Goal: Task Accomplishment & Management: Use online tool/utility

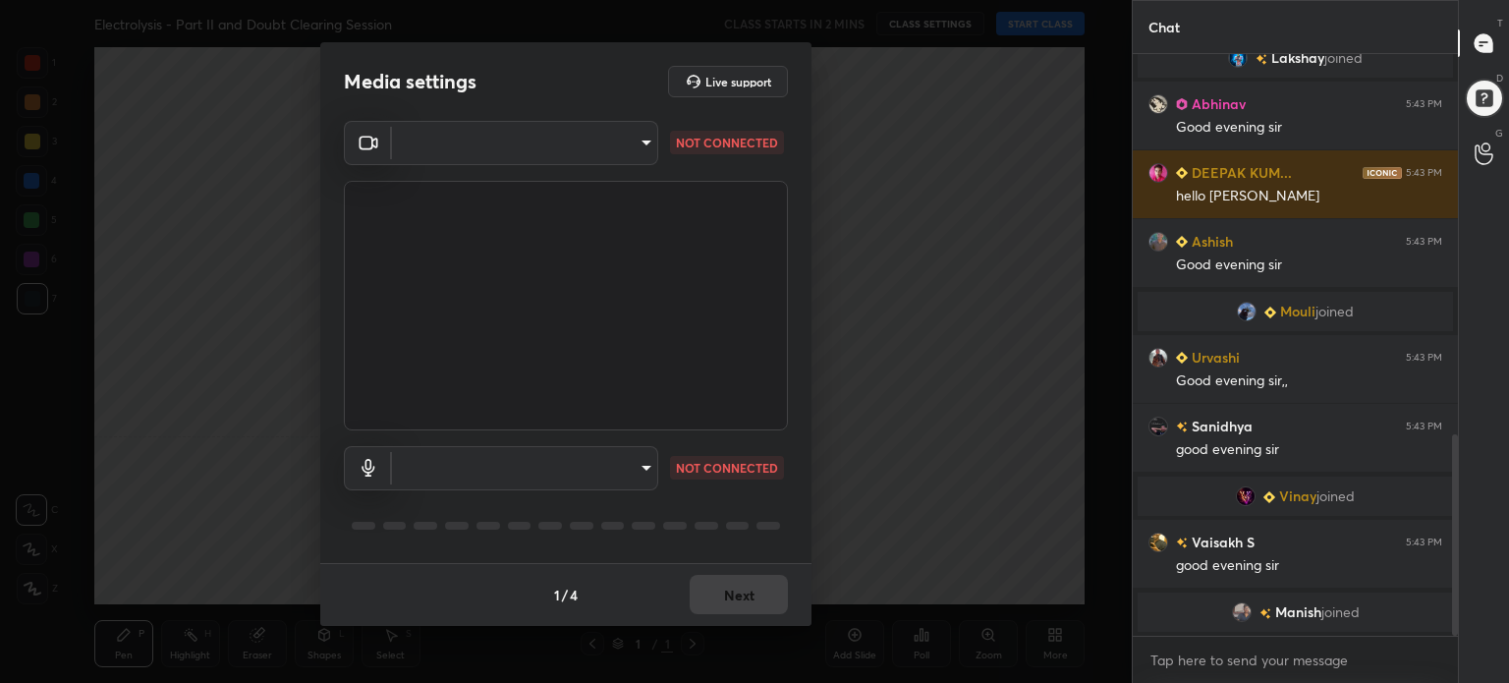
scroll to position [1118, 0]
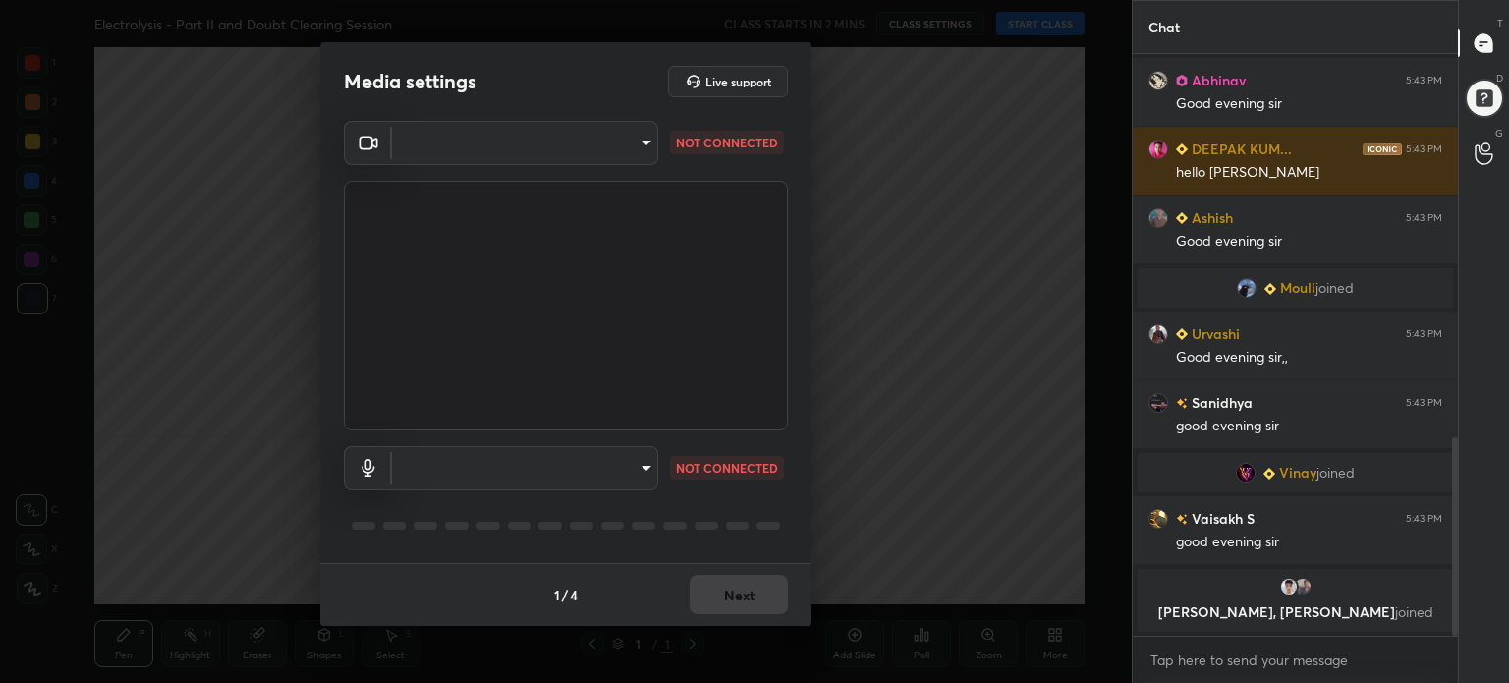
click at [546, 139] on body "1 2 3 4 5 6 7 C X Z C X Z E E Erase all H H Electrolysis - Part II and Doubt Cl…" at bounding box center [754, 341] width 1509 height 683
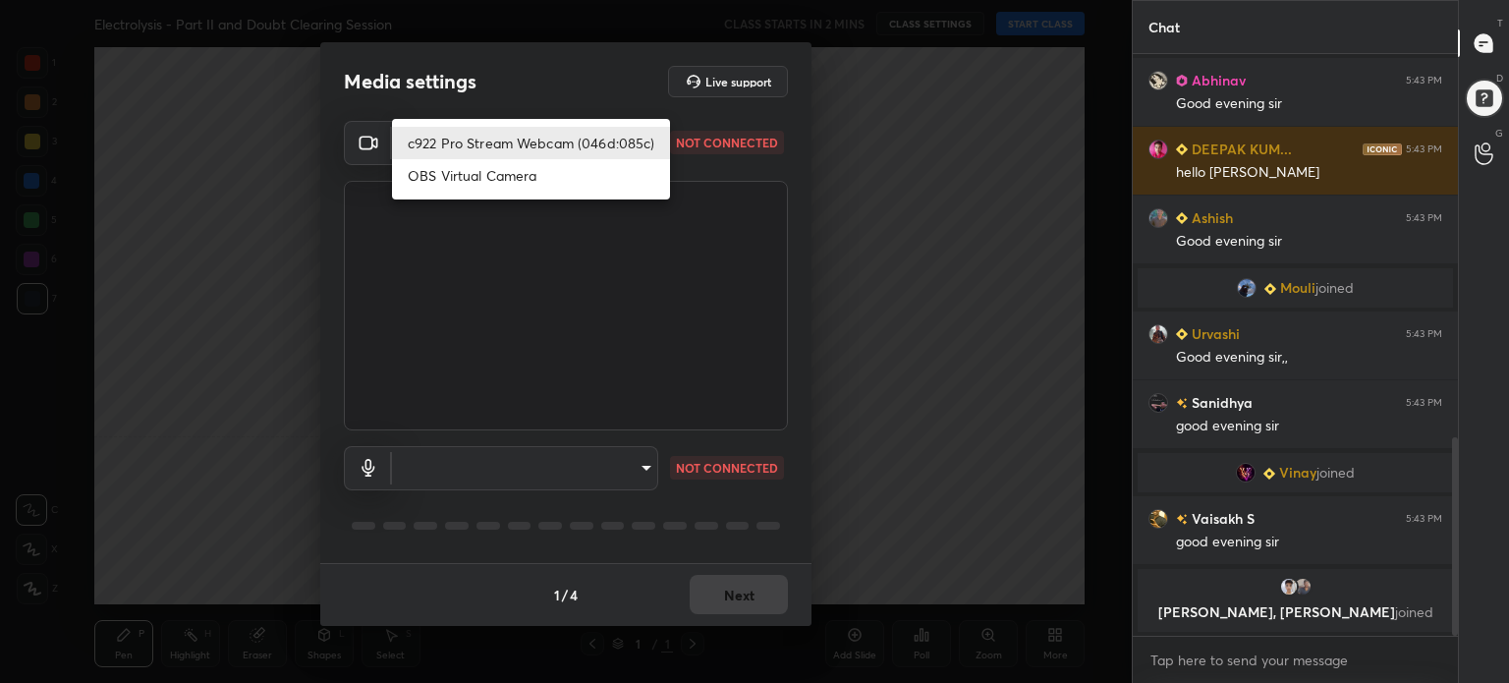
click at [546, 141] on li "c922 Pro Stream Webcam (046d:085c)" at bounding box center [531, 143] width 278 height 32
type input "4252686eb33a6619080c43caa8afcb39ac52971e4683b4398f4f6700544772db"
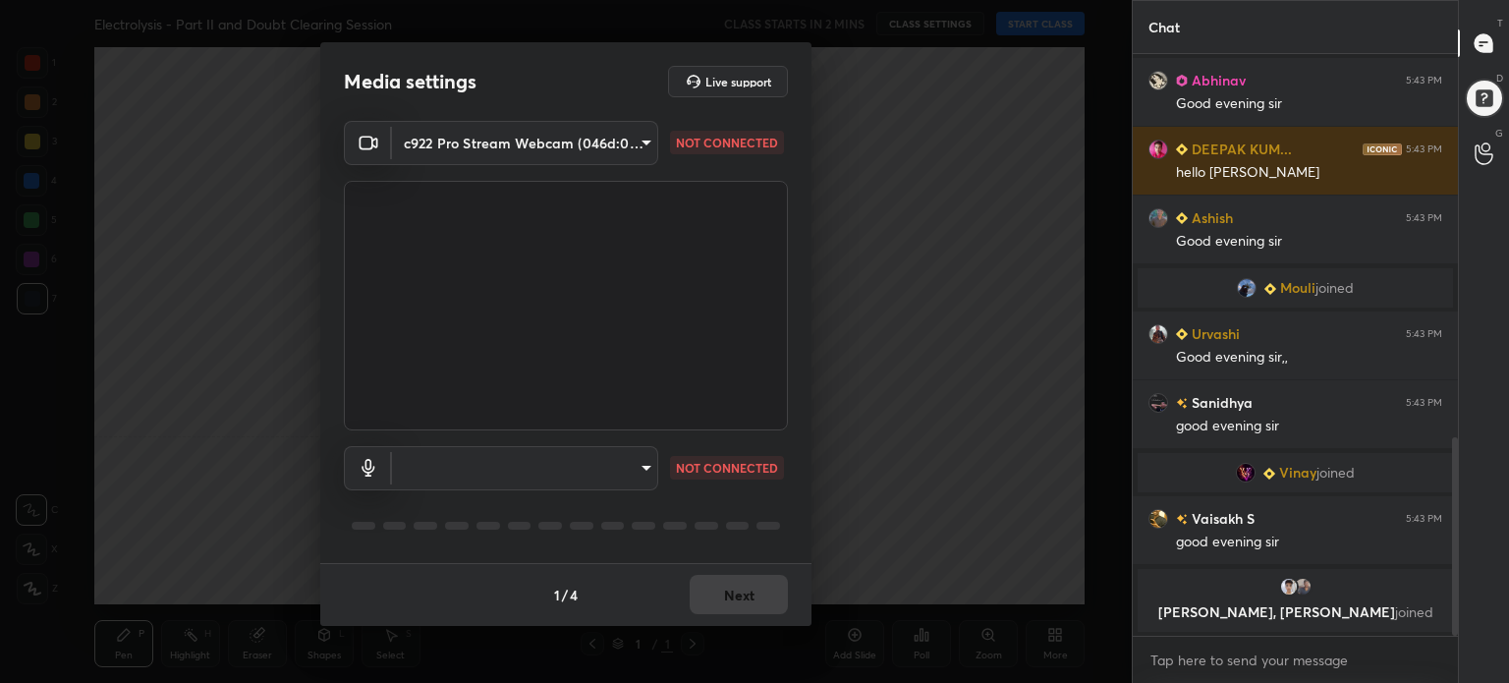
scroll to position [1203, 0]
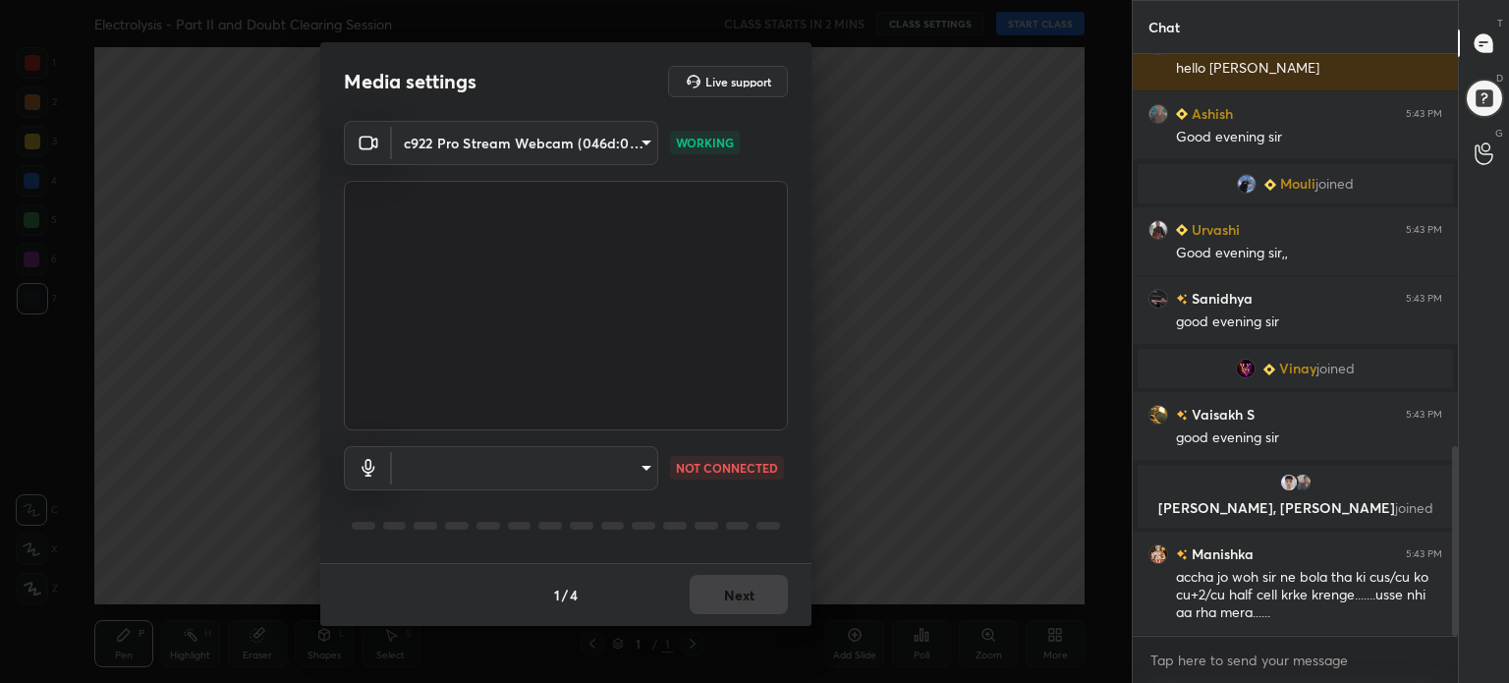
click at [529, 471] on body "1 2 3 4 5 6 7 C X Z C X Z E E Erase all H H Electrolysis - Part II and Doubt Cl…" at bounding box center [754, 341] width 1509 height 683
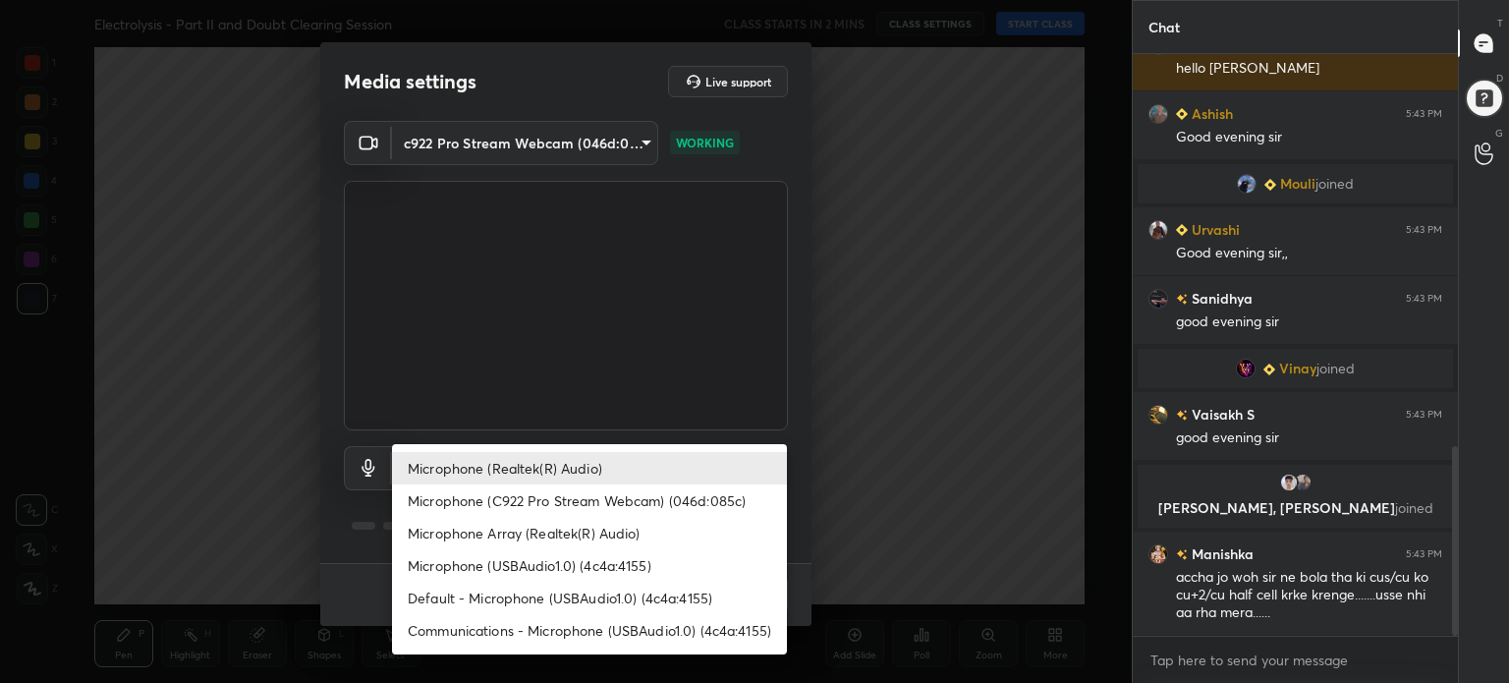
click at [529, 471] on li "Microphone (Realtek(R) Audio)" at bounding box center [589, 468] width 395 height 32
type input "8ebc83da14f0e6e0323183a8b123e6a1184bc1b727044e4eb22c9fe6482b17fc"
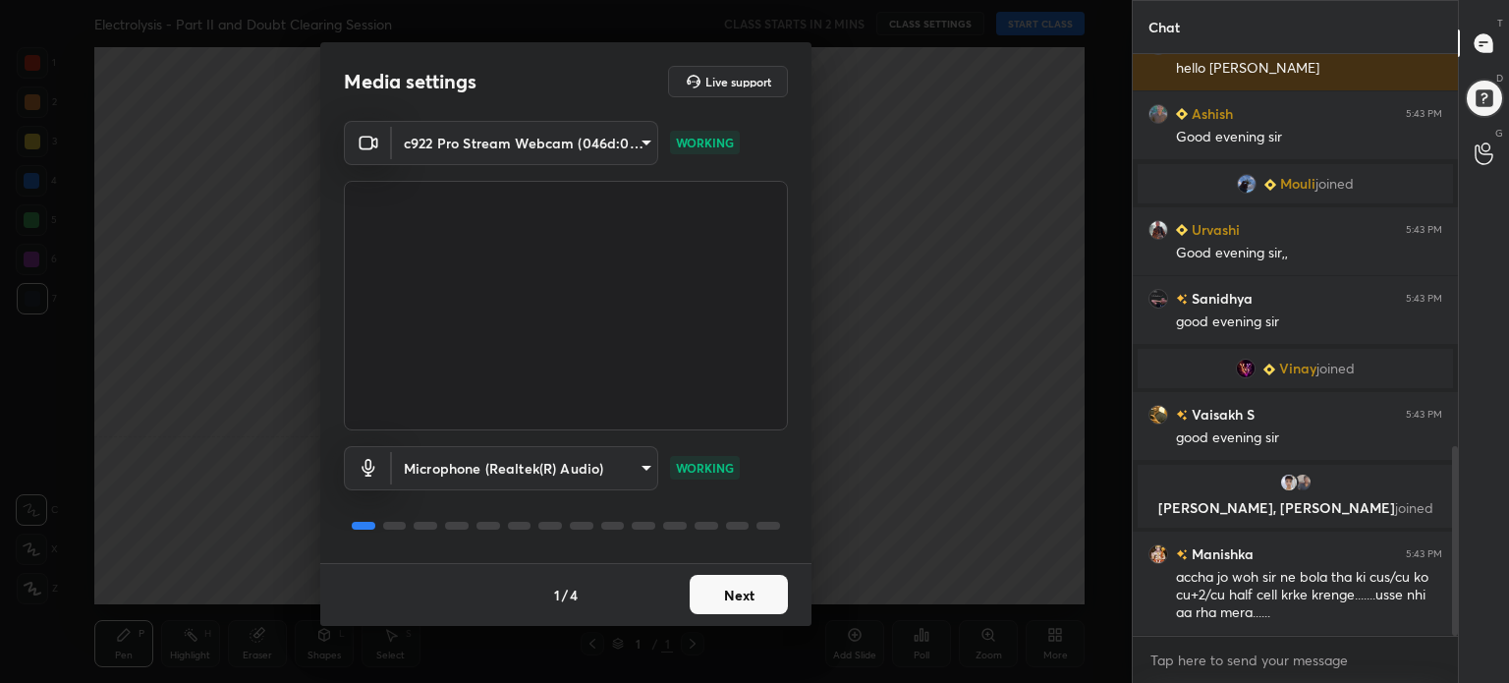
click at [755, 616] on div "1 / 4 Next" at bounding box center [565, 594] width 491 height 63
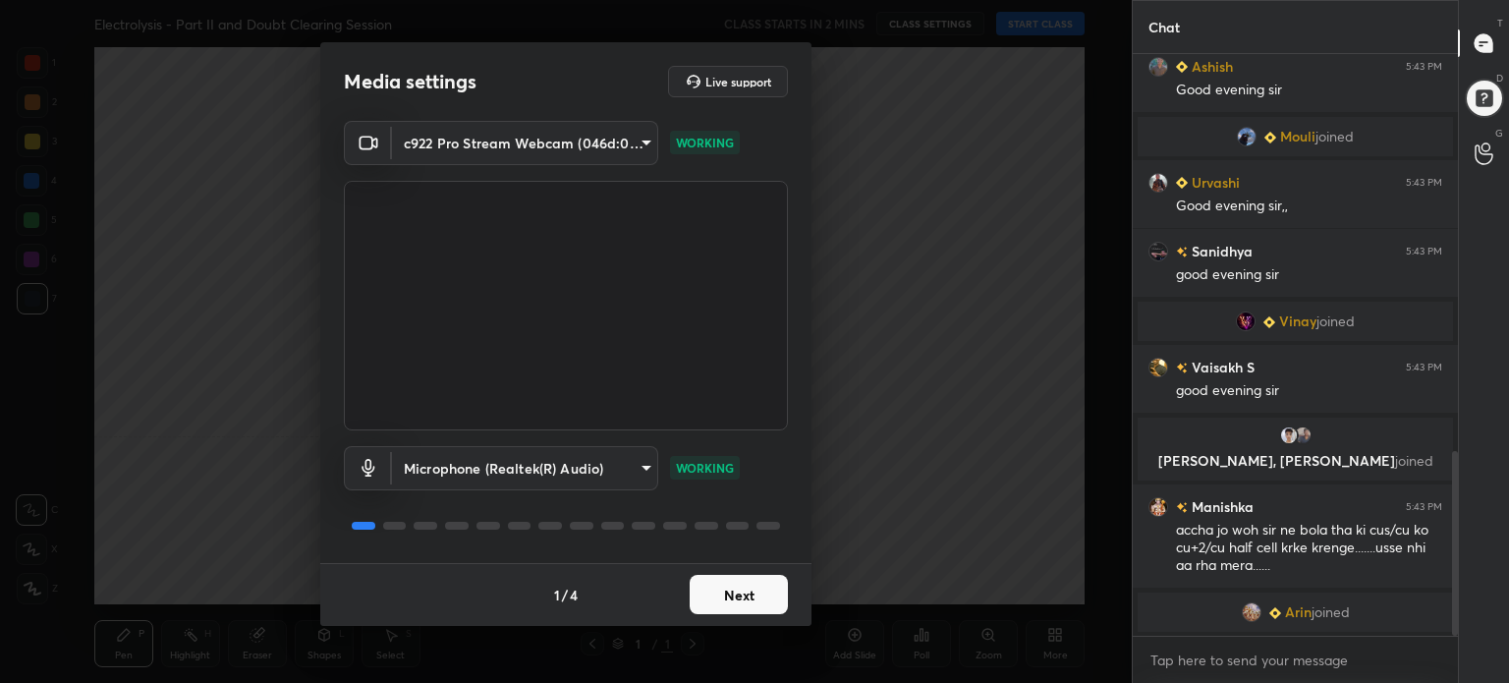
click at [758, 604] on button "Next" at bounding box center [739, 594] width 98 height 39
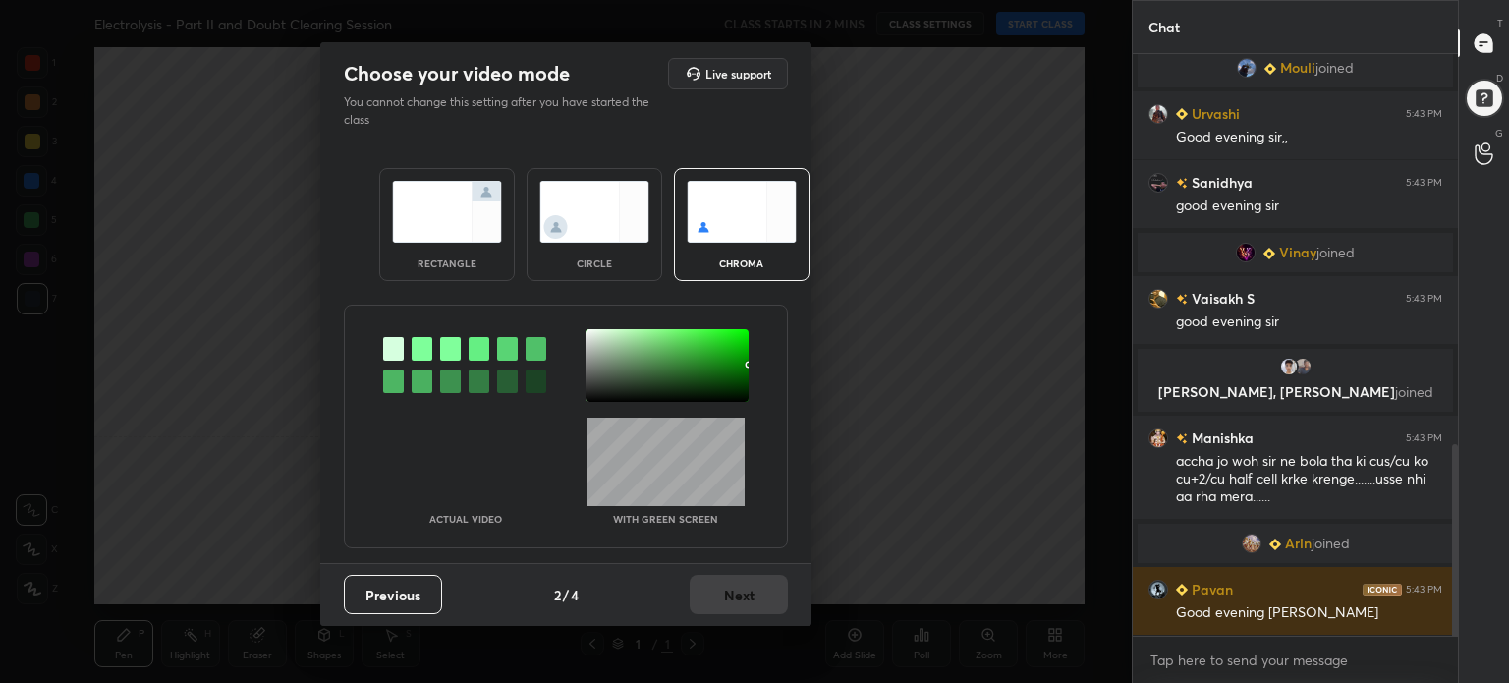
click at [746, 397] on div at bounding box center [667, 365] width 163 height 73
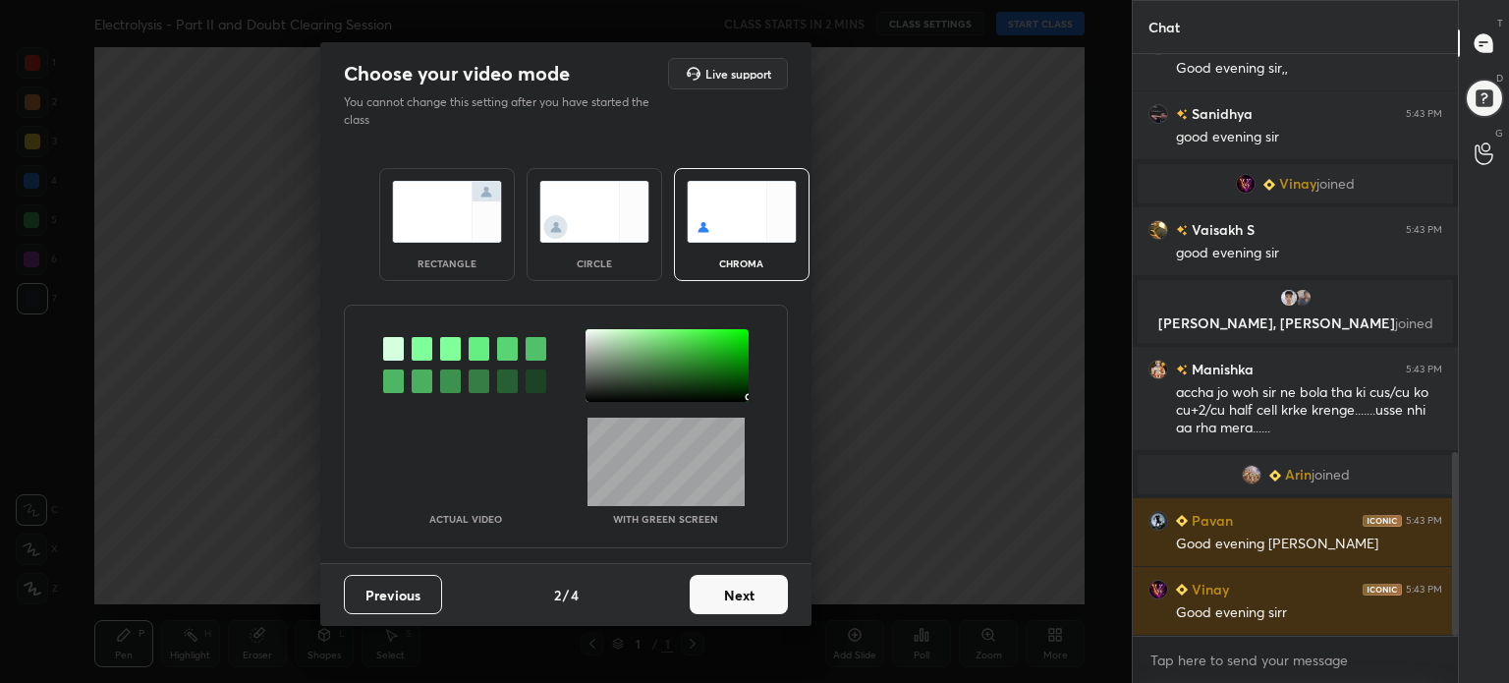
click at [731, 586] on button "Next" at bounding box center [739, 594] width 98 height 39
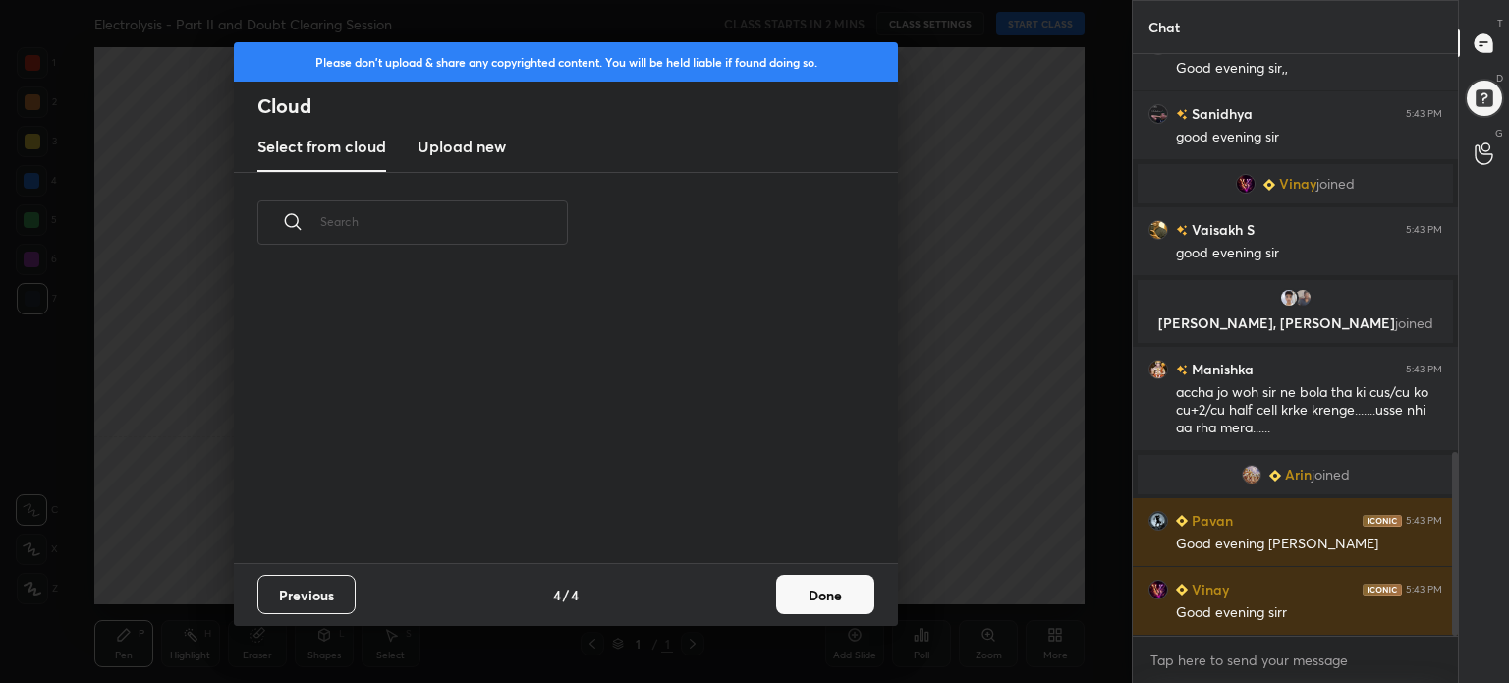
click at [471, 148] on h3 "Upload new" at bounding box center [462, 147] width 88 height 24
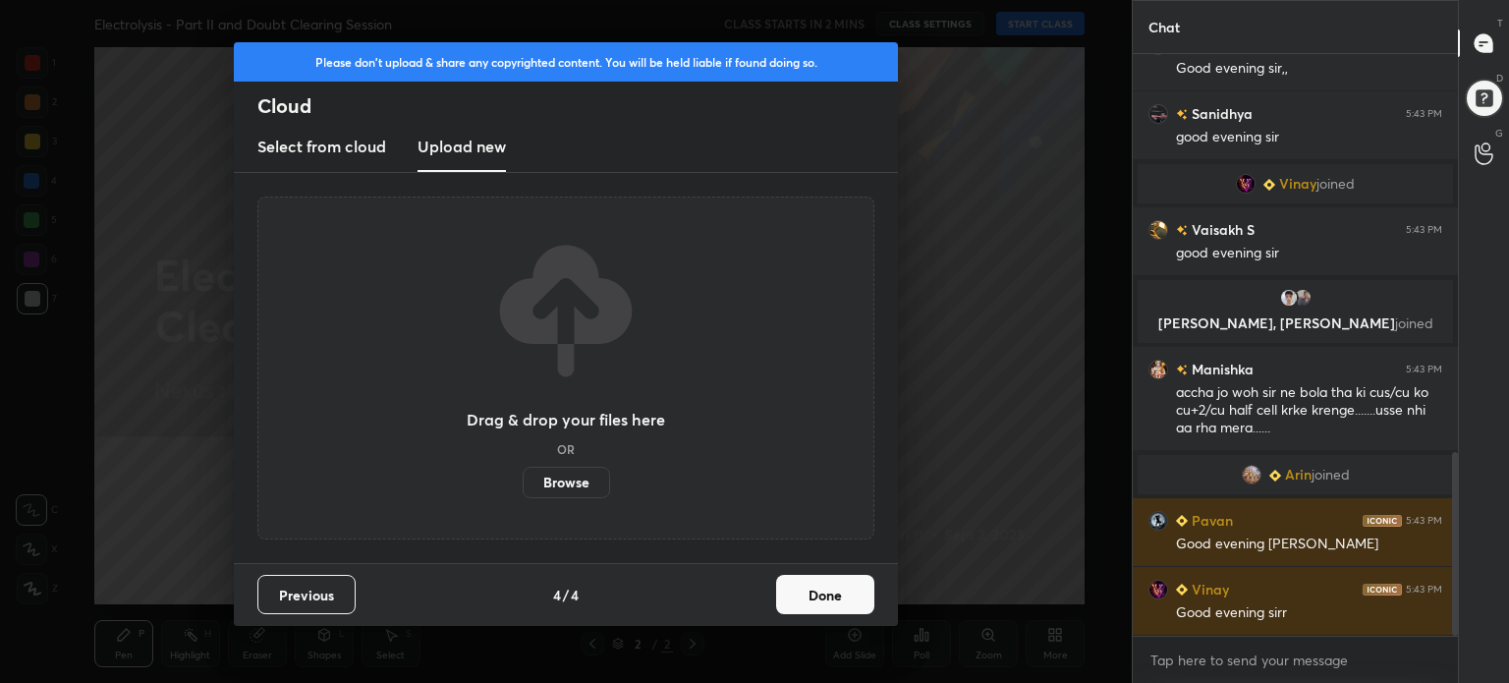
click at [545, 495] on label "Browse" at bounding box center [566, 482] width 87 height 31
click at [523, 495] on input "Browse" at bounding box center [523, 482] width 0 height 31
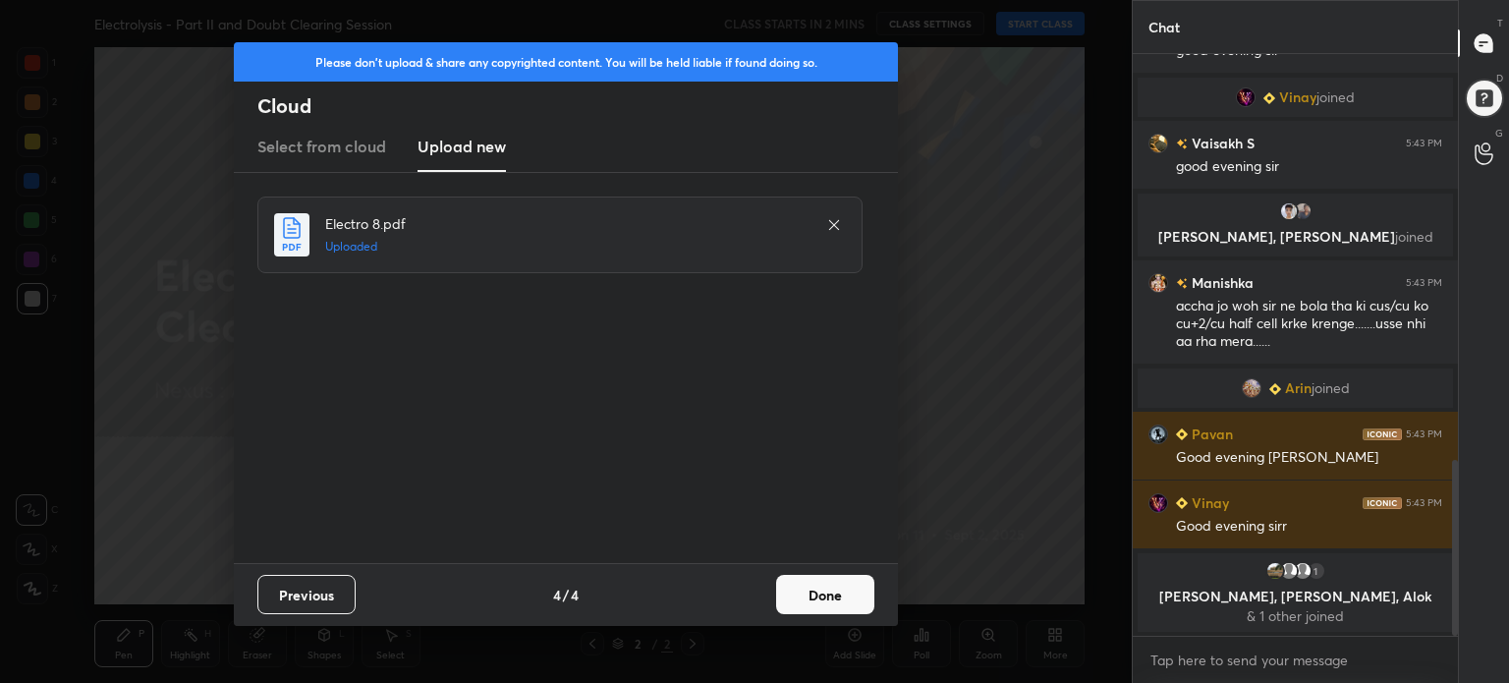
click at [814, 605] on button "Done" at bounding box center [825, 594] width 98 height 39
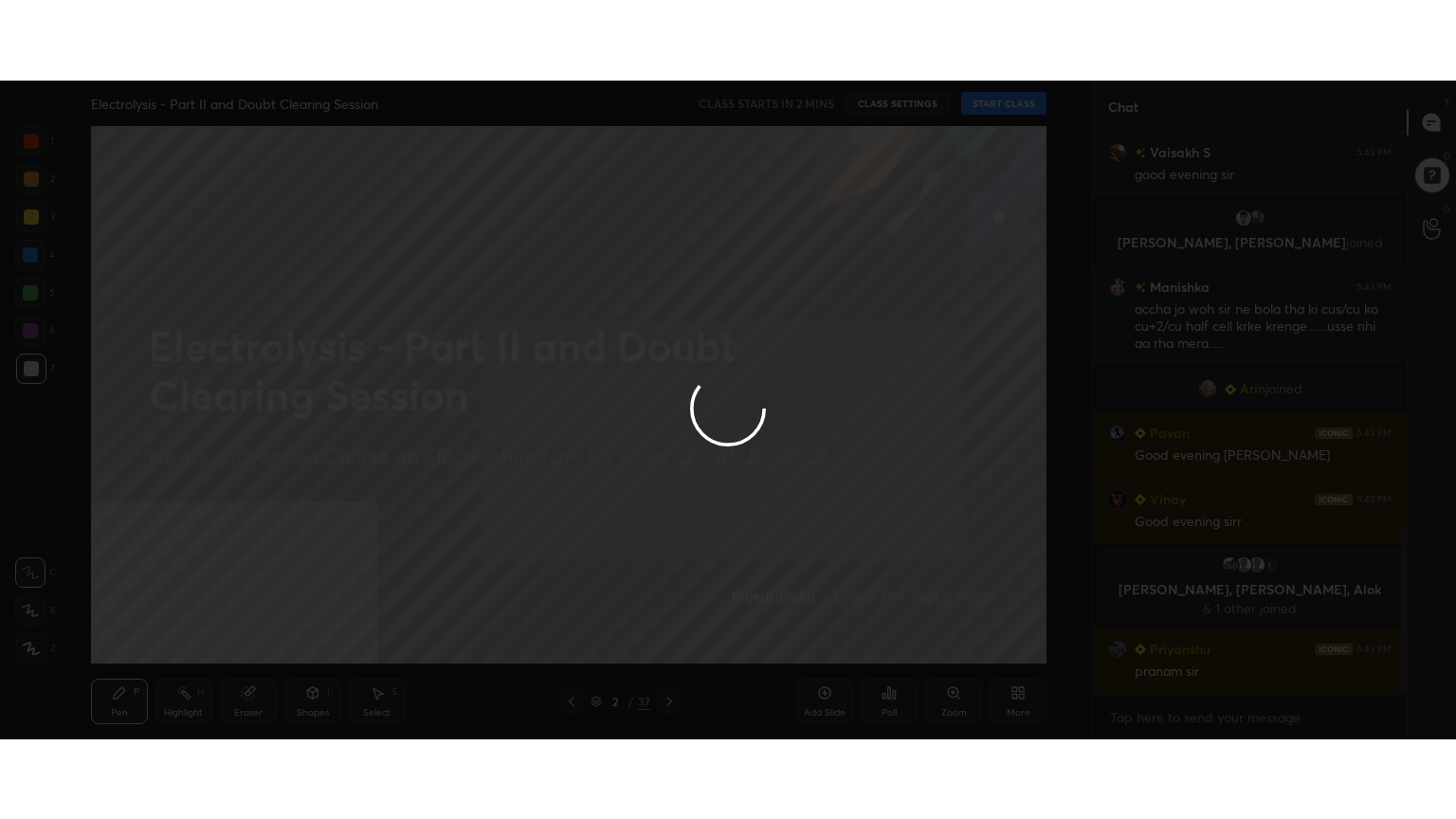
scroll to position [1291, 0]
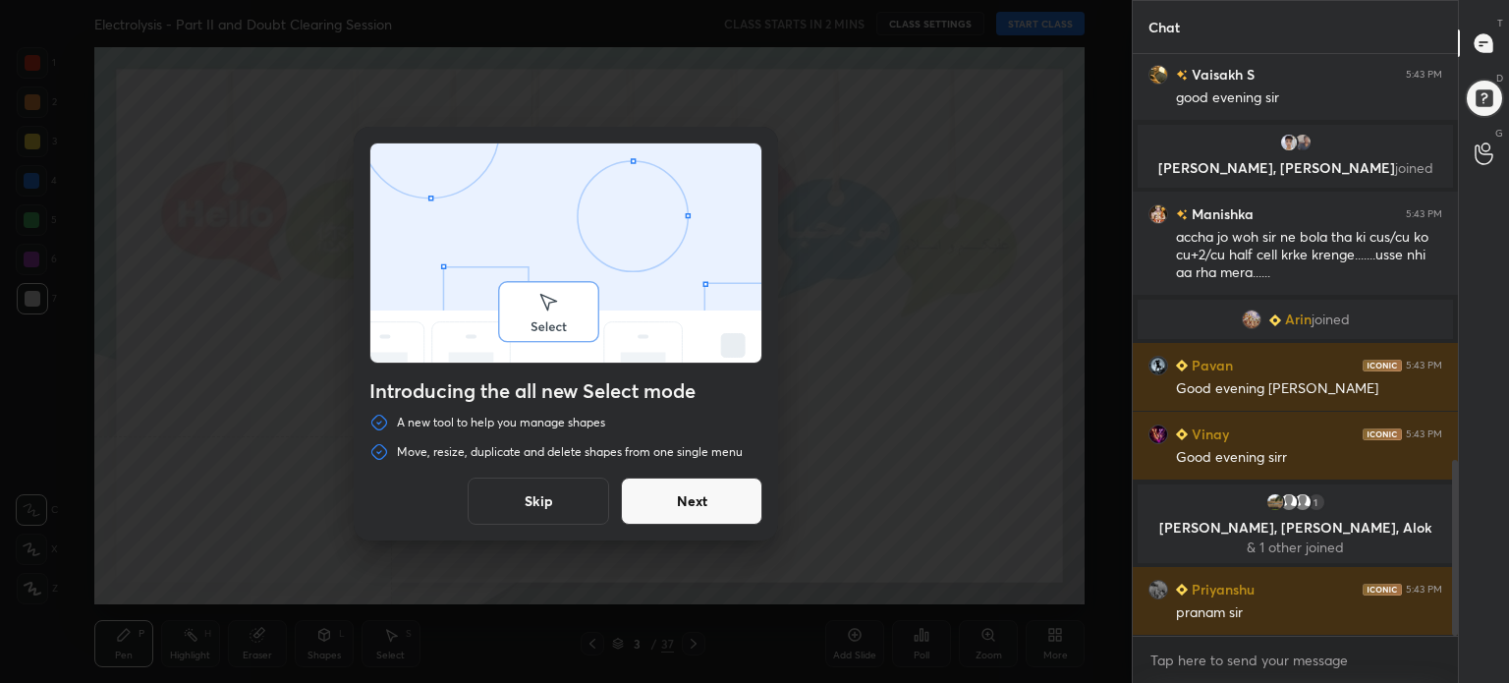
click at [538, 493] on button "Skip" at bounding box center [538, 501] width 141 height 47
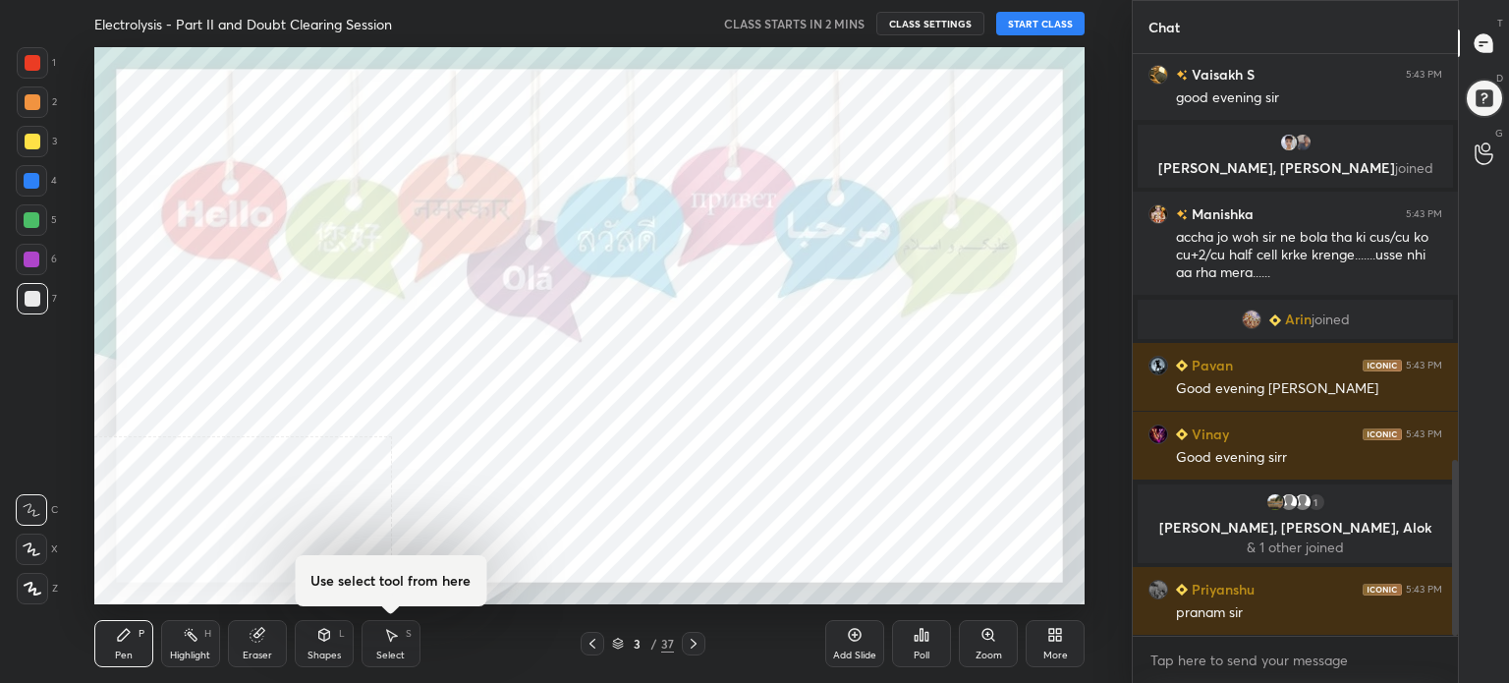
click at [1065, 648] on div "More" at bounding box center [1055, 643] width 59 height 47
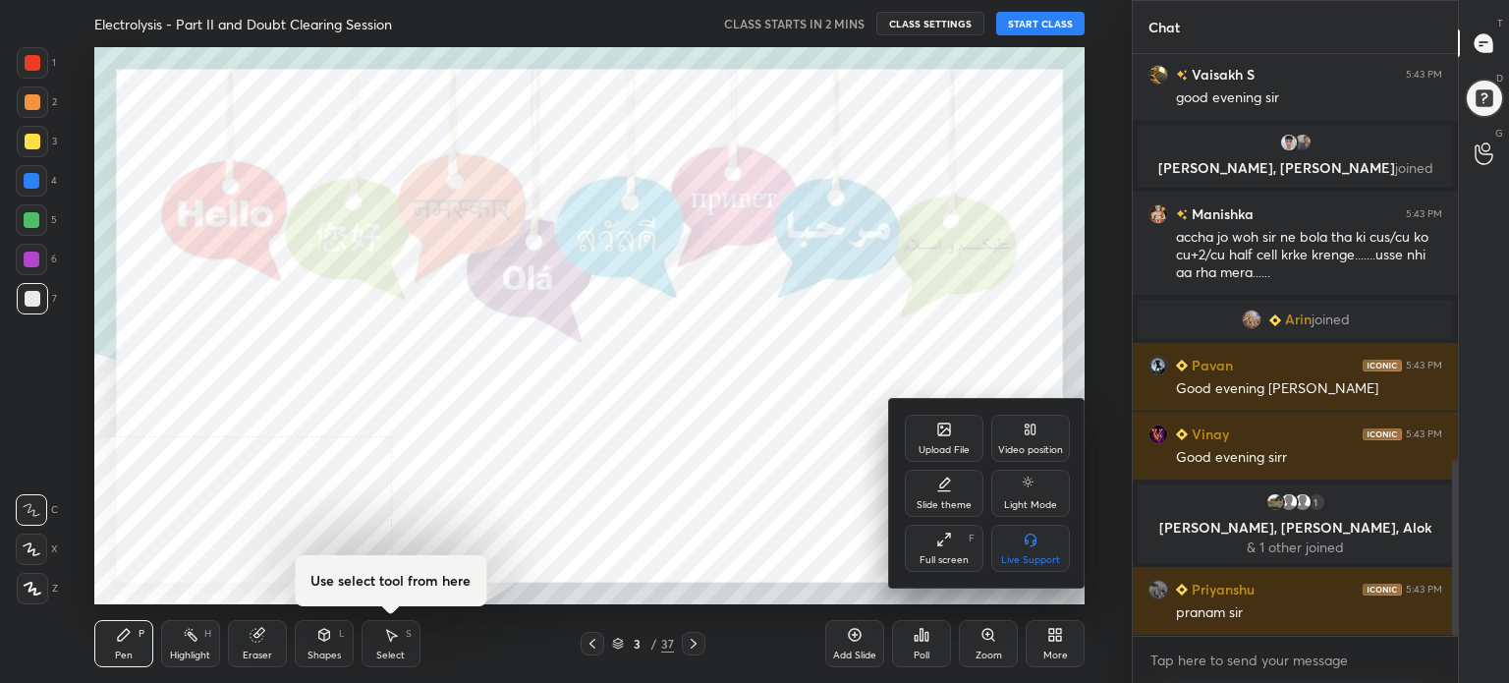
click at [943, 557] on div "Full screen" at bounding box center [944, 560] width 49 height 10
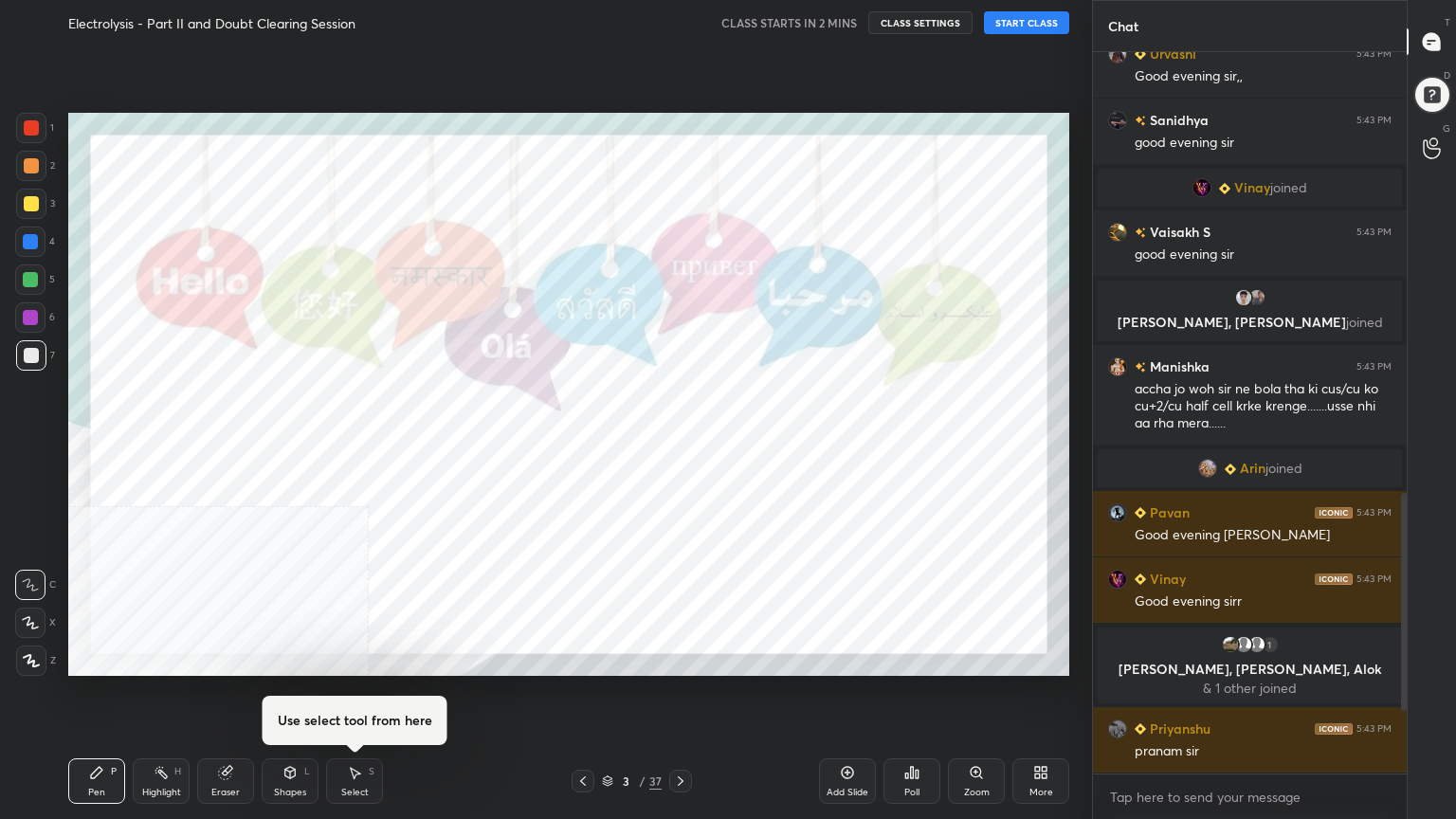
scroll to position [1214, 0]
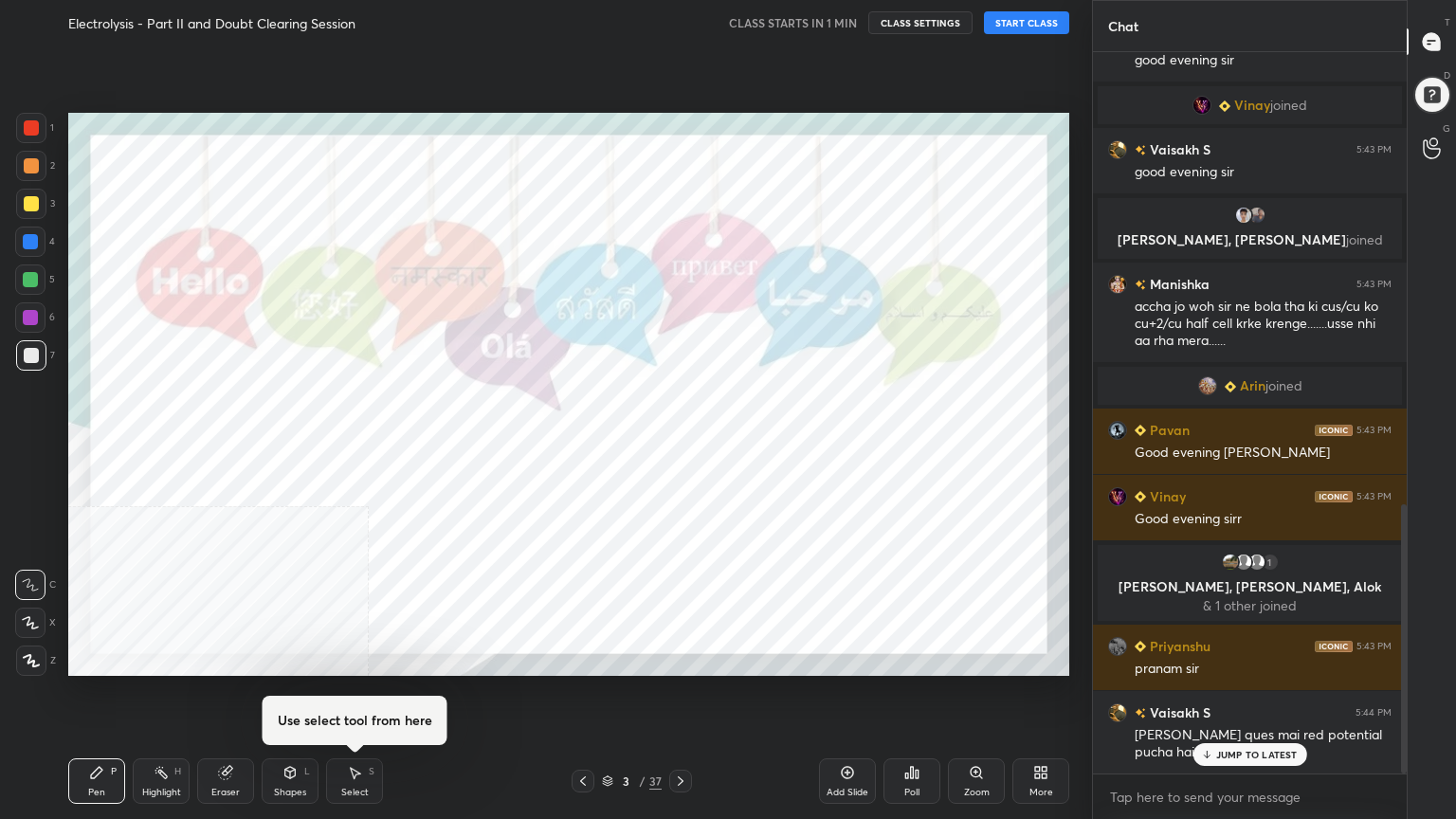
click at [24, 207] on div at bounding box center [32, 204] width 15 height 15
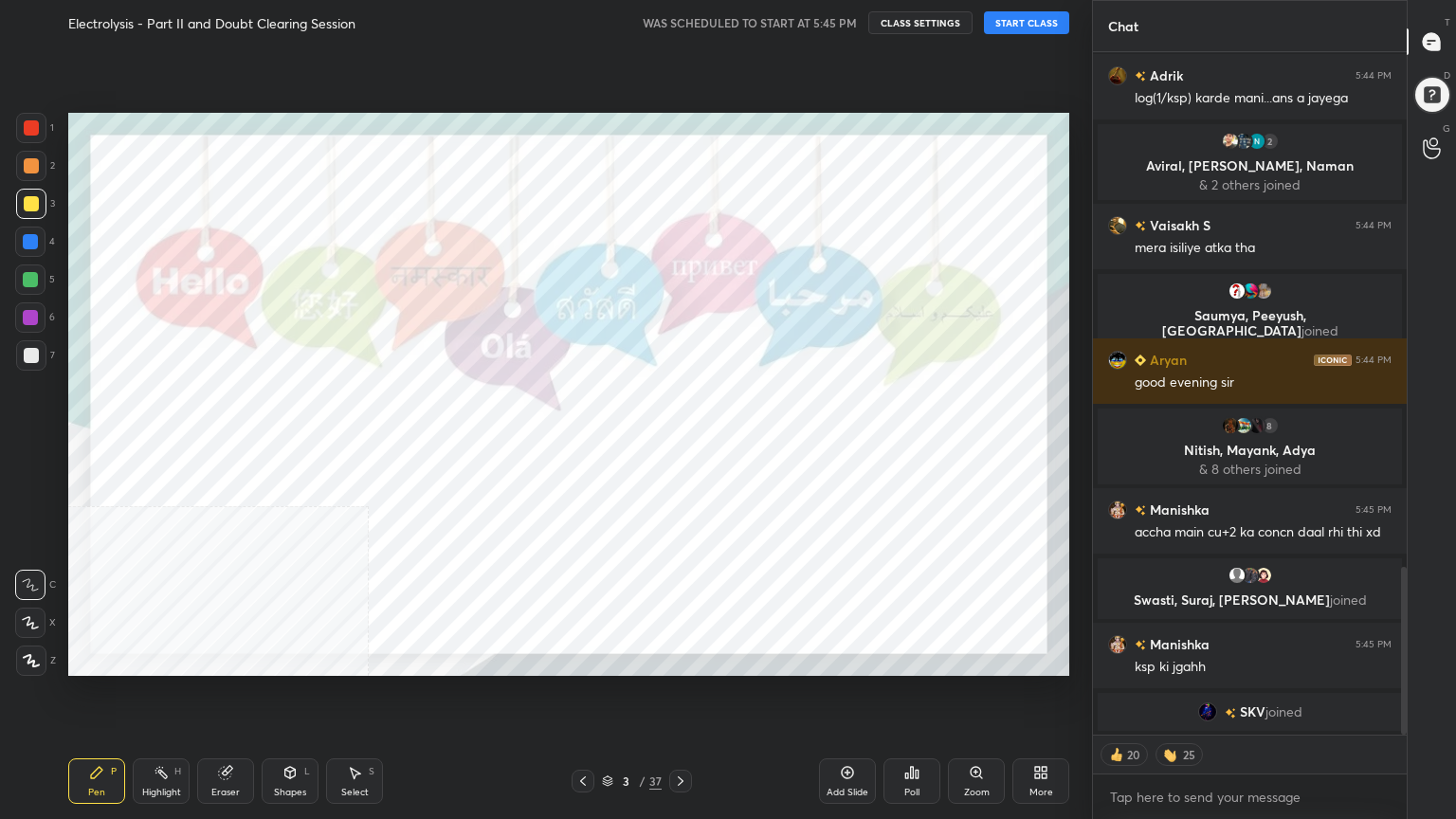
scroll to position [2112, 0]
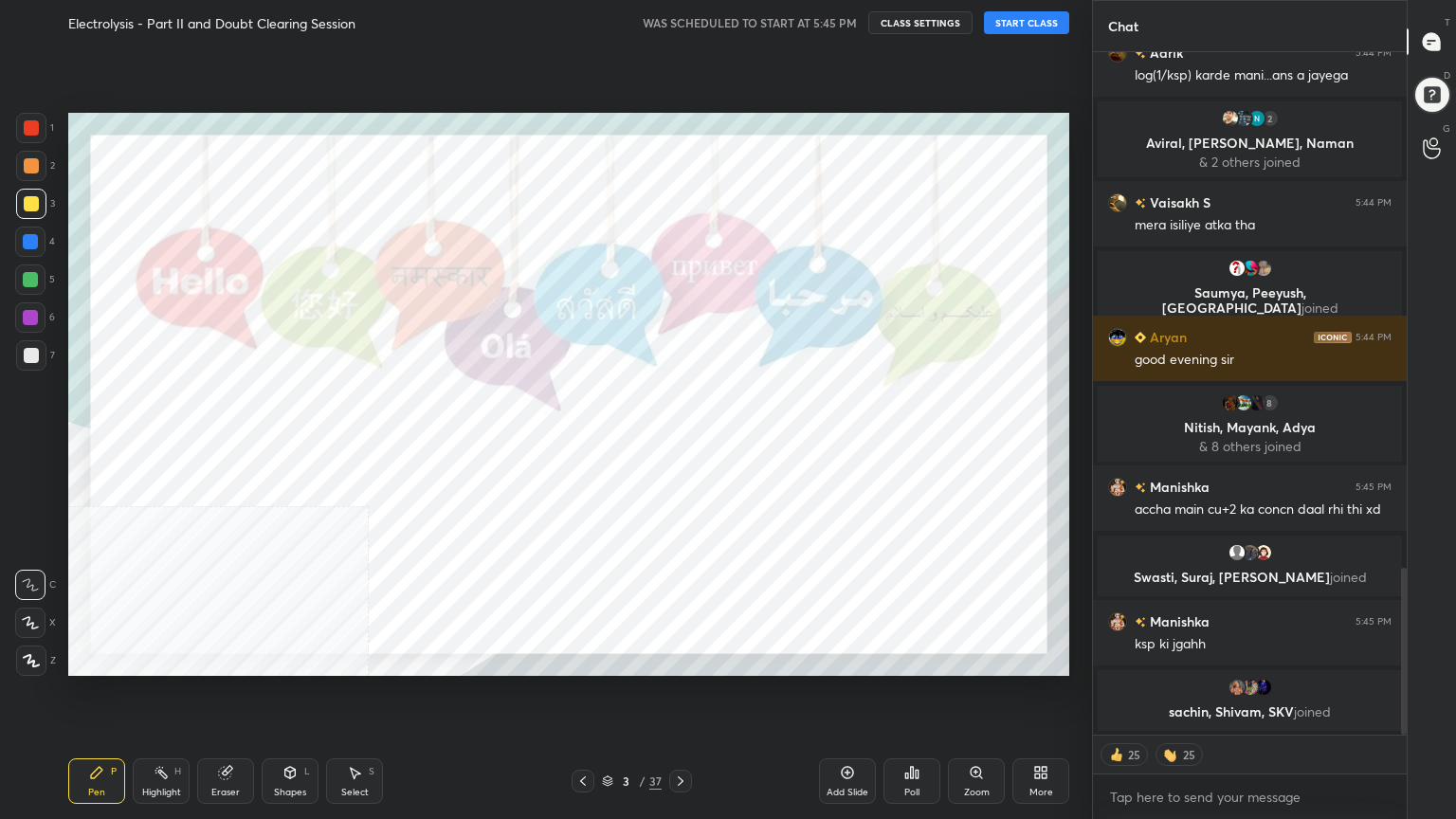
click at [1058, 19] on button "START CLASS" at bounding box center [1027, 23] width 85 height 23
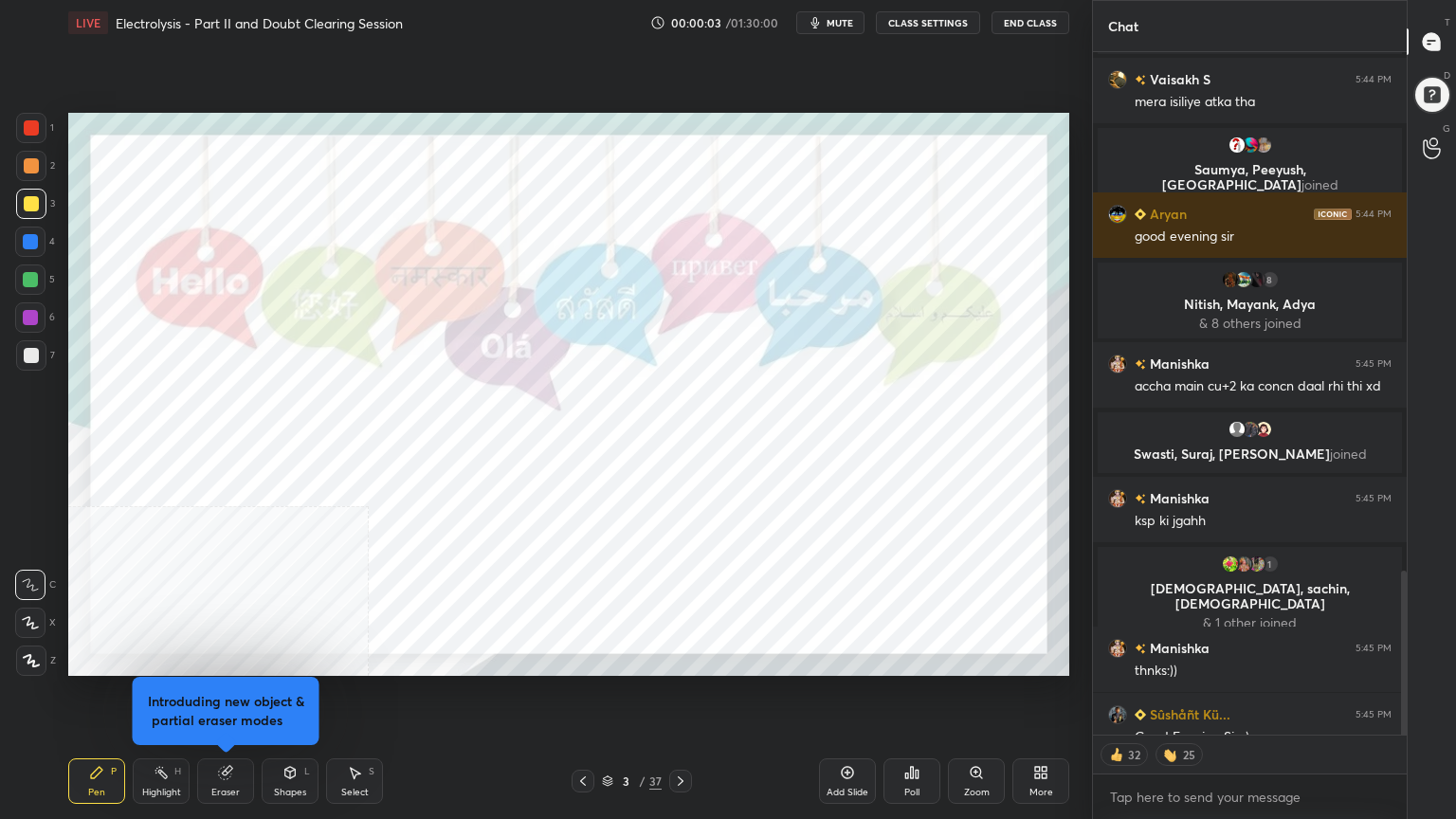
scroll to position [2151, 0]
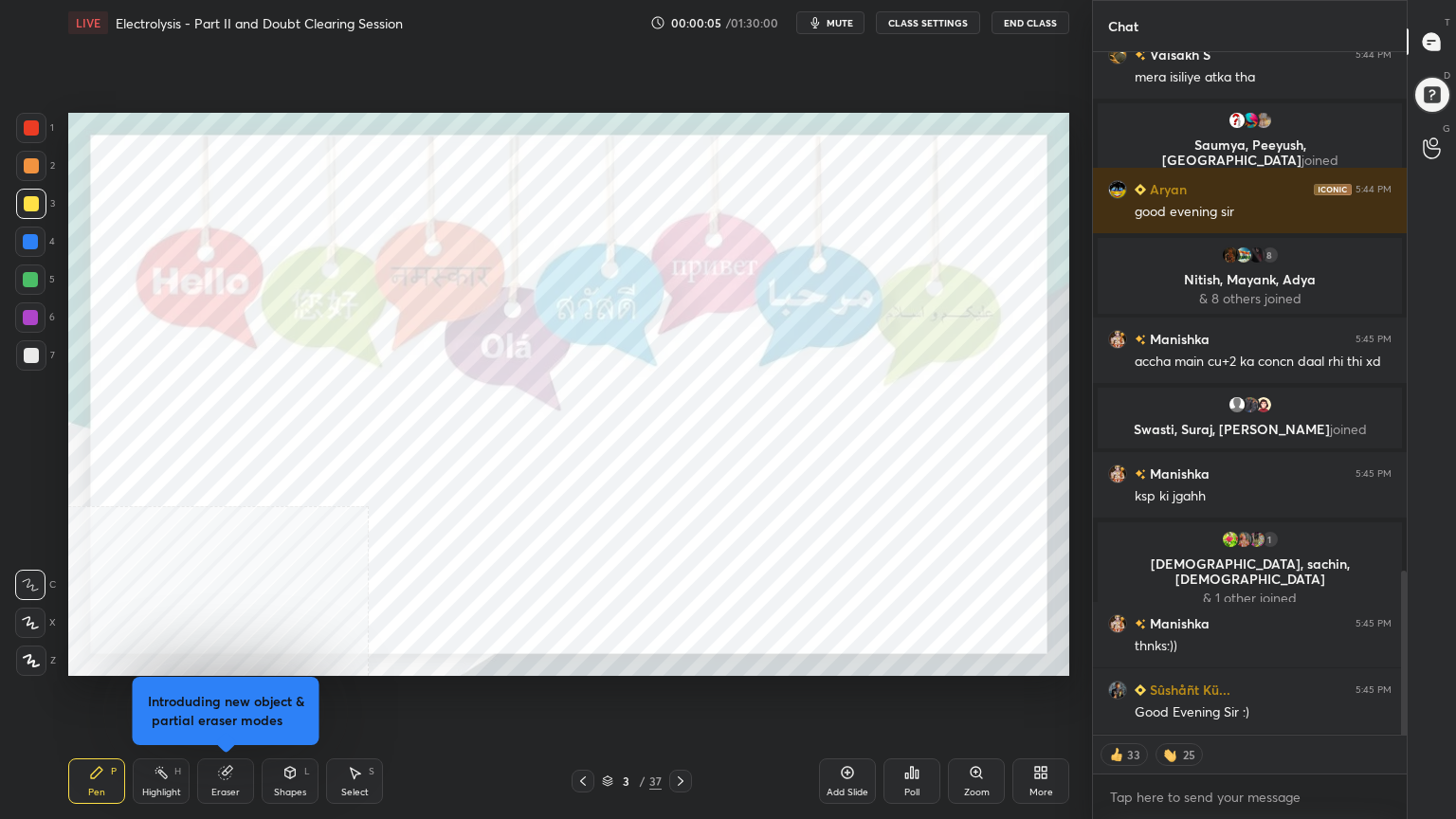
click at [924, 24] on button "CLASS SETTINGS" at bounding box center [928, 23] width 104 height 23
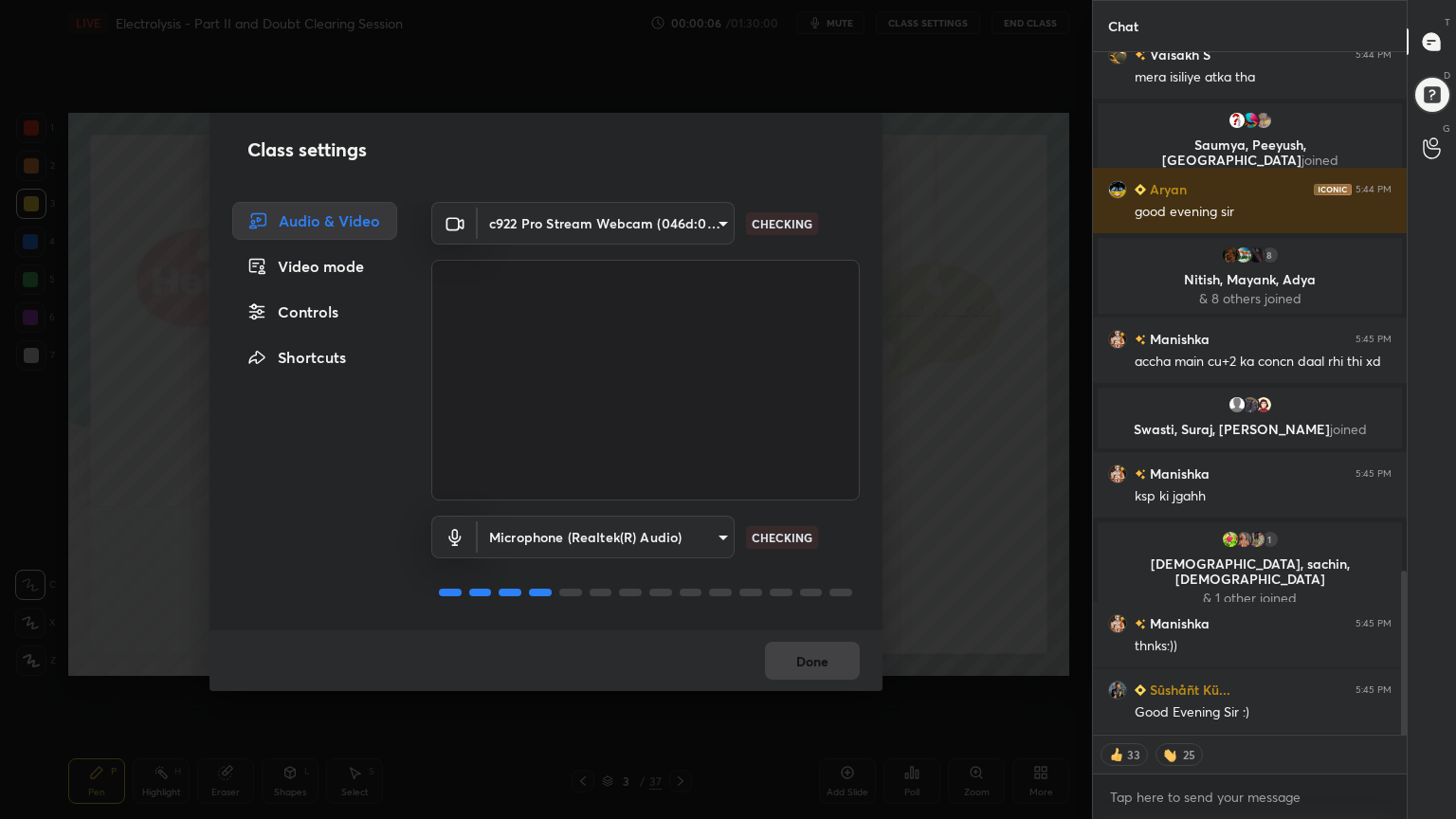
scroll to position [2218, 0]
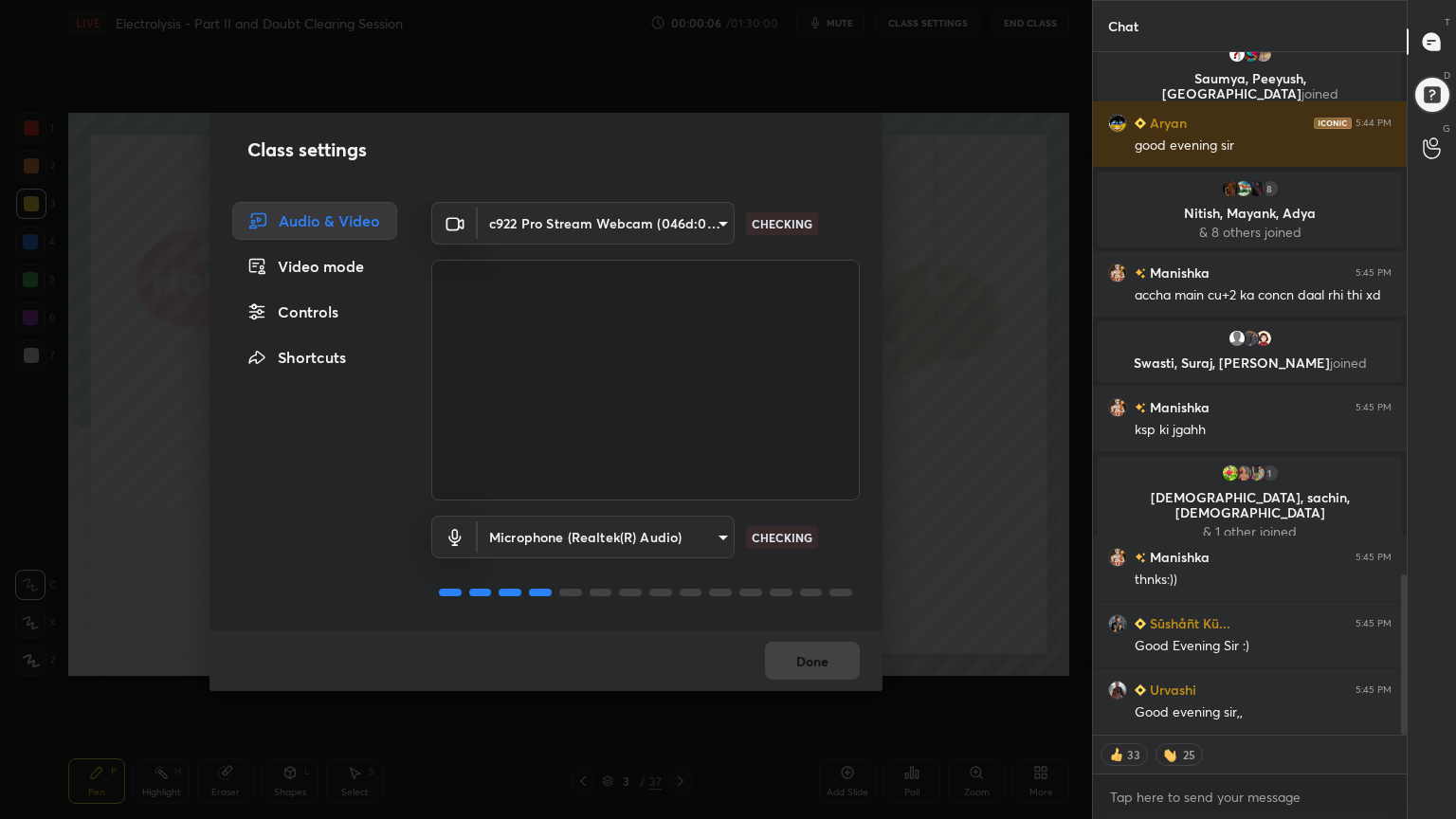
click at [291, 314] on div "Controls" at bounding box center [315, 312] width 165 height 38
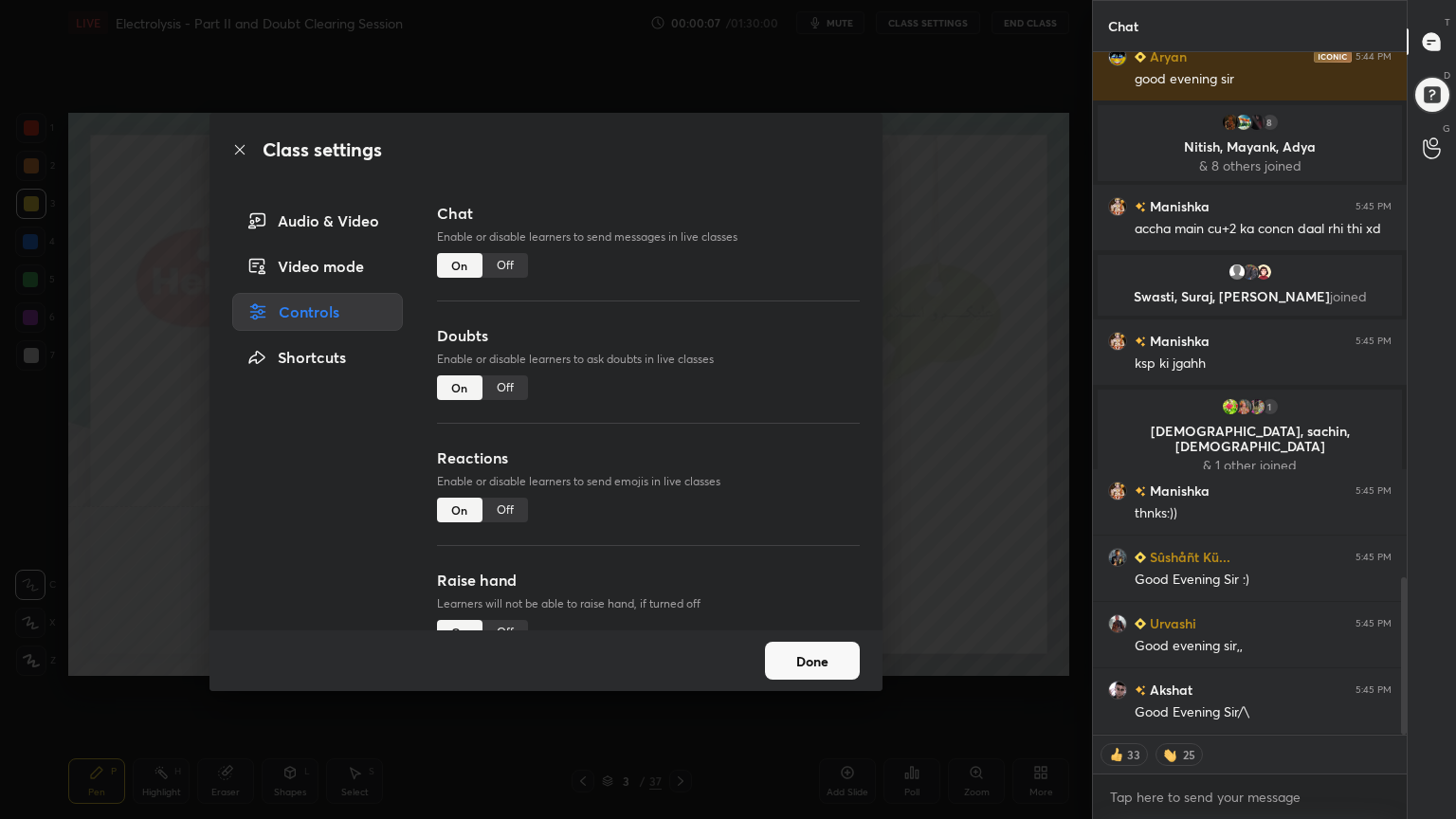
click at [507, 390] on div "Off" at bounding box center [505, 388] width 45 height 25
type textarea "x"
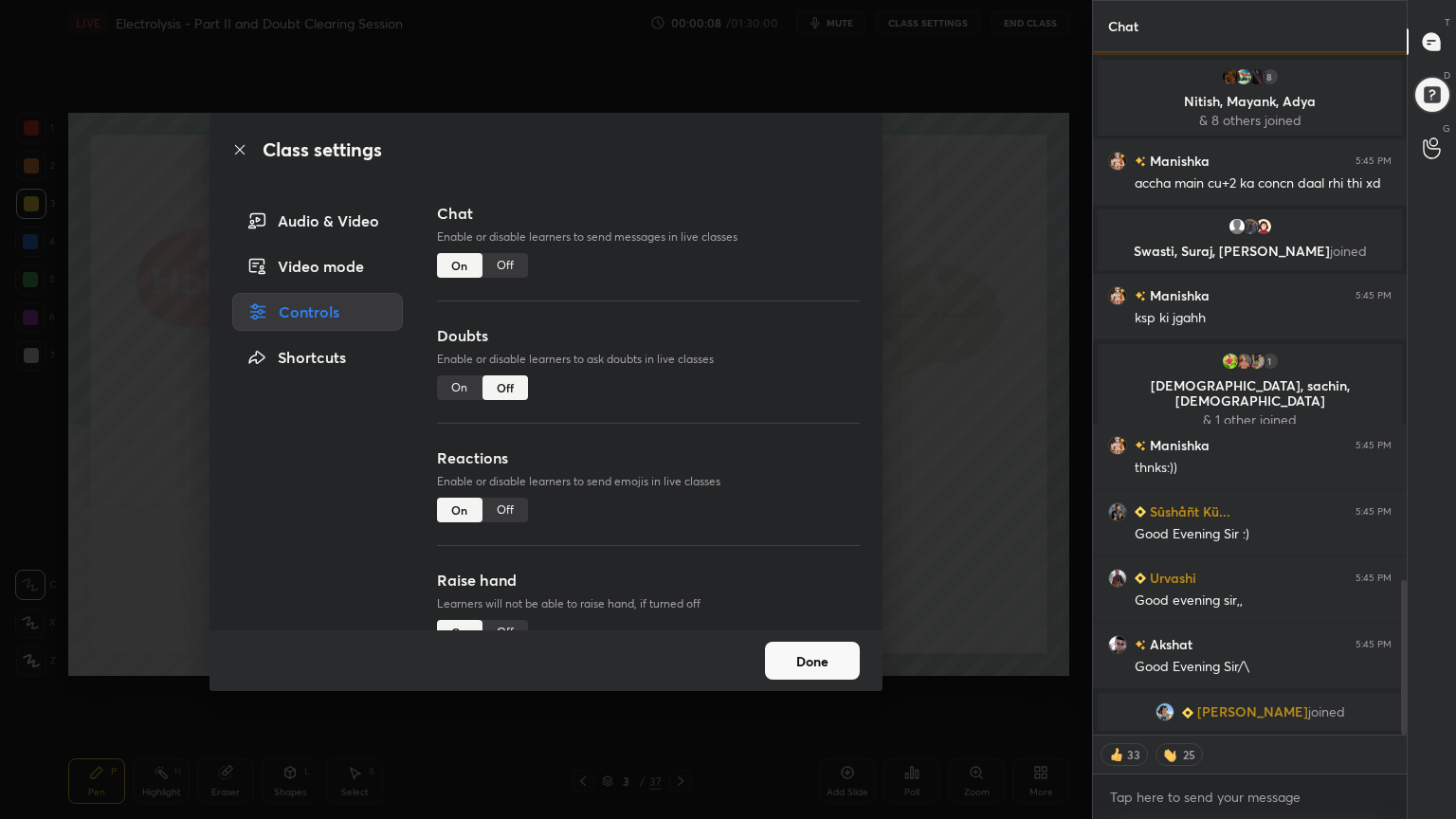
click at [510, 508] on div "Off" at bounding box center [505, 510] width 45 height 25
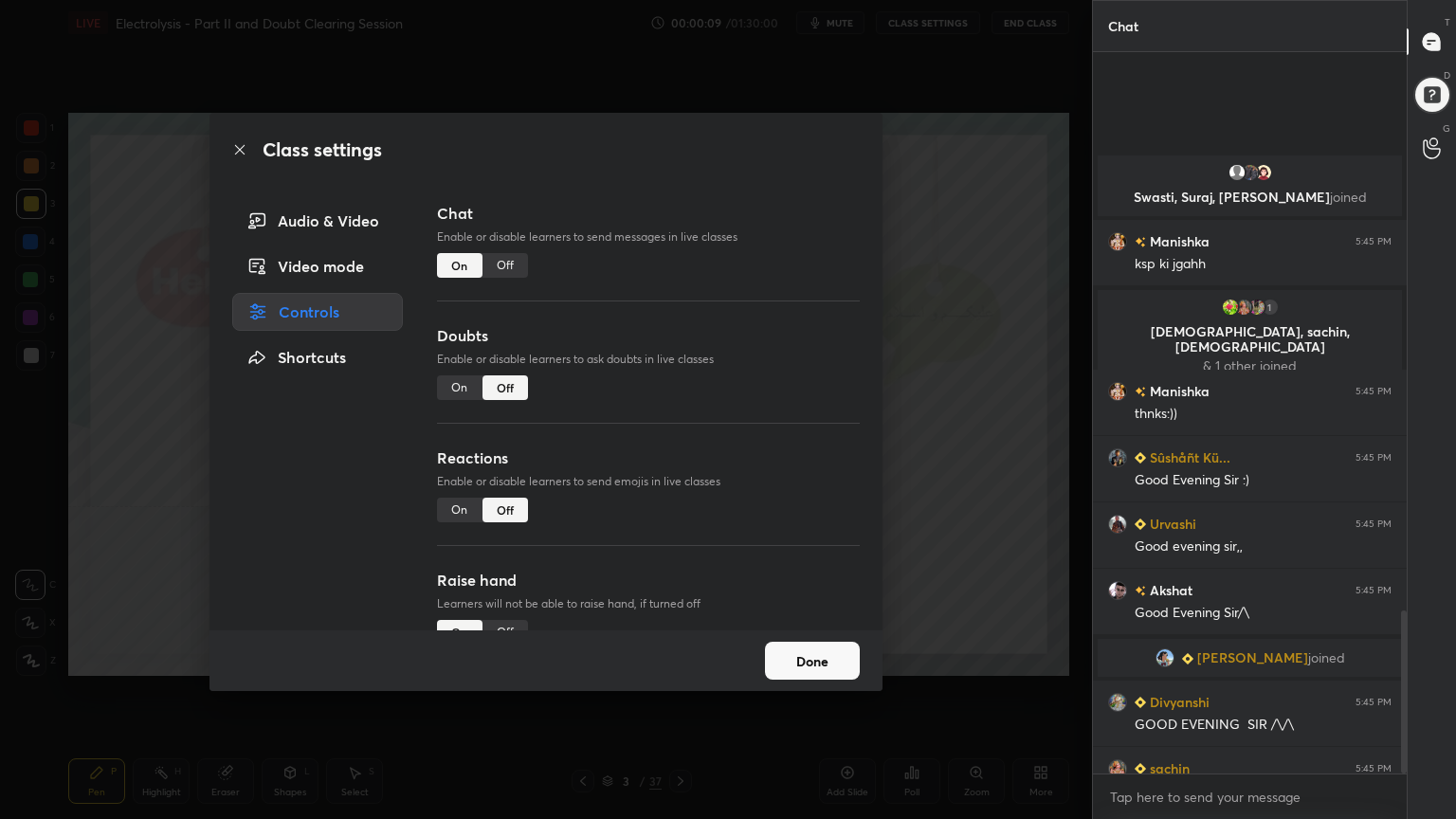
scroll to position [2464, 0]
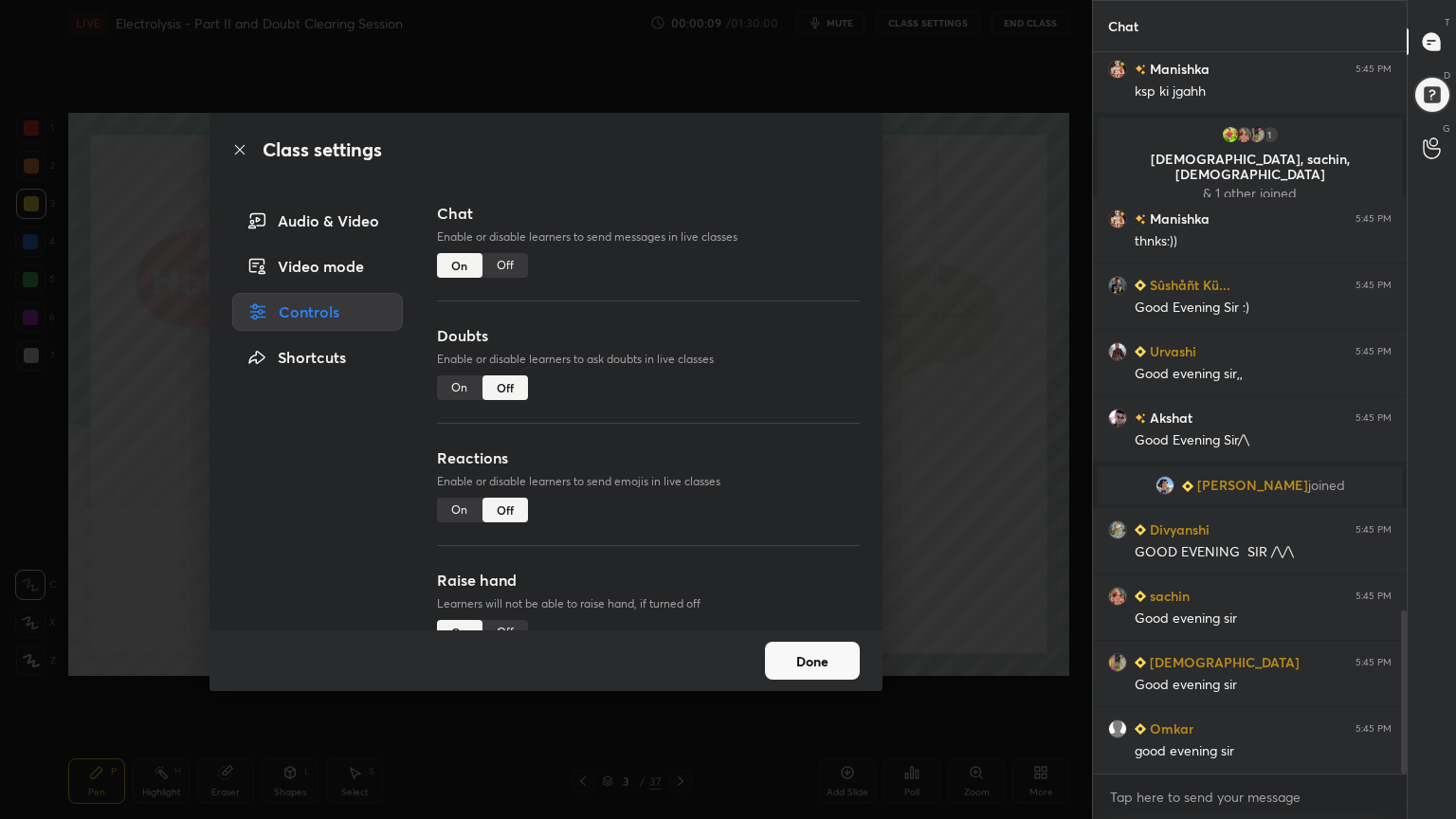
click at [505, 622] on div "Off" at bounding box center [505, 633] width 45 height 25
click at [825, 658] on button "Done" at bounding box center [812, 660] width 95 height 38
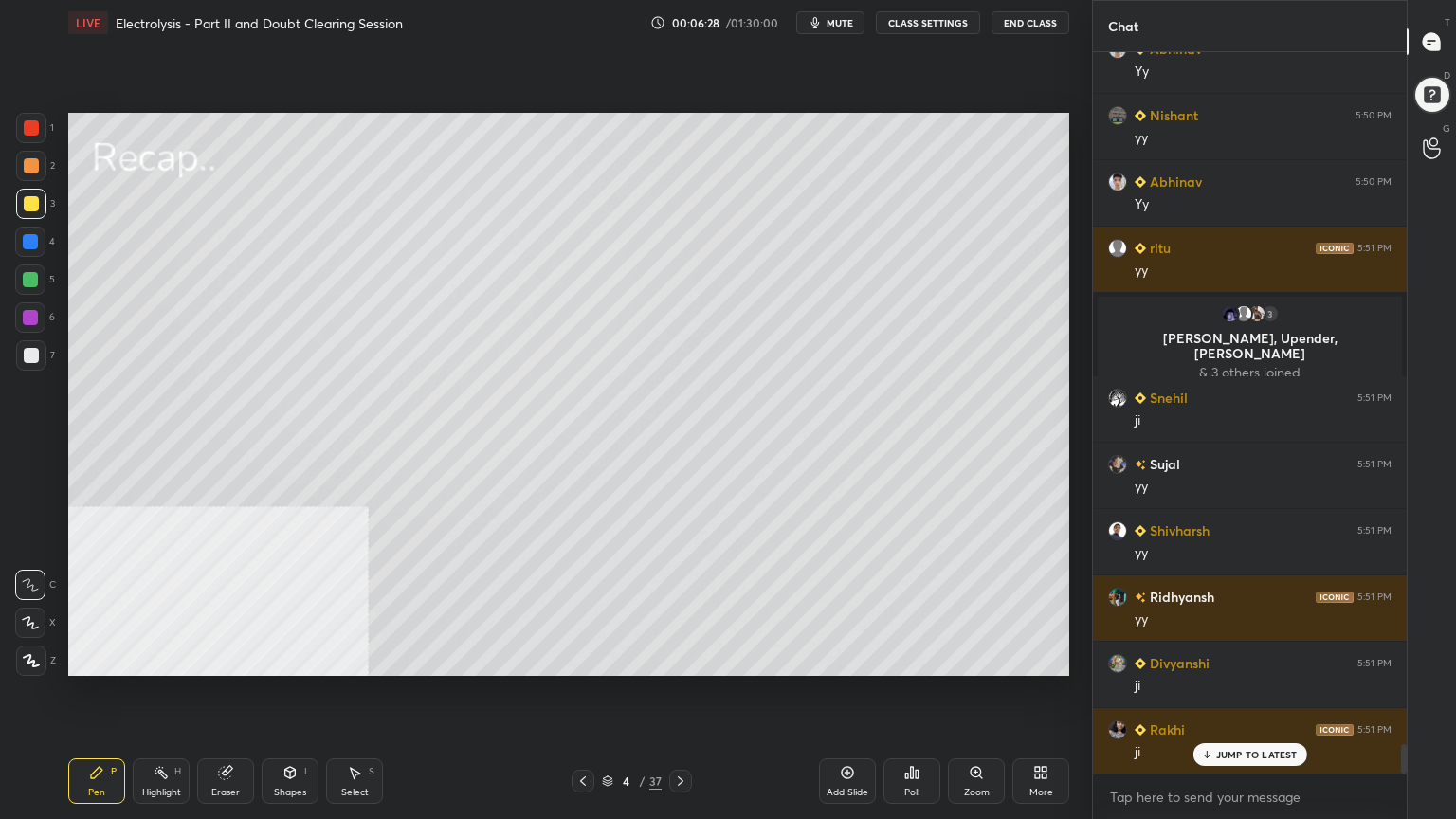
scroll to position [17219, 0]
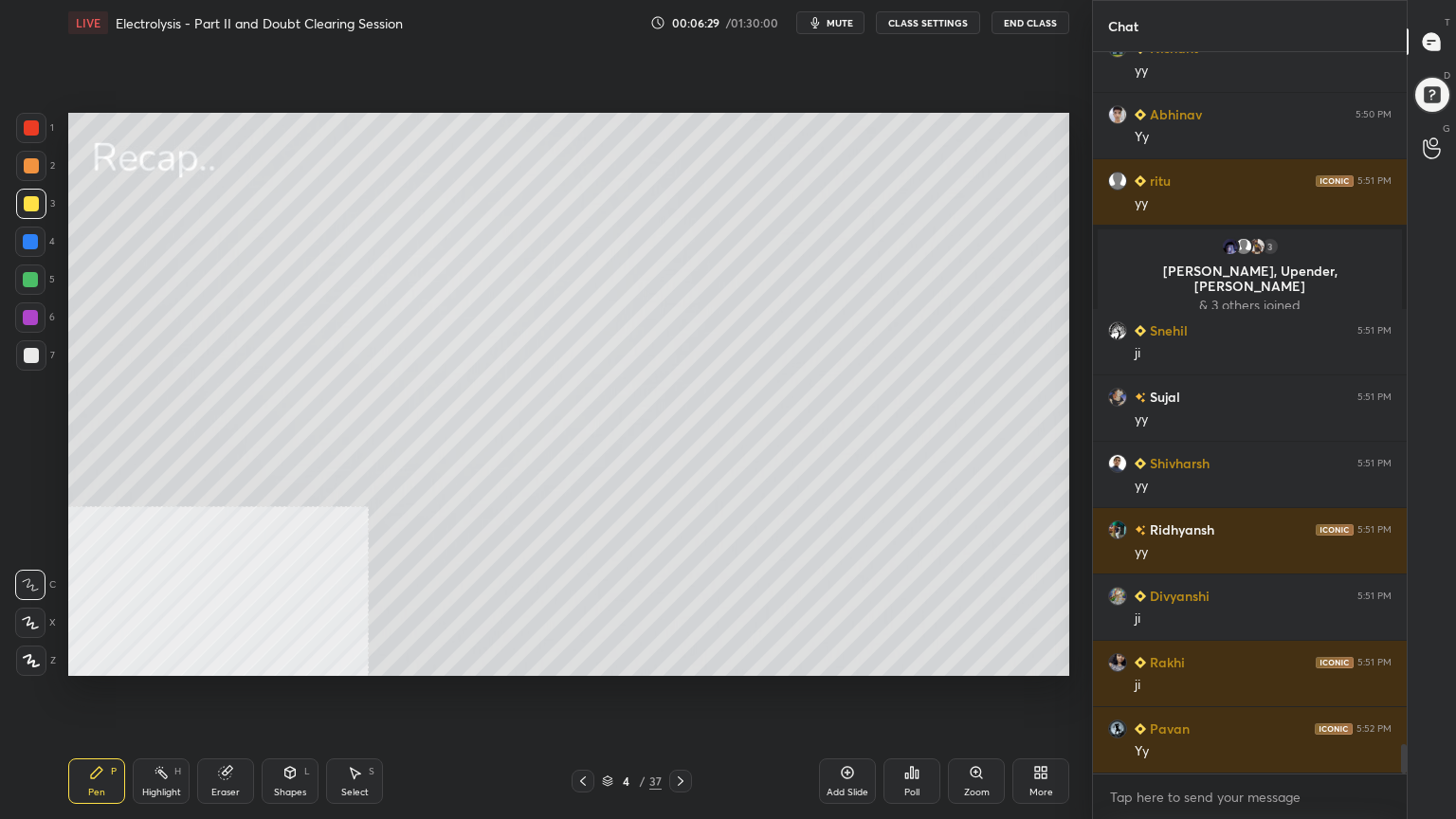
drag, startPoint x: 686, startPoint y: 776, endPoint x: 637, endPoint y: 703, distance: 87.9
click at [685, 658] on icon at bounding box center [681, 781] width 15 height 15
drag, startPoint x: 32, startPoint y: 353, endPoint x: 66, endPoint y: 281, distance: 79.6
click at [31, 349] on div at bounding box center [32, 356] width 15 height 15
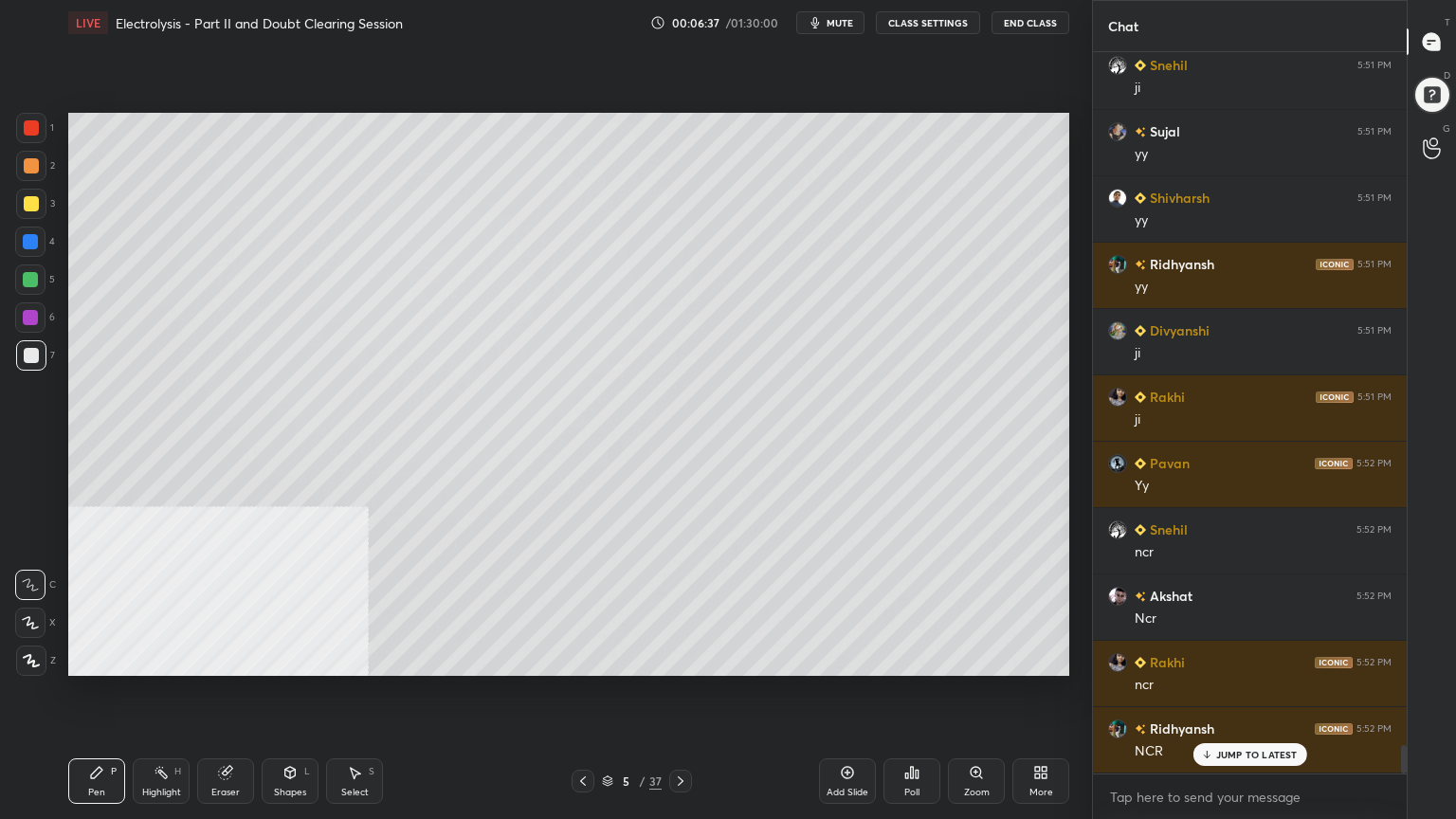
scroll to position [17550, 0]
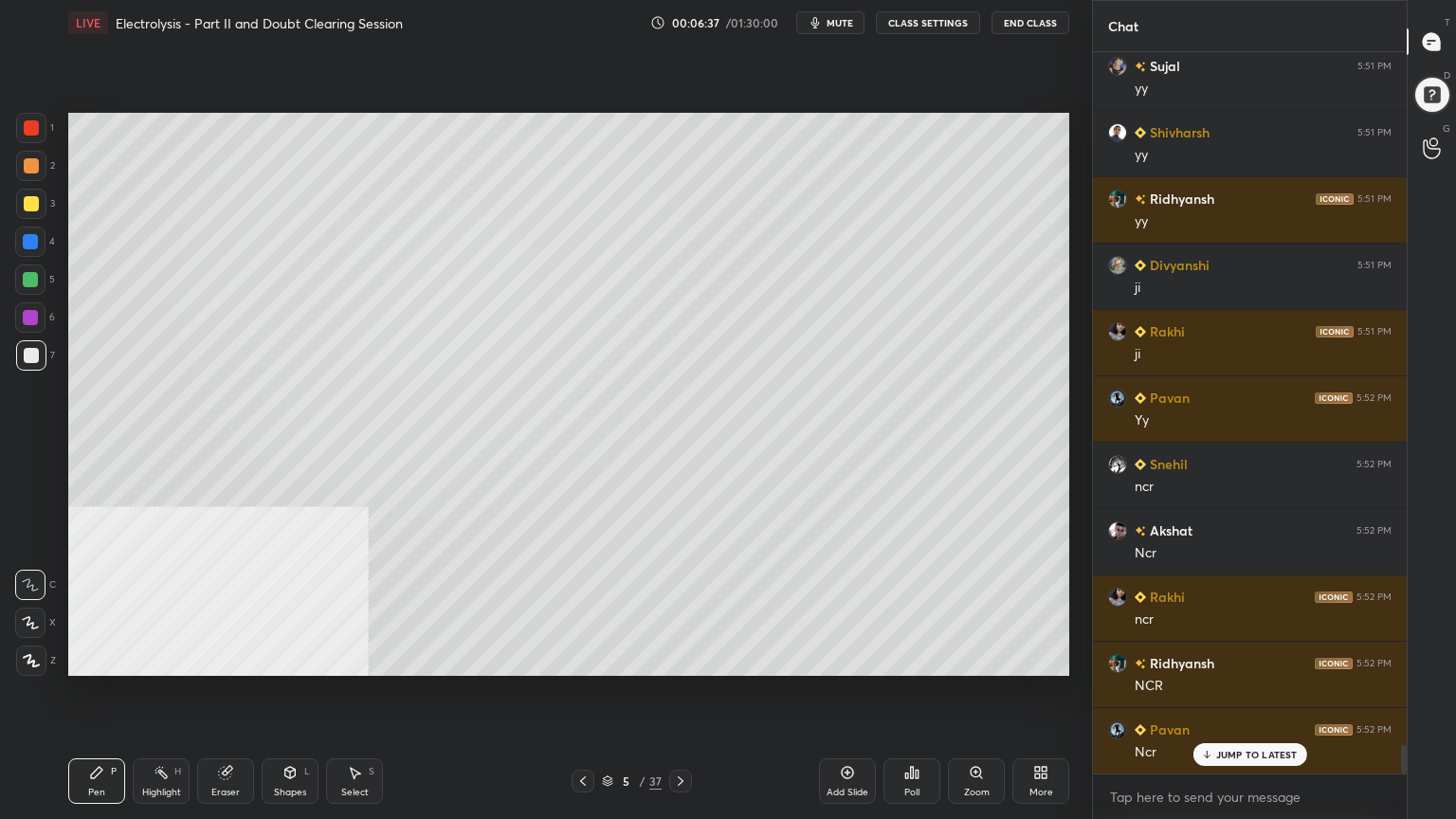
click at [24, 205] on div at bounding box center [32, 204] width 15 height 15
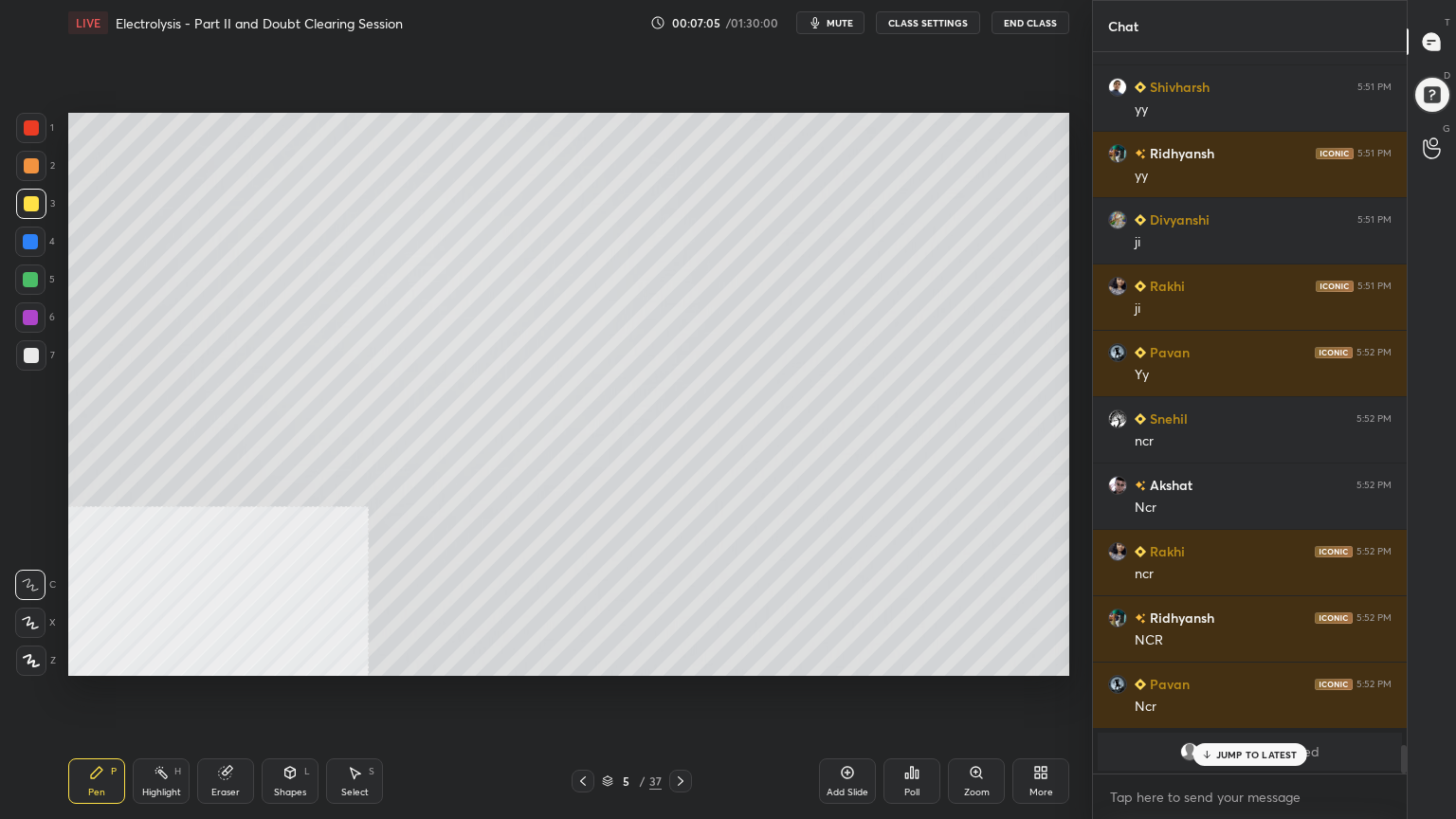
click at [355, 658] on div "Select S" at bounding box center [354, 780] width 57 height 45
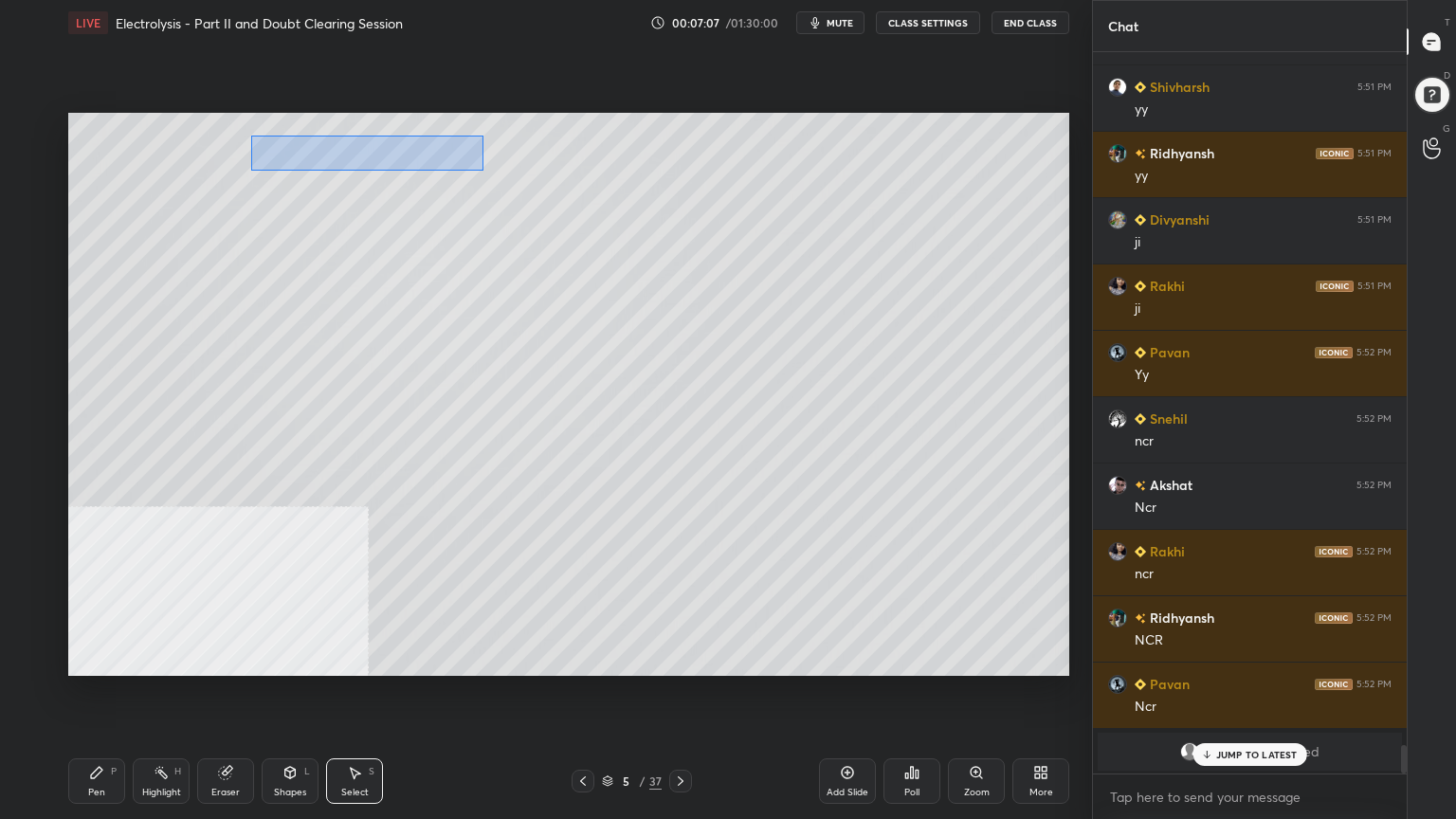
drag, startPoint x: 250, startPoint y: 136, endPoint x: 483, endPoint y: 171, distance: 235.6
click at [483, 171] on div "0 ° Undo Copy Duplicate Duplicate to new slide Delete" at bounding box center [569, 395] width 1002 height 563
click at [406, 158] on div "0 ° Undo Copy Duplicate Duplicate to new slide Delete" at bounding box center [569, 395] width 1002 height 563
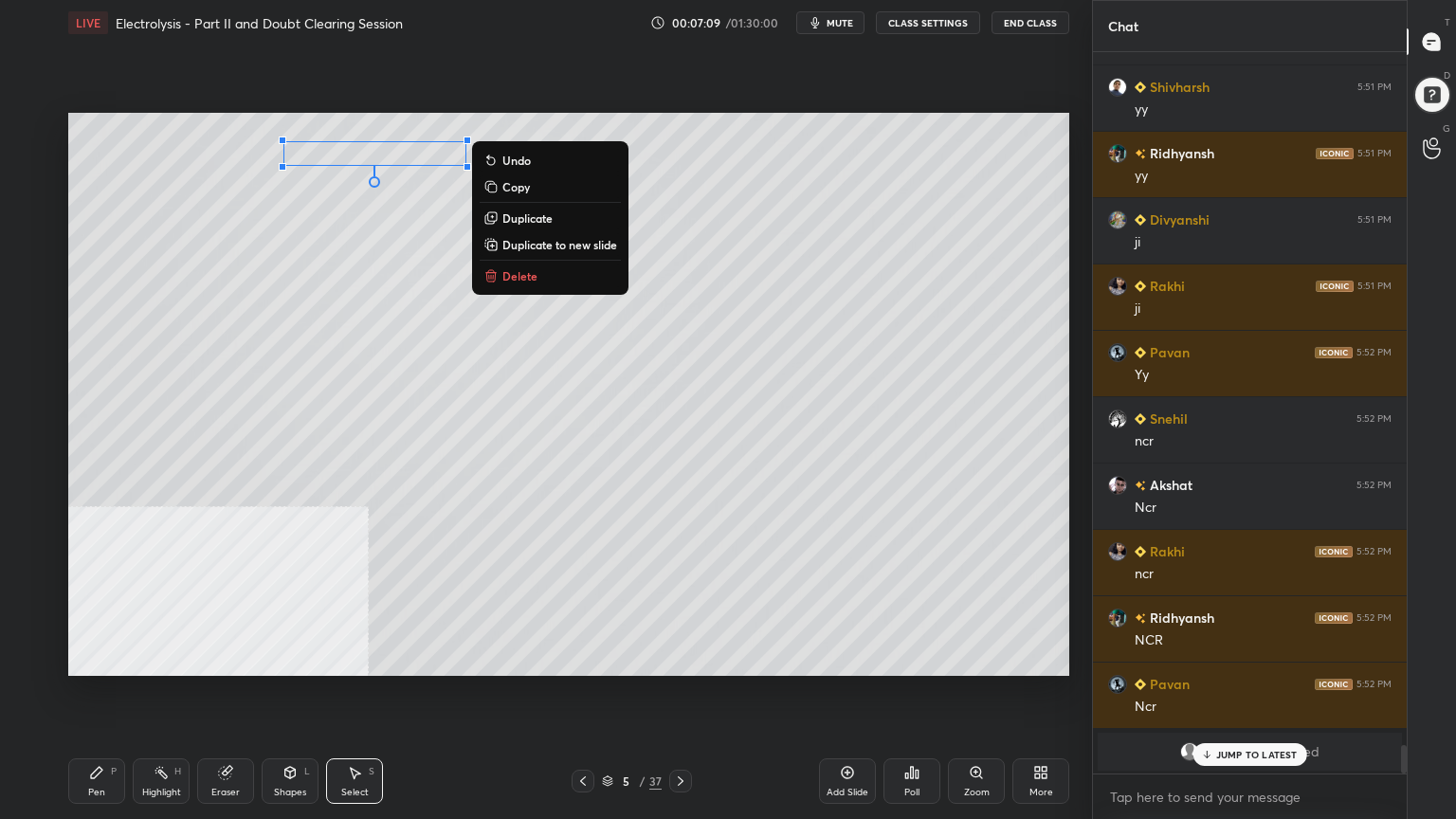
drag, startPoint x: 368, startPoint y: 240, endPoint x: 360, endPoint y: 209, distance: 32.0
click at [368, 242] on div "0 ° Undo Copy Duplicate Duplicate to new slide Delete" at bounding box center [569, 395] width 1002 height 563
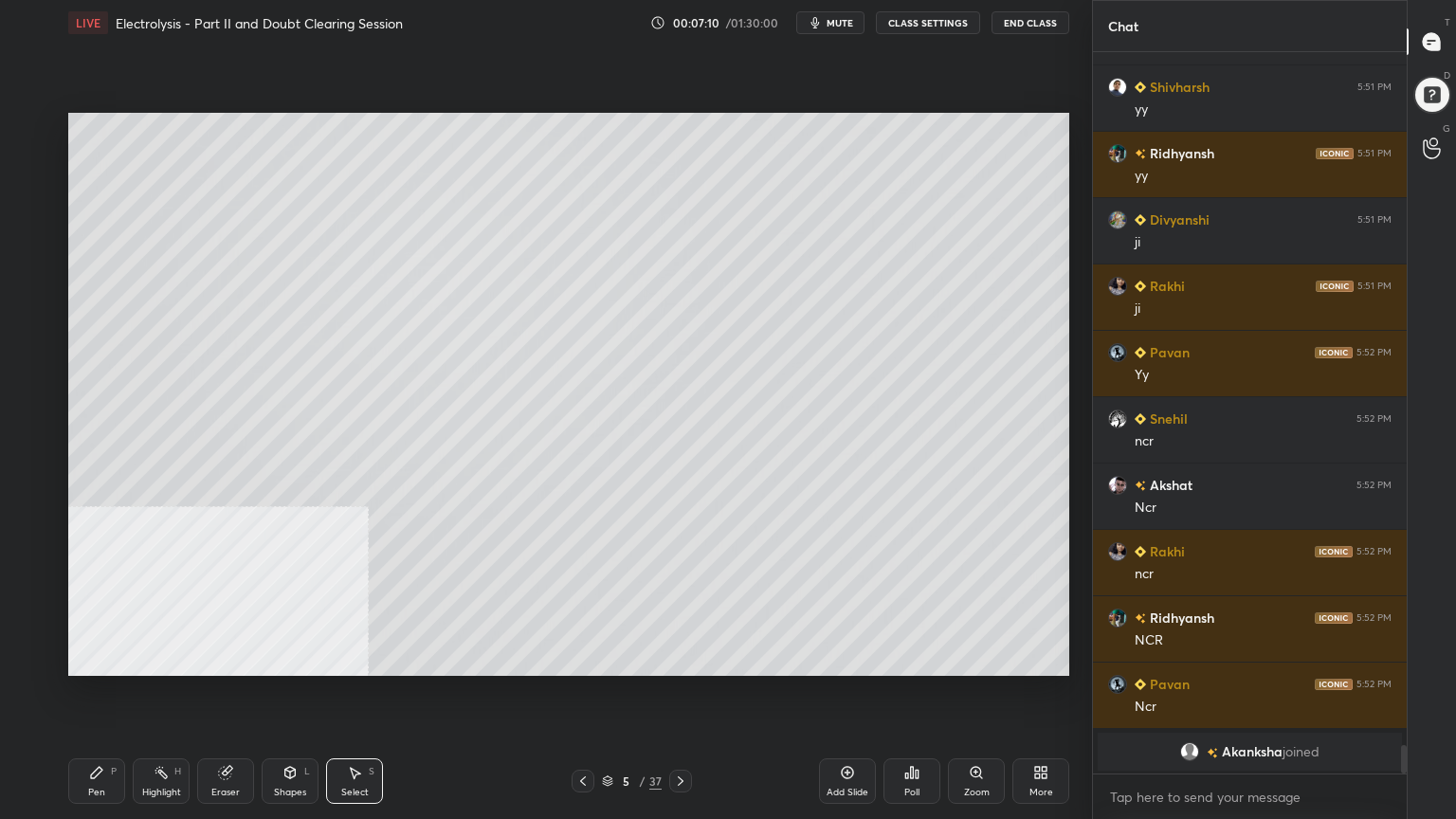
scroll to position [17663, 0]
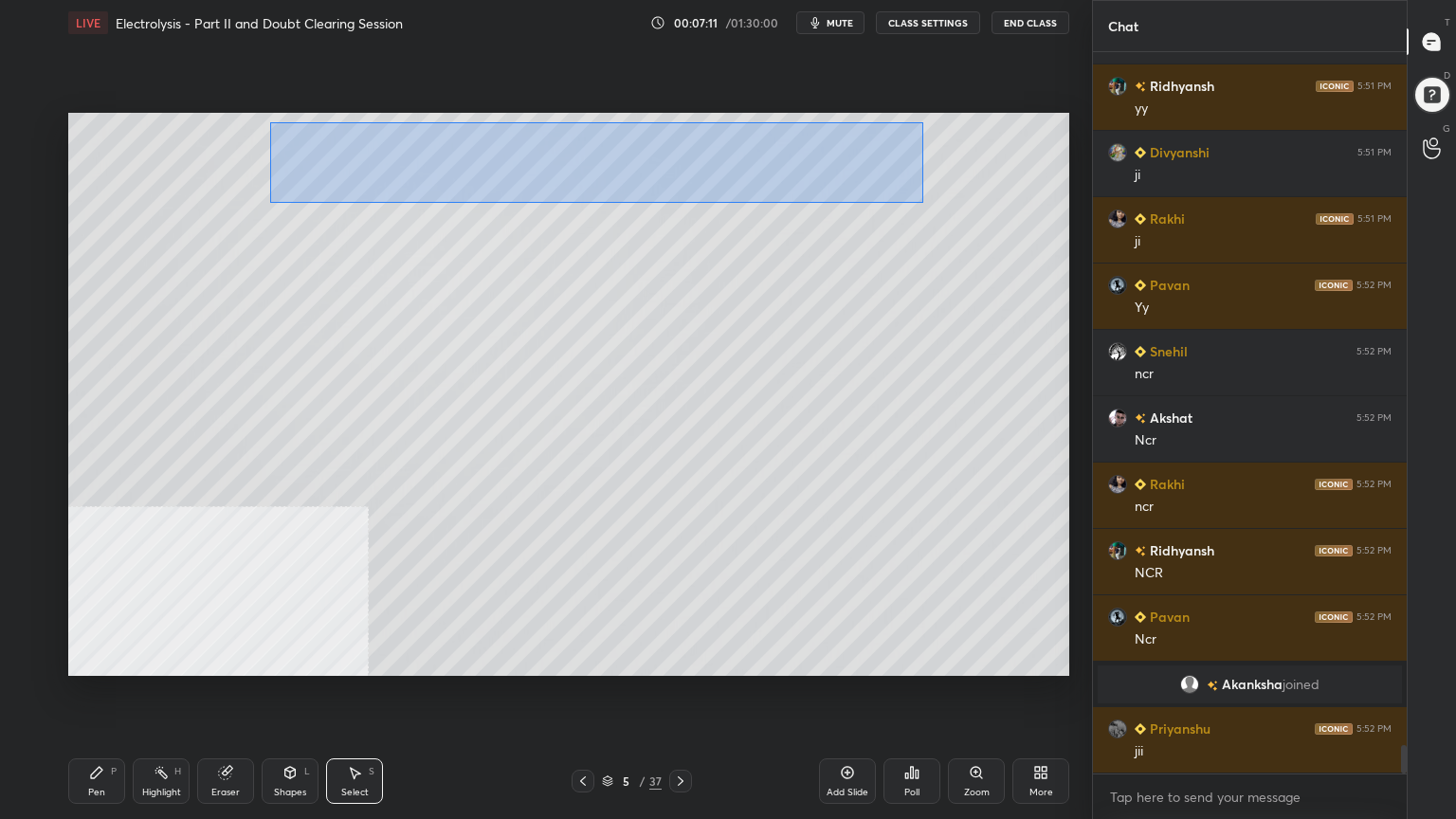
drag, startPoint x: 284, startPoint y: 126, endPoint x: 909, endPoint y: 202, distance: 629.6
click at [920, 203] on div "0 ° Undo Copy Duplicate Duplicate to new slide Delete" at bounding box center [569, 395] width 1002 height 563
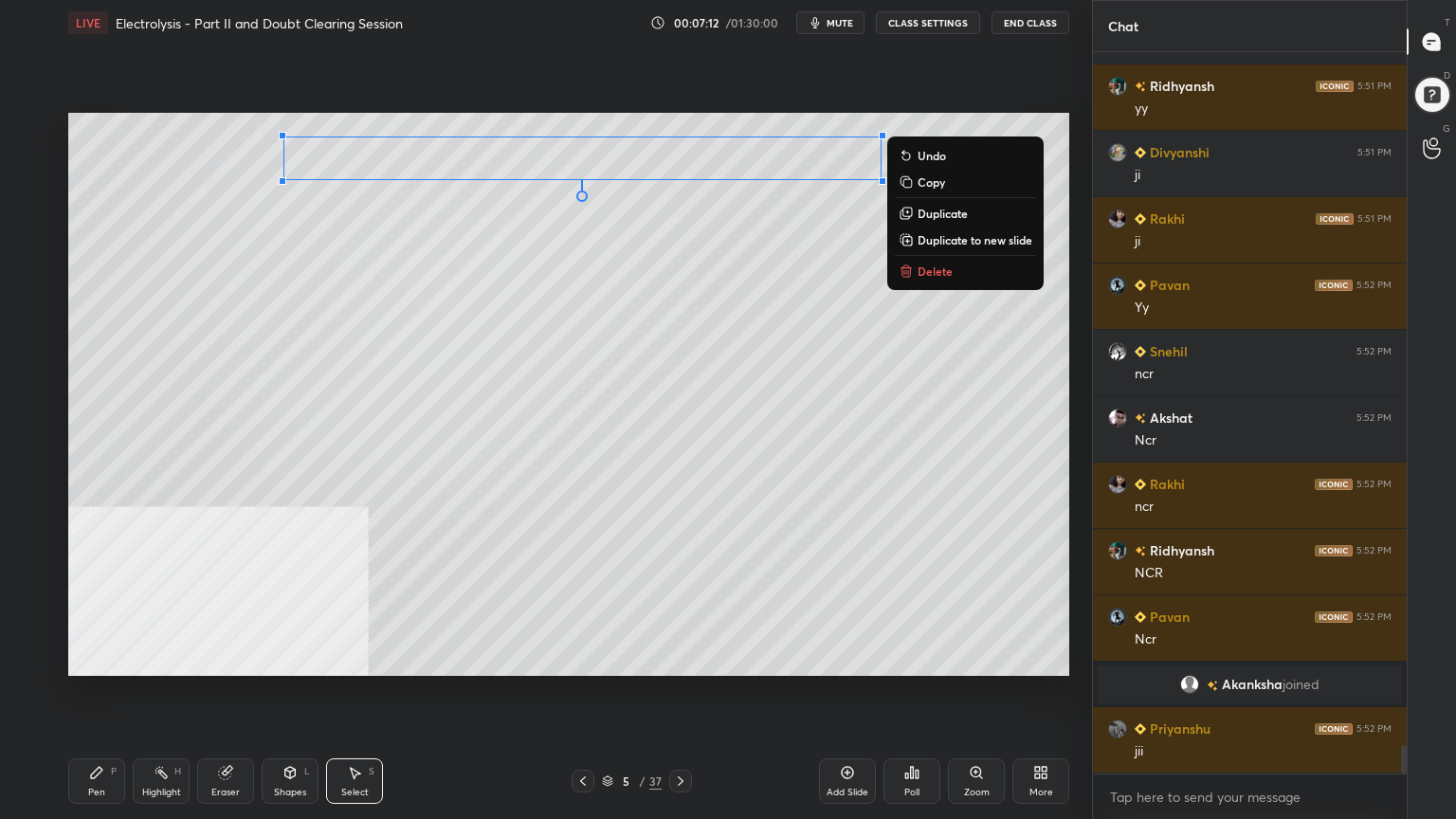
scroll to position [17729, 0]
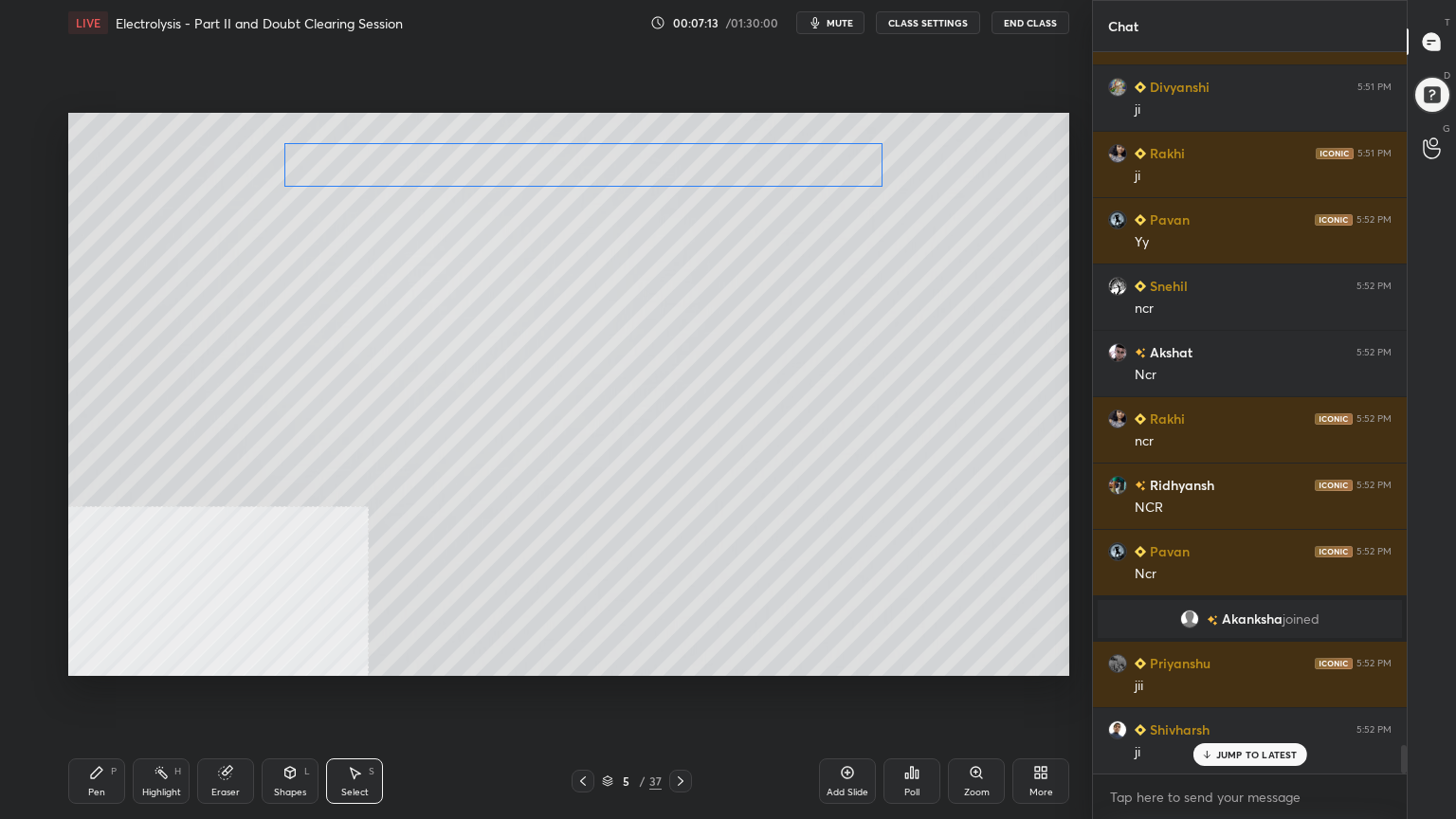
click at [611, 178] on div "0 ° Undo Copy Duplicate Duplicate to new slide Delete" at bounding box center [569, 395] width 1002 height 563
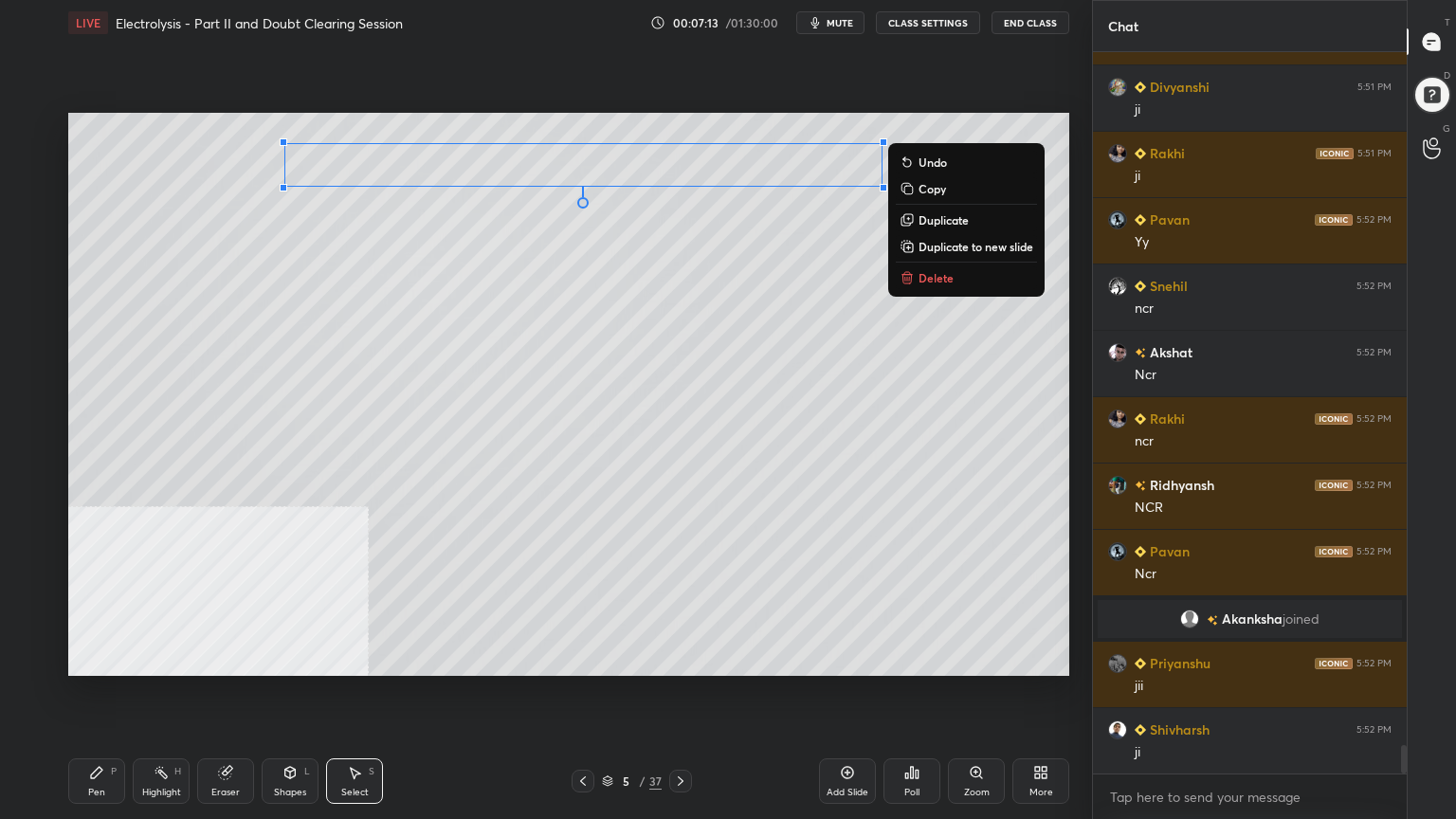
scroll to position [17795, 0]
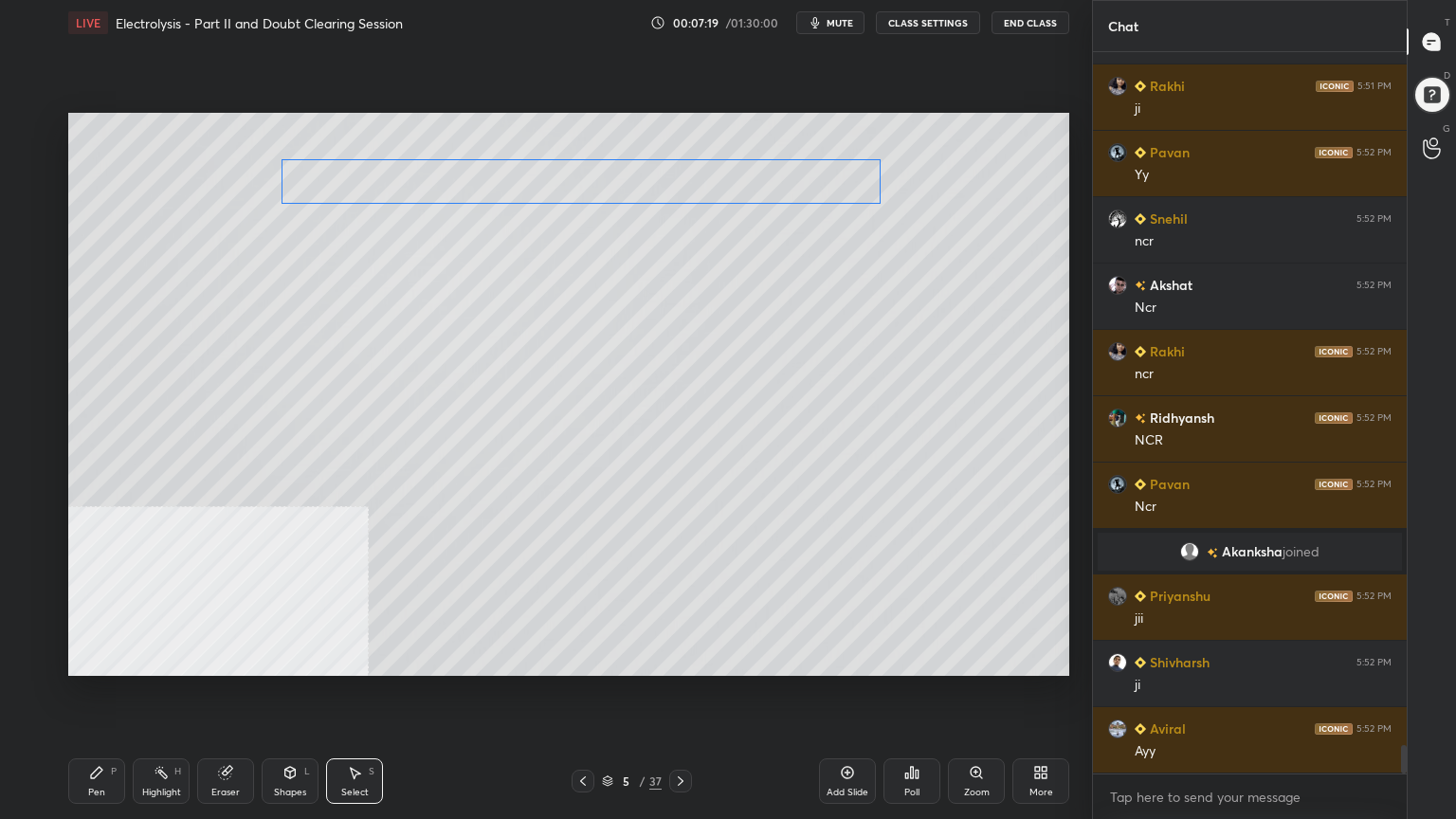
click at [516, 184] on div "0 ° Undo Copy Duplicate Duplicate to new slide Delete" at bounding box center [569, 395] width 1002 height 563
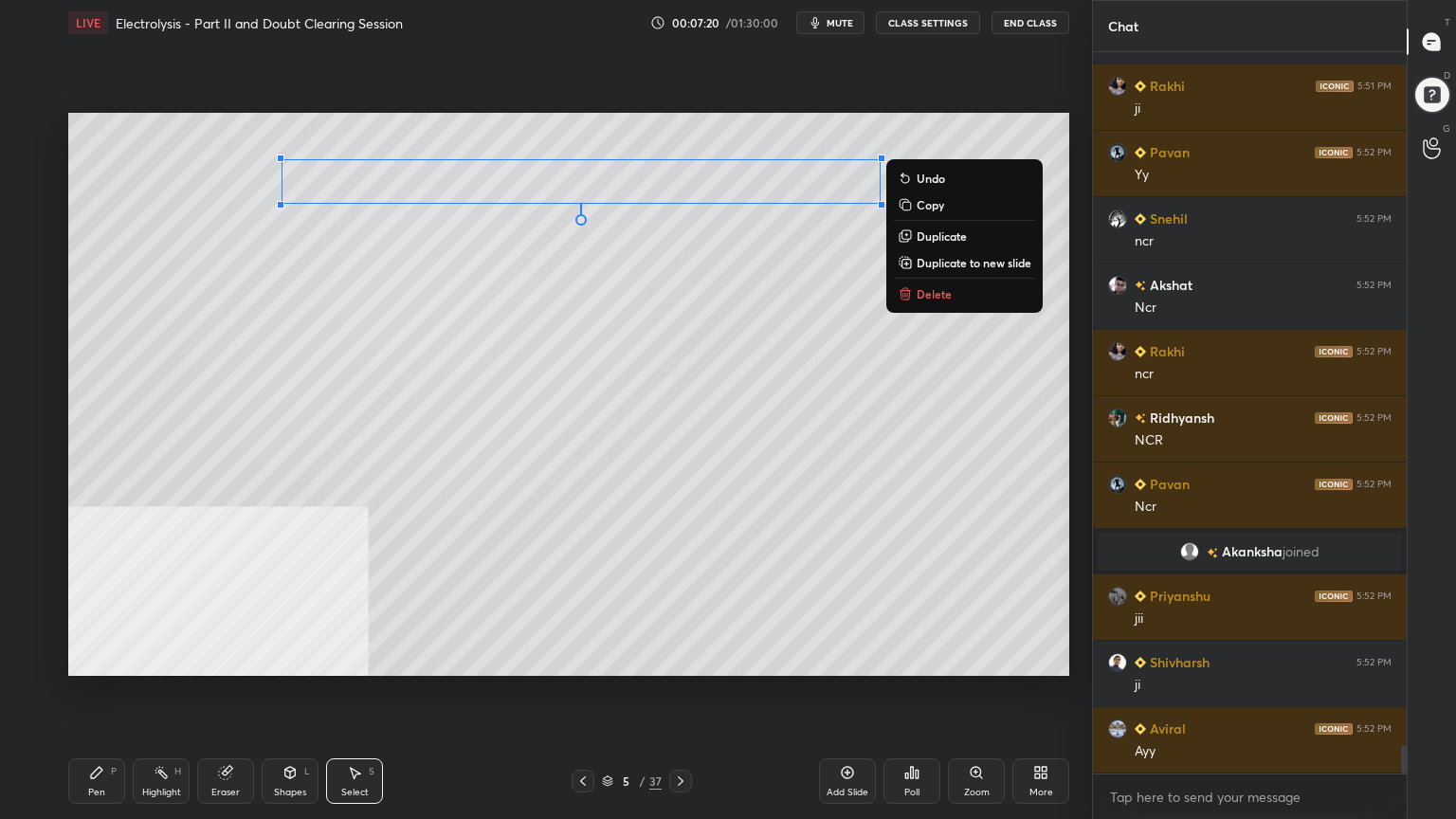
drag, startPoint x: 92, startPoint y: 789, endPoint x: 40, endPoint y: 492, distance: 301.5
click at [92, 658] on div "Pen" at bounding box center [96, 792] width 17 height 10
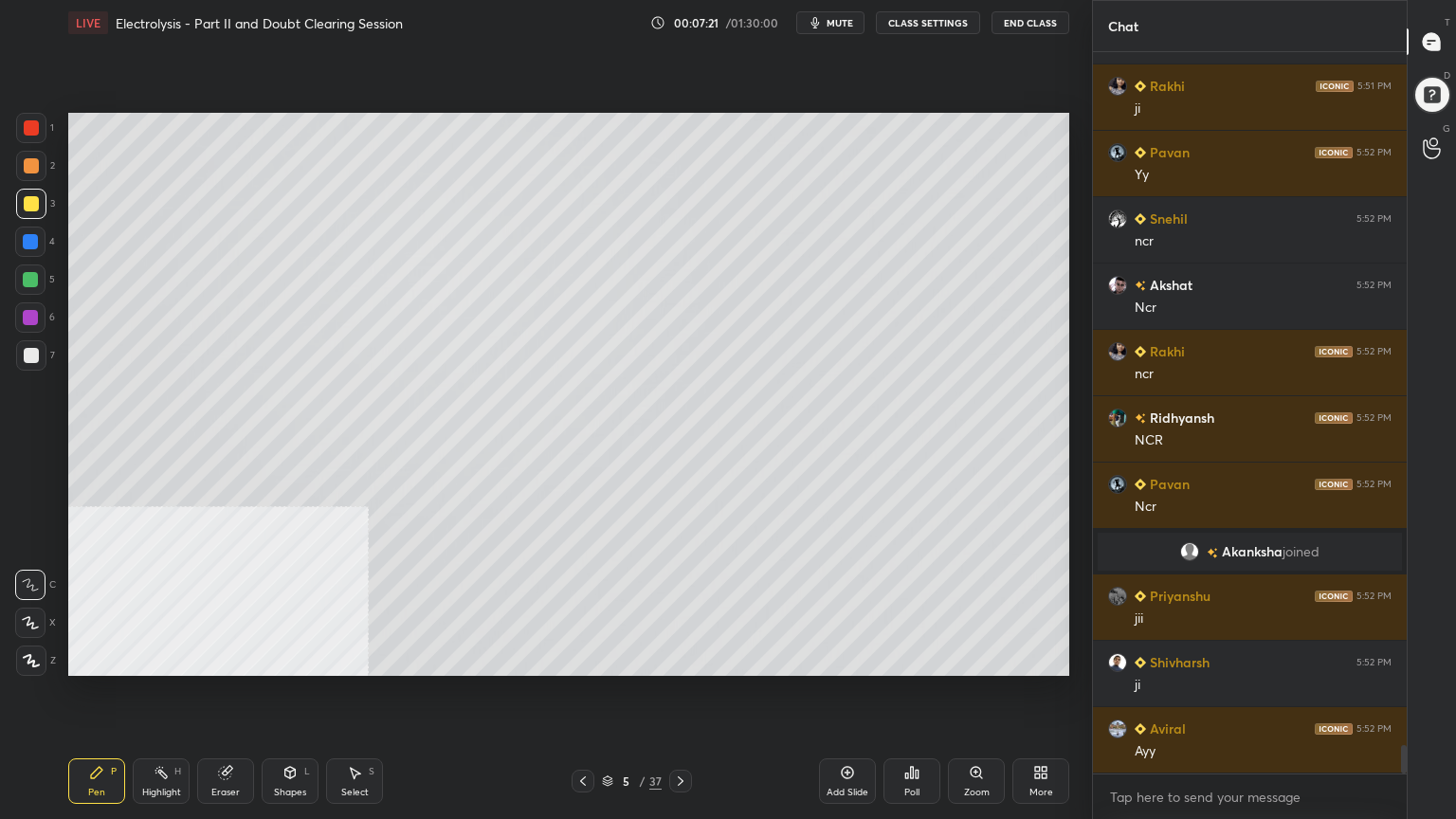
click at [30, 279] on div at bounding box center [31, 280] width 15 height 15
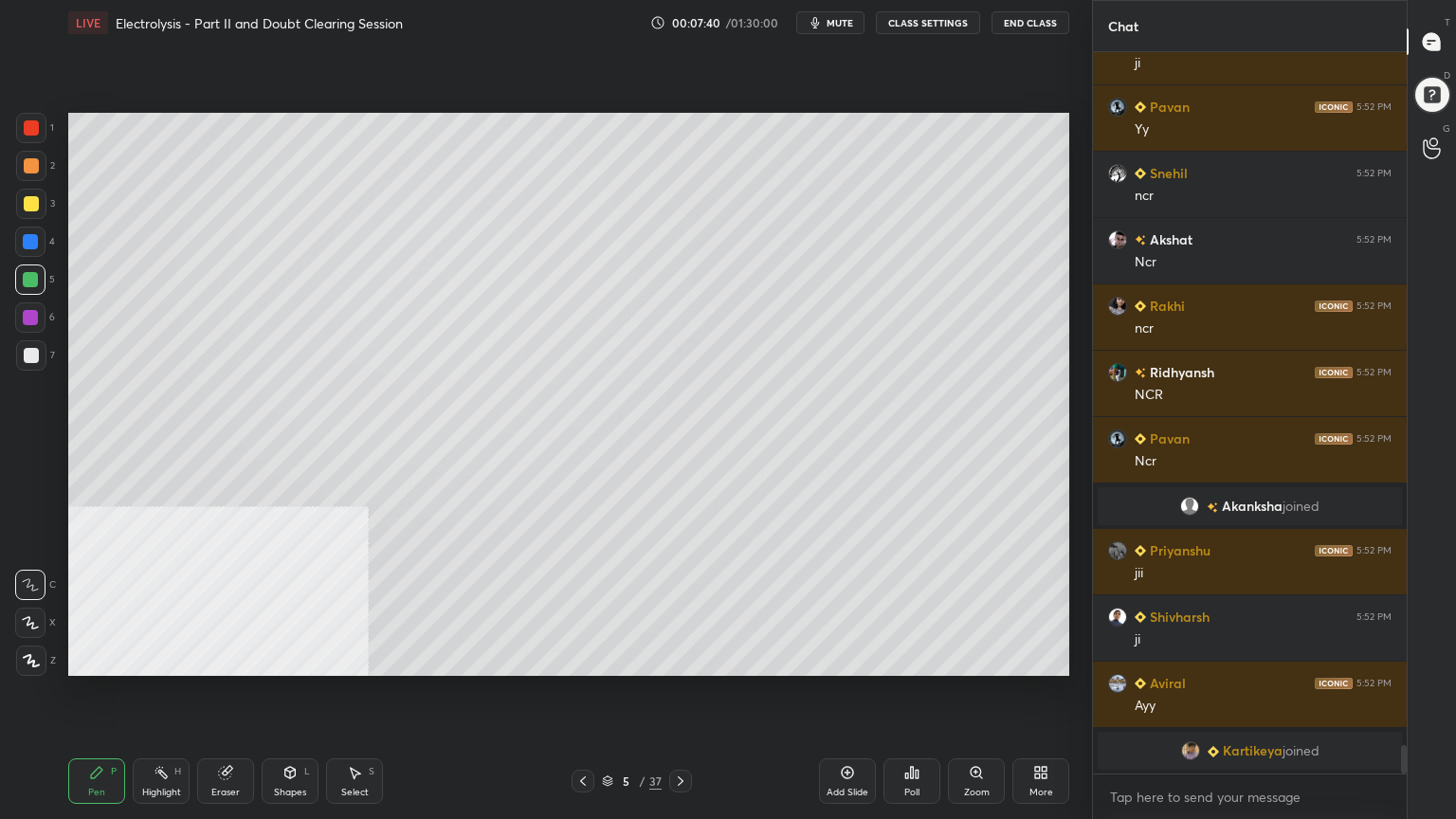
click at [30, 167] on div at bounding box center [32, 166] width 15 height 15
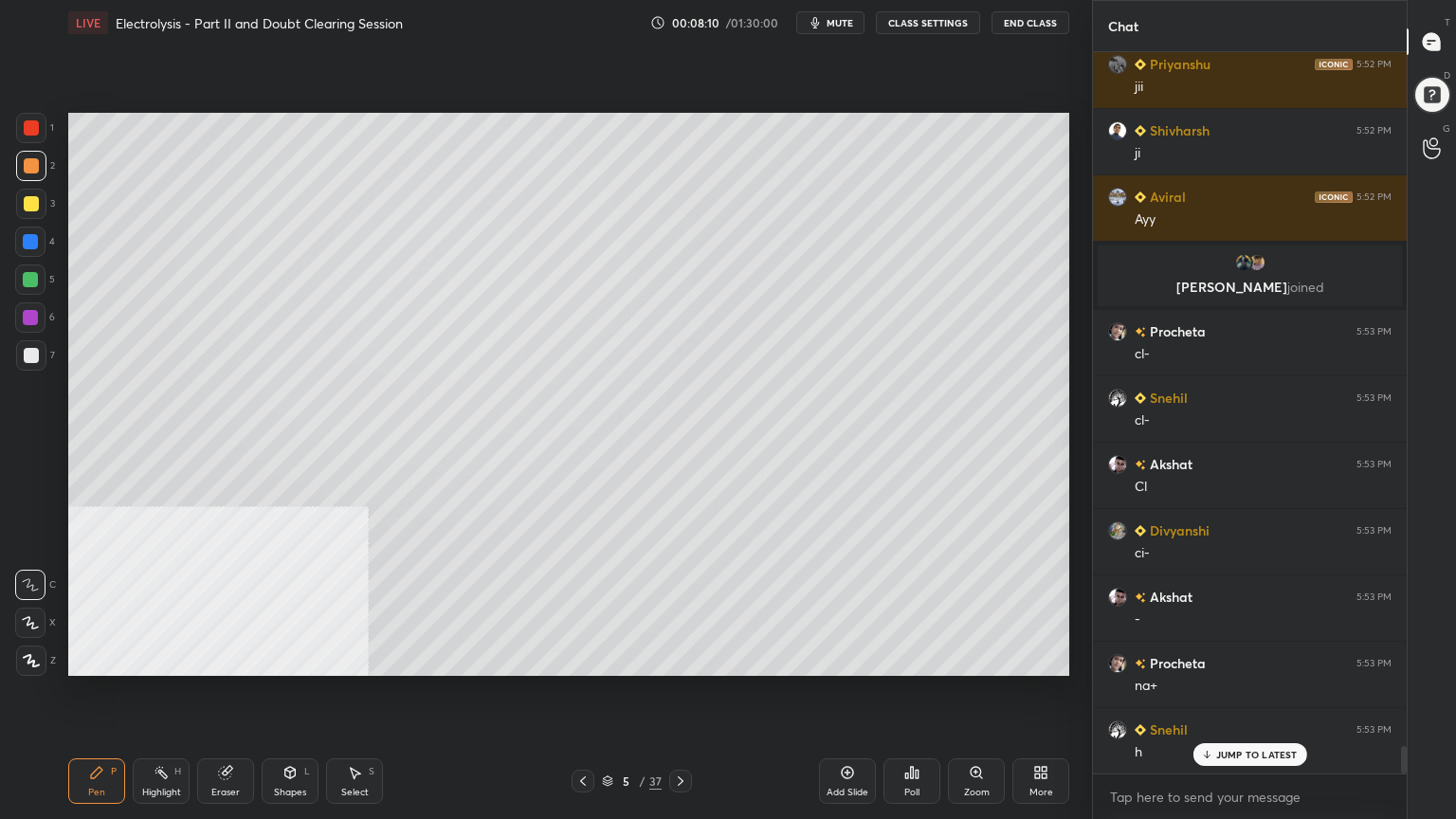
scroll to position [18129, 0]
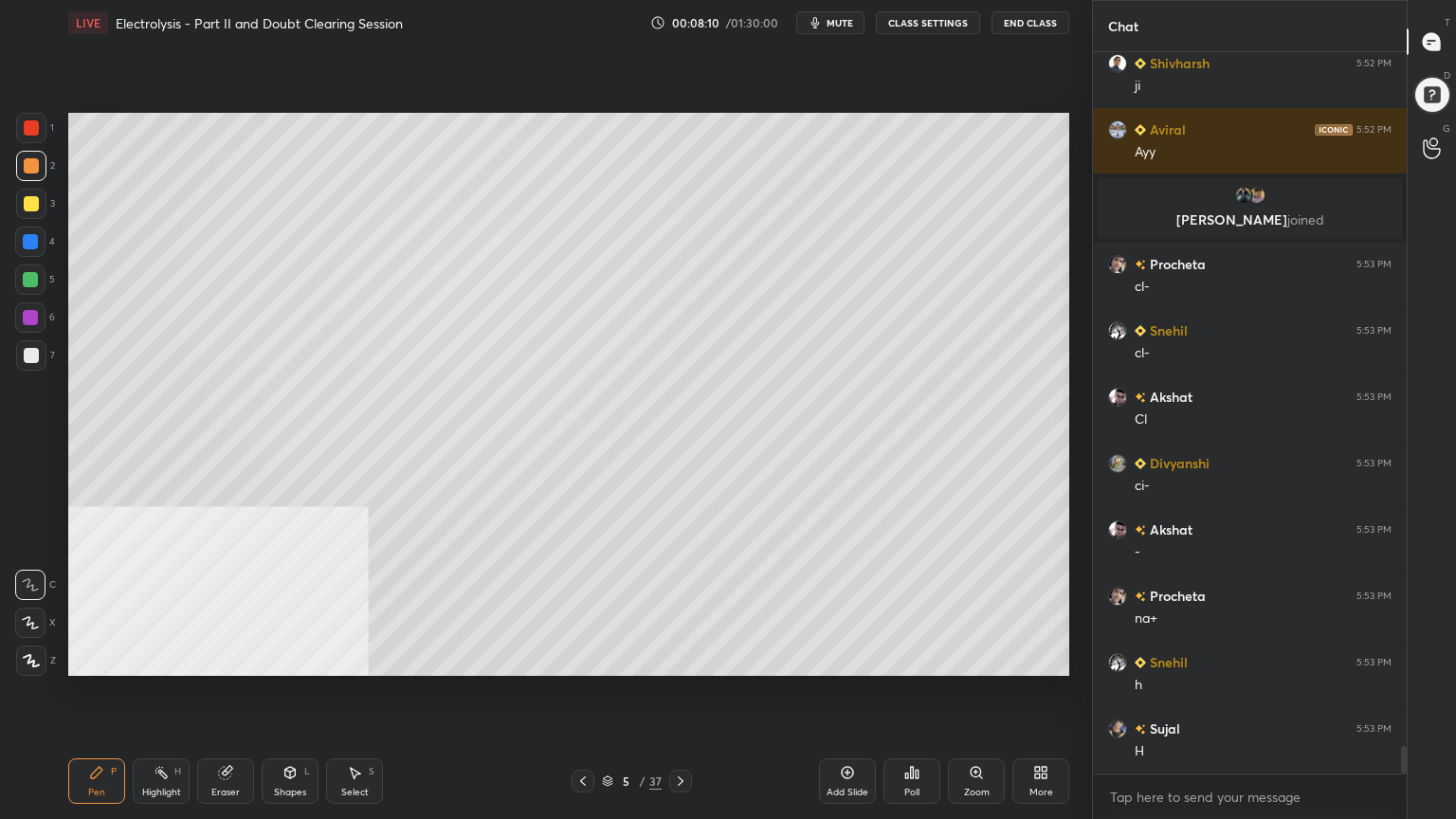
click at [364, 658] on div "Select" at bounding box center [355, 792] width 27 height 10
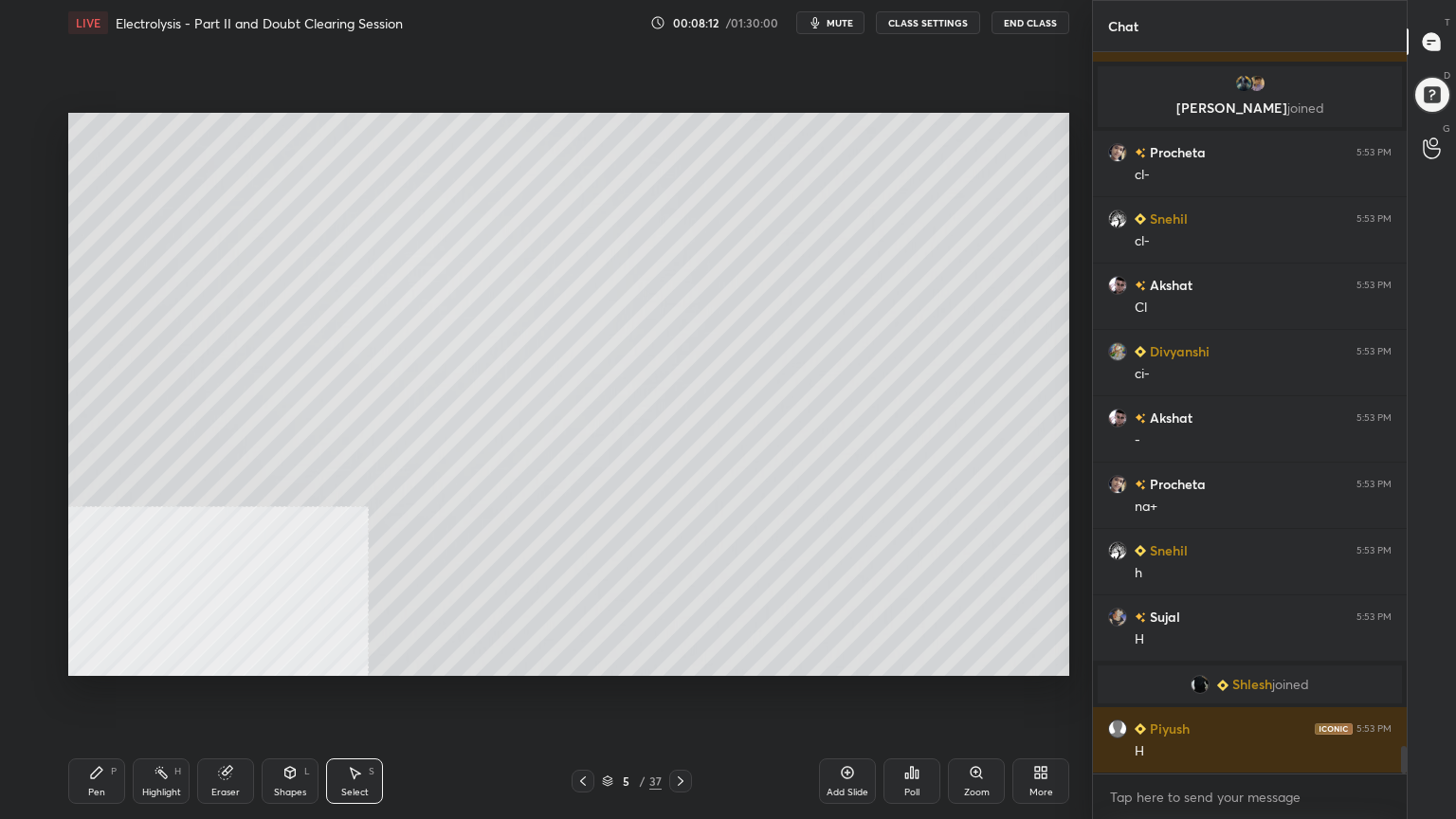
scroll to position [18034, 0]
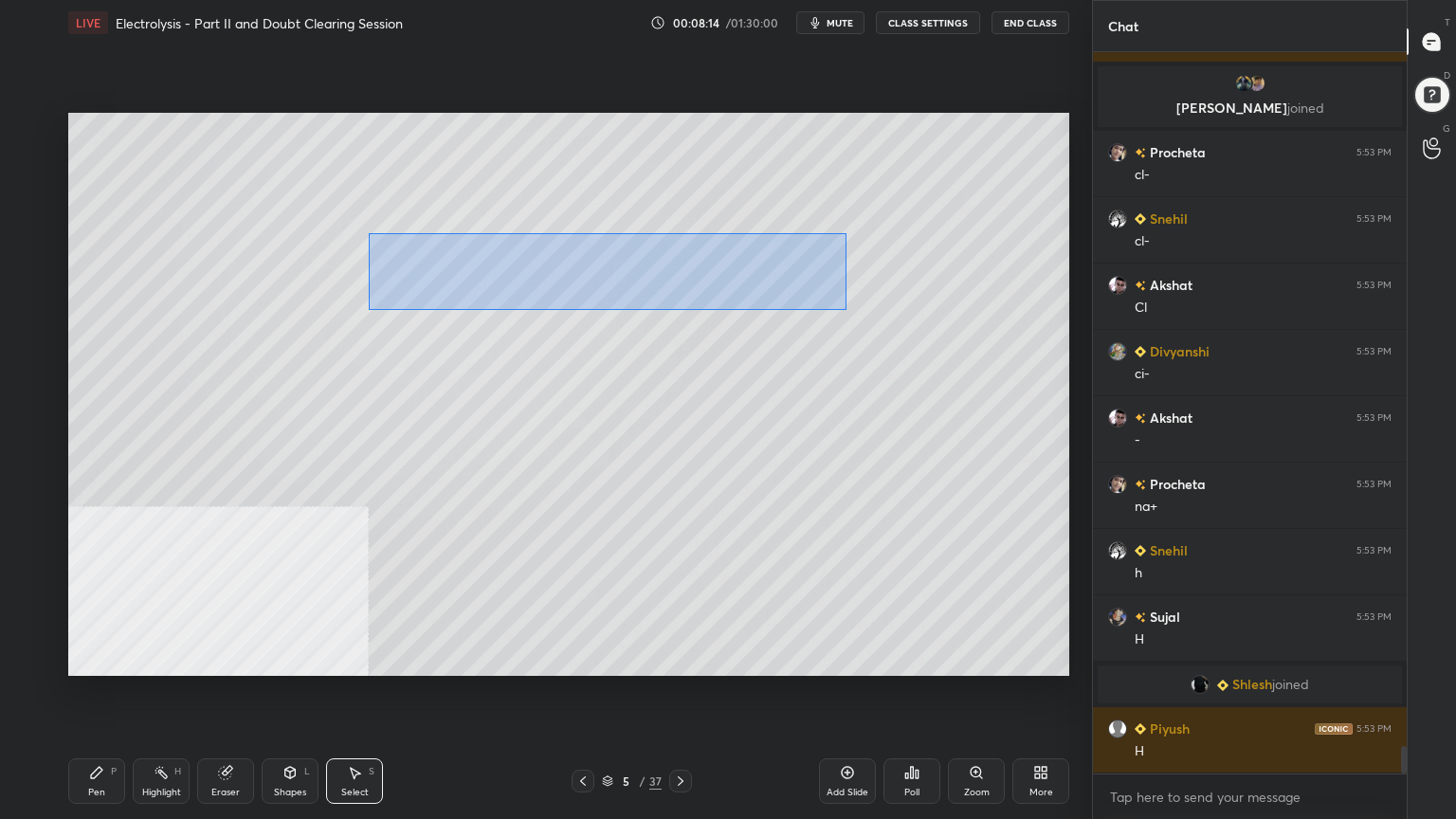
drag, startPoint x: 370, startPoint y: 232, endPoint x: 847, endPoint y: 310, distance: 483.3
click at [847, 310] on div "0 ° Undo Copy Duplicate Duplicate to new slide Delete" at bounding box center [569, 395] width 1002 height 563
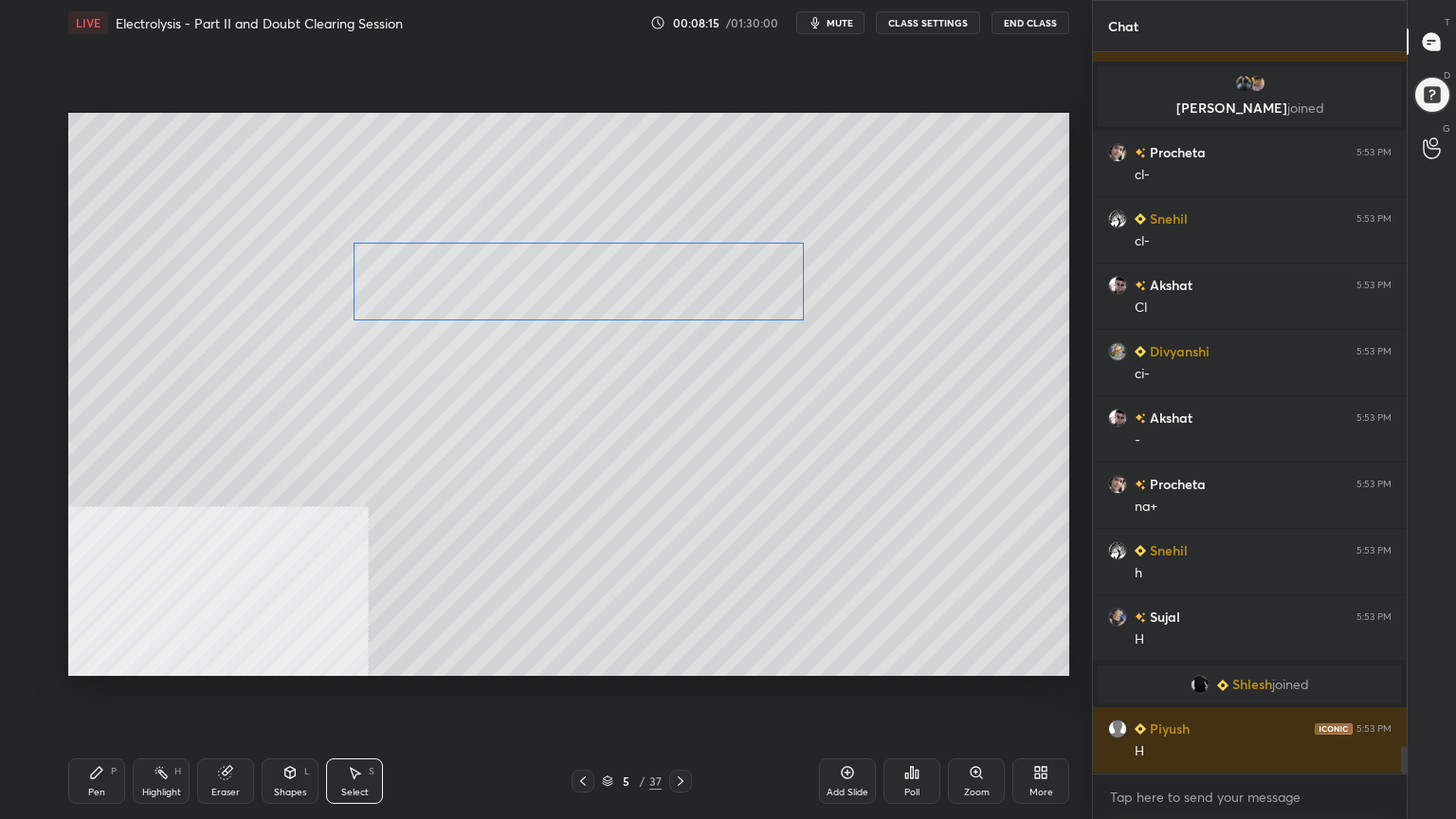
drag, startPoint x: 661, startPoint y: 269, endPoint x: 638, endPoint y: 273, distance: 23.3
click at [638, 273] on div "0 ° Undo Copy Duplicate Duplicate to new slide Delete" at bounding box center [569, 395] width 1002 height 563
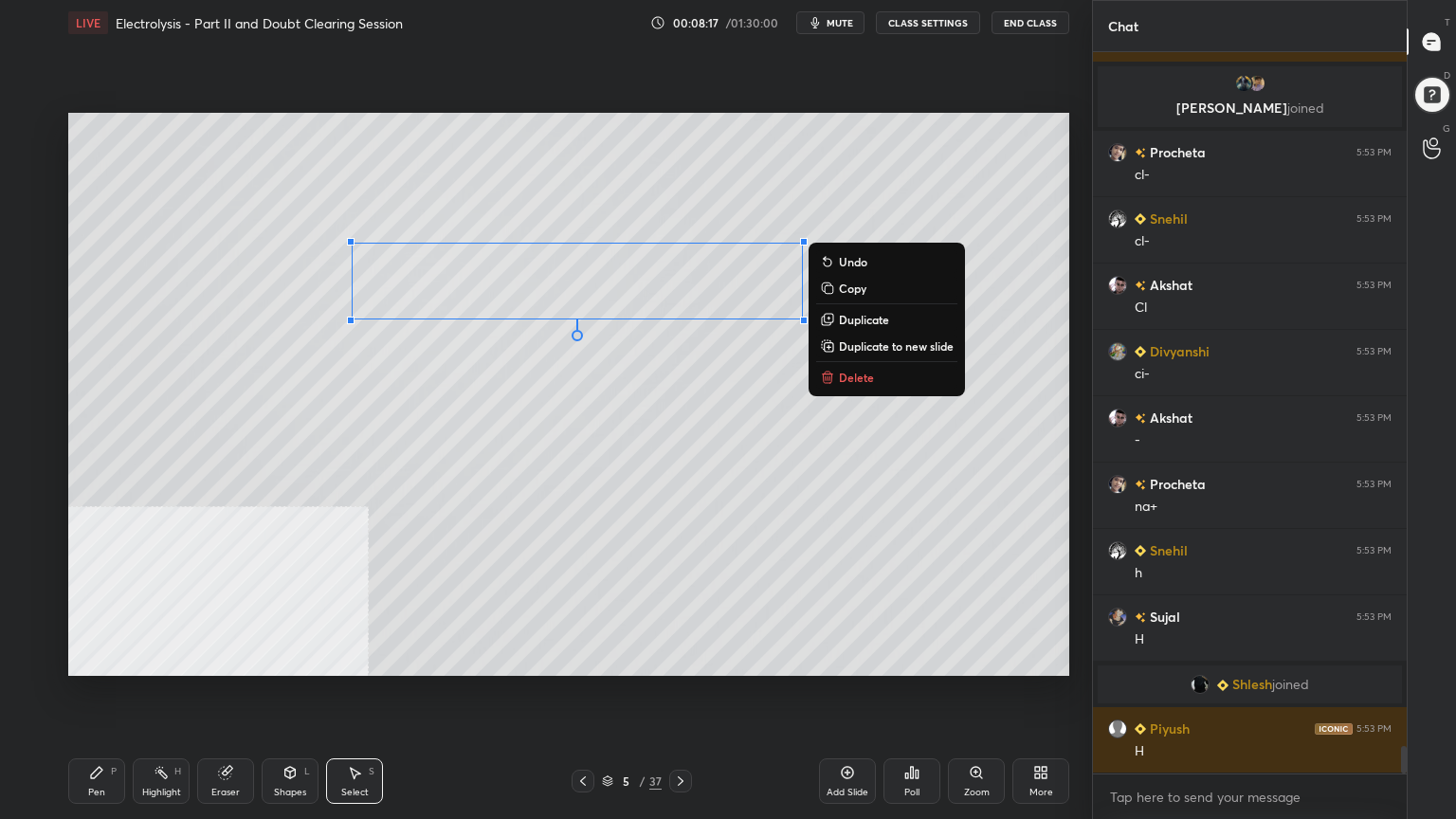
scroll to position [18100, 0]
click at [89, 658] on div "Pen" at bounding box center [96, 792] width 17 height 10
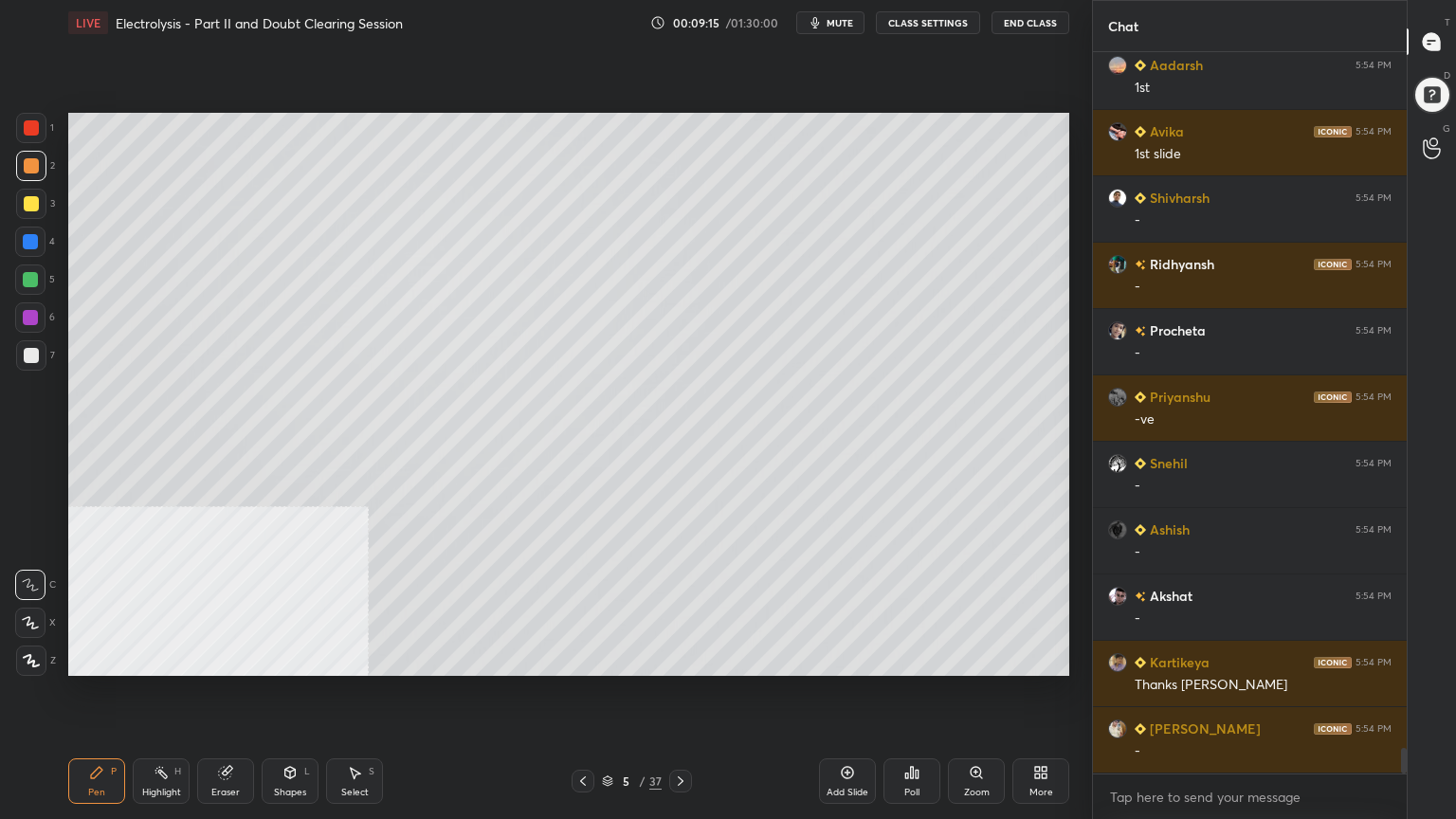
scroll to position [20002, 0]
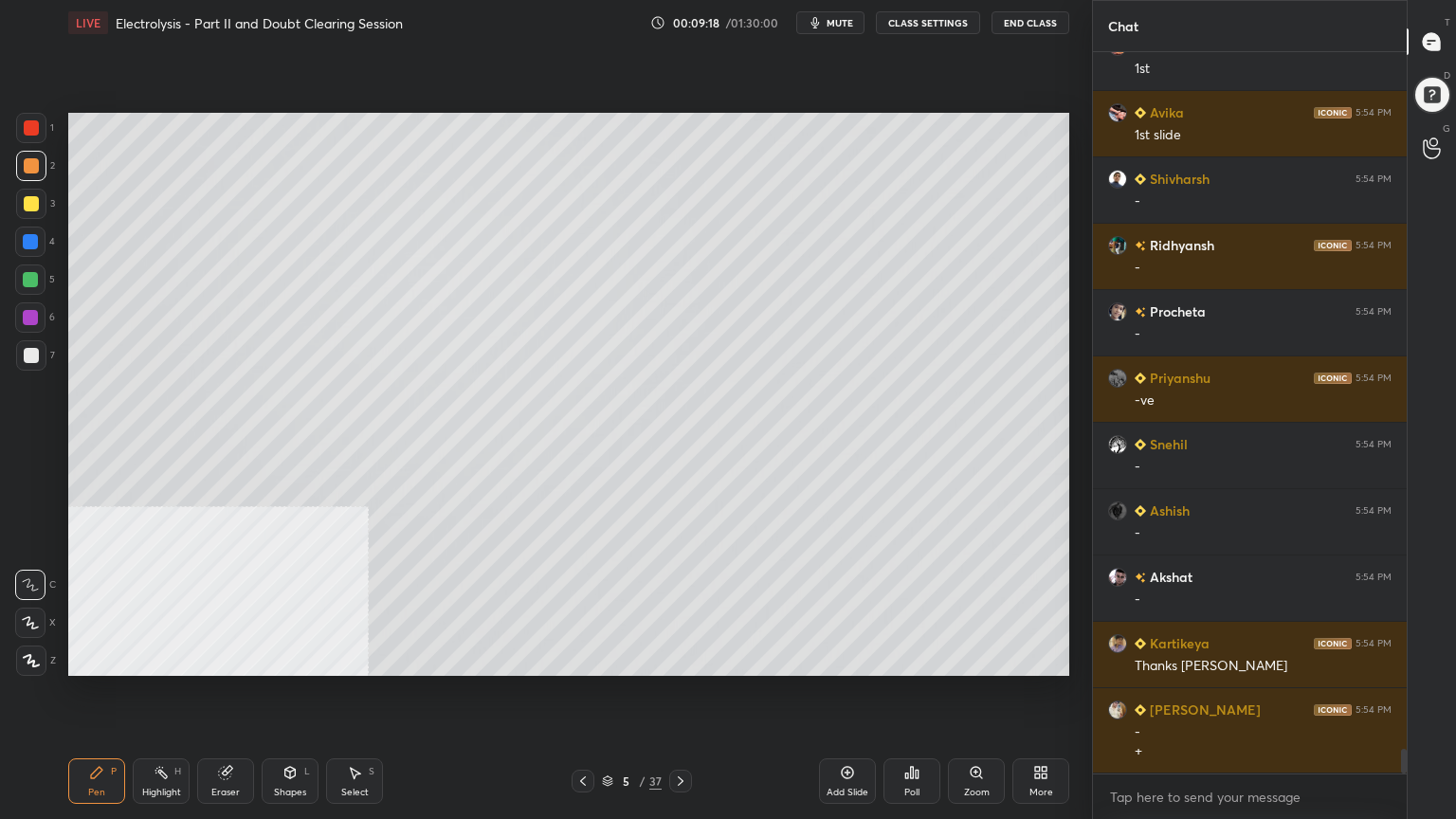
click at [32, 279] on div at bounding box center [31, 280] width 15 height 15
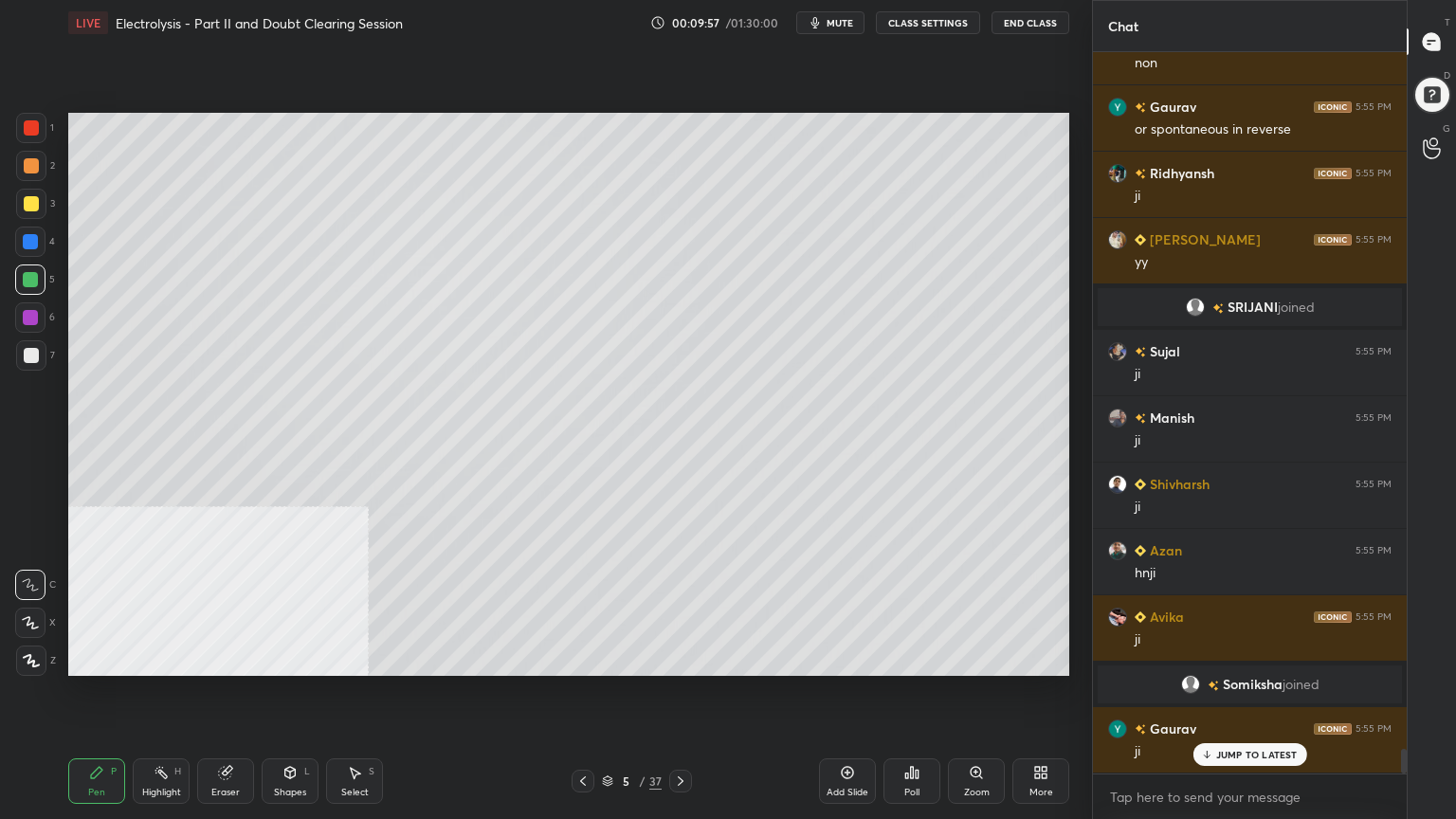
scroll to position [20231, 0]
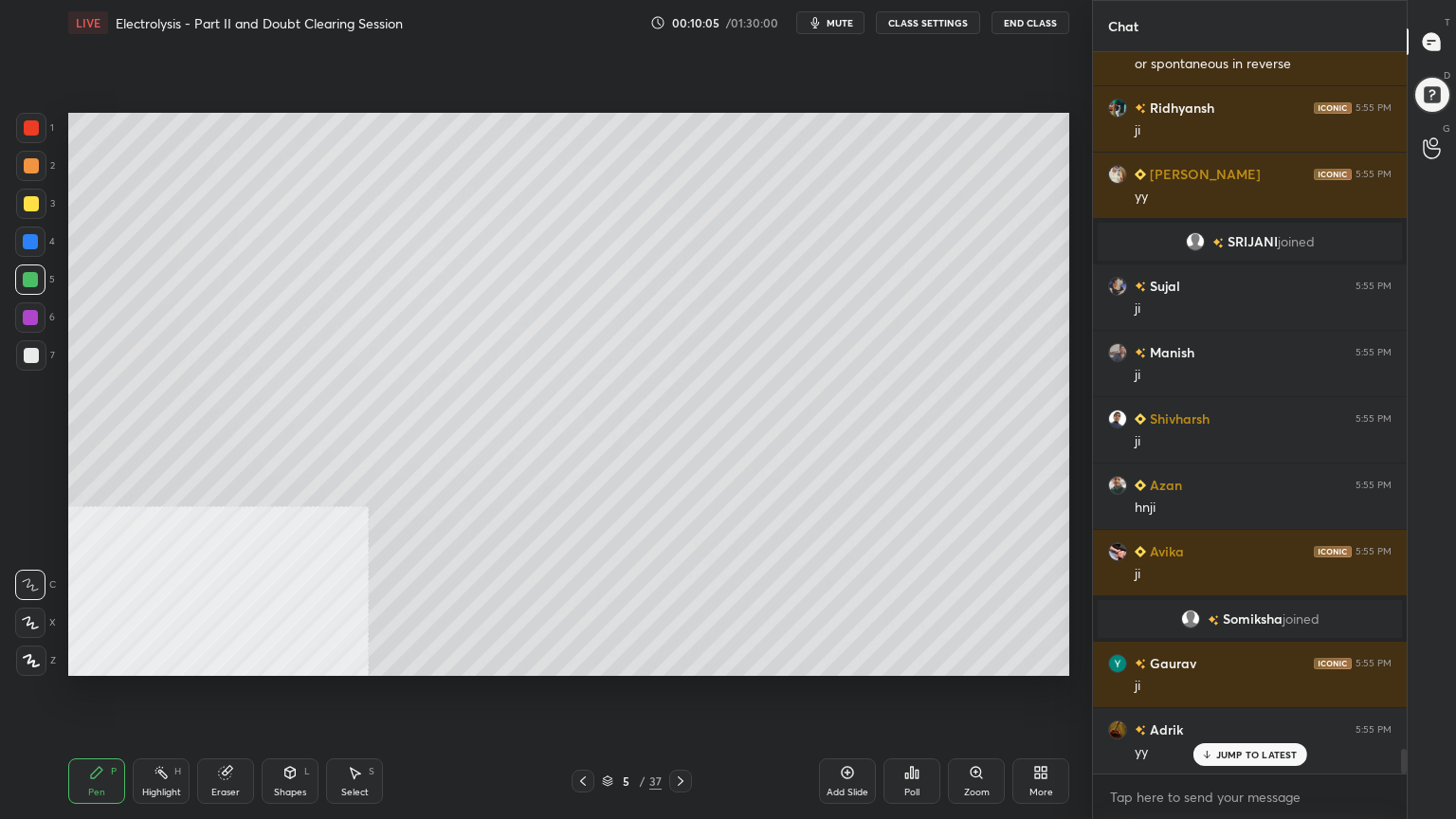
drag, startPoint x: 28, startPoint y: 204, endPoint x: 42, endPoint y: 240, distance: 38.6
click at [30, 205] on div at bounding box center [32, 204] width 15 height 15
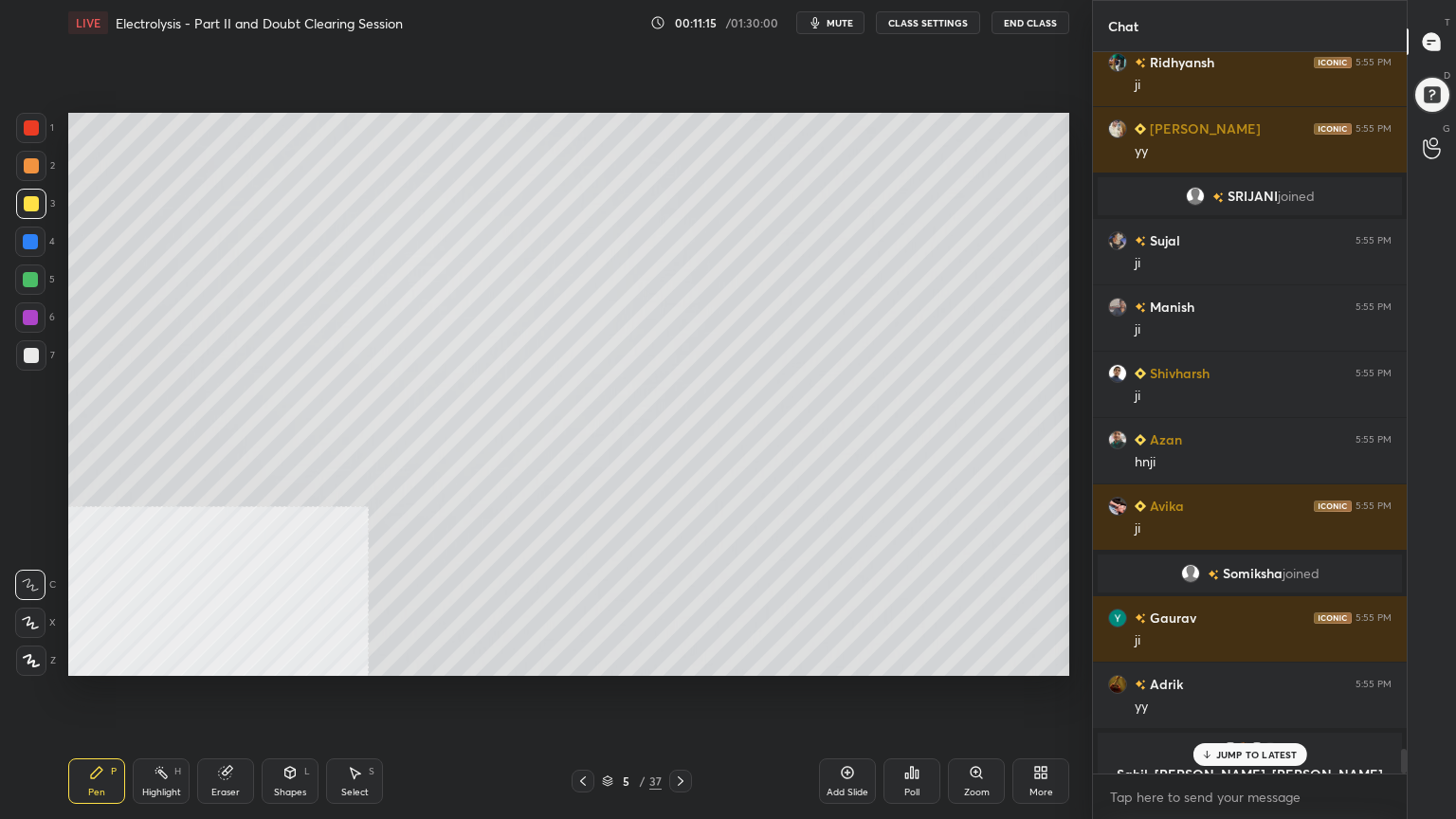
scroll to position [20314, 0]
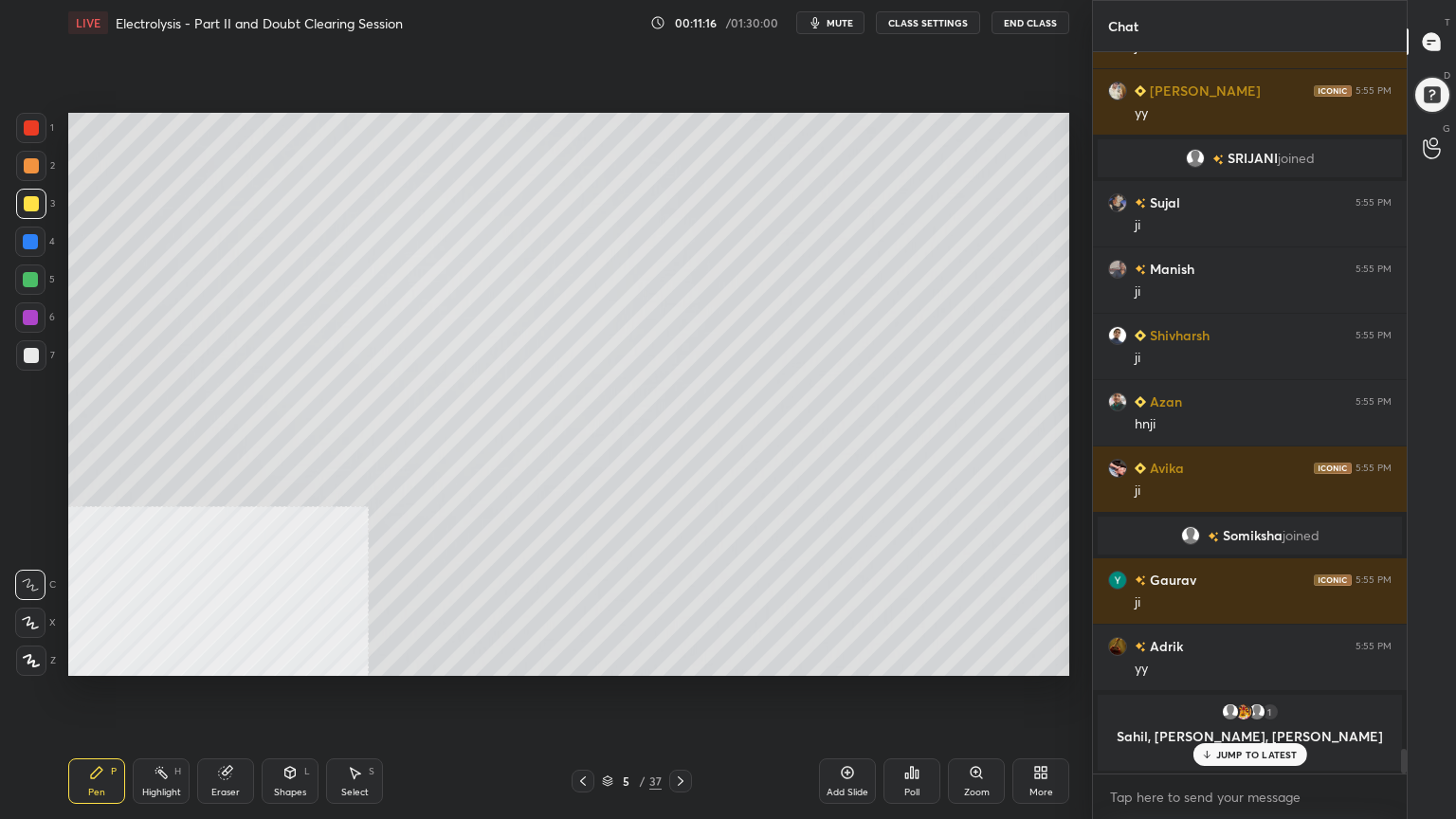
click at [366, 658] on div "Select S" at bounding box center [354, 780] width 57 height 45
click at [90, 462] on div "0 ° Undo Copy Duplicate Duplicate to new slide Delete" at bounding box center [569, 395] width 1002 height 563
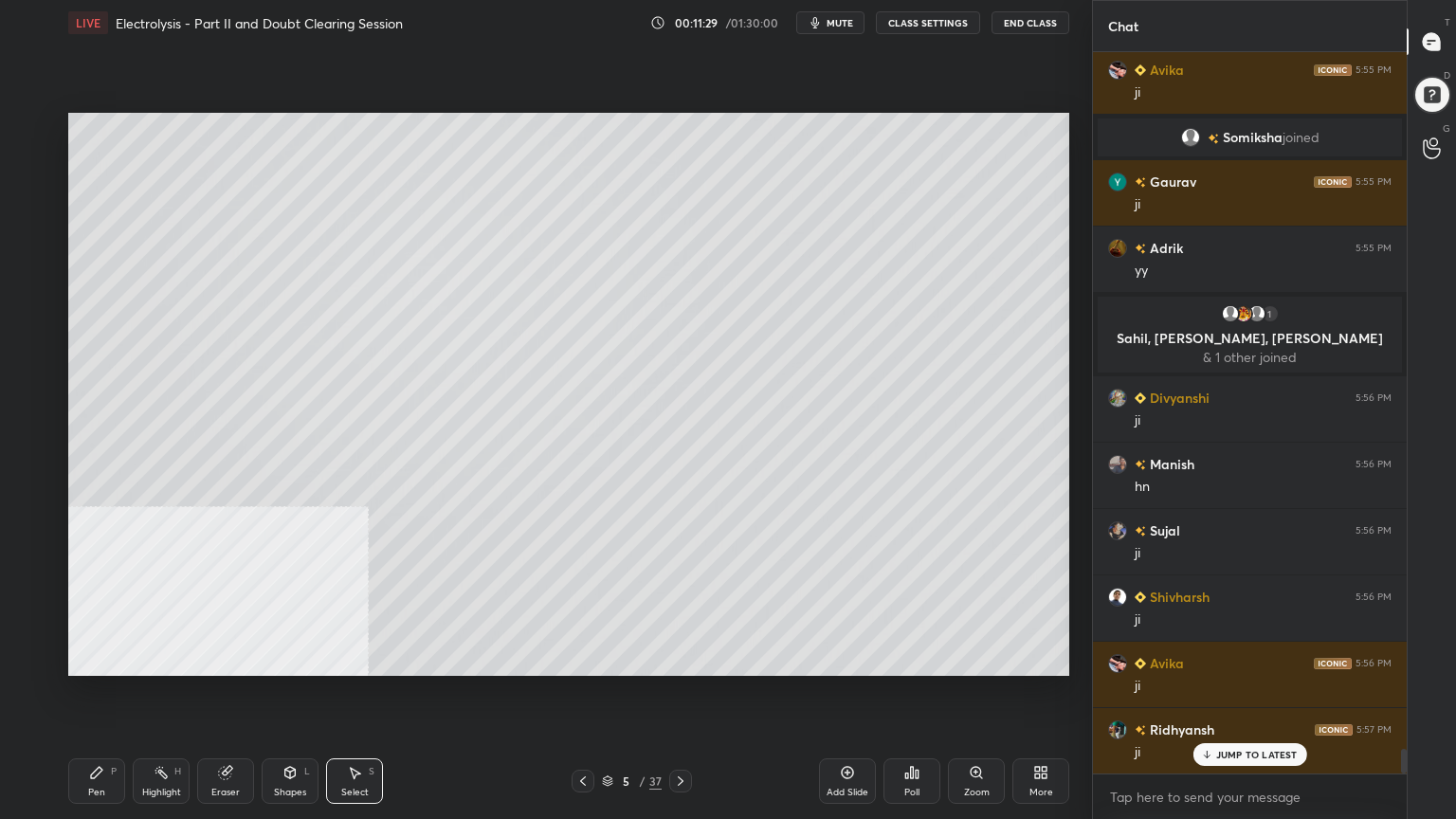
scroll to position [20627, 0]
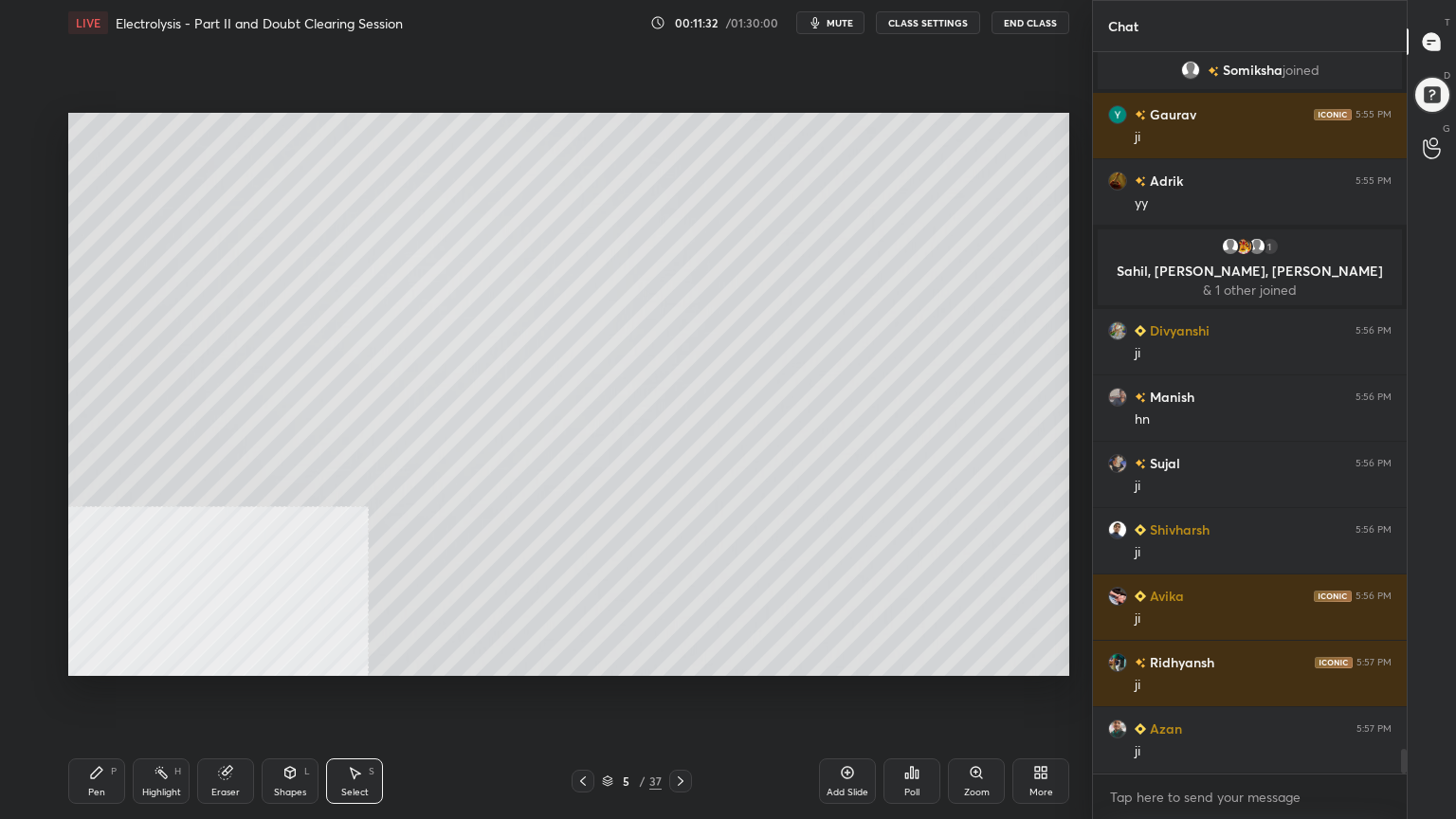
click at [368, 658] on div "Select S" at bounding box center [354, 780] width 57 height 45
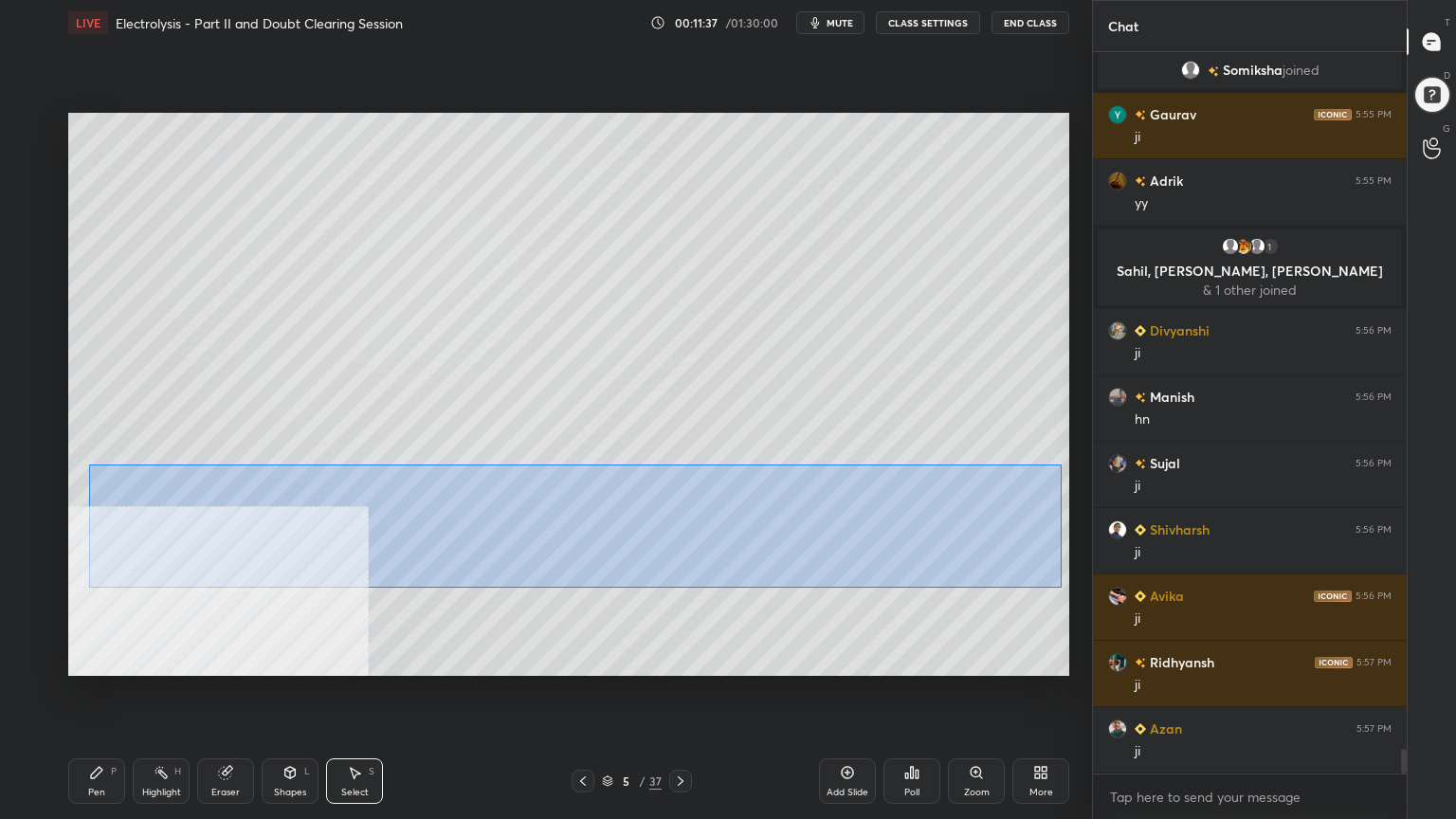
drag, startPoint x: 88, startPoint y: 463, endPoint x: 1031, endPoint y: 578, distance: 950.0
click at [1059, 587] on div "0 ° Undo Copy Duplicate Duplicate to new slide Delete" at bounding box center [569, 395] width 1002 height 563
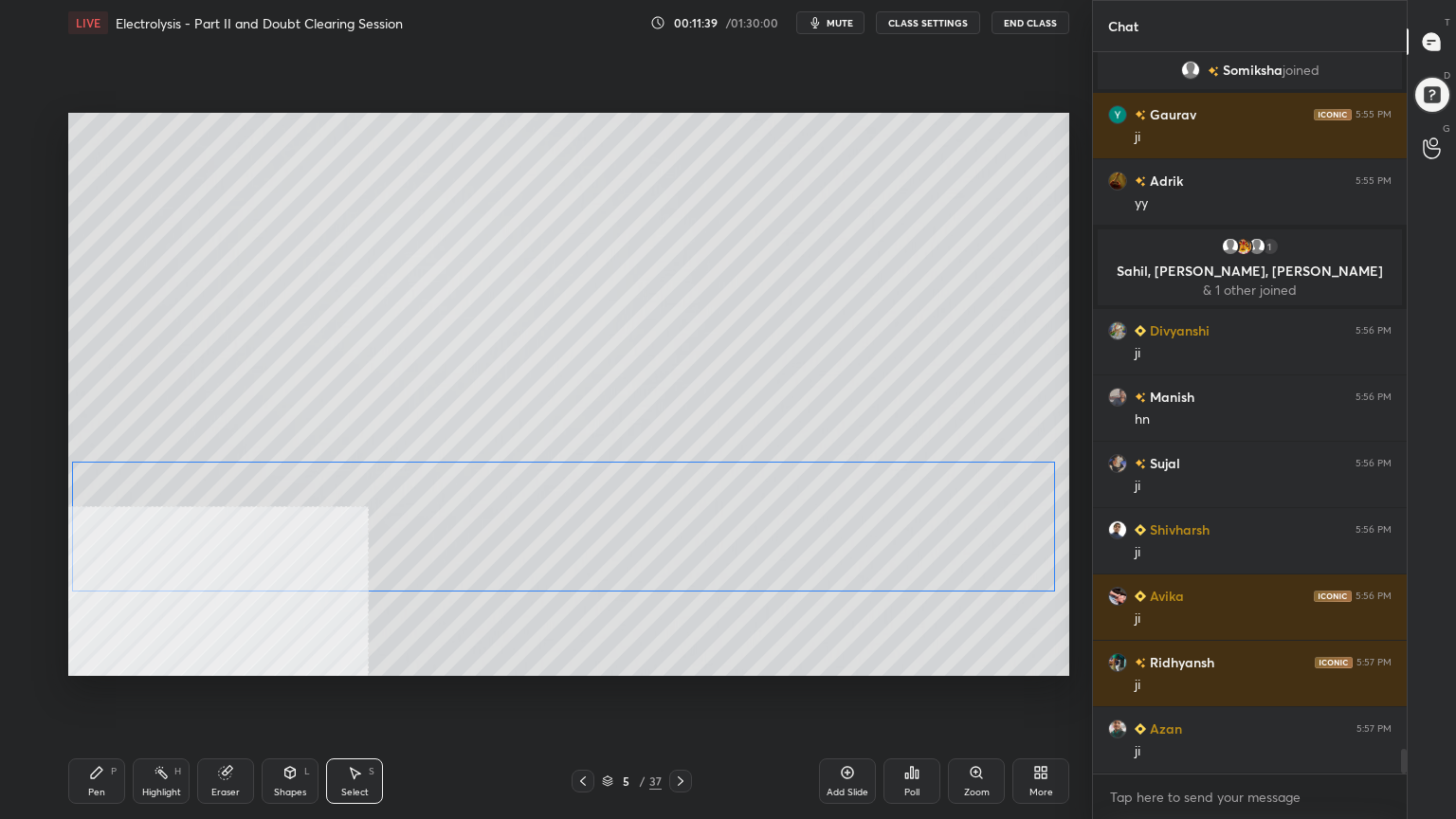
click at [709, 570] on div "0 ° Undo Copy Duplicate Duplicate to new slide Delete" at bounding box center [569, 395] width 1002 height 563
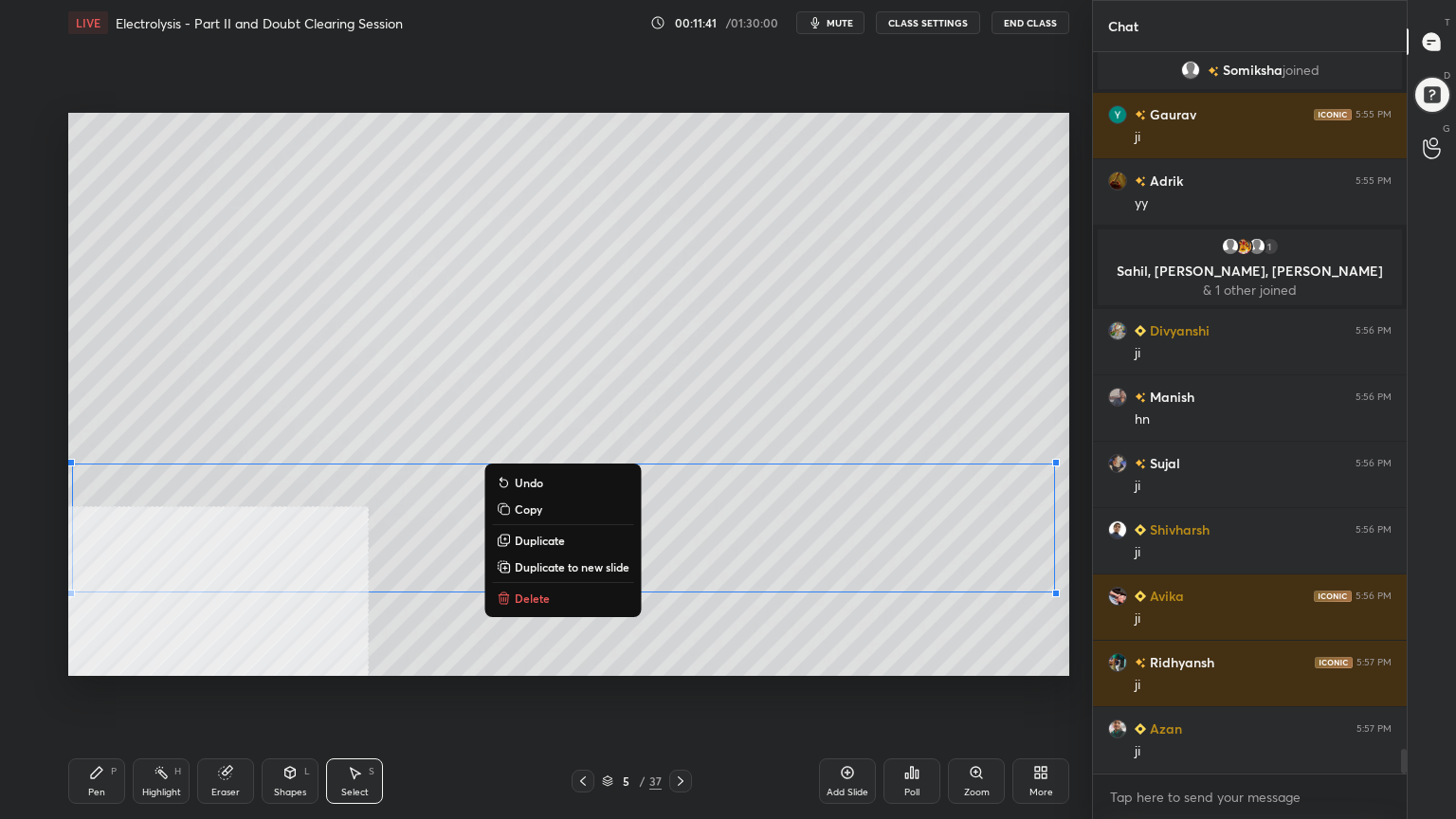
click at [696, 644] on div "0 ° Undo Copy Duplicate Duplicate to new slide Delete" at bounding box center [569, 395] width 1002 height 563
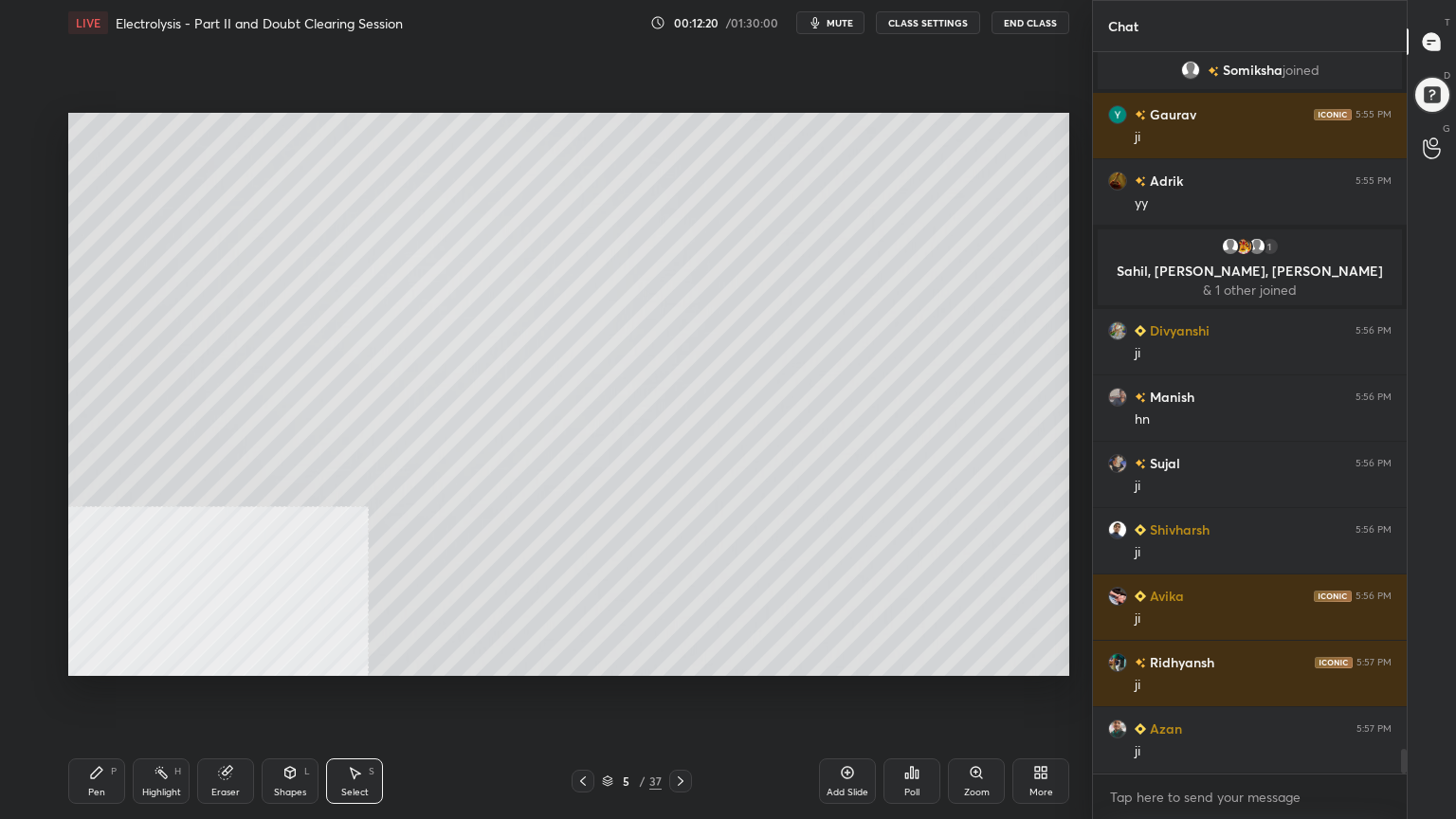
drag, startPoint x: 85, startPoint y: 790, endPoint x: 81, endPoint y: 779, distance: 11.7
click at [83, 658] on div "Pen P" at bounding box center [96, 780] width 57 height 45
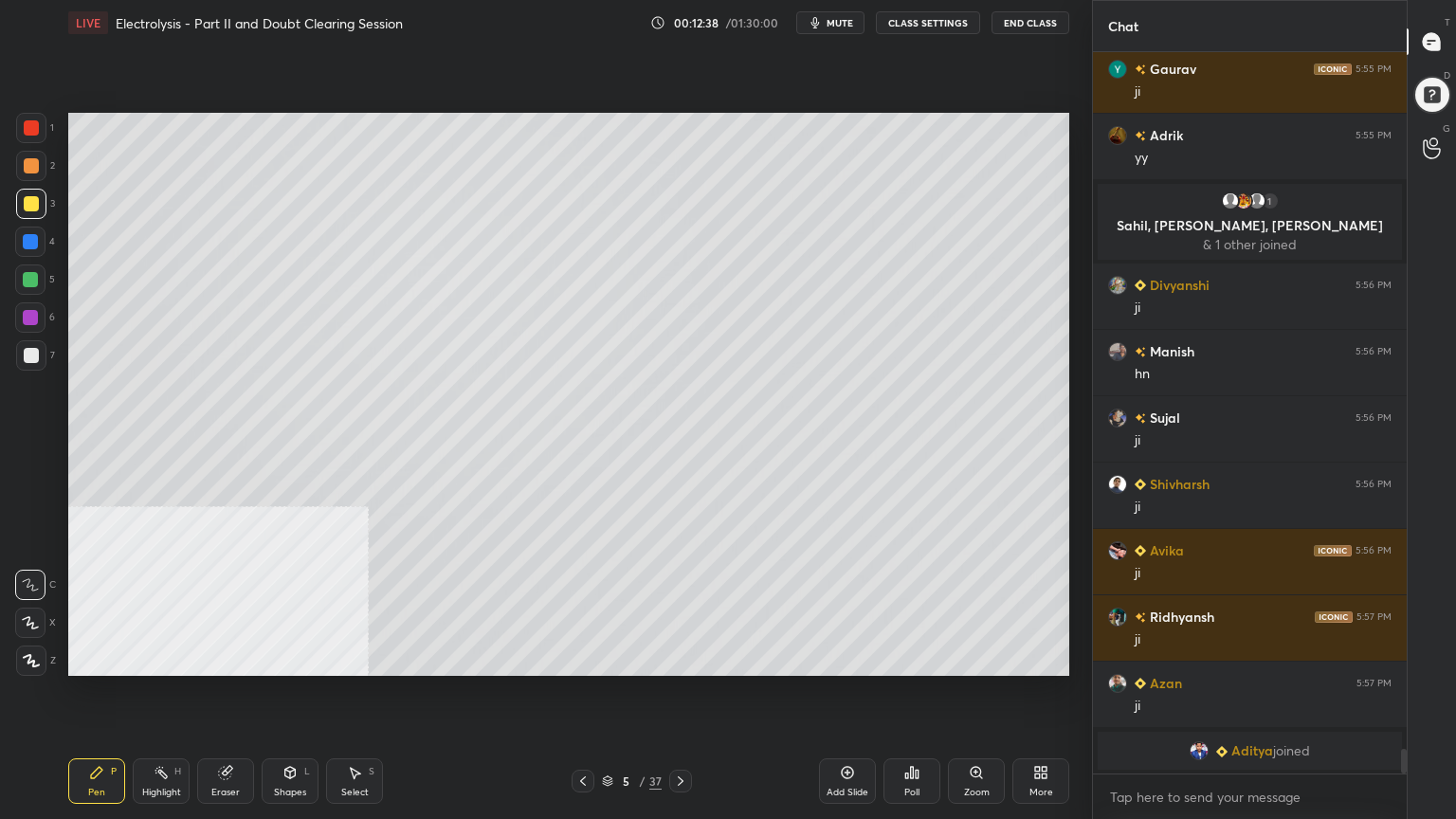
click at [687, 658] on div at bounding box center [681, 781] width 23 height 23
click at [36, 356] on div at bounding box center [32, 356] width 15 height 15
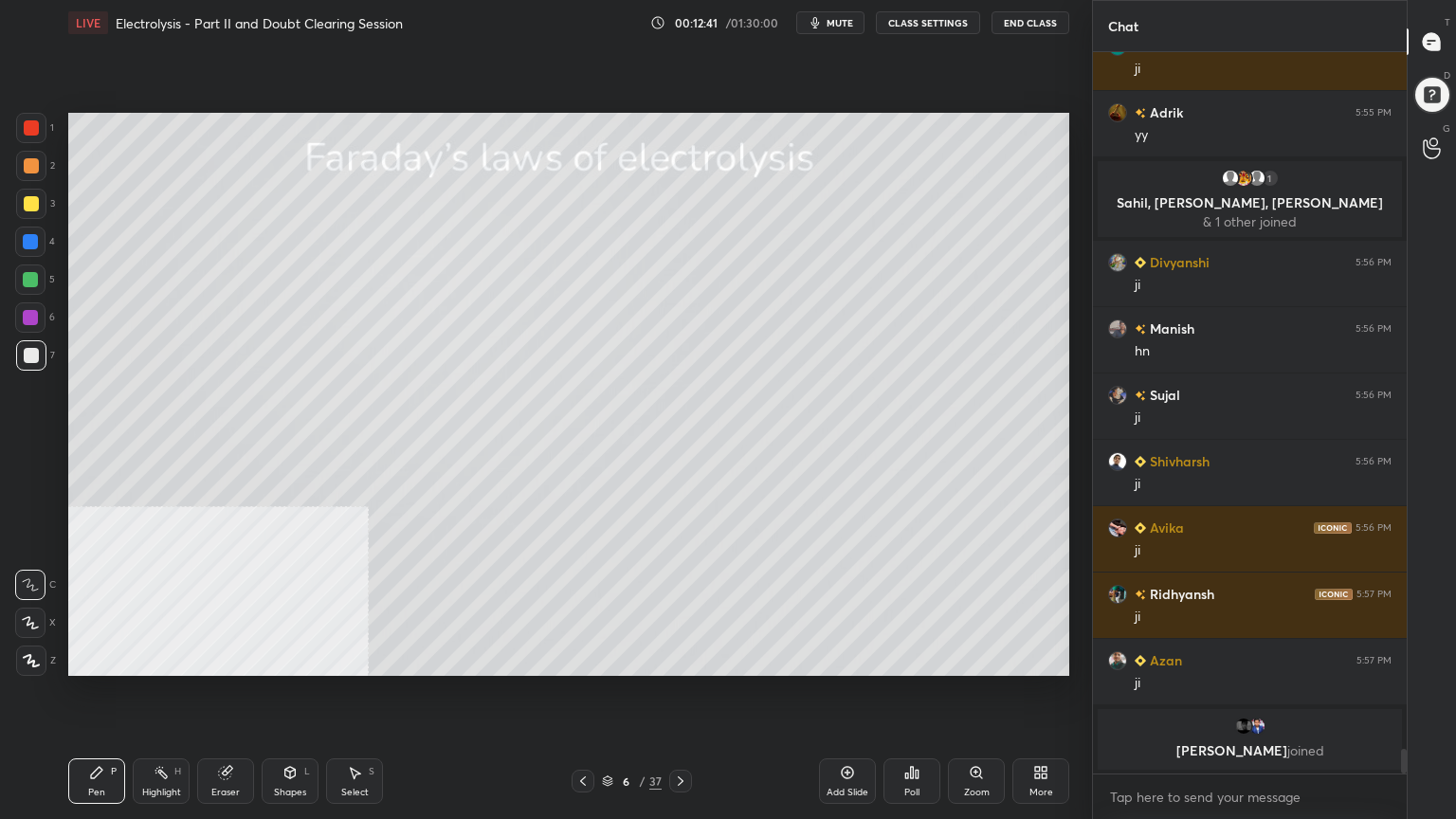
click at [292, 658] on icon at bounding box center [290, 773] width 11 height 12
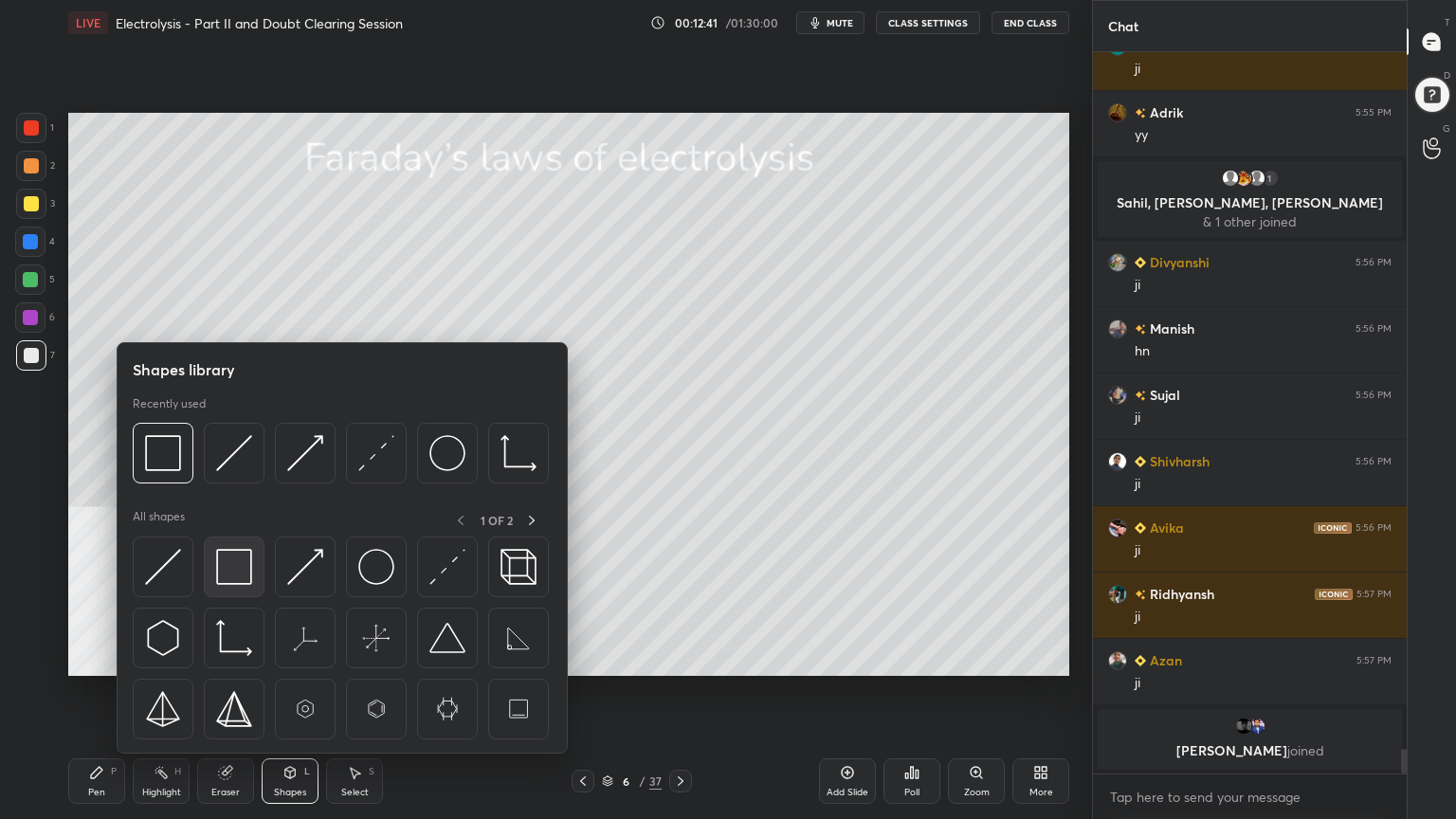
click at [239, 577] on img at bounding box center [234, 566] width 36 height 36
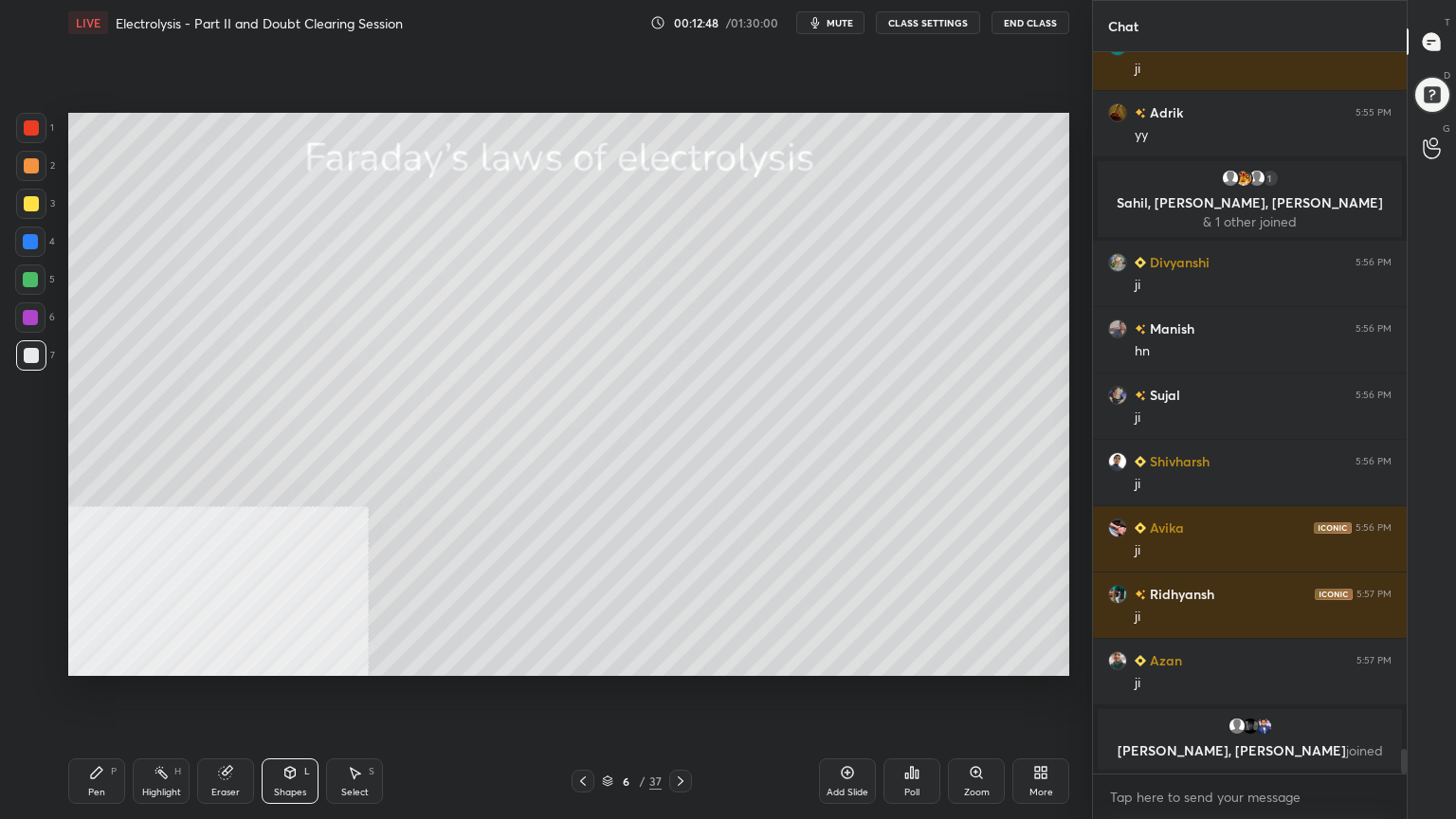
click at [103, 658] on div "Pen P" at bounding box center [96, 780] width 57 height 45
drag, startPoint x: 30, startPoint y: 205, endPoint x: 27, endPoint y: 187, distance: 18.2
click at [33, 205] on div at bounding box center [32, 204] width 15 height 15
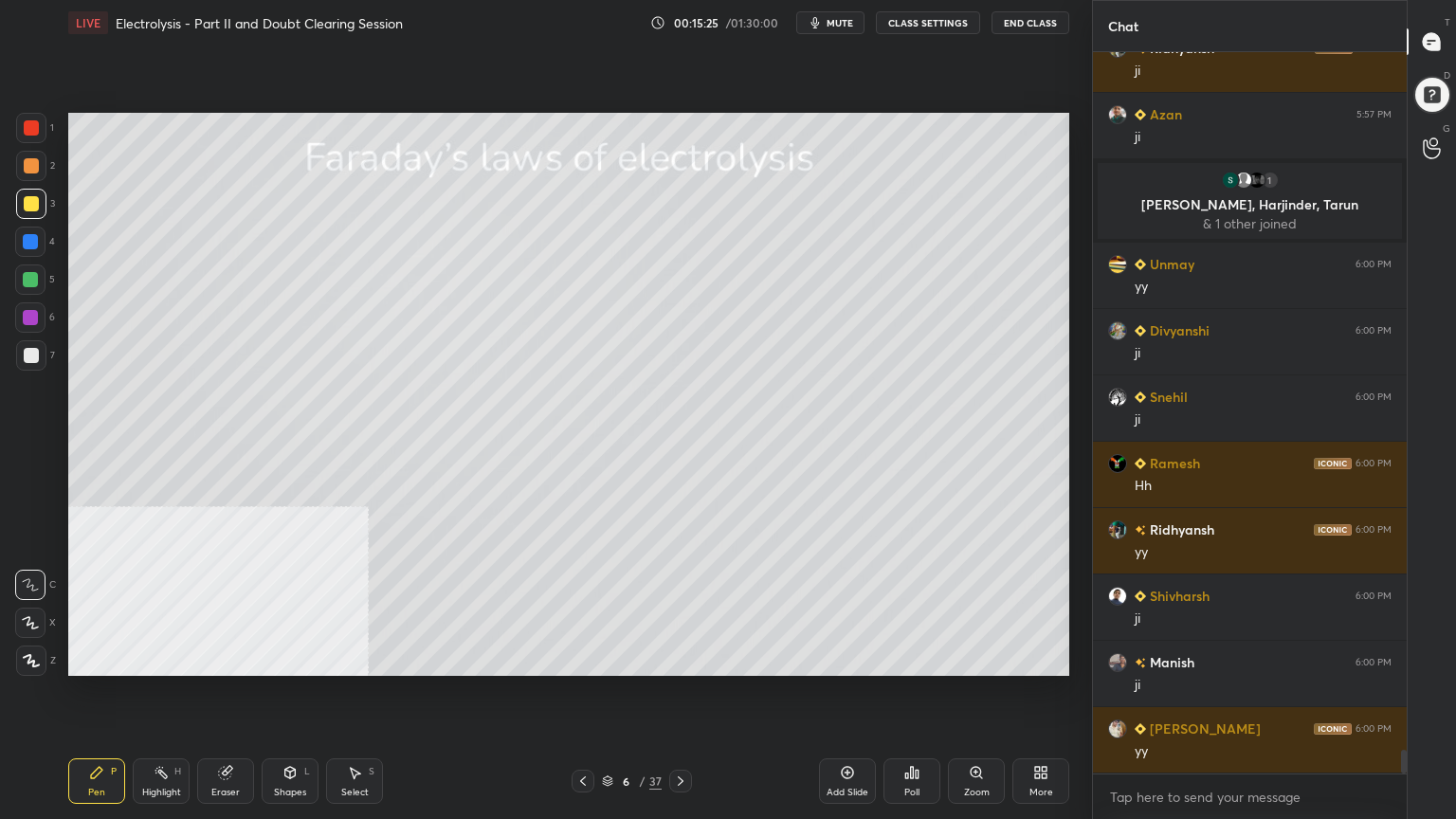
scroll to position [21156, 0]
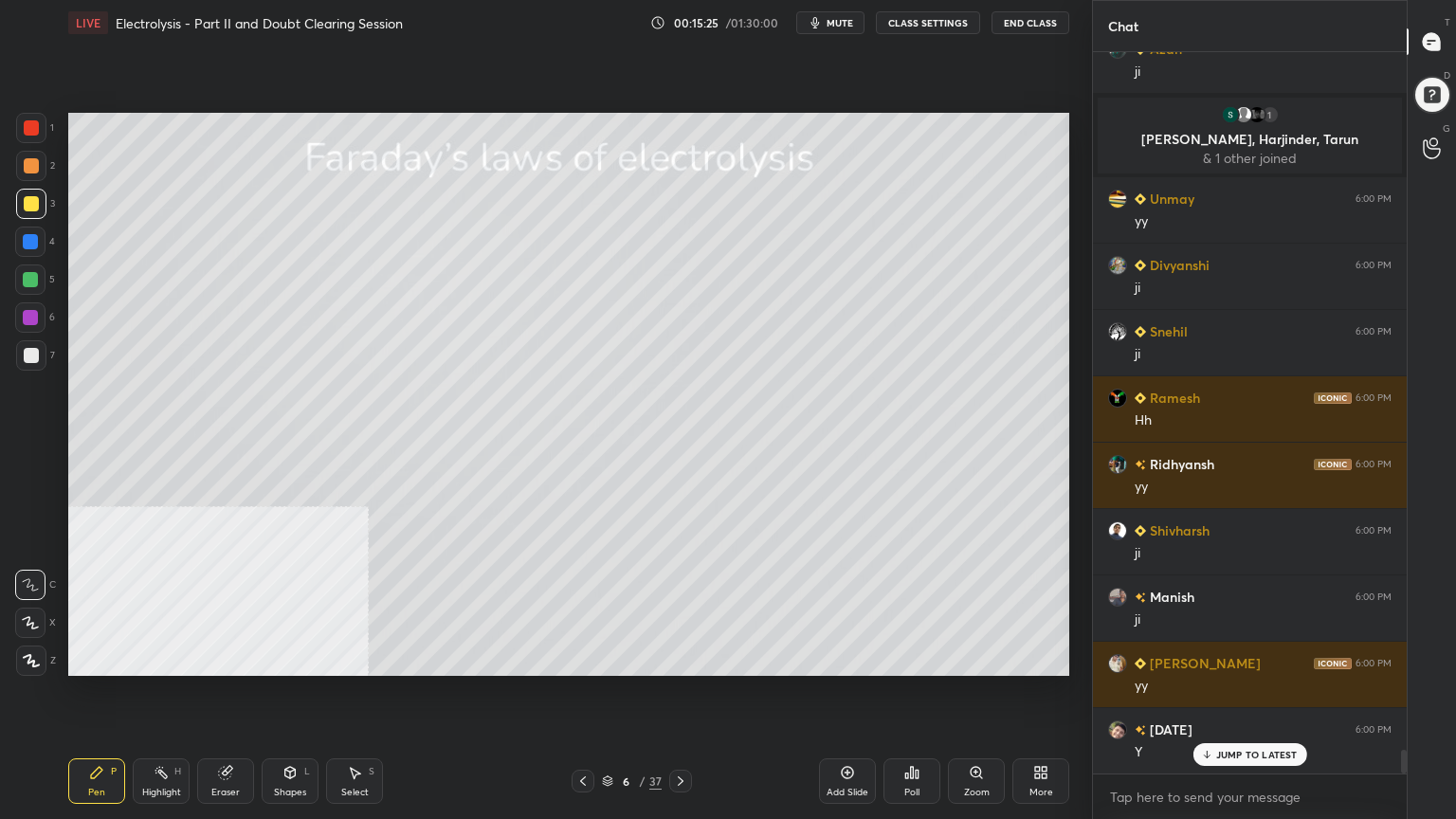
click at [34, 352] on div at bounding box center [32, 356] width 15 height 15
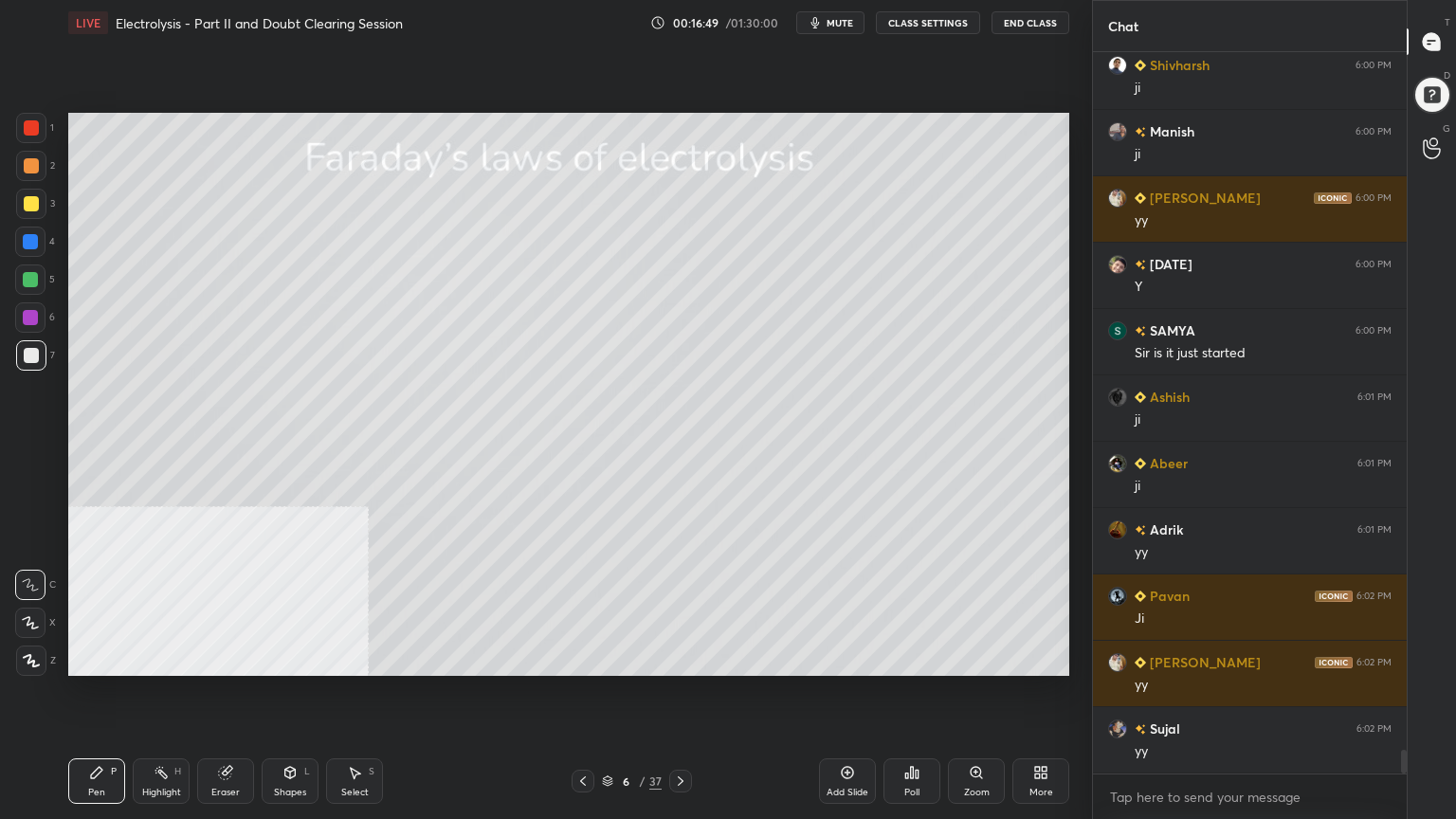
scroll to position [21687, 0]
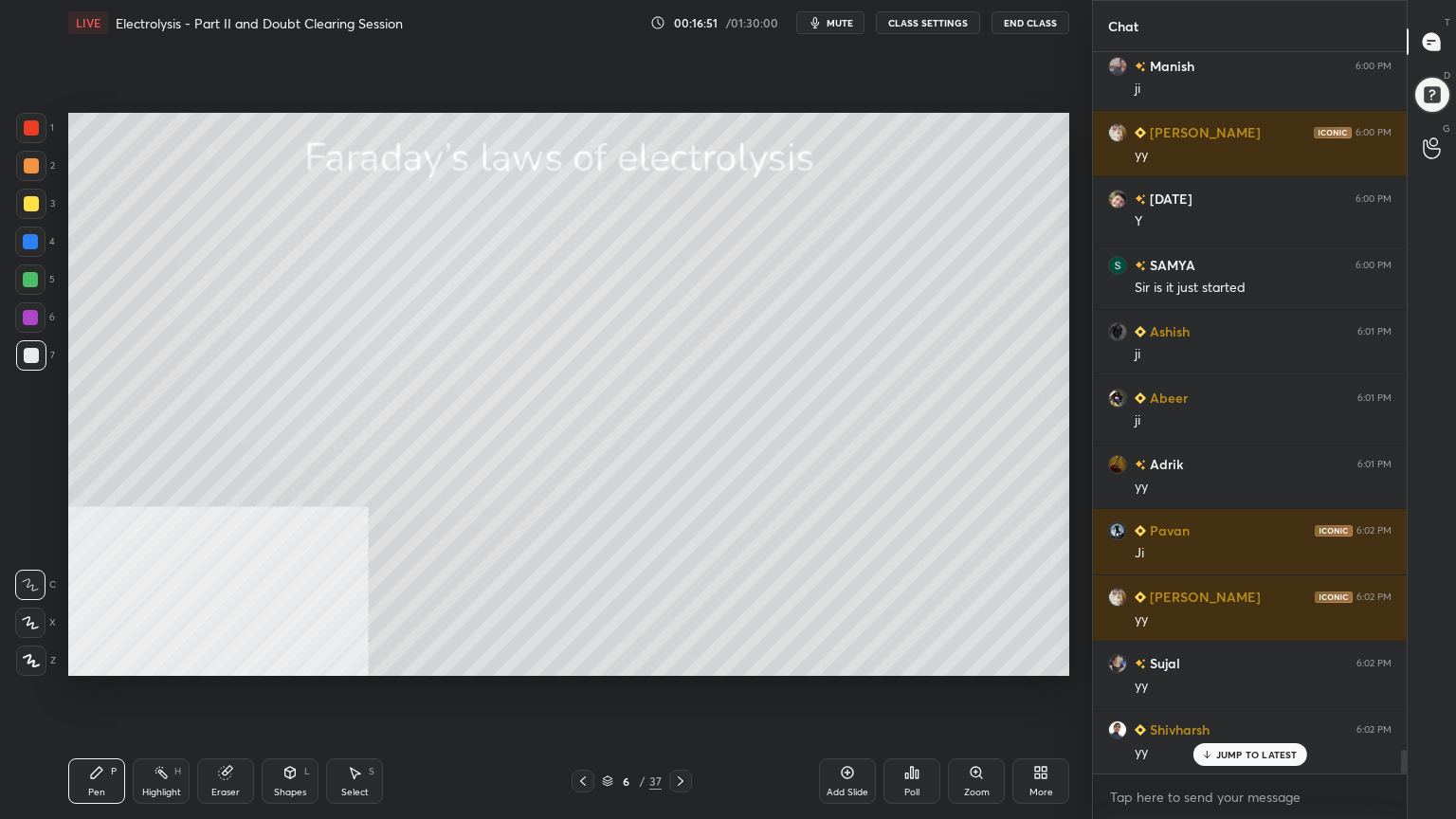
click at [27, 171] on div at bounding box center [32, 166] width 15 height 15
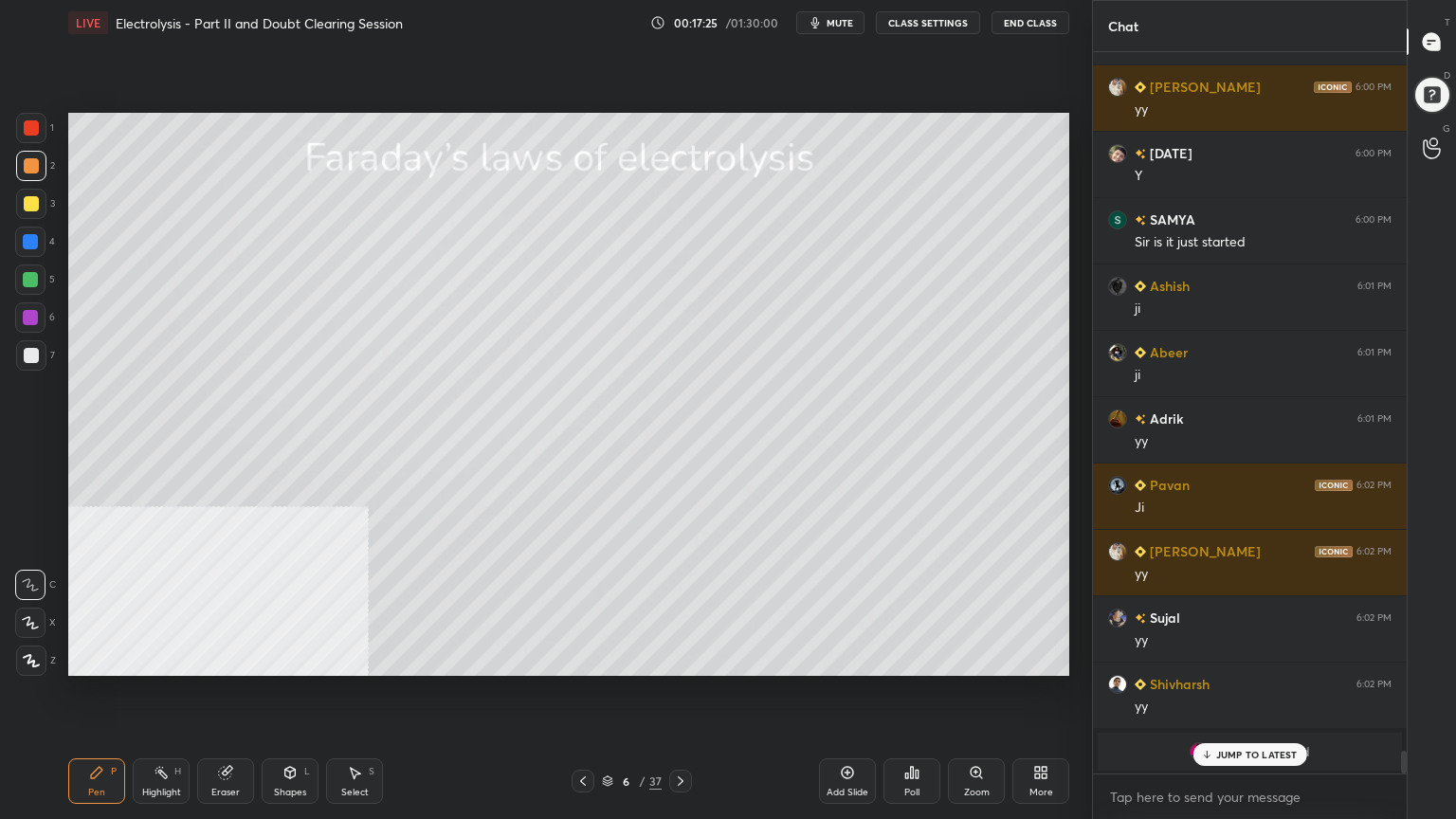
click at [278, 658] on div "Shapes L" at bounding box center [289, 780] width 57 height 45
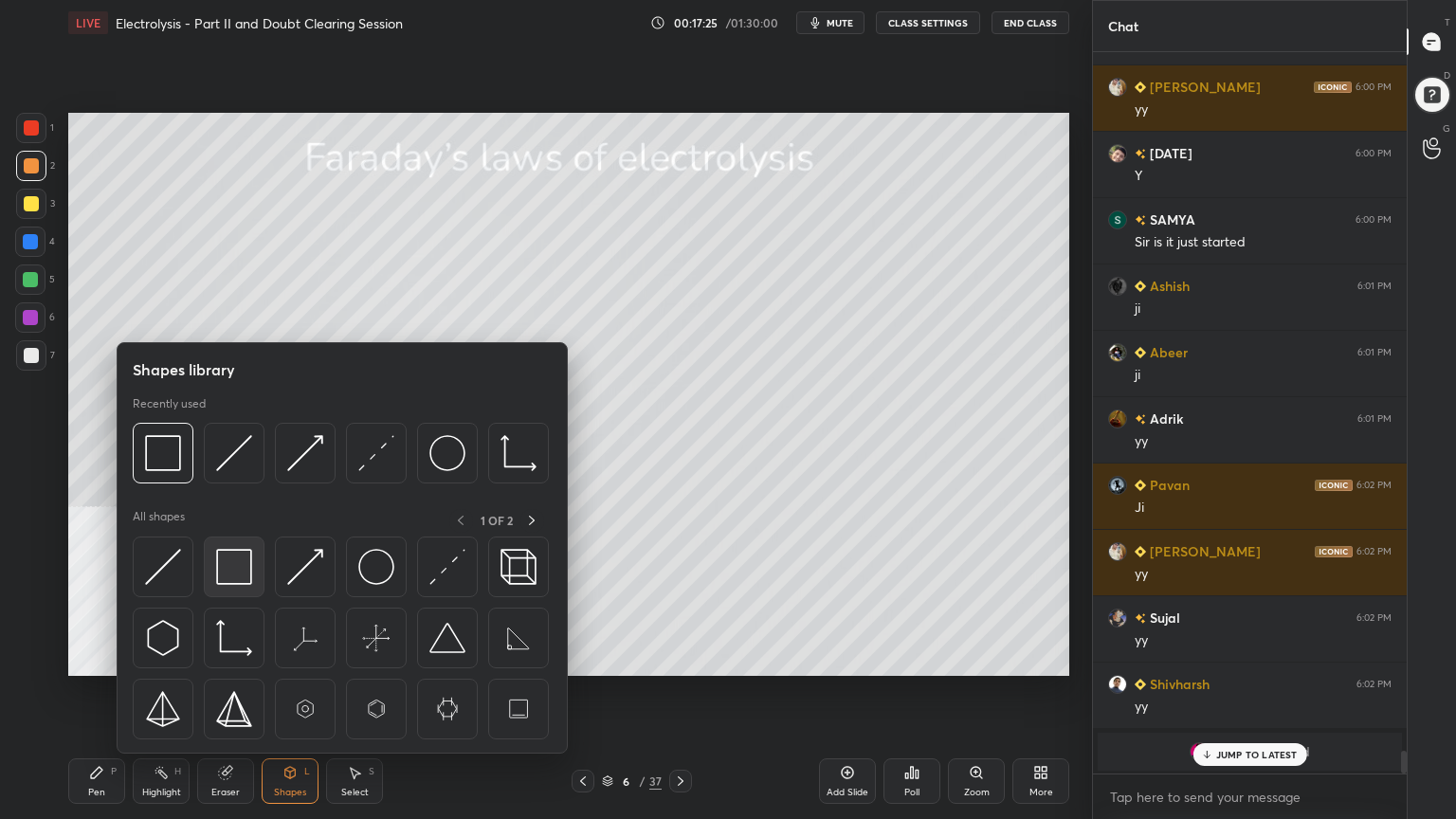
click at [234, 570] on img at bounding box center [234, 566] width 36 height 36
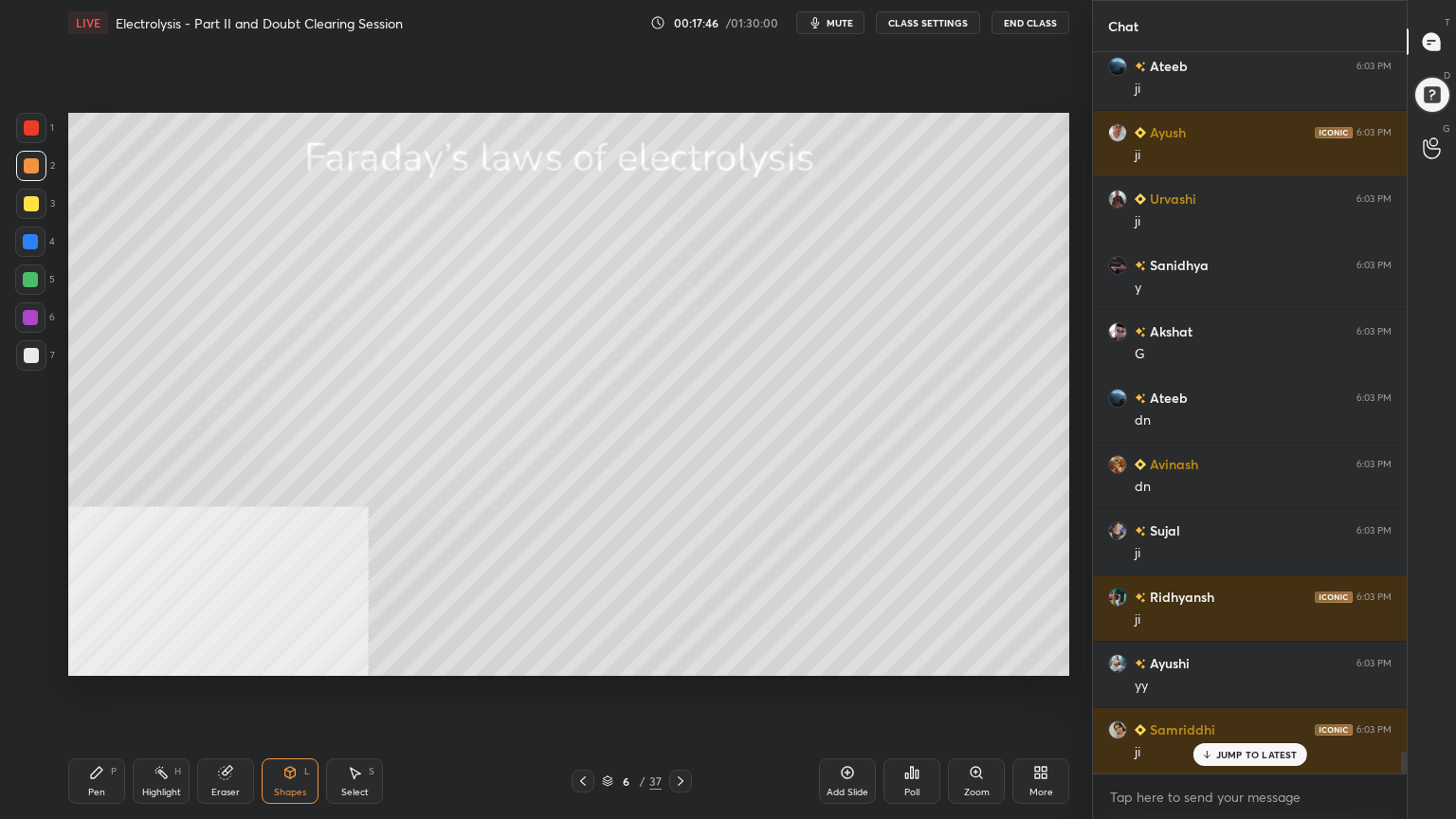
scroll to position [22728, 0]
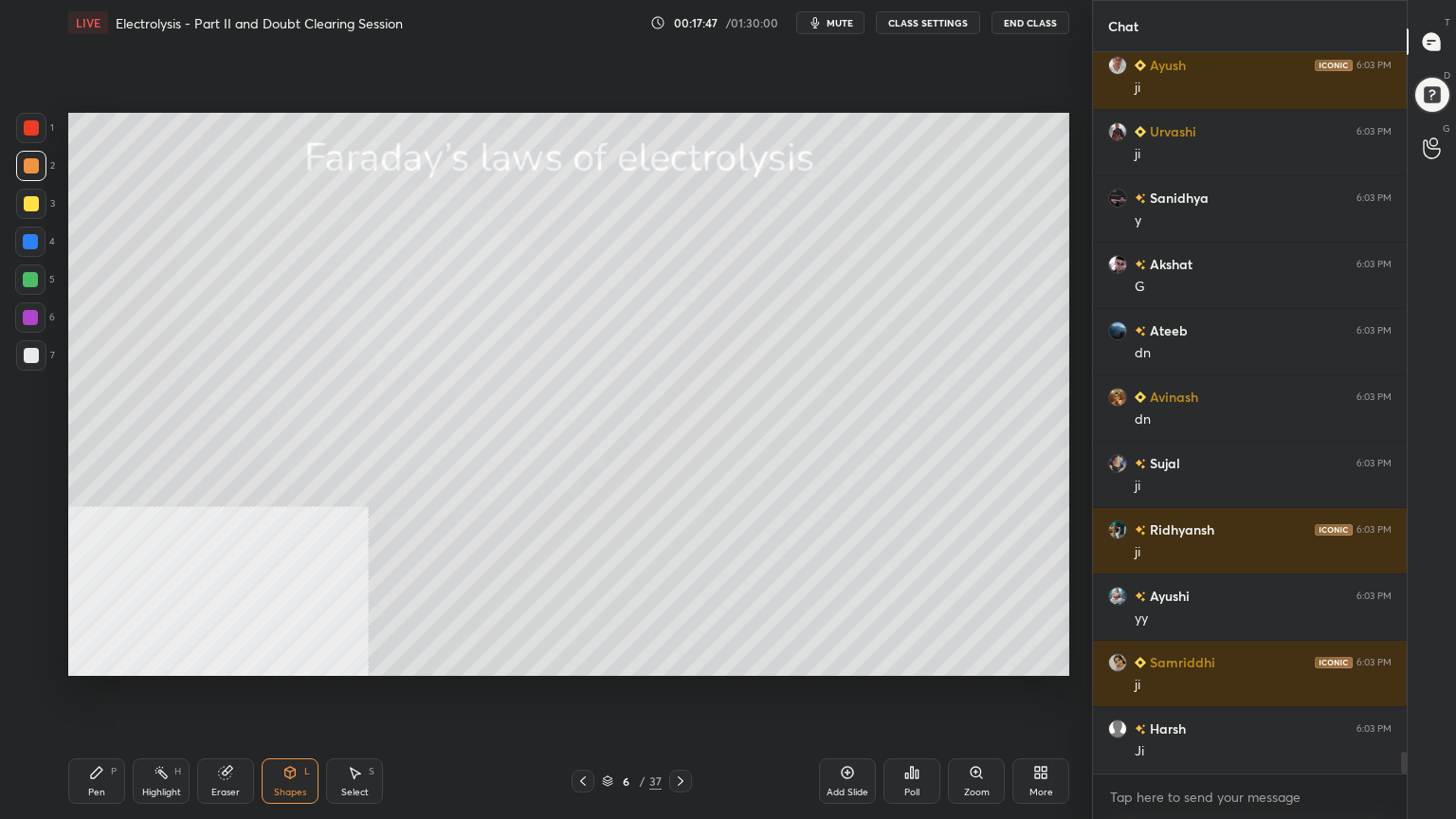
click at [29, 357] on div at bounding box center [32, 356] width 15 height 15
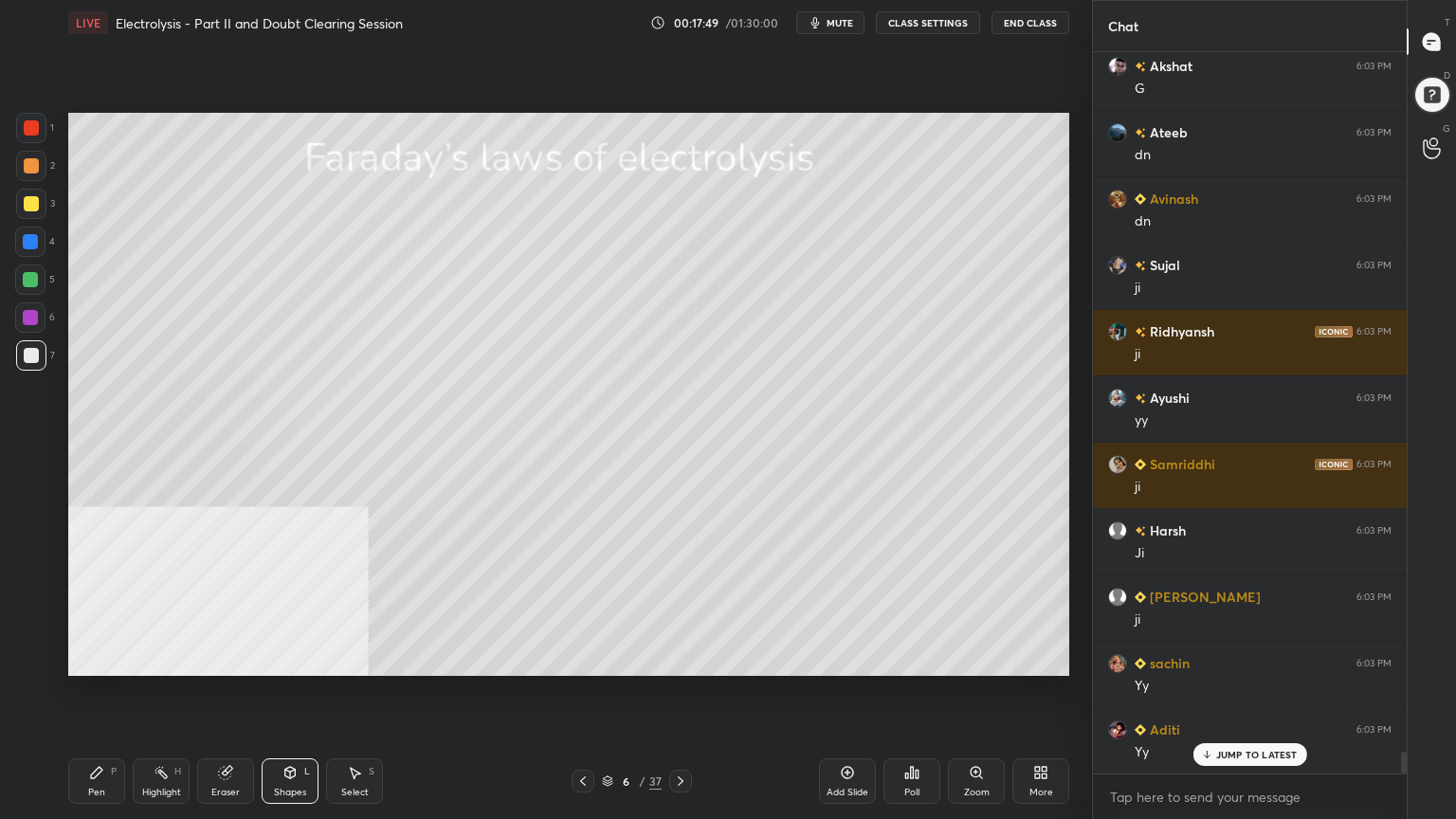
scroll to position [22994, 0]
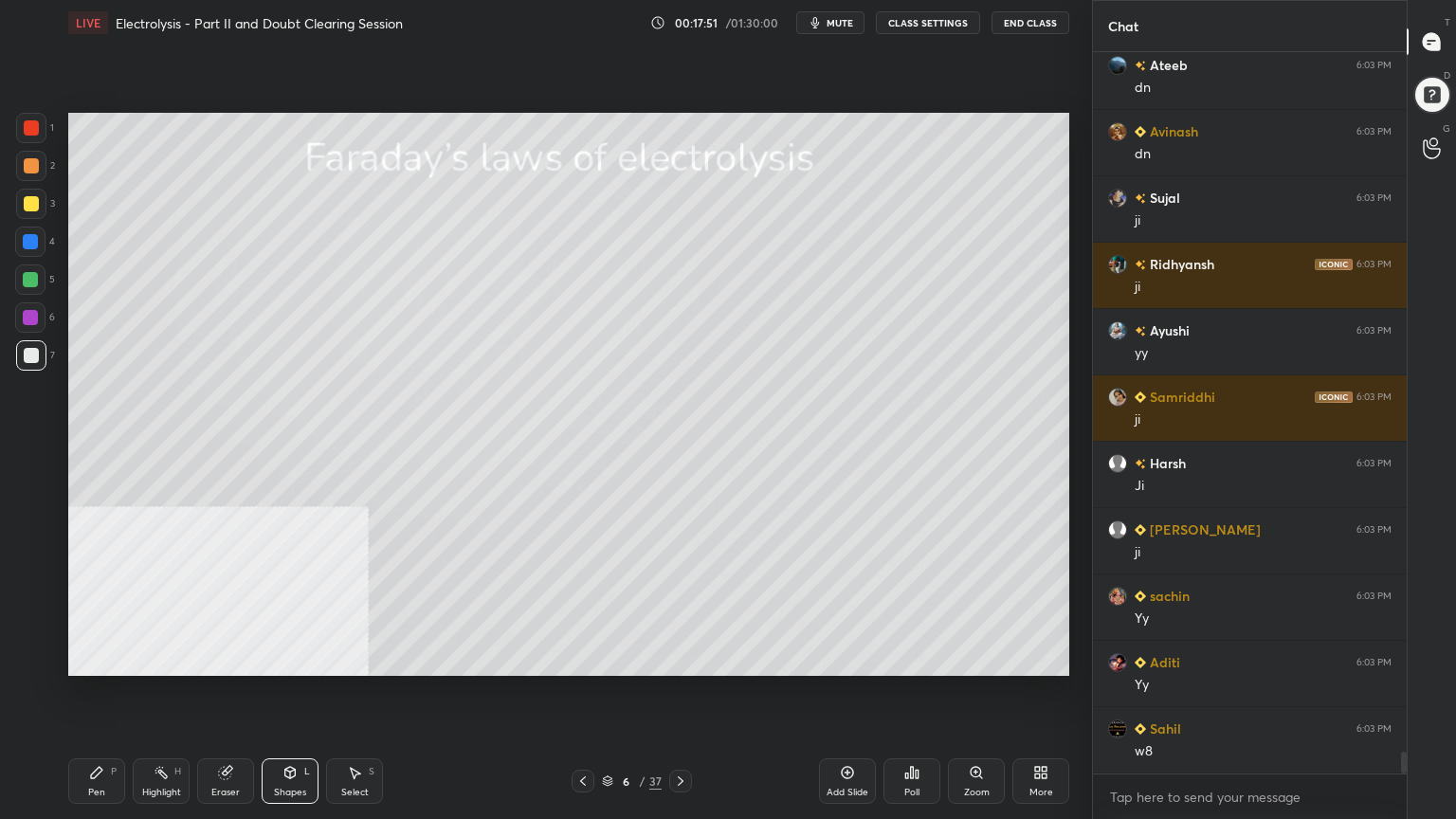
click at [108, 658] on div "Pen P" at bounding box center [96, 780] width 57 height 45
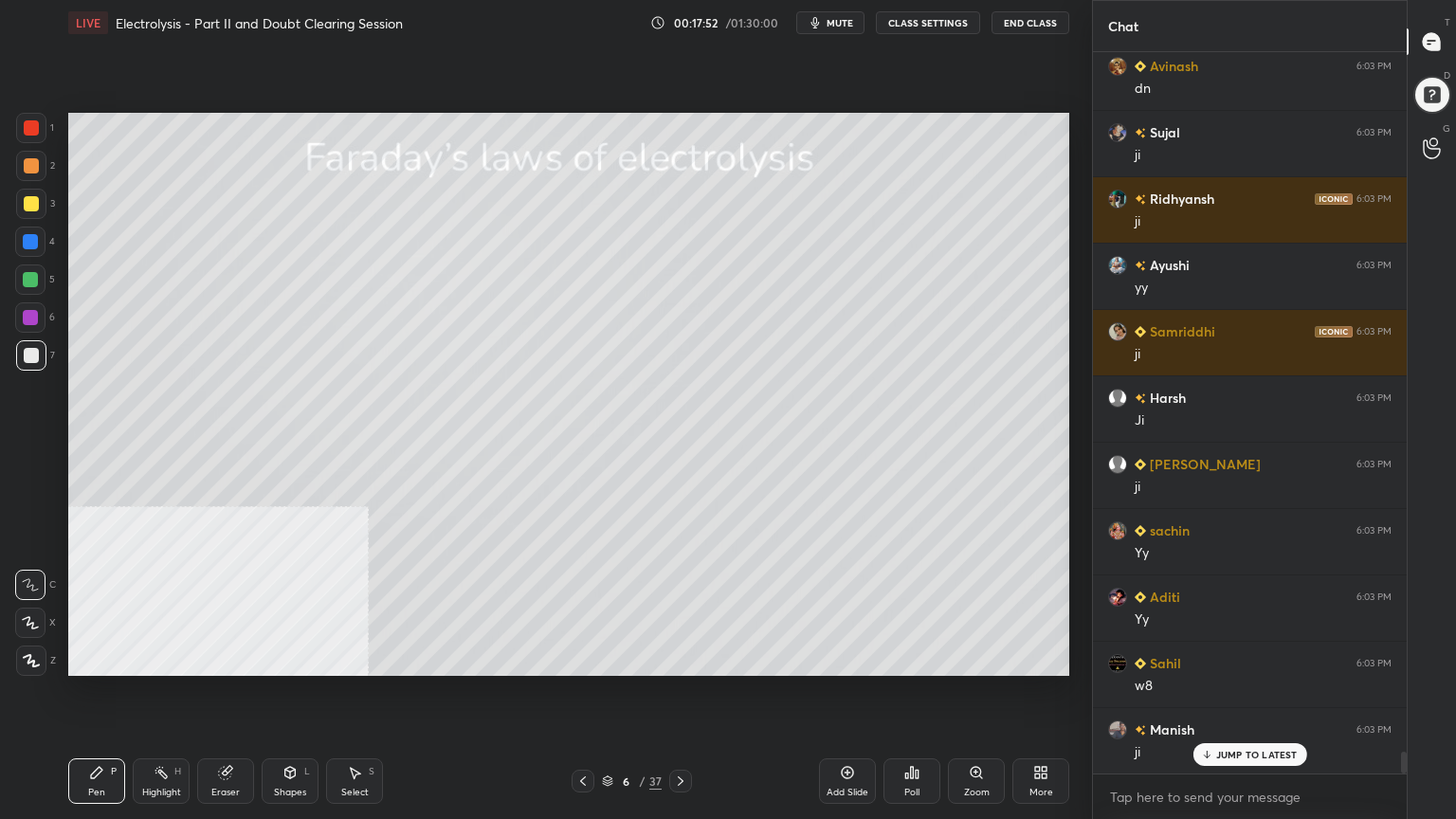
click at [683, 658] on icon at bounding box center [681, 781] width 15 height 15
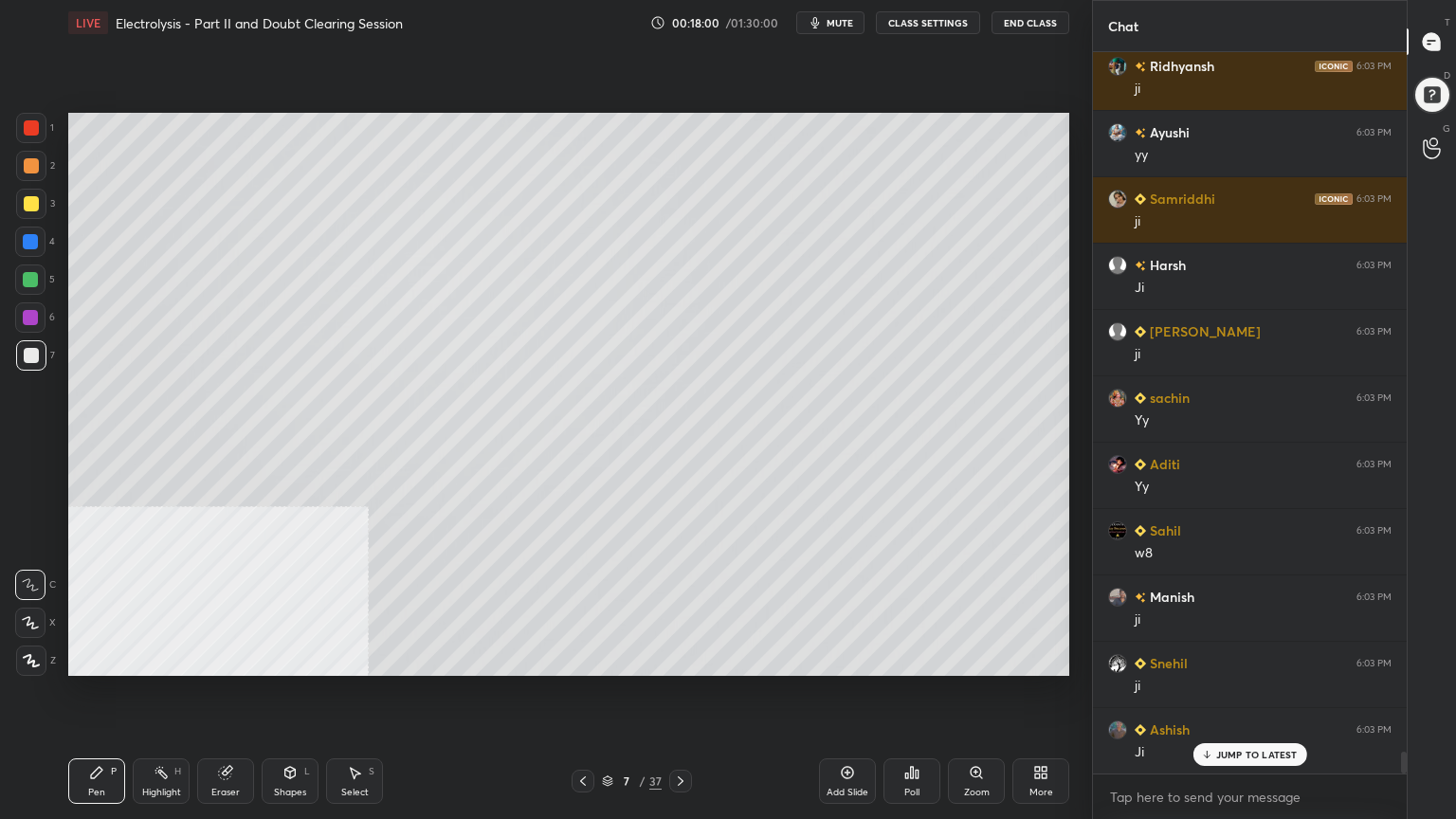
click at [27, 277] on div at bounding box center [31, 280] width 15 height 15
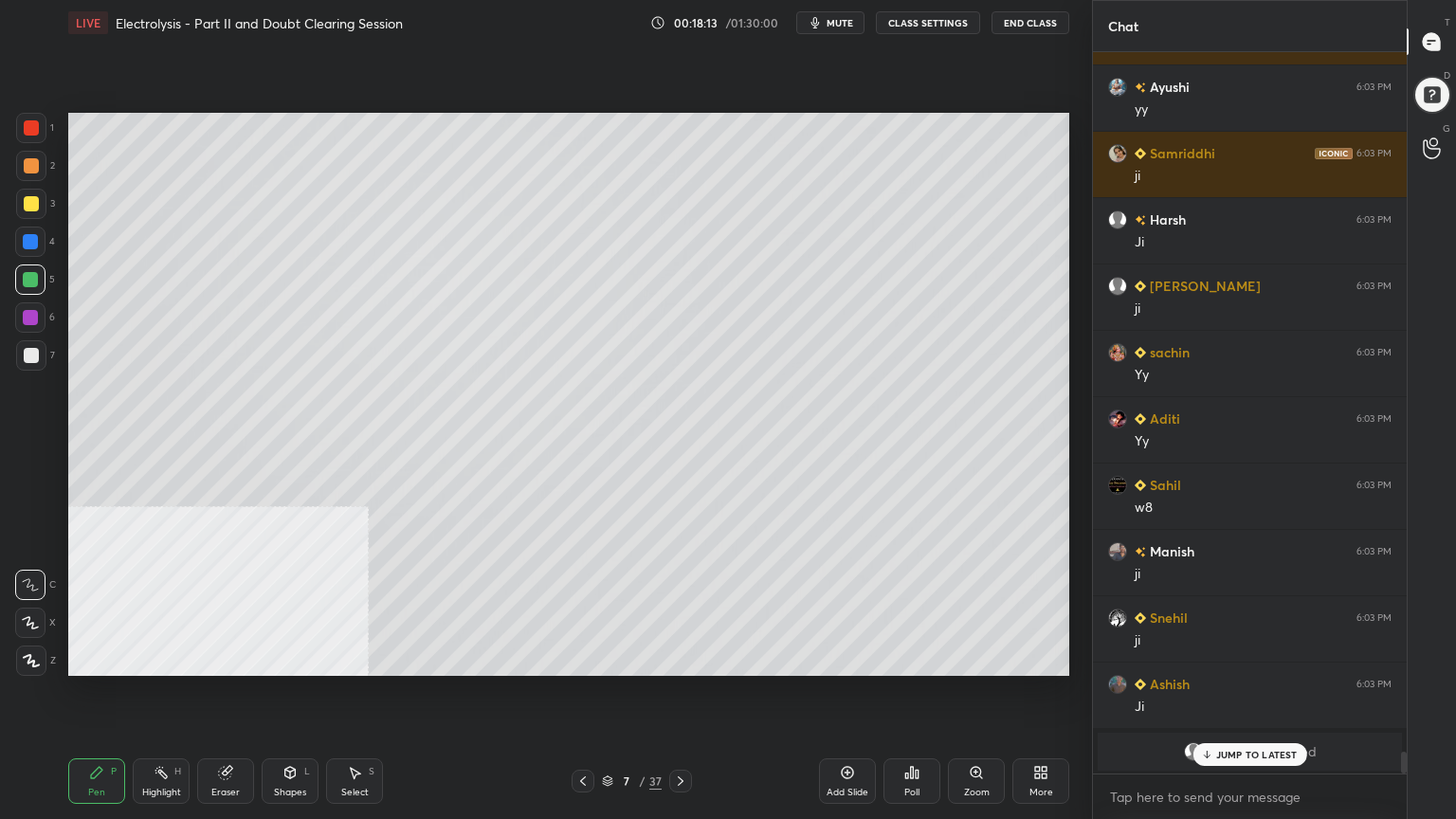
click at [24, 171] on div at bounding box center [32, 166] width 15 height 15
drag, startPoint x: 30, startPoint y: 282, endPoint x: 41, endPoint y: 273, distance: 14.2
click at [30, 282] on div at bounding box center [31, 280] width 15 height 15
click at [21, 168] on div at bounding box center [31, 165] width 30 height 30
click at [35, 275] on div at bounding box center [31, 280] width 15 height 15
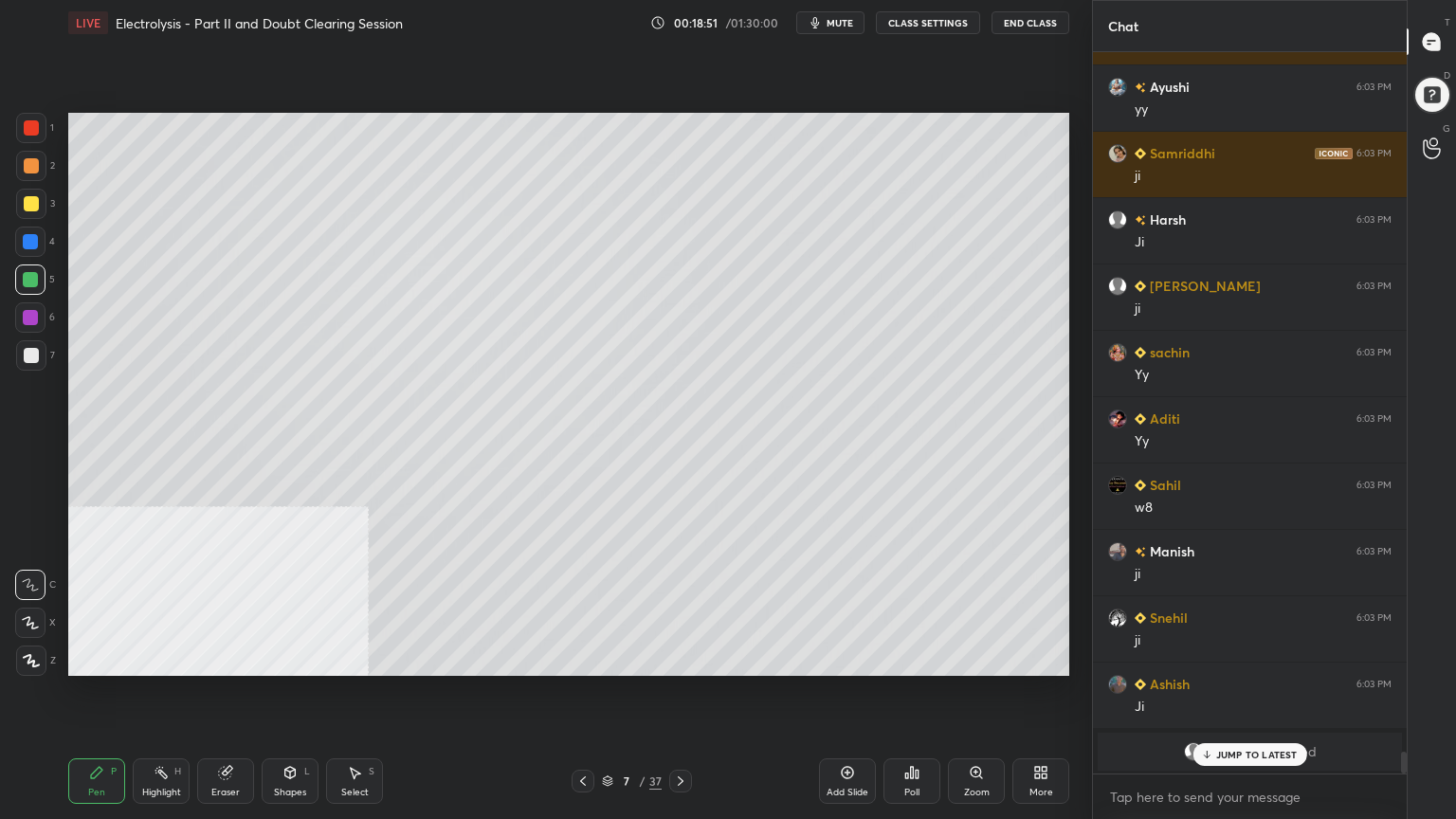
click at [34, 165] on div at bounding box center [32, 166] width 15 height 15
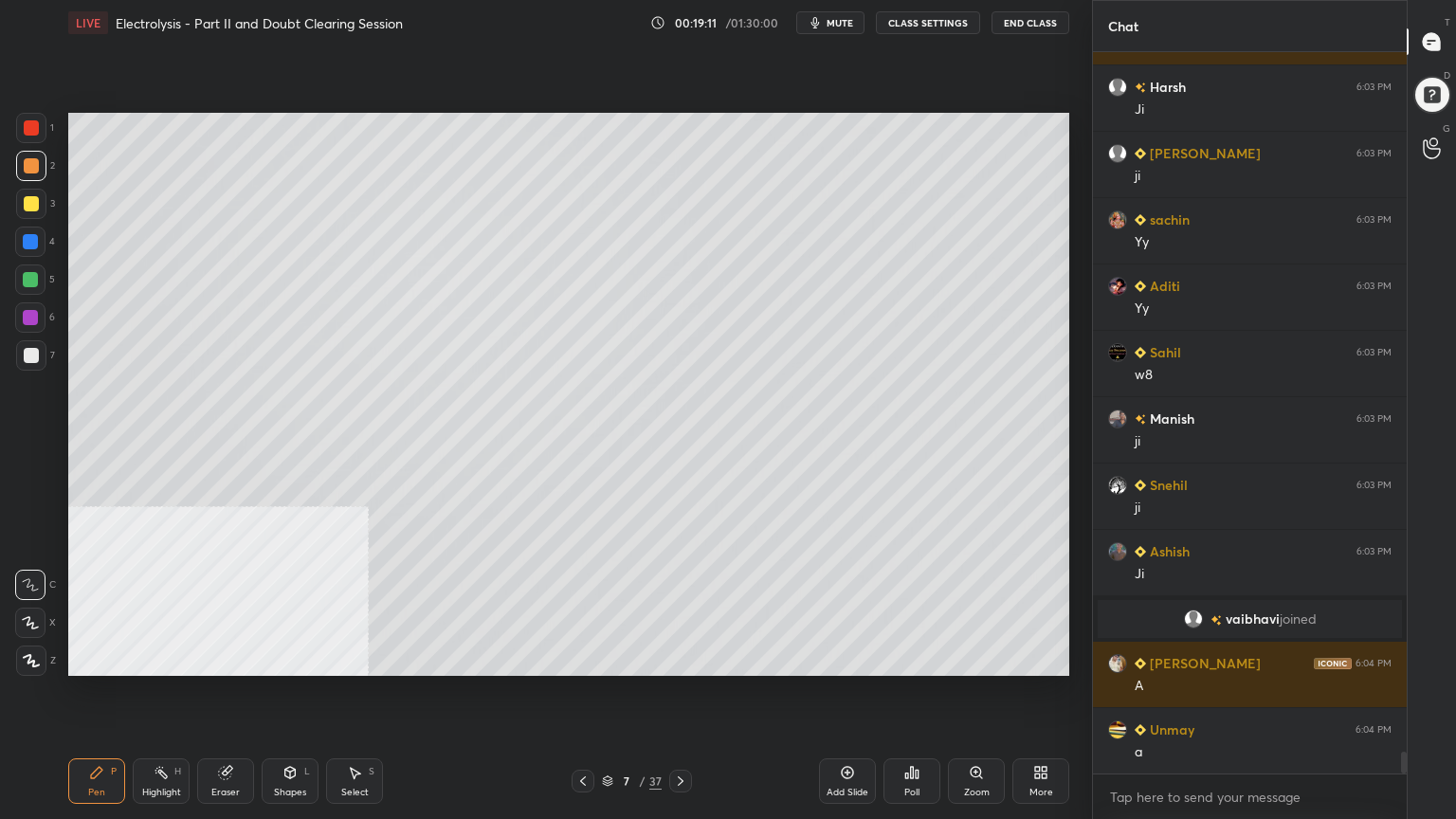
scroll to position [23437, 0]
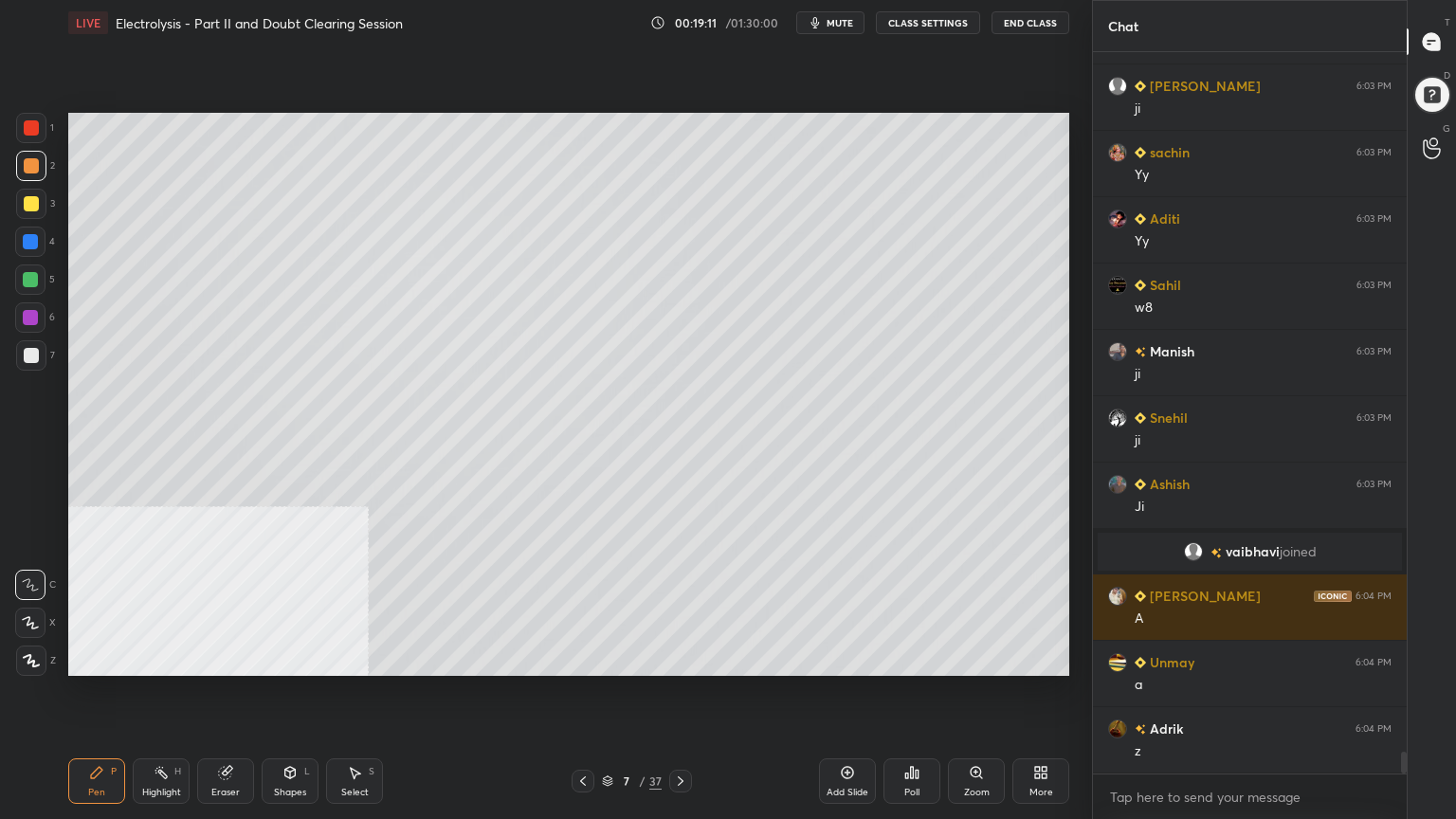
click at [41, 364] on div at bounding box center [31, 355] width 30 height 30
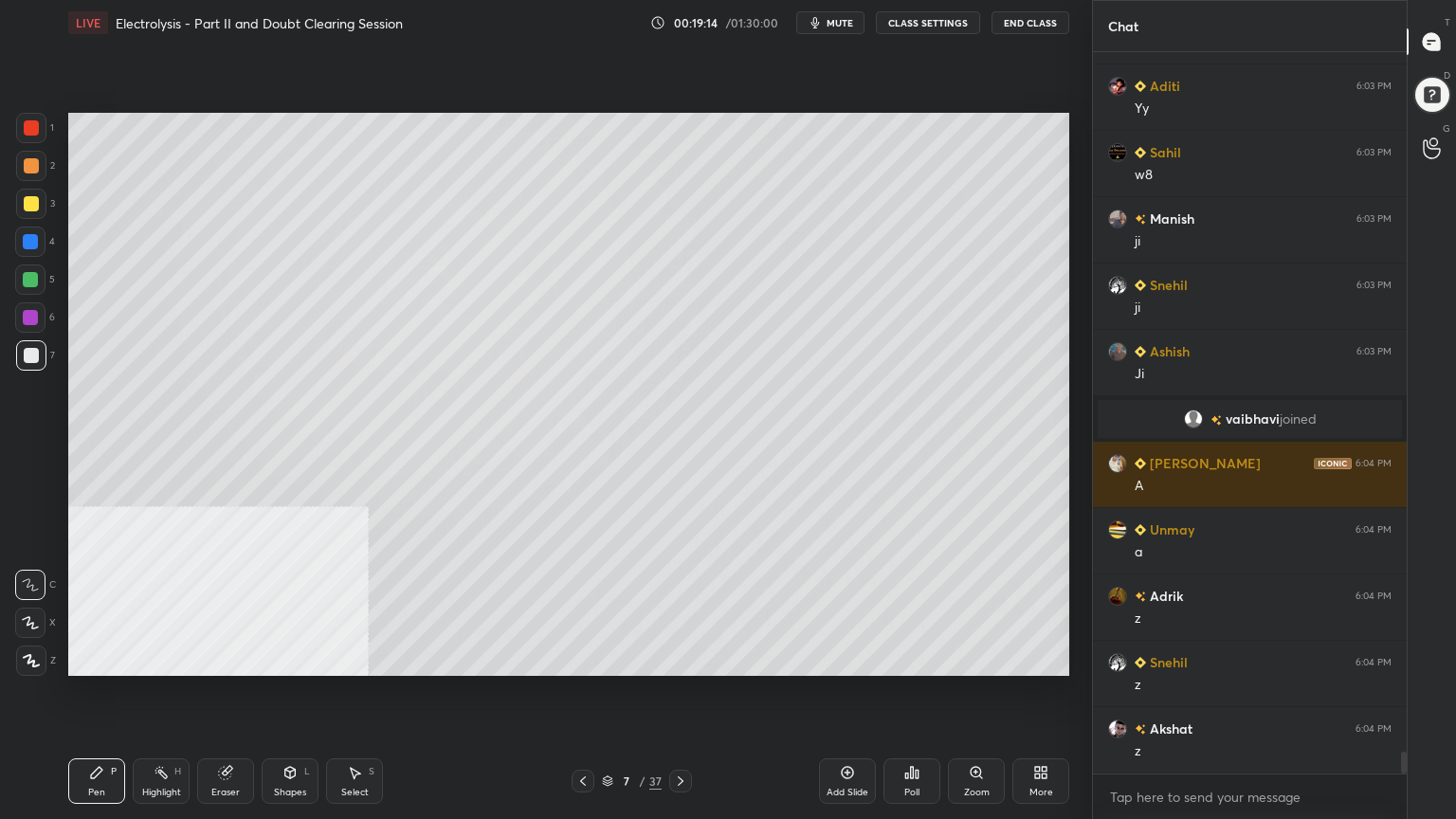
scroll to position [23635, 0]
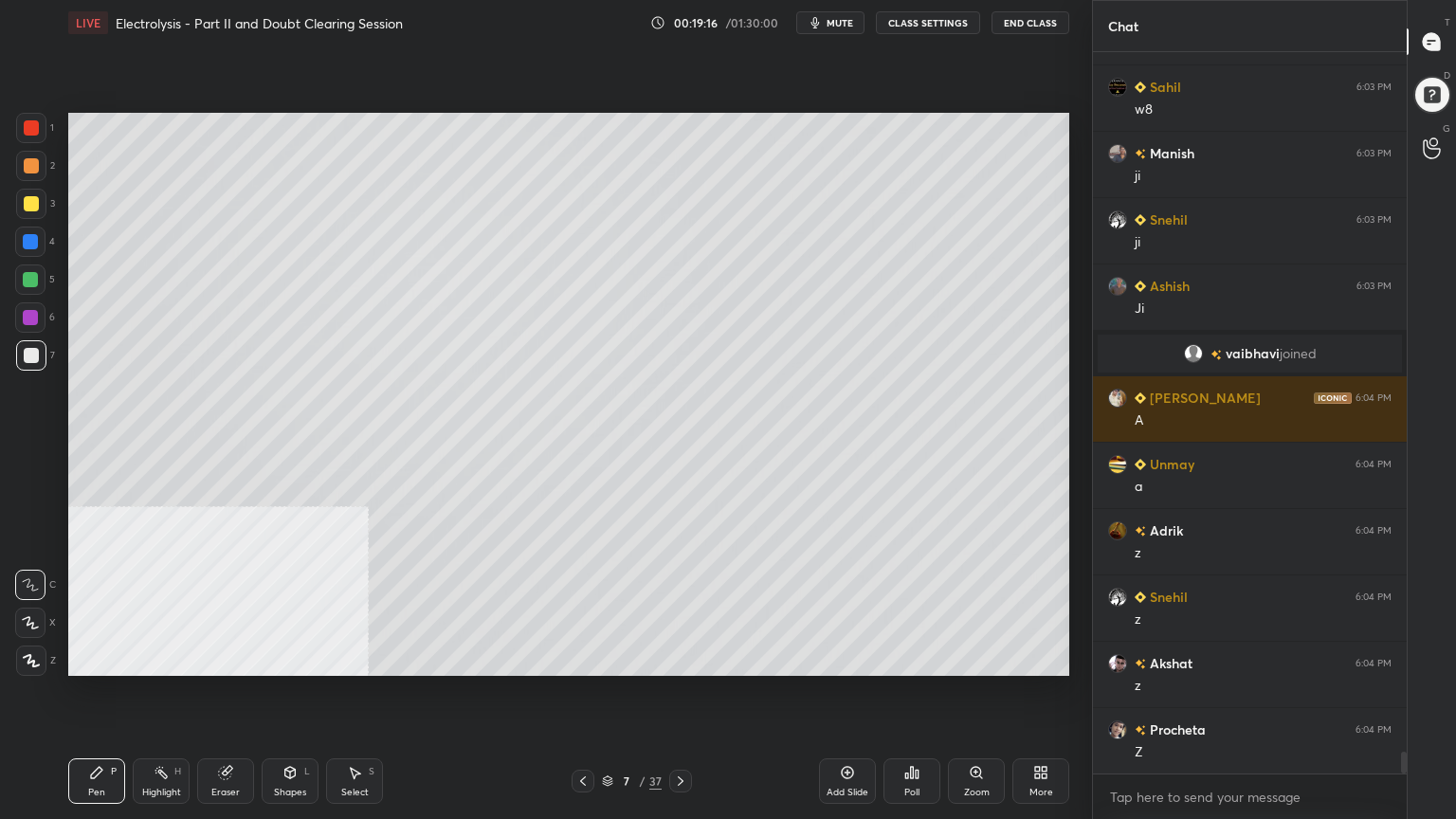
click at [40, 284] on div at bounding box center [30, 279] width 30 height 30
click at [34, 622] on icon at bounding box center [31, 623] width 17 height 14
click at [27, 163] on div at bounding box center [32, 166] width 15 height 15
drag, startPoint x: 26, startPoint y: 582, endPoint x: 57, endPoint y: 567, distance: 34.4
click at [25, 582] on icon at bounding box center [31, 585] width 17 height 14
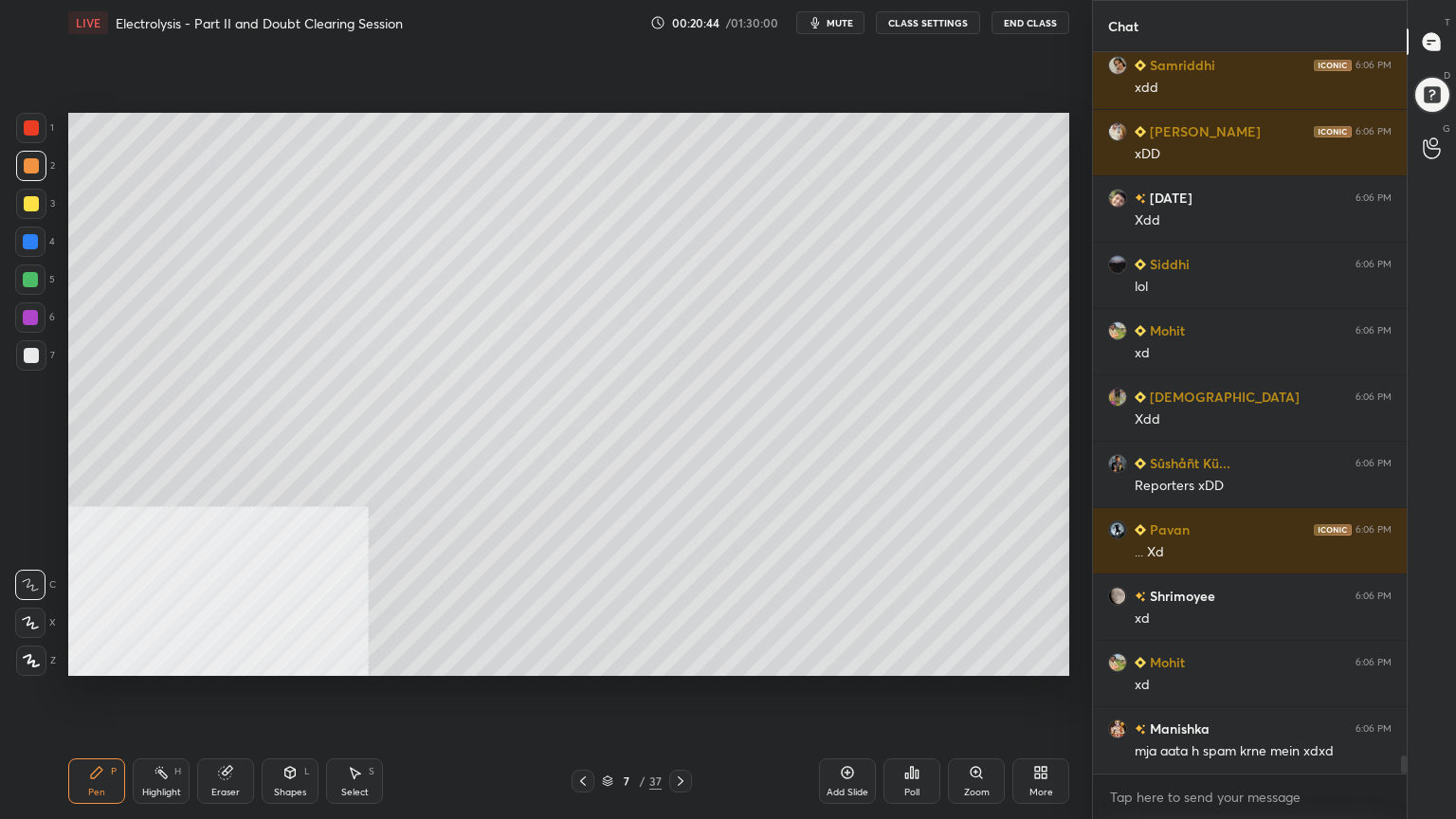
scroll to position [28257, 0]
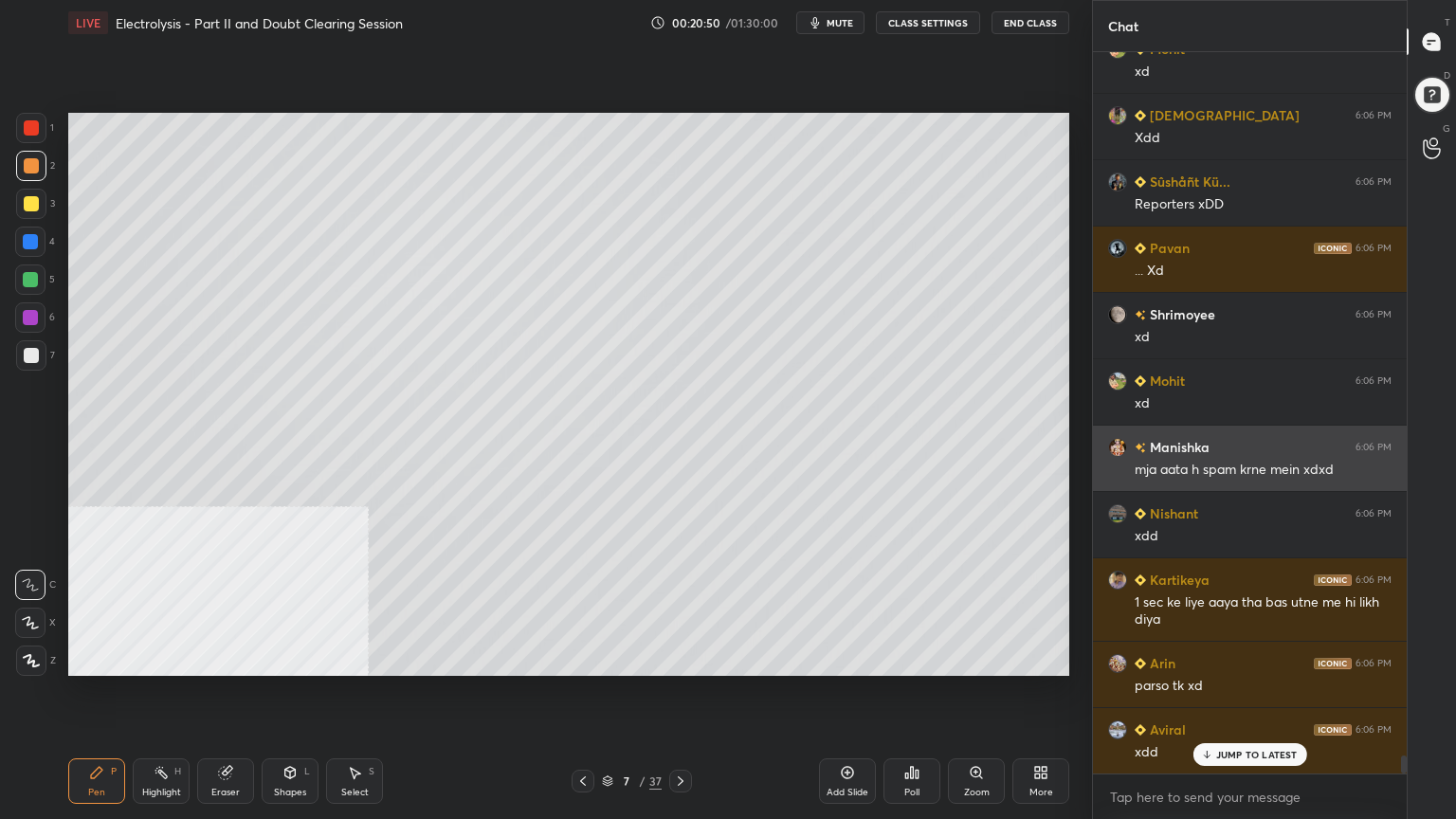
click at [1228, 466] on div "mja aata h spam krne mein xdxd" at bounding box center [1263, 471] width 257 height 19
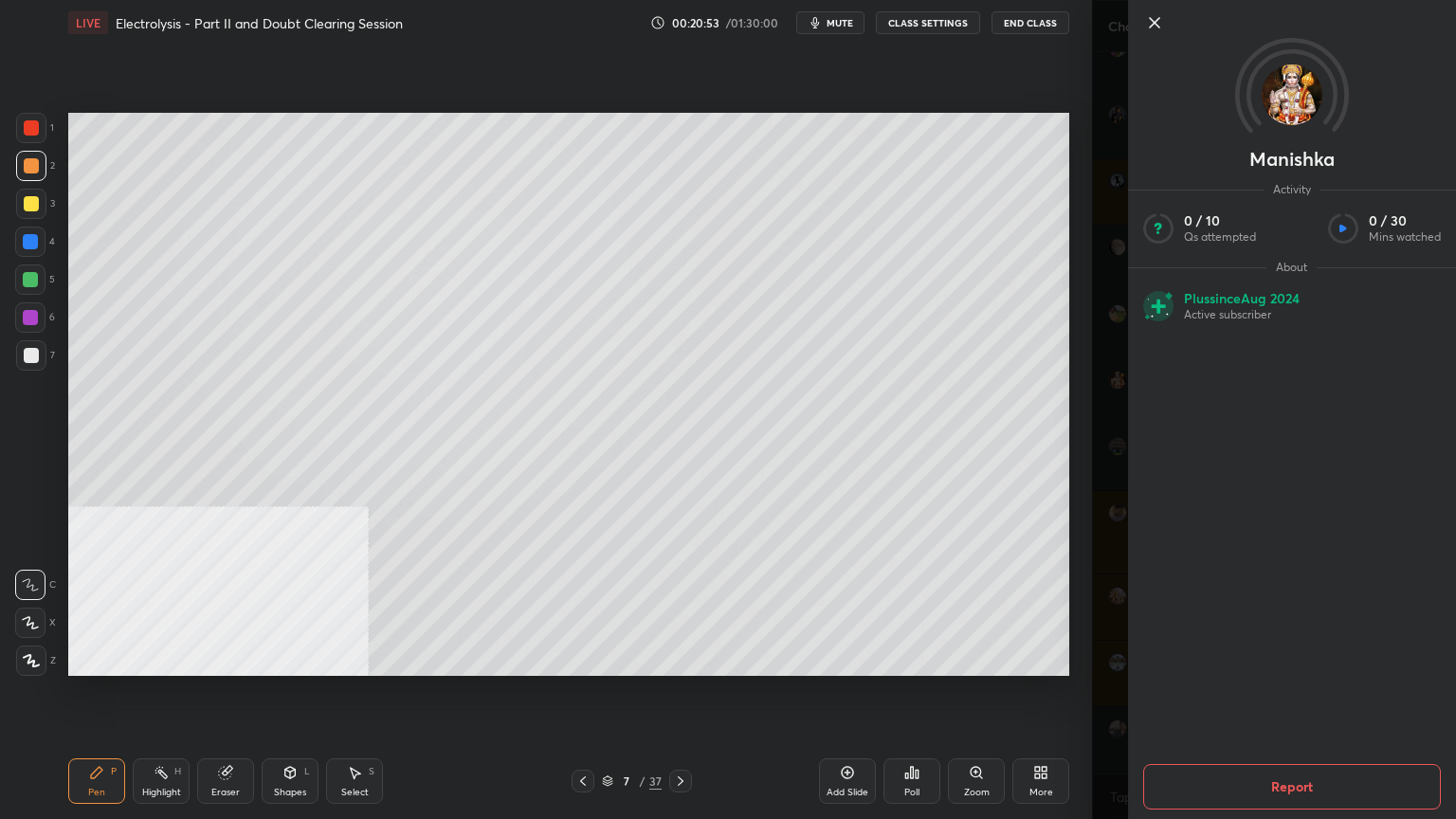
click at [1155, 25] on icon at bounding box center [1155, 23] width 23 height 23
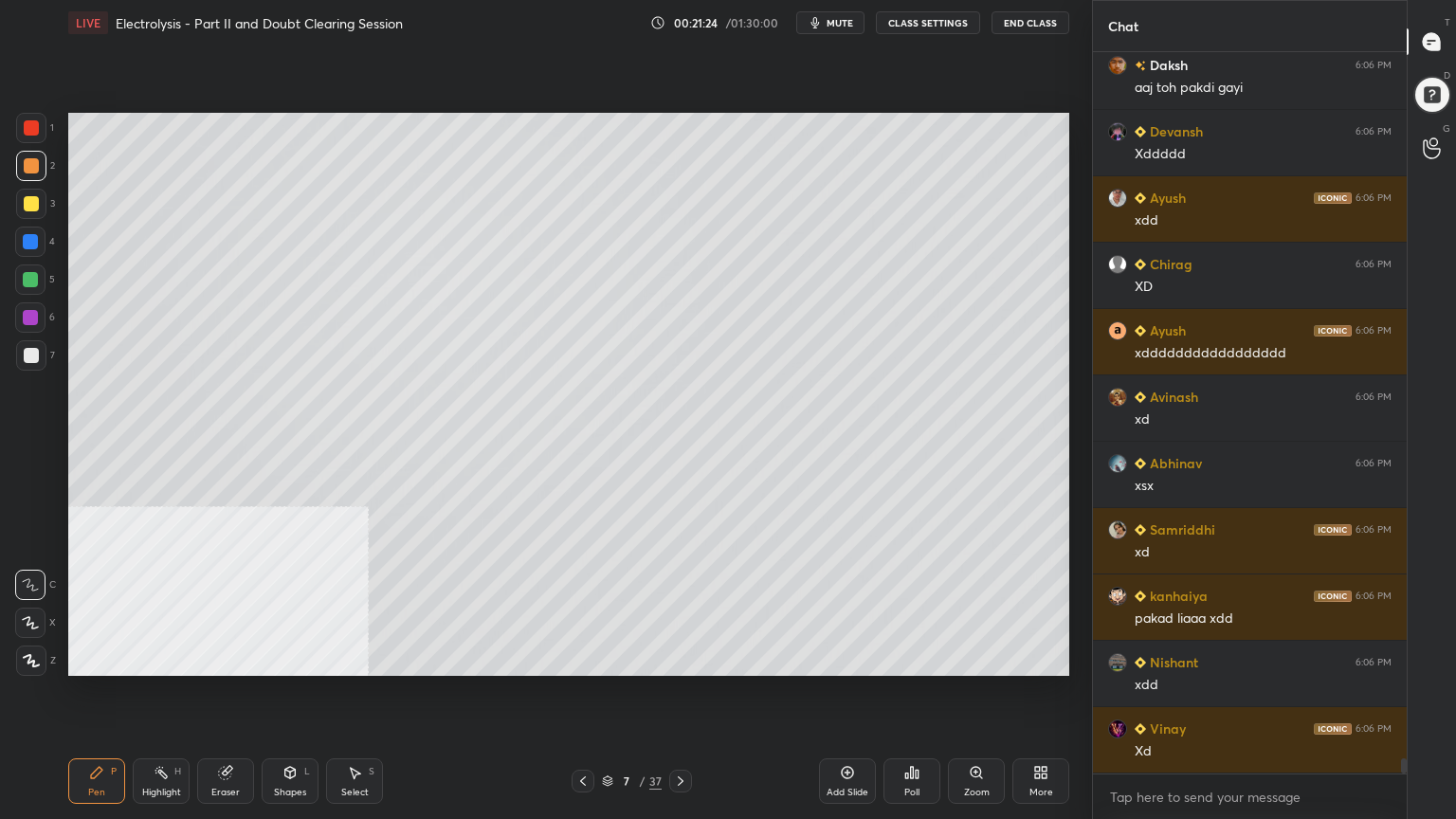
click at [30, 355] on div at bounding box center [32, 356] width 15 height 15
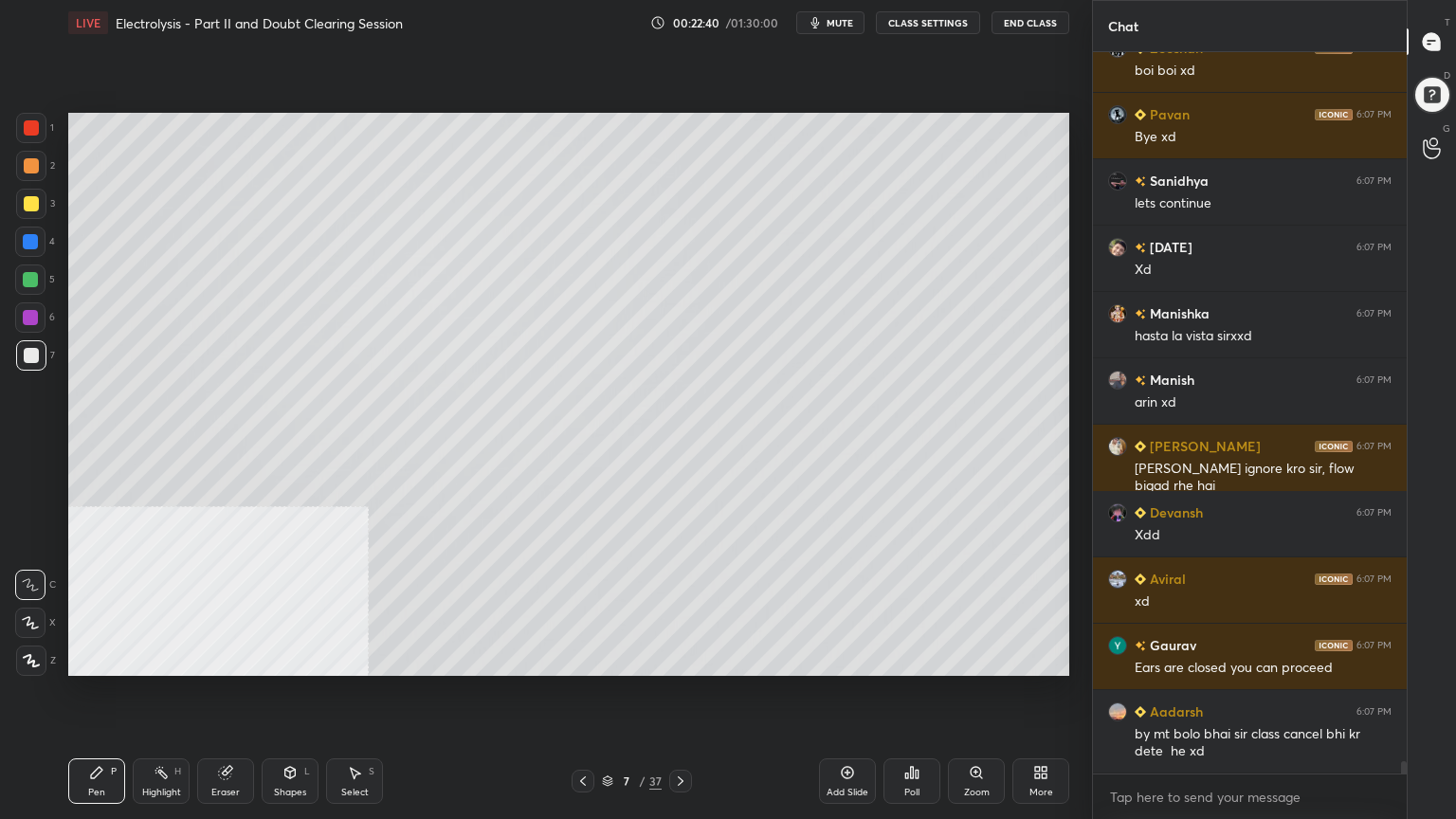
click at [582, 658] on icon at bounding box center [583, 781] width 15 height 15
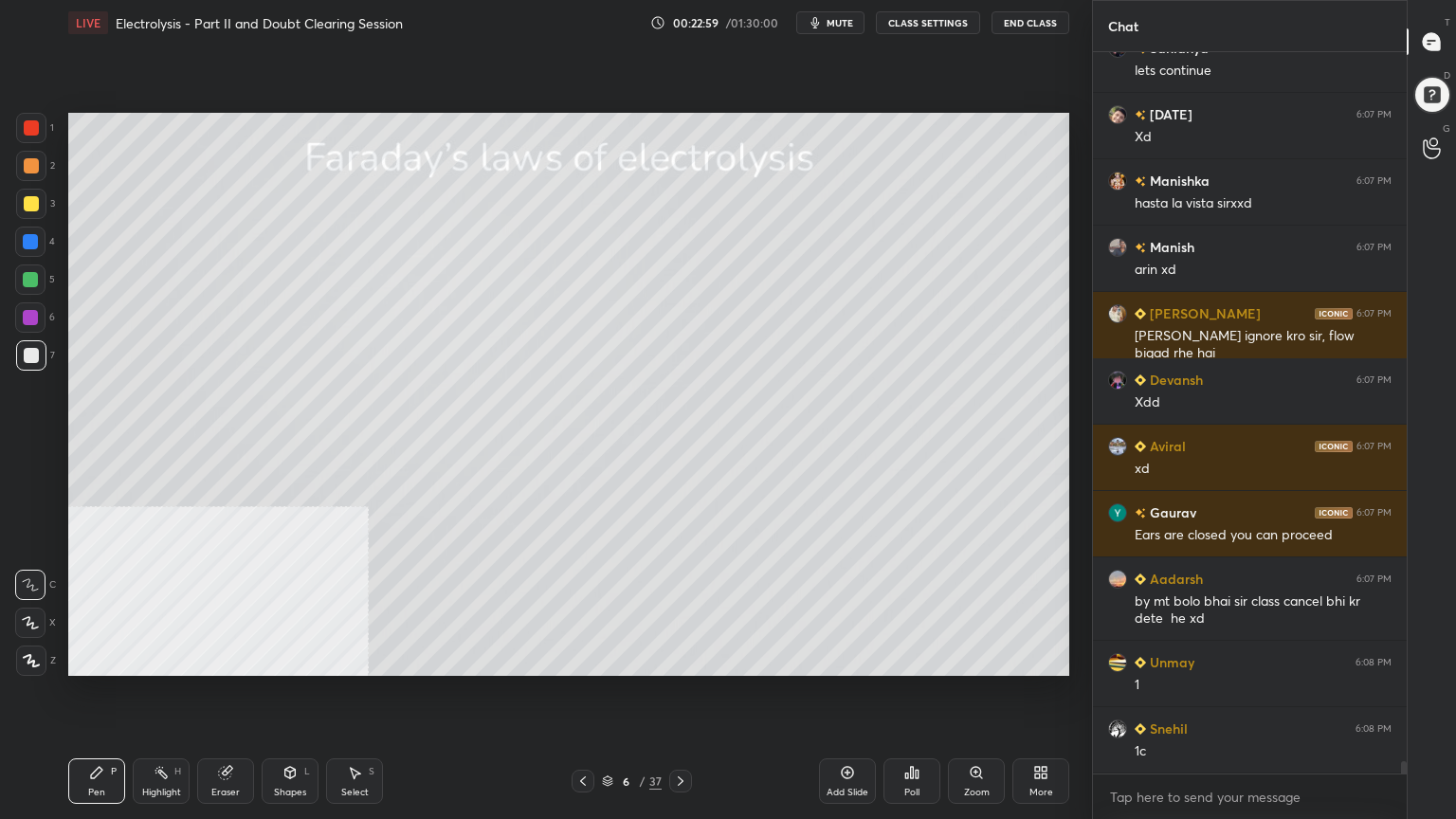
scroll to position [42553, 0]
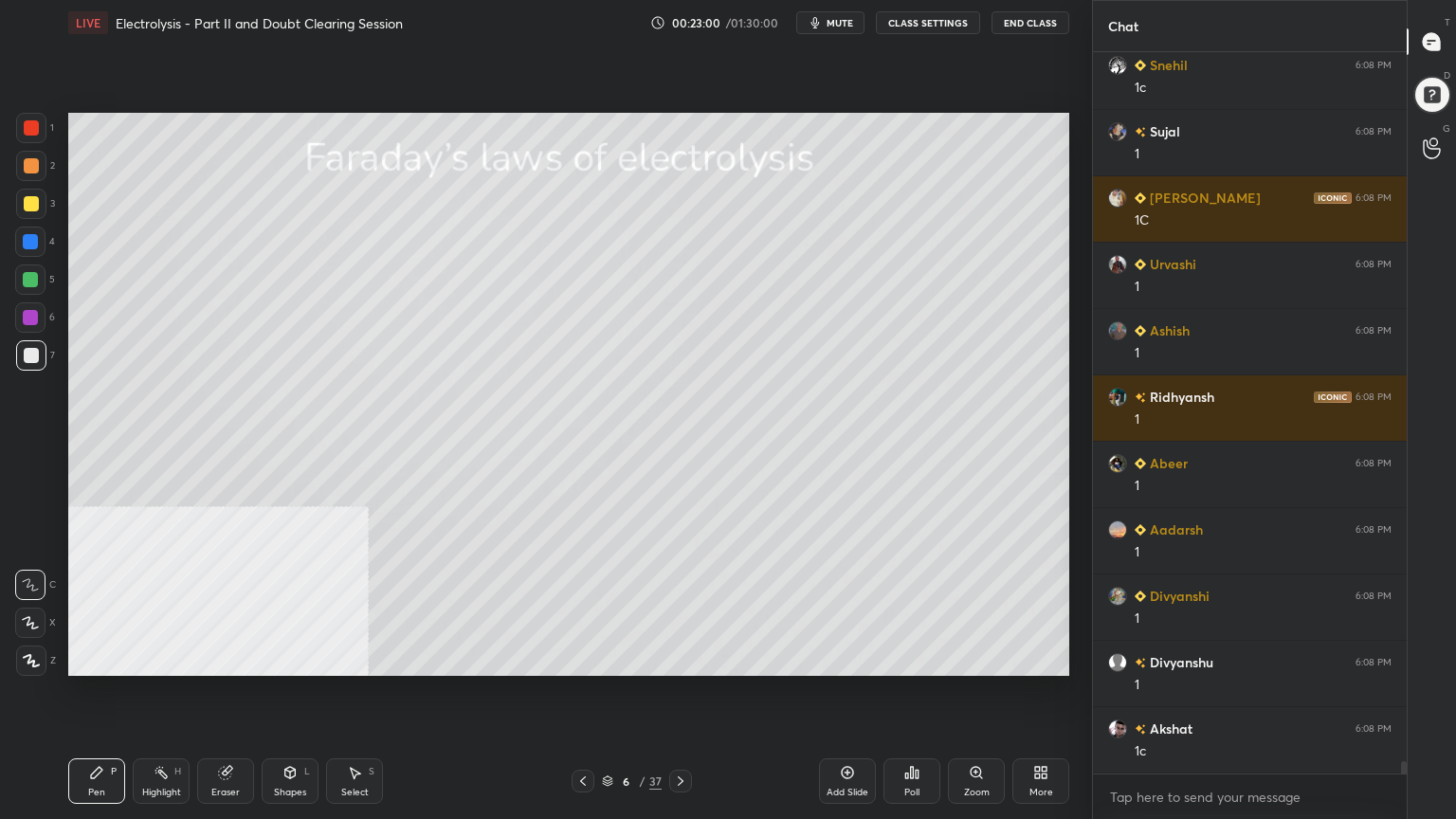
click at [679, 658] on icon at bounding box center [681, 781] width 15 height 15
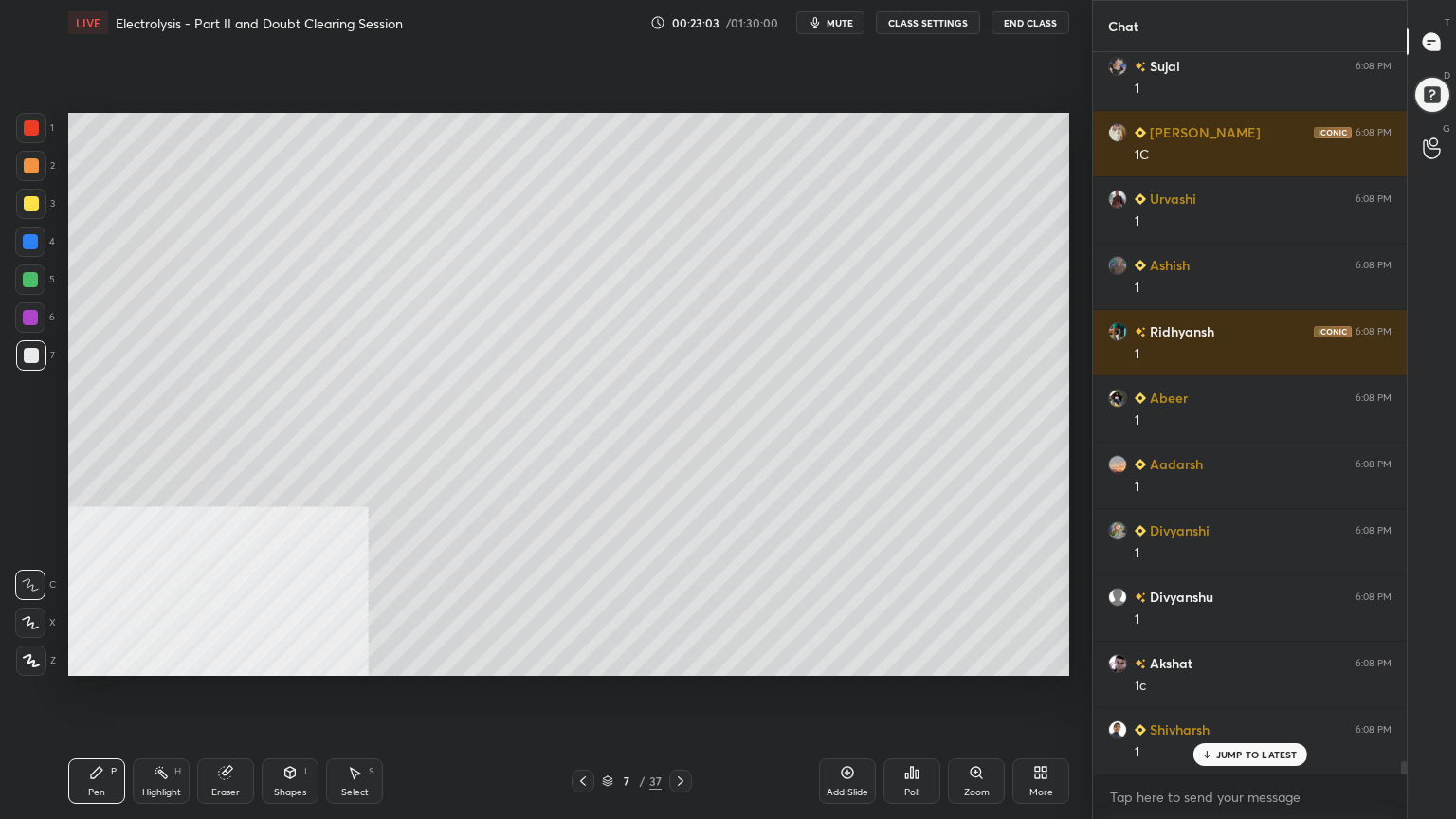
scroll to position [42685, 0]
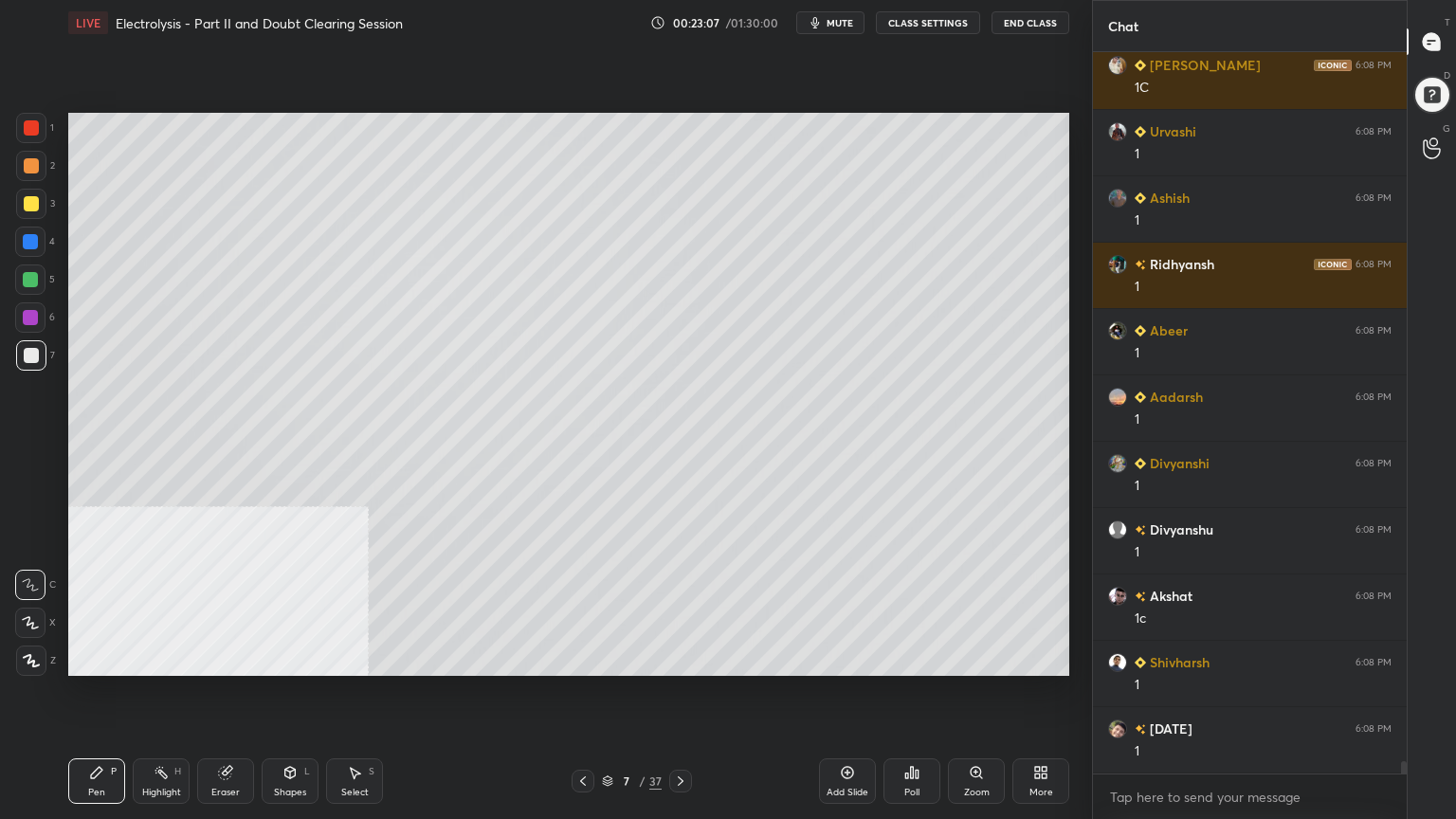
click at [31, 169] on div at bounding box center [32, 166] width 15 height 15
click at [29, 210] on div at bounding box center [31, 204] width 30 height 30
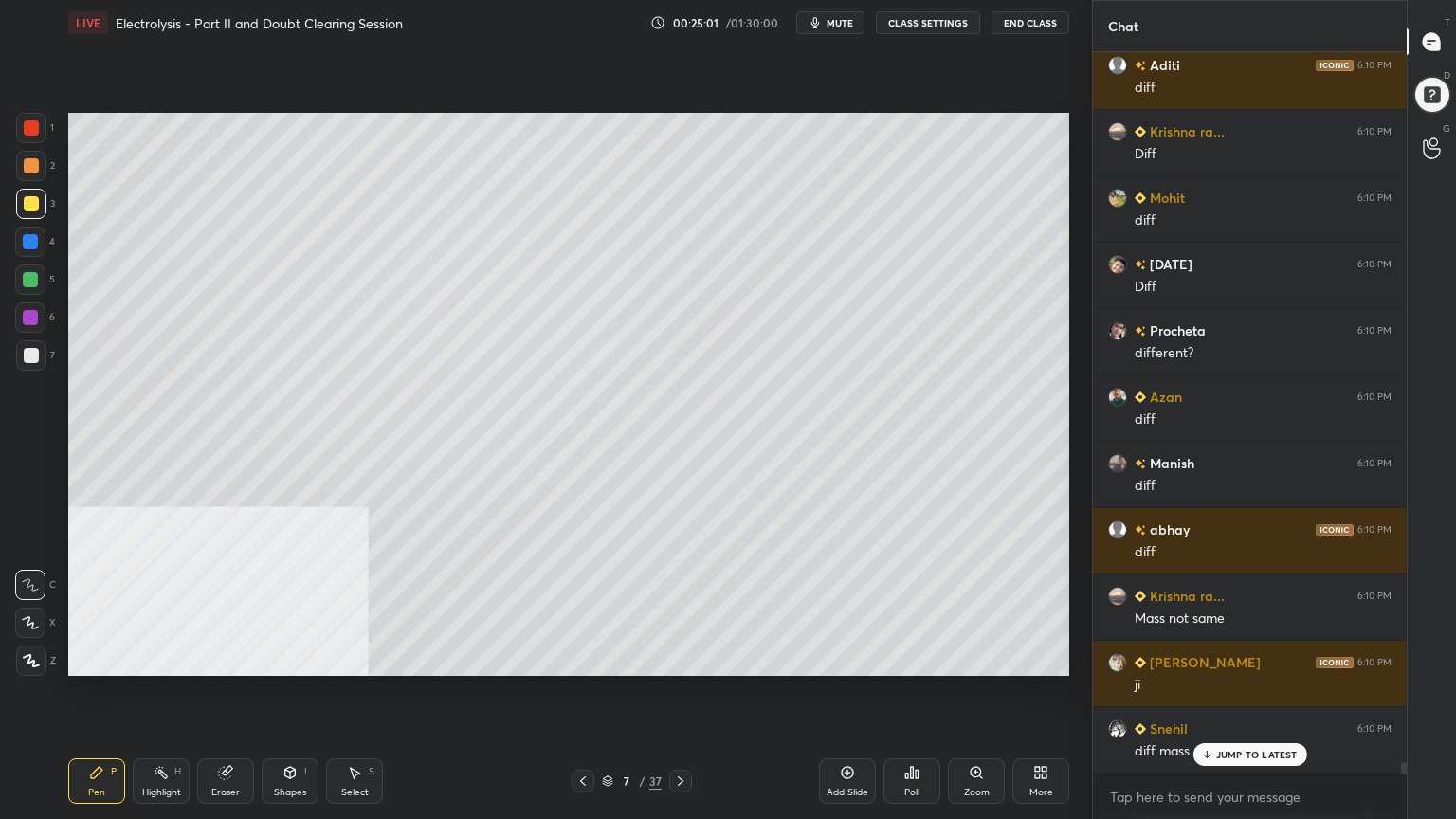
scroll to position [44476, 0]
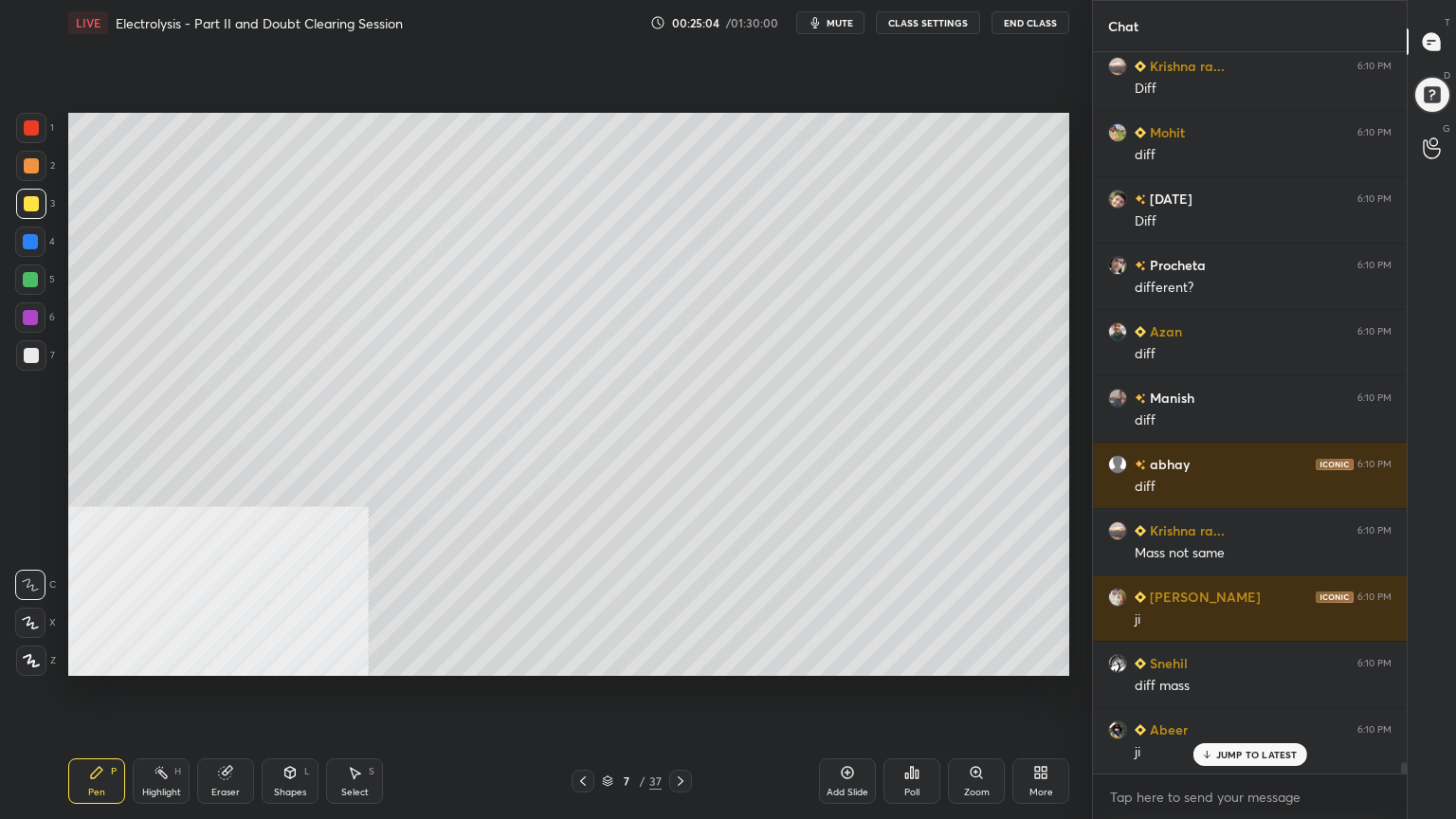
click at [682, 658] on icon at bounding box center [681, 781] width 15 height 15
drag, startPoint x: 41, startPoint y: 357, endPoint x: 56, endPoint y: 309, distance: 50.3
click at [39, 356] on div at bounding box center [31, 355] width 30 height 30
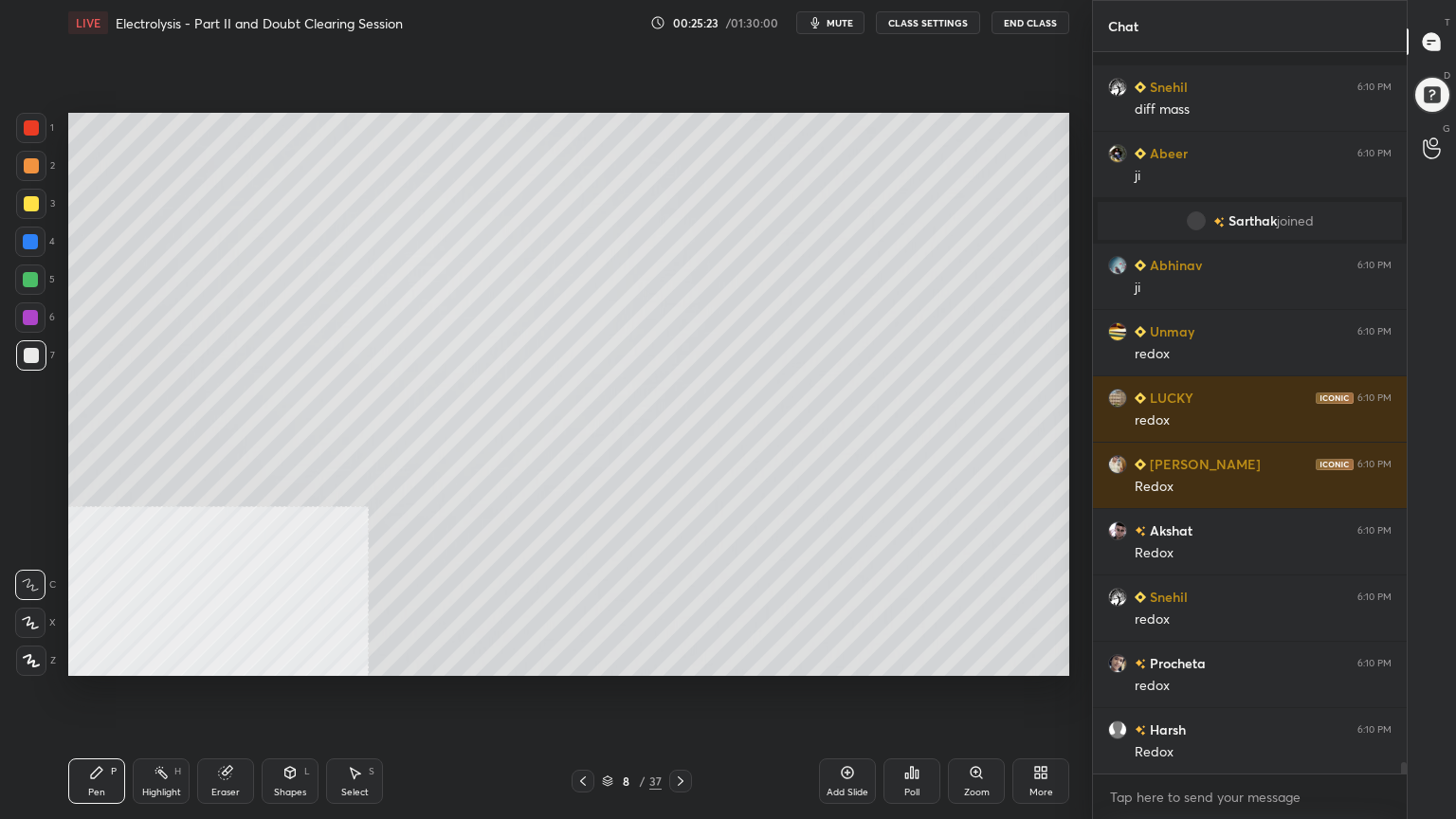
scroll to position [45165, 0]
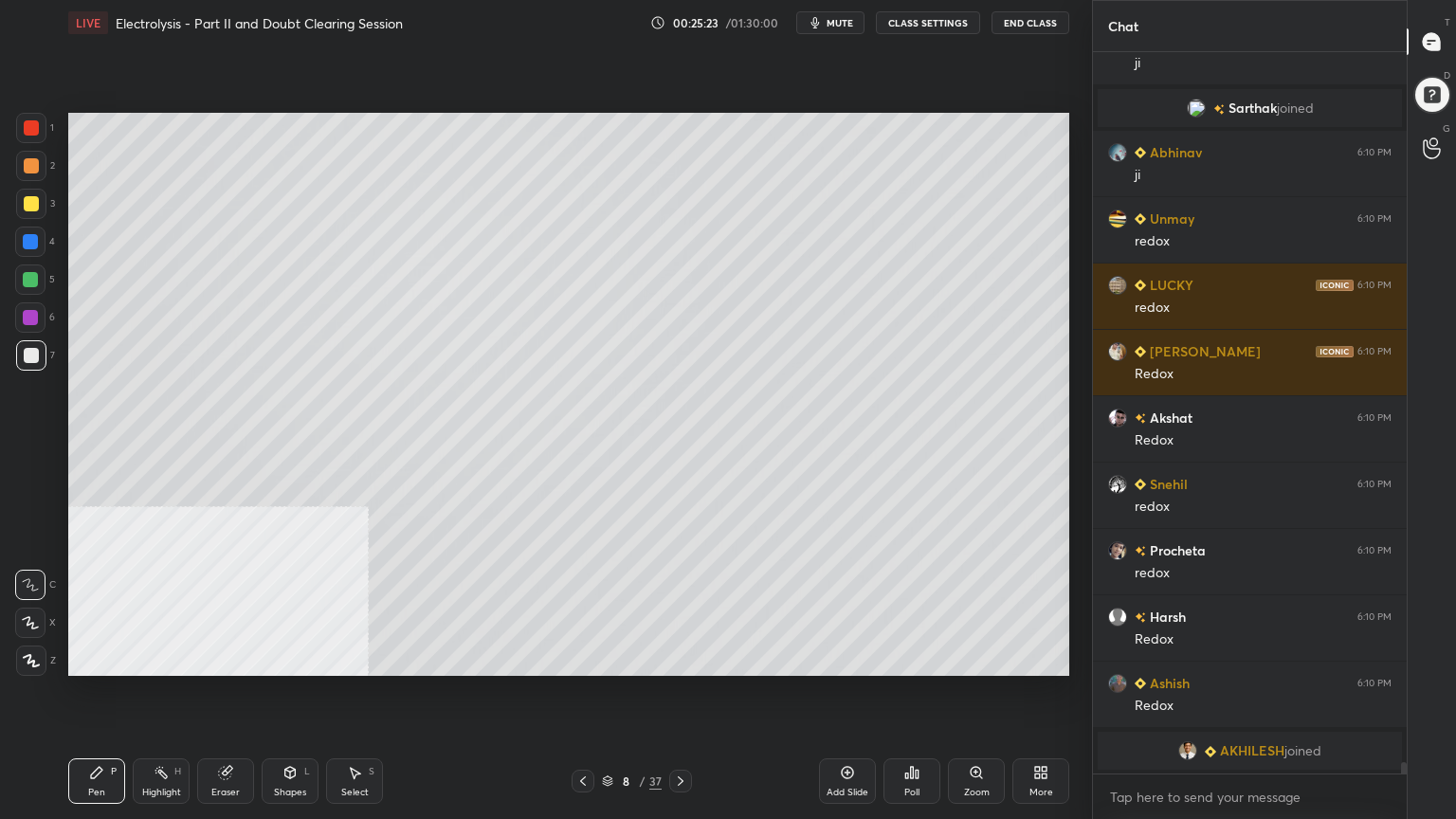
click at [289, 658] on div "Shapes L" at bounding box center [289, 780] width 57 height 45
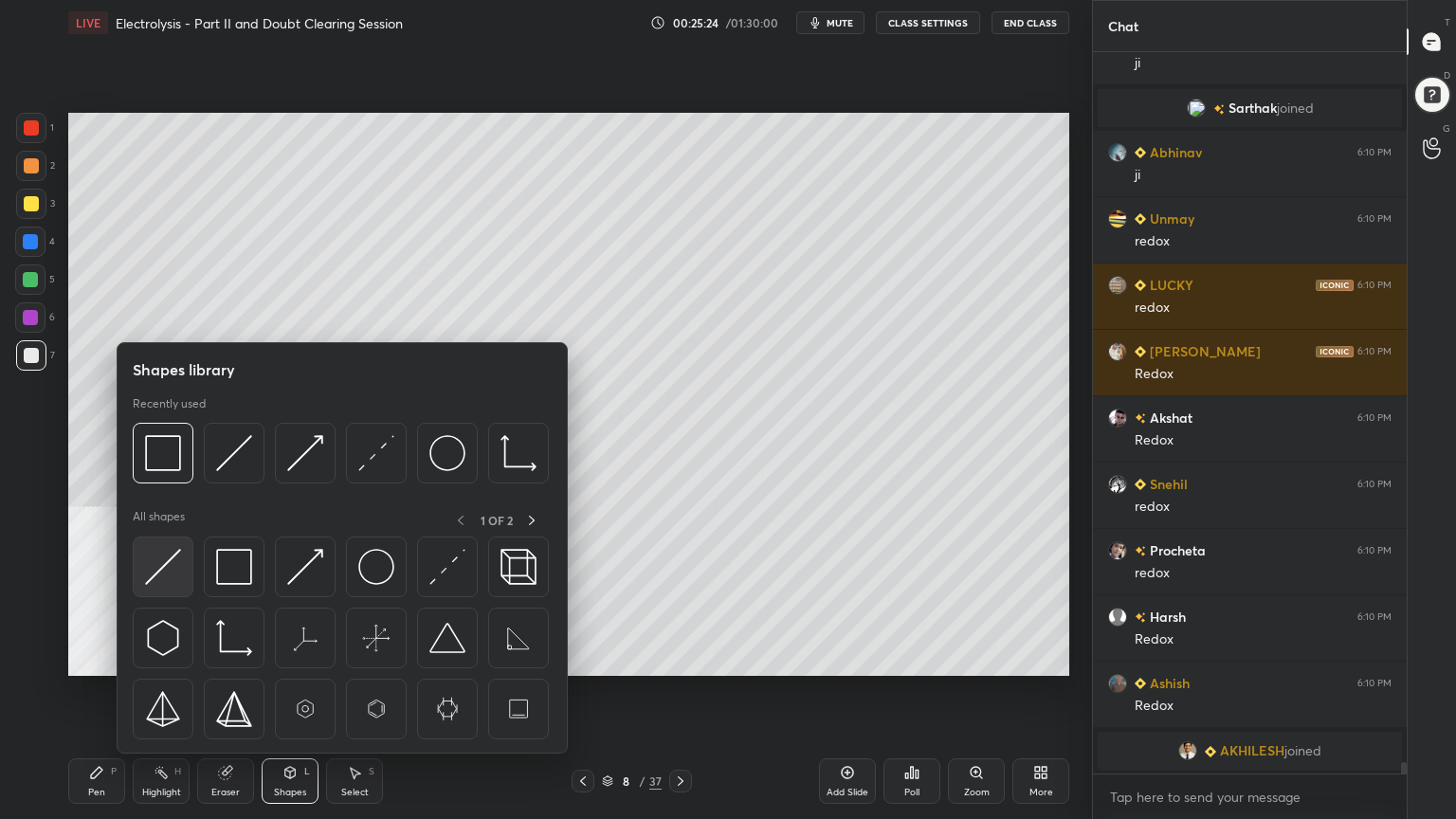
click at [159, 570] on img at bounding box center [162, 566] width 36 height 36
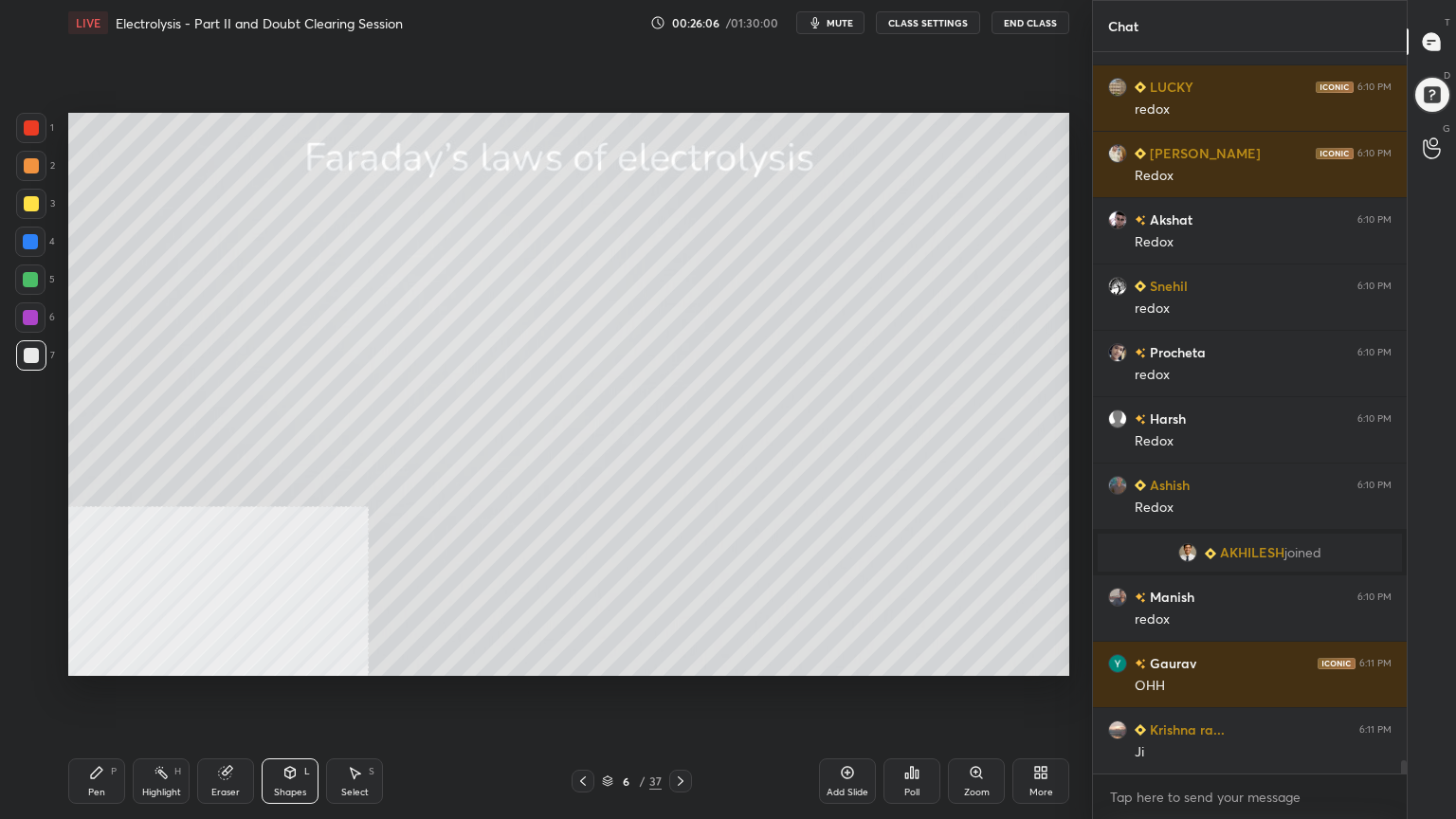
scroll to position [38439, 0]
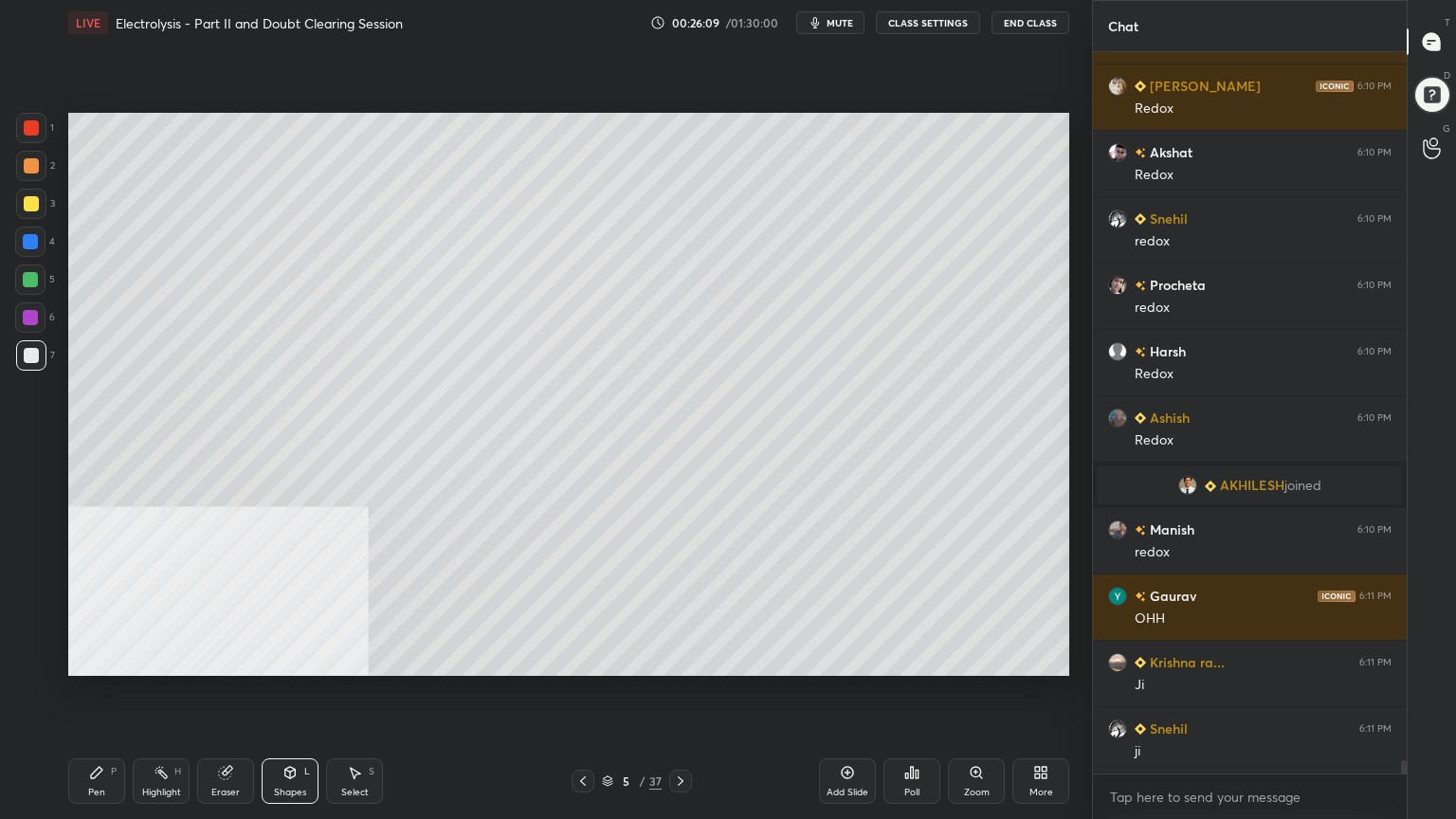
drag, startPoint x: 102, startPoint y: 788, endPoint x: 100, endPoint y: 775, distance: 13.2
click at [102, 658] on div "Pen" at bounding box center [96, 792] width 17 height 10
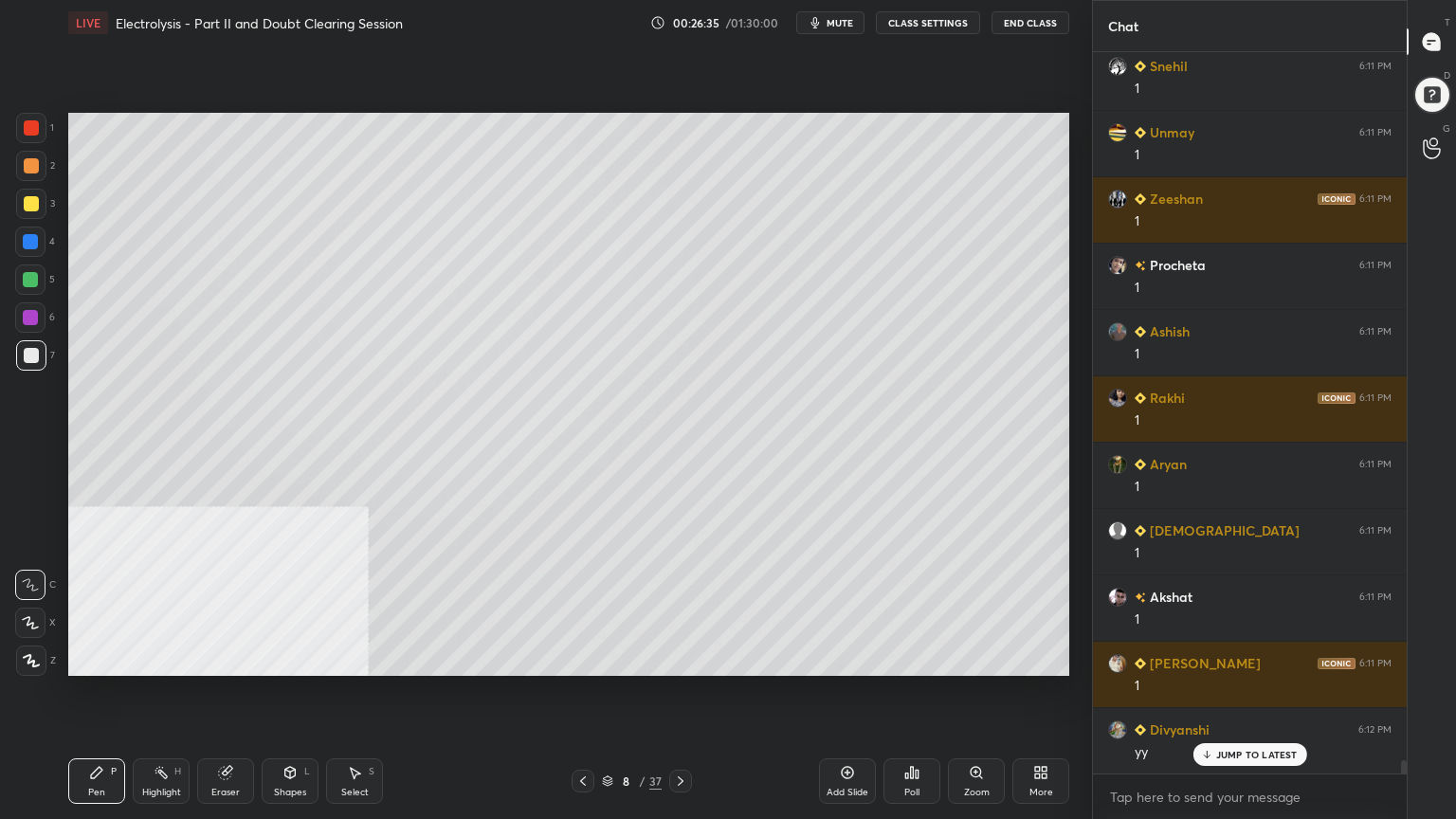
scroll to position [39633, 0]
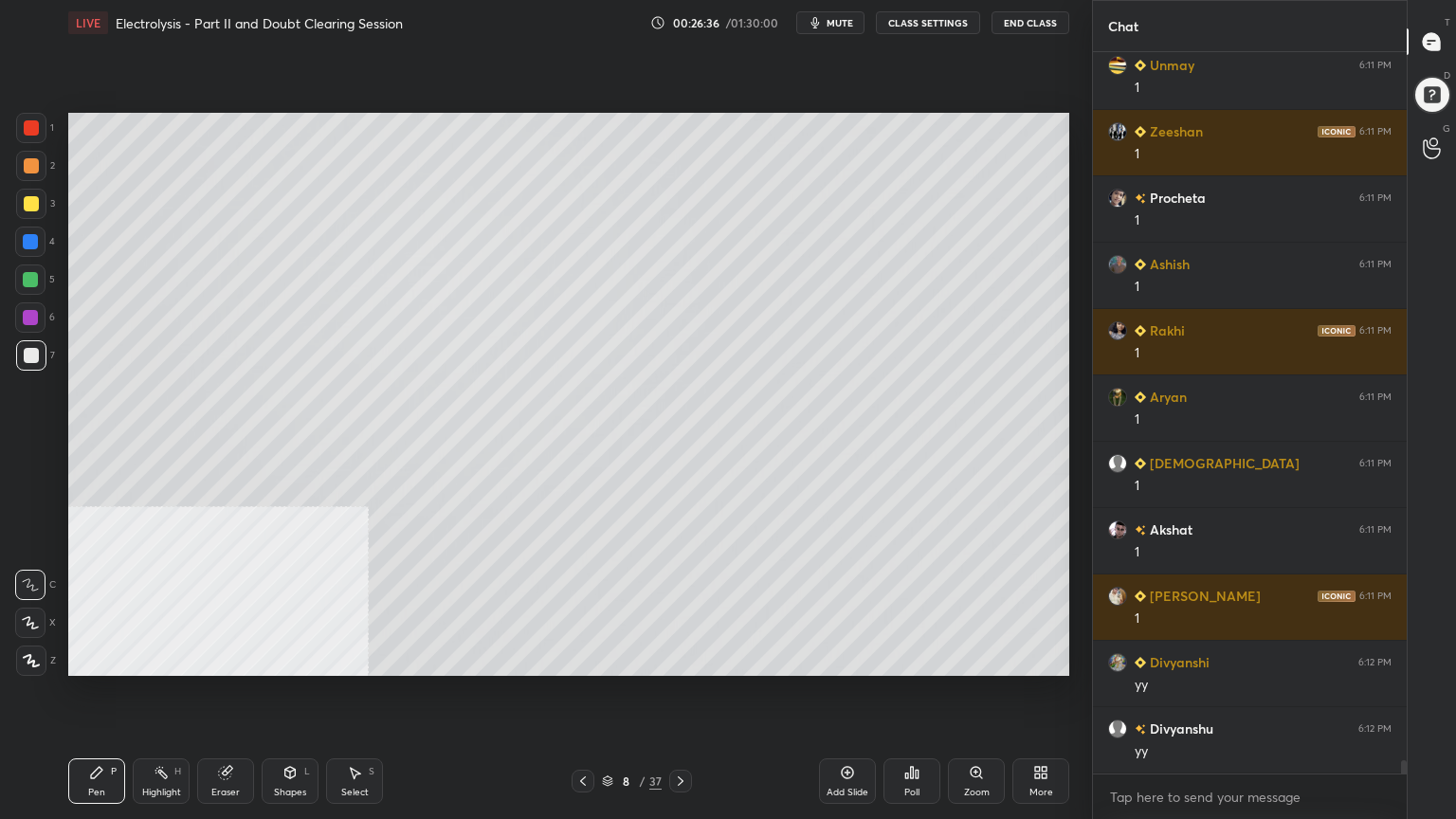
drag, startPoint x: 30, startPoint y: 161, endPoint x: 64, endPoint y: 170, distance: 35.2
click at [30, 163] on div at bounding box center [32, 166] width 15 height 15
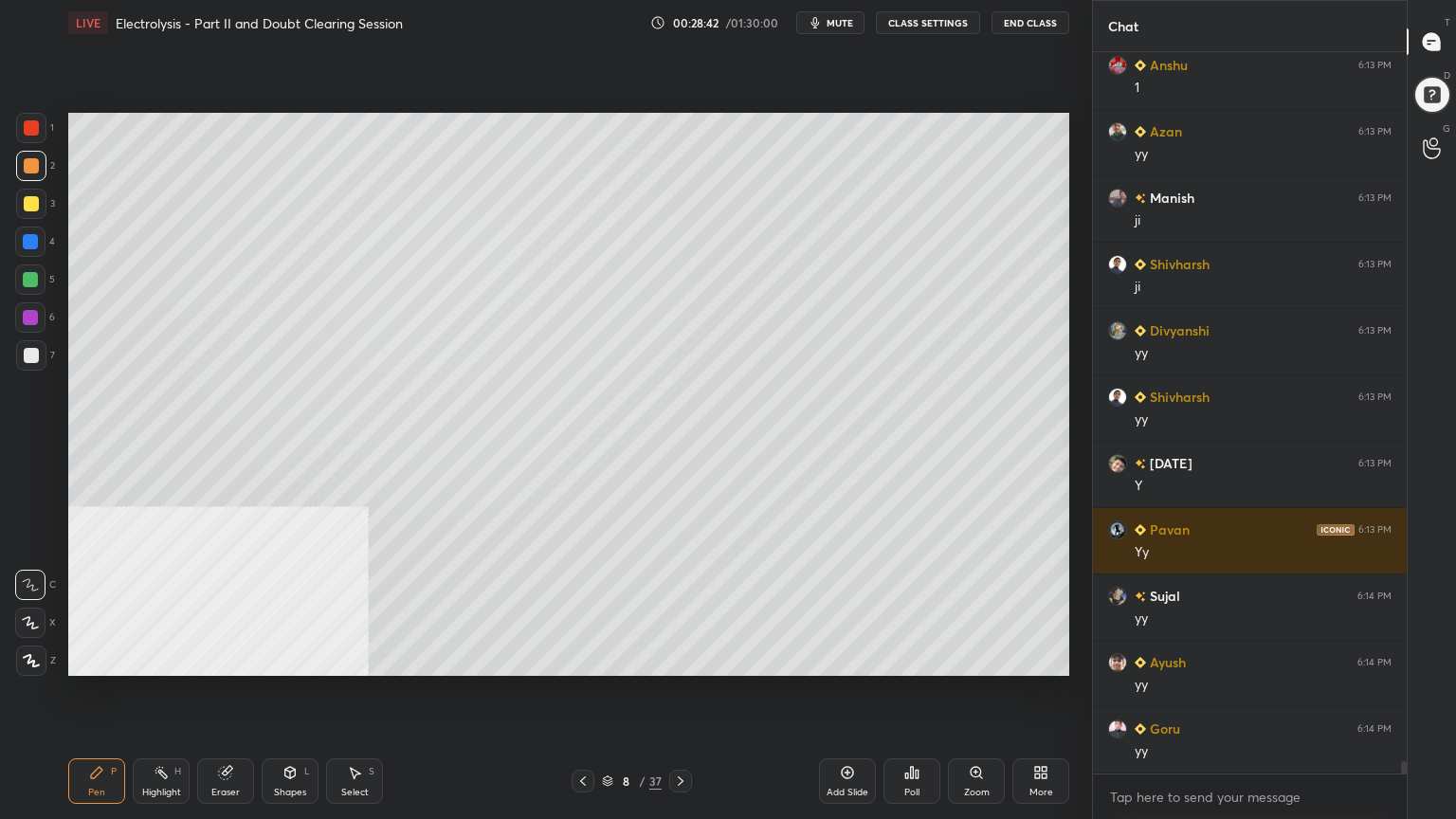
scroll to position [41689, 0]
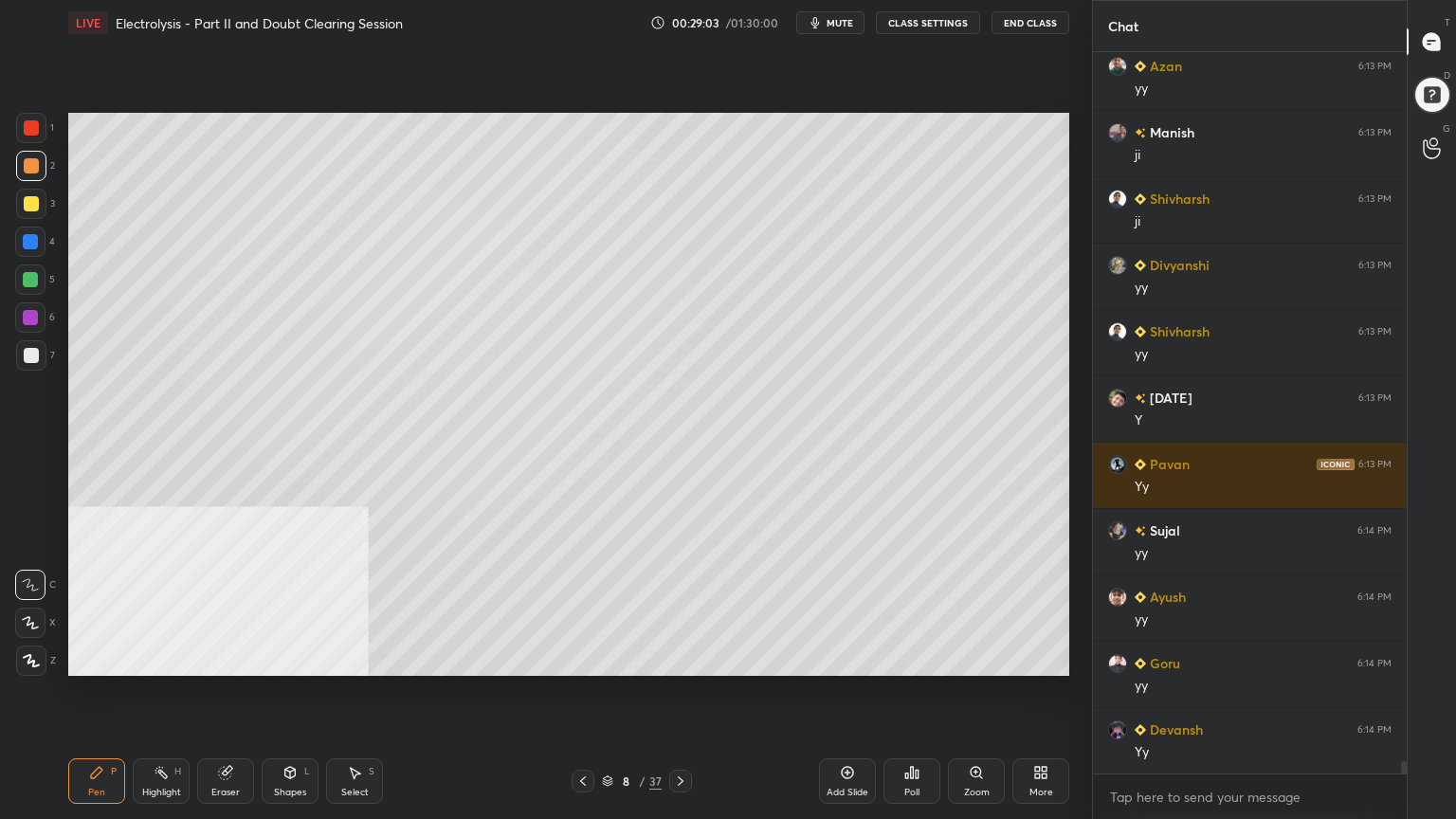
drag, startPoint x: 31, startPoint y: 354, endPoint x: 59, endPoint y: 349, distance: 28.4
click at [30, 353] on div at bounding box center [32, 356] width 15 height 15
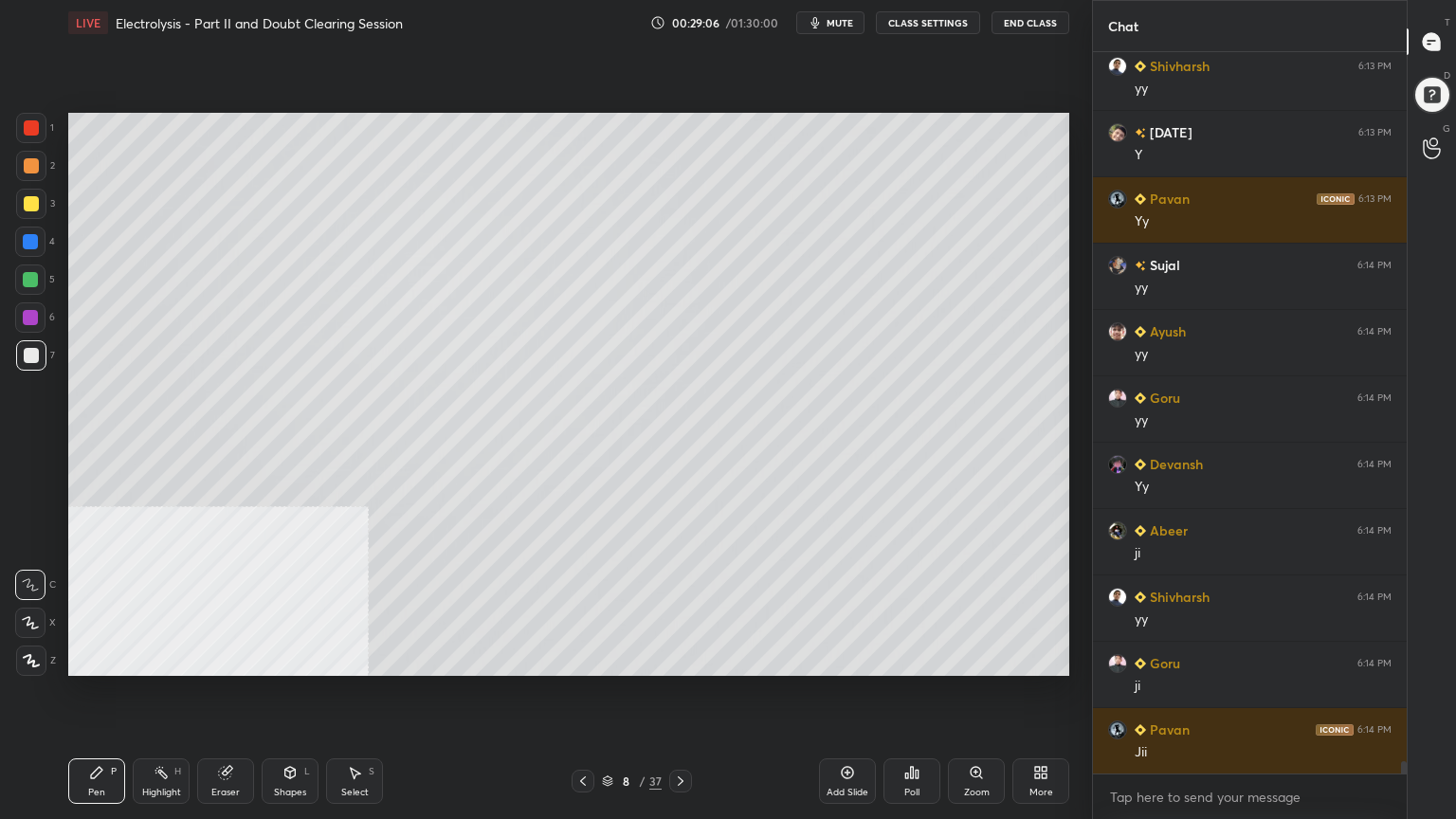
scroll to position [42022, 0]
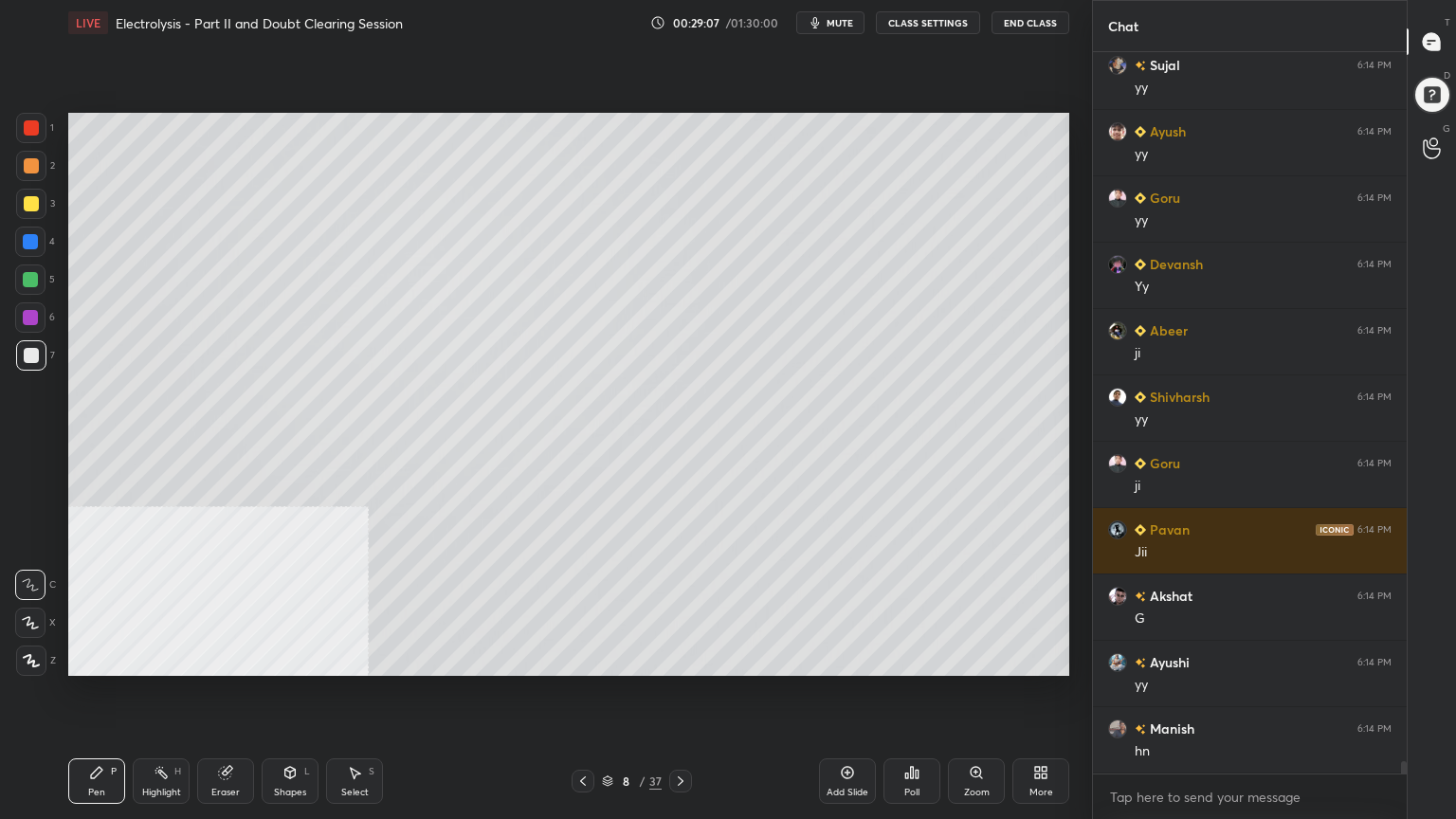
click at [683, 658] on icon at bounding box center [681, 781] width 15 height 15
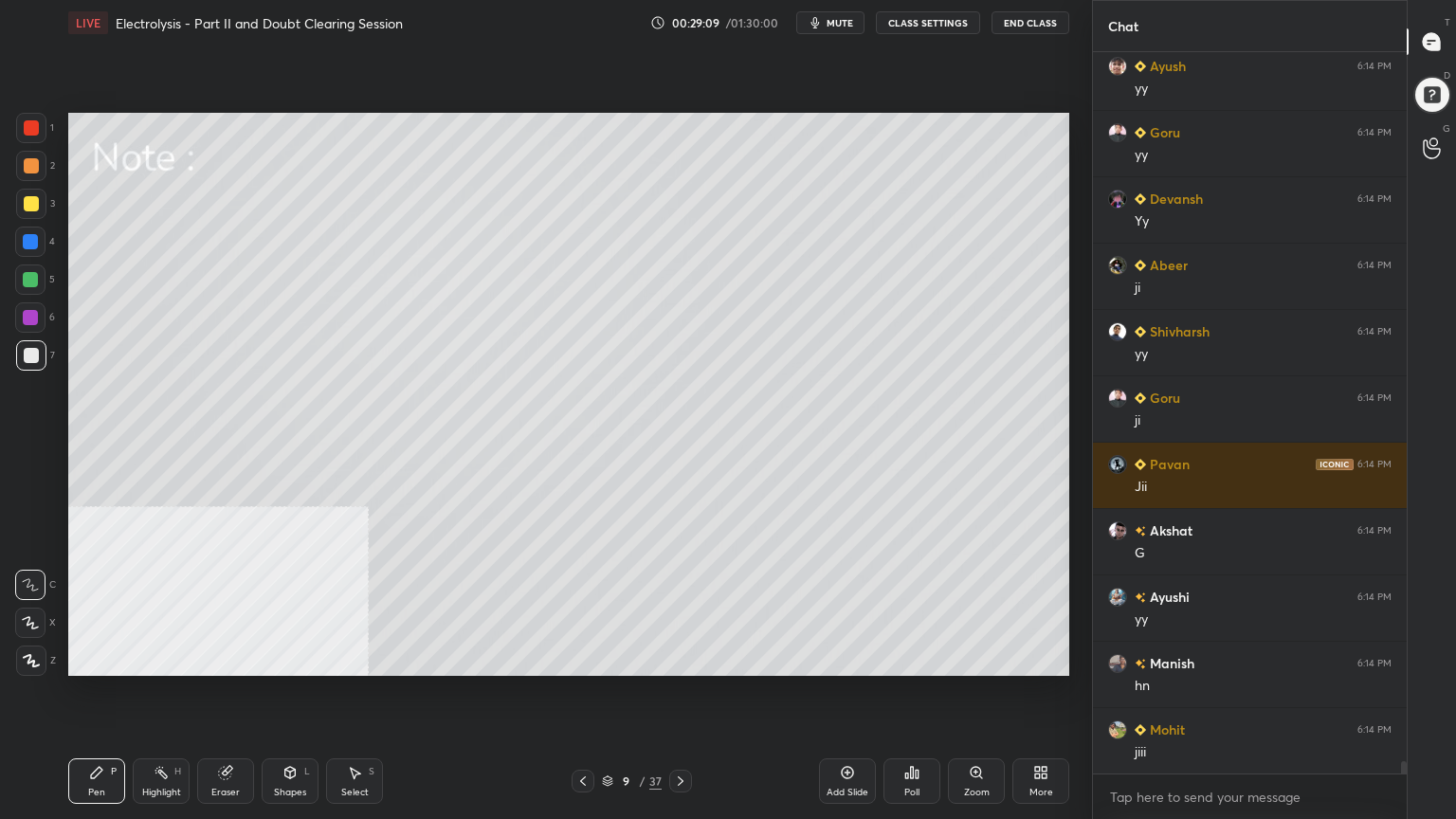
scroll to position [42287, 0]
click at [581, 658] on div at bounding box center [583, 781] width 23 height 23
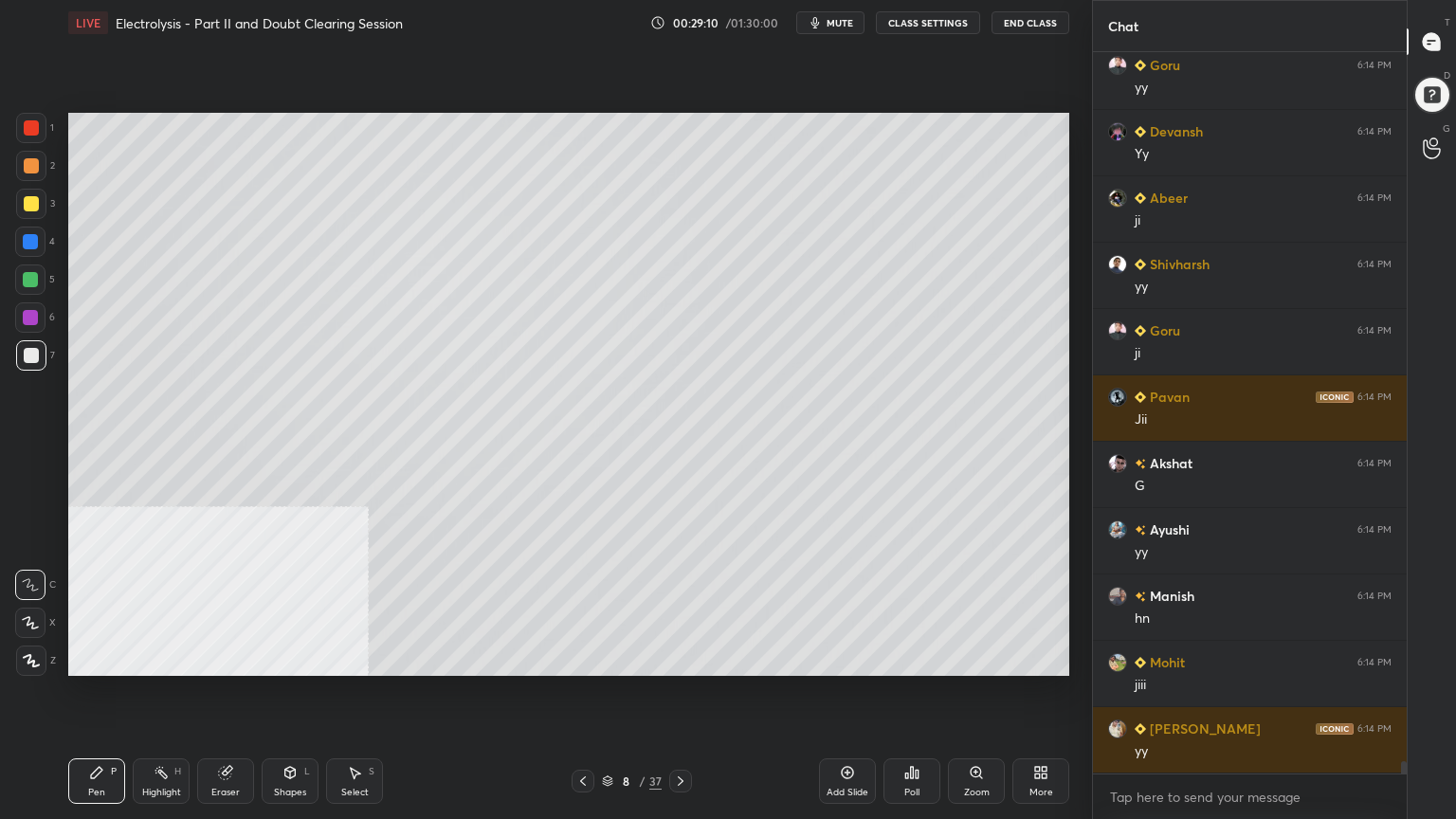
scroll to position [42353, 0]
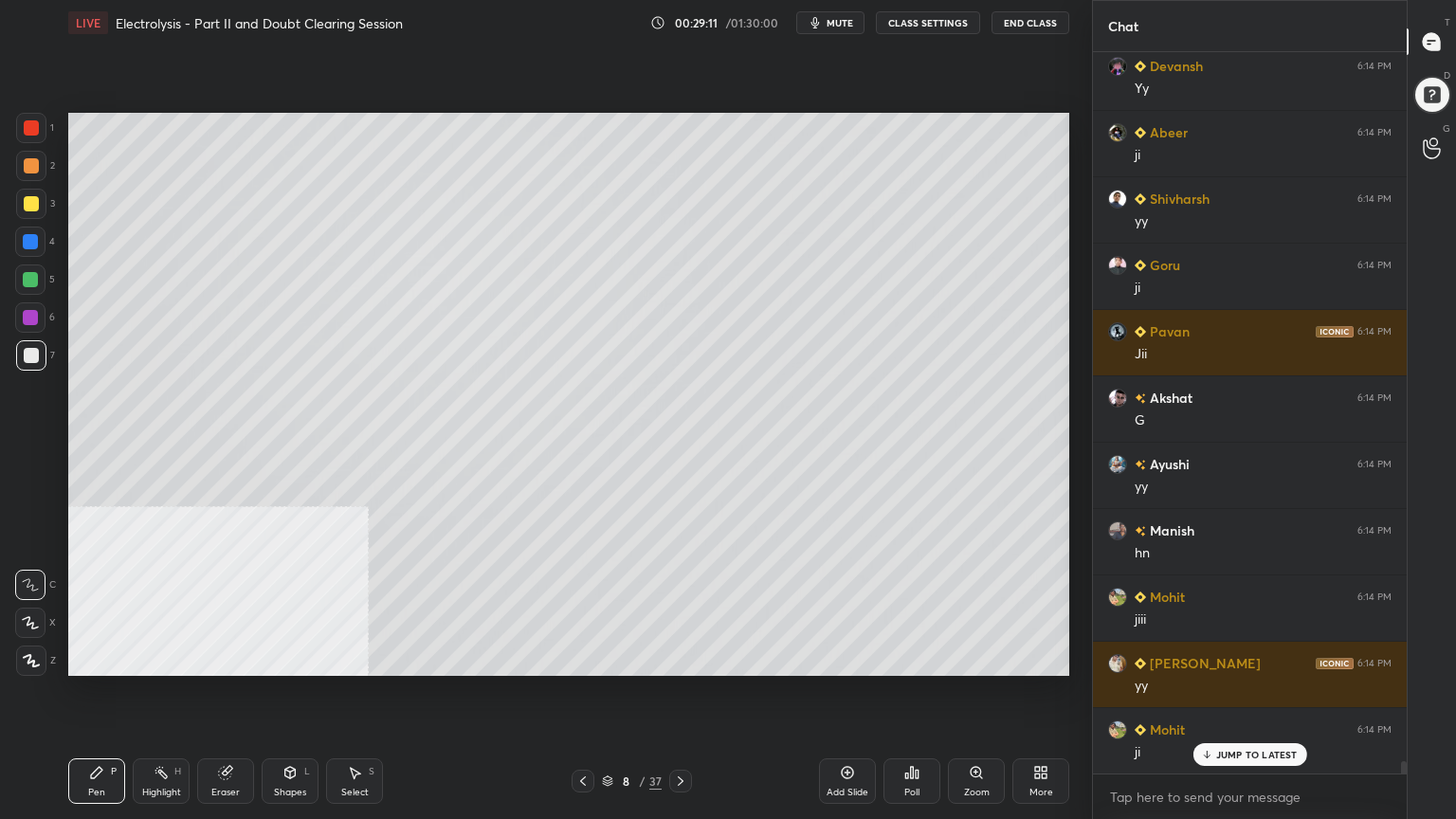
click at [1035, 658] on icon at bounding box center [1037, 776] width 5 height 5
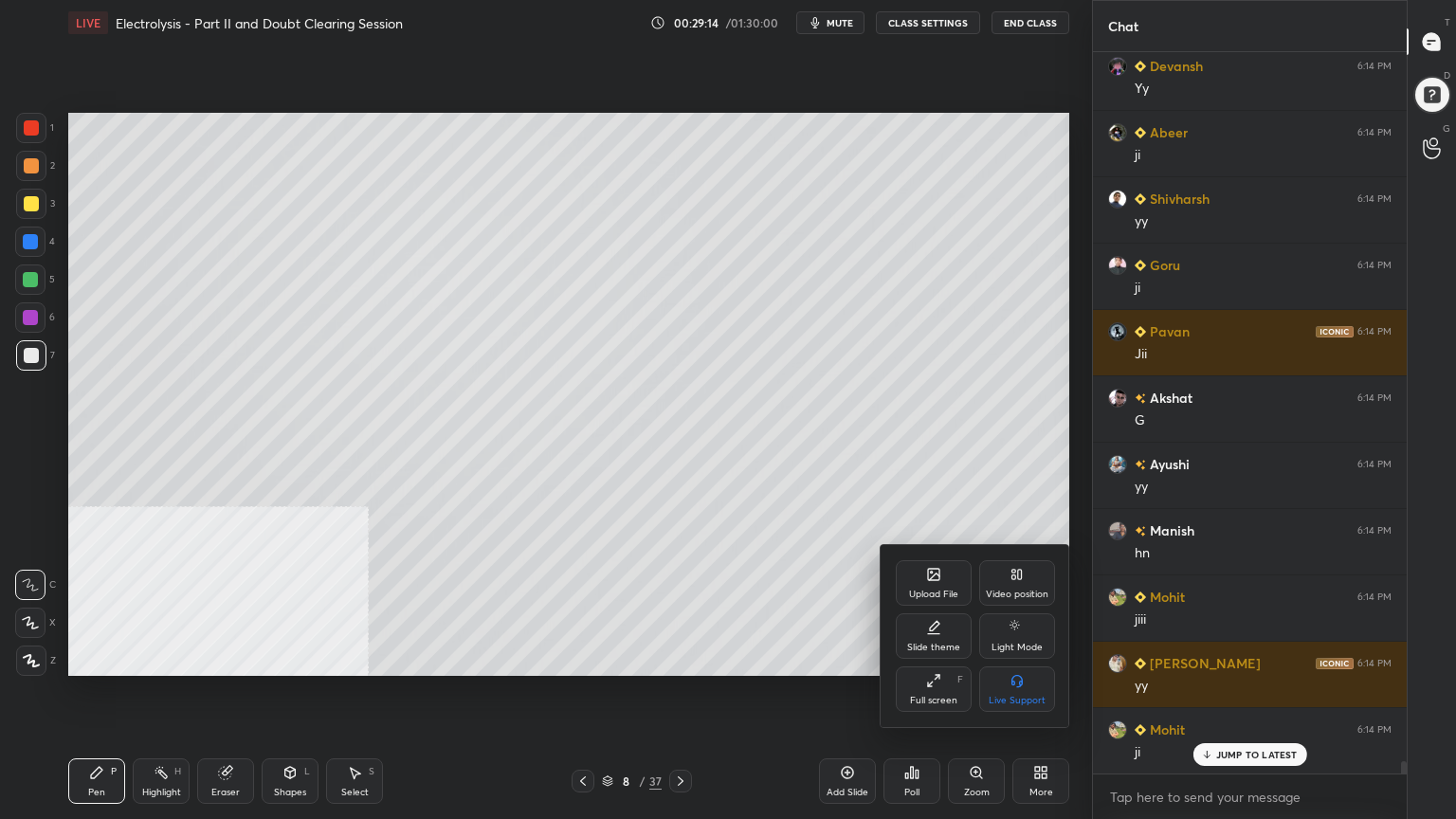
click at [937, 587] on div "Upload File" at bounding box center [934, 583] width 76 height 45
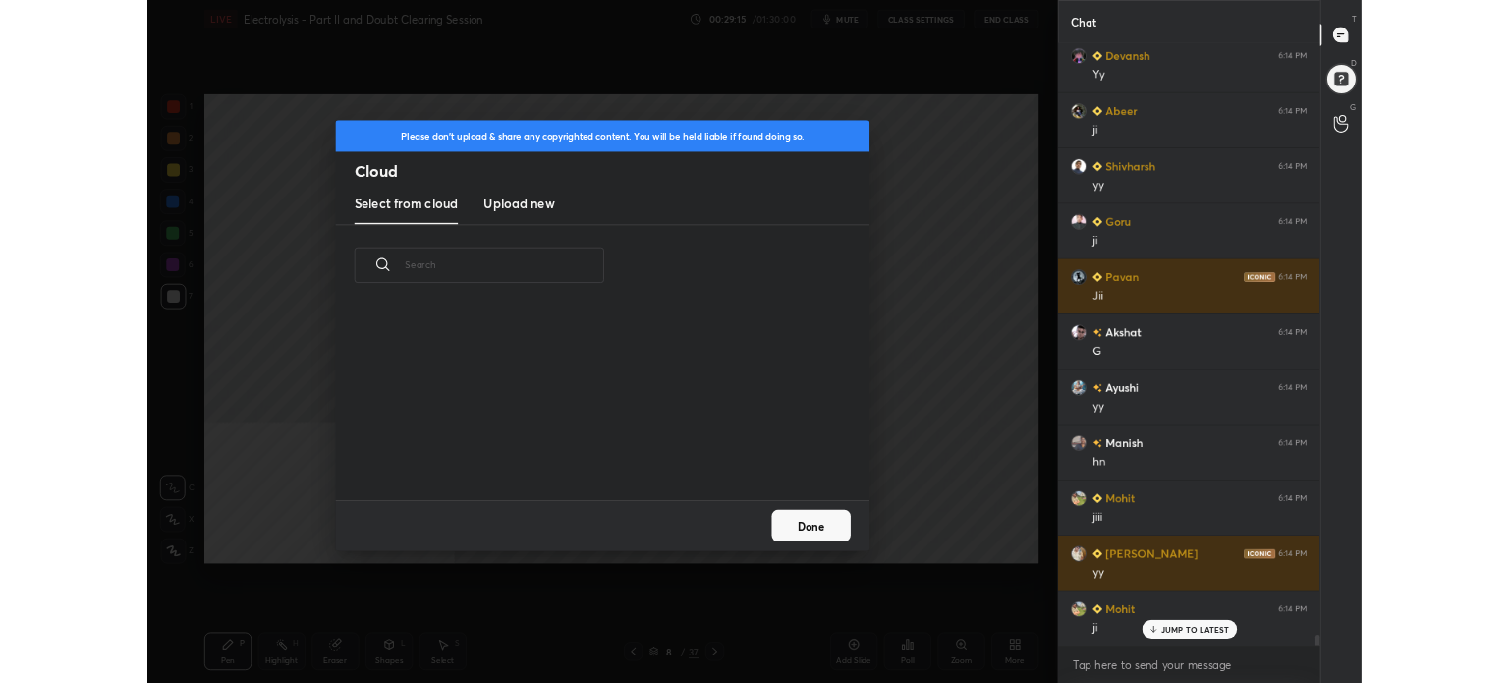
scroll to position [242, 631]
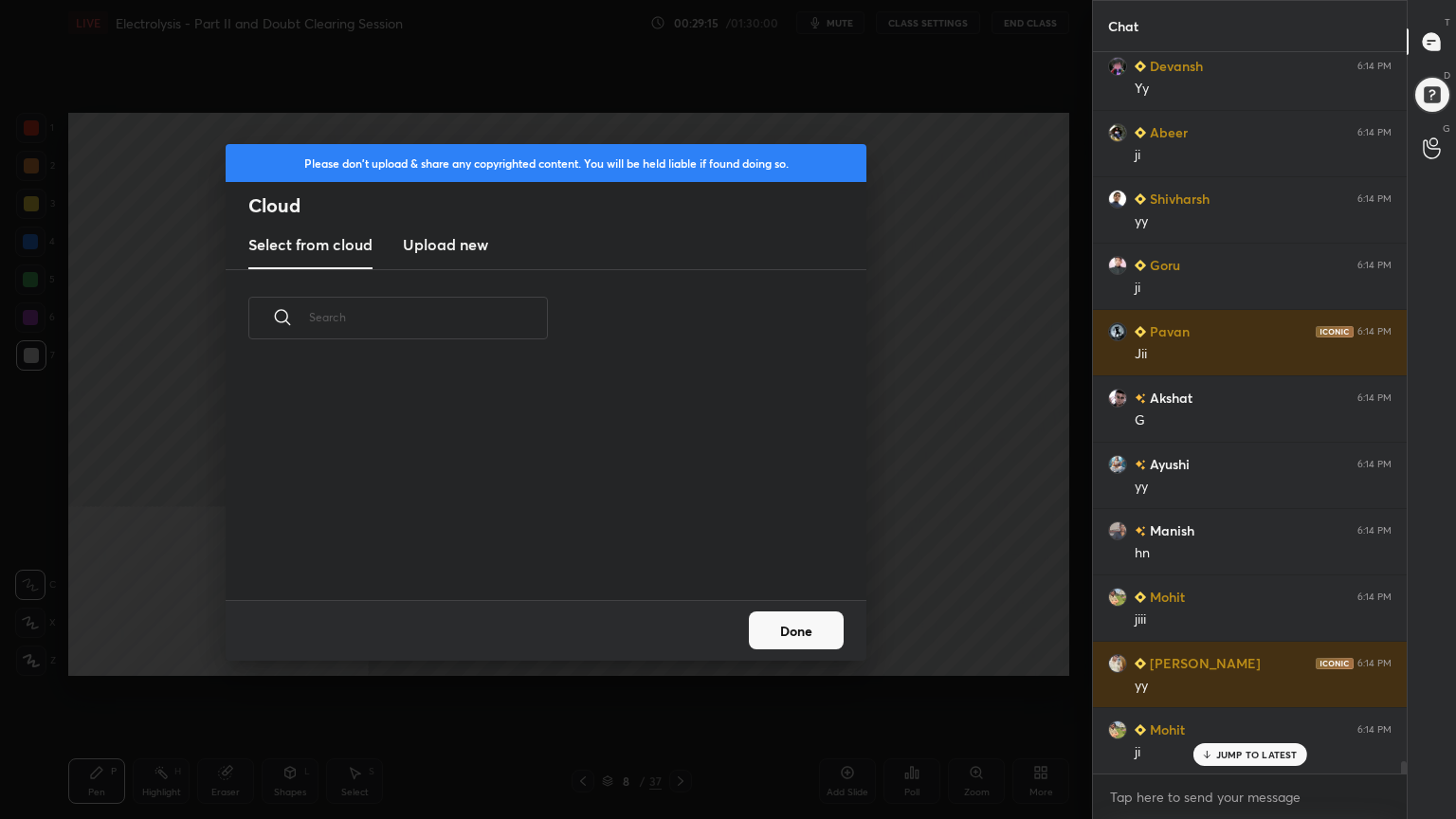
click at [470, 239] on h3 "Upload new" at bounding box center [446, 245] width 85 height 23
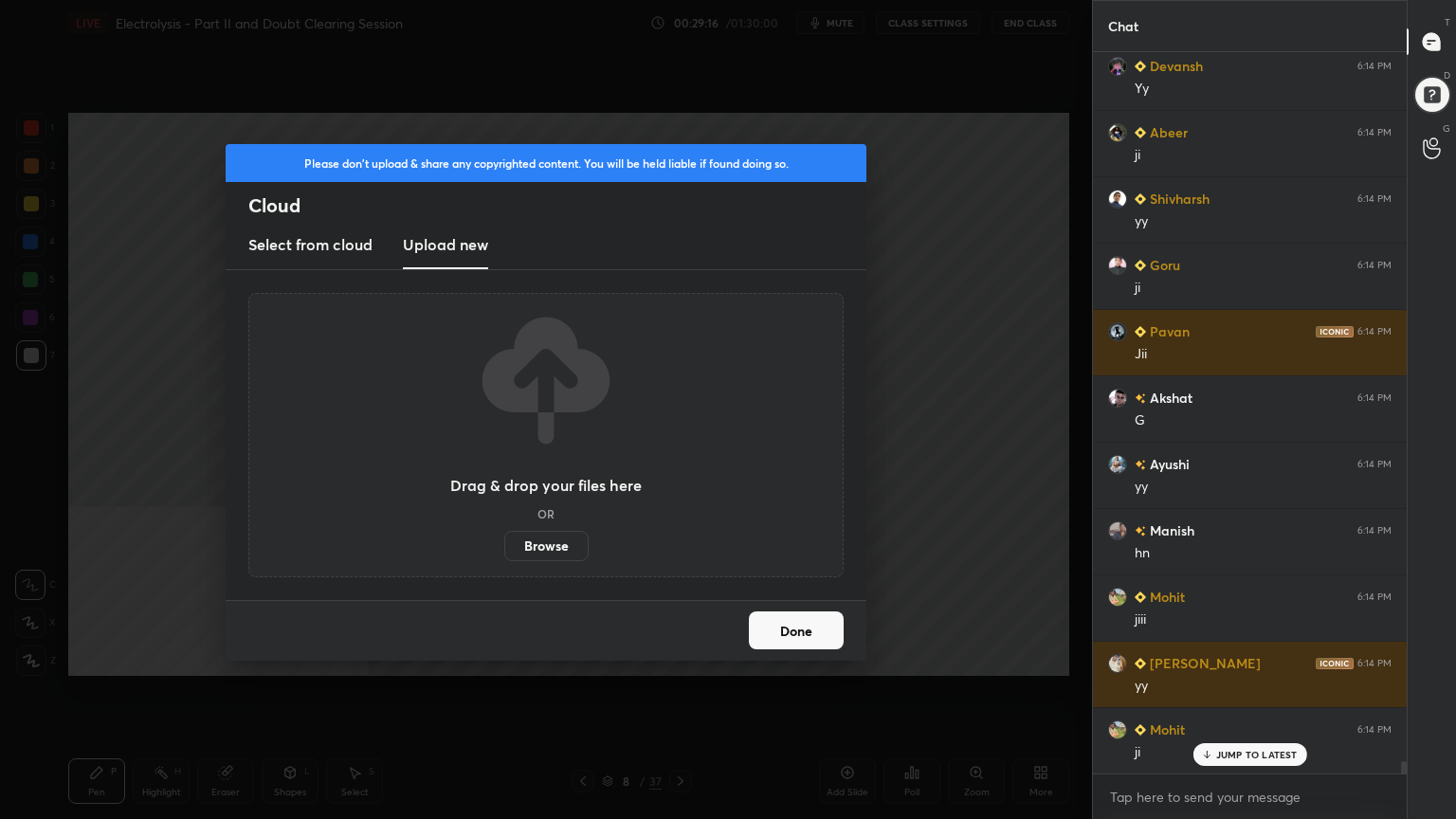
click at [553, 537] on label "Browse" at bounding box center [546, 545] width 84 height 30
click at [505, 537] on input "Browse" at bounding box center [505, 545] width 0 height 30
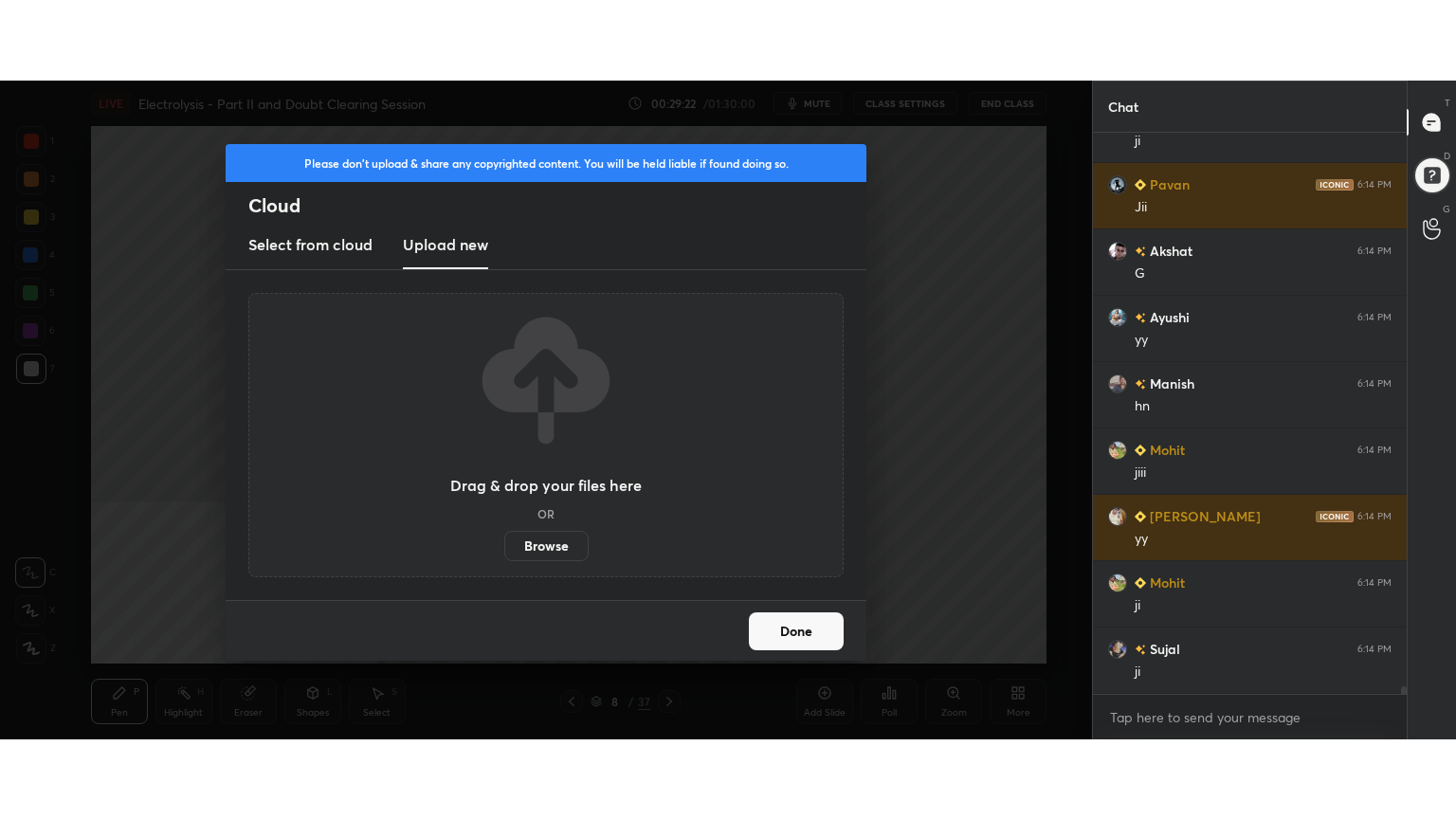
scroll to position [42647, 0]
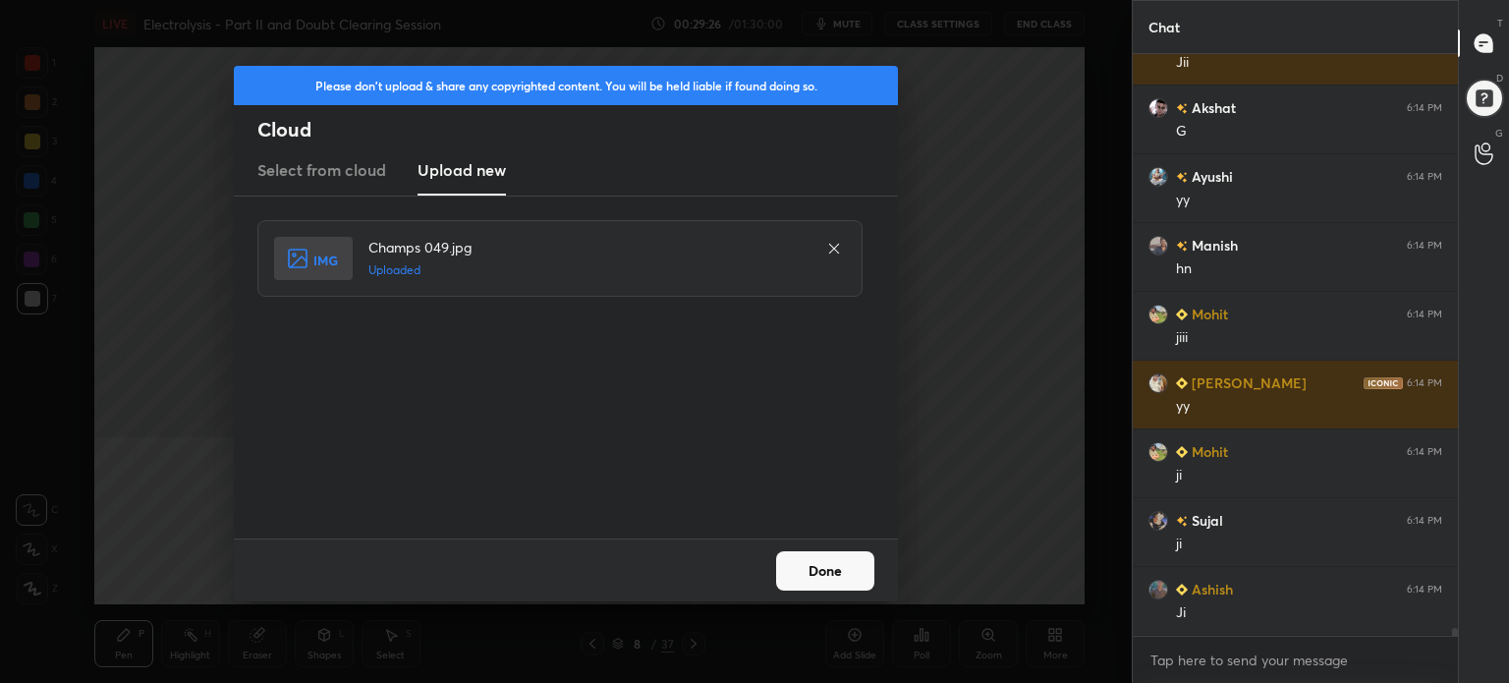
click at [809, 572] on button "Done" at bounding box center [825, 570] width 98 height 39
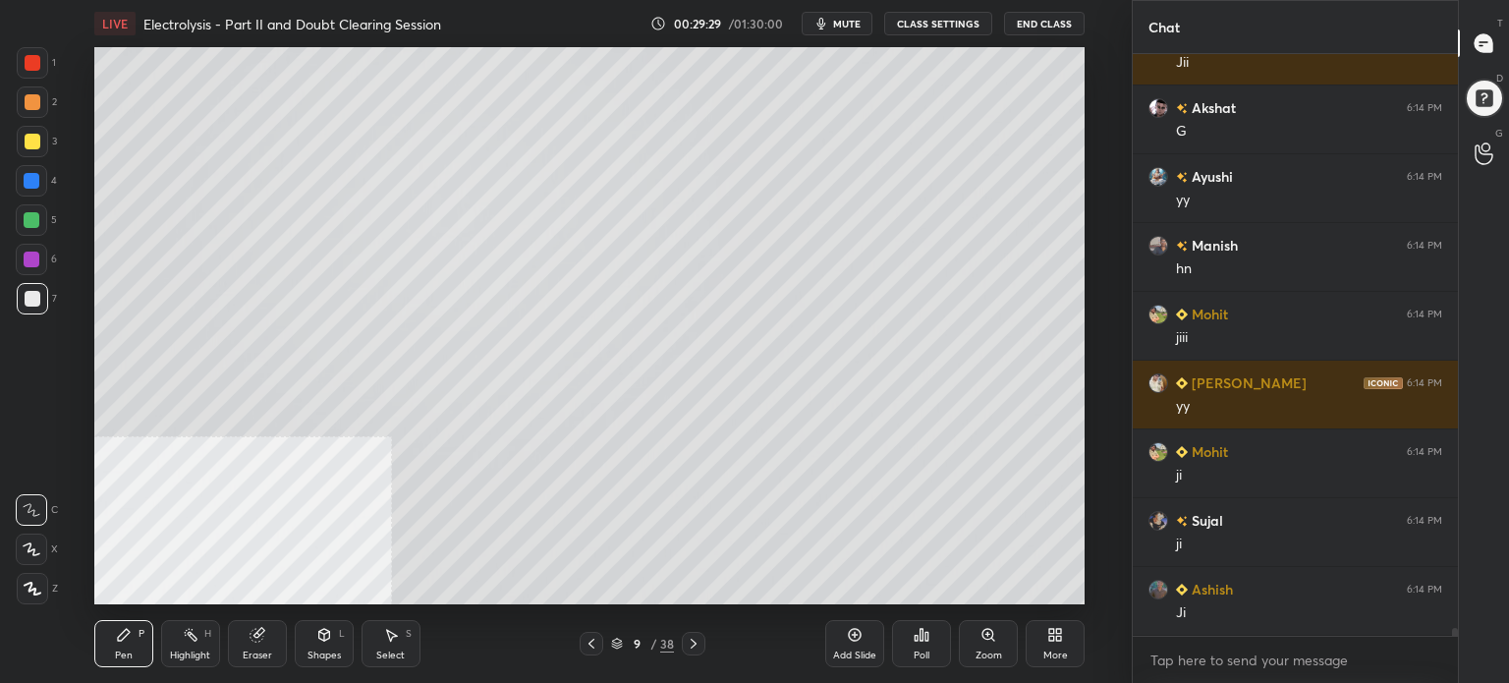
click at [1051, 644] on div "More" at bounding box center [1055, 643] width 59 height 47
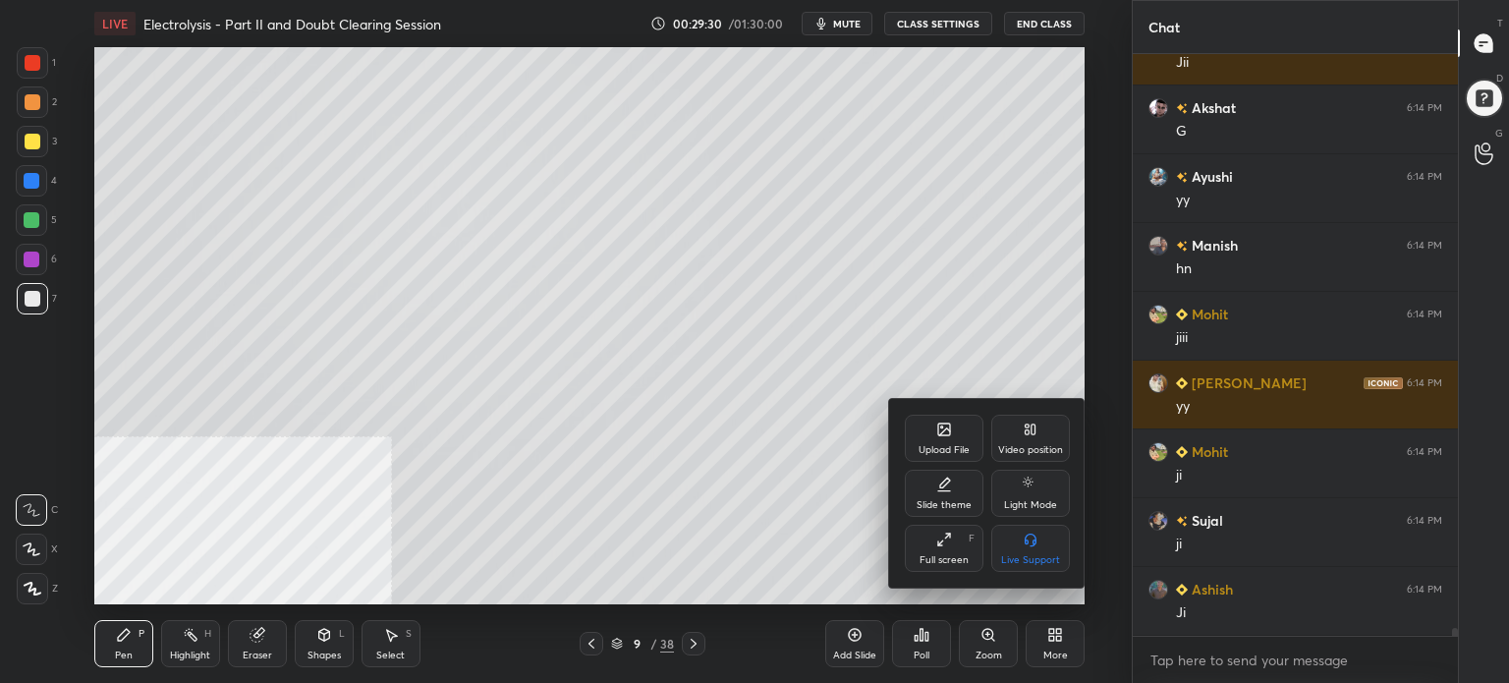
drag, startPoint x: 943, startPoint y: 565, endPoint x: 911, endPoint y: 668, distance: 108.1
click at [943, 566] on div "Full screen F" at bounding box center [944, 548] width 79 height 47
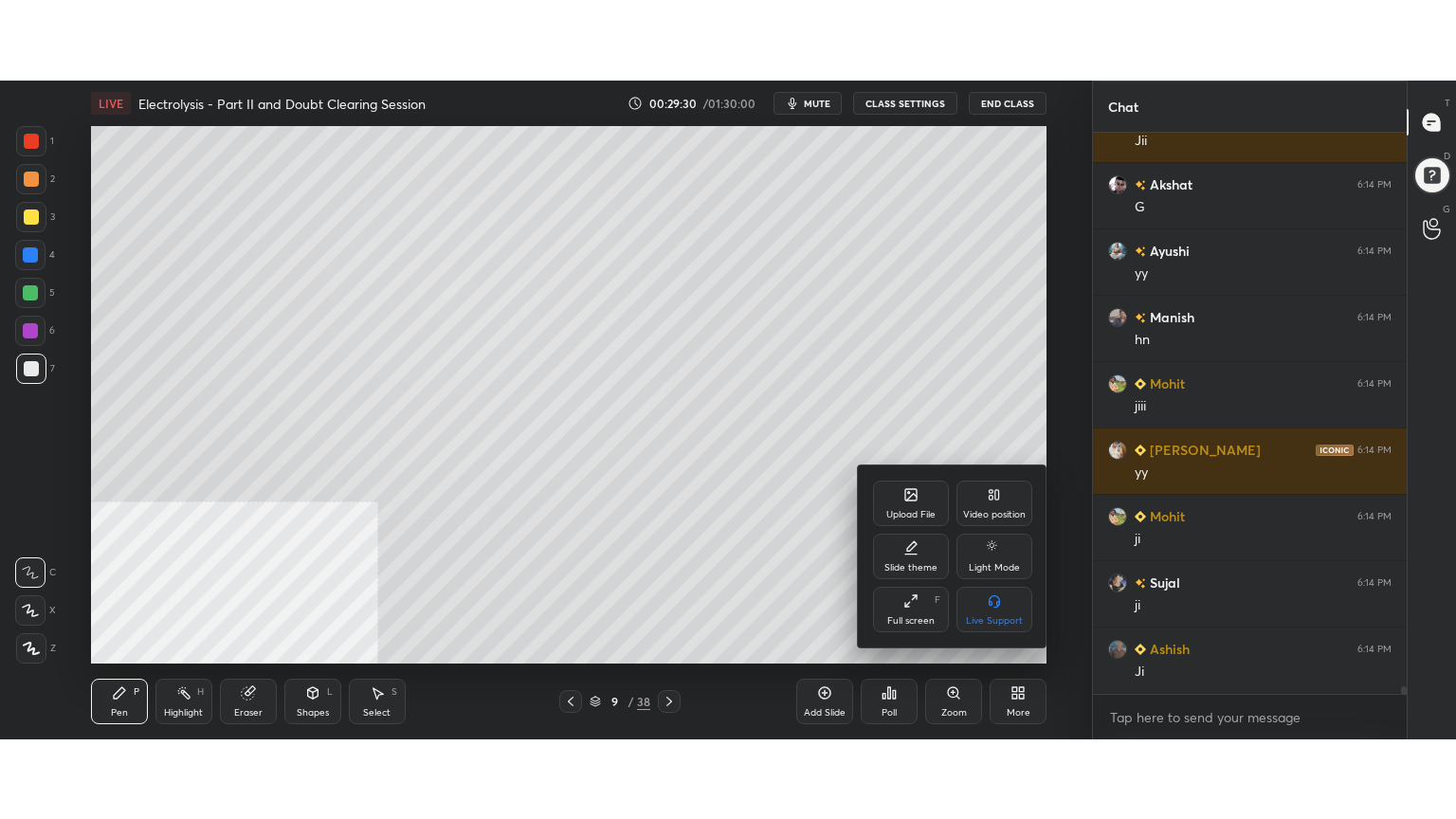
scroll to position [42487, 0]
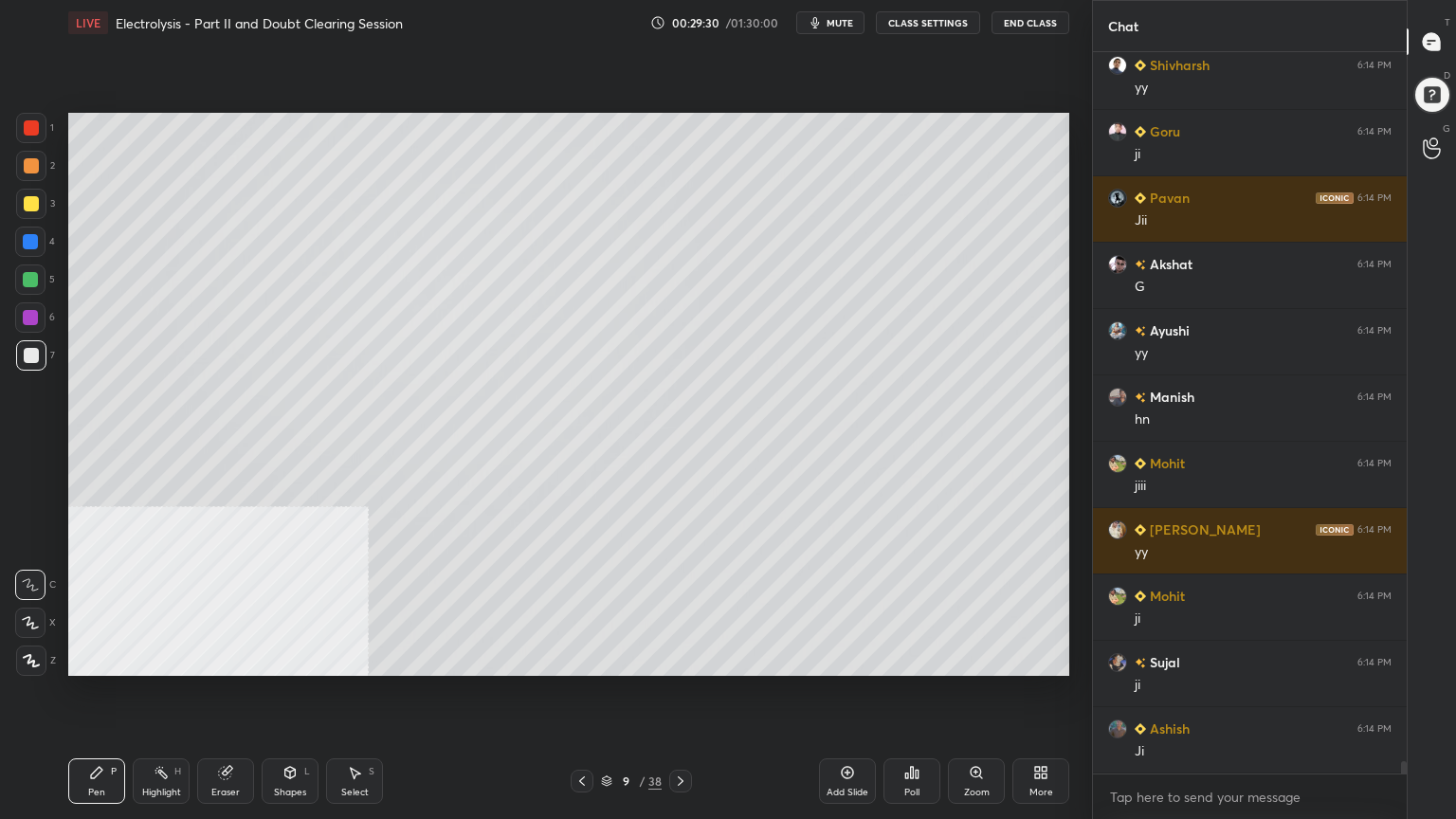
type textarea "x"
click at [288, 658] on div "Shapes L" at bounding box center [289, 780] width 57 height 45
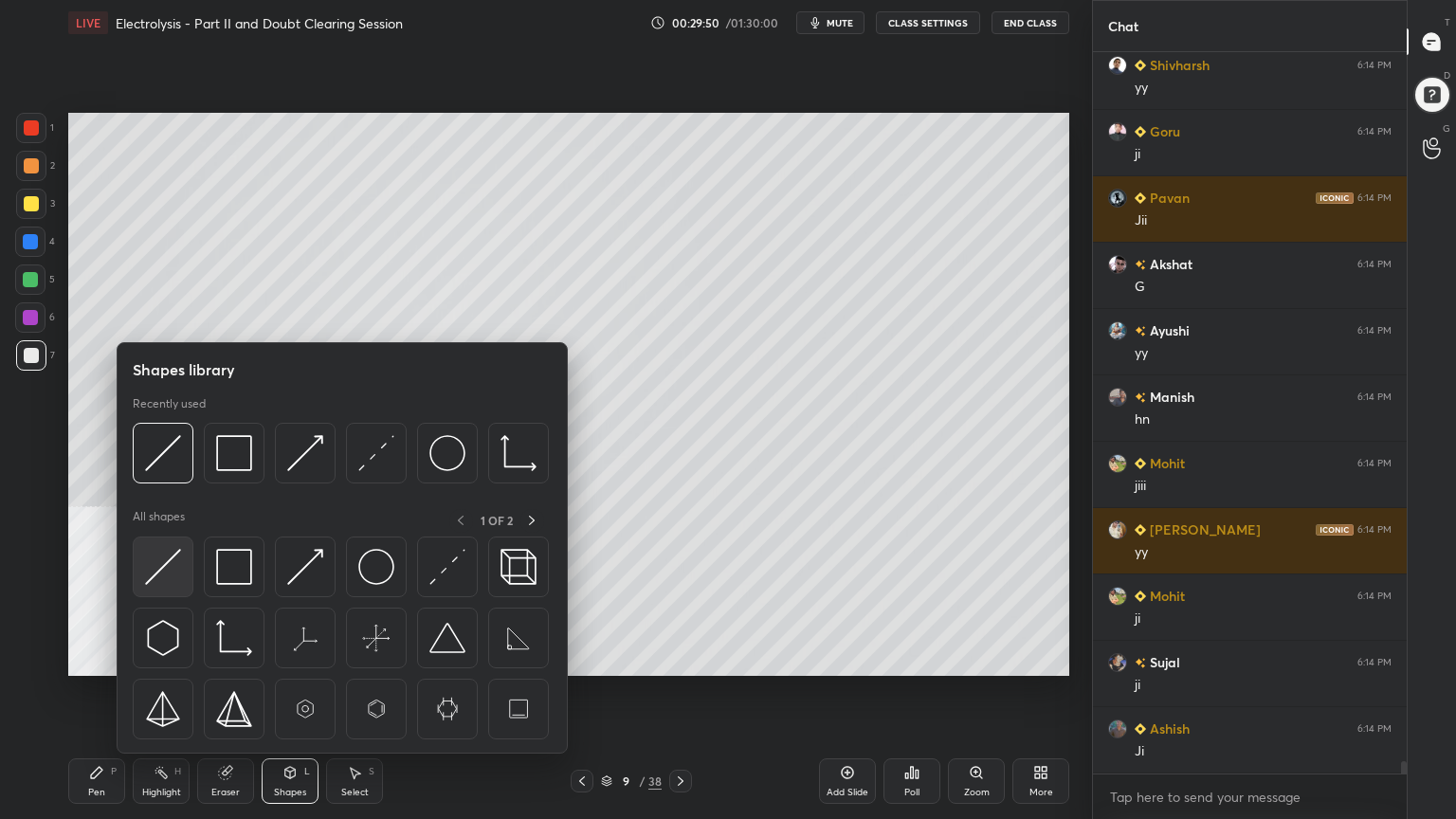
click at [161, 562] on img at bounding box center [162, 566] width 36 height 36
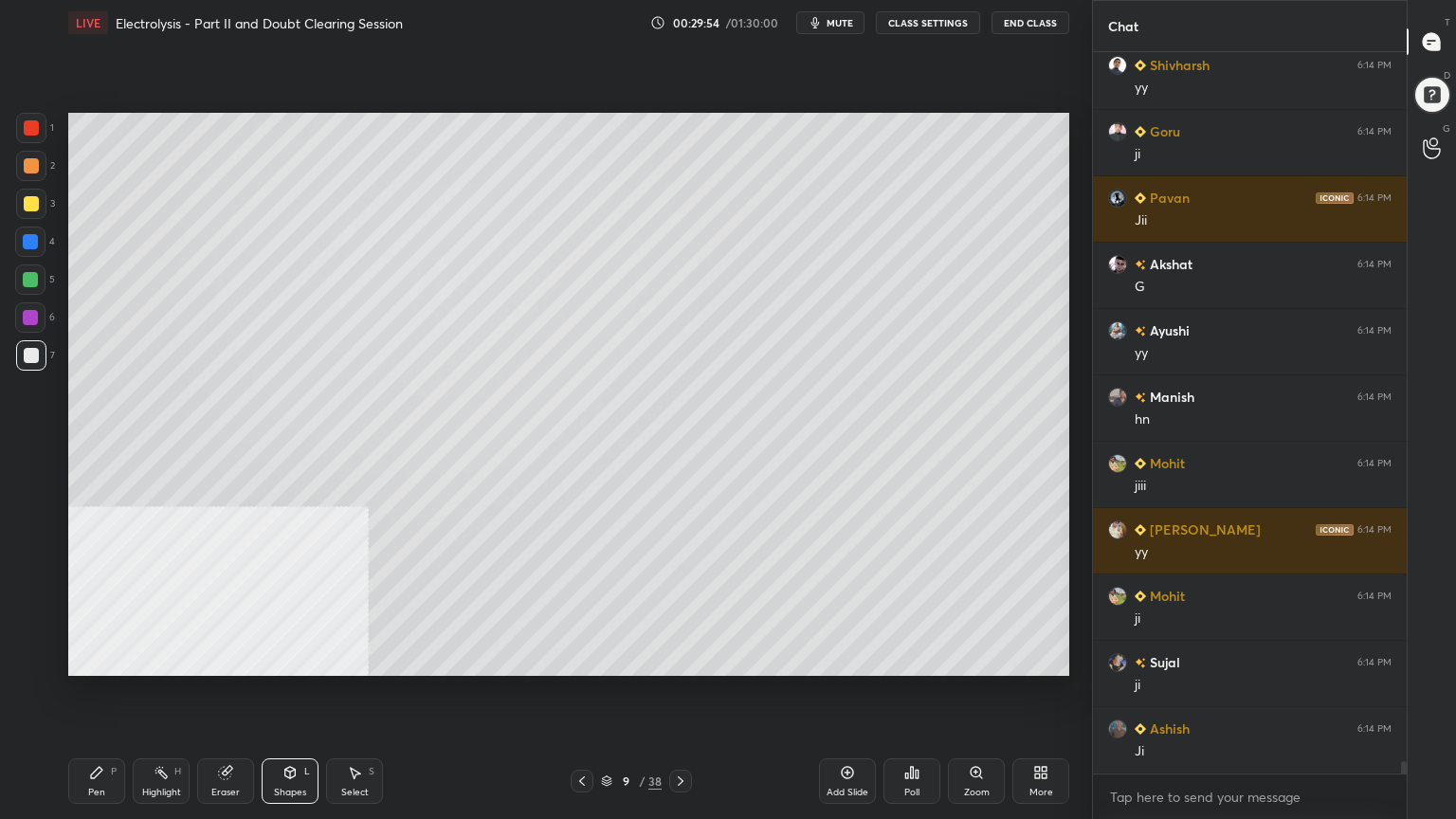
scroll to position [42553, 0]
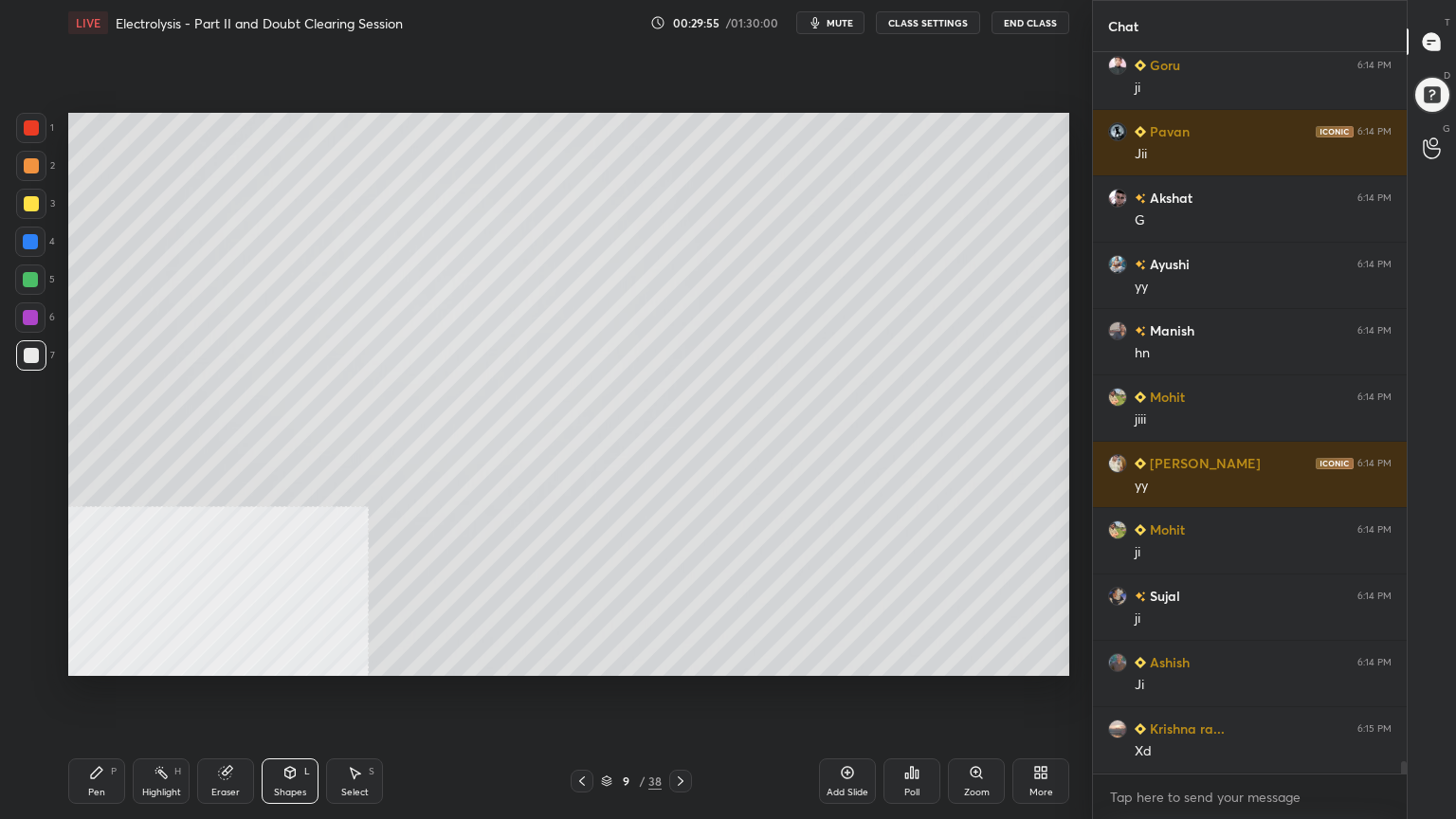
drag, startPoint x: 106, startPoint y: 793, endPoint x: 110, endPoint y: 778, distance: 15.5
click at [106, 658] on div "Pen P" at bounding box center [96, 780] width 57 height 45
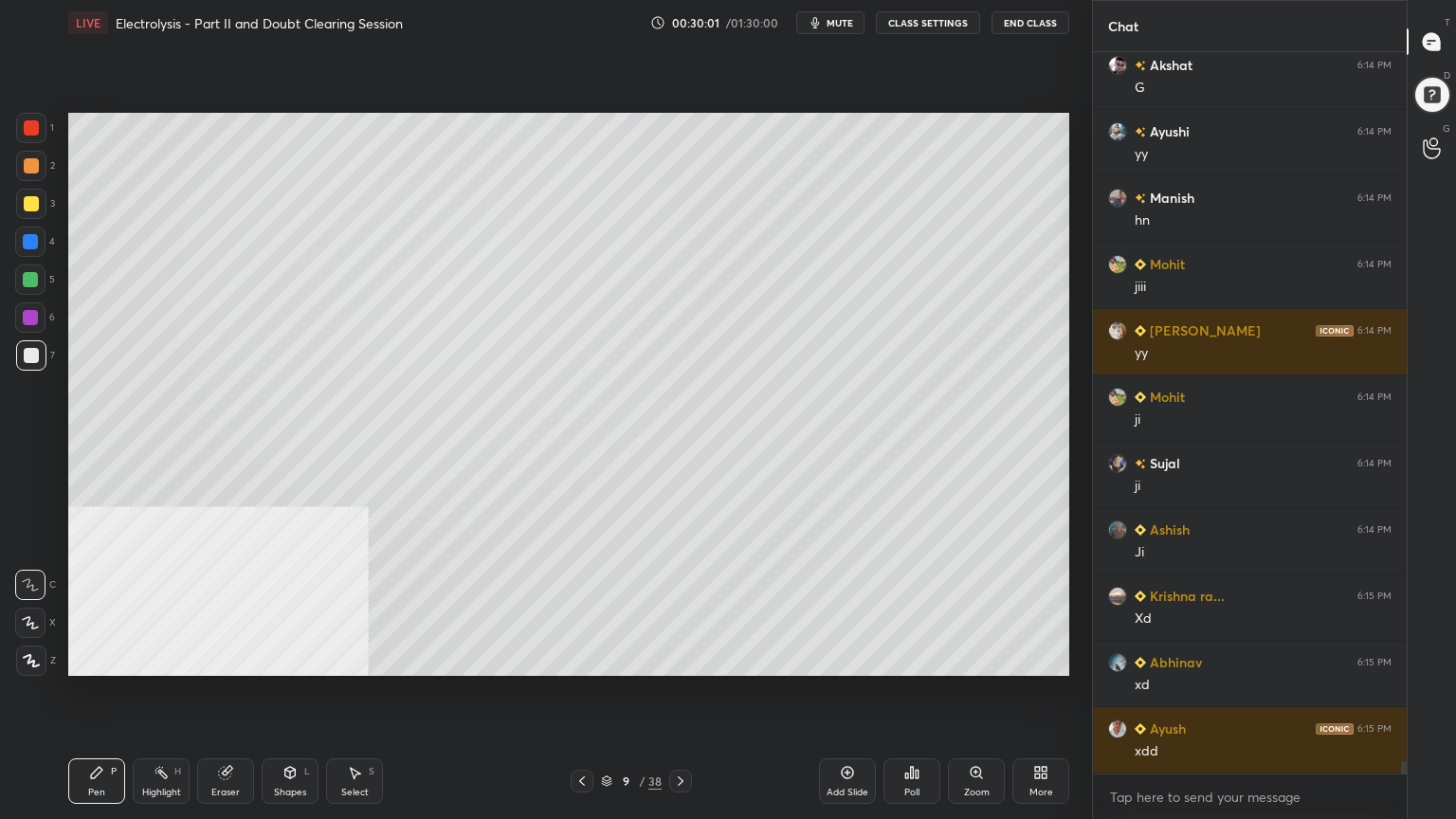
scroll to position [42883, 0]
click at [27, 202] on div at bounding box center [32, 204] width 15 height 15
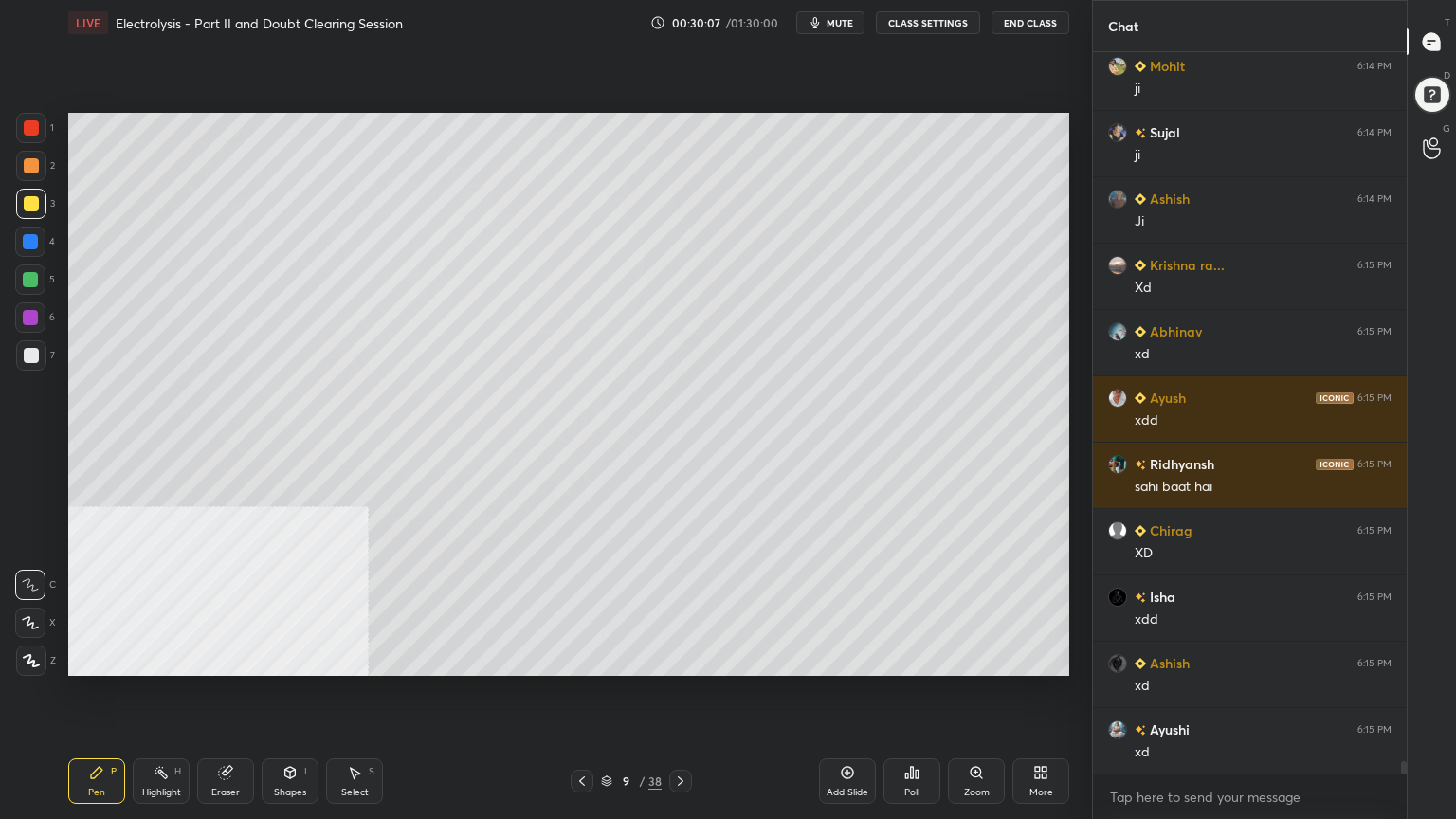
scroll to position [43084, 0]
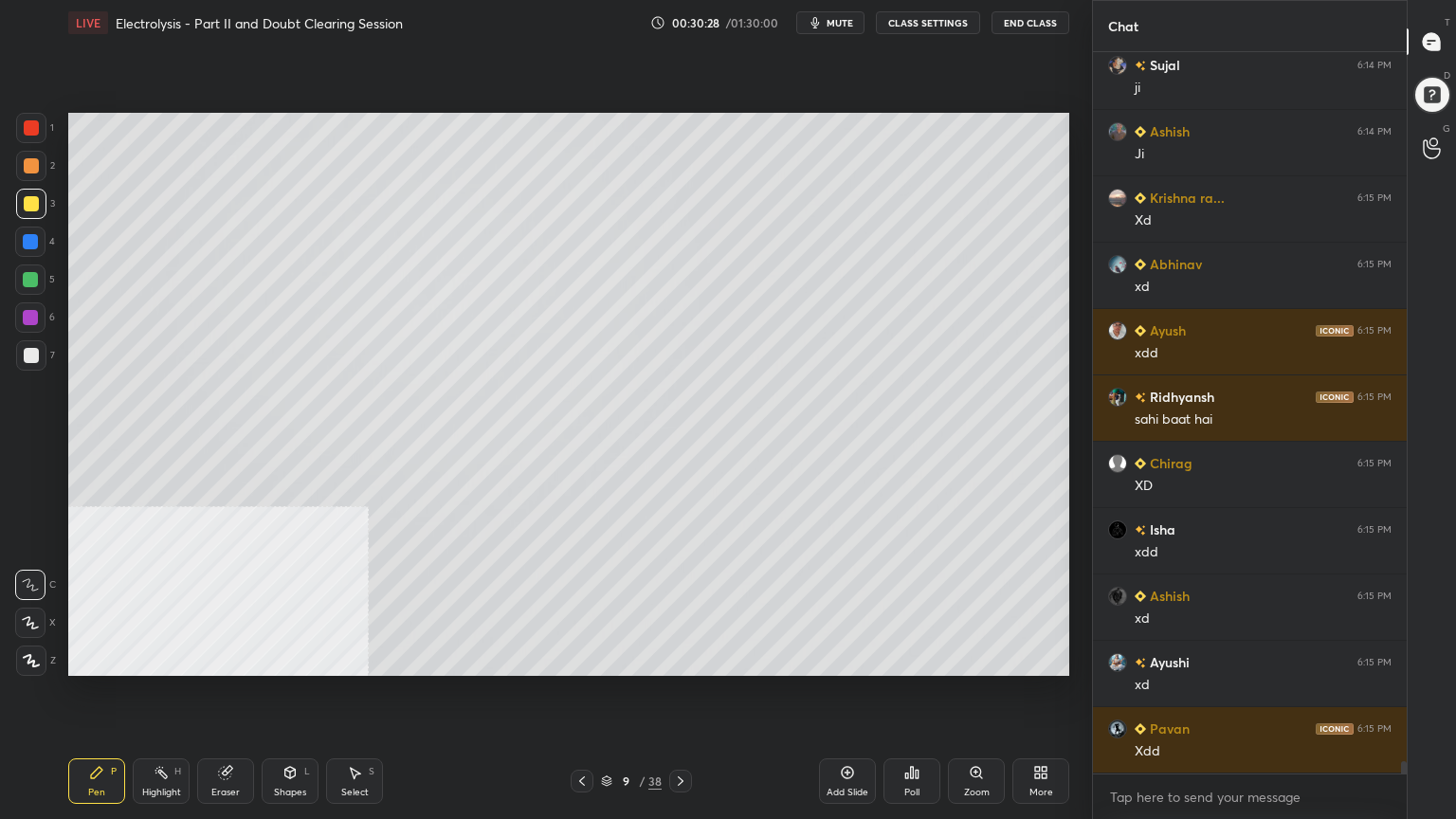
drag, startPoint x: 343, startPoint y: 791, endPoint x: 371, endPoint y: 697, distance: 98.1
click at [343, 658] on div "Select" at bounding box center [355, 792] width 27 height 10
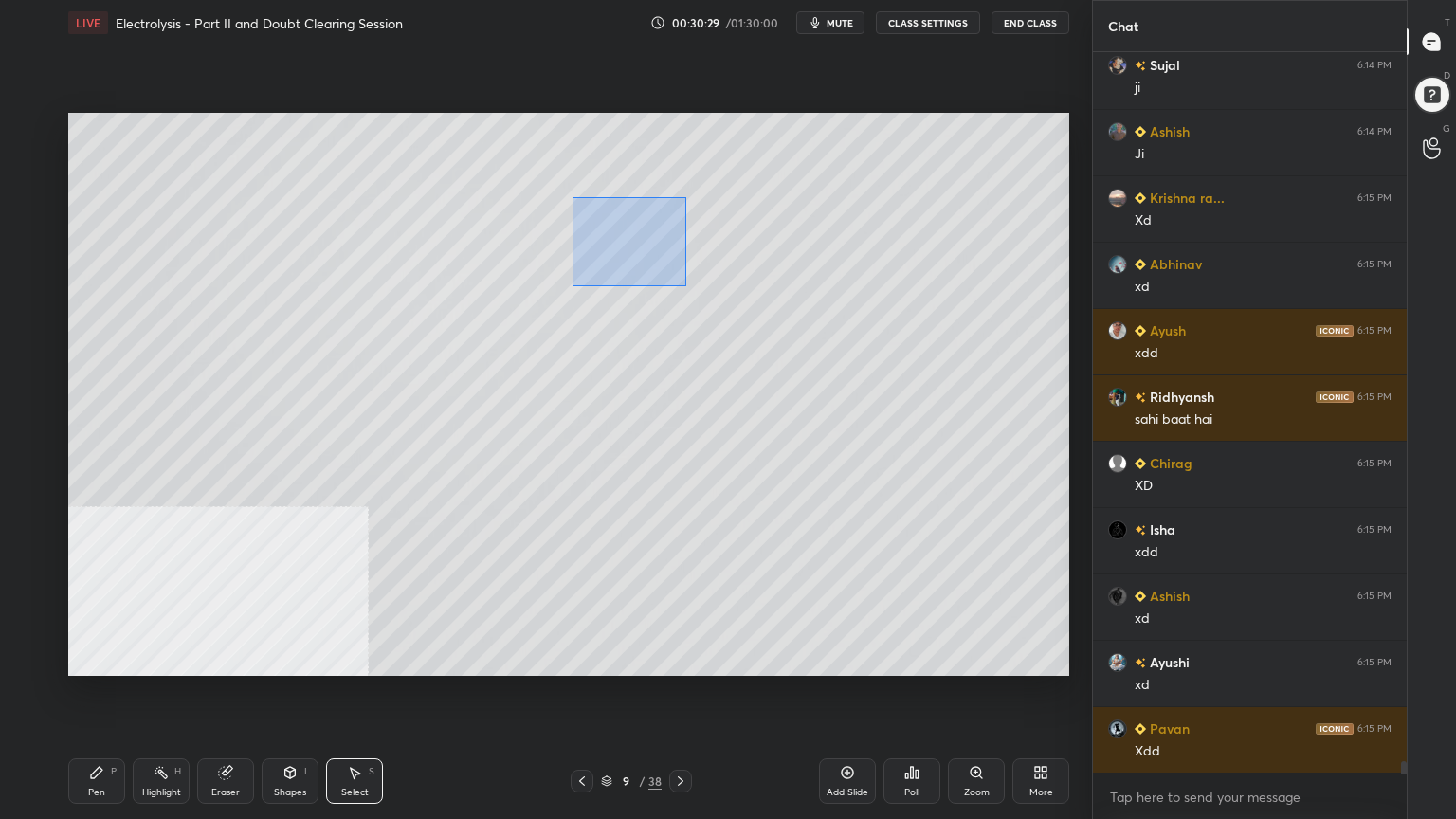
drag, startPoint x: 572, startPoint y: 194, endPoint x: 674, endPoint y: 275, distance: 130.2
click at [685, 283] on div "0 ° Undo Copy Duplicate Duplicate to new slide Delete" at bounding box center [569, 395] width 1002 height 563
drag, startPoint x: 632, startPoint y: 250, endPoint x: 615, endPoint y: 249, distance: 17.0
click at [614, 249] on div "0 ° Undo Copy Duplicate Duplicate to new slide Delete" at bounding box center [569, 395] width 1002 height 563
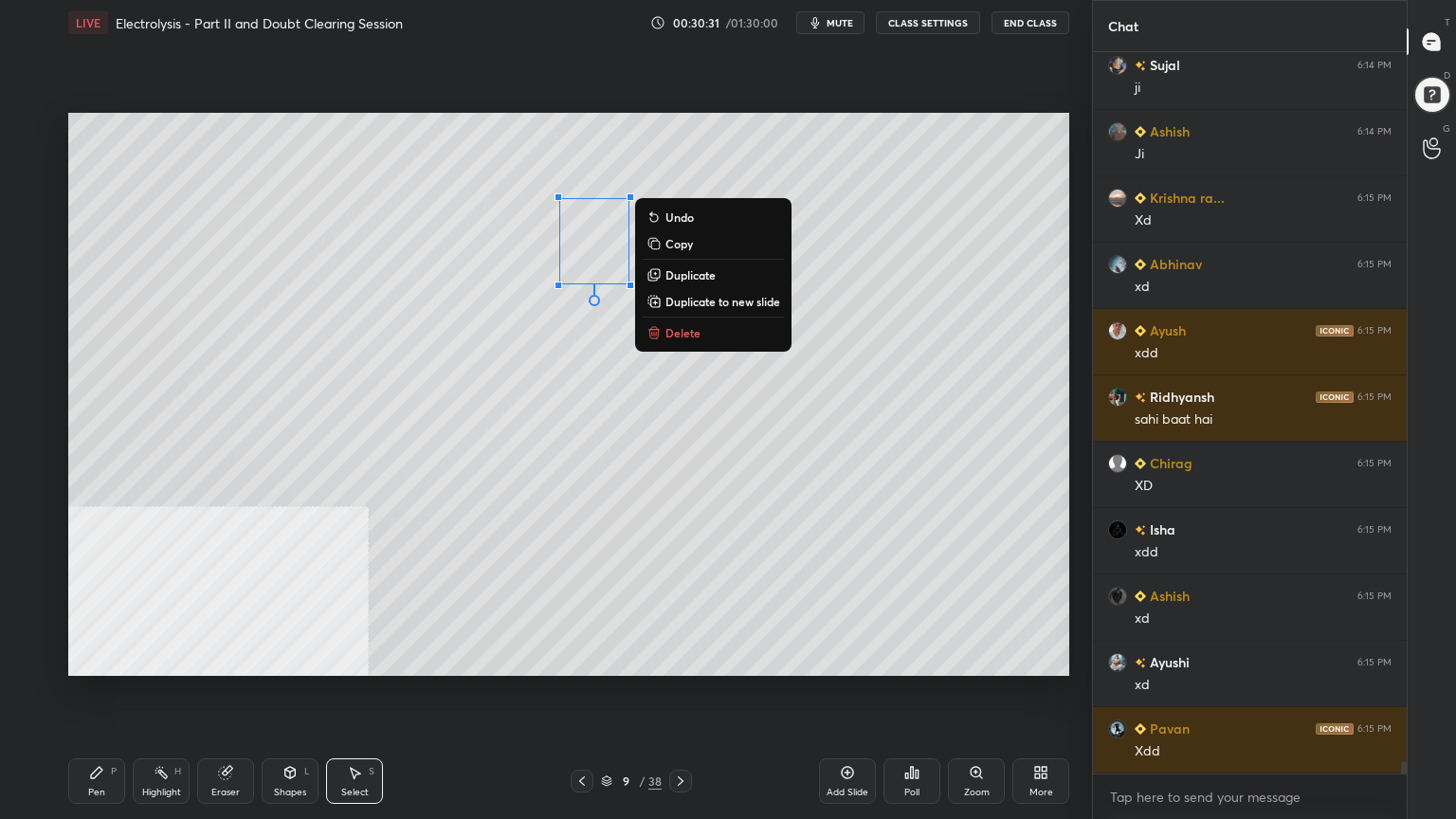
click at [293, 658] on div "Shapes" at bounding box center [289, 792] width 32 height 10
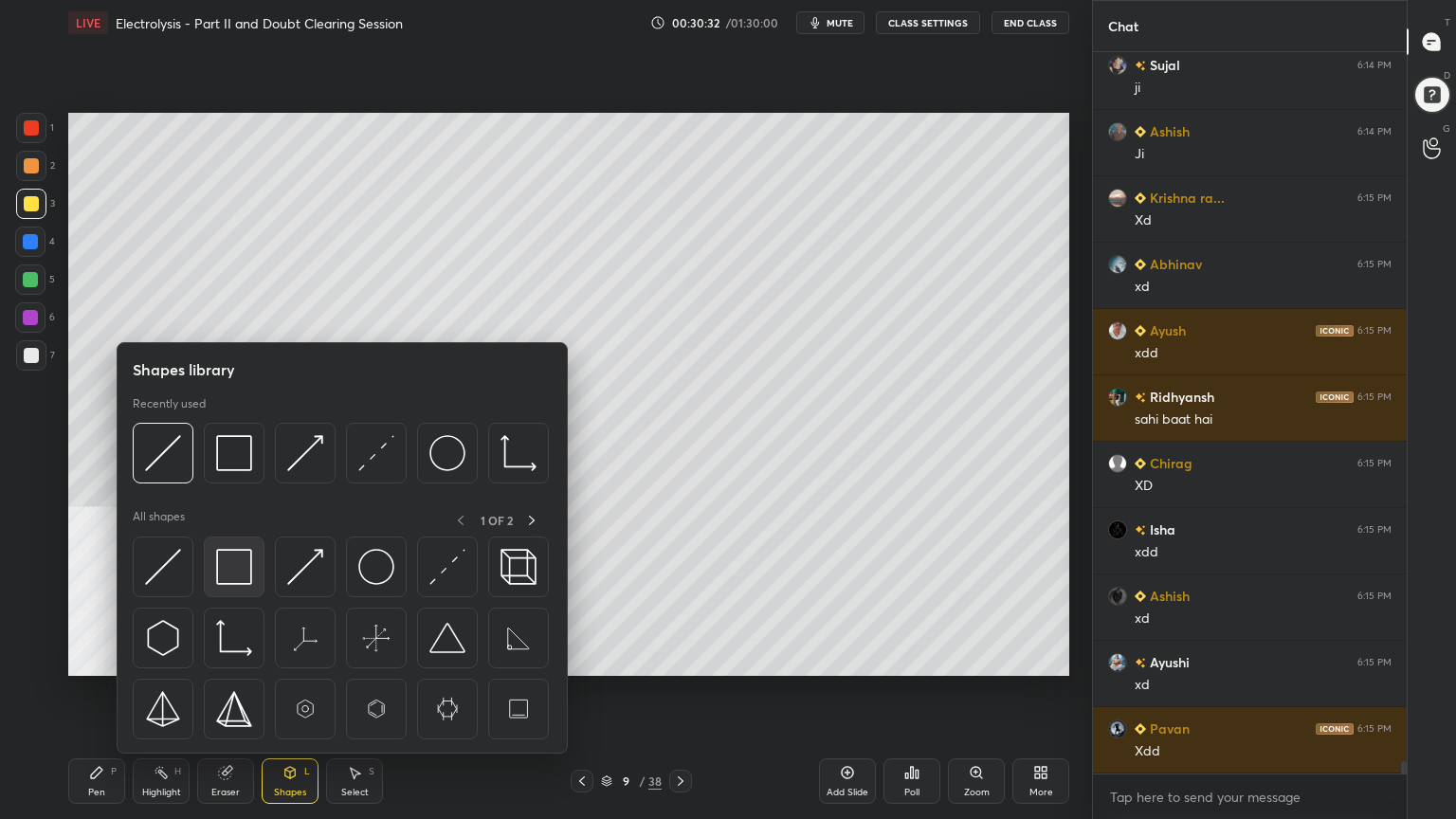
click at [236, 573] on img at bounding box center [234, 566] width 36 height 36
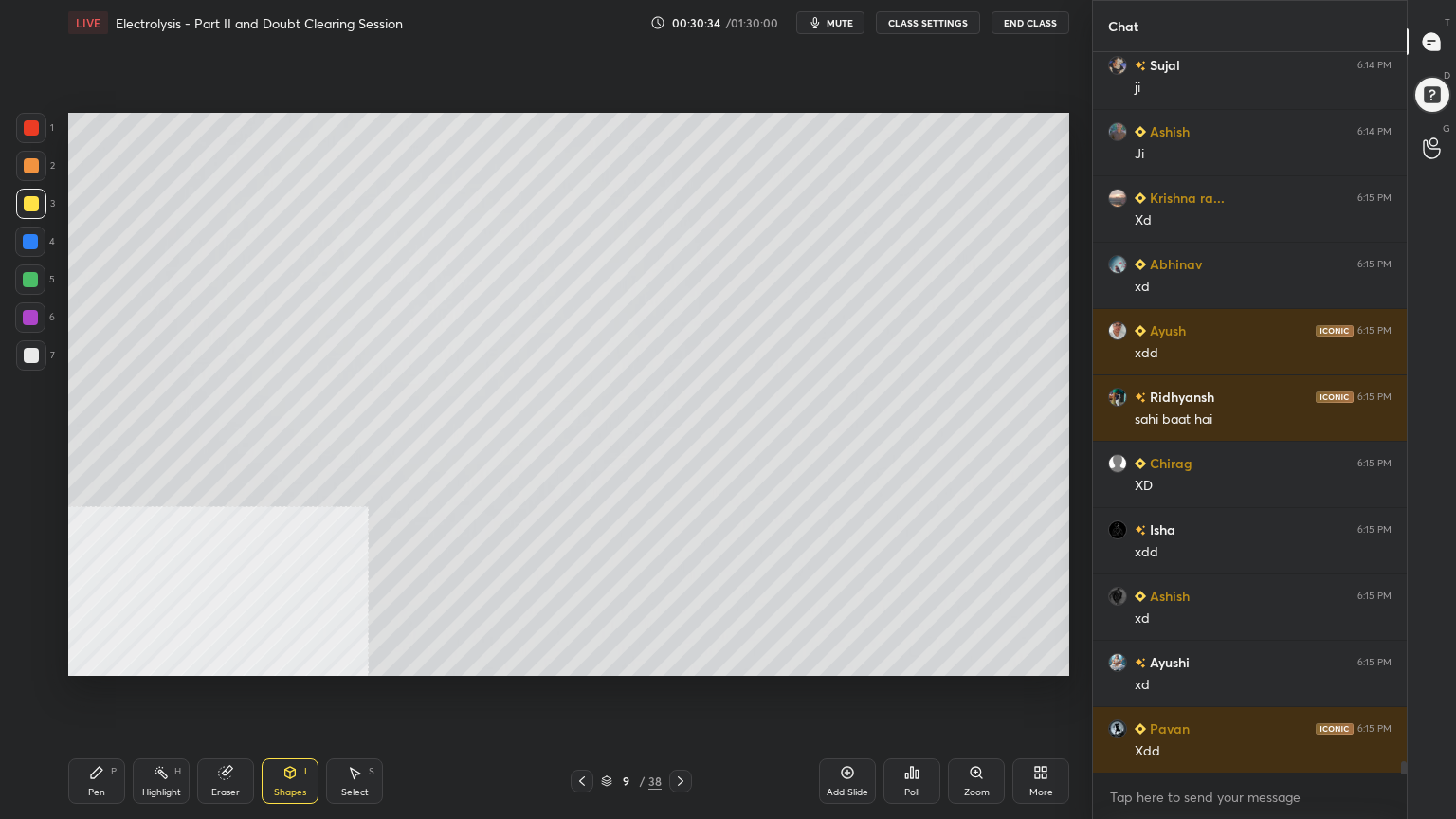
scroll to position [43149, 0]
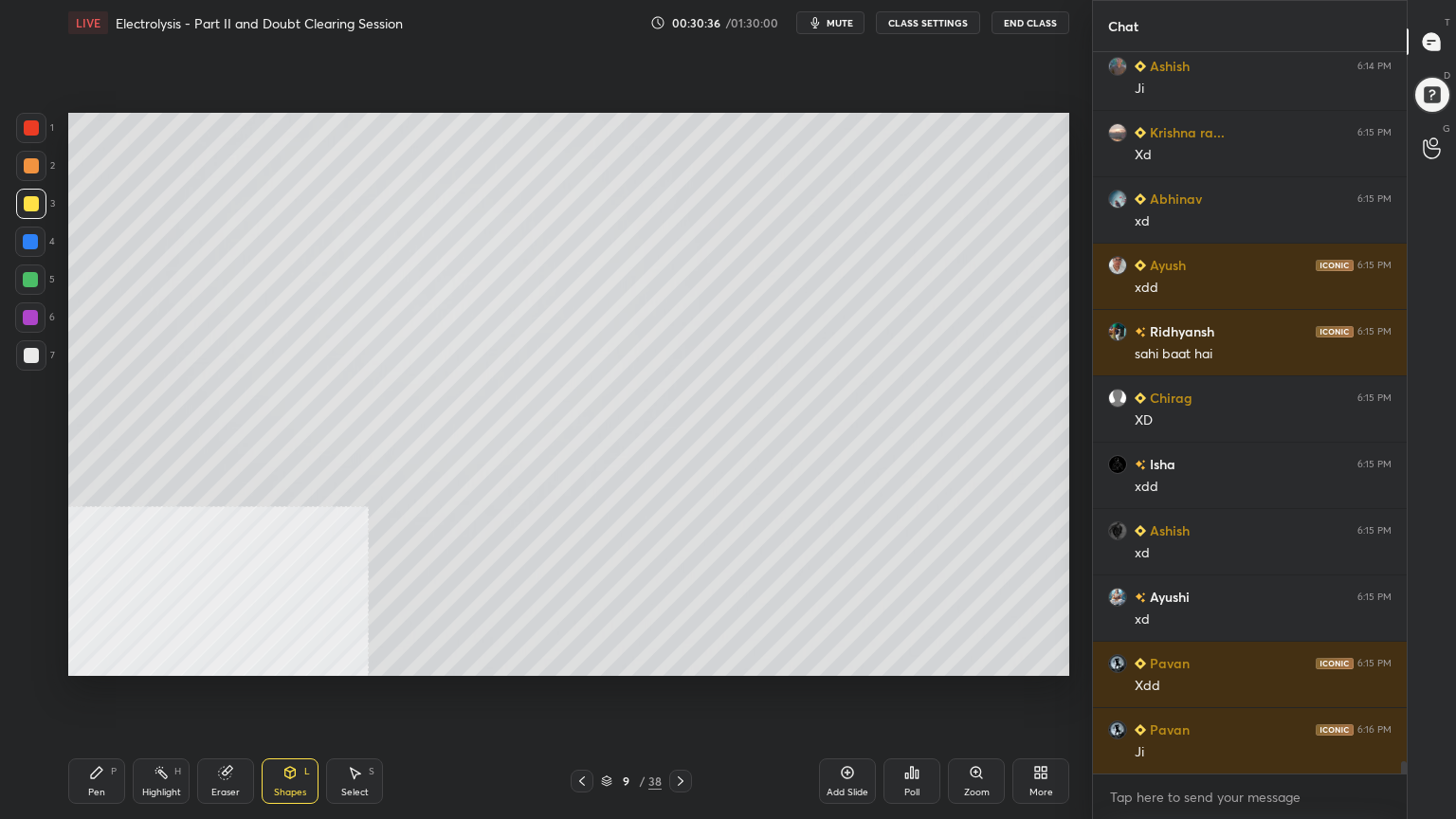
drag, startPoint x: 105, startPoint y: 781, endPoint x: 83, endPoint y: 713, distance: 71.5
click at [99, 658] on div "Pen P" at bounding box center [96, 780] width 57 height 45
drag, startPoint x: 27, startPoint y: 285, endPoint x: 61, endPoint y: 277, distance: 34.9
click at [23, 285] on div at bounding box center [31, 280] width 15 height 15
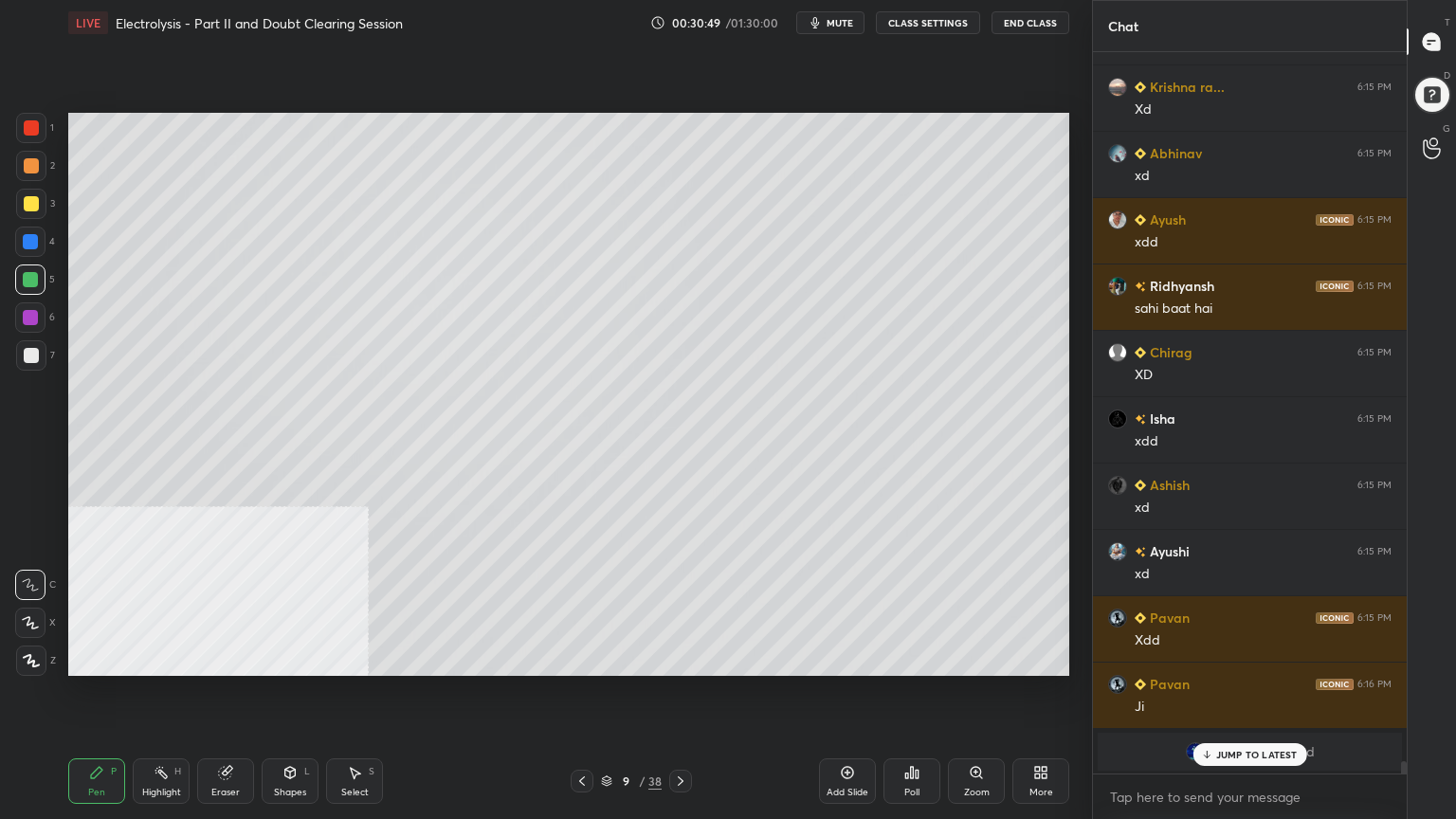
scroll to position [41825, 0]
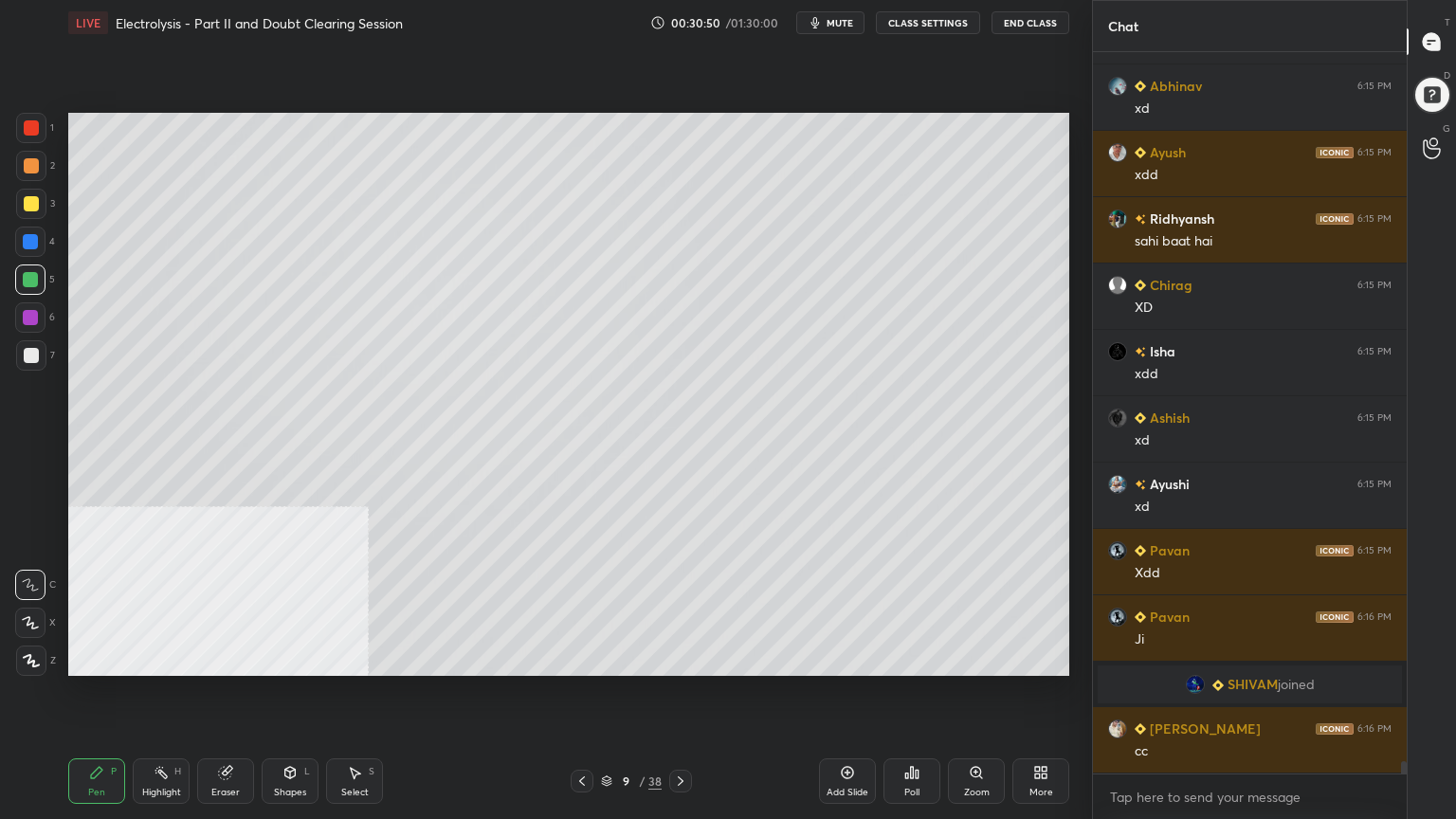
drag, startPoint x: 31, startPoint y: 166, endPoint x: 43, endPoint y: 174, distance: 14.4
click at [32, 166] on div at bounding box center [32, 166] width 15 height 15
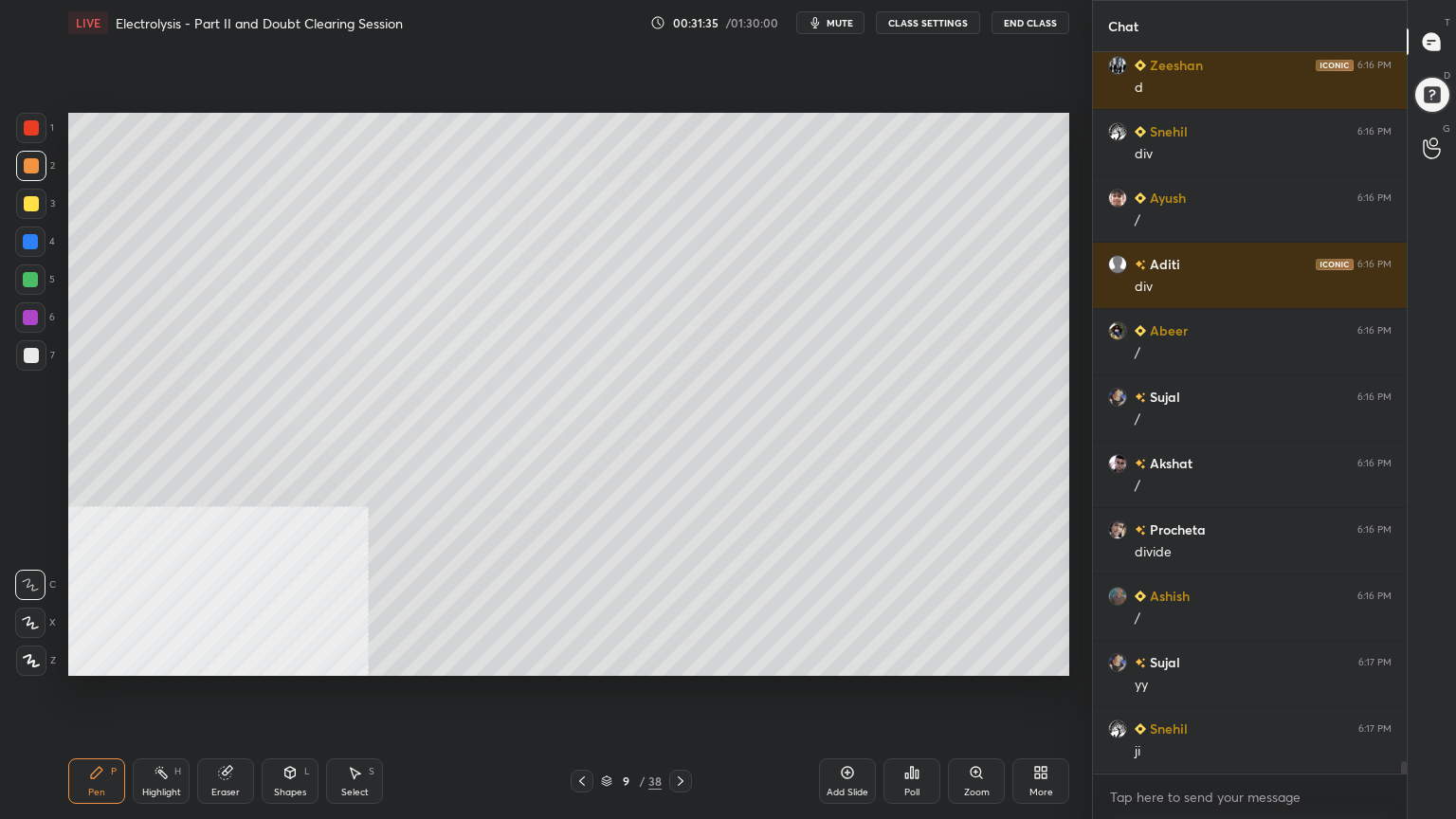
scroll to position [42820, 0]
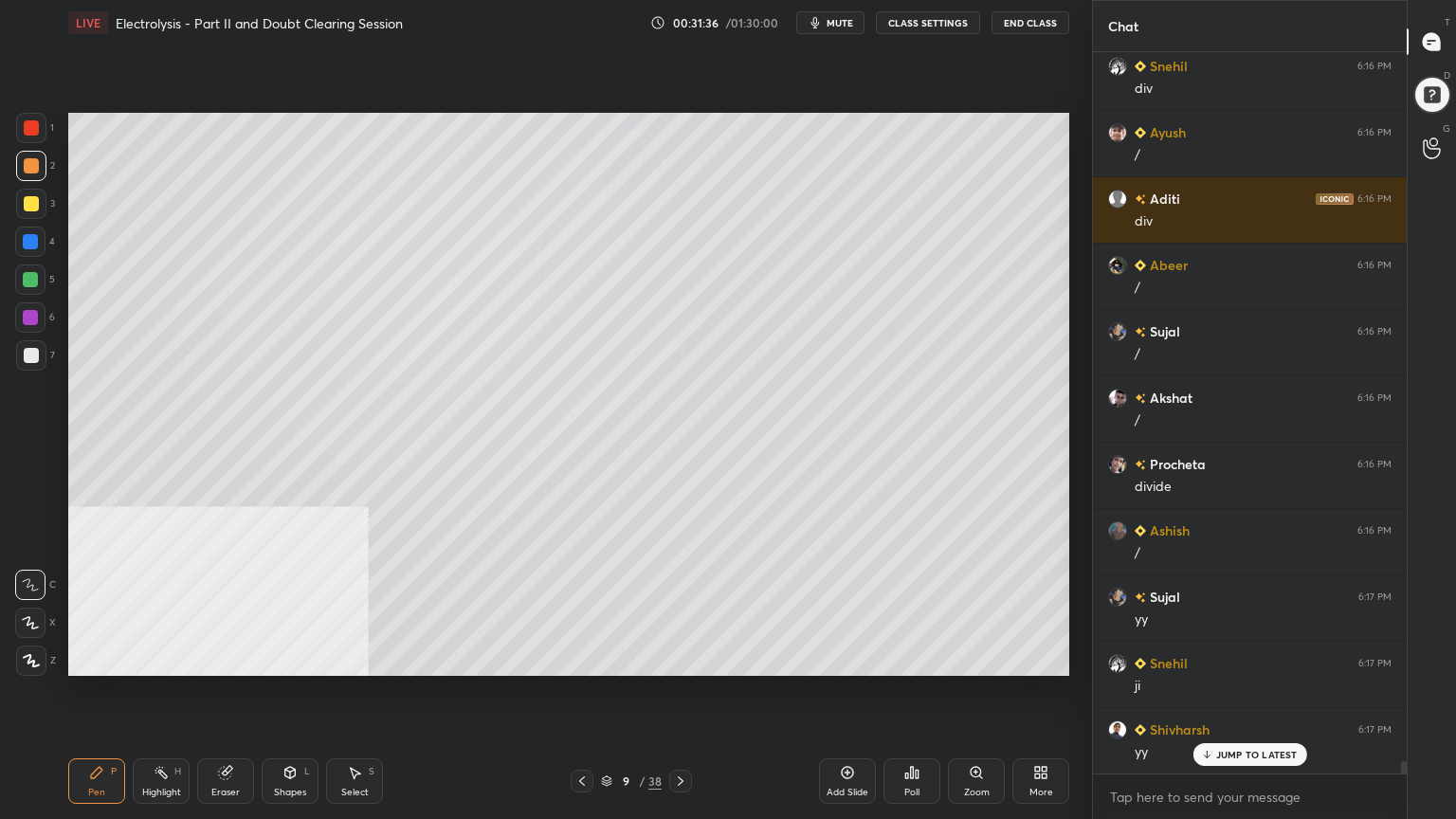
click at [31, 208] on div at bounding box center [32, 204] width 15 height 15
click at [294, 658] on div "Shapes" at bounding box center [289, 792] width 32 height 10
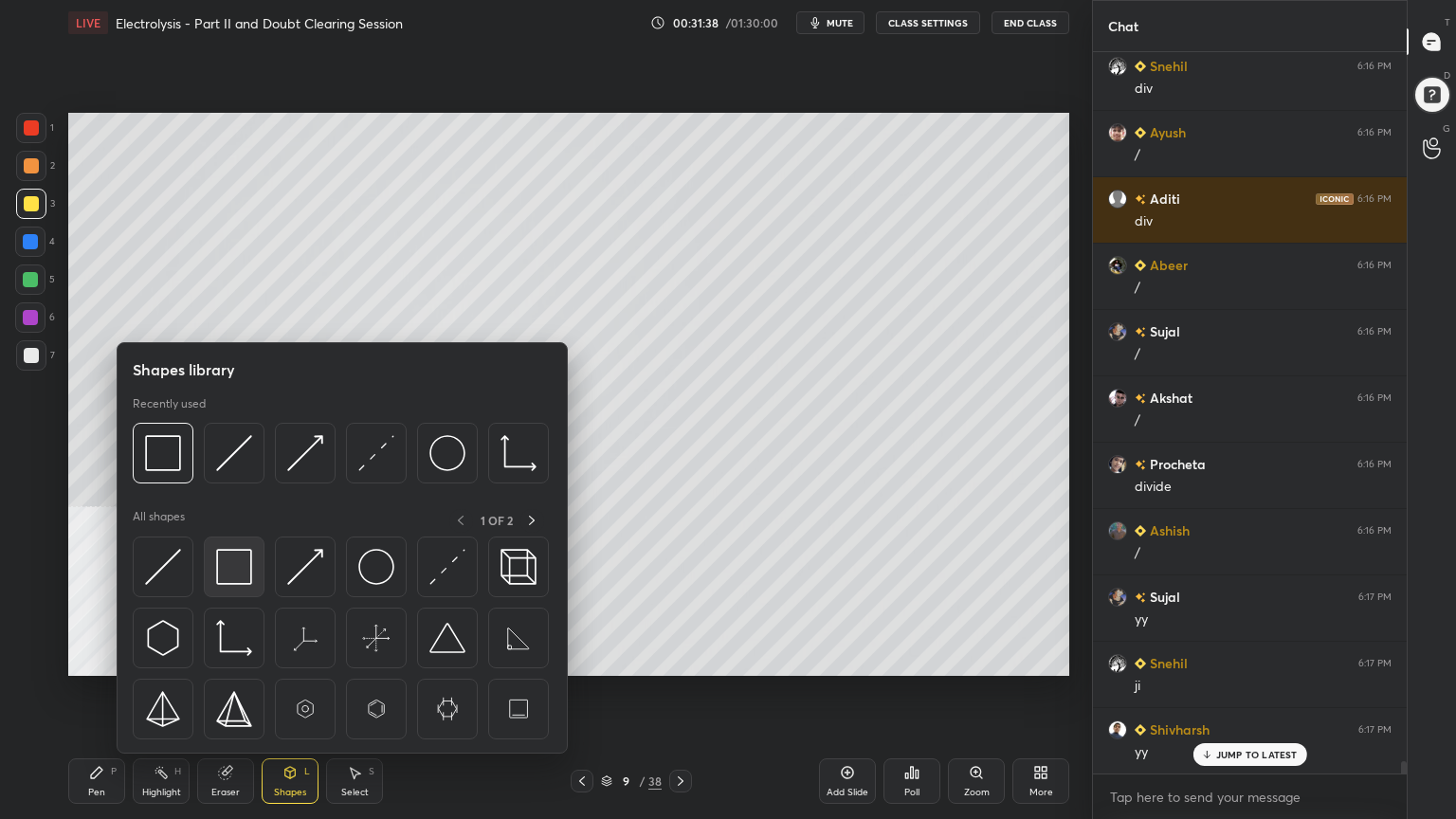
click at [240, 580] on img at bounding box center [234, 566] width 36 height 36
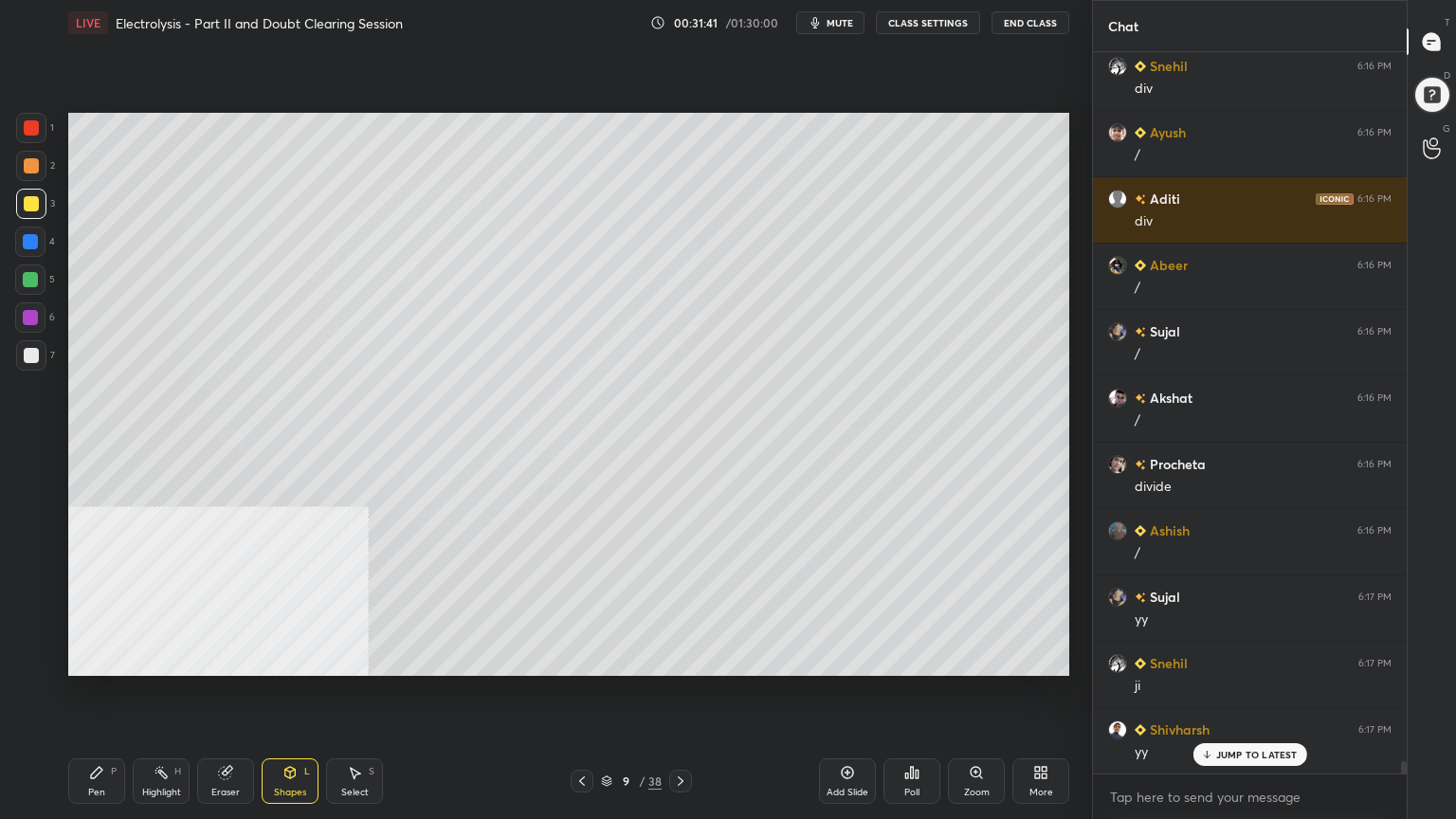
click at [32, 354] on div at bounding box center [32, 356] width 15 height 15
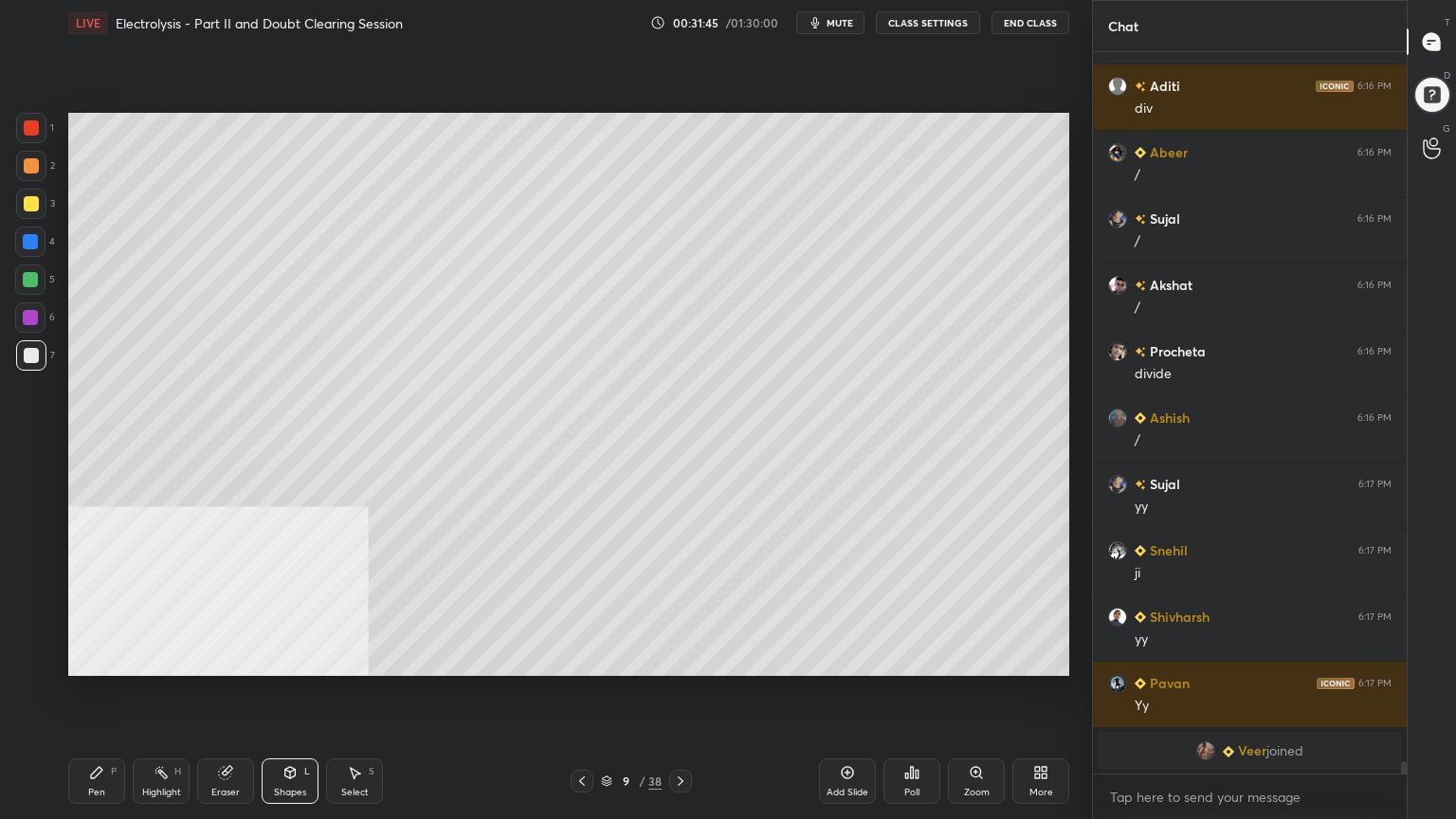
scroll to position [42656, 0]
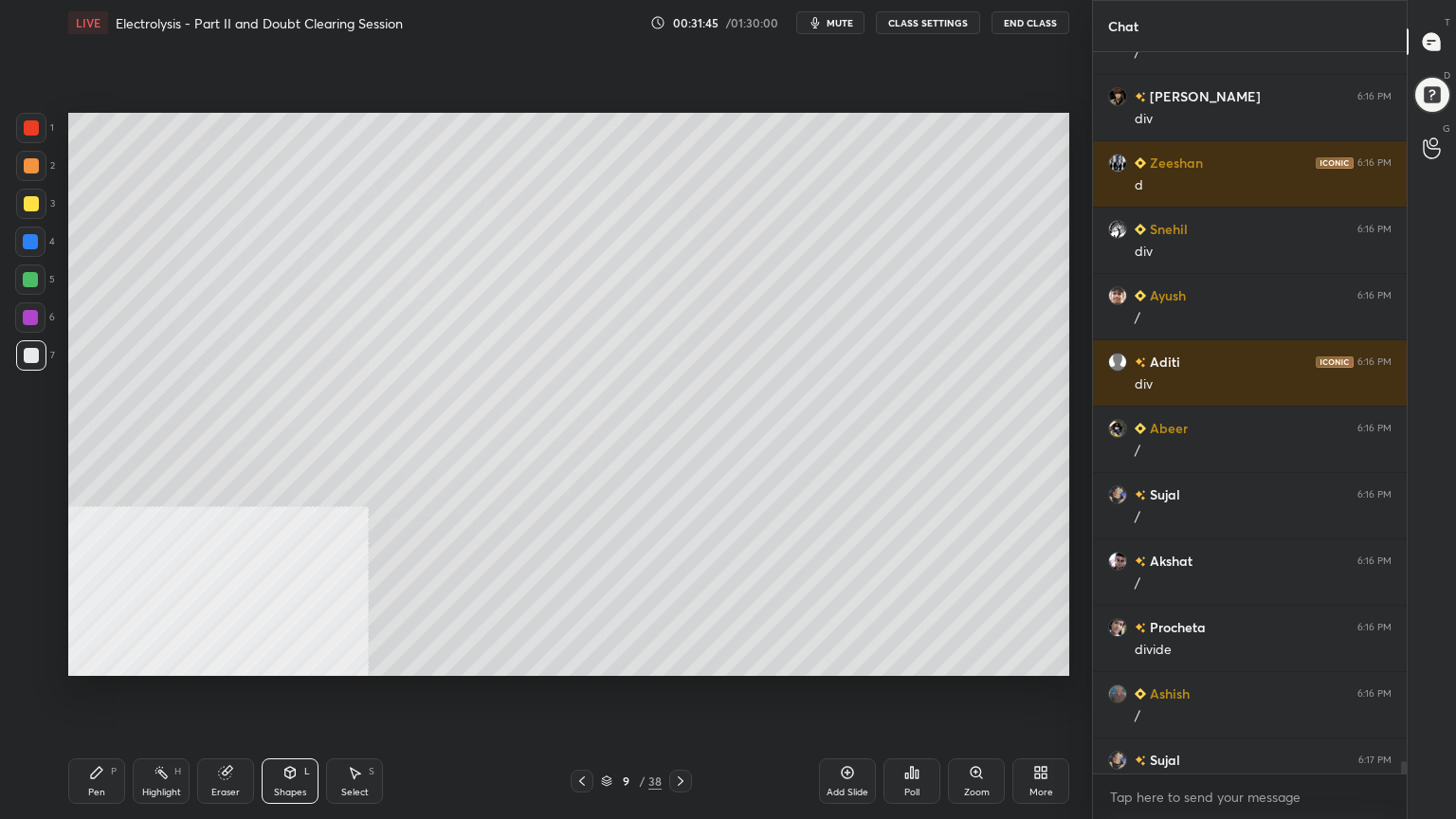
click at [80, 658] on div "Pen P" at bounding box center [96, 780] width 57 height 45
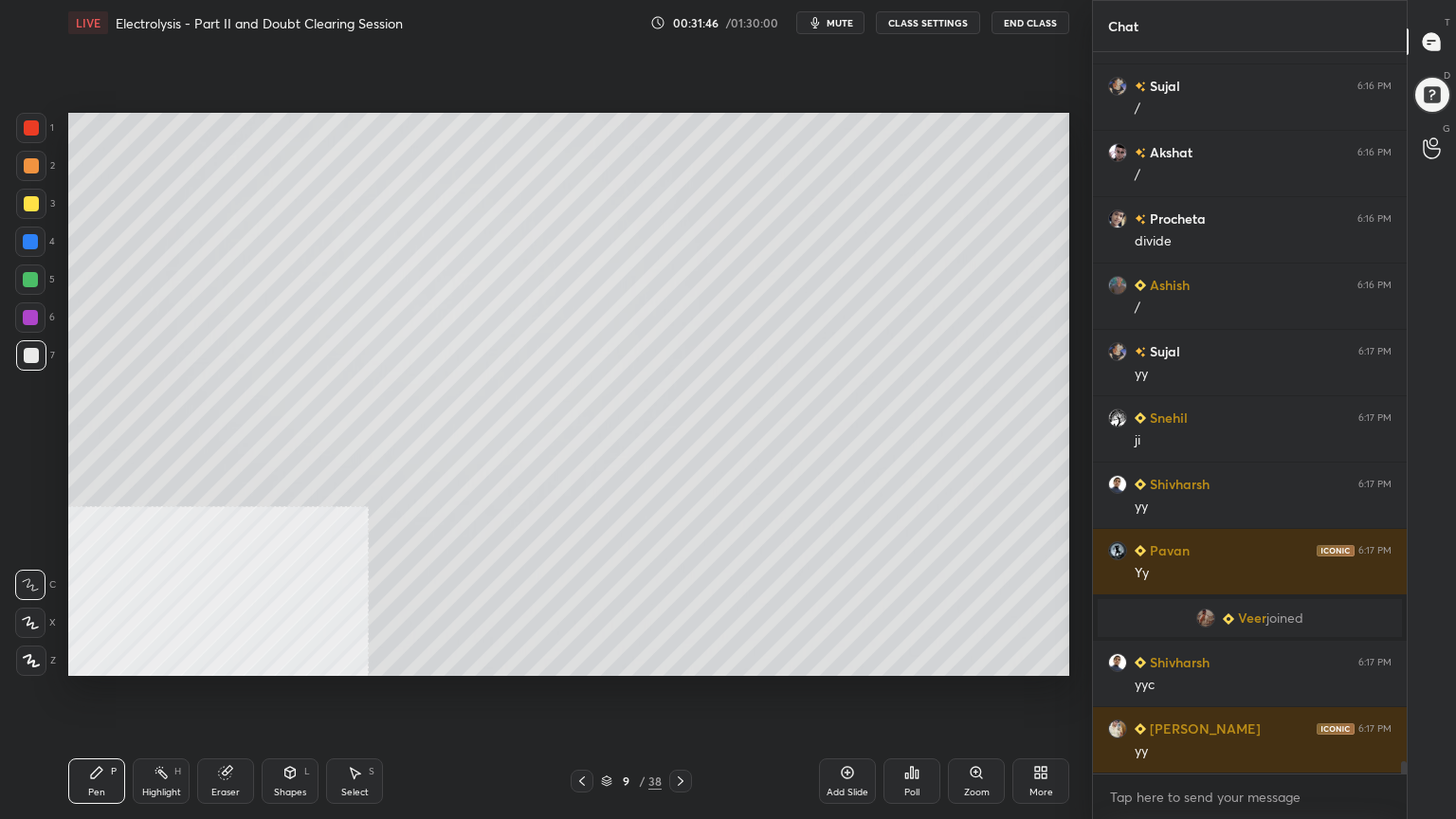
click at [27, 210] on div at bounding box center [32, 204] width 15 height 15
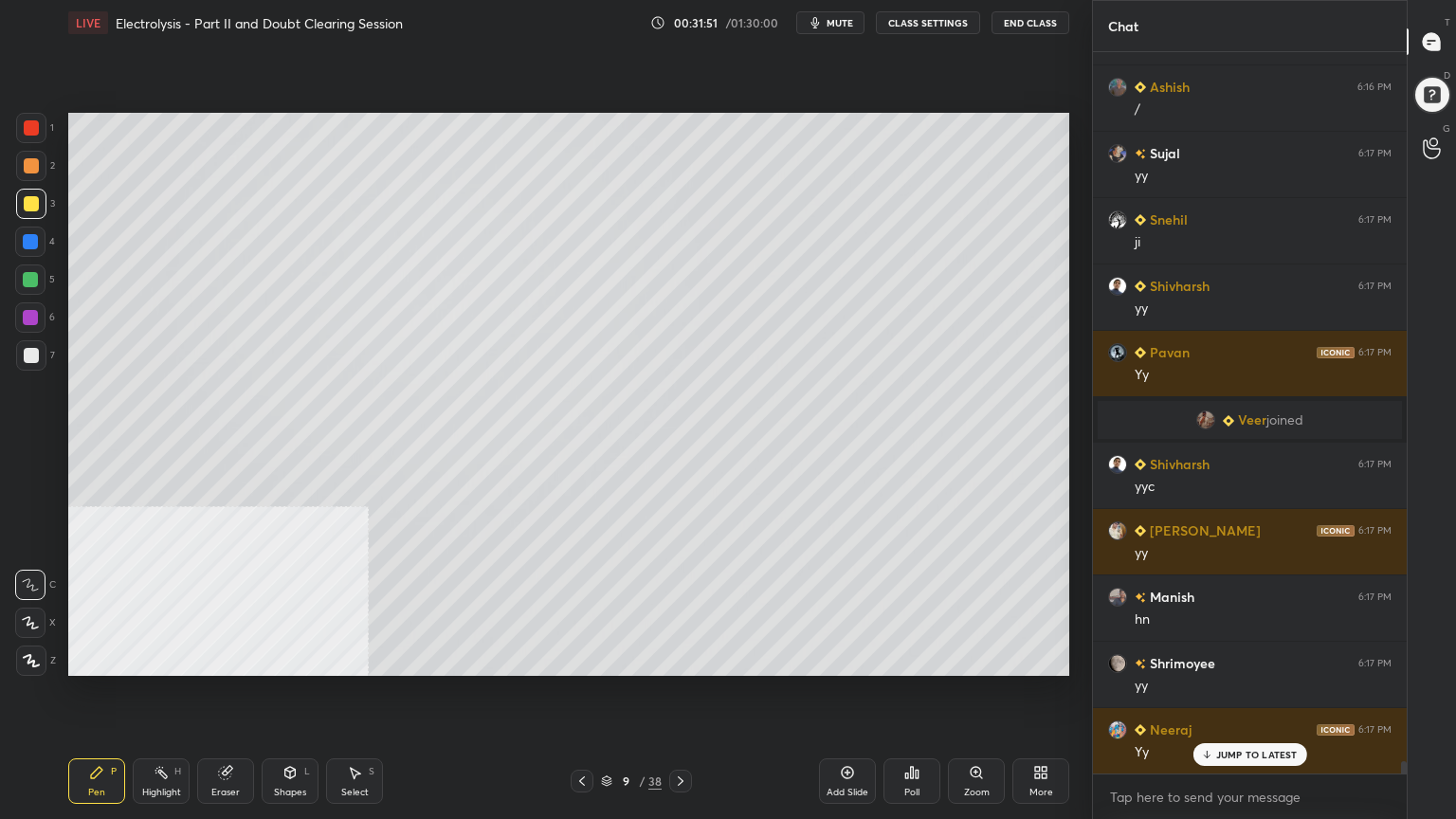
scroll to position [42989, 0]
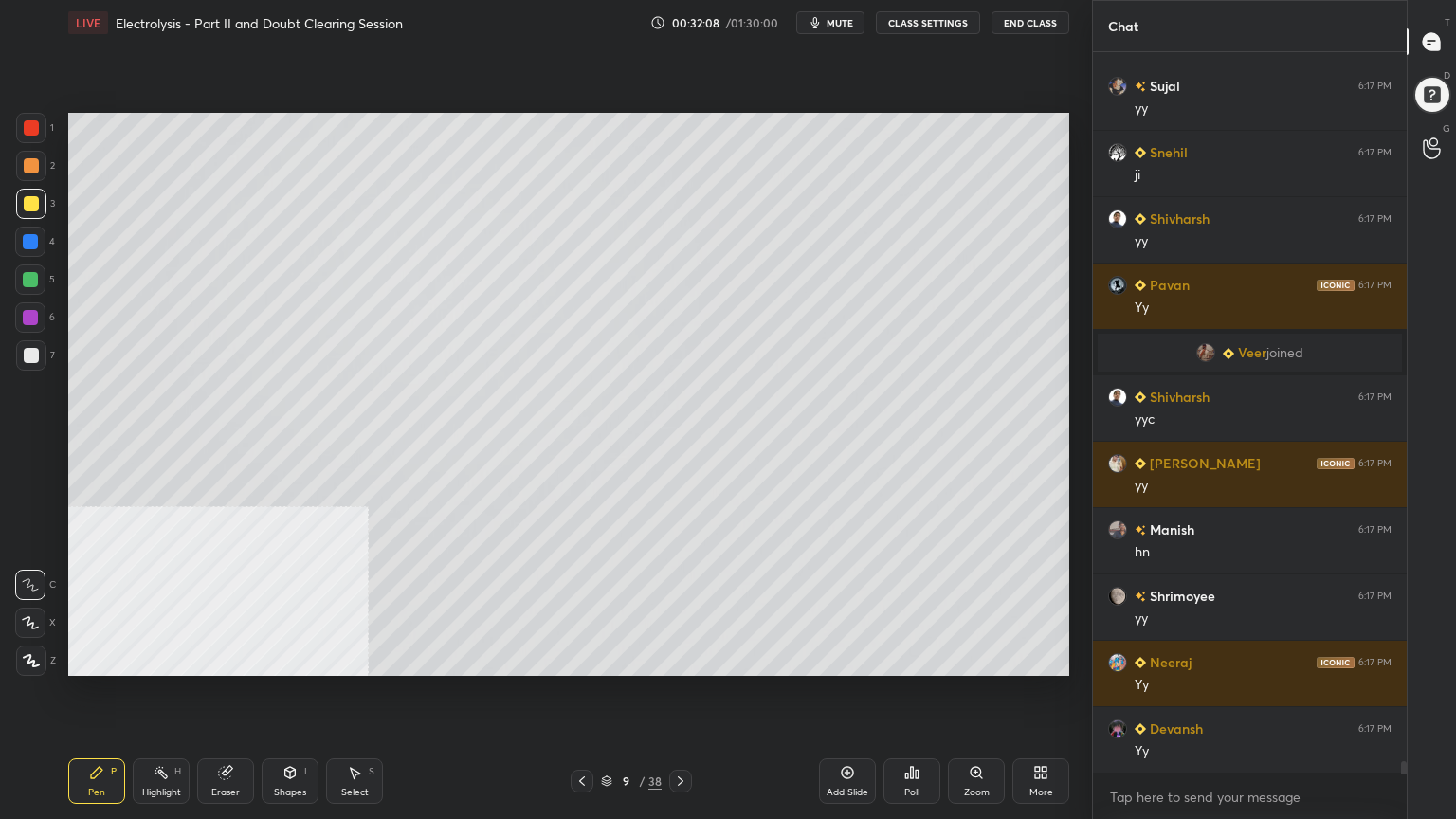
click at [28, 292] on div at bounding box center [30, 279] width 30 height 30
click at [357, 658] on div "Select S" at bounding box center [354, 780] width 57 height 45
drag, startPoint x: 152, startPoint y: 461, endPoint x: 303, endPoint y: 529, distance: 165.6
click at [312, 525] on div "0 ° Undo Copy Duplicate Duplicate to new slide Delete" at bounding box center [569, 395] width 1002 height 563
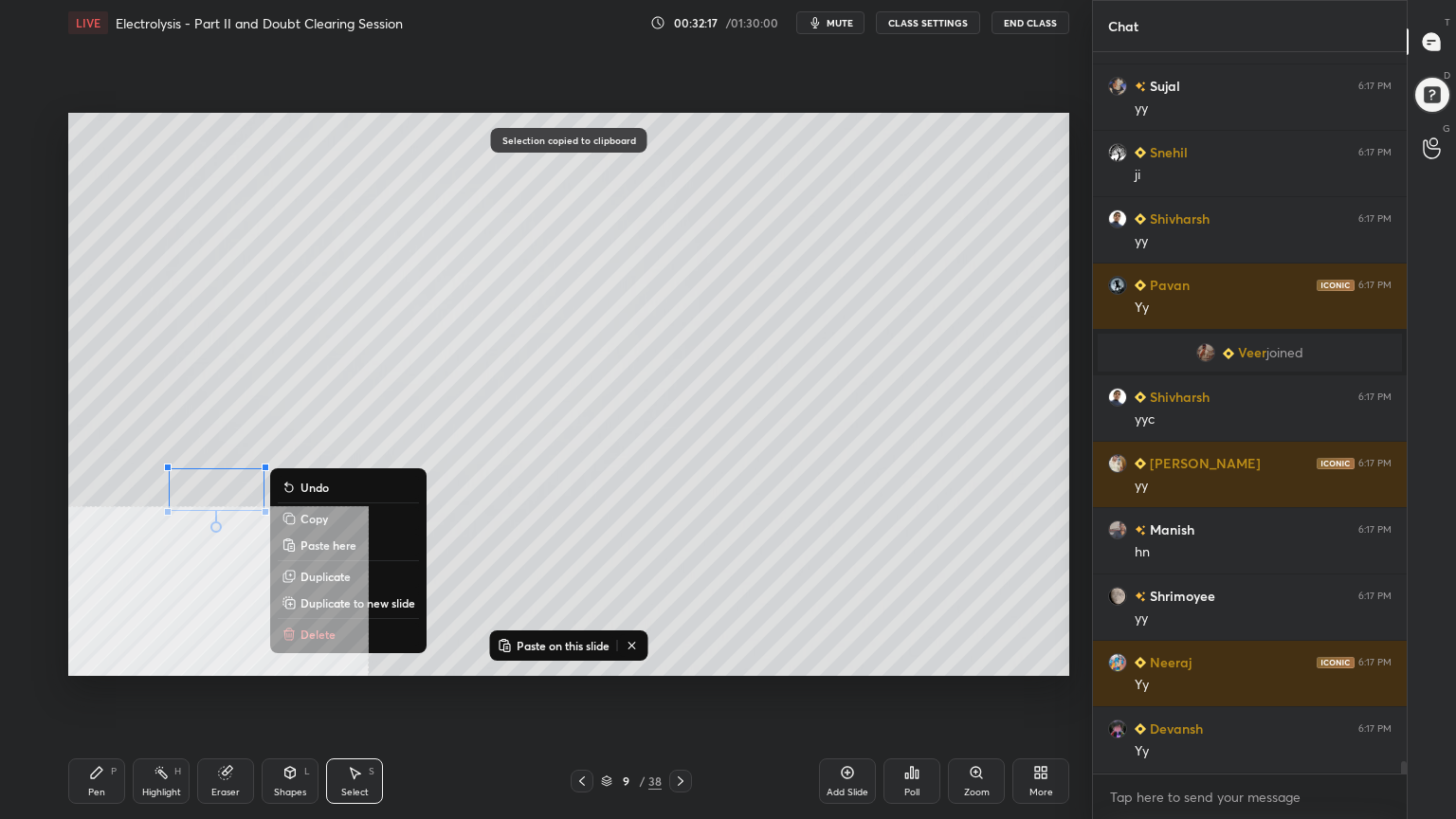
click at [160, 566] on div "0 ° Undo Copy Paste here Duplicate Duplicate to new slide Delete" at bounding box center [569, 395] width 1002 height 563
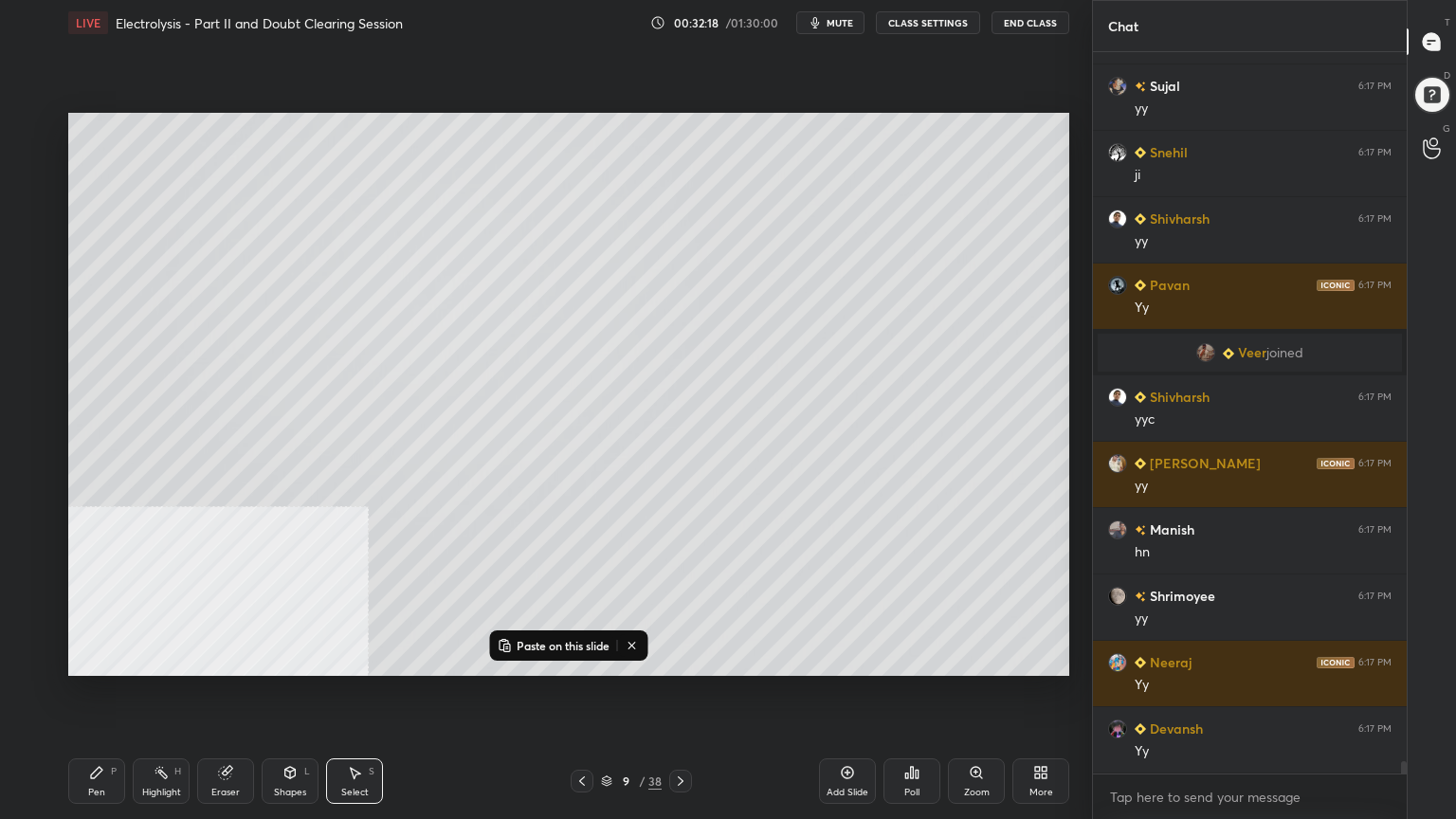
click at [100, 658] on icon at bounding box center [96, 773] width 15 height 15
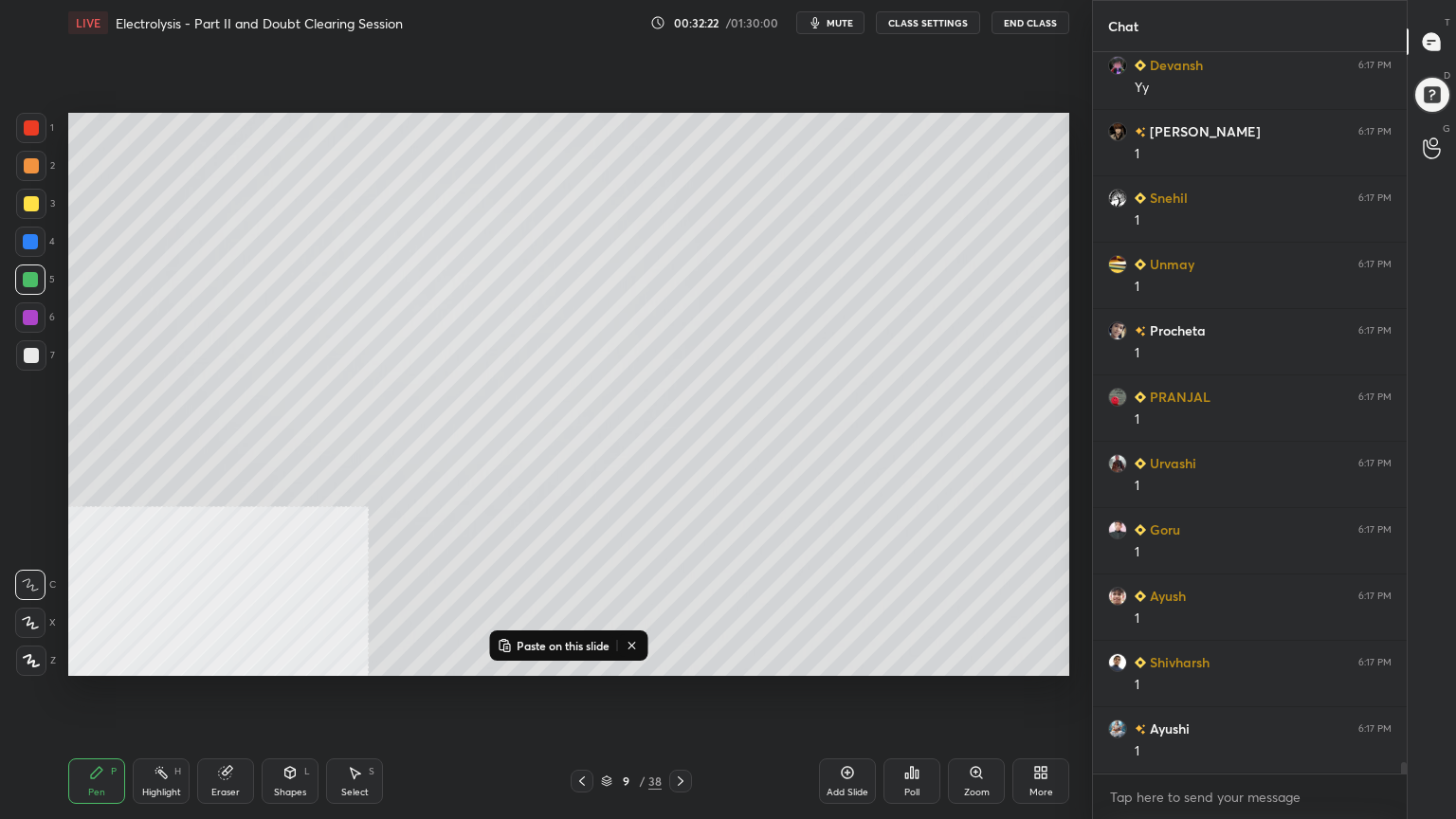
scroll to position [43917, 0]
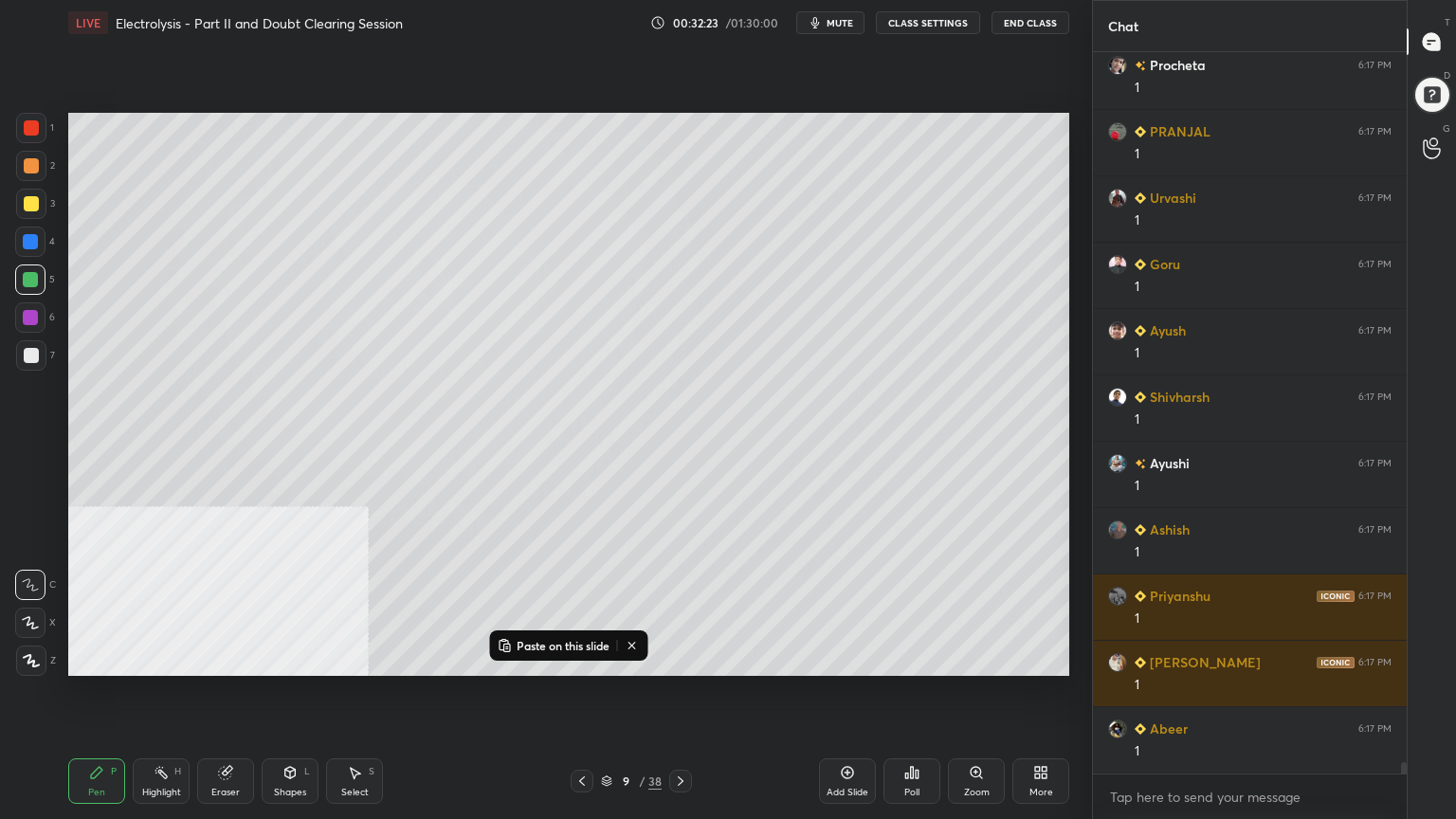
click at [28, 353] on div at bounding box center [32, 356] width 15 height 15
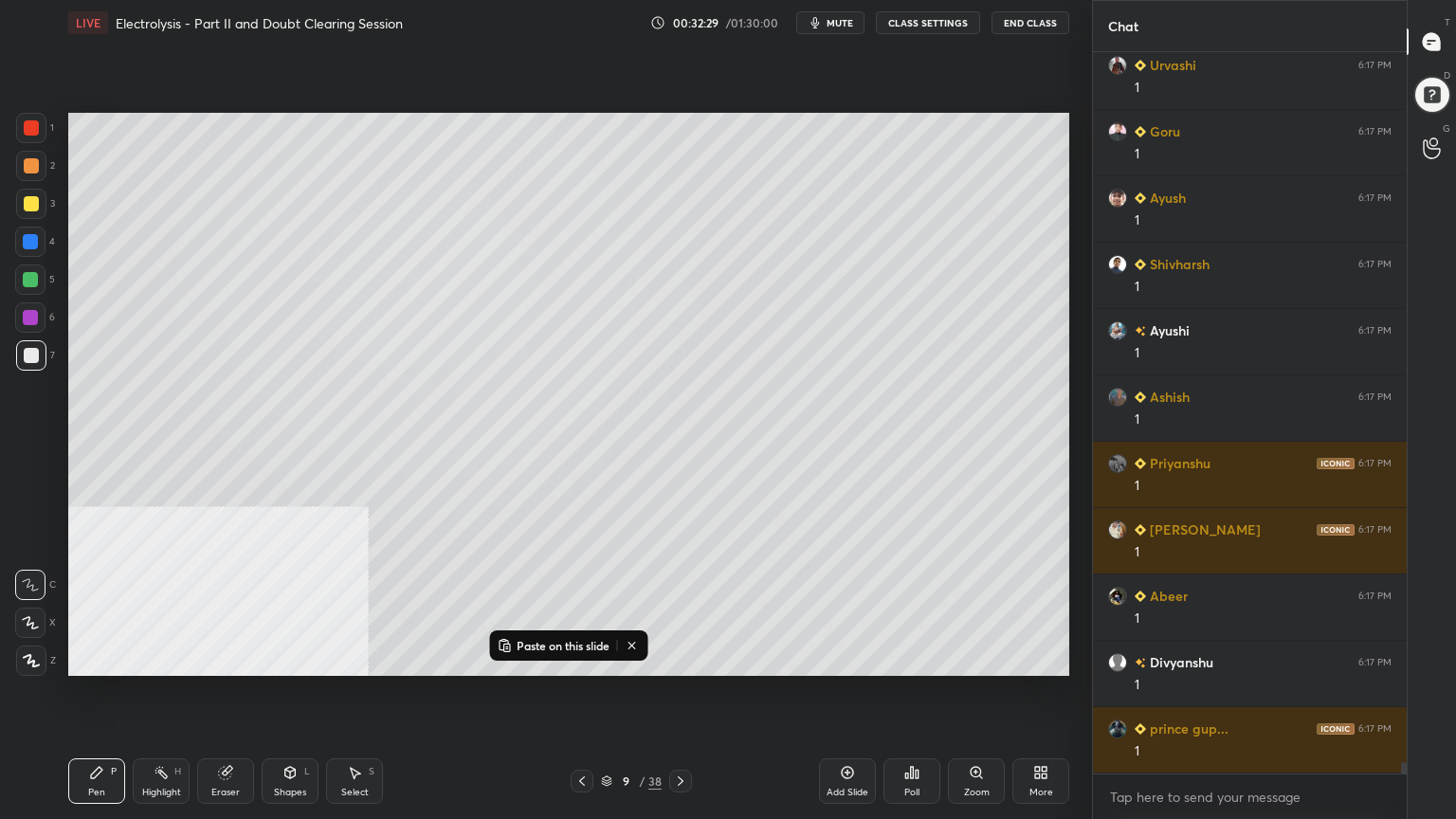
click at [31, 282] on div at bounding box center [31, 280] width 15 height 15
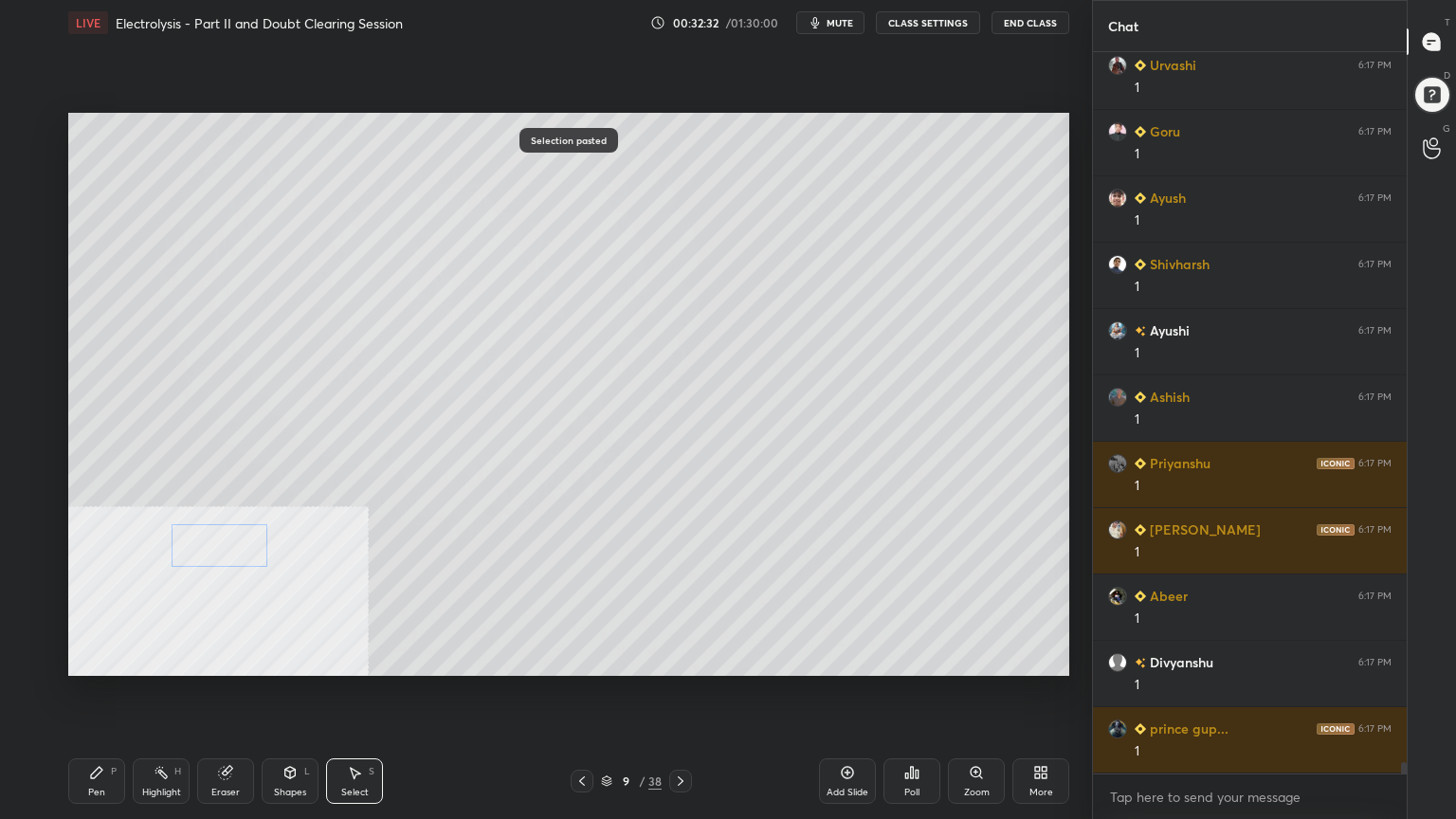
drag, startPoint x: 243, startPoint y: 524, endPoint x: 219, endPoint y: 549, distance: 34.7
click at [223, 550] on div "0 ° Undo Copy Paste here Duplicate Duplicate to new slide Delete" at bounding box center [569, 395] width 1002 height 563
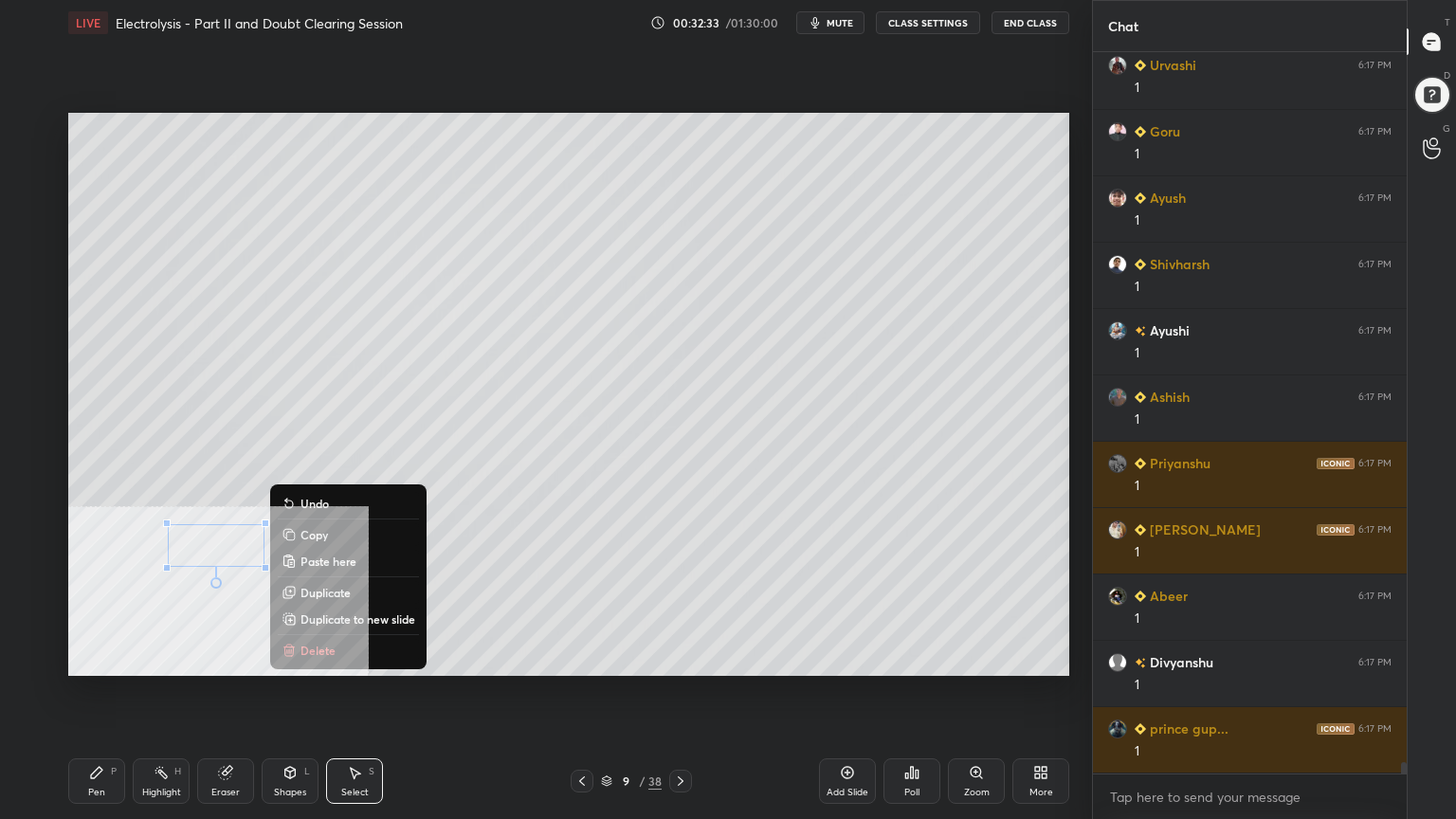
drag, startPoint x: 97, startPoint y: 788, endPoint x: 129, endPoint y: 732, distance: 64.5
click at [97, 658] on div "Pen" at bounding box center [96, 792] width 17 height 10
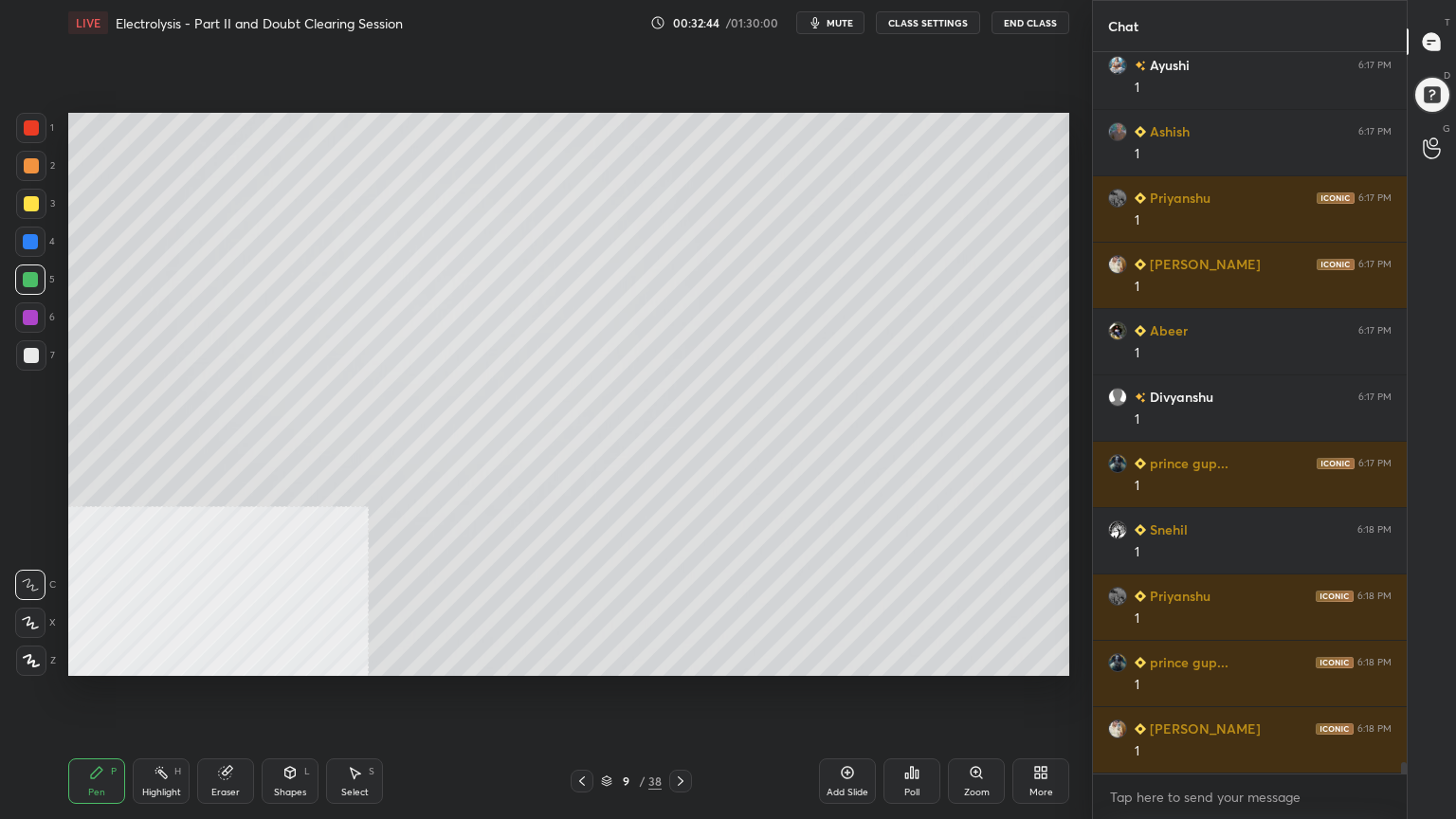
scroll to position [44381, 0]
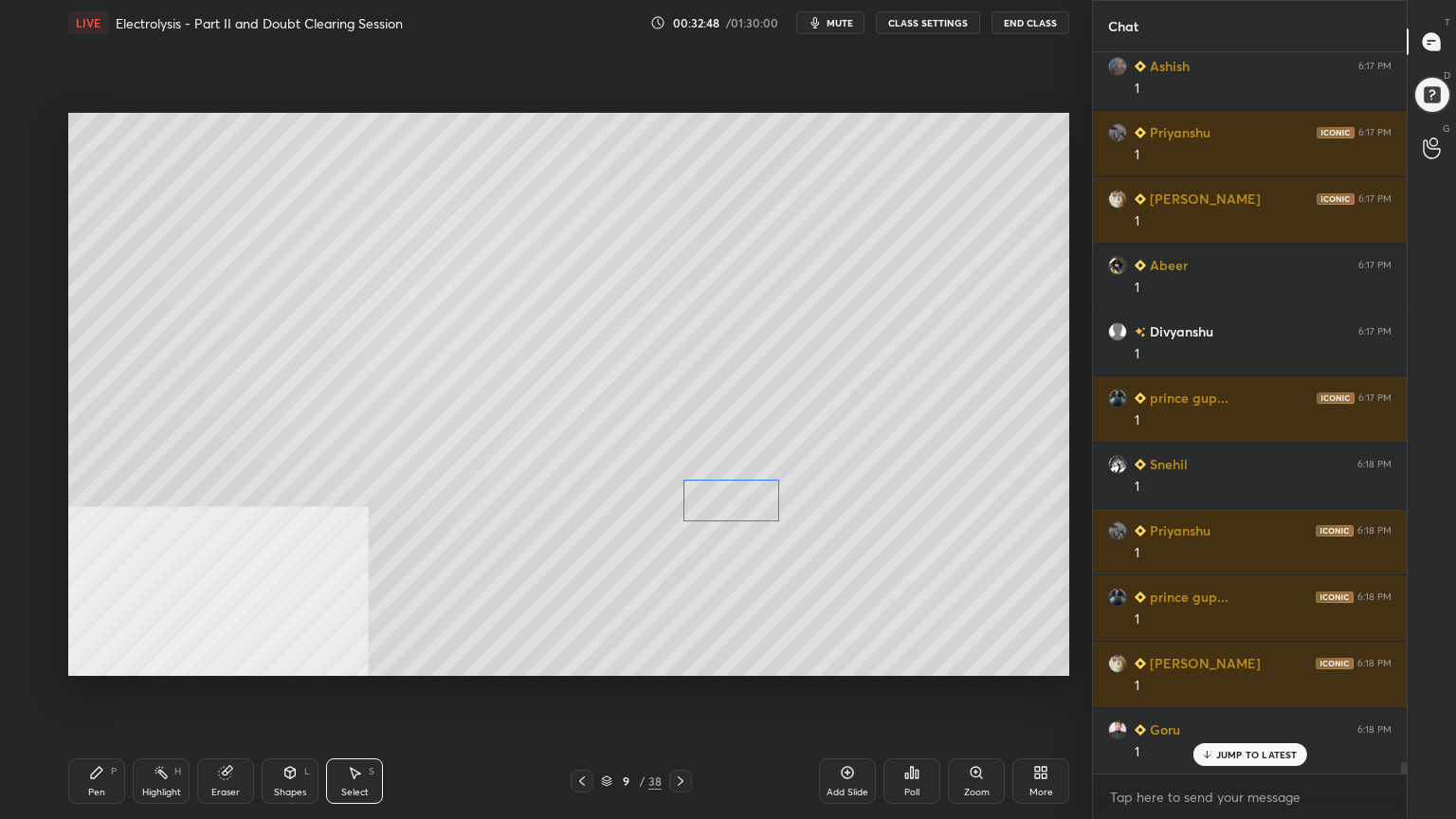
drag, startPoint x: 263, startPoint y: 516, endPoint x: 689, endPoint y: 539, distance: 426.6
click at [728, 505] on div "0 ° Undo Copy Paste here Duplicate Duplicate to new slide Delete" at bounding box center [569, 395] width 1002 height 563
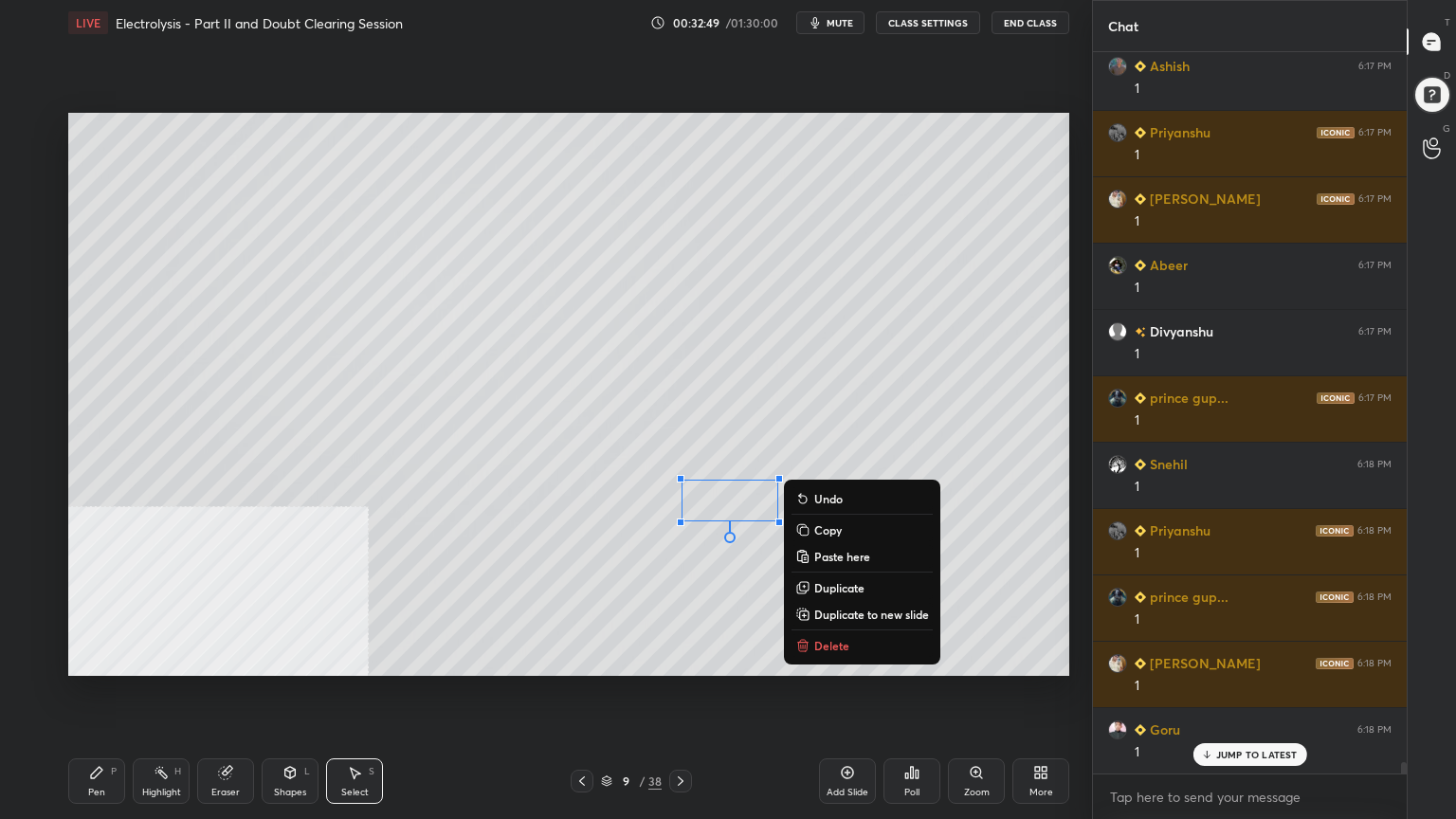
click at [106, 658] on div "Pen P" at bounding box center [96, 780] width 57 height 45
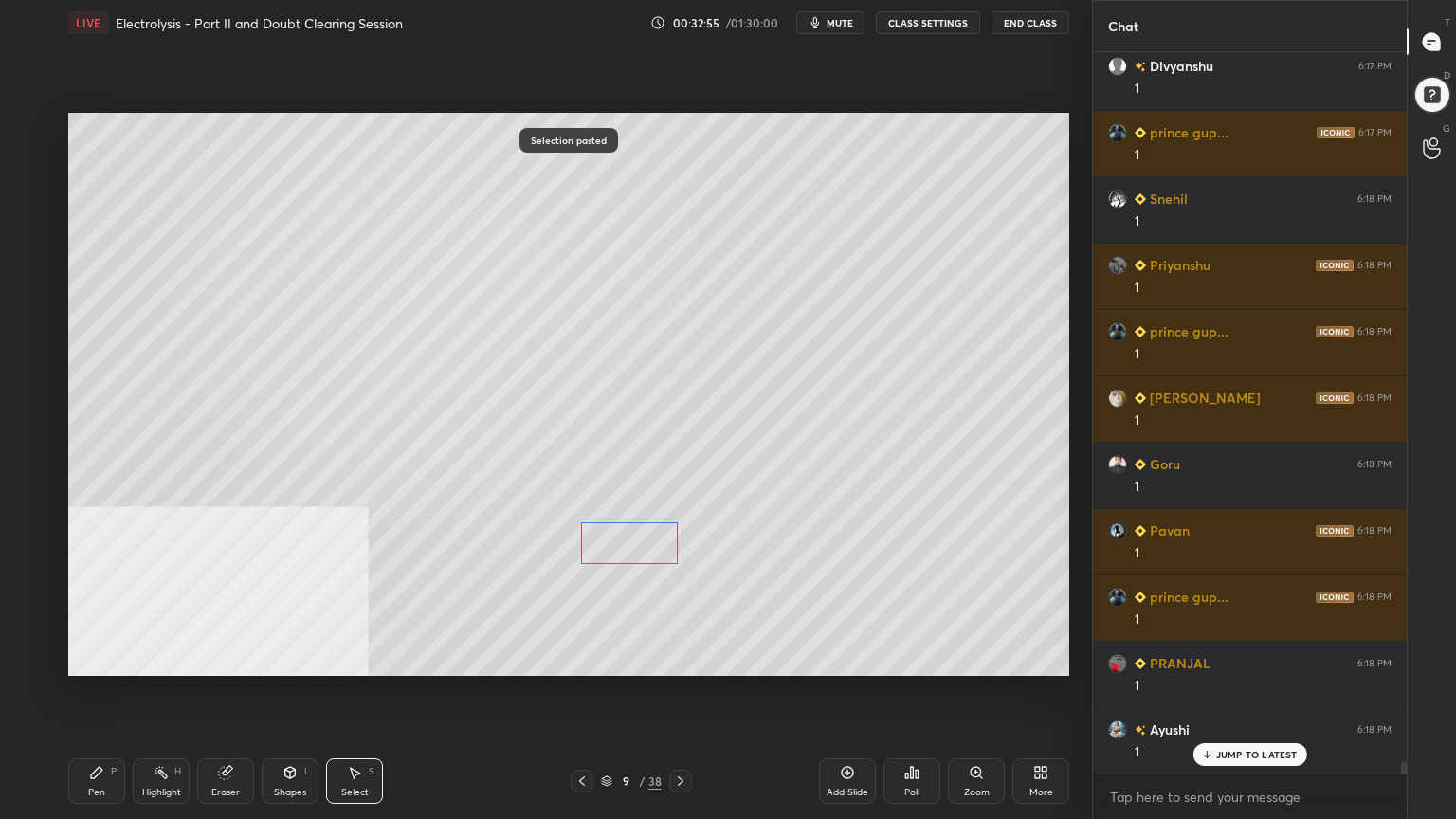
scroll to position [44912, 0]
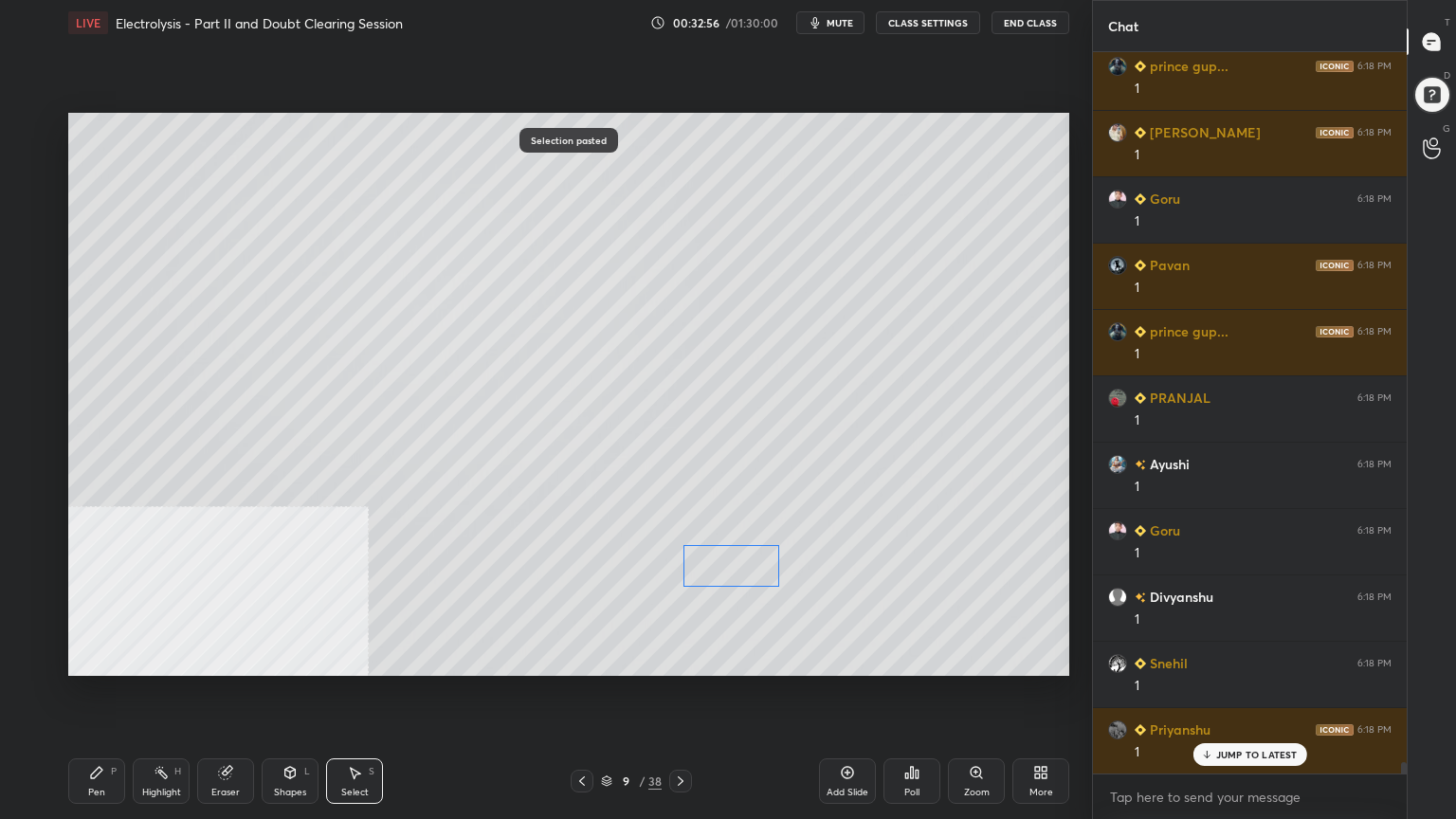
drag, startPoint x: 246, startPoint y: 522, endPoint x: 735, endPoint y: 576, distance: 492.0
click at [735, 576] on div "0 ° Undo Copy Paste here Duplicate Duplicate to new slide Delete" at bounding box center [569, 395] width 1002 height 563
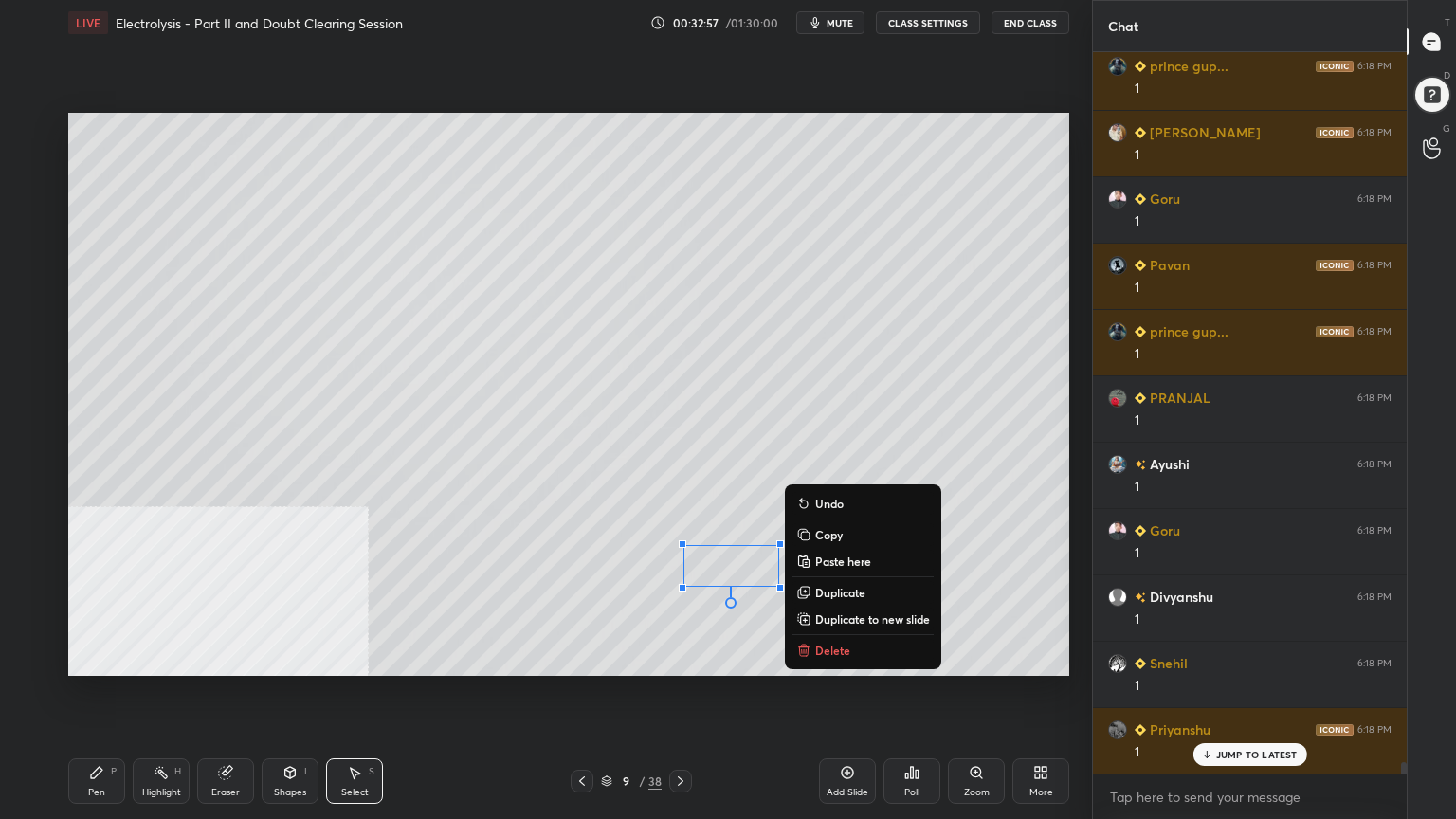
drag, startPoint x: 106, startPoint y: 781, endPoint x: 341, endPoint y: 690, distance: 252.0
click at [105, 658] on div "Pen P" at bounding box center [96, 780] width 57 height 45
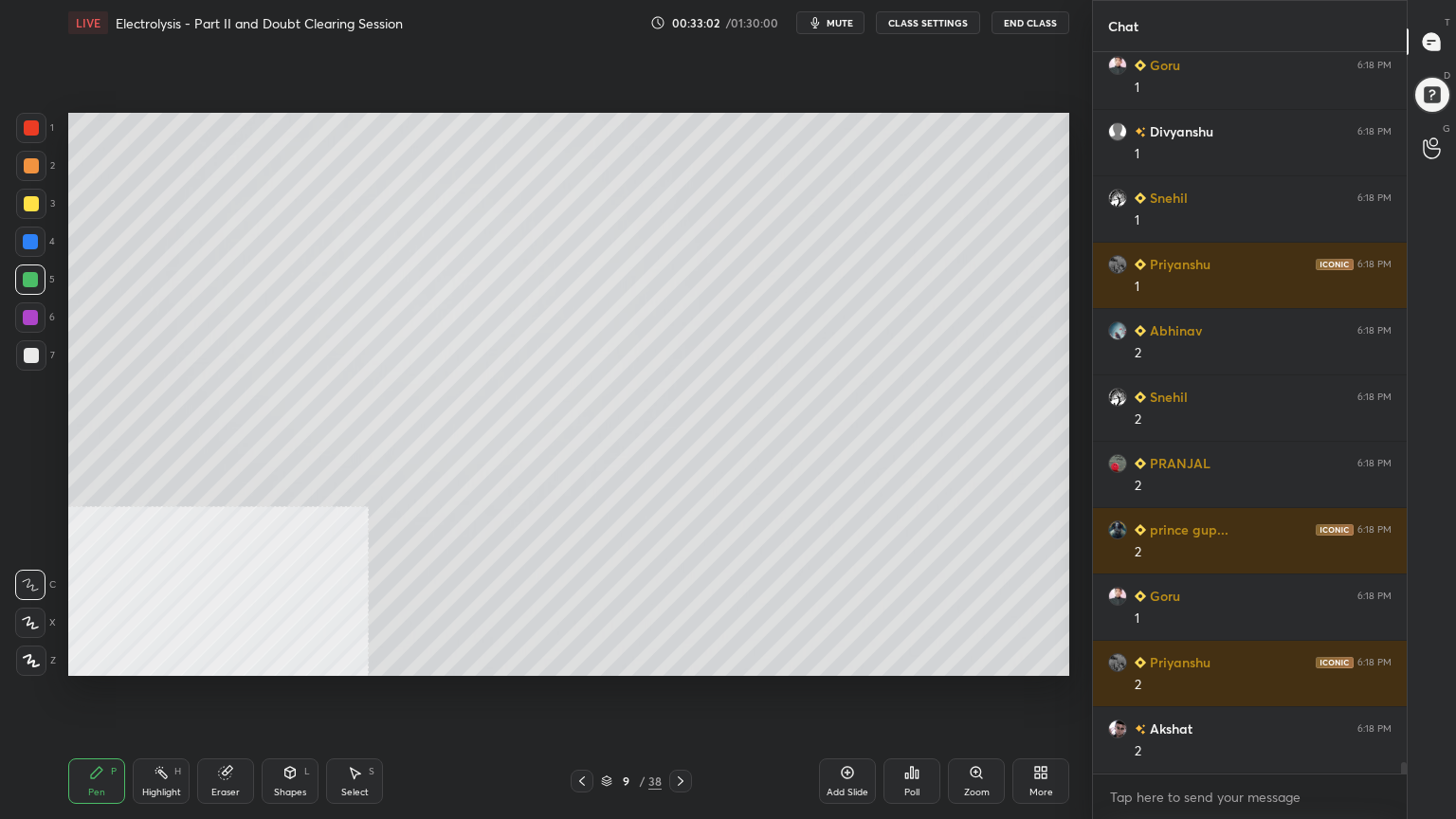
scroll to position [45510, 0]
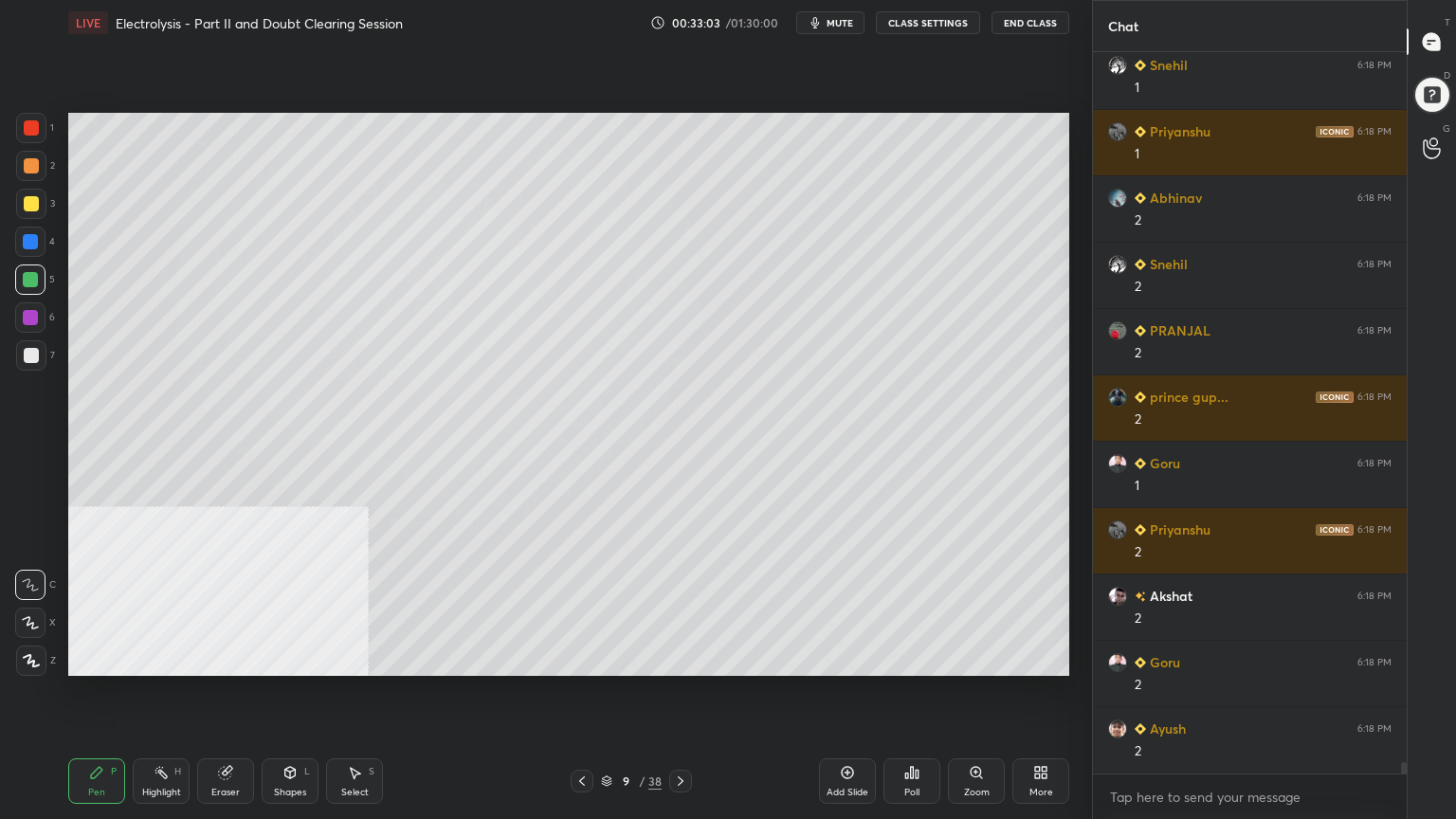
click at [30, 357] on div at bounding box center [32, 356] width 15 height 15
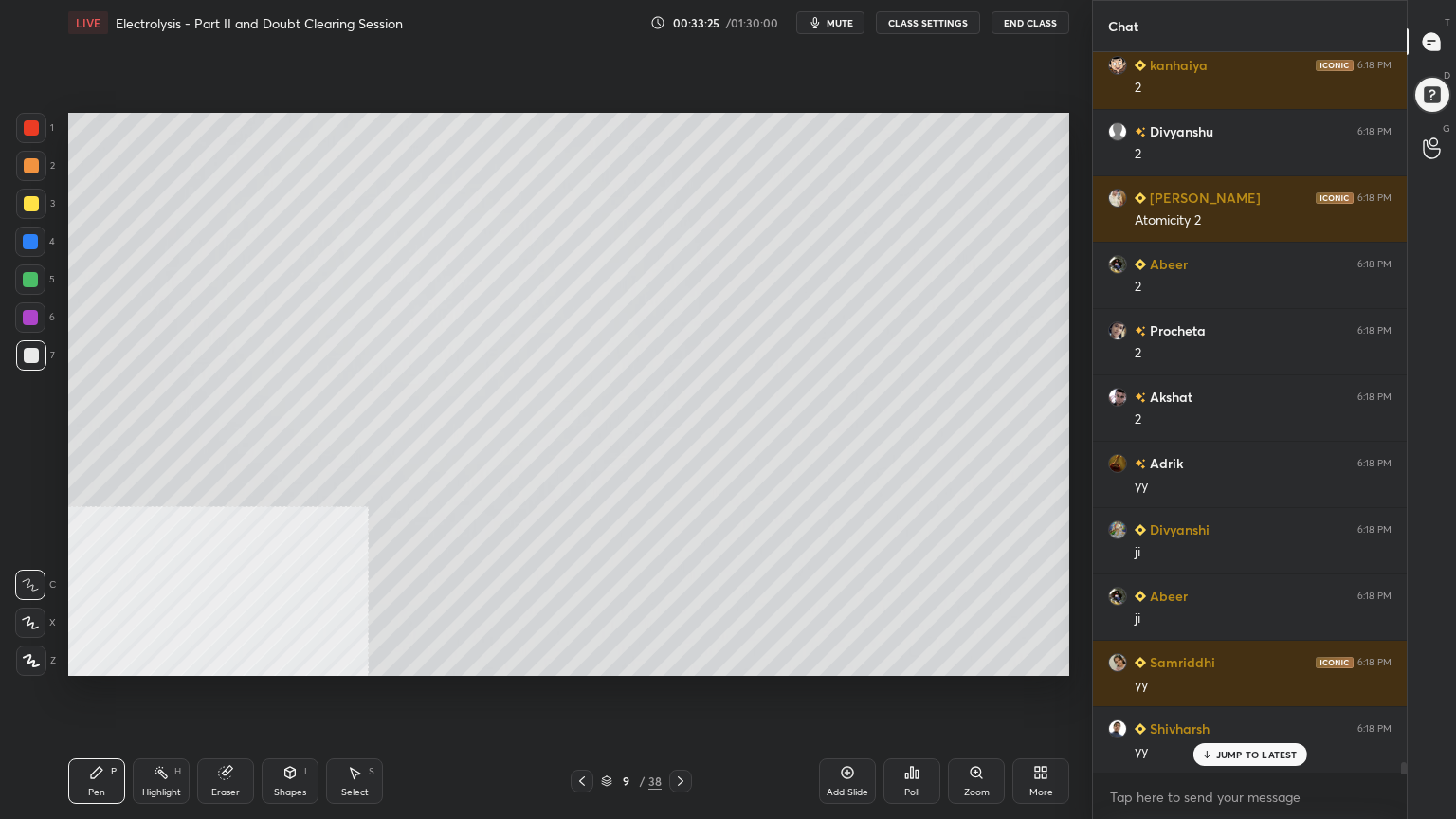
scroll to position [46637, 0]
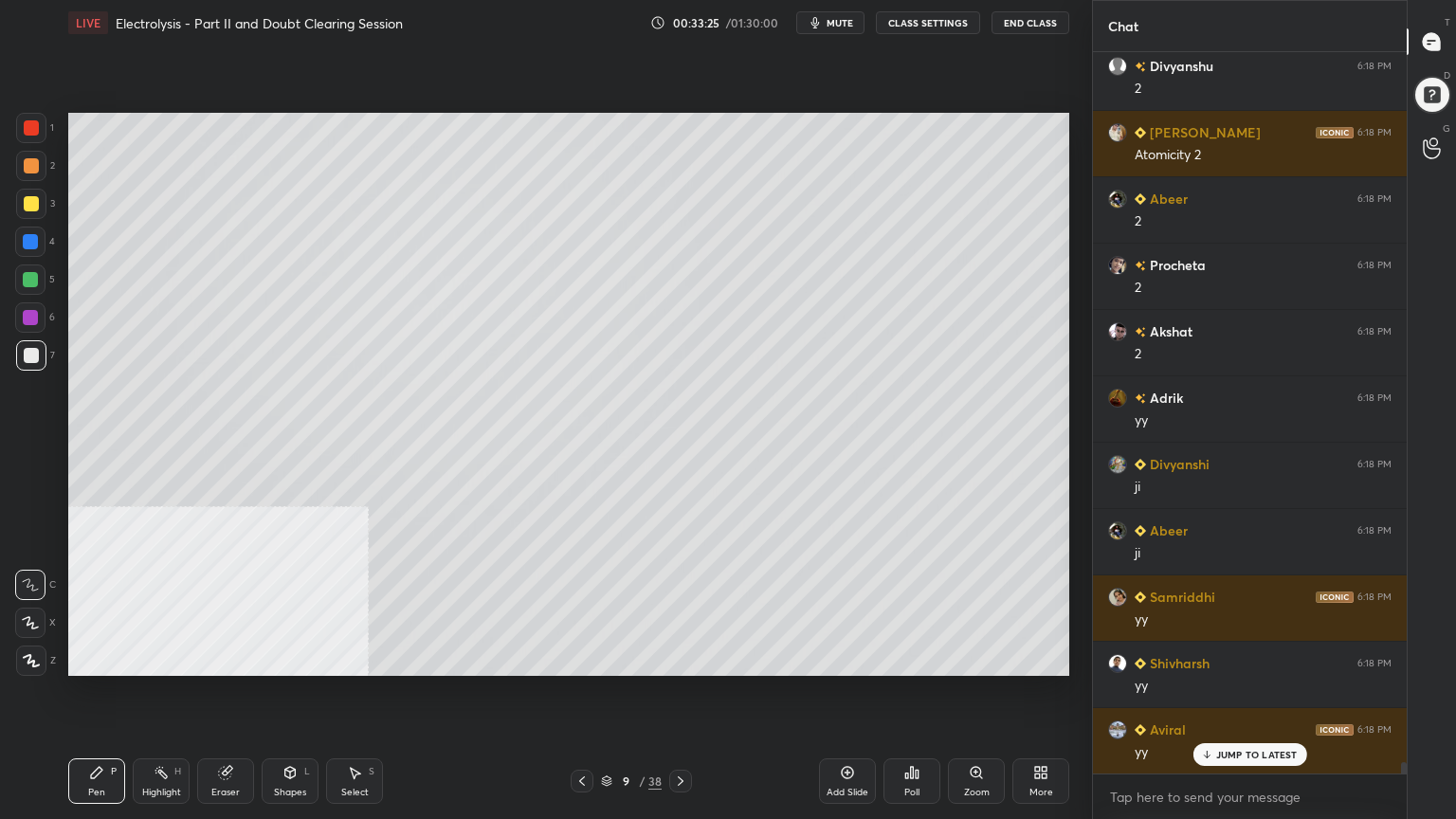
drag, startPoint x: 342, startPoint y: 784, endPoint x: 316, endPoint y: 691, distance: 96.6
click at [342, 658] on div "Select S" at bounding box center [354, 780] width 57 height 45
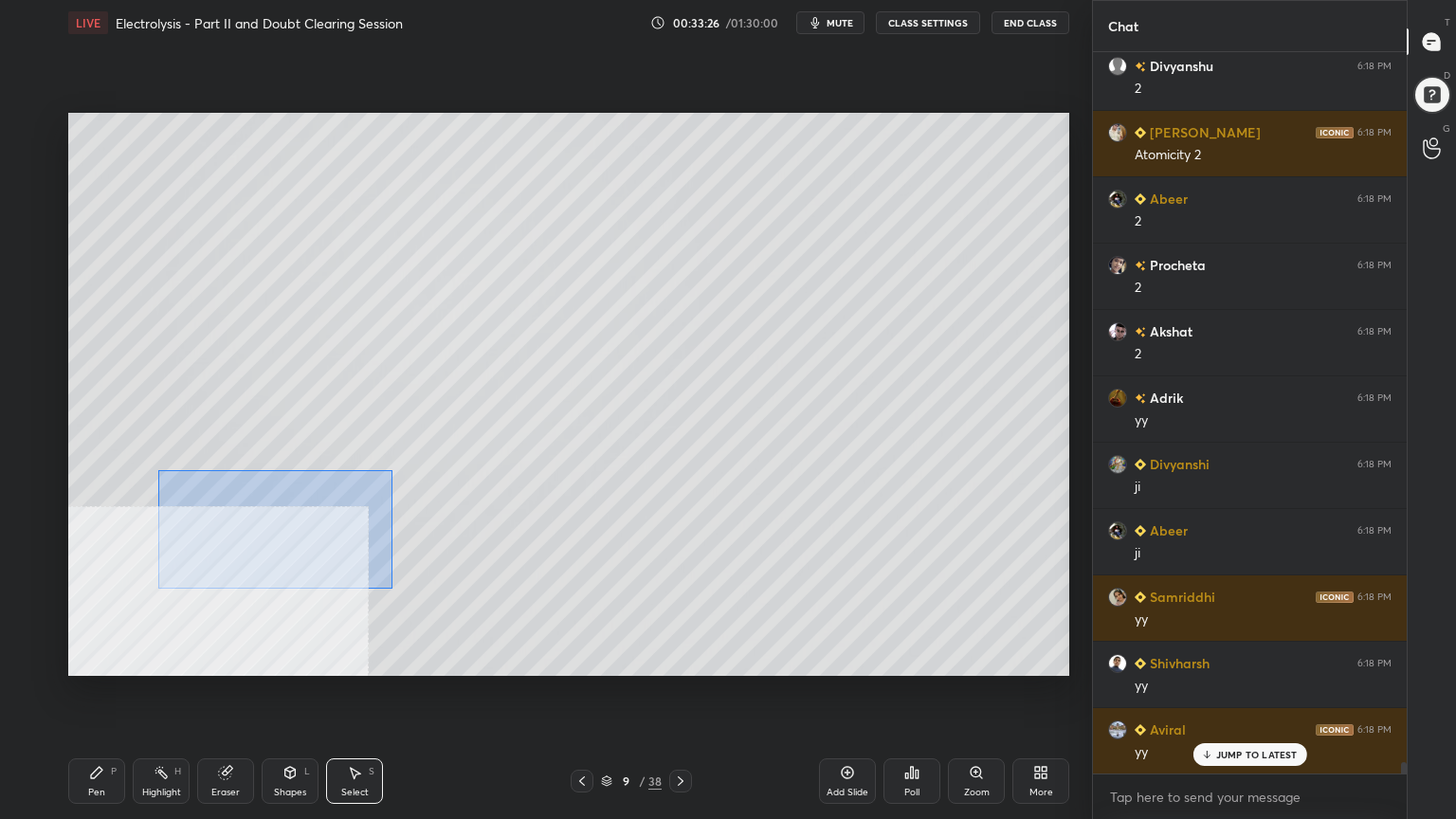
drag, startPoint x: 211, startPoint y: 505, endPoint x: 414, endPoint y: 601, distance: 224.6
click at [417, 602] on div "0 ° Undo Copy Paste here Duplicate Duplicate to new slide Delete" at bounding box center [569, 395] width 1002 height 563
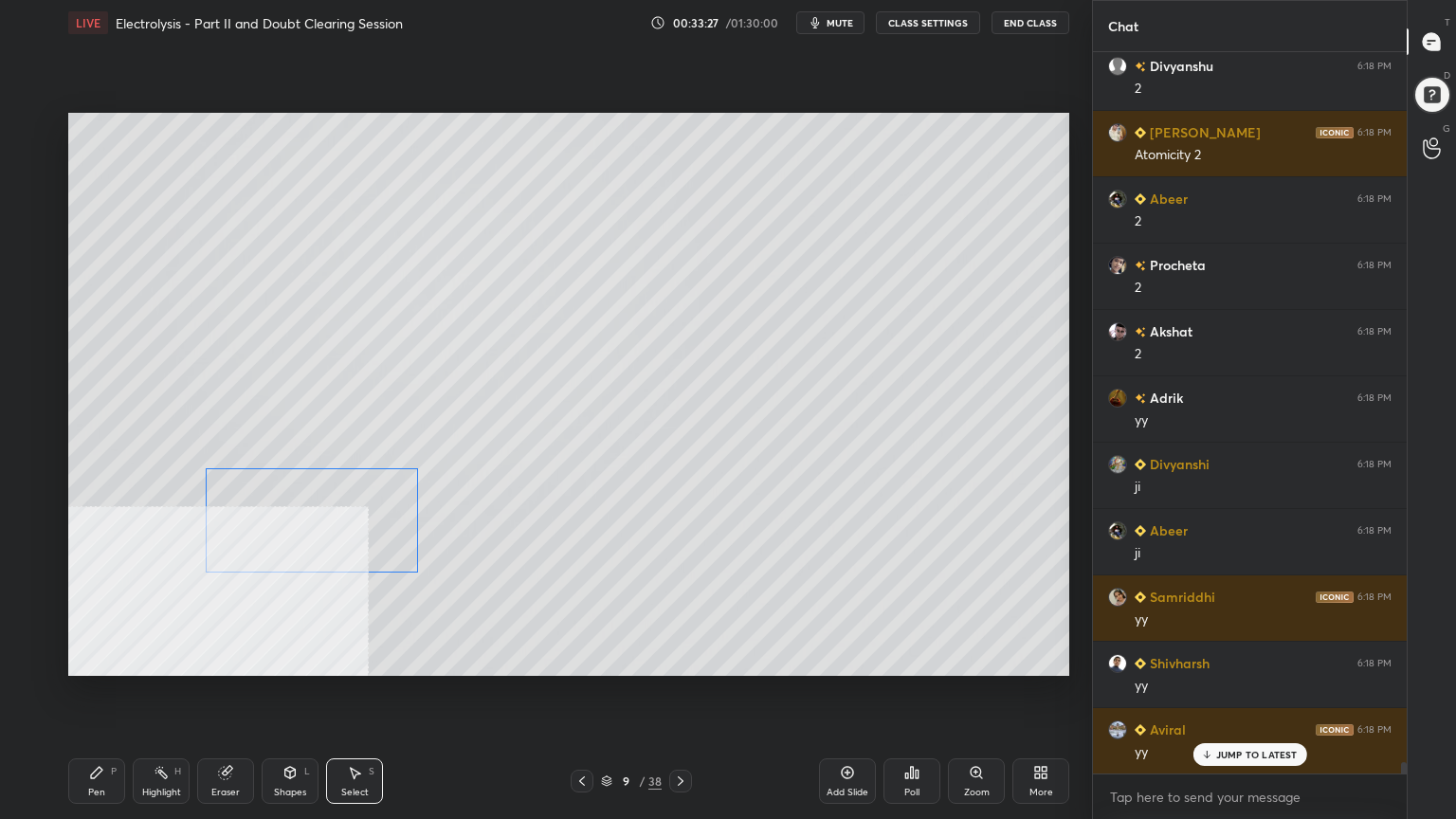
drag, startPoint x: 306, startPoint y: 533, endPoint x: 342, endPoint y: 525, distance: 36.9
click at [342, 533] on div "0 ° Undo Copy Paste here Duplicate Duplicate to new slide Delete" at bounding box center [569, 395] width 1002 height 563
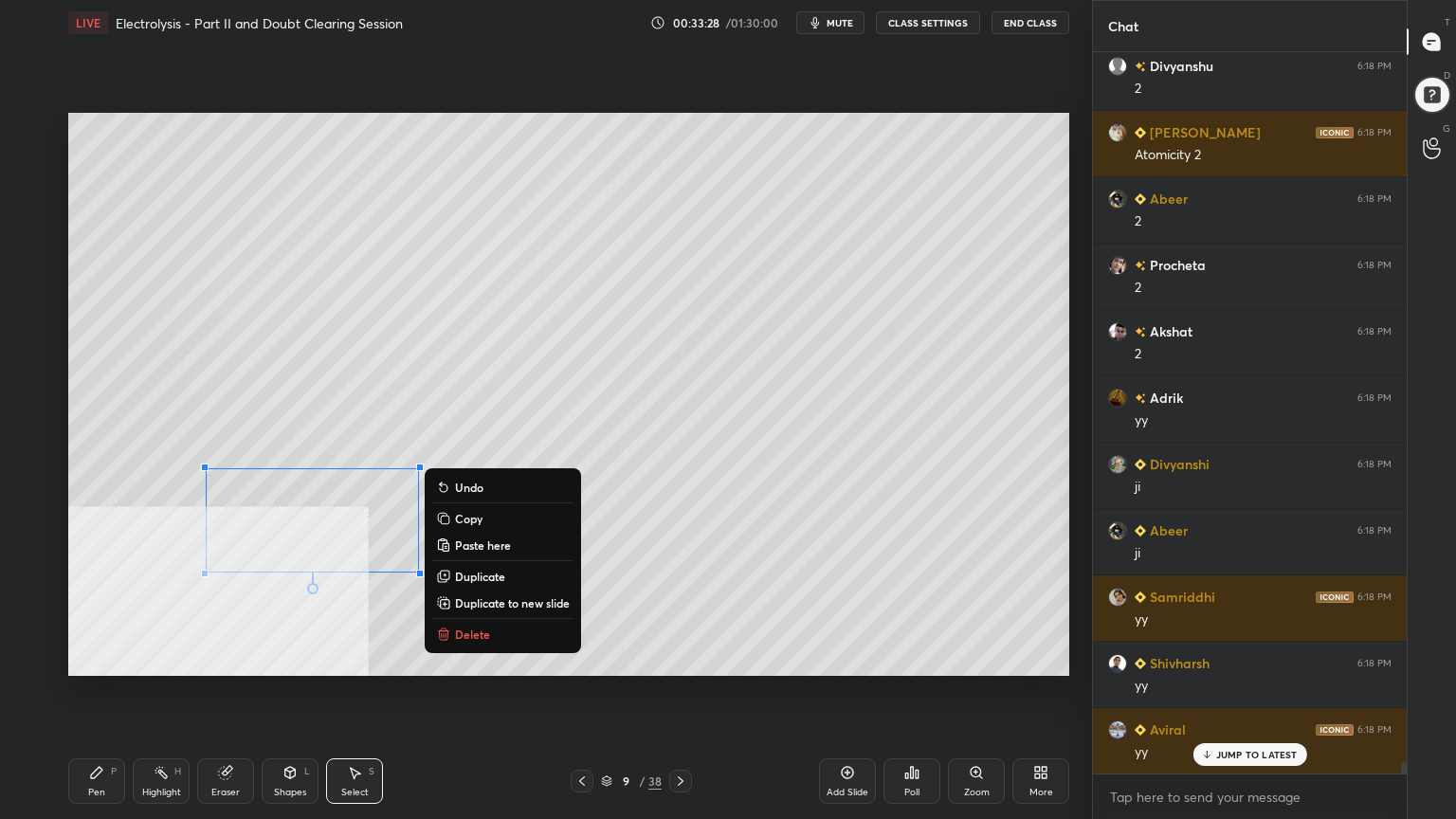
click at [111, 658] on div "Pen P" at bounding box center [96, 780] width 57 height 45
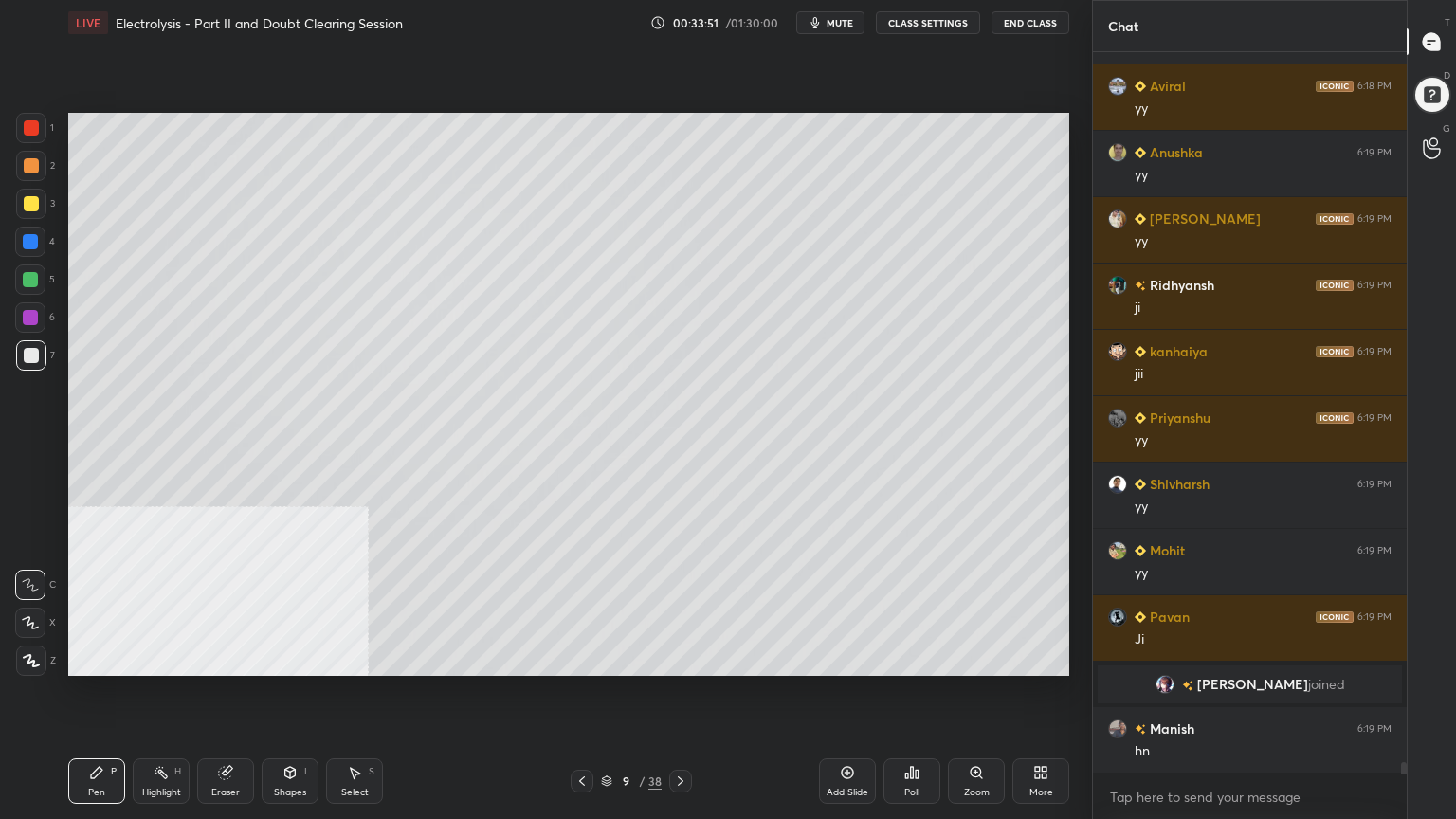
scroll to position [46061, 0]
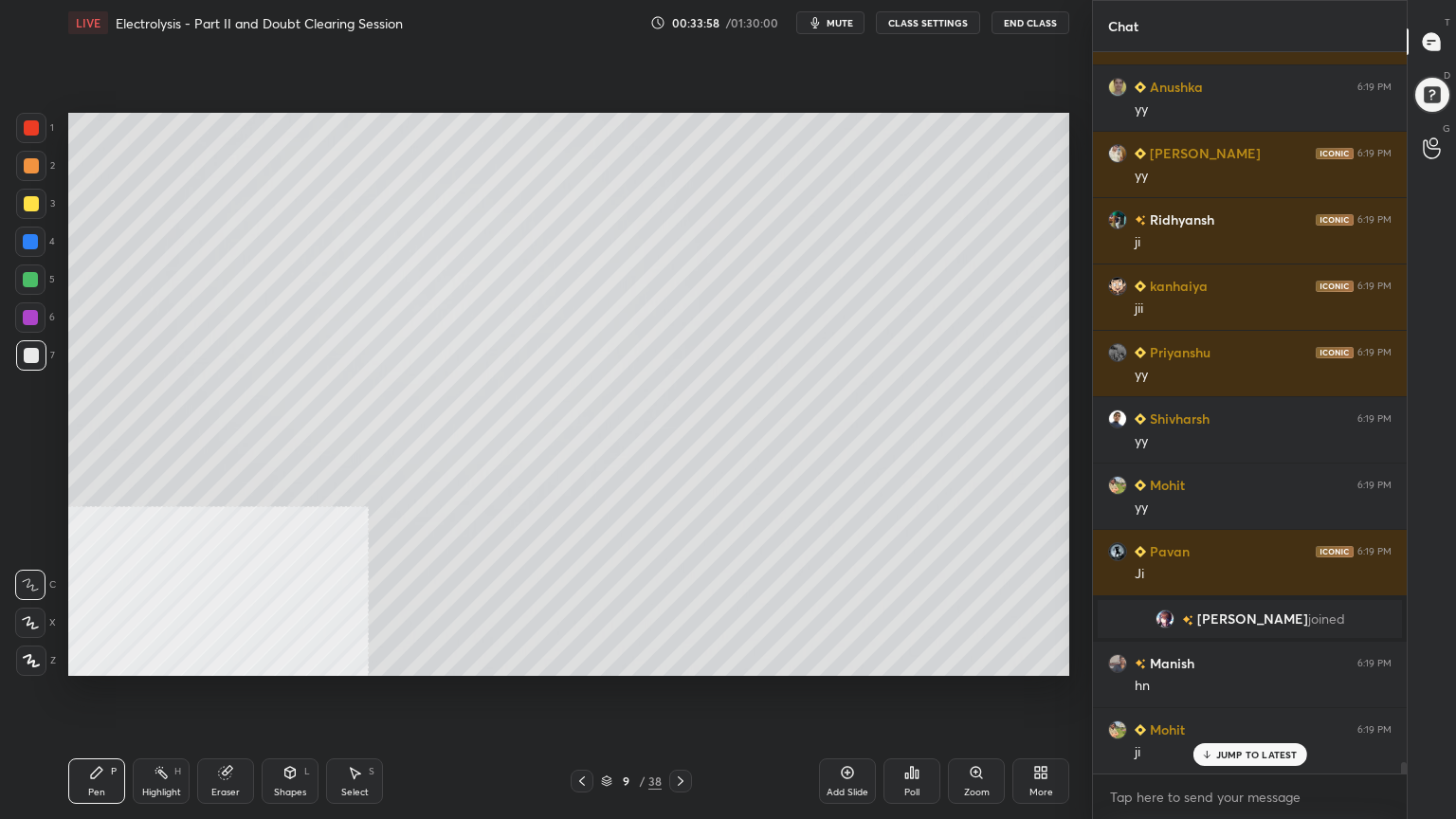
click at [577, 658] on icon at bounding box center [582, 781] width 15 height 15
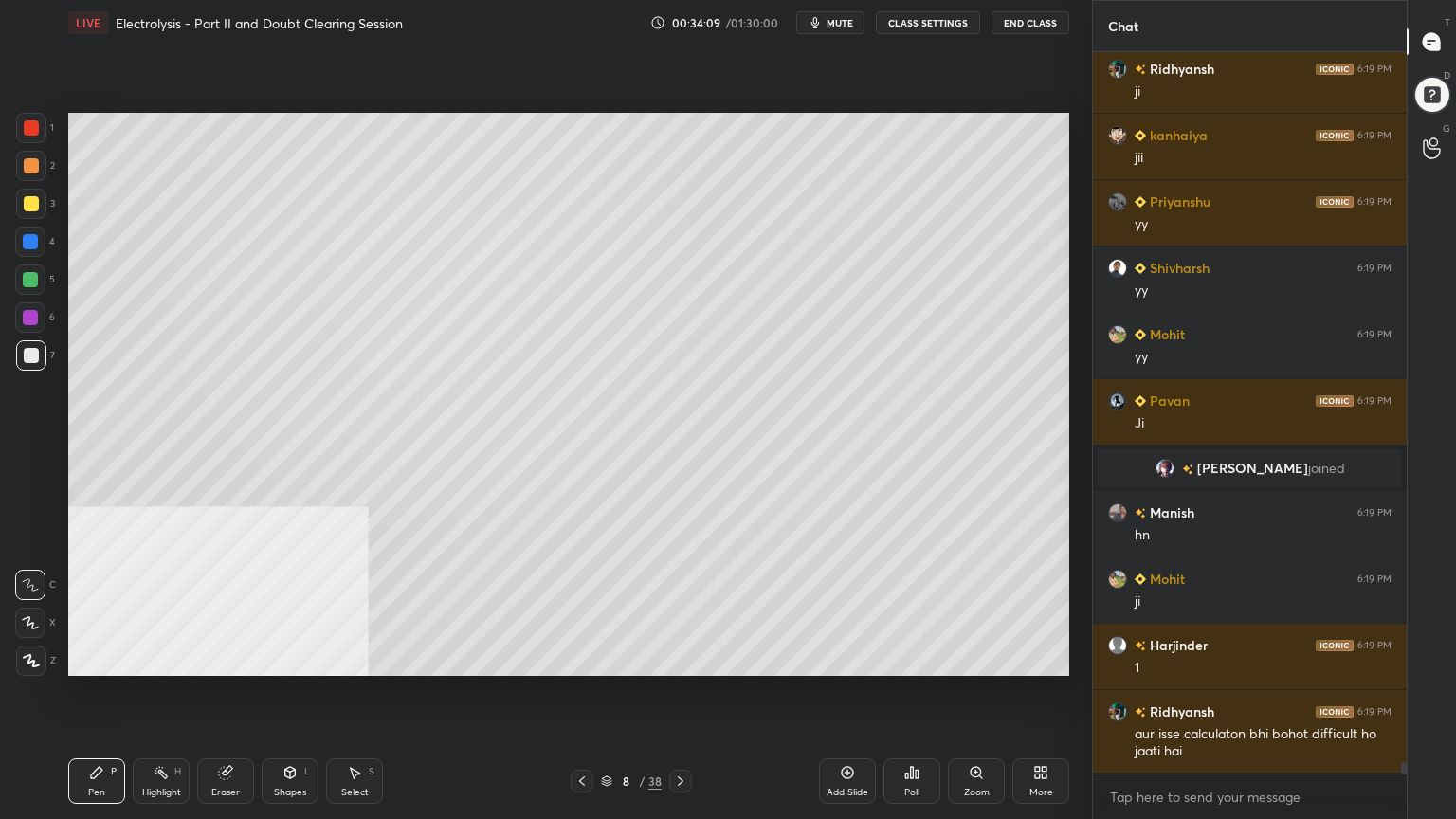
scroll to position [46277, 0]
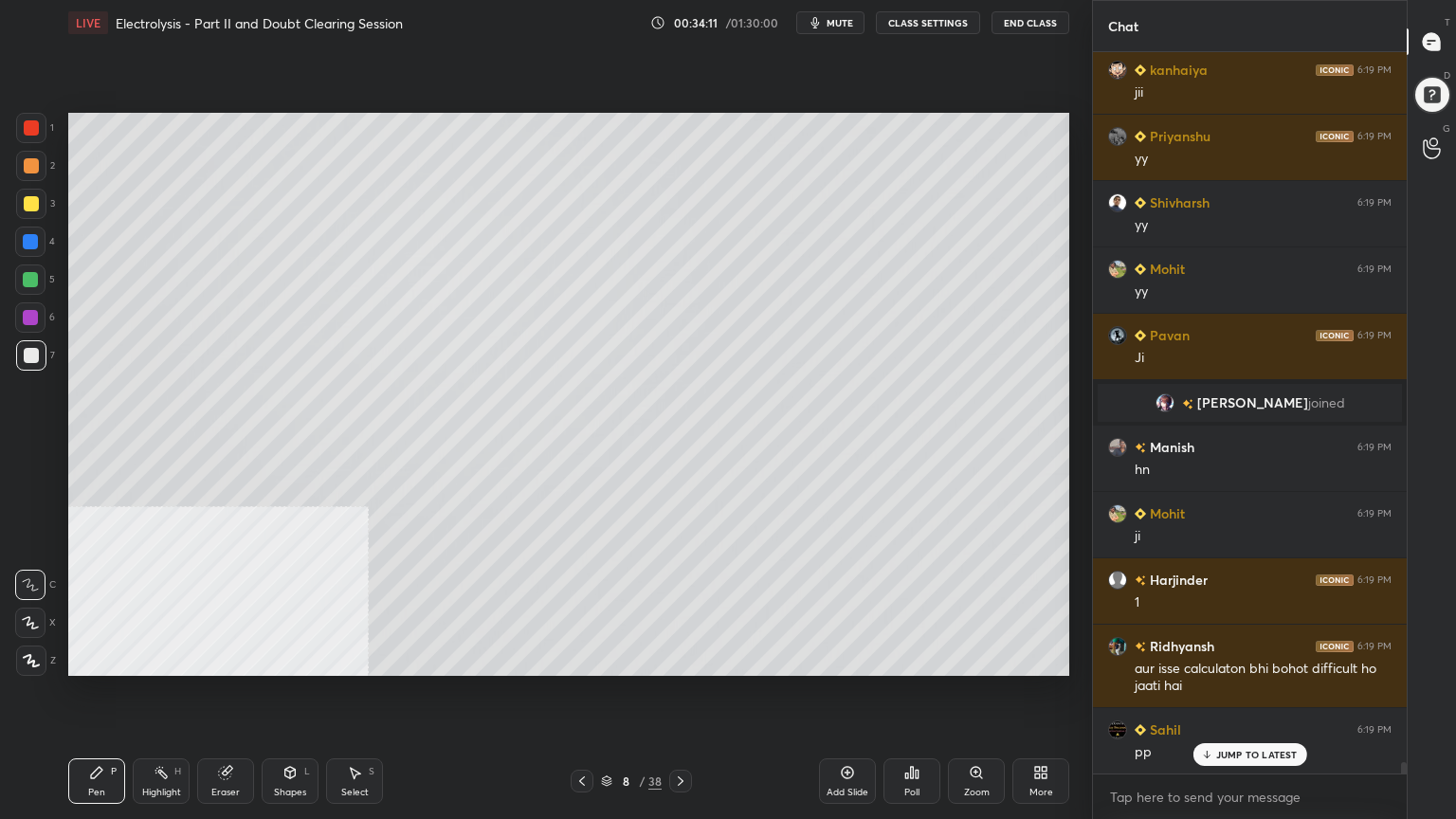
drag, startPoint x: 682, startPoint y: 778, endPoint x: 690, endPoint y: 766, distance: 14.4
click at [680, 658] on icon at bounding box center [681, 781] width 15 height 15
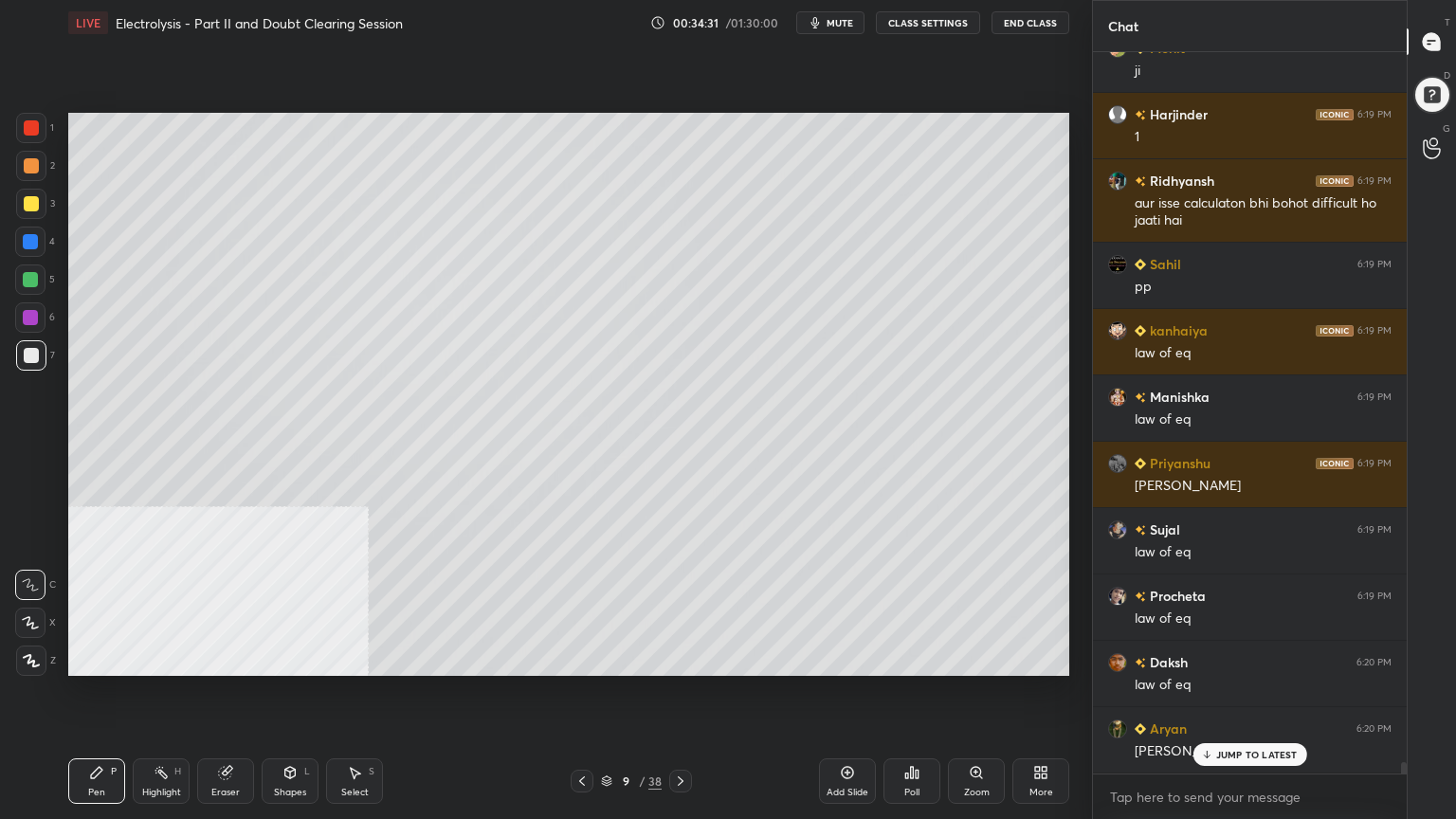
scroll to position [46807, 0]
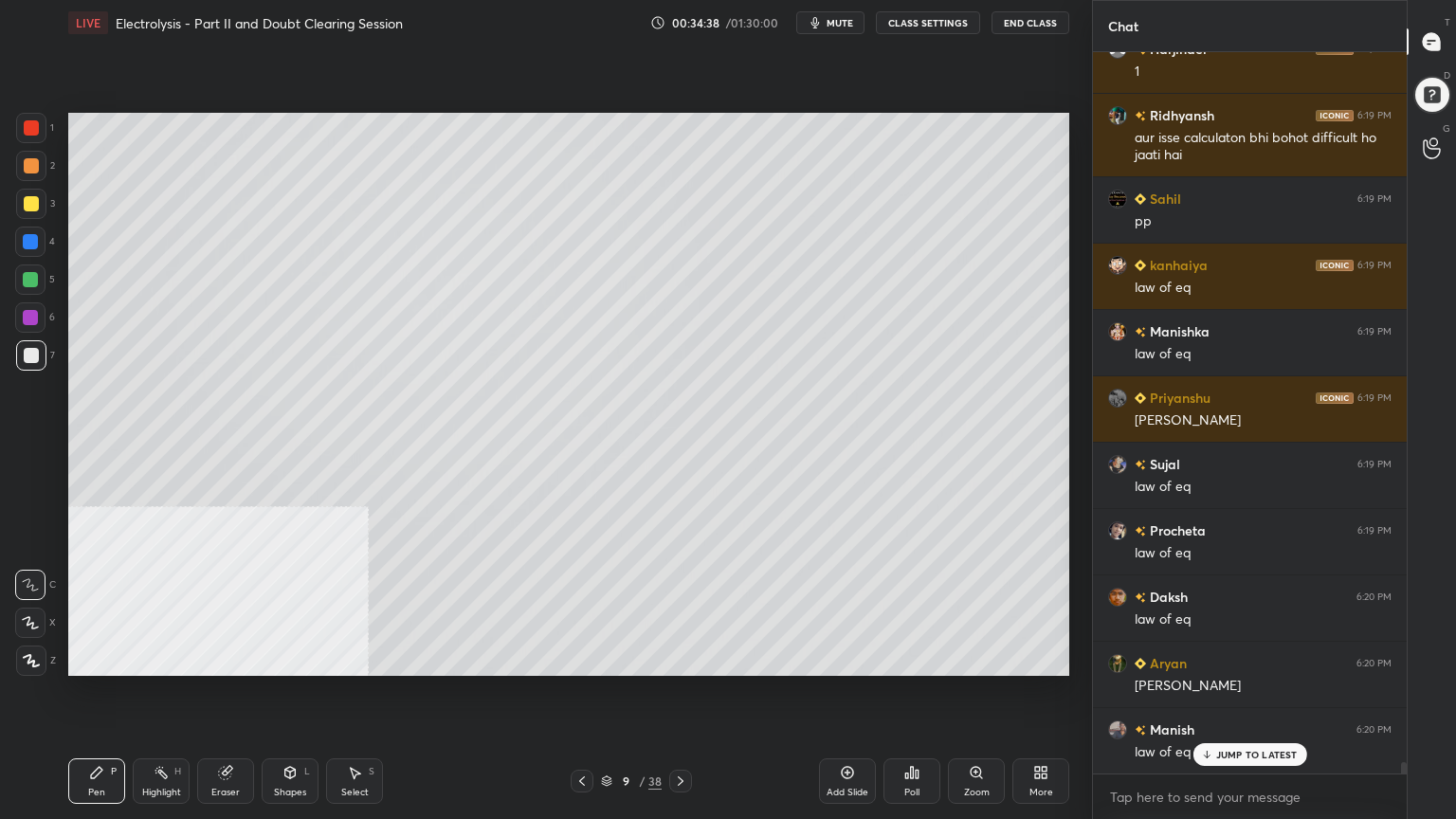
click at [683, 658] on icon at bounding box center [681, 781] width 15 height 15
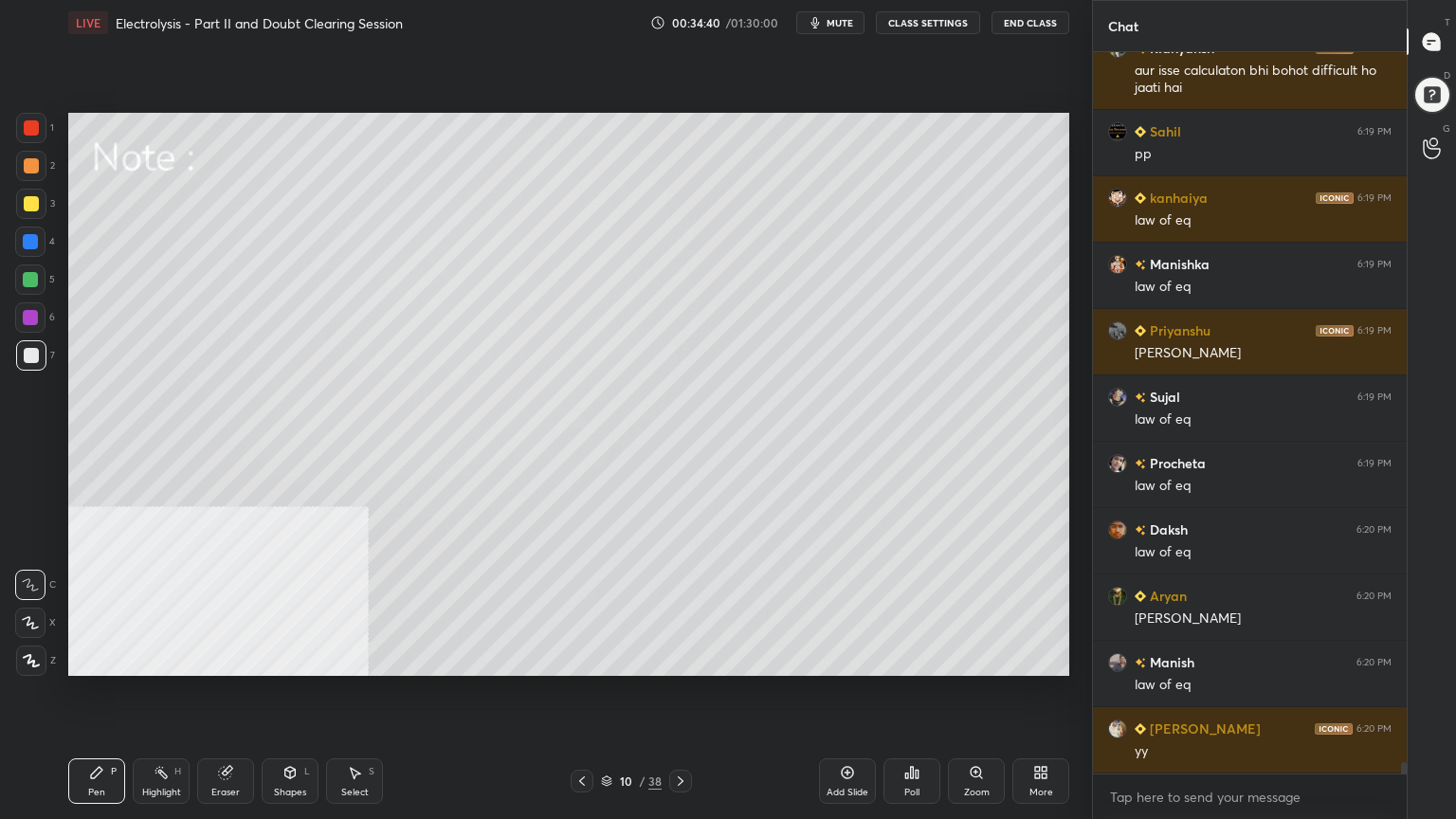
drag, startPoint x: 27, startPoint y: 204, endPoint x: 45, endPoint y: 182, distance: 28.4
click at [29, 201] on div at bounding box center [32, 204] width 15 height 15
click at [32, 287] on div at bounding box center [30, 279] width 30 height 30
click at [30, 365] on div at bounding box center [31, 355] width 30 height 30
click at [26, 208] on div at bounding box center [32, 204] width 15 height 15
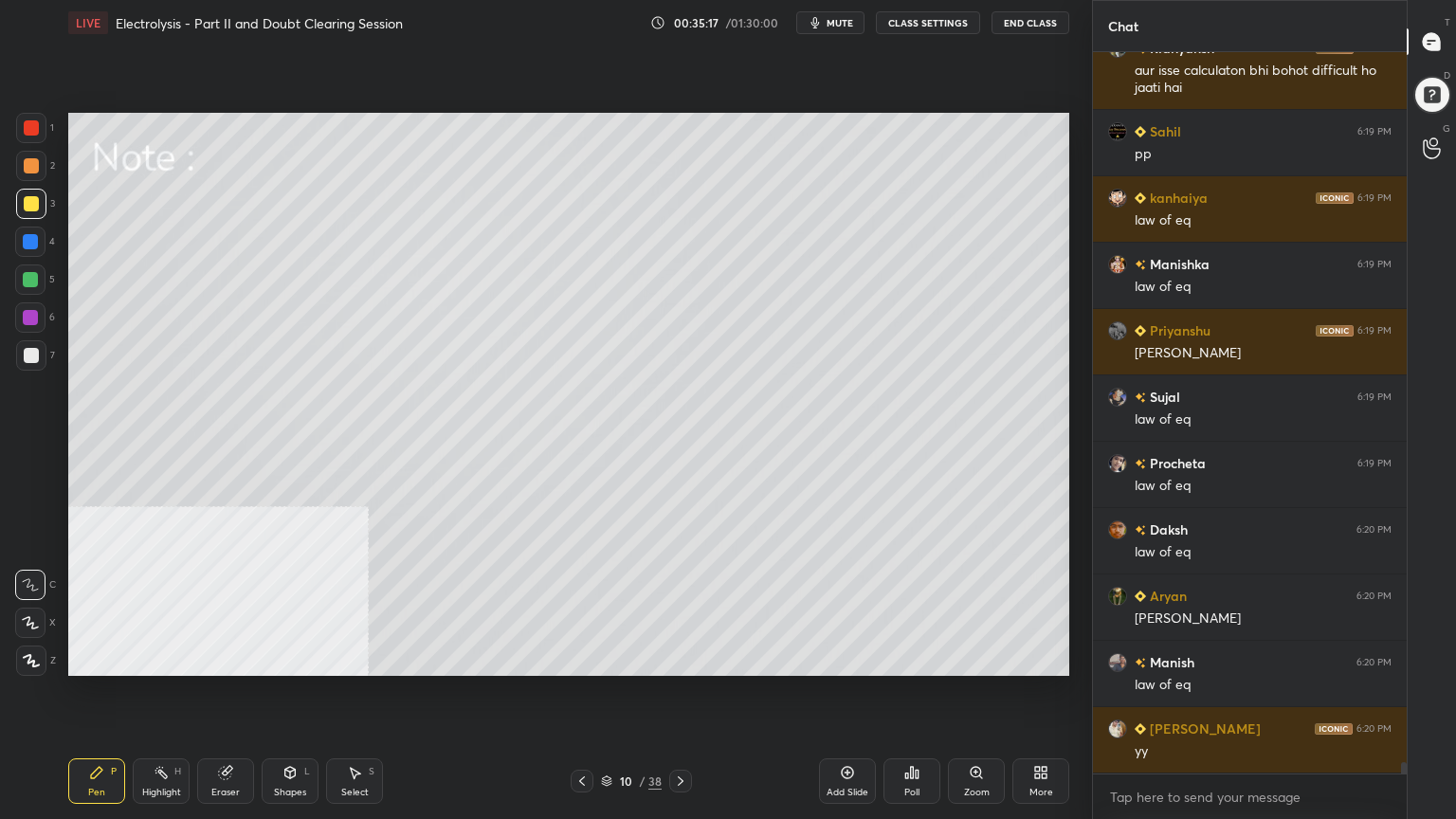
click at [300, 658] on div "Shapes L" at bounding box center [289, 780] width 57 height 45
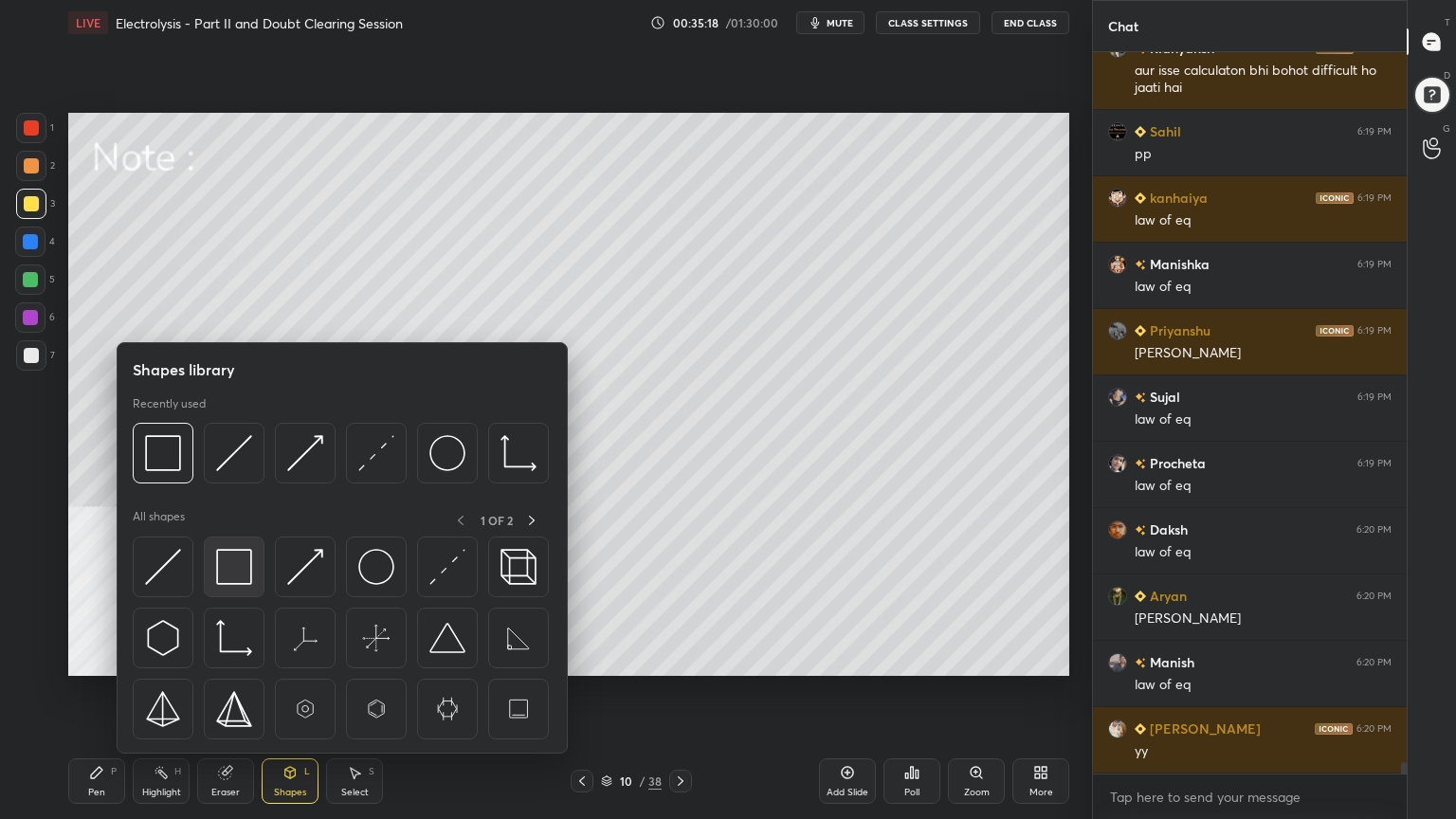
click at [228, 556] on img at bounding box center [234, 566] width 36 height 36
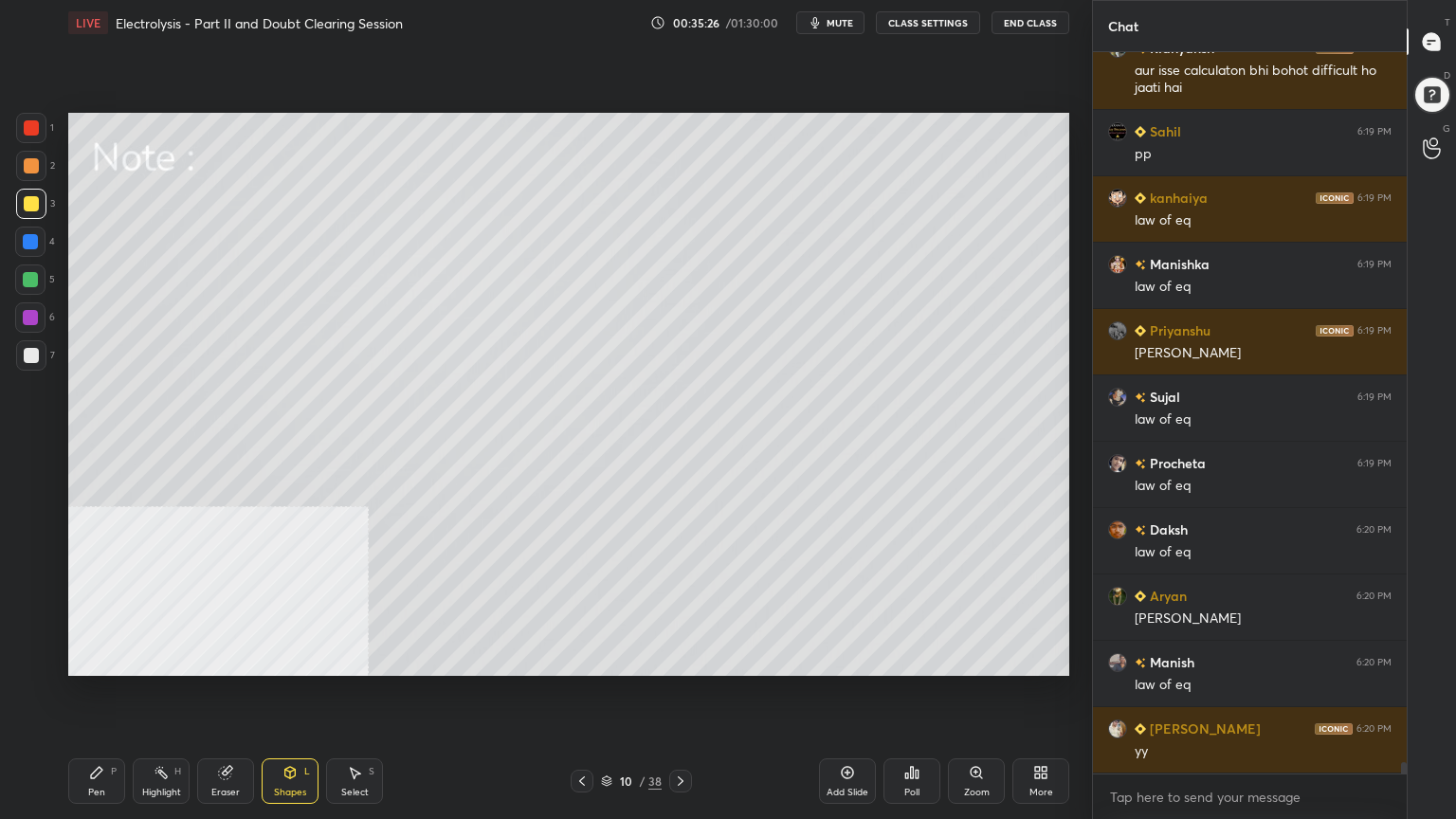
click at [100, 658] on div "Pen" at bounding box center [96, 792] width 17 height 10
click at [30, 163] on div at bounding box center [32, 166] width 15 height 15
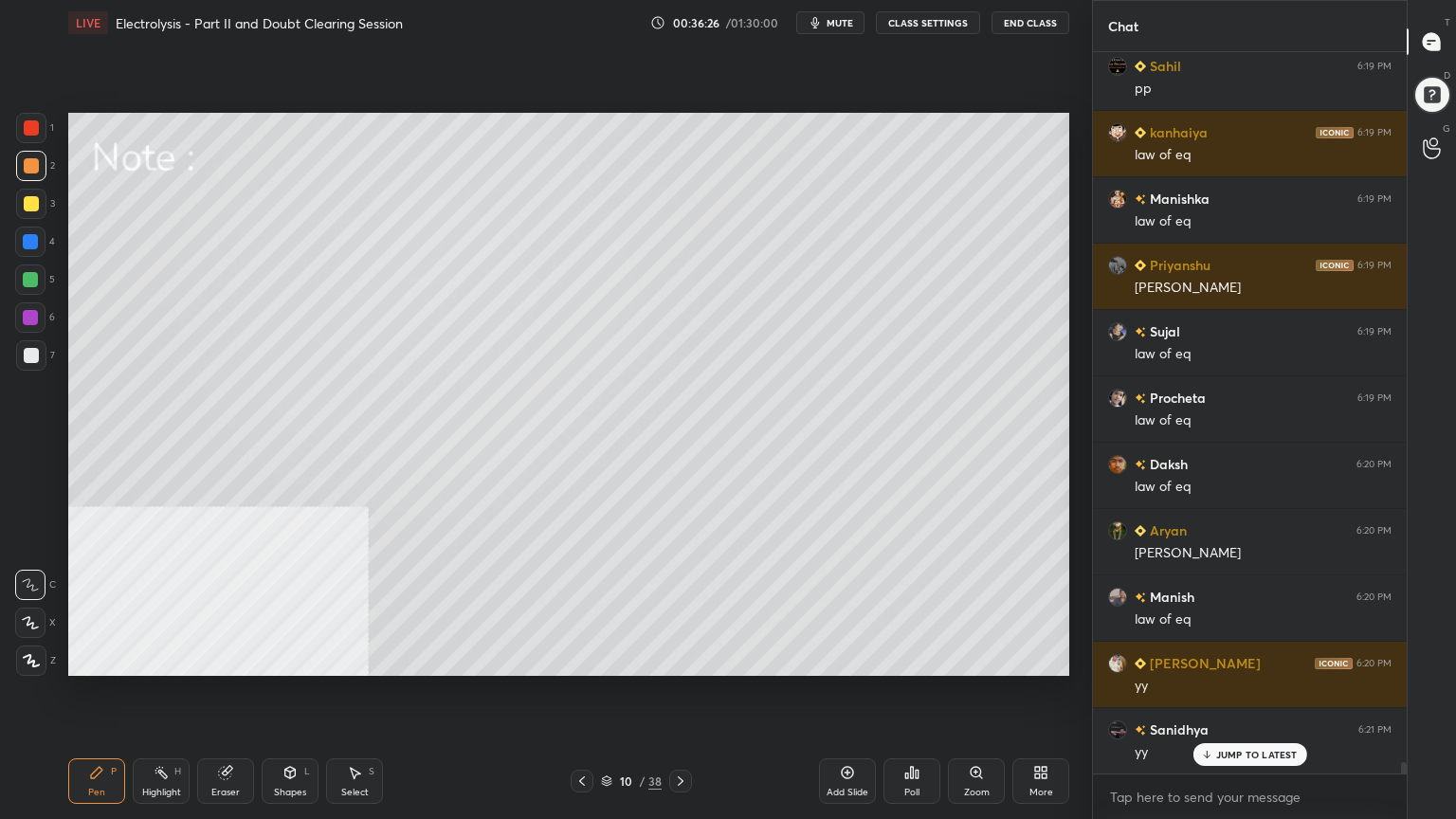
click at [349, 658] on div "Select" at bounding box center [355, 792] width 27 height 10
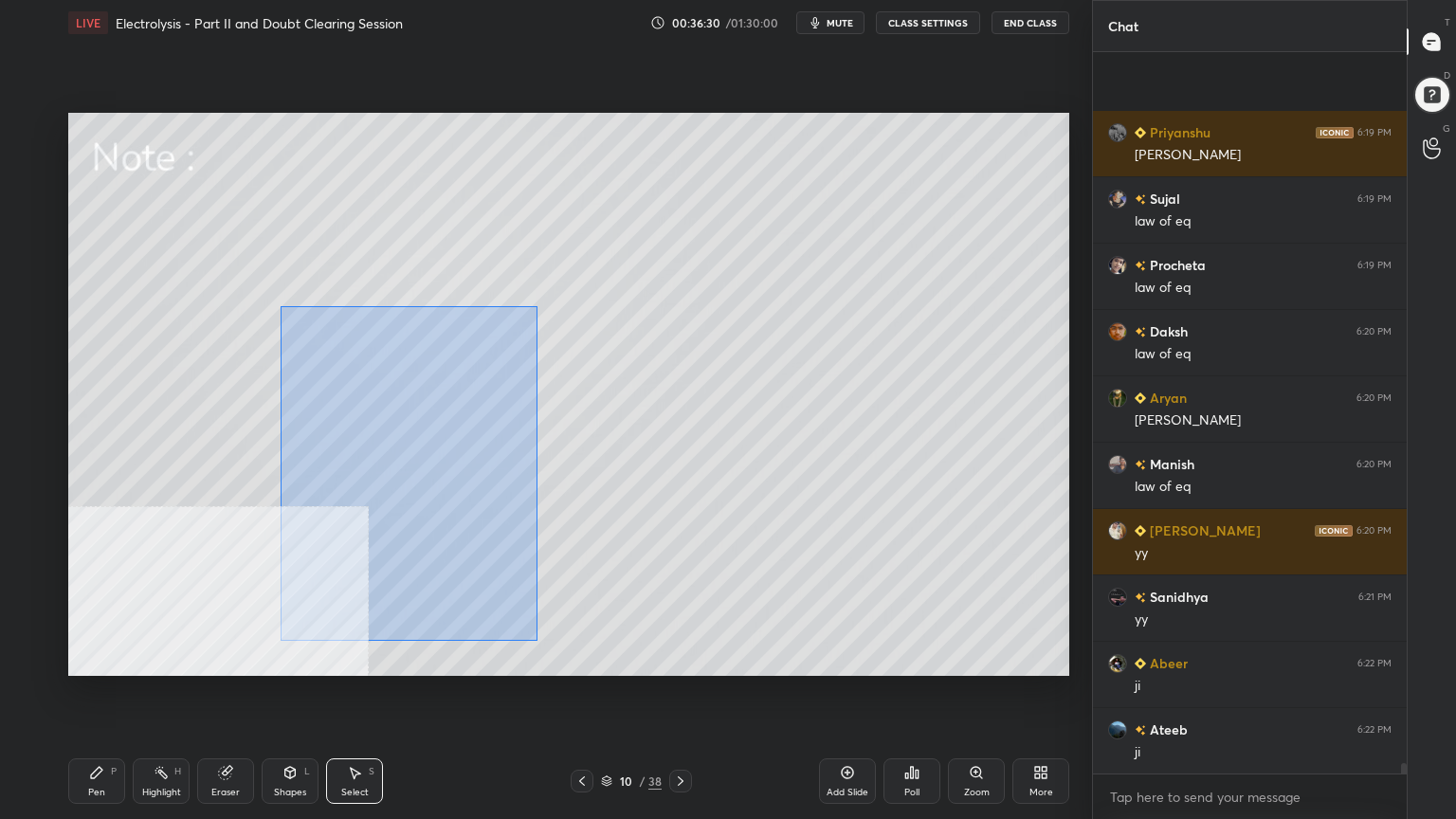
scroll to position [47206, 0]
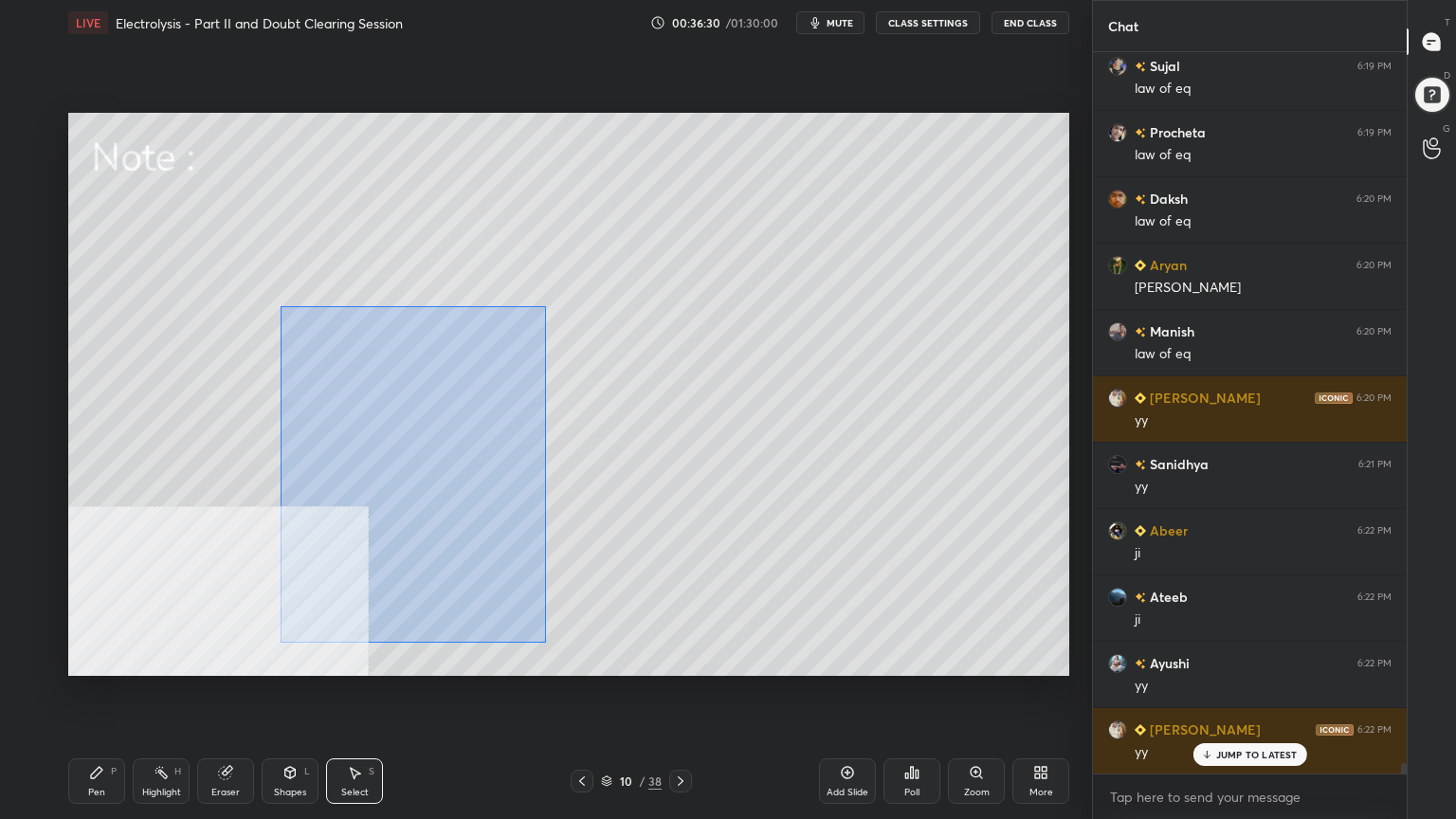
drag, startPoint x: 288, startPoint y: 314, endPoint x: 546, endPoint y: 642, distance: 417.3
click at [546, 642] on div "0 ° Undo Copy Paste here Duplicate Duplicate to new slide Delete" at bounding box center [569, 395] width 1002 height 563
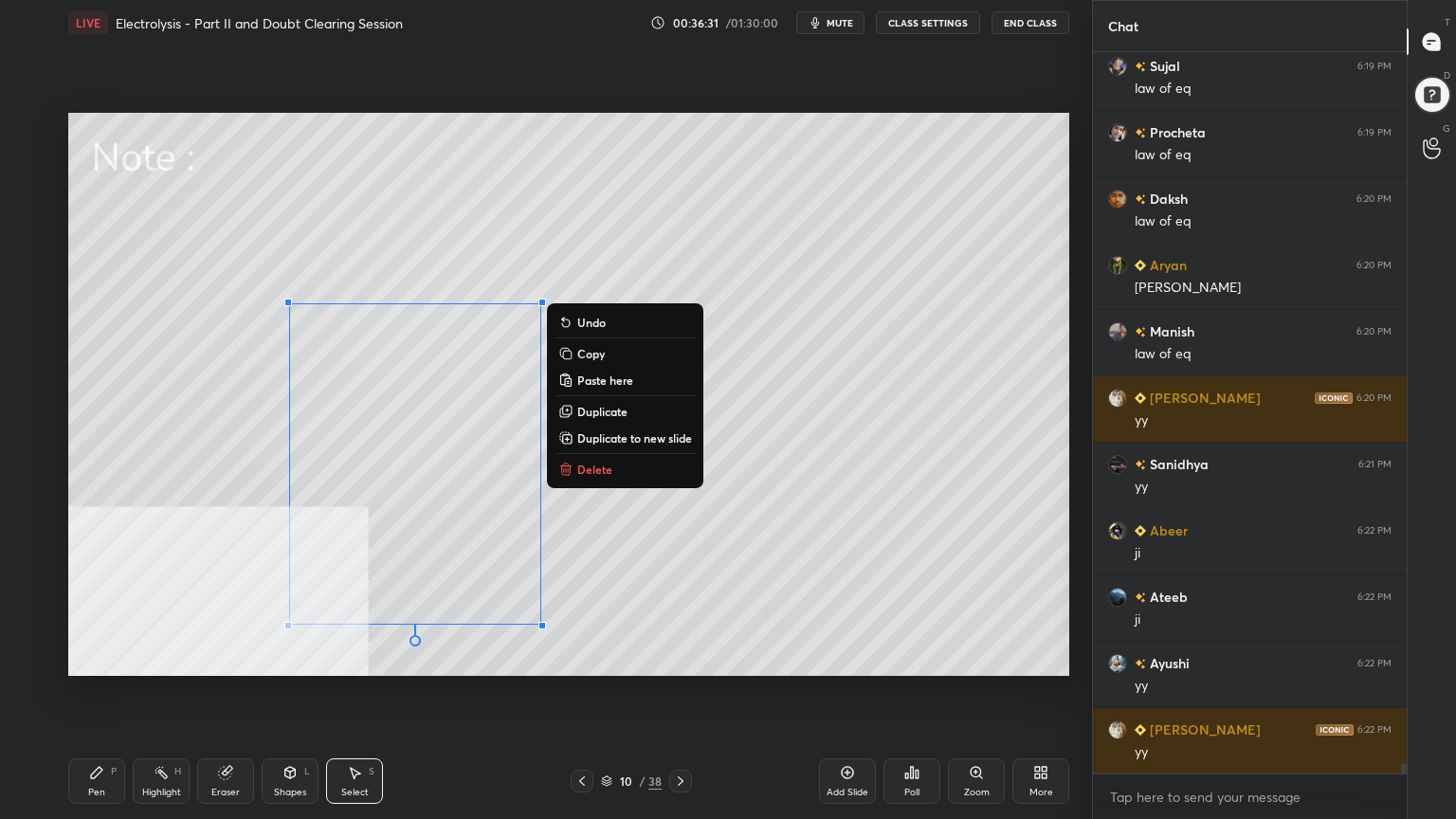
scroll to position [47273, 0]
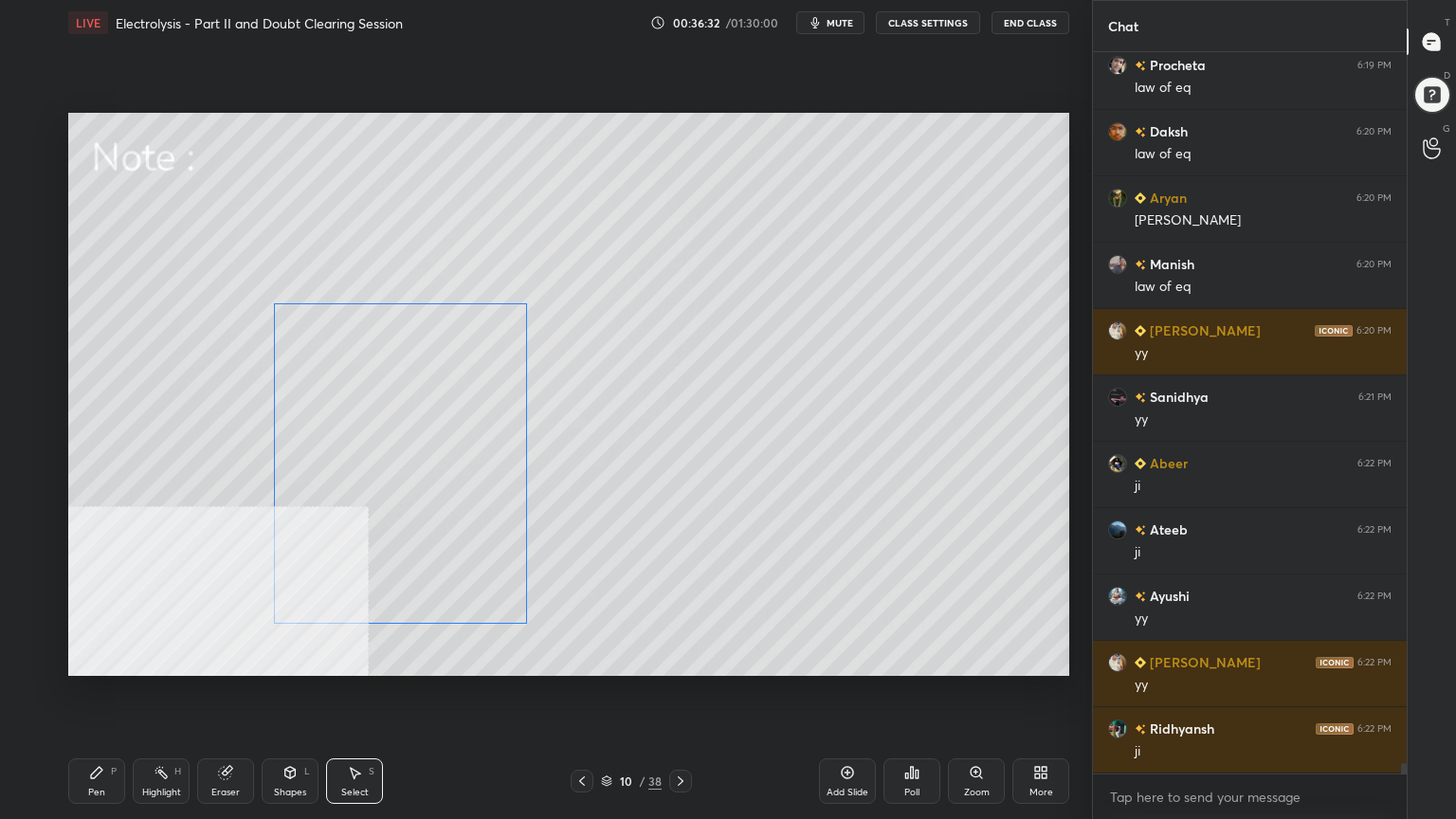
drag, startPoint x: 461, startPoint y: 545, endPoint x: 449, endPoint y: 542, distance: 12.4
click at [449, 542] on div "0 ° Undo Copy Paste here Duplicate Duplicate to new slide Delete" at bounding box center [569, 395] width 1002 height 563
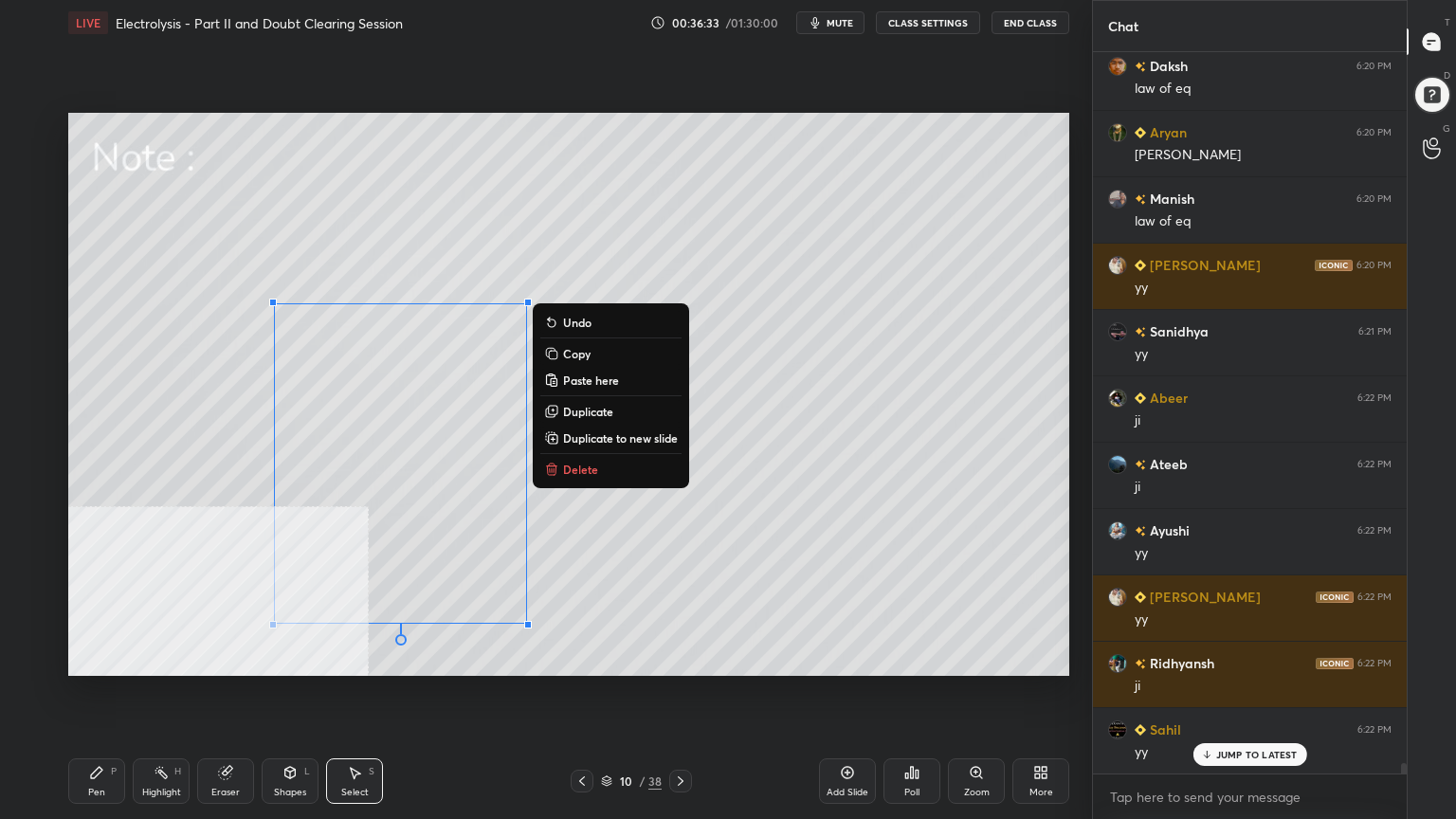
drag, startPoint x: 97, startPoint y: 785, endPoint x: 106, endPoint y: 766, distance: 21.0
click at [96, 658] on div "Pen P" at bounding box center [96, 780] width 57 height 45
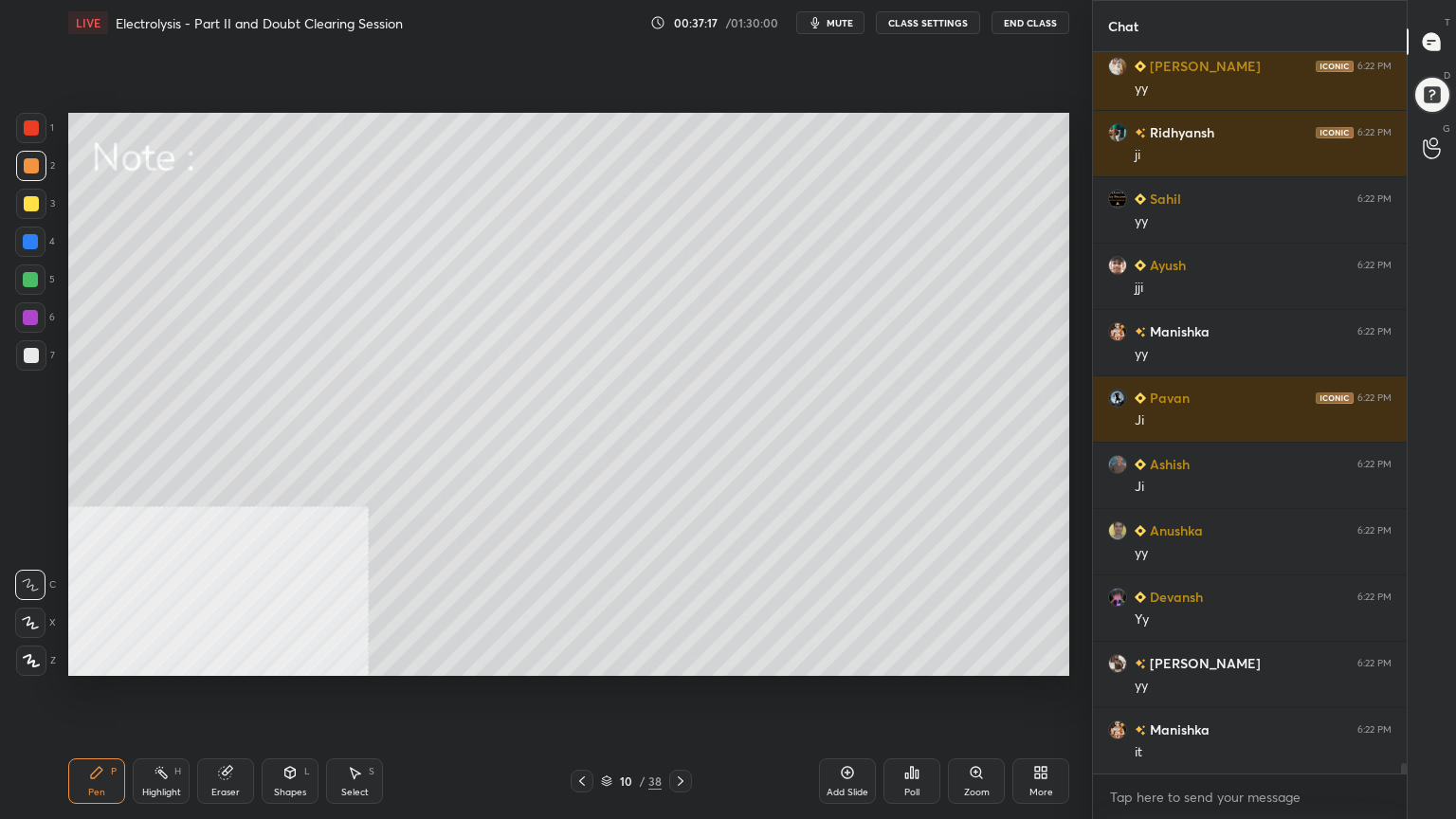
scroll to position [47936, 0]
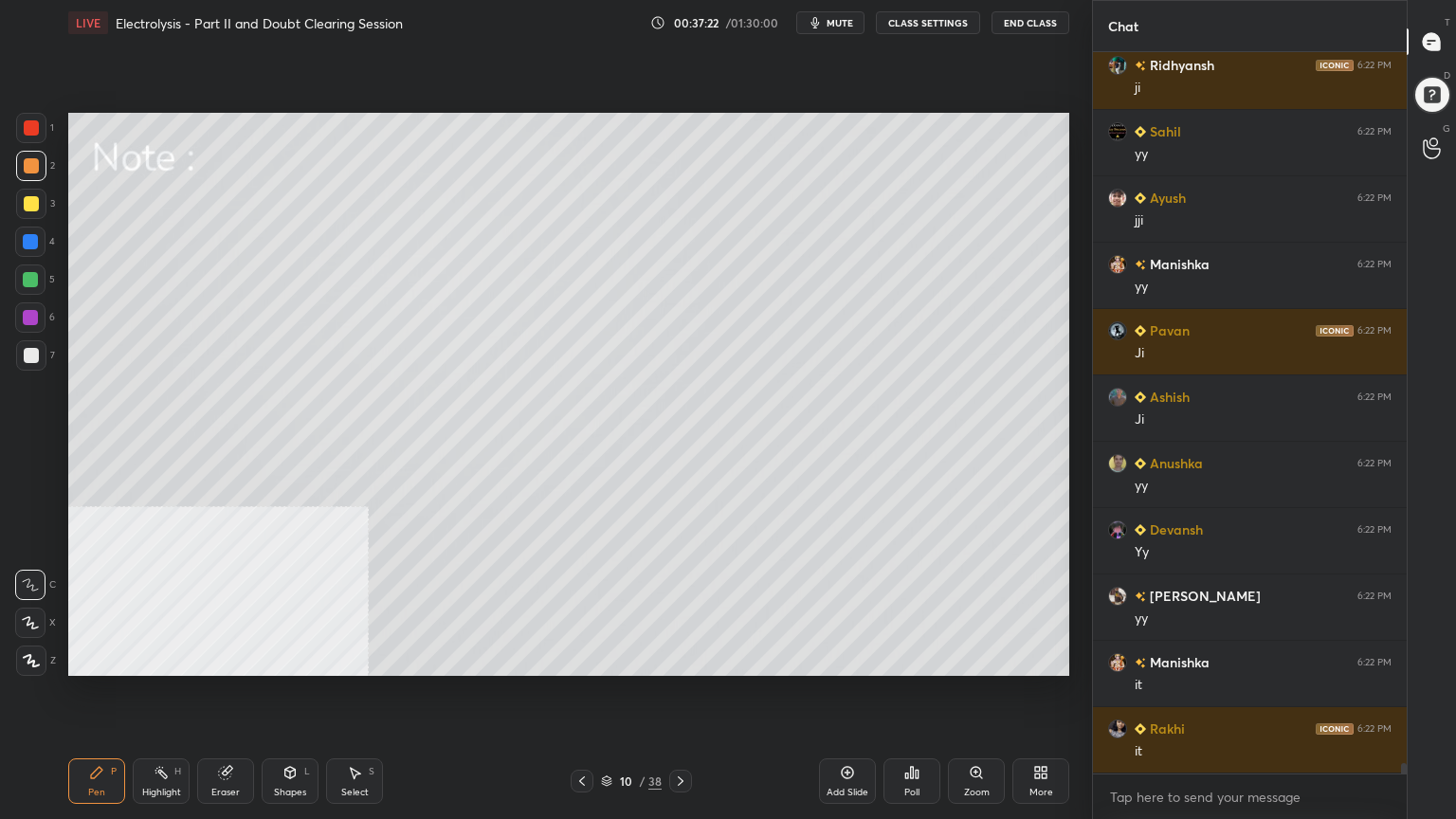
click at [37, 269] on div at bounding box center [30, 279] width 30 height 30
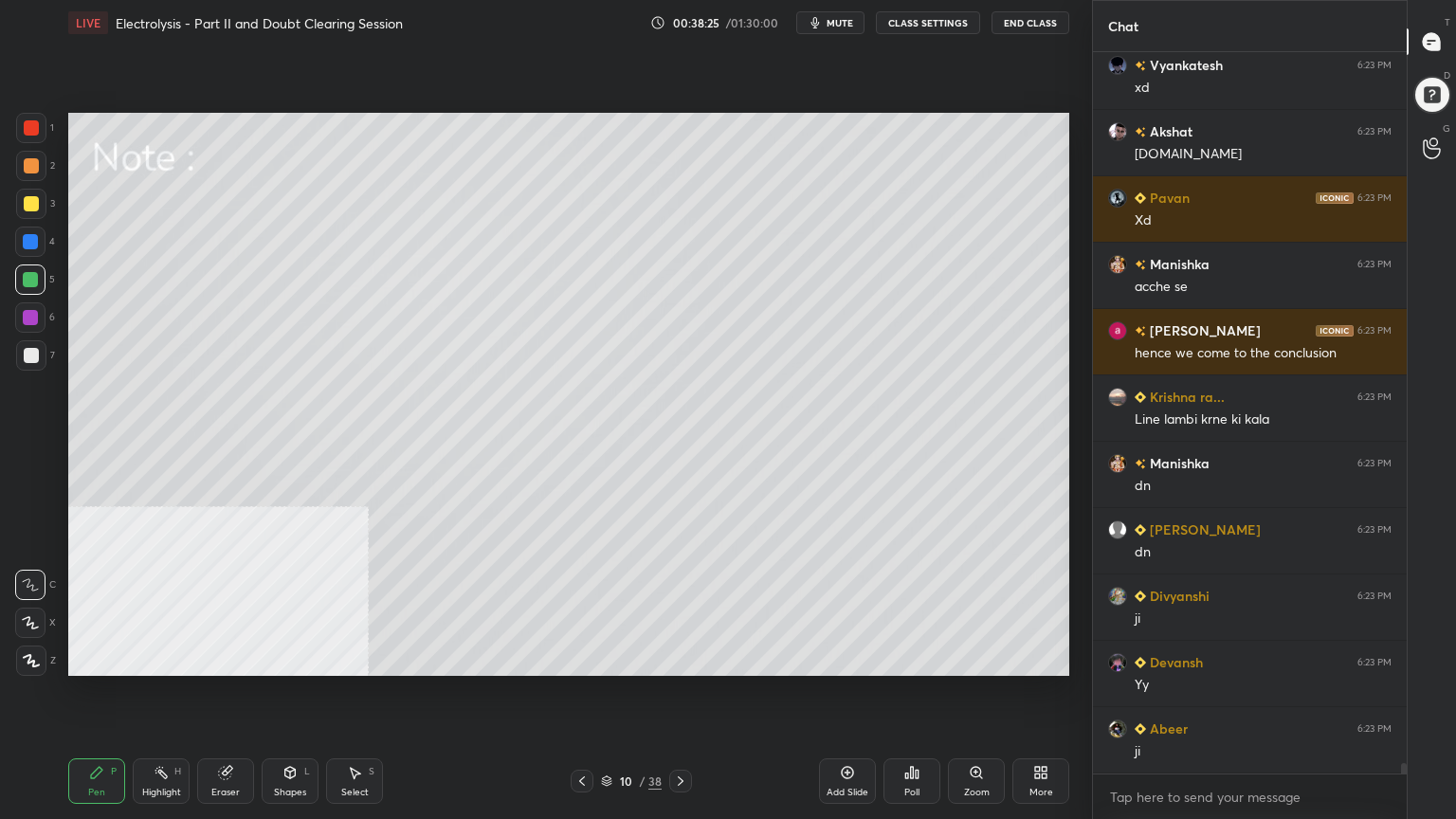
scroll to position [50125, 0]
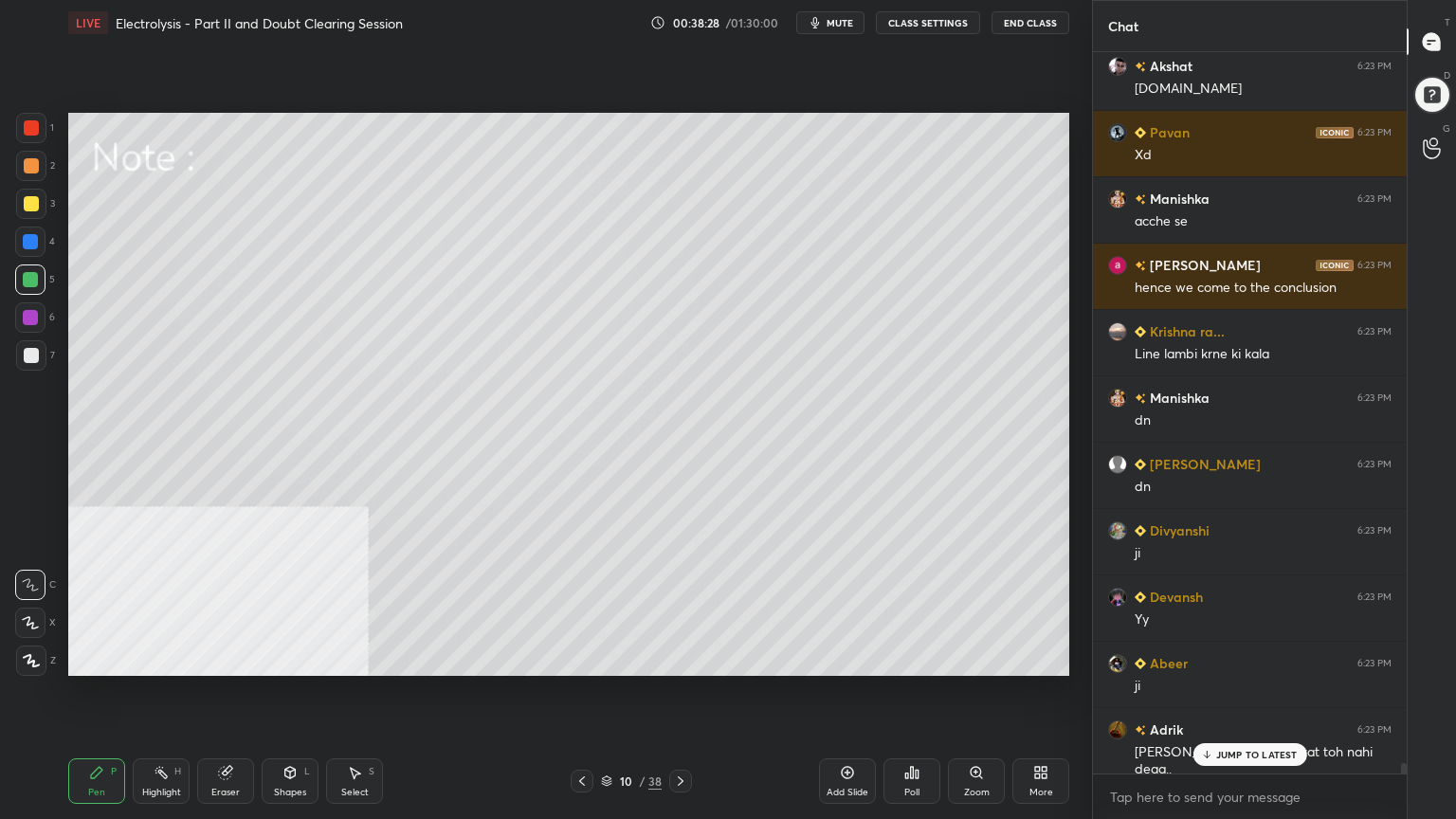
click at [27, 356] on div at bounding box center [32, 356] width 15 height 15
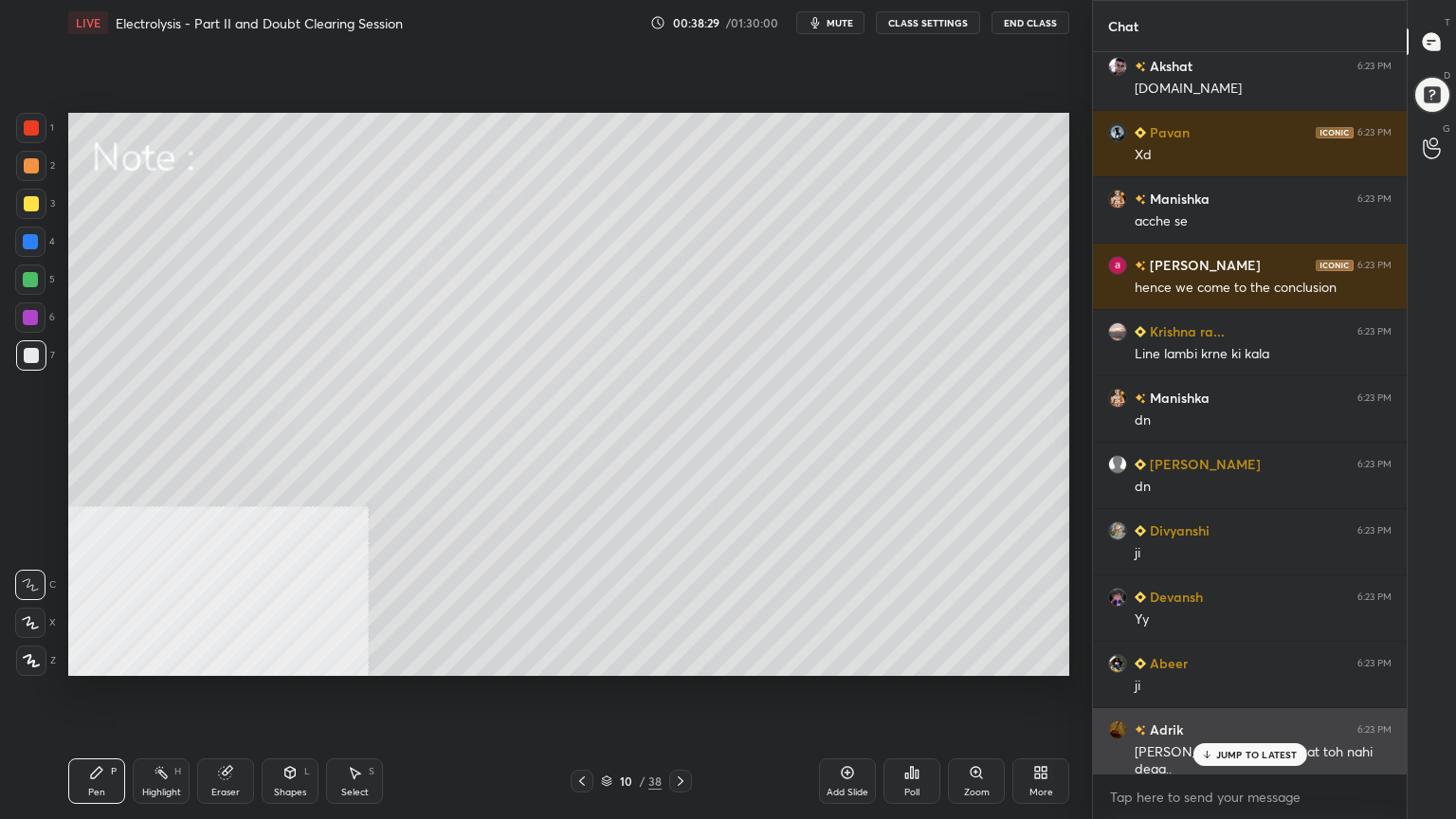
click at [1234, 658] on p "JUMP TO LATEST" at bounding box center [1257, 754] width 81 height 12
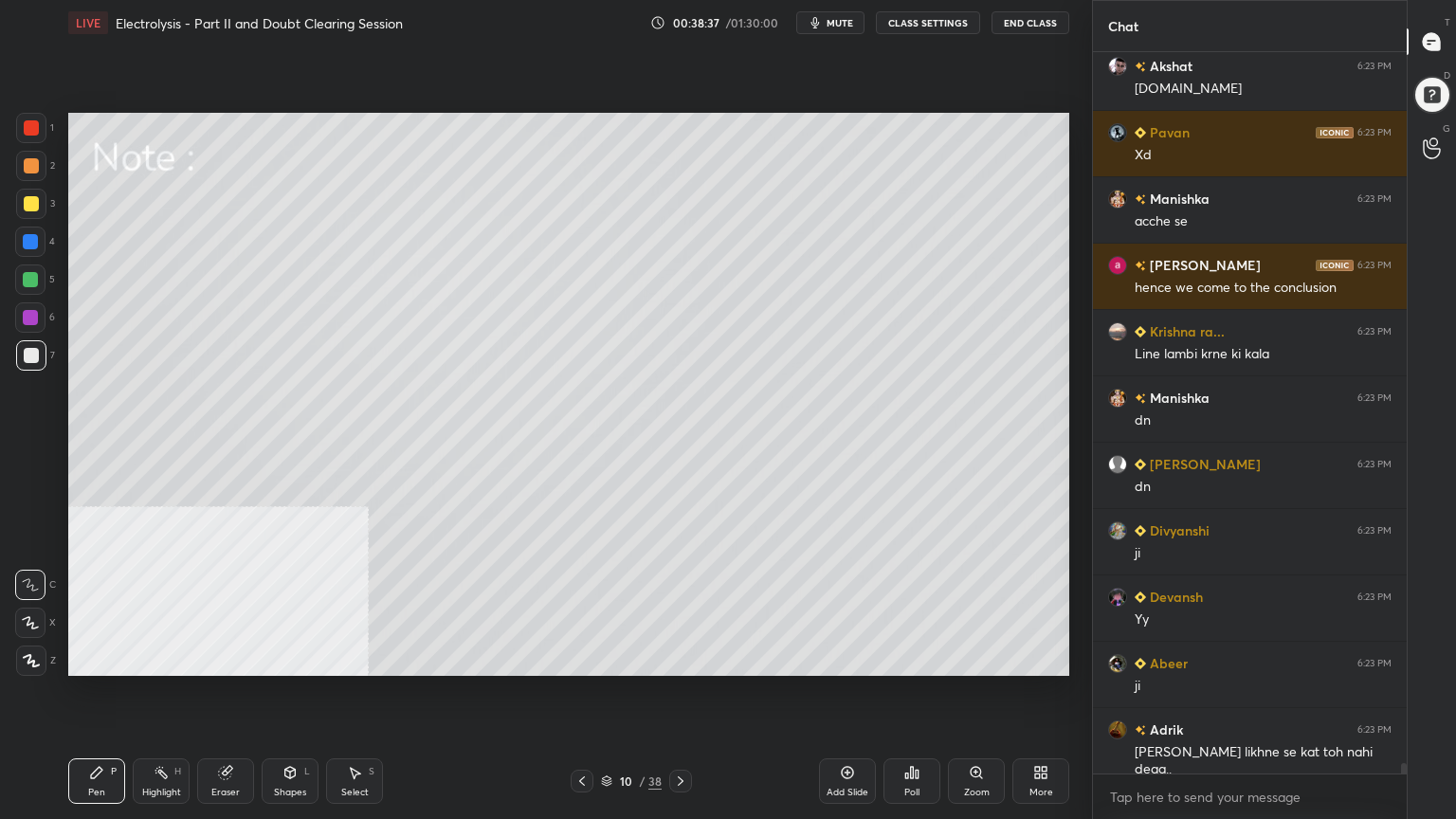
drag, startPoint x: 687, startPoint y: 781, endPoint x: 685, endPoint y: 768, distance: 13.2
click at [686, 658] on icon at bounding box center [681, 781] width 15 height 15
click at [290, 658] on icon at bounding box center [290, 773] width 15 height 15
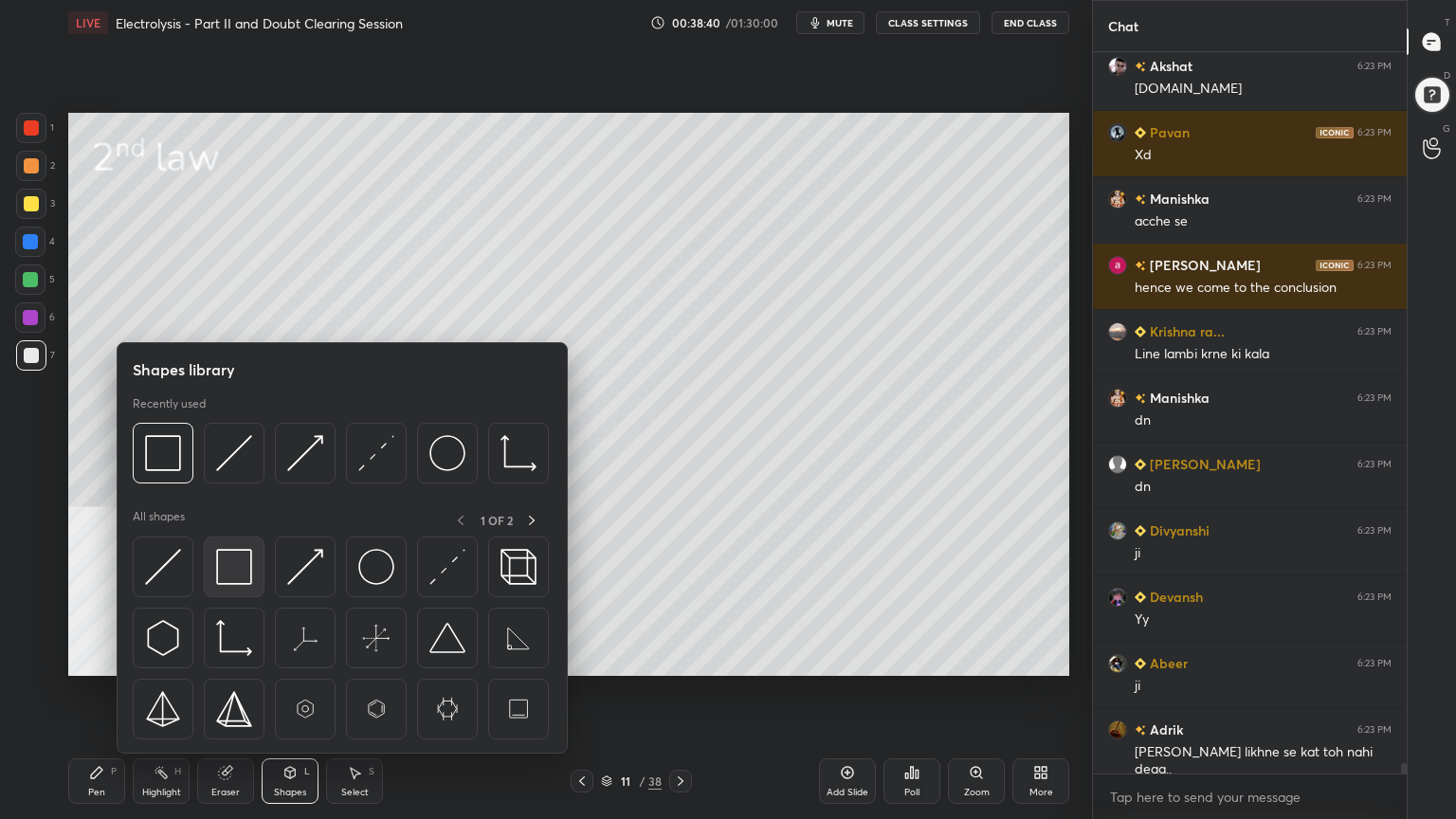
click at [232, 572] on img at bounding box center [234, 566] width 36 height 36
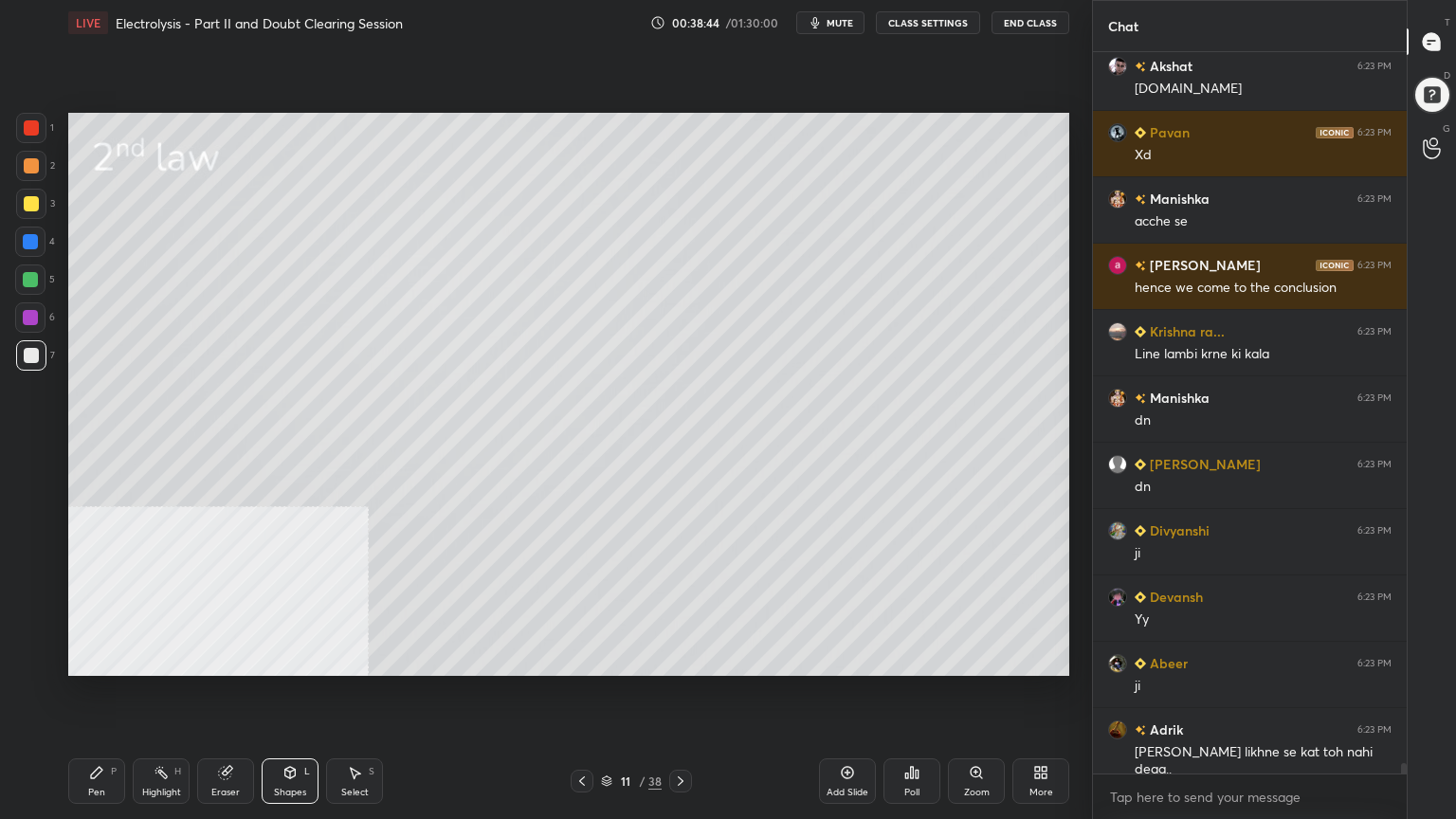
drag, startPoint x: 87, startPoint y: 788, endPoint x: 94, endPoint y: 771, distance: 18.4
click at [88, 658] on div "Pen" at bounding box center [96, 792] width 17 height 10
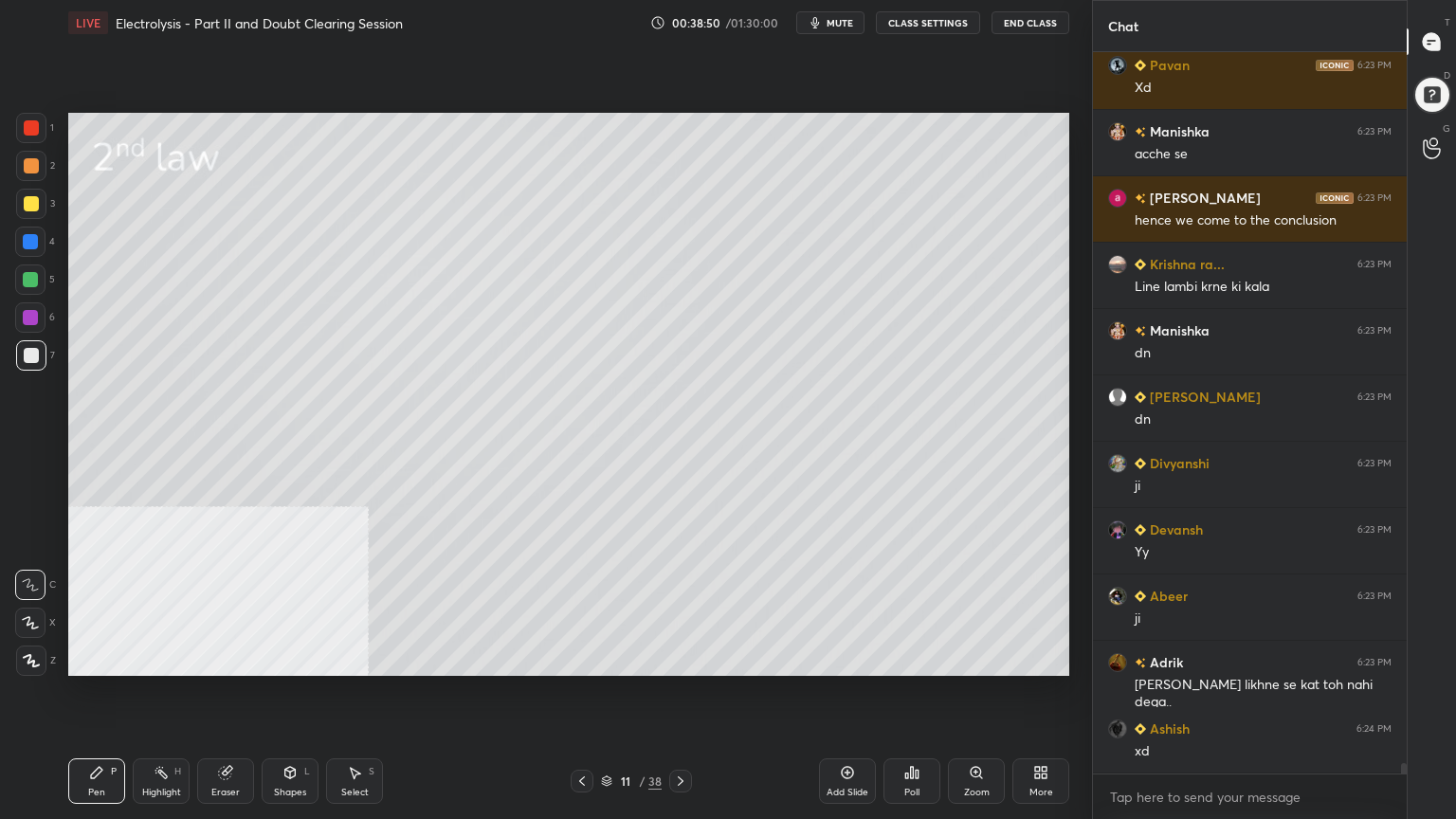
scroll to position [50258, 0]
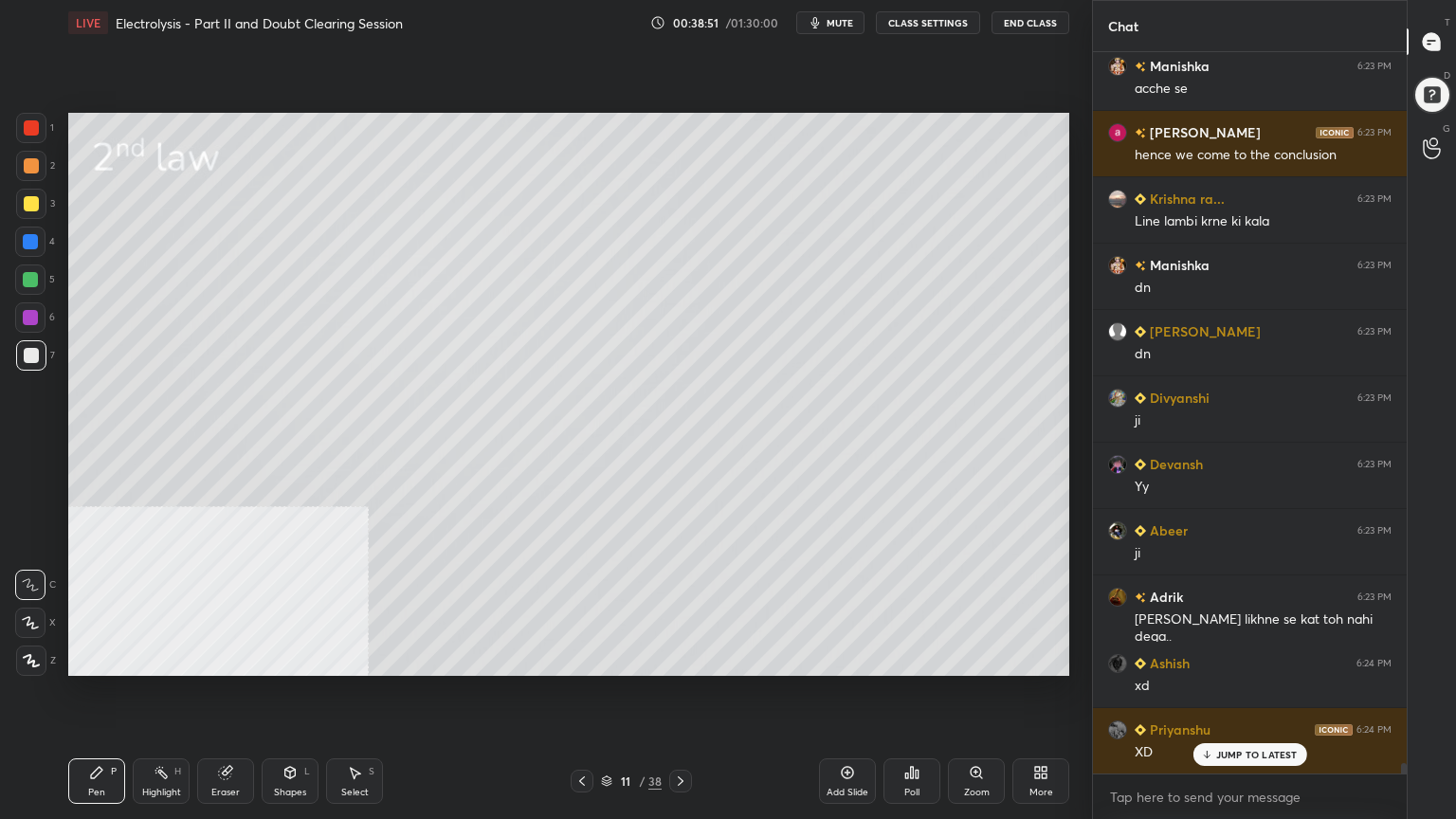
click at [24, 208] on div at bounding box center [32, 204] width 15 height 15
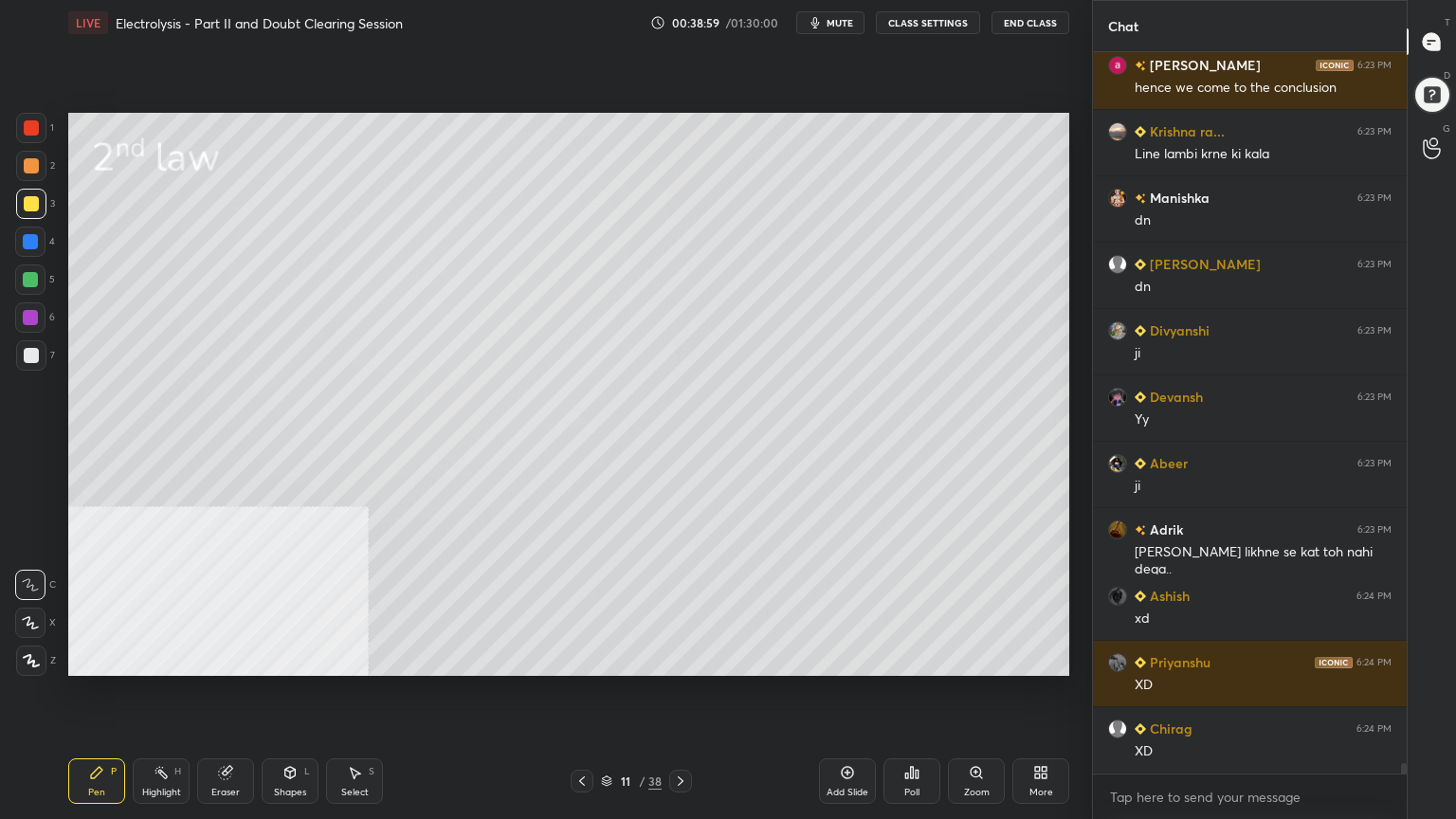
scroll to position [50390, 0]
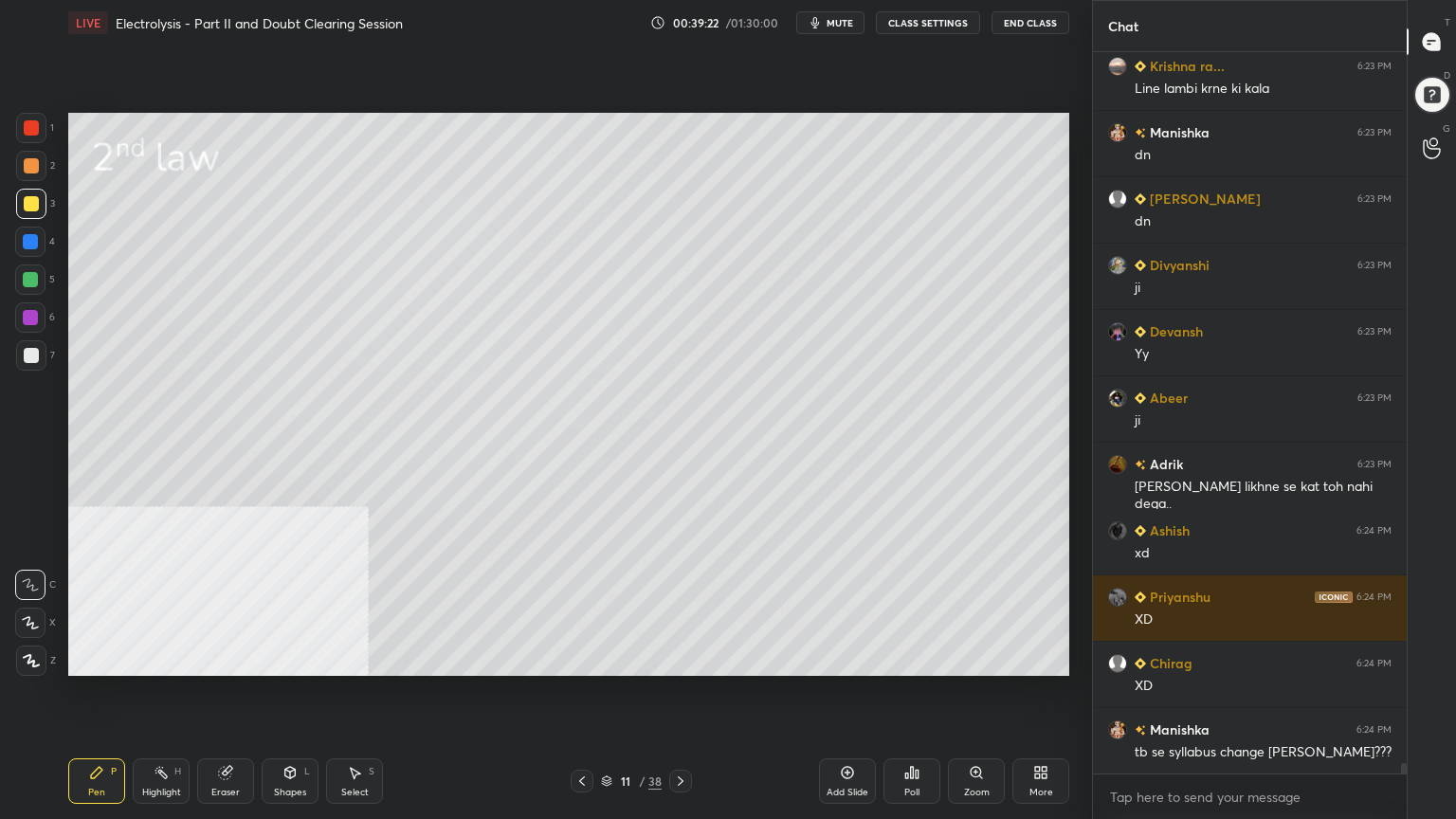
click at [1070, 165] on div "Setting up your live class Poll for secs No correct answer Start poll" at bounding box center [568, 394] width 1016 height 697
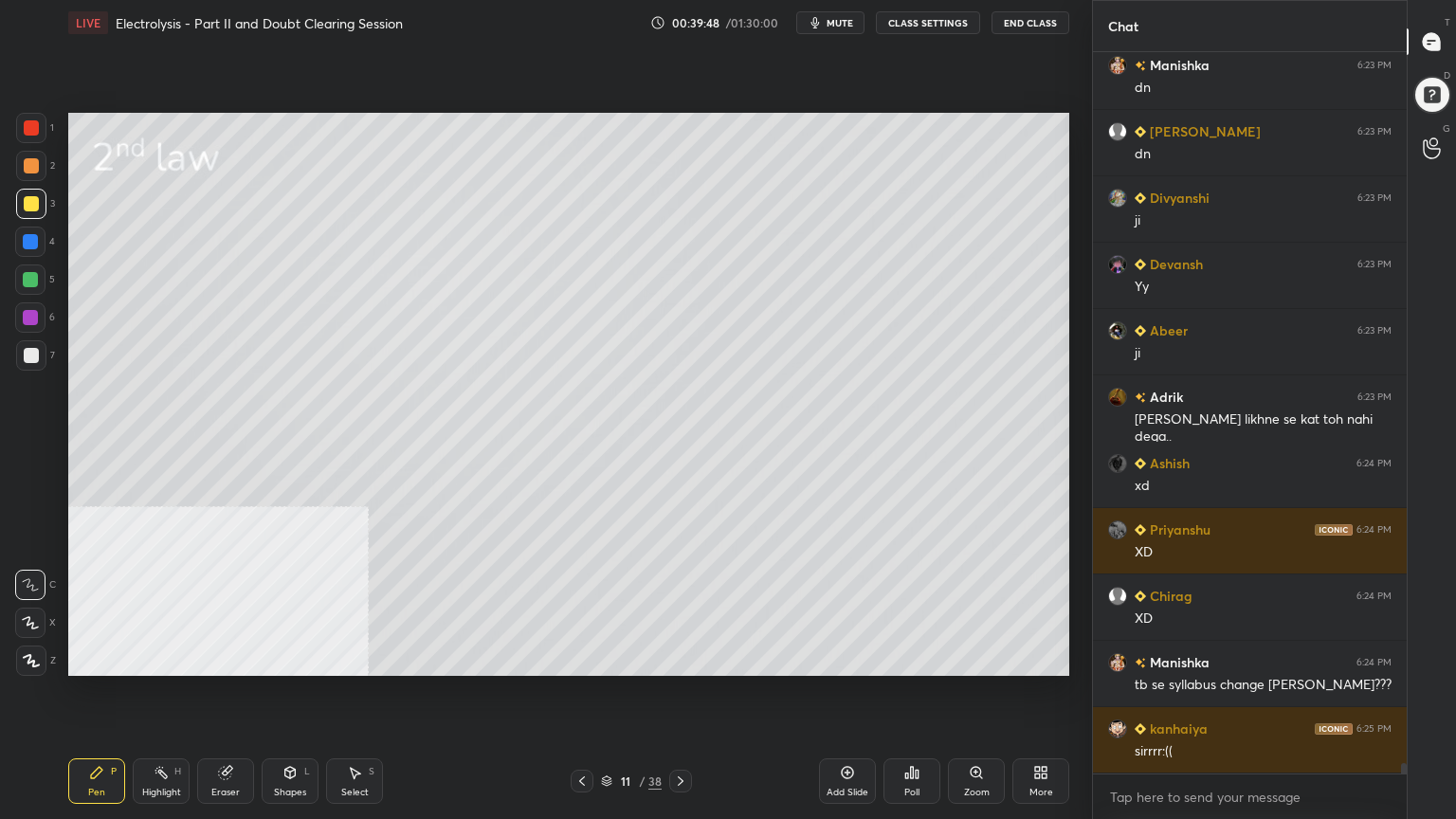
scroll to position [50523, 0]
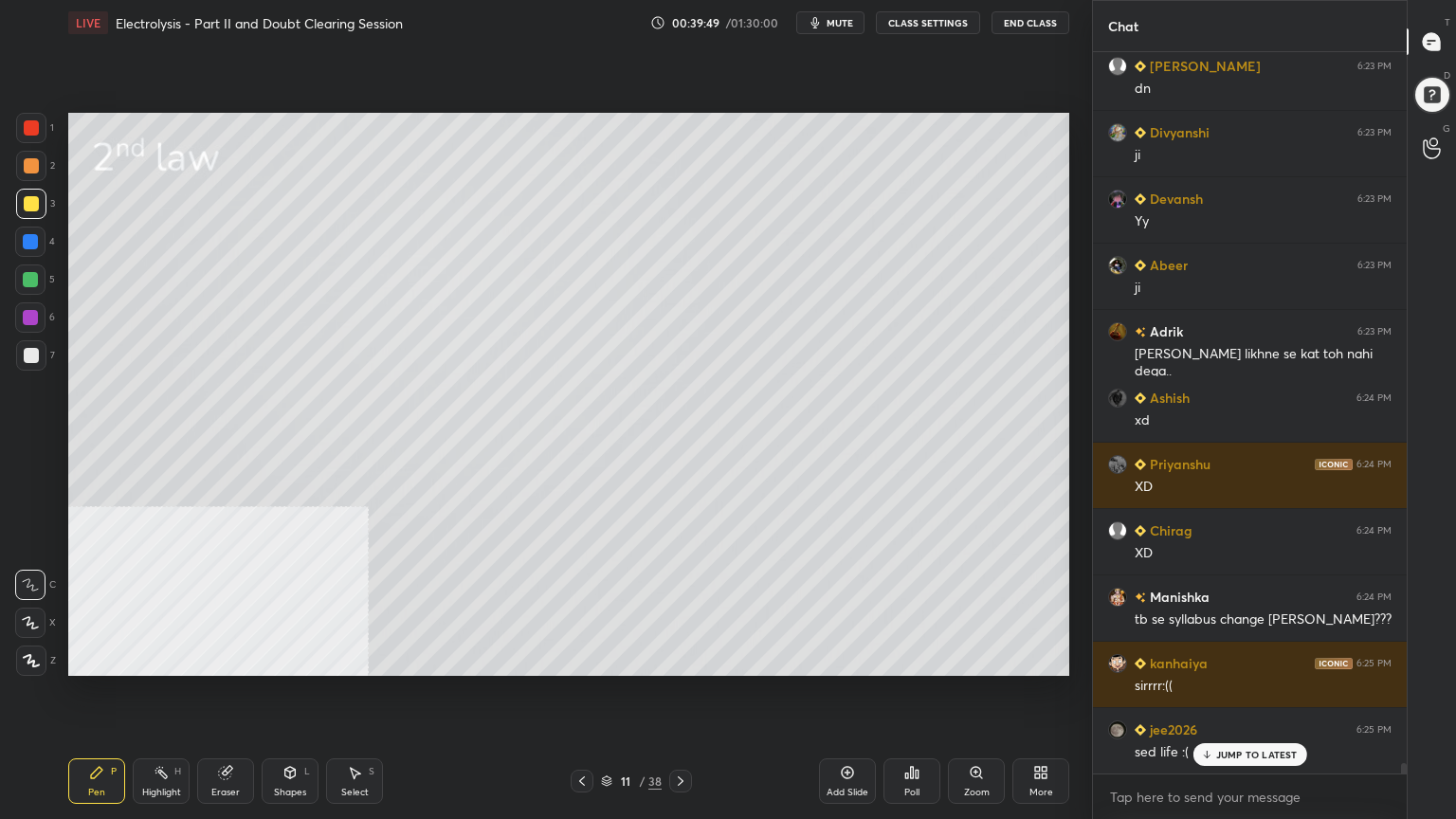
click at [353, 658] on div "Select" at bounding box center [355, 792] width 27 height 10
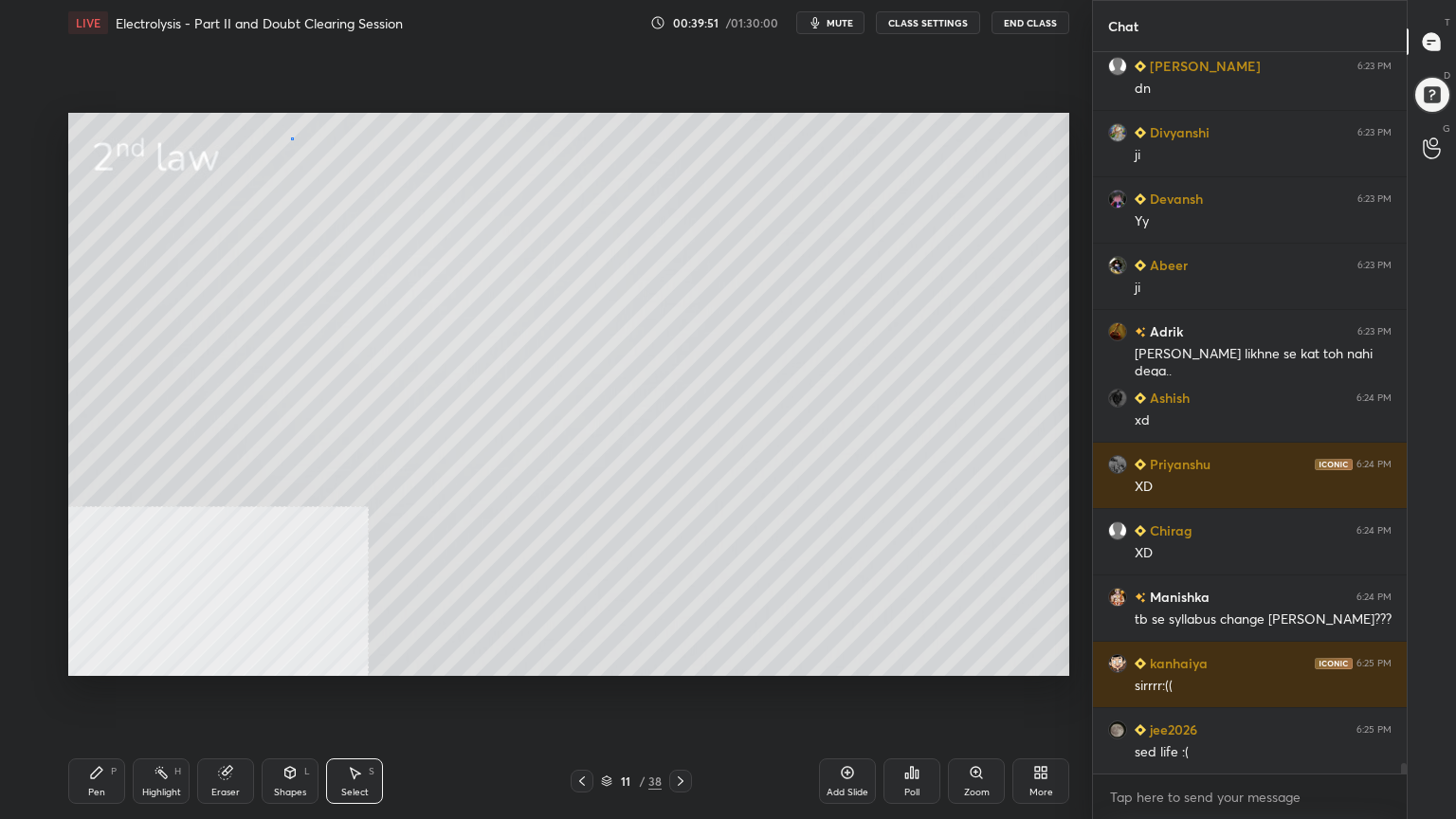
scroll to position [50591, 0]
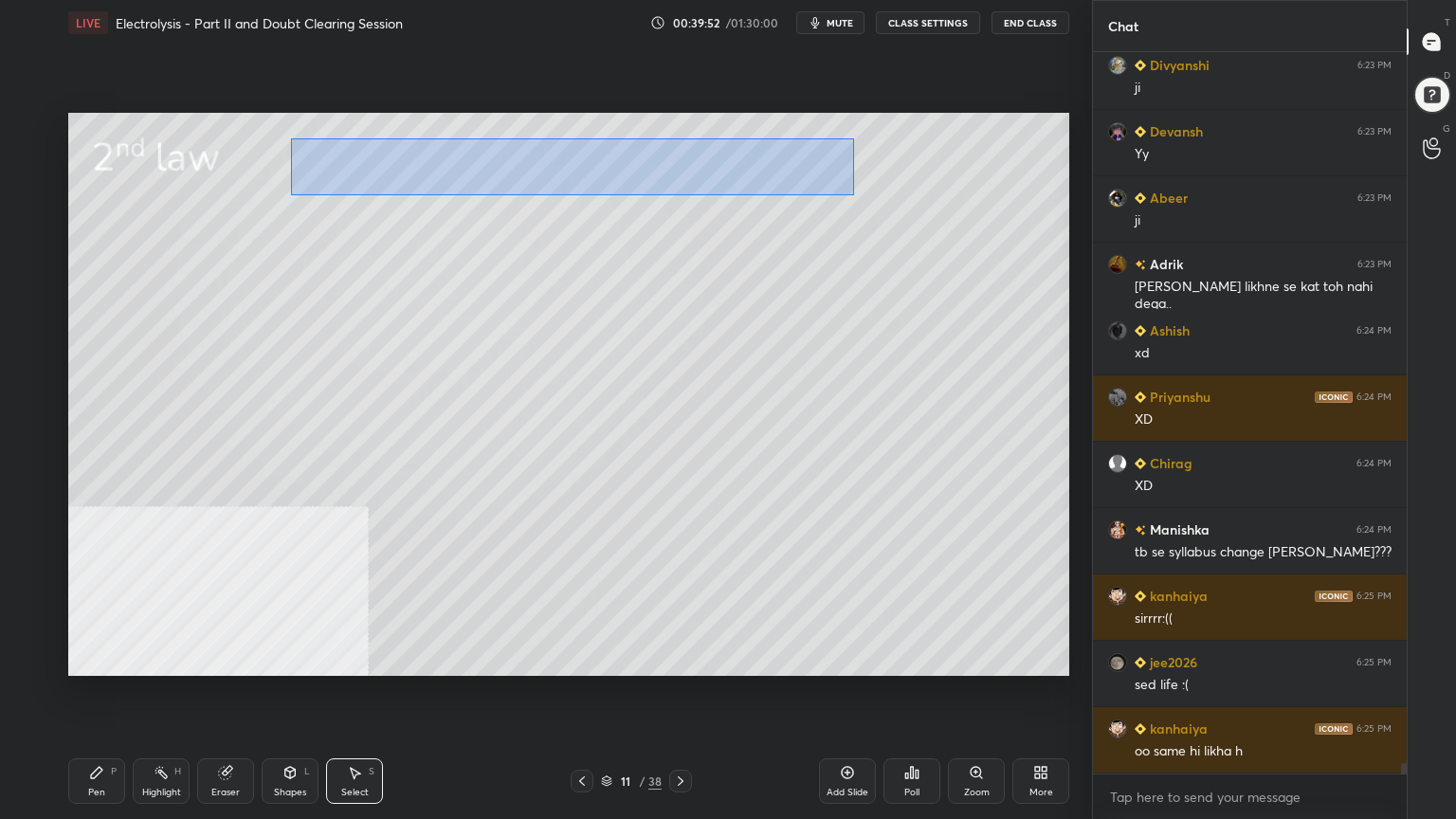
drag, startPoint x: 291, startPoint y: 136, endPoint x: 868, endPoint y: 193, distance: 579.8
click at [870, 197] on div "0 ° Undo Copy Paste here Duplicate Duplicate to new slide Delete" at bounding box center [569, 395] width 1002 height 563
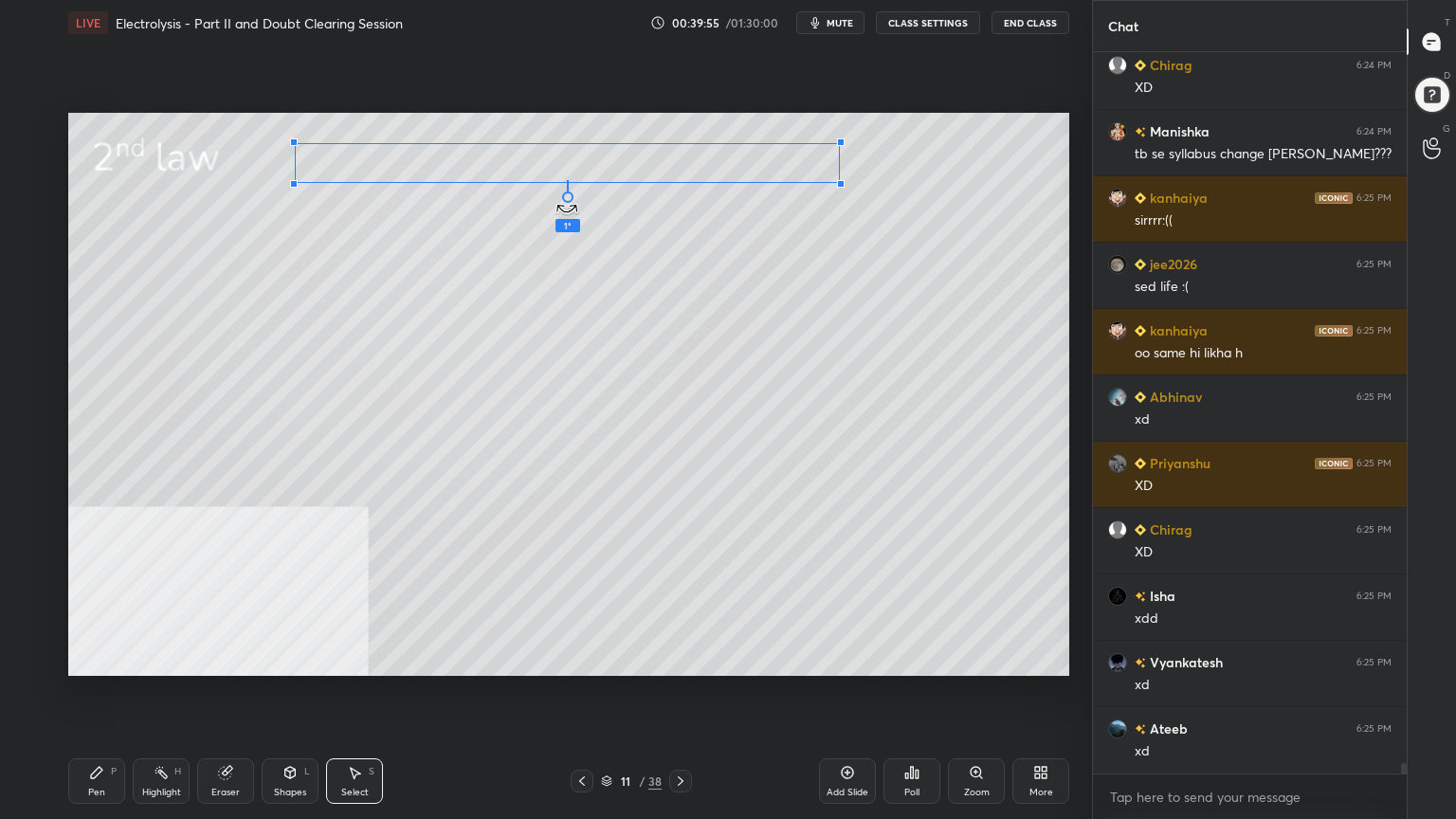
scroll to position [51187, 0]
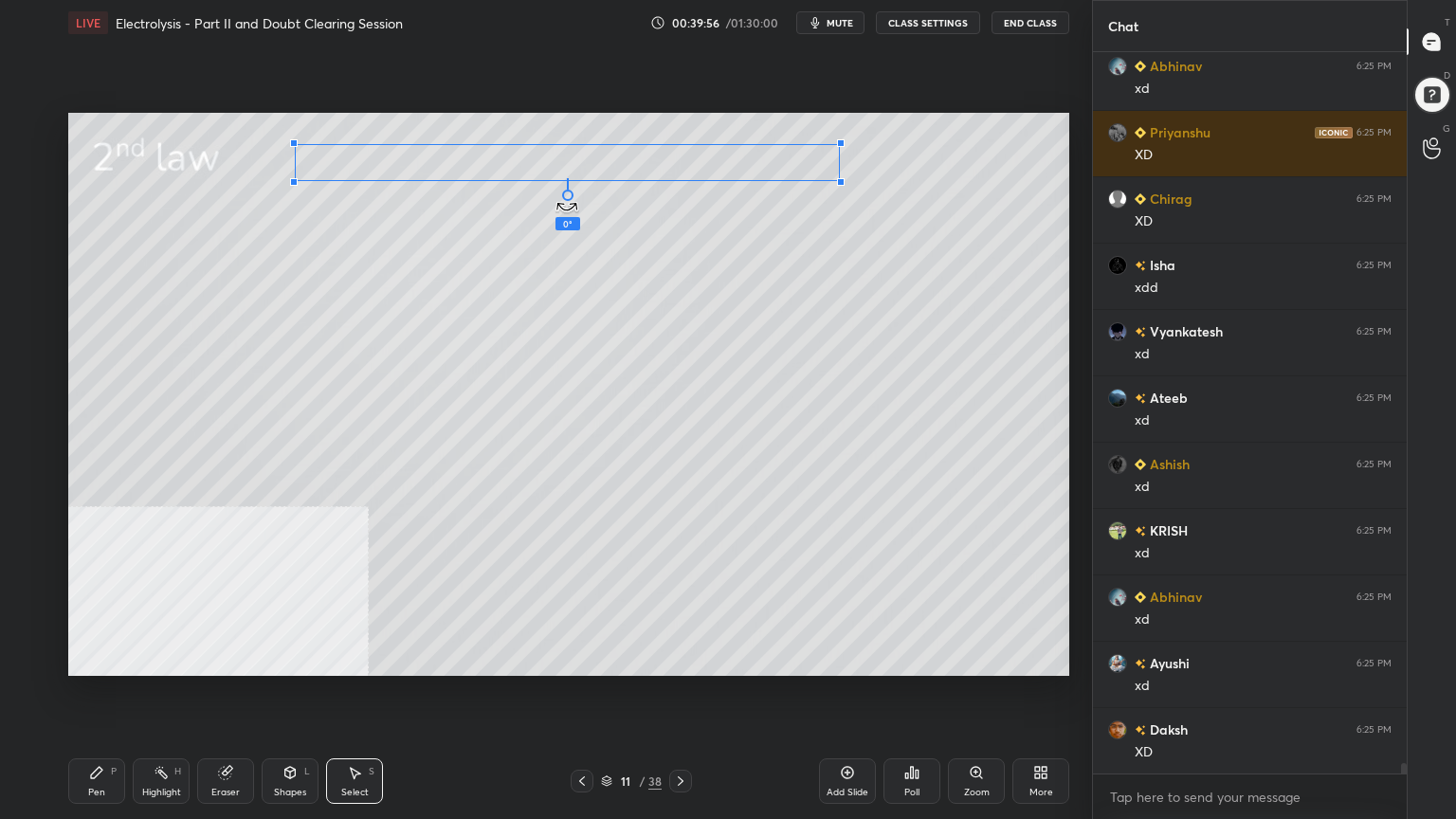
click at [566, 197] on div at bounding box center [568, 196] width 12 height 12
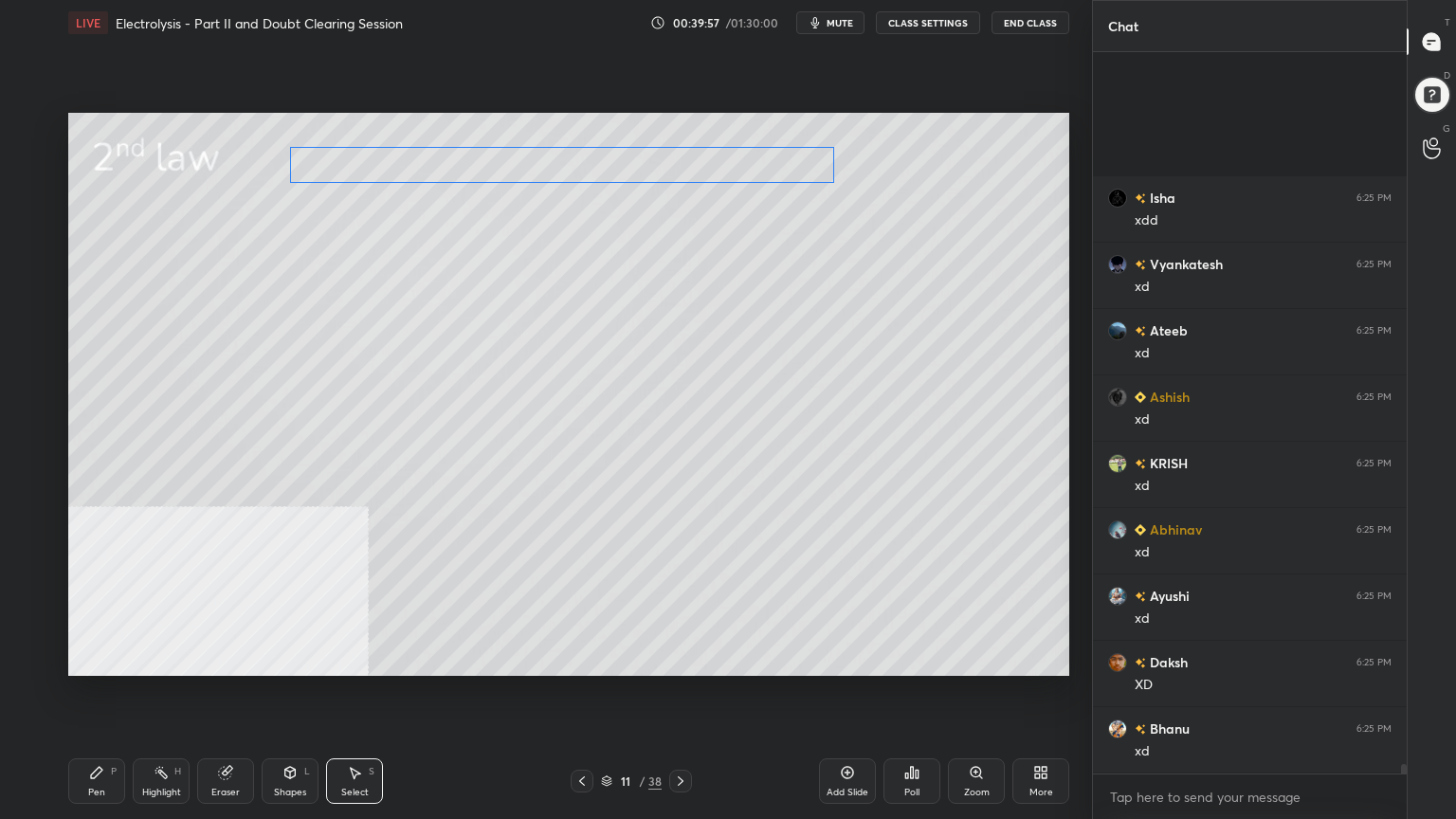
scroll to position [51584, 0]
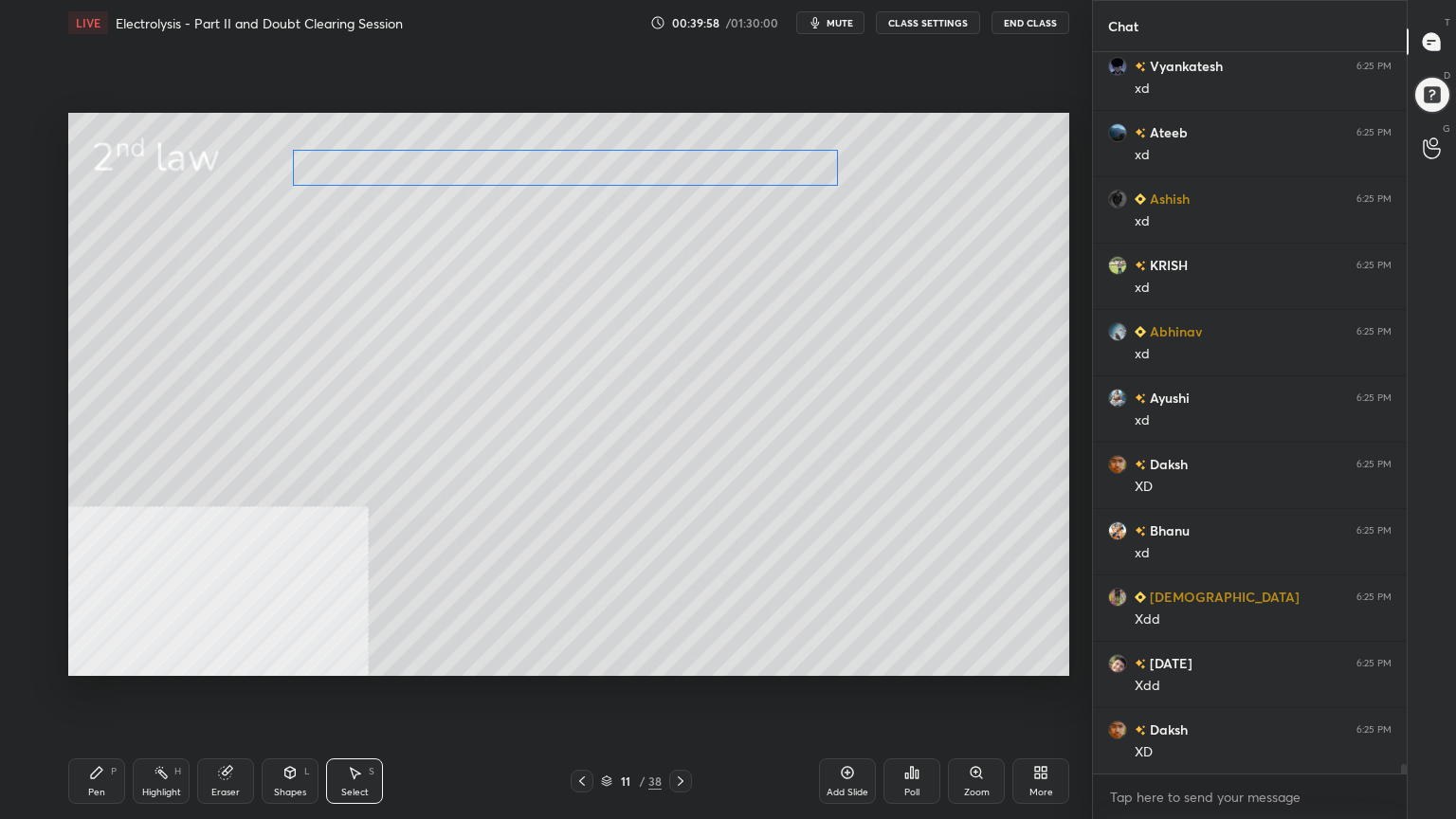
click at [557, 166] on div "0 ° Undo Copy Paste here Duplicate Duplicate to new slide Delete" at bounding box center [569, 395] width 1002 height 563
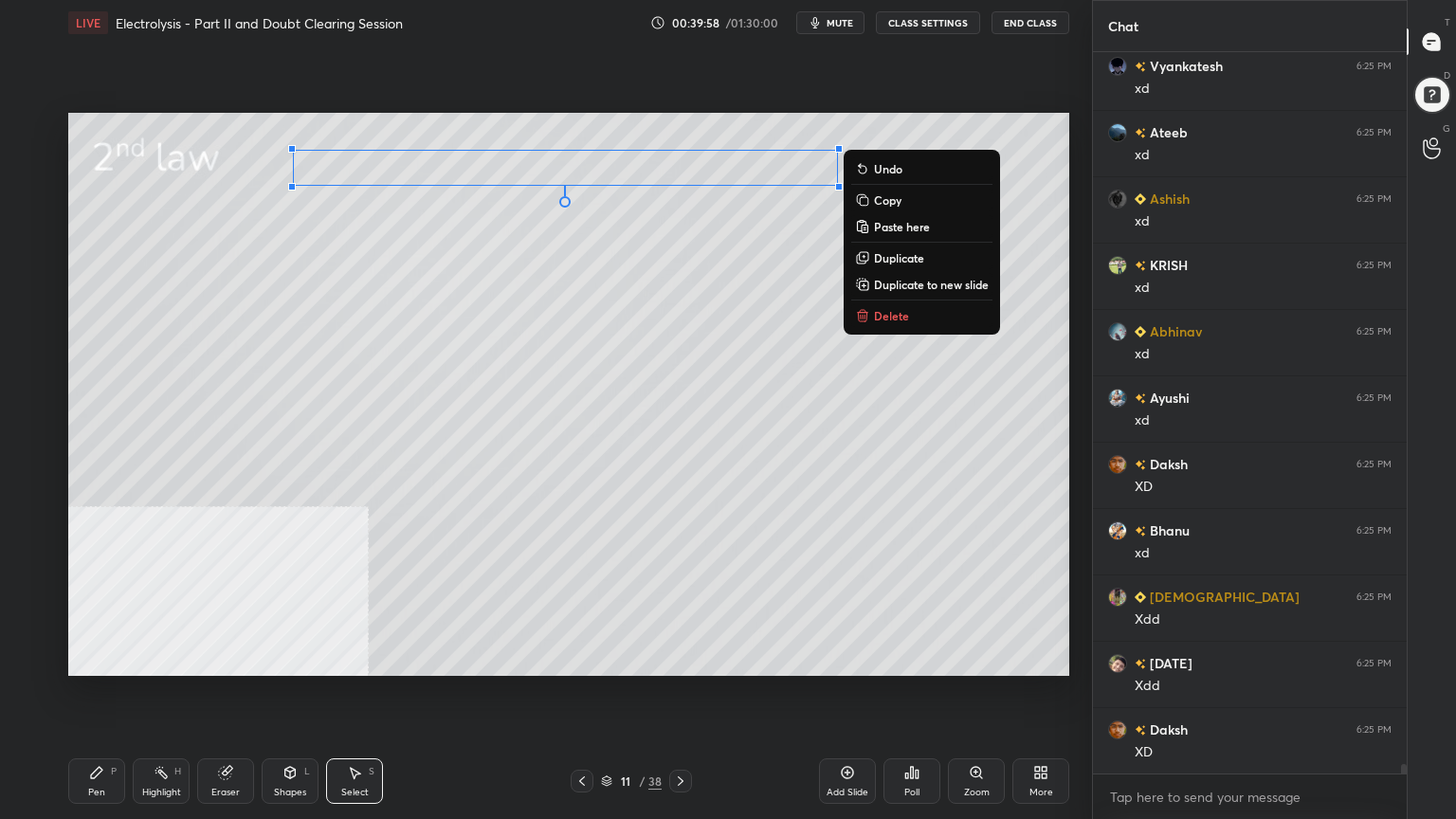
click at [497, 296] on div "0 ° Undo Copy Paste here Duplicate Duplicate to new slide Delete" at bounding box center [569, 395] width 1002 height 563
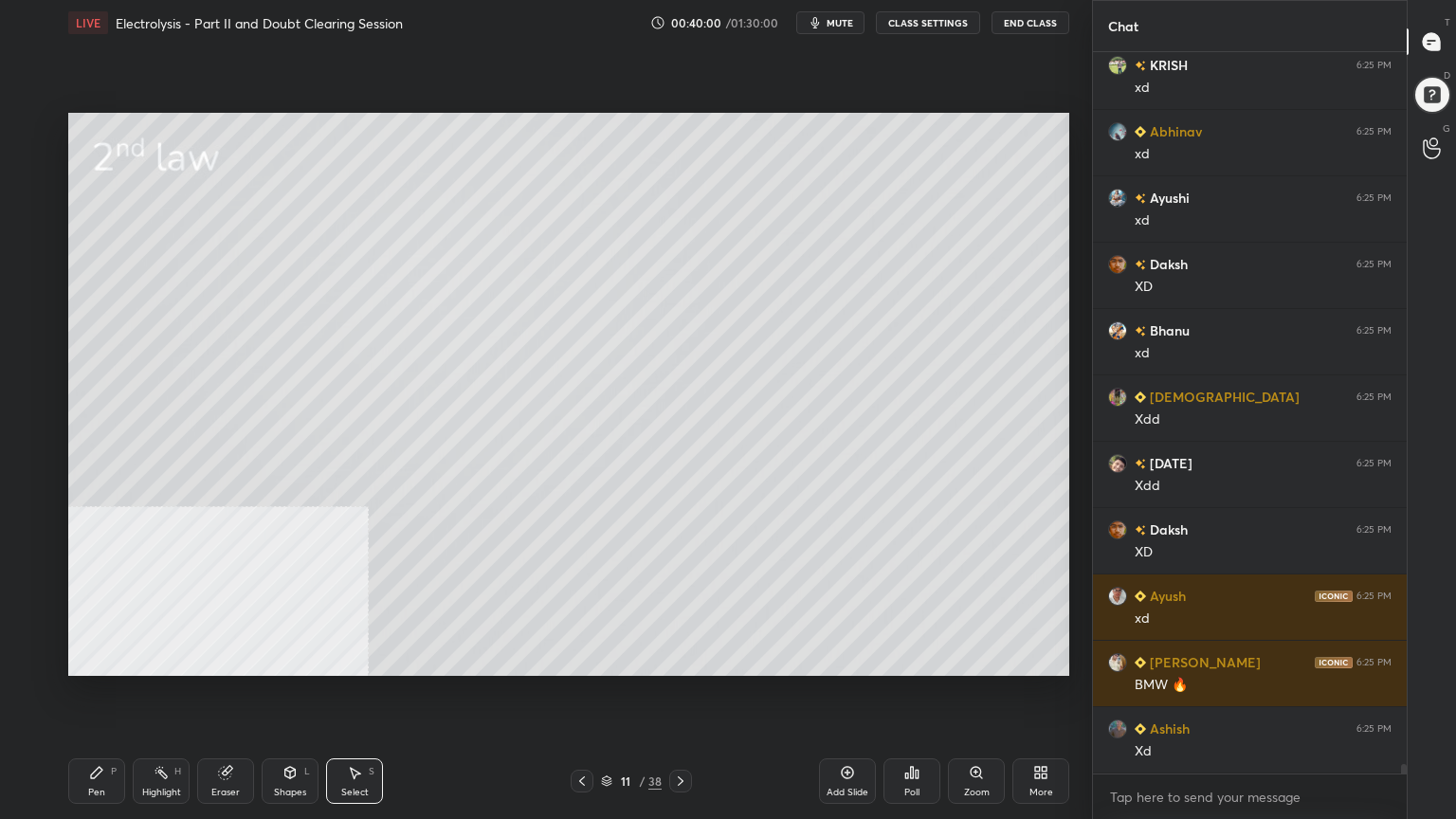
click at [107, 658] on div "Pen P" at bounding box center [96, 780] width 57 height 45
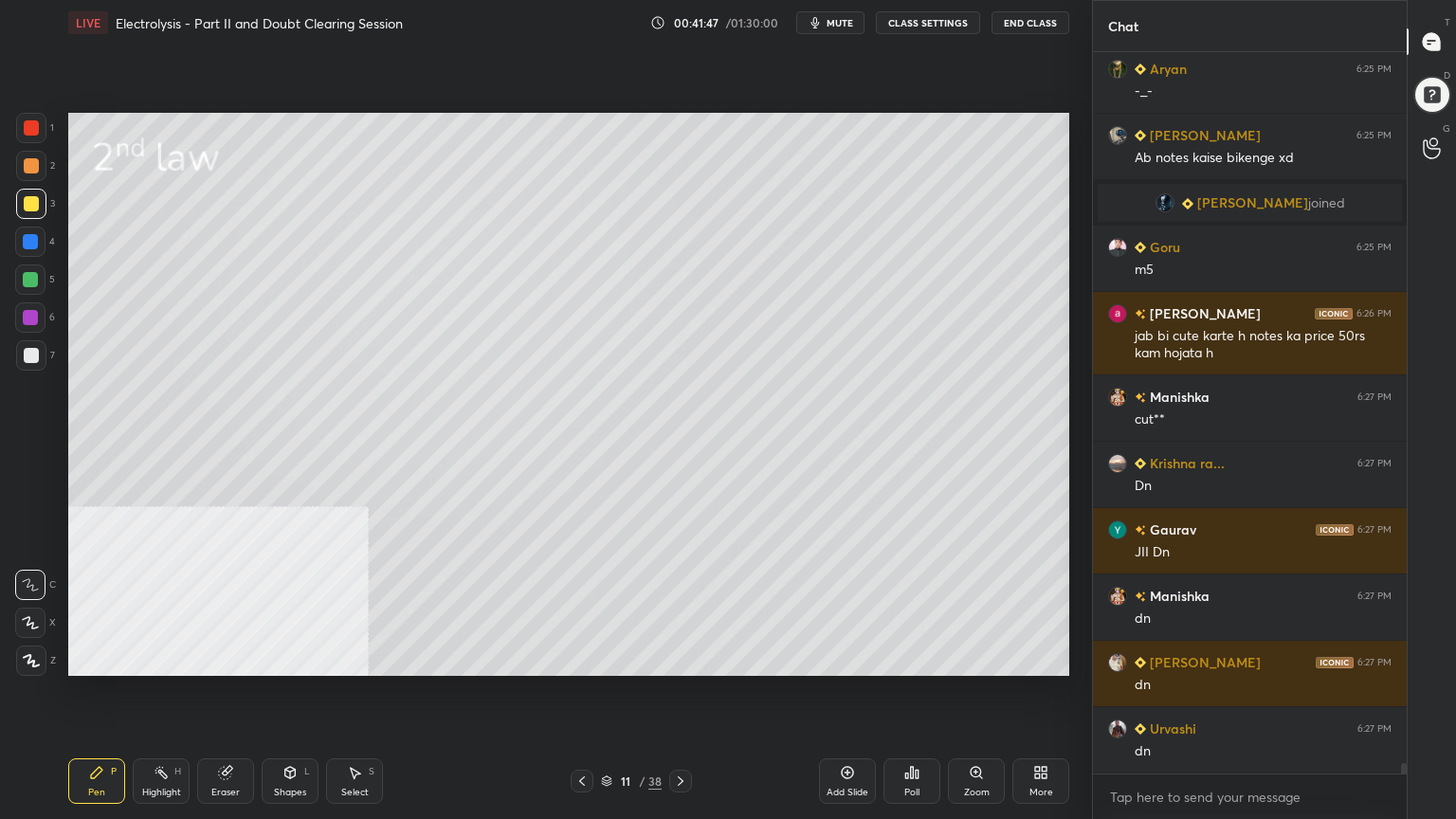
scroll to position [51376, 0]
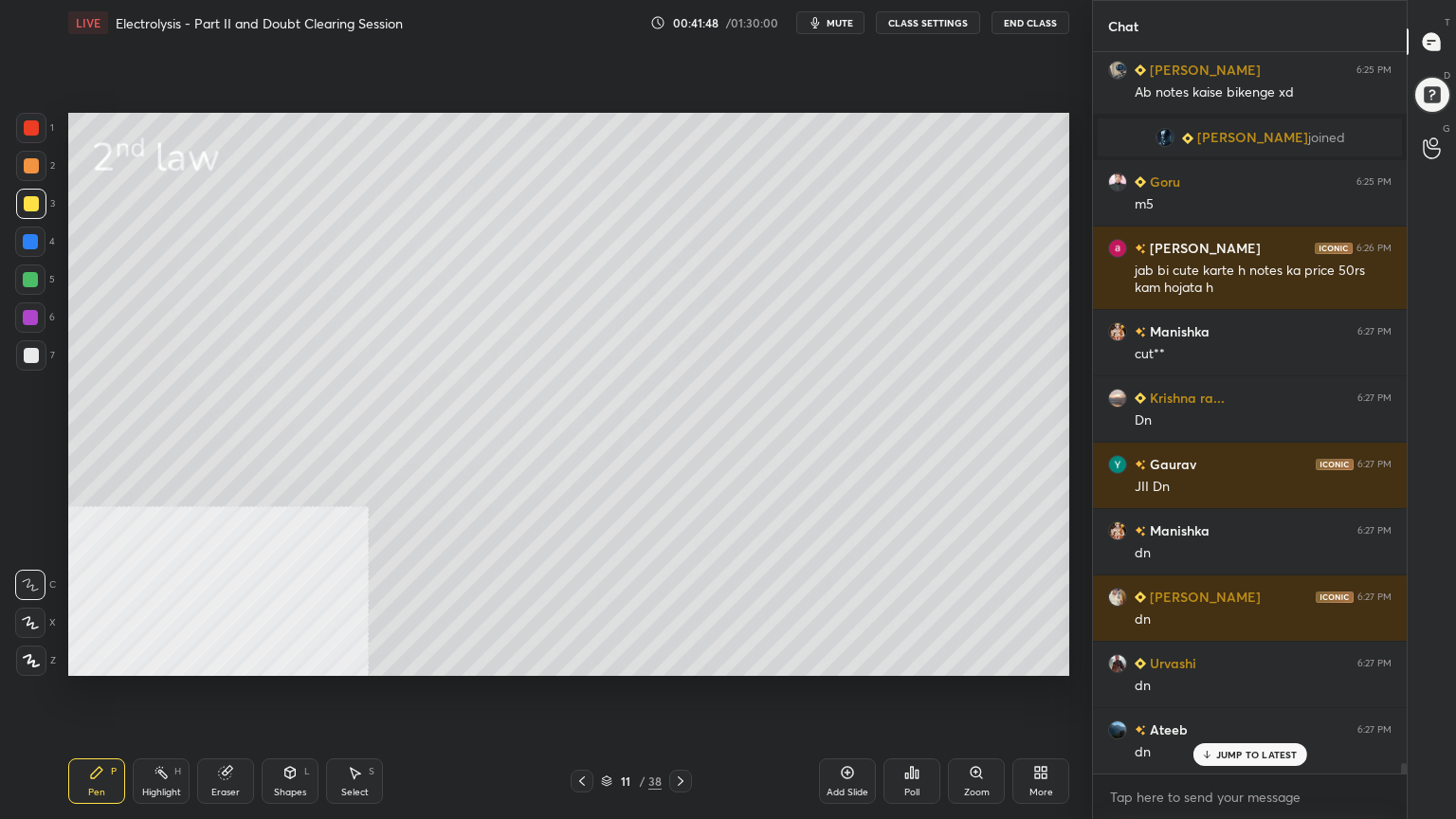
click at [30, 354] on div at bounding box center [32, 356] width 15 height 15
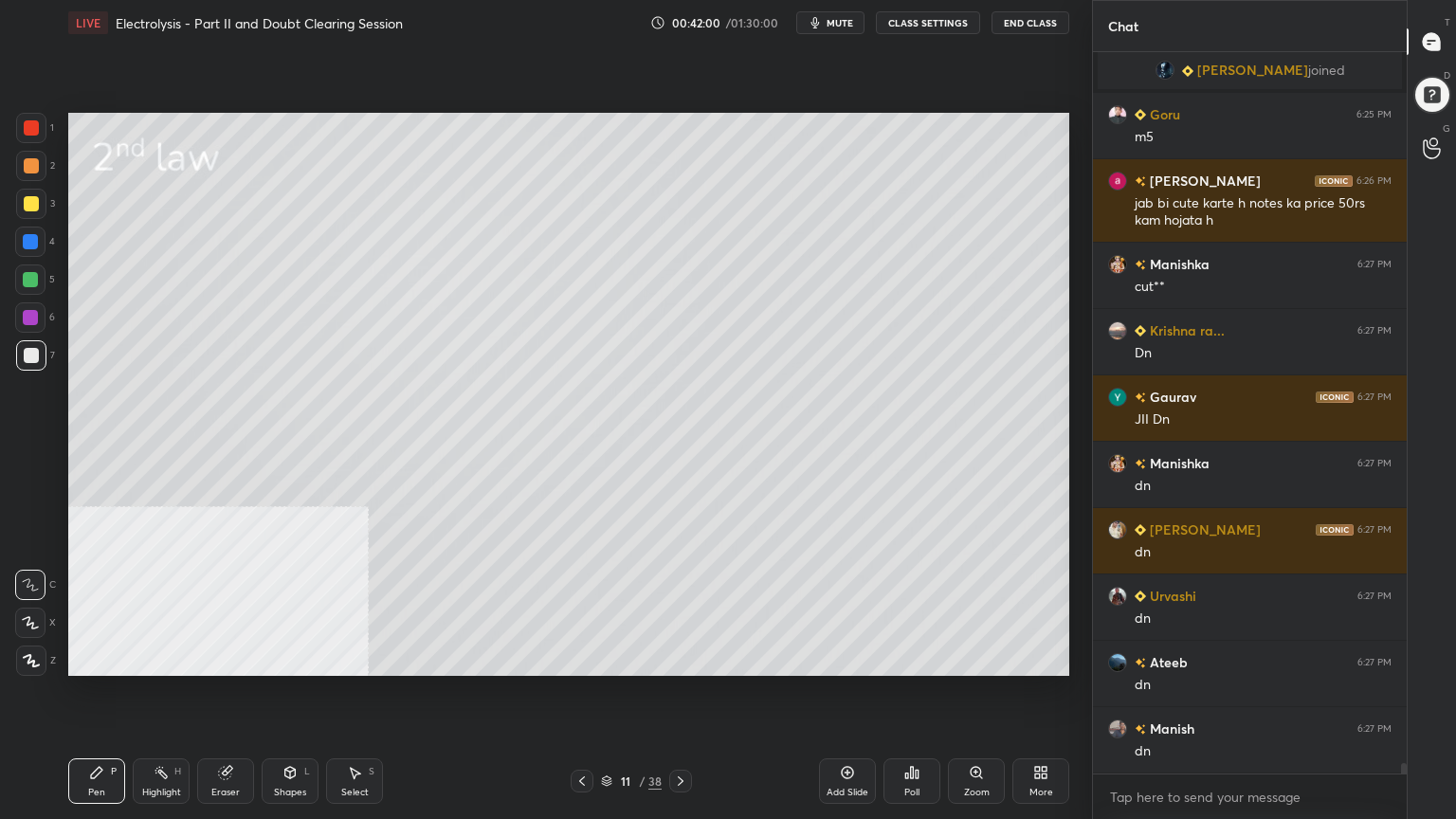
drag, startPoint x: 288, startPoint y: 778, endPoint x: 288, endPoint y: 761, distance: 17.0
click at [287, 658] on icon at bounding box center [290, 773] width 11 height 12
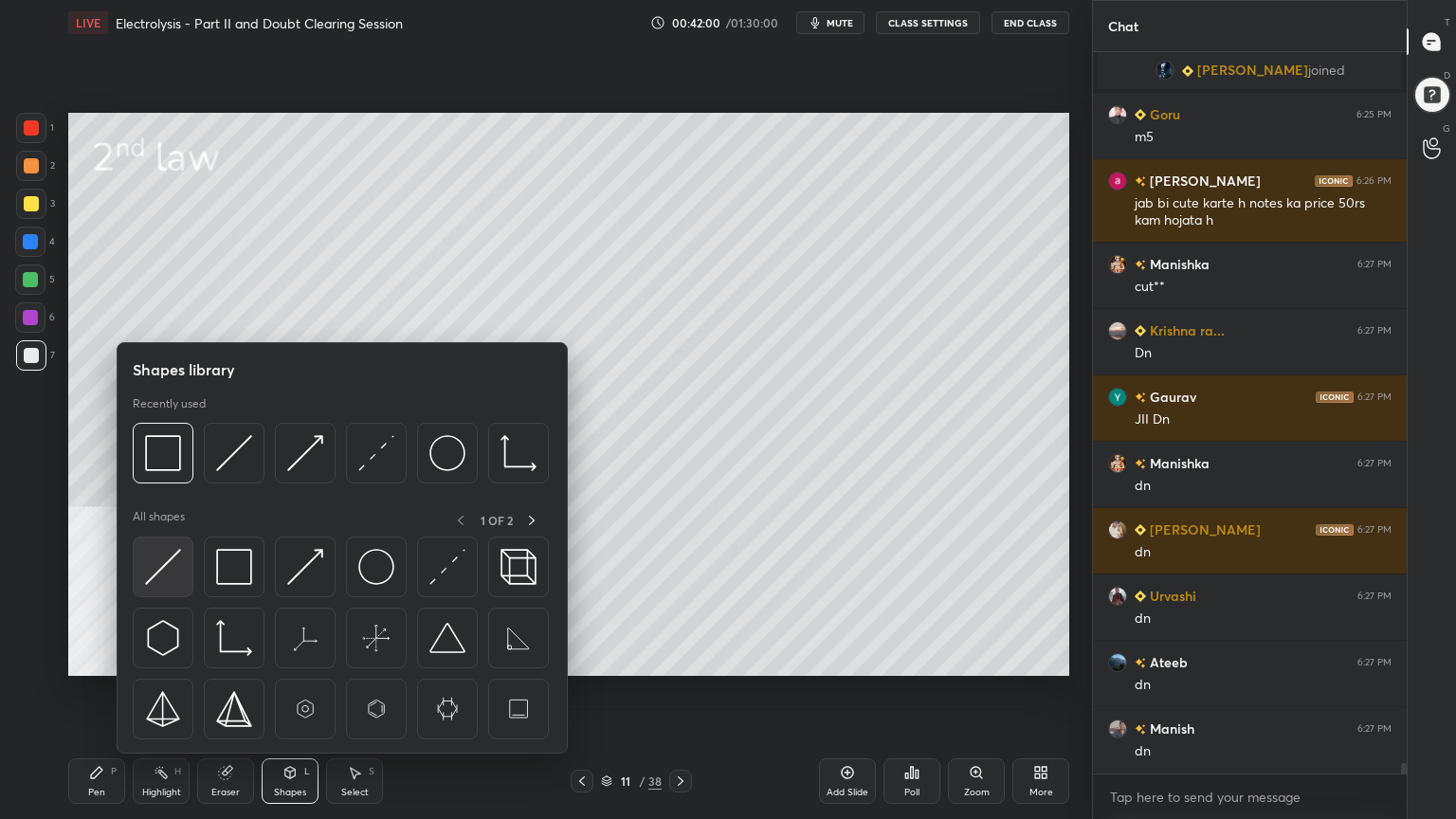
click at [172, 565] on img at bounding box center [162, 566] width 36 height 36
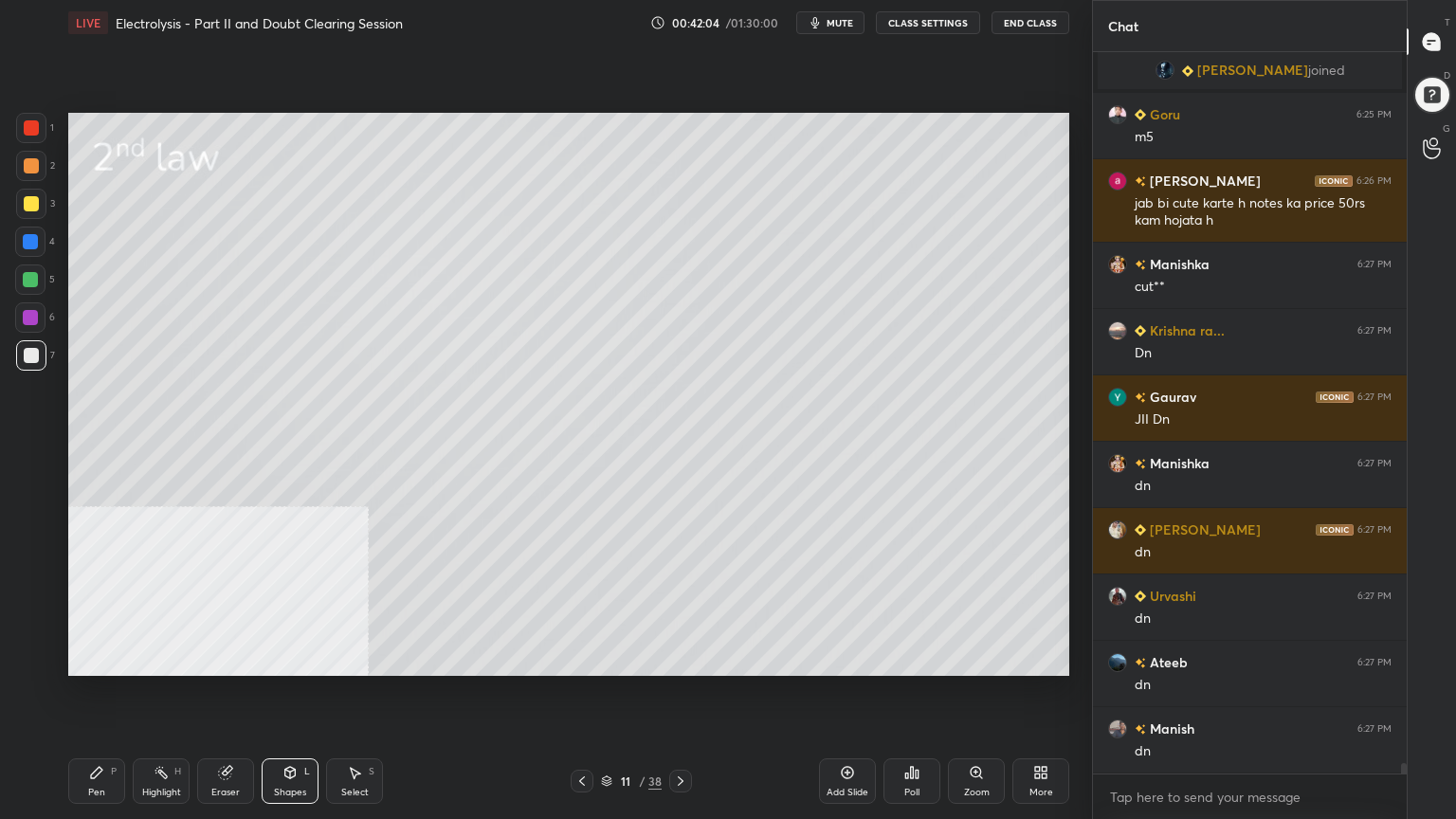
click at [101, 658] on icon at bounding box center [96, 773] width 12 height 12
click at [27, 169] on div at bounding box center [32, 166] width 15 height 15
click at [371, 658] on div "Select S" at bounding box center [354, 780] width 57 height 45
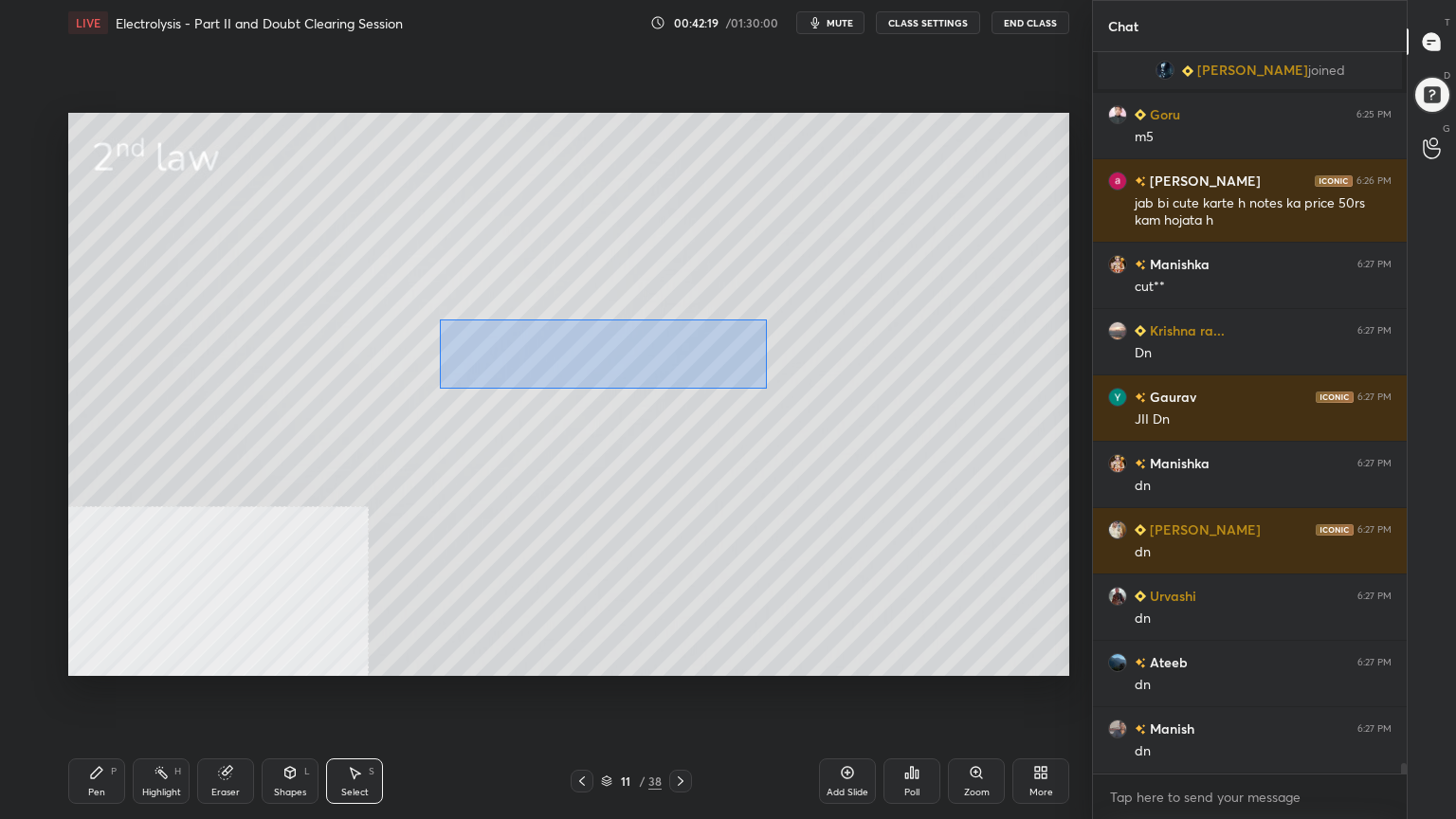
drag, startPoint x: 499, startPoint y: 333, endPoint x: 762, endPoint y: 379, distance: 267.0
click at [766, 385] on div "0 ° Undo Copy Paste here Duplicate Duplicate to new slide Delete" at bounding box center [569, 395] width 1002 height 563
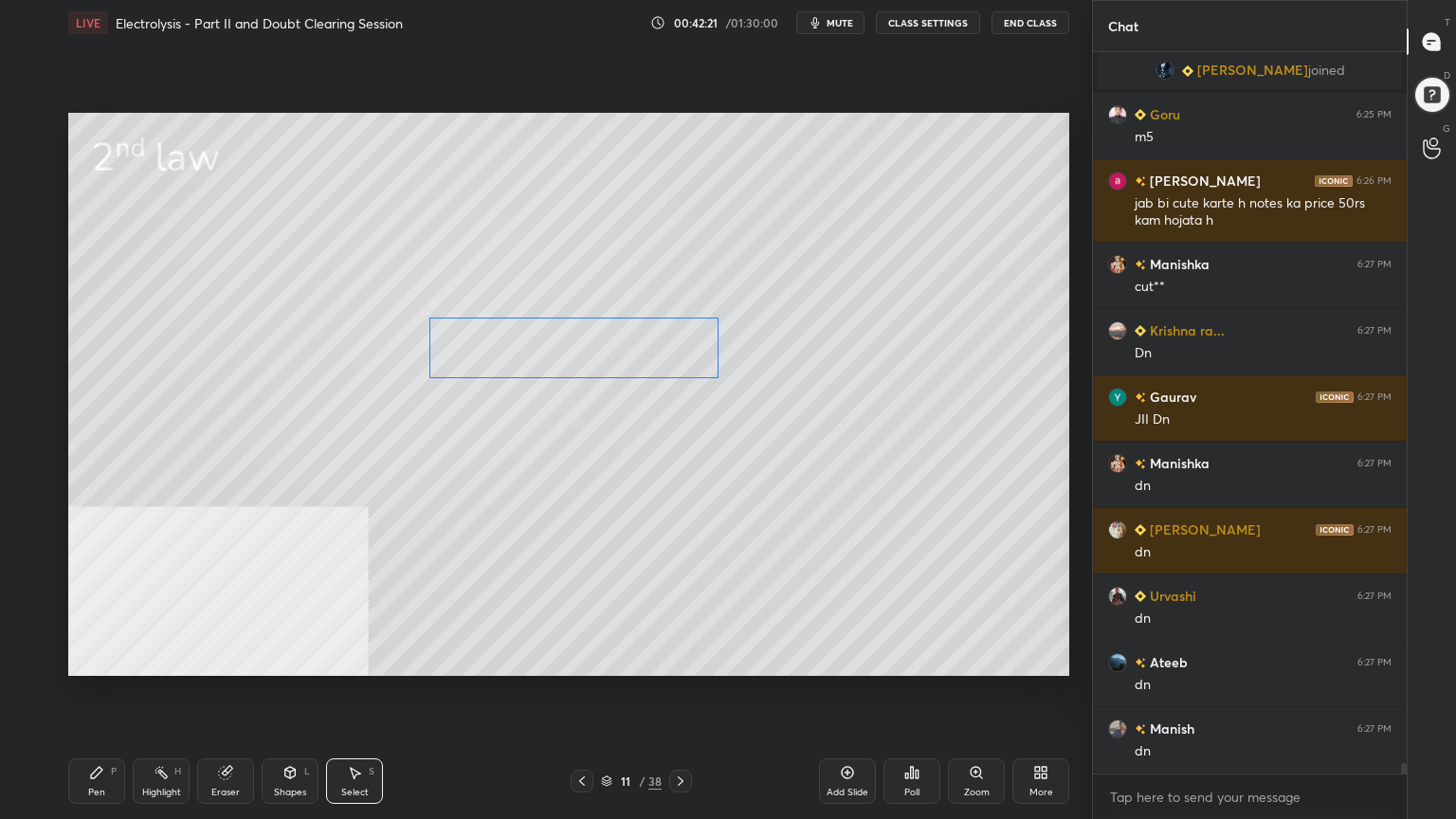
drag, startPoint x: 621, startPoint y: 343, endPoint x: 598, endPoint y: 347, distance: 23.3
click at [598, 347] on div "0 ° Undo Copy Paste here Duplicate Duplicate to new slide Delete" at bounding box center [569, 395] width 1002 height 563
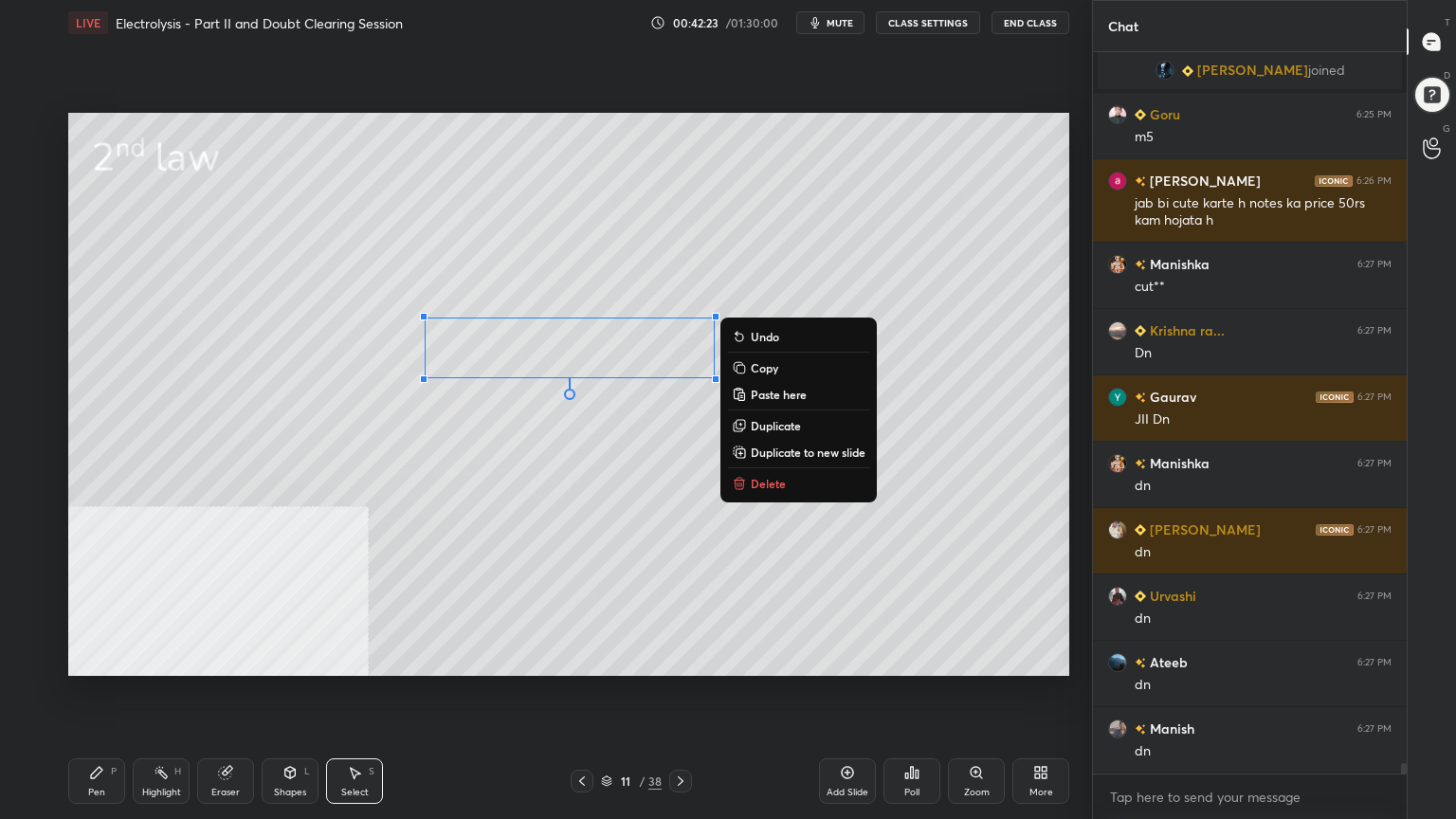
drag, startPoint x: 94, startPoint y: 784, endPoint x: 96, endPoint y: 775, distance: 9.2
click at [95, 658] on div "Pen P" at bounding box center [96, 780] width 57 height 45
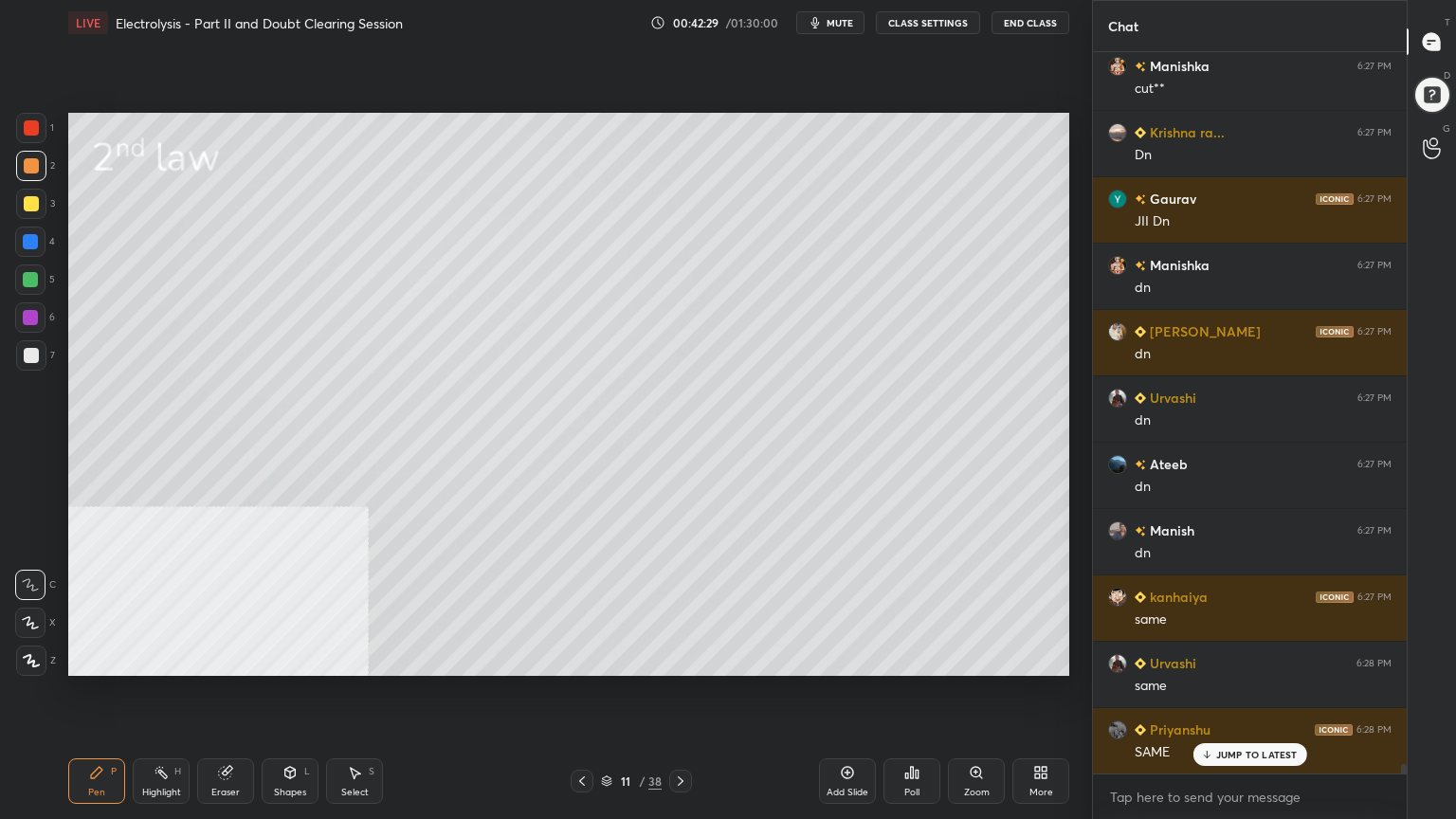
scroll to position [51709, 0]
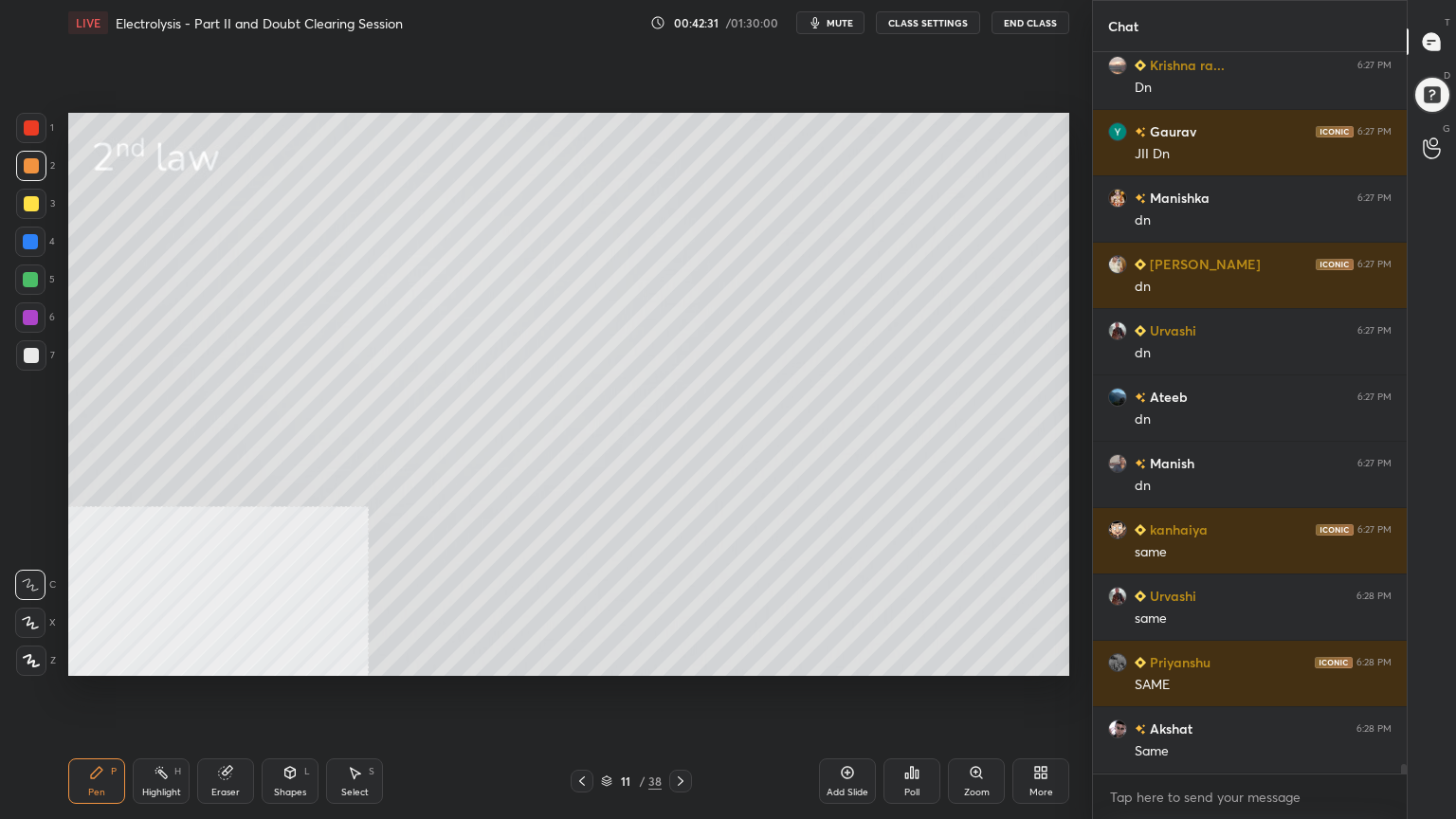
drag, startPoint x: 36, startPoint y: 277, endPoint x: 34, endPoint y: 256, distance: 21.1
click at [36, 279] on div at bounding box center [31, 280] width 15 height 15
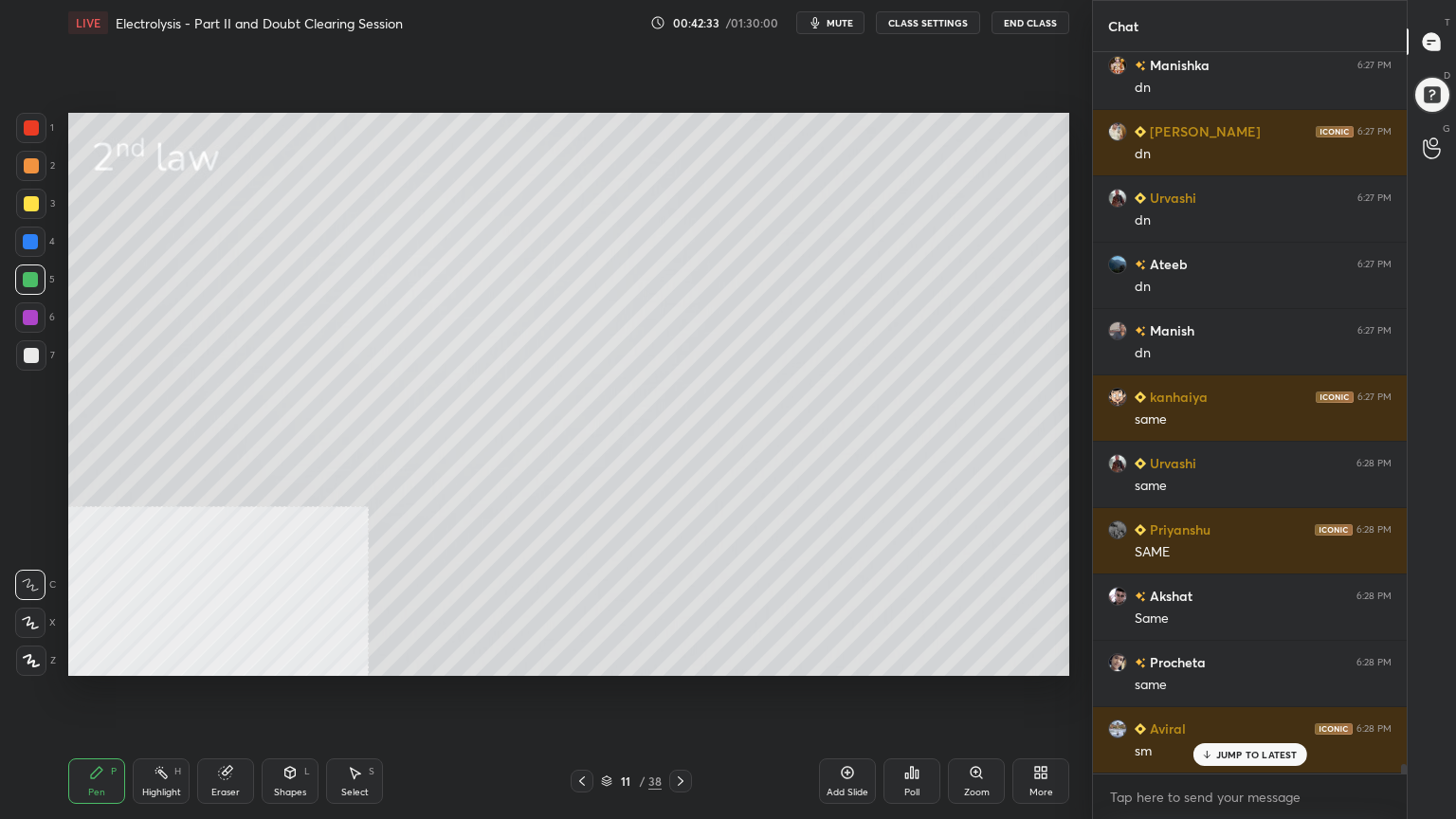
scroll to position [51907, 0]
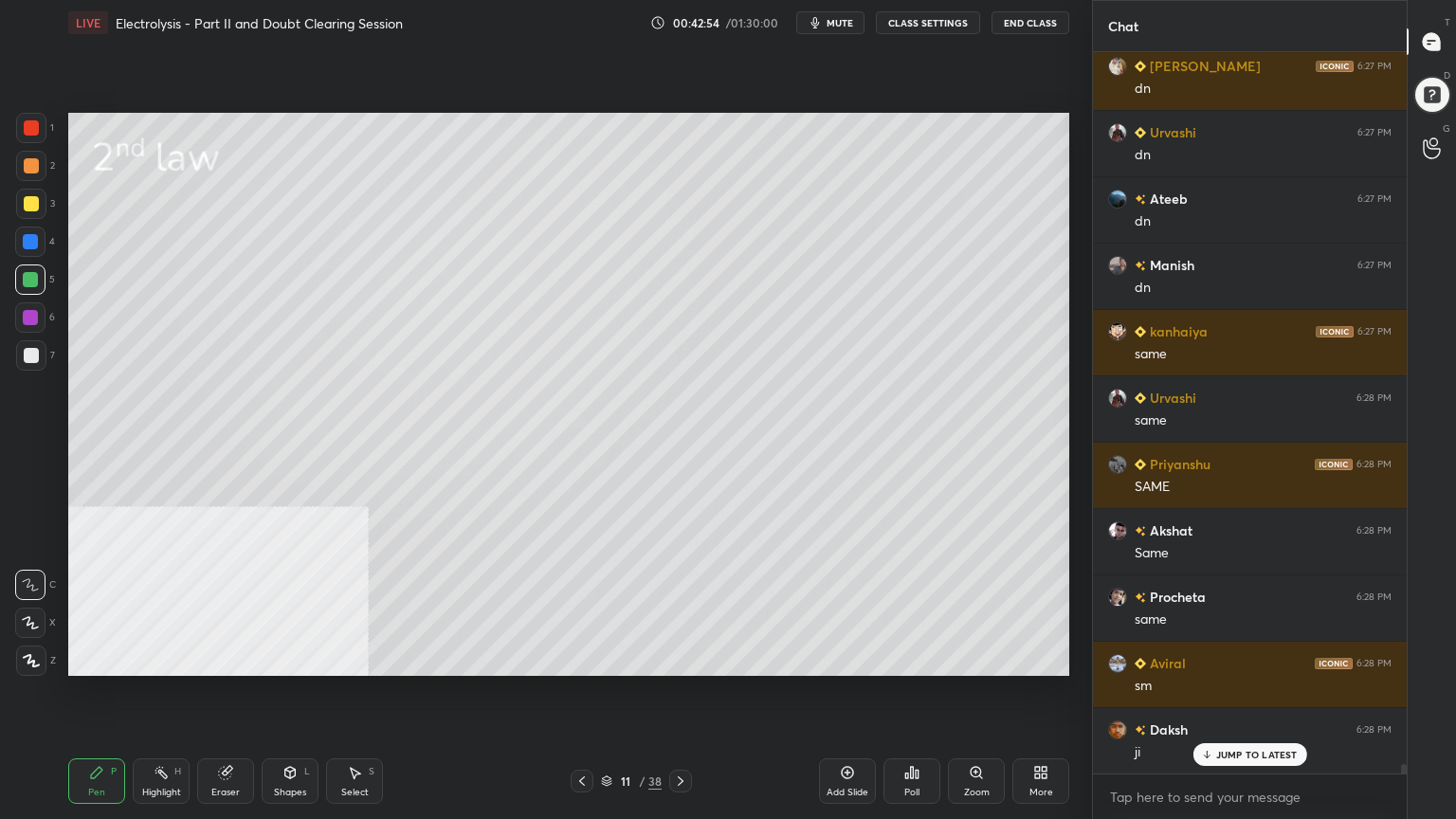
click at [34, 164] on div at bounding box center [32, 166] width 15 height 15
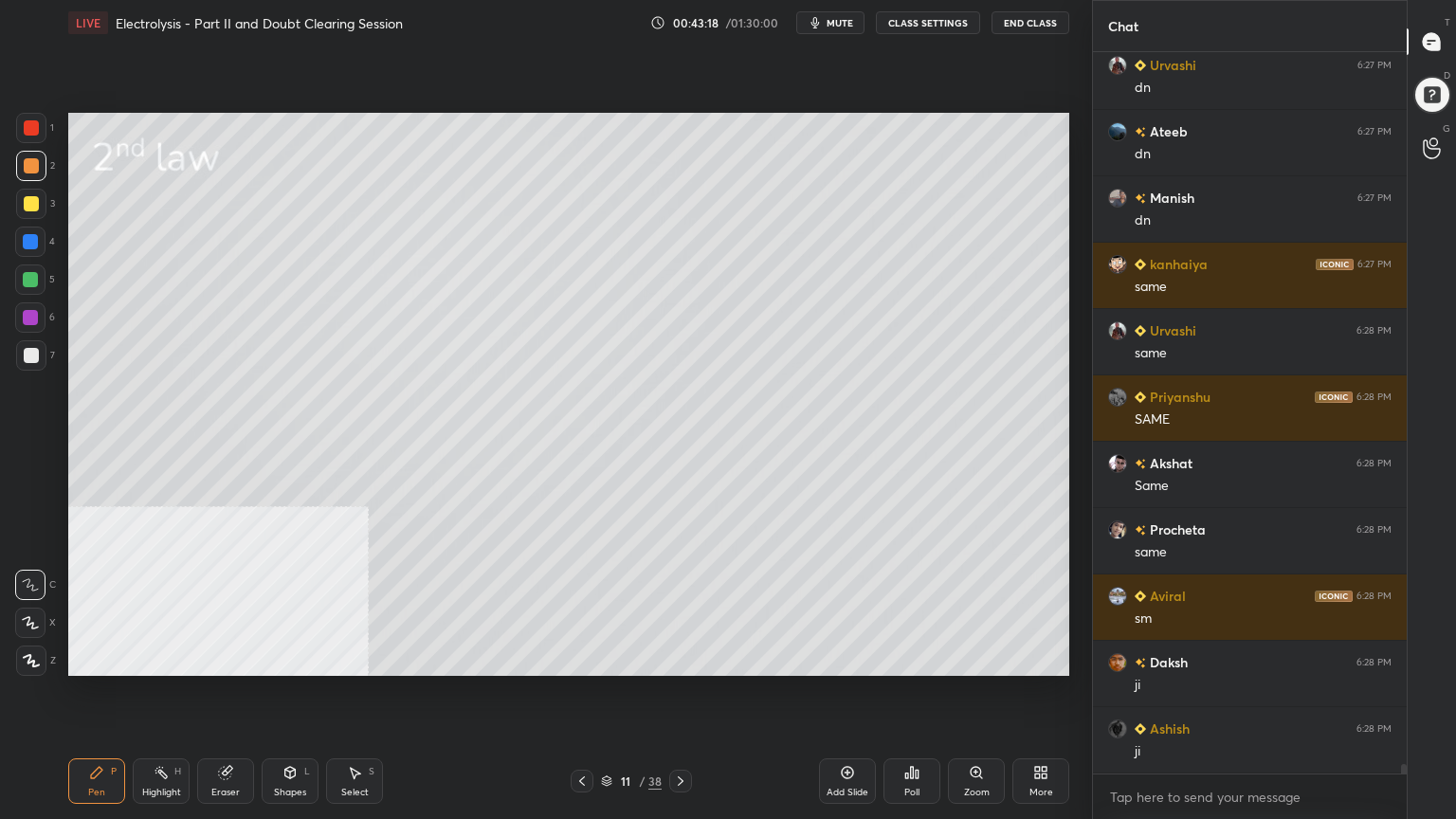
scroll to position [52040, 0]
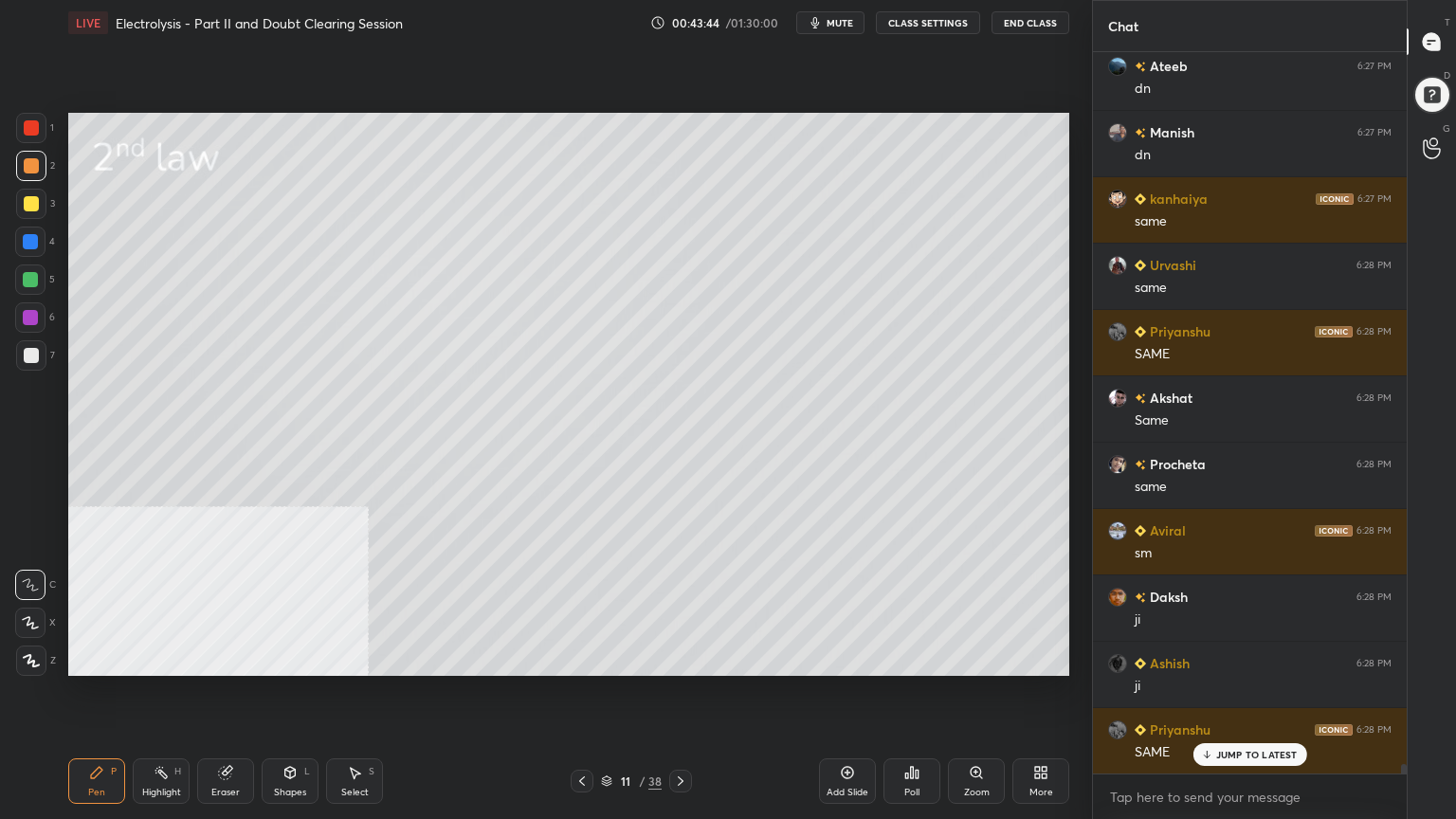
click at [28, 353] on div at bounding box center [32, 356] width 15 height 15
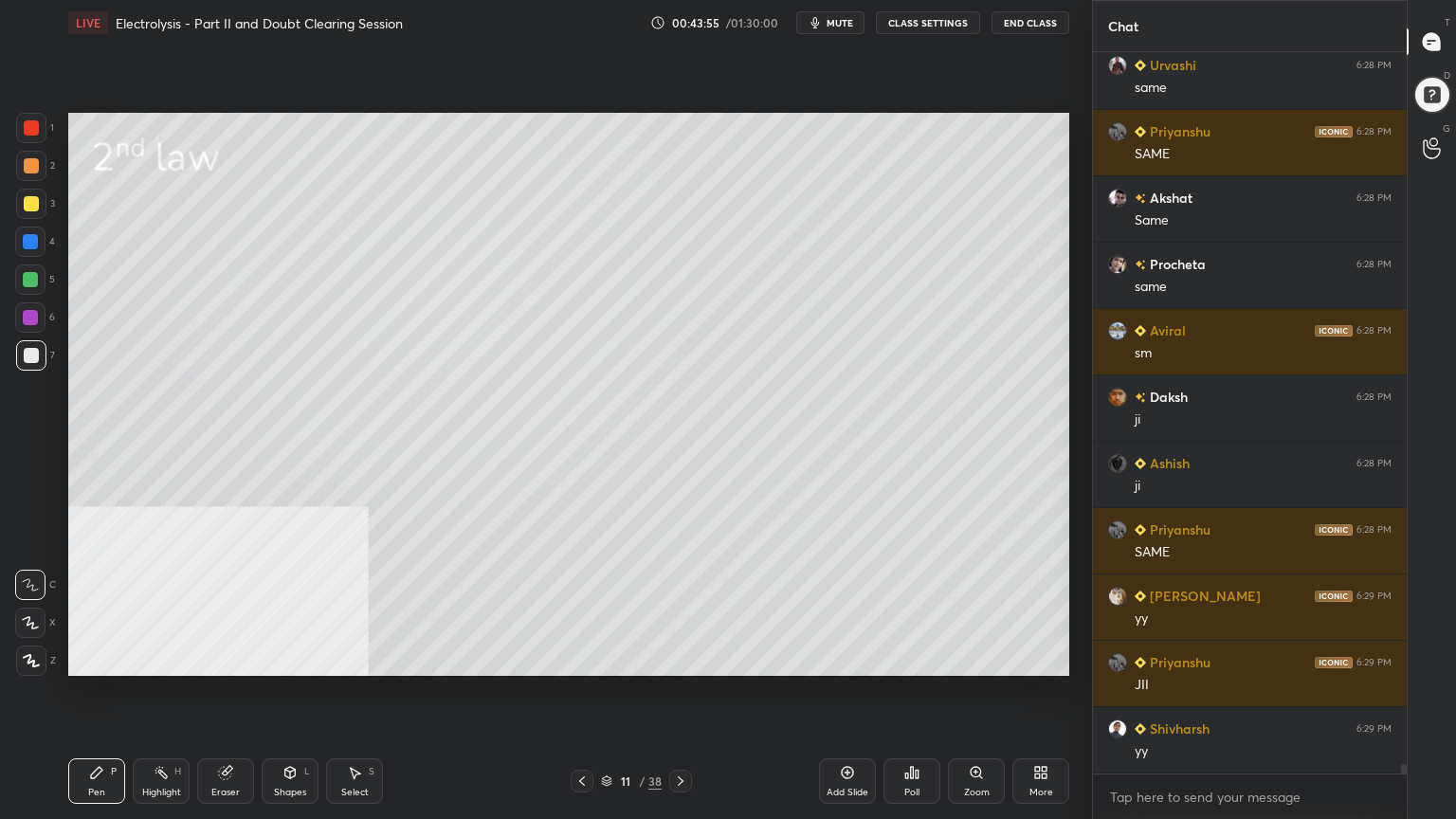
scroll to position [52373, 0]
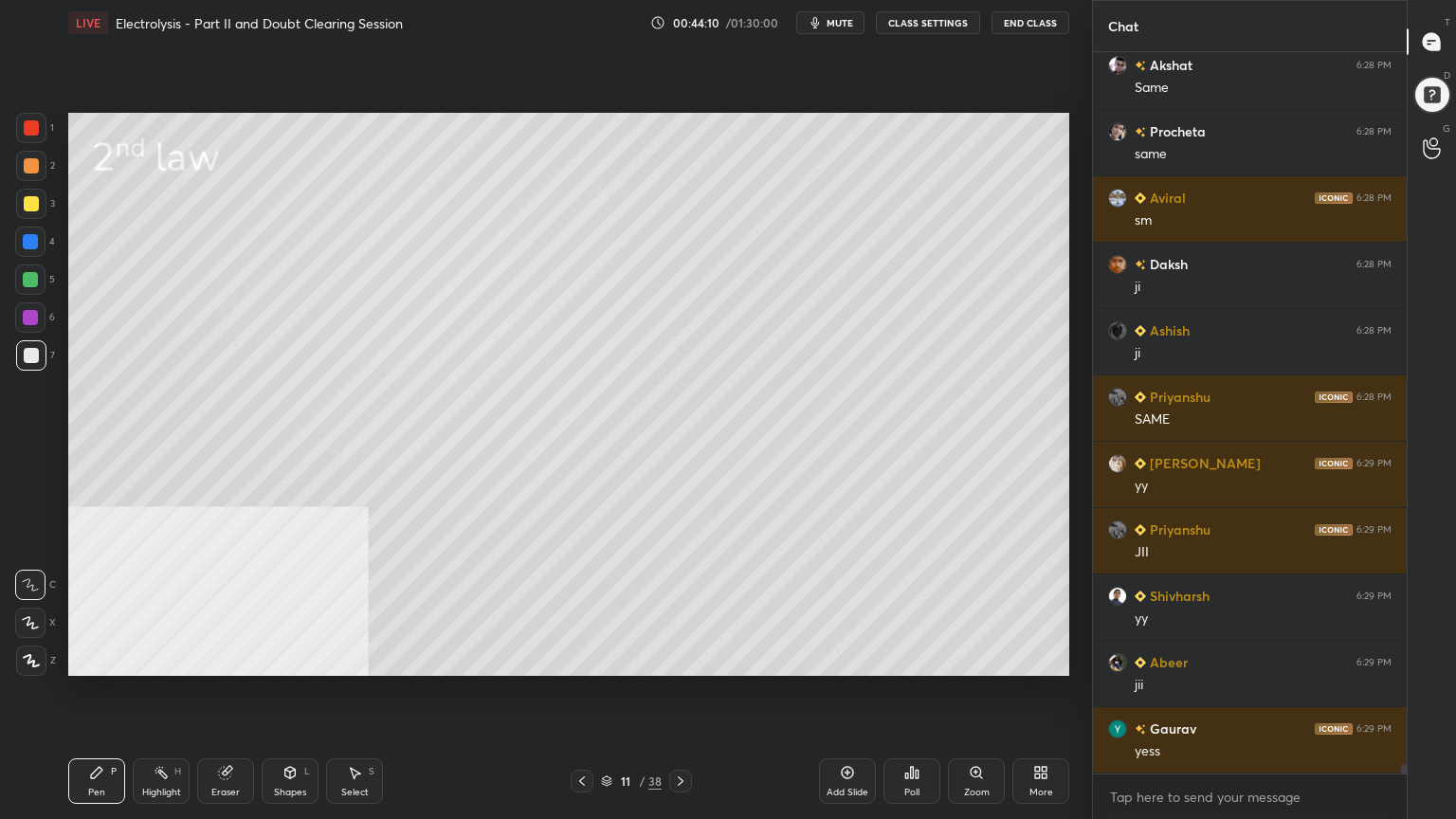
drag, startPoint x: 30, startPoint y: 165, endPoint x: 59, endPoint y: 184, distance: 34.7
click at [32, 168] on div at bounding box center [32, 166] width 15 height 15
drag, startPoint x: 299, startPoint y: 785, endPoint x: 297, endPoint y: 753, distance: 32.1
click at [299, 658] on div "Shapes L" at bounding box center [289, 780] width 57 height 45
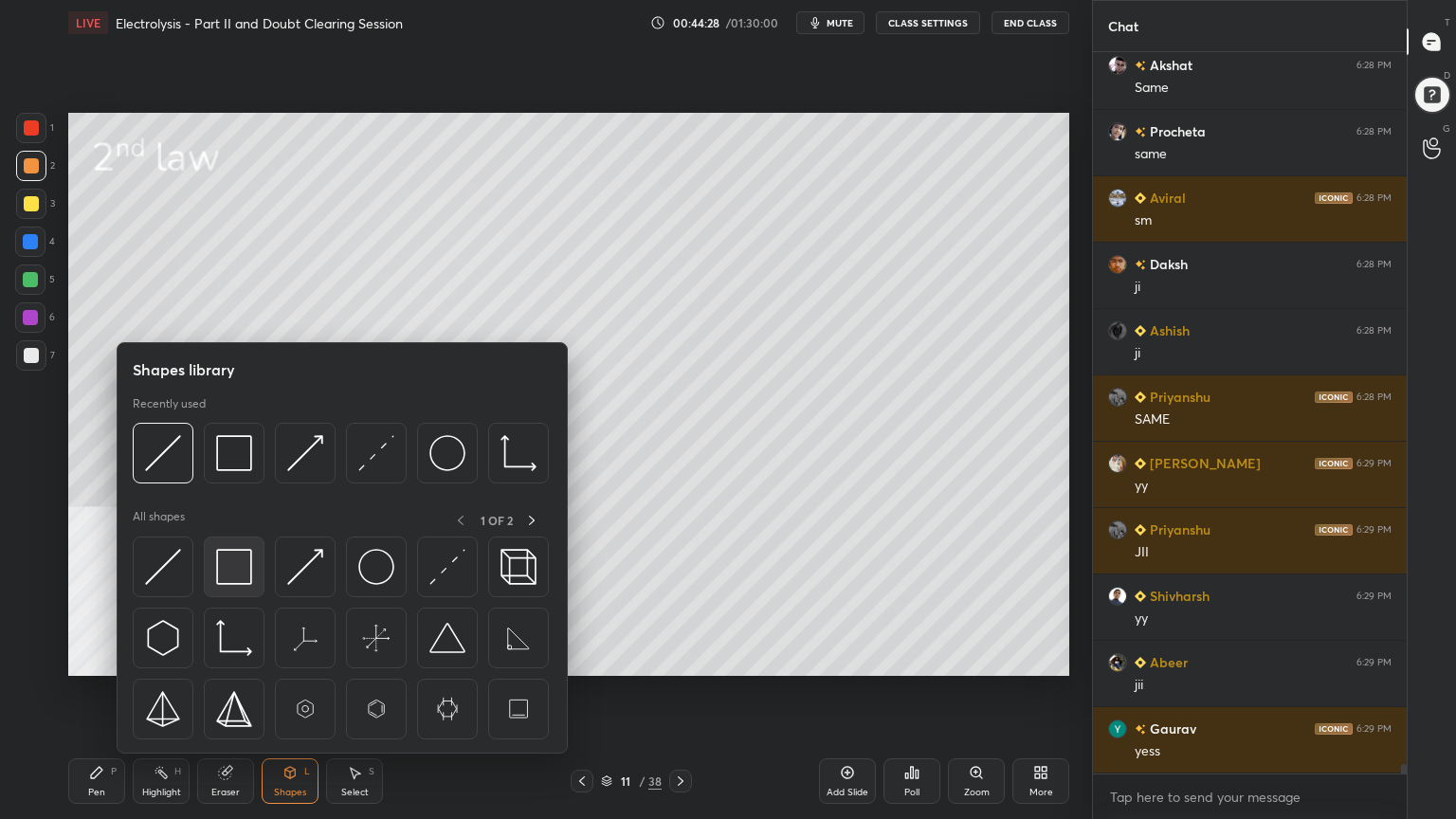
click at [230, 574] on img at bounding box center [234, 566] width 36 height 36
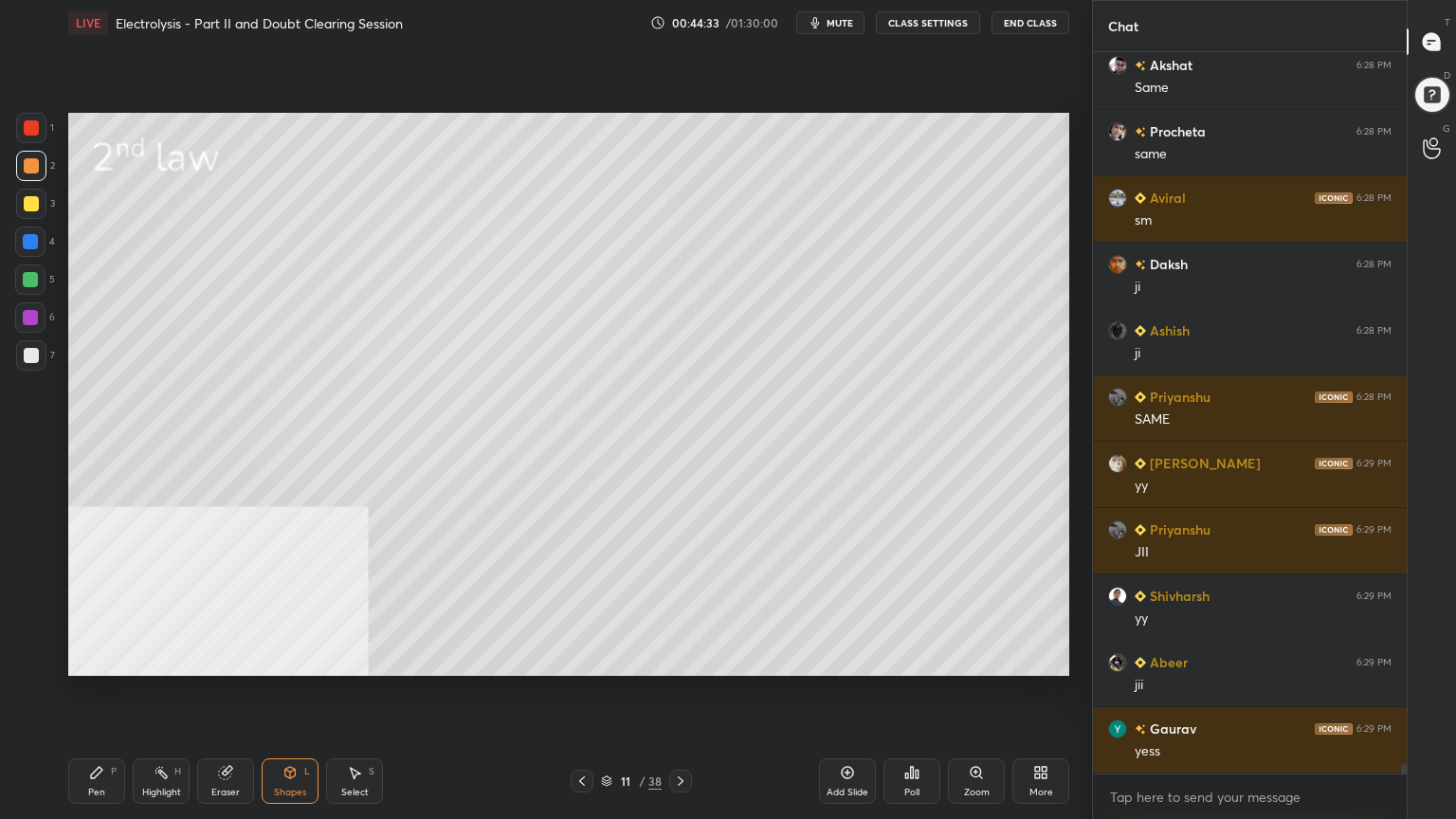
drag, startPoint x: 299, startPoint y: 786, endPoint x: 303, endPoint y: 772, distance: 14.6
click at [299, 658] on div "Shapes" at bounding box center [289, 792] width 32 height 10
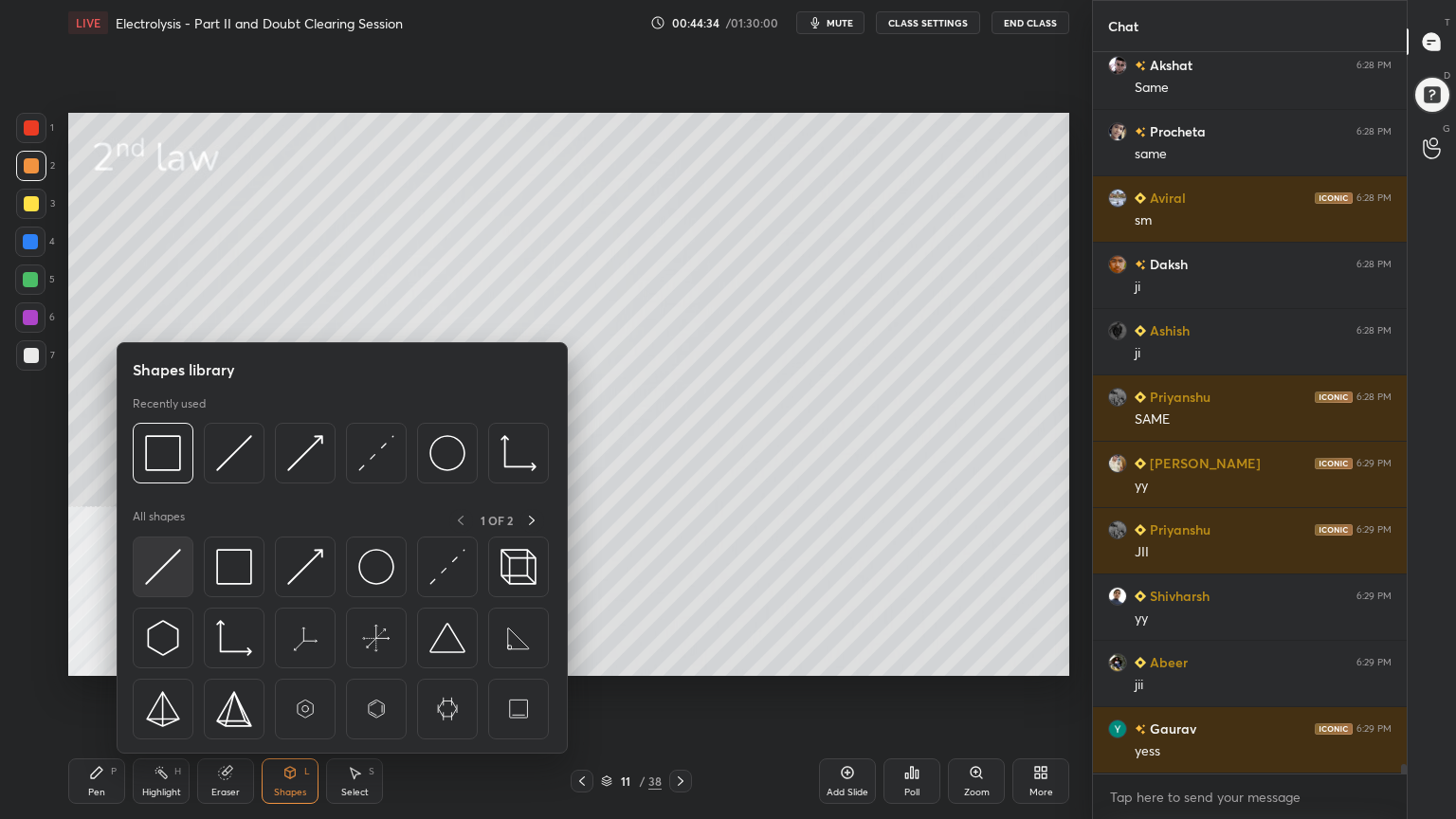
click at [164, 567] on img at bounding box center [162, 566] width 36 height 36
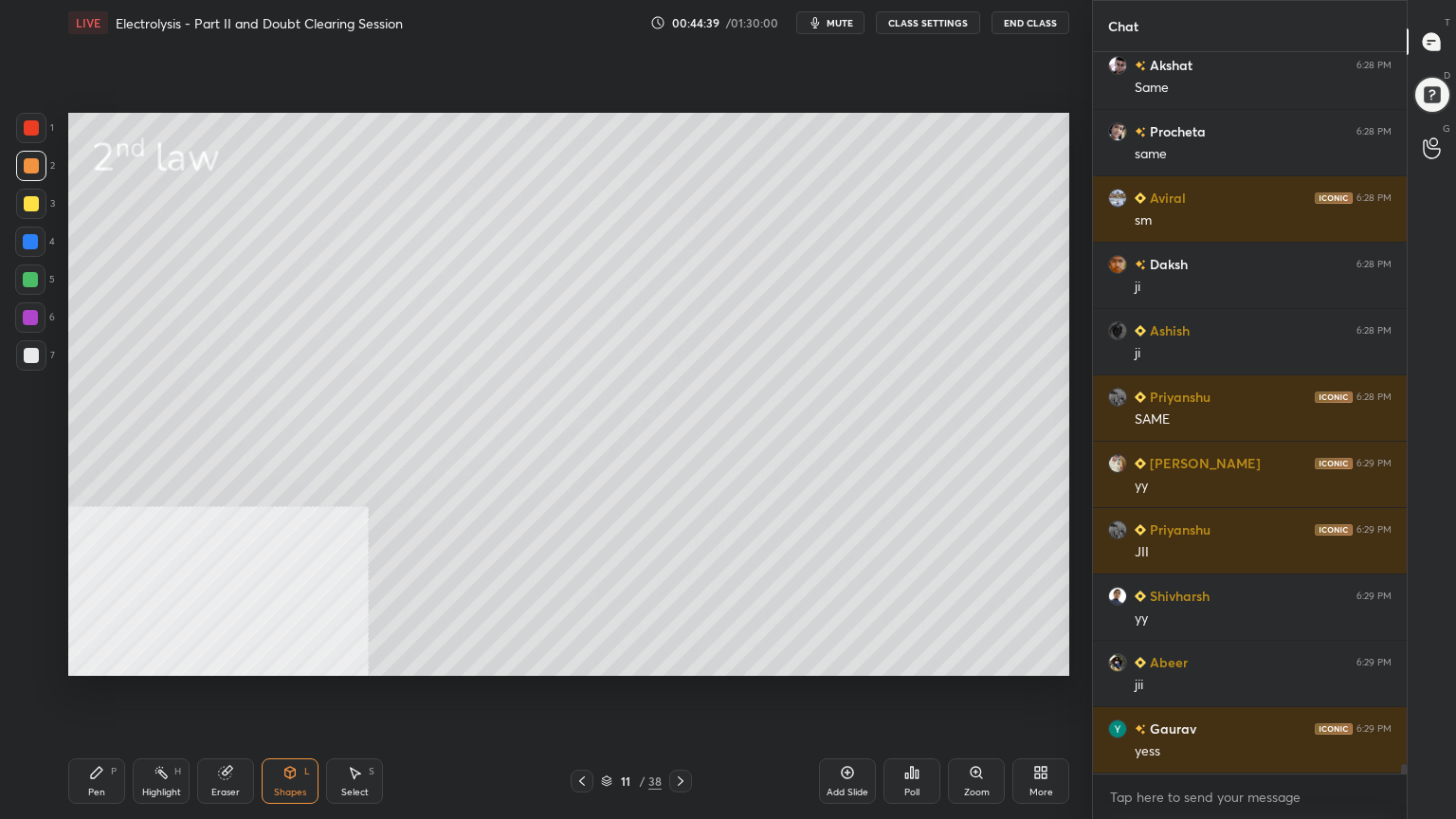
click at [40, 202] on div at bounding box center [31, 204] width 30 height 30
click at [25, 354] on div at bounding box center [32, 356] width 15 height 15
click at [92, 658] on div "Pen" at bounding box center [96, 792] width 17 height 10
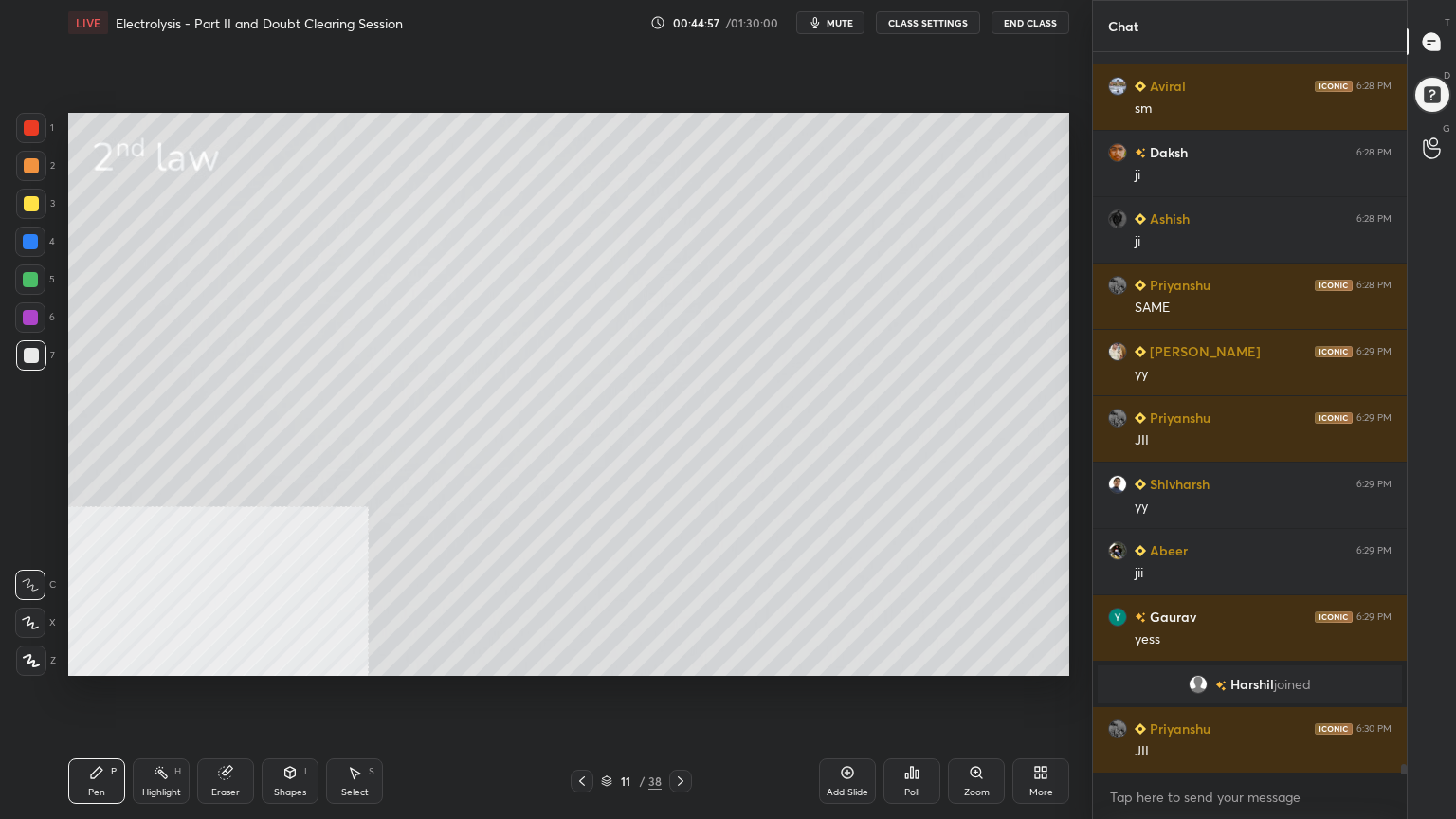
scroll to position [52069, 0]
click at [812, 28] on icon "button" at bounding box center [815, 23] width 15 height 15
click at [812, 28] on button "unmute" at bounding box center [830, 23] width 69 height 23
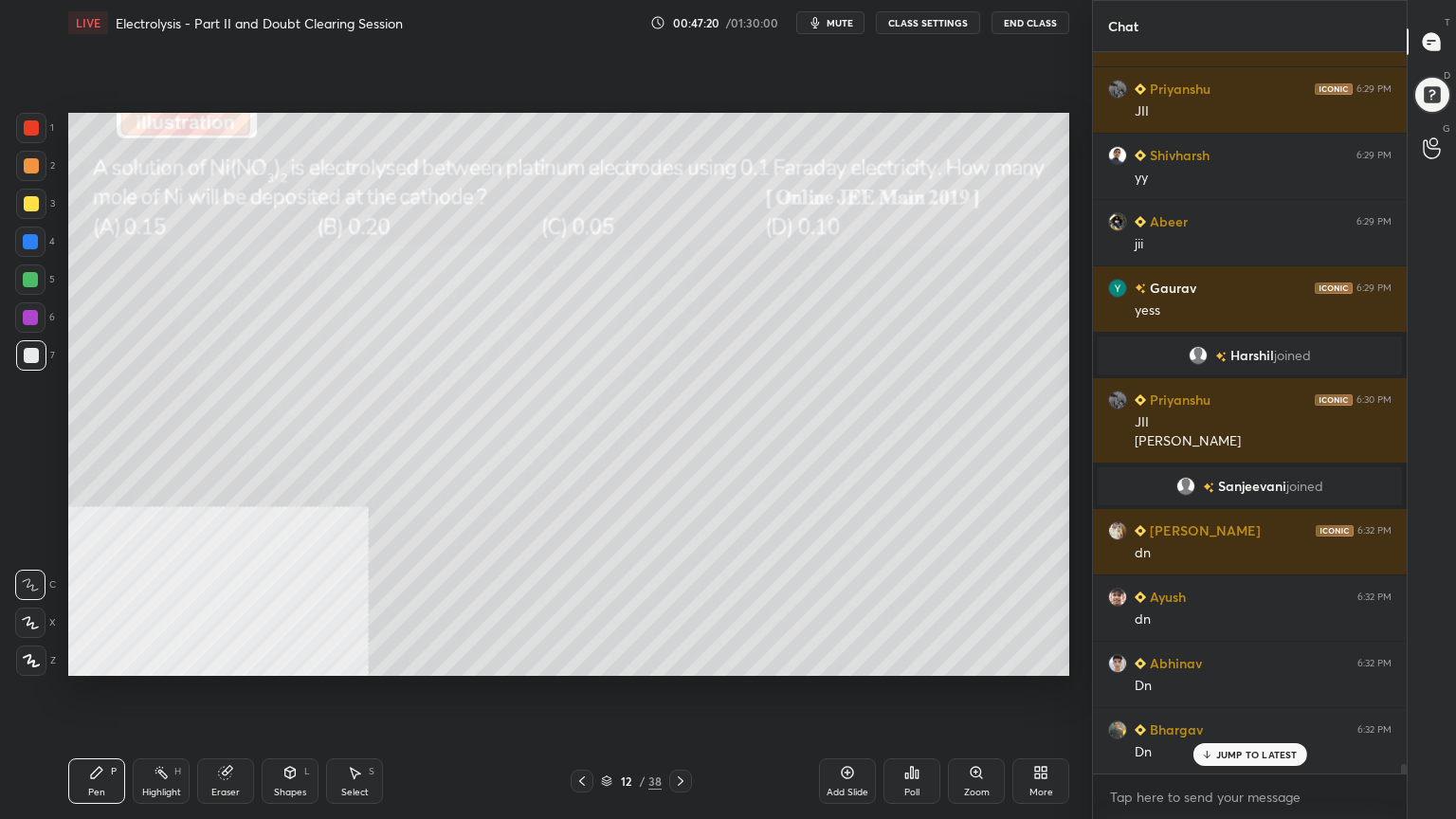
scroll to position [52410, 0]
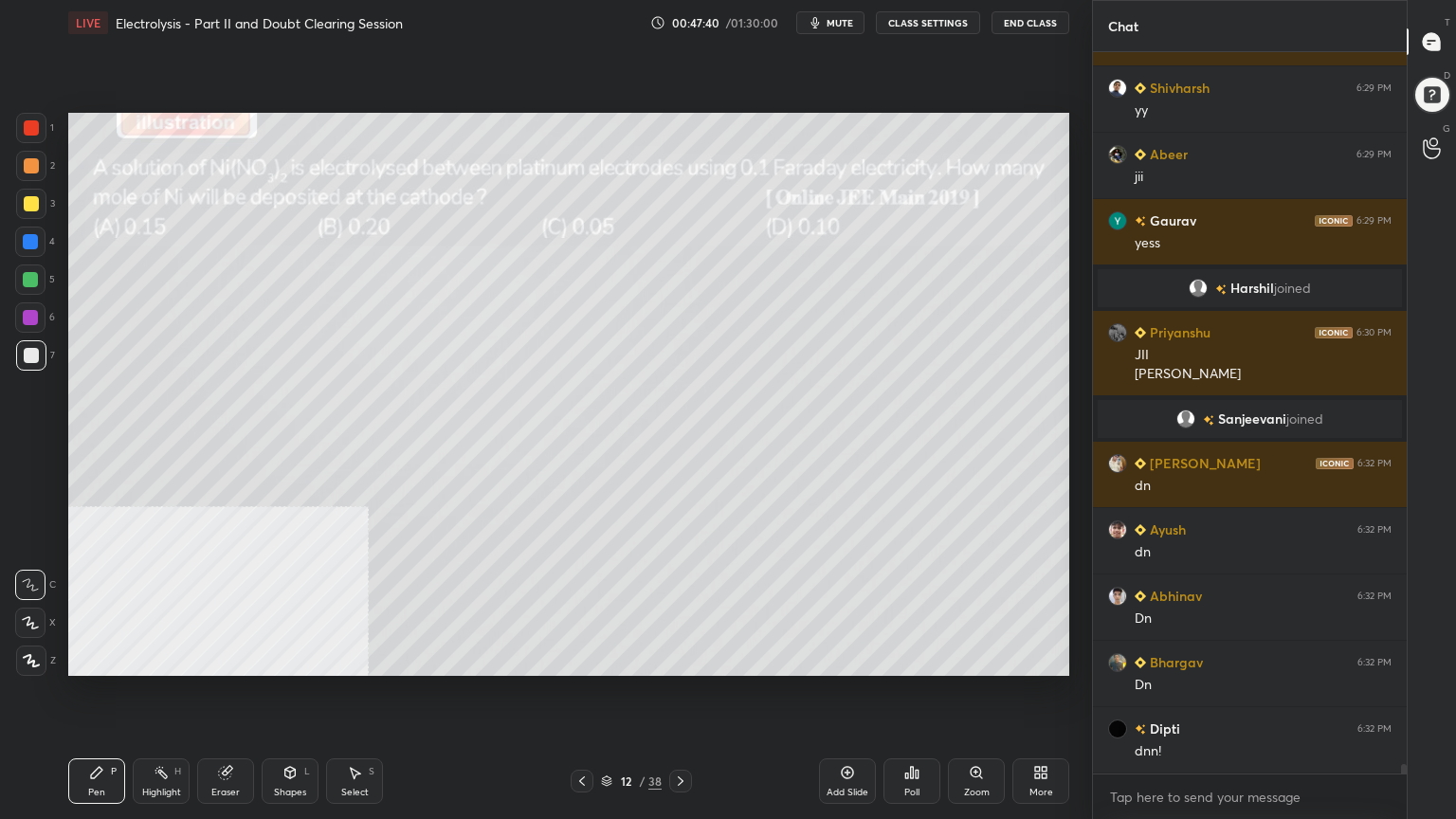
click at [918, 658] on div "Poll" at bounding box center [912, 792] width 15 height 10
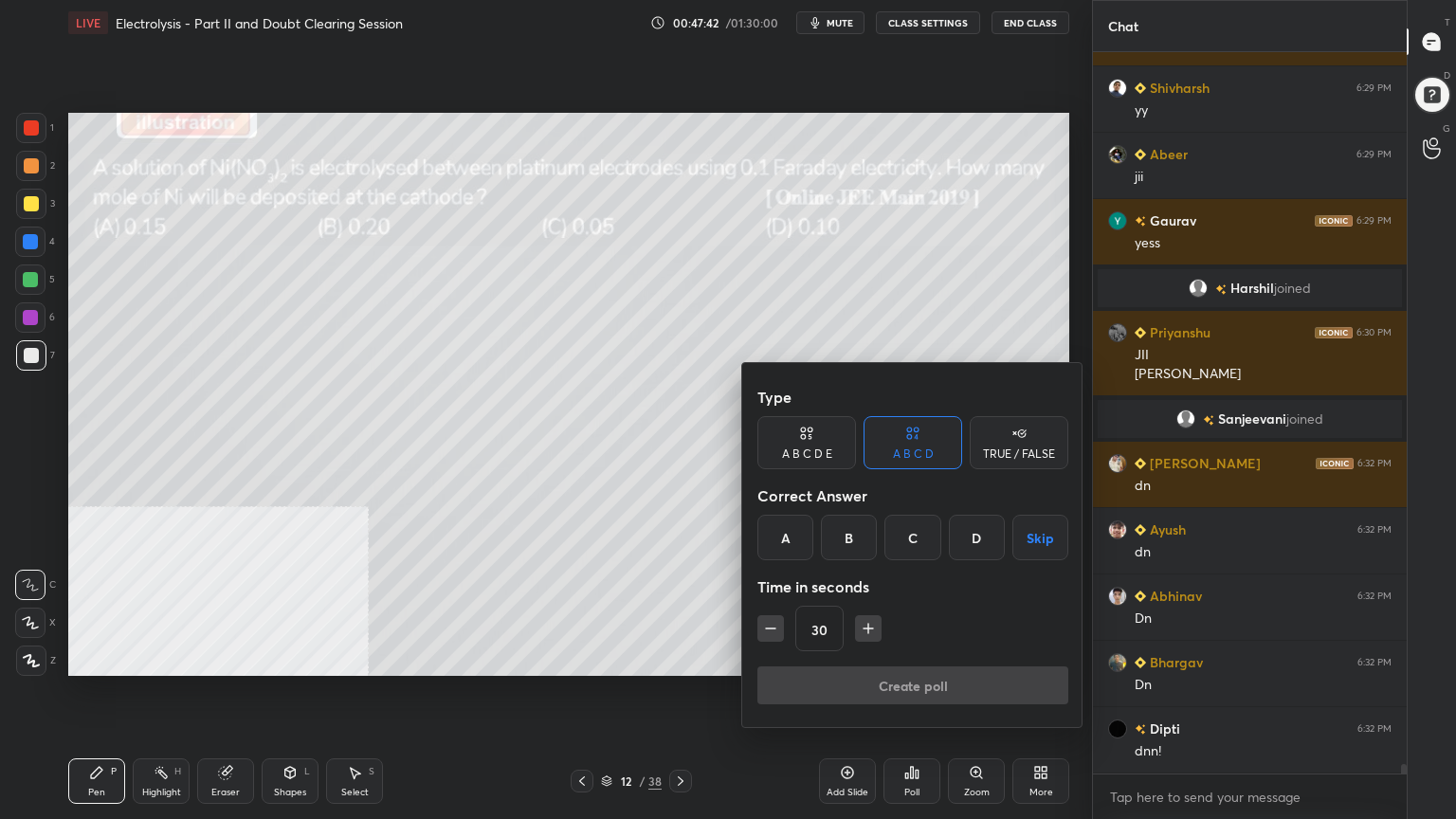
click at [915, 534] on div "C" at bounding box center [913, 537] width 56 height 45
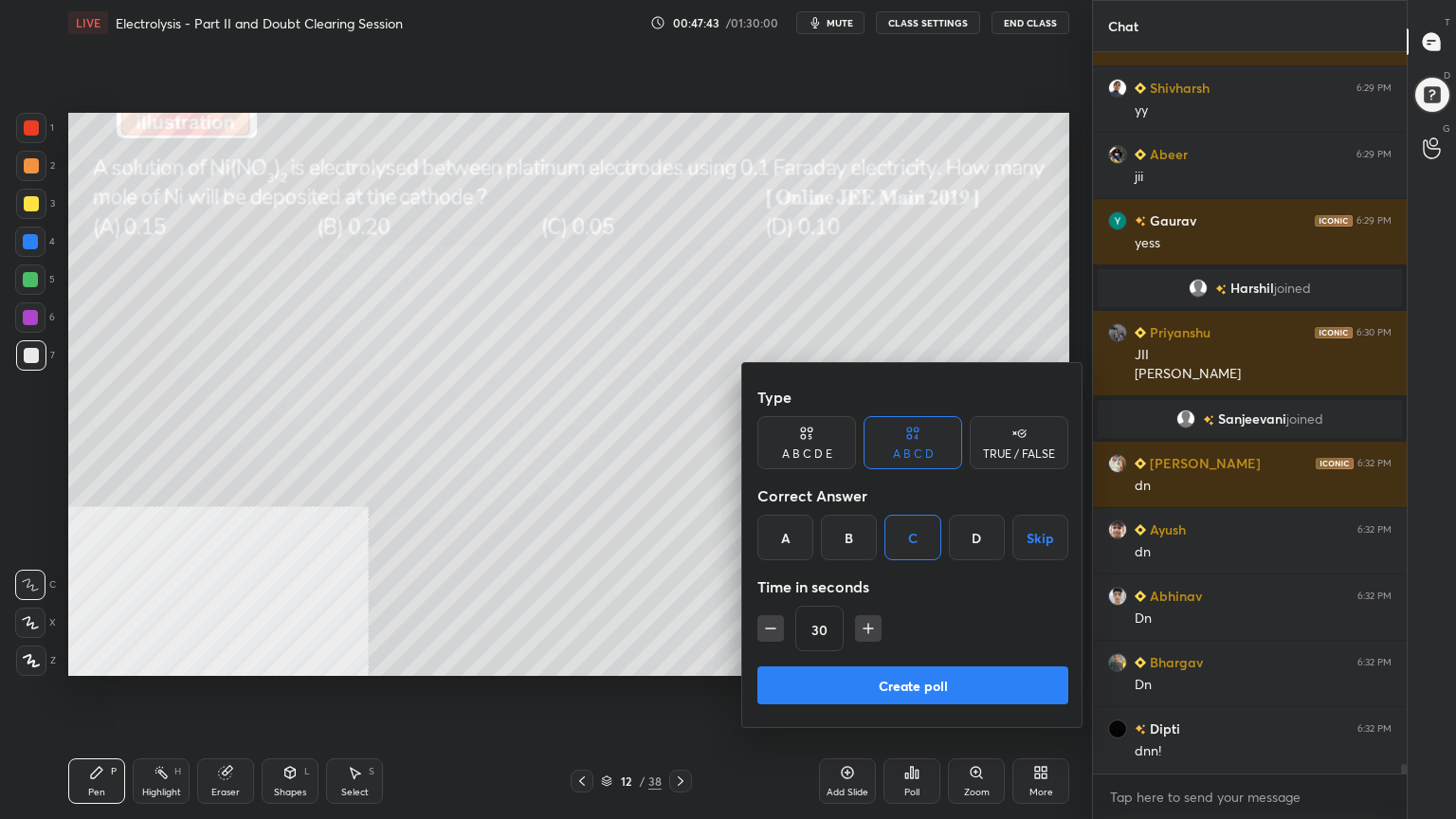
click at [950, 658] on button "Create poll" at bounding box center [913, 685] width 311 height 38
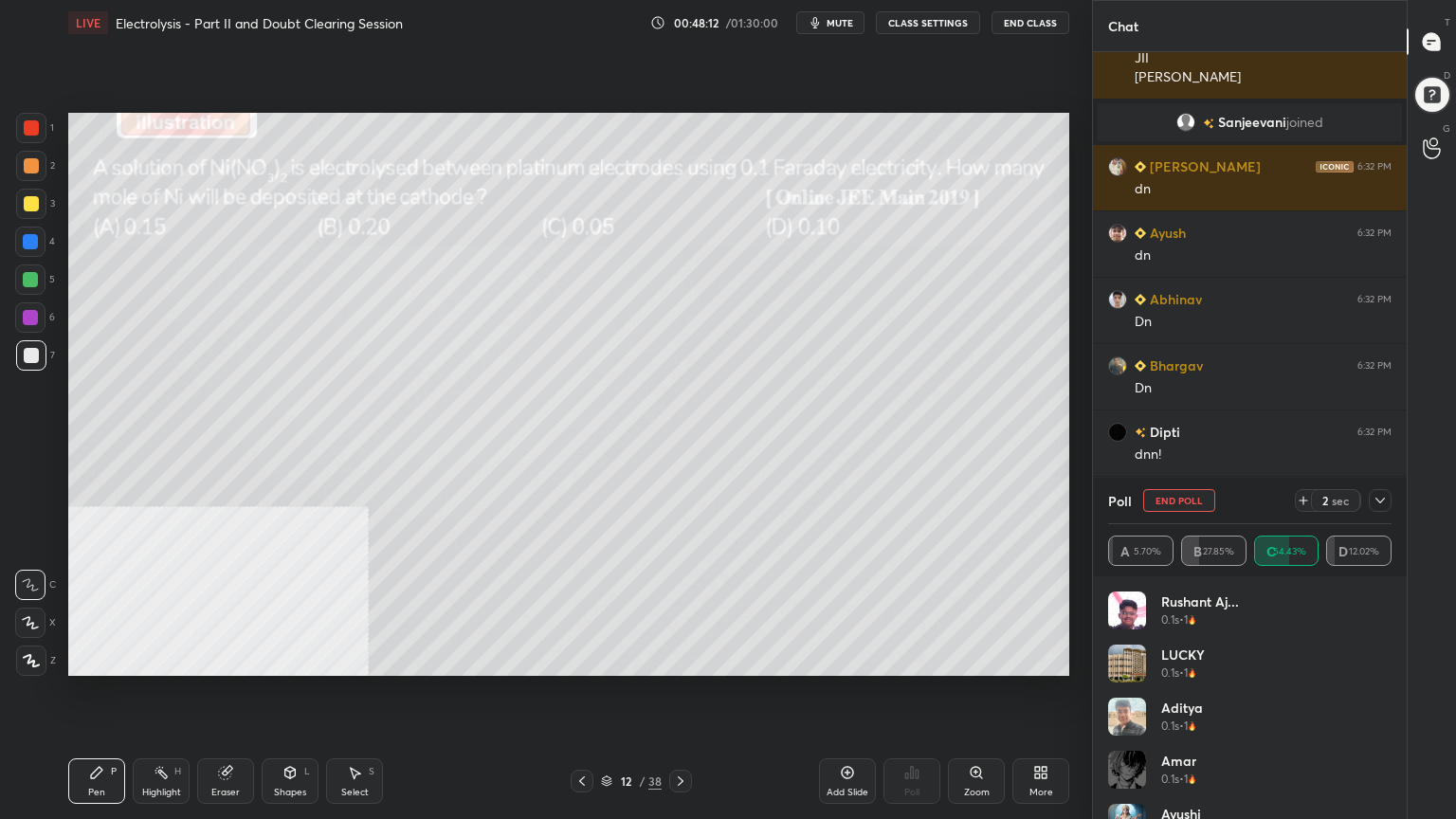
scroll to position [52774, 0]
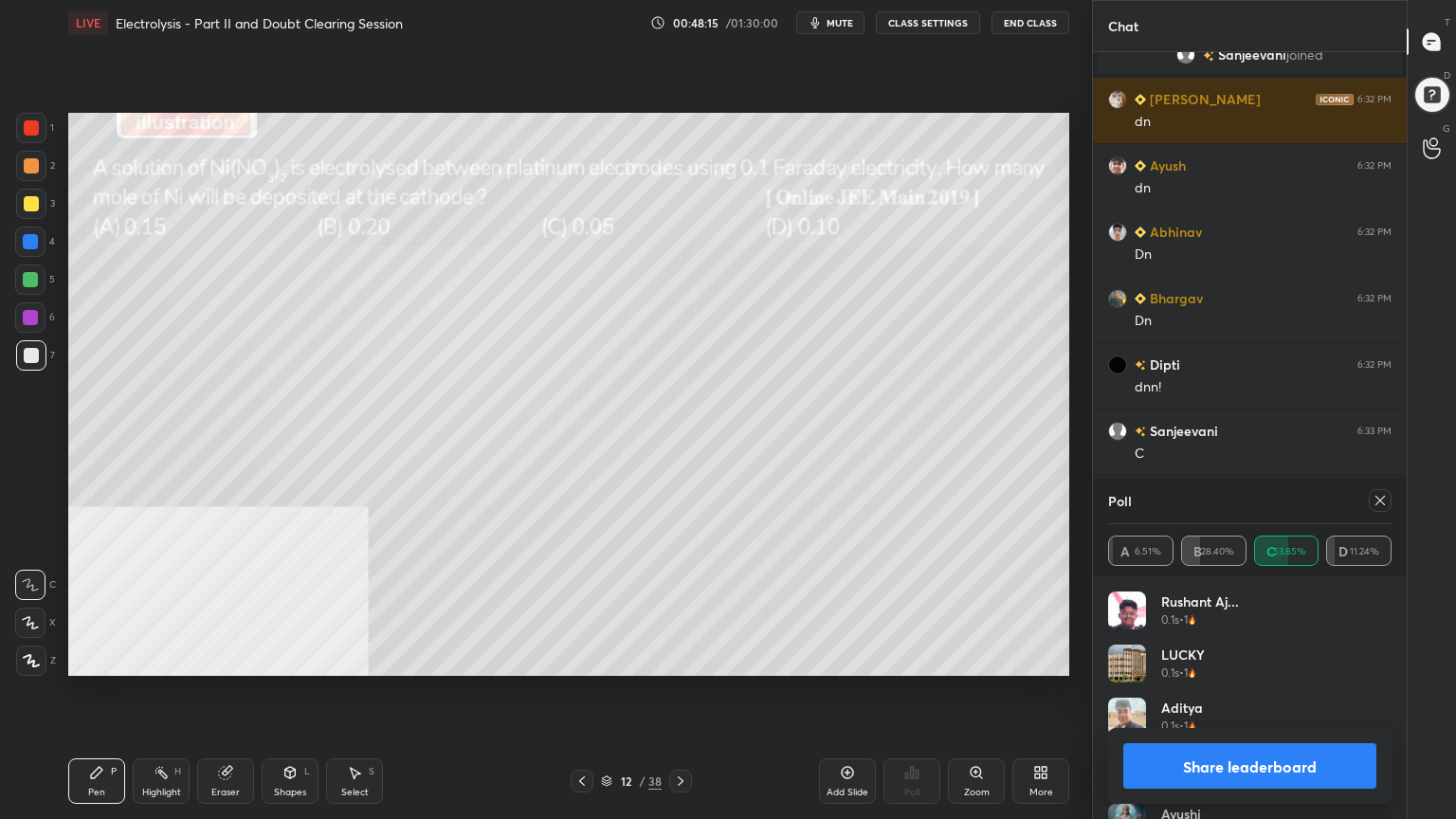
click at [1377, 497] on icon at bounding box center [1381, 501] width 15 height 15
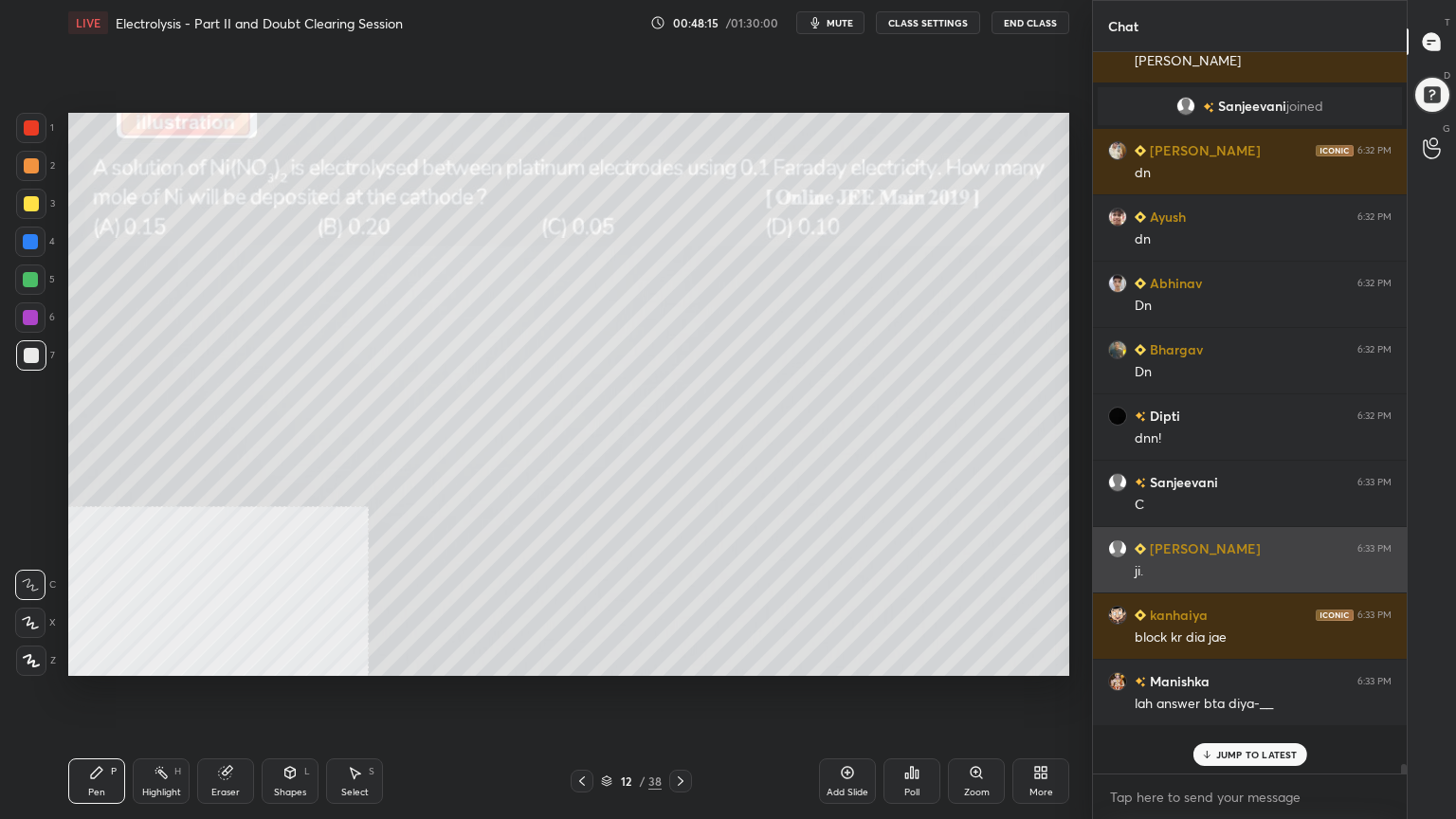
scroll to position [679, 308]
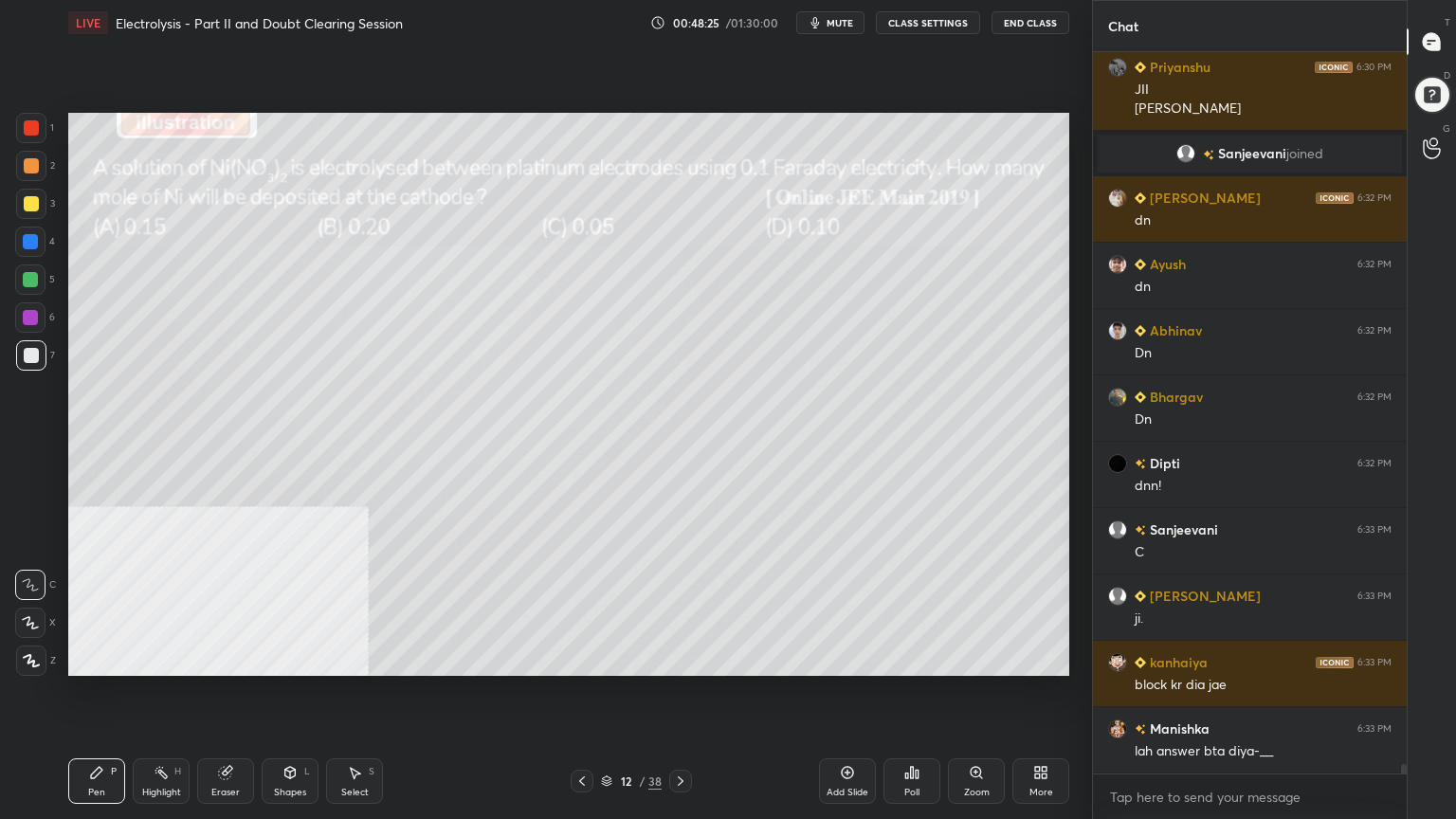
drag, startPoint x: 30, startPoint y: 171, endPoint x: 45, endPoint y: 174, distance: 15.3
click at [33, 171] on div at bounding box center [32, 166] width 15 height 15
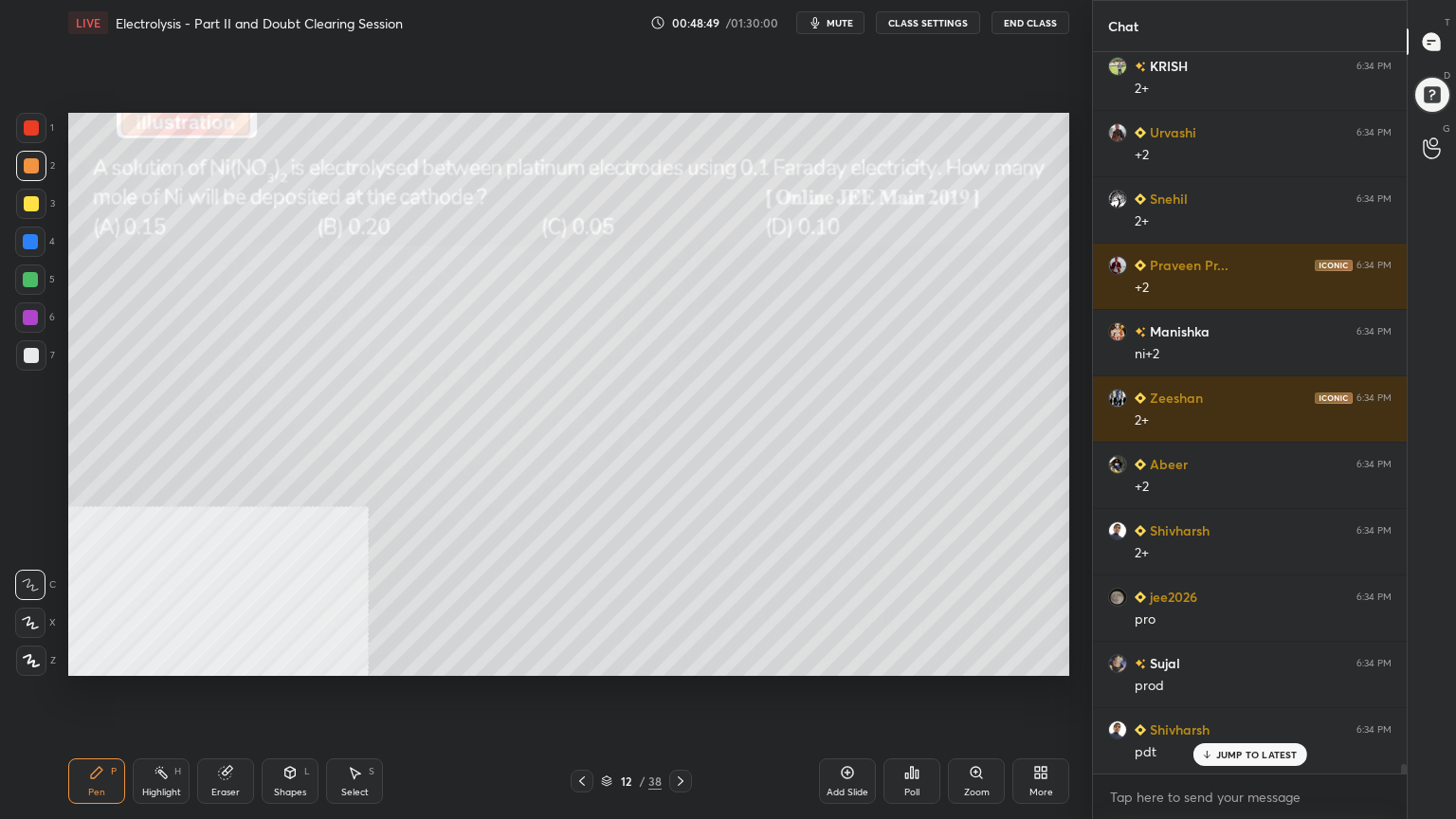
scroll to position [53670, 0]
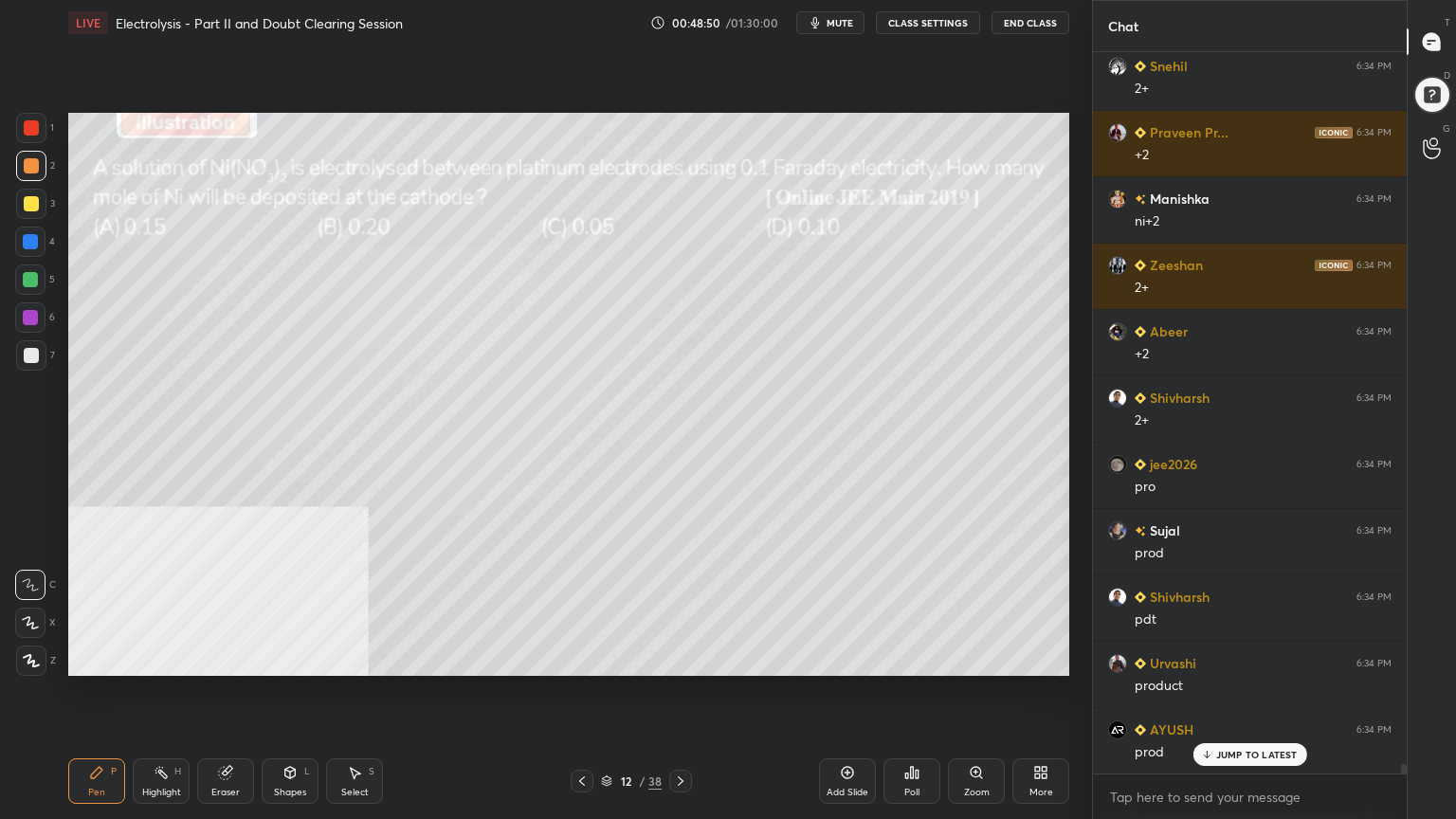
drag, startPoint x: 28, startPoint y: 346, endPoint x: 66, endPoint y: 338, distance: 38.8
click at [30, 346] on div at bounding box center [31, 355] width 30 height 30
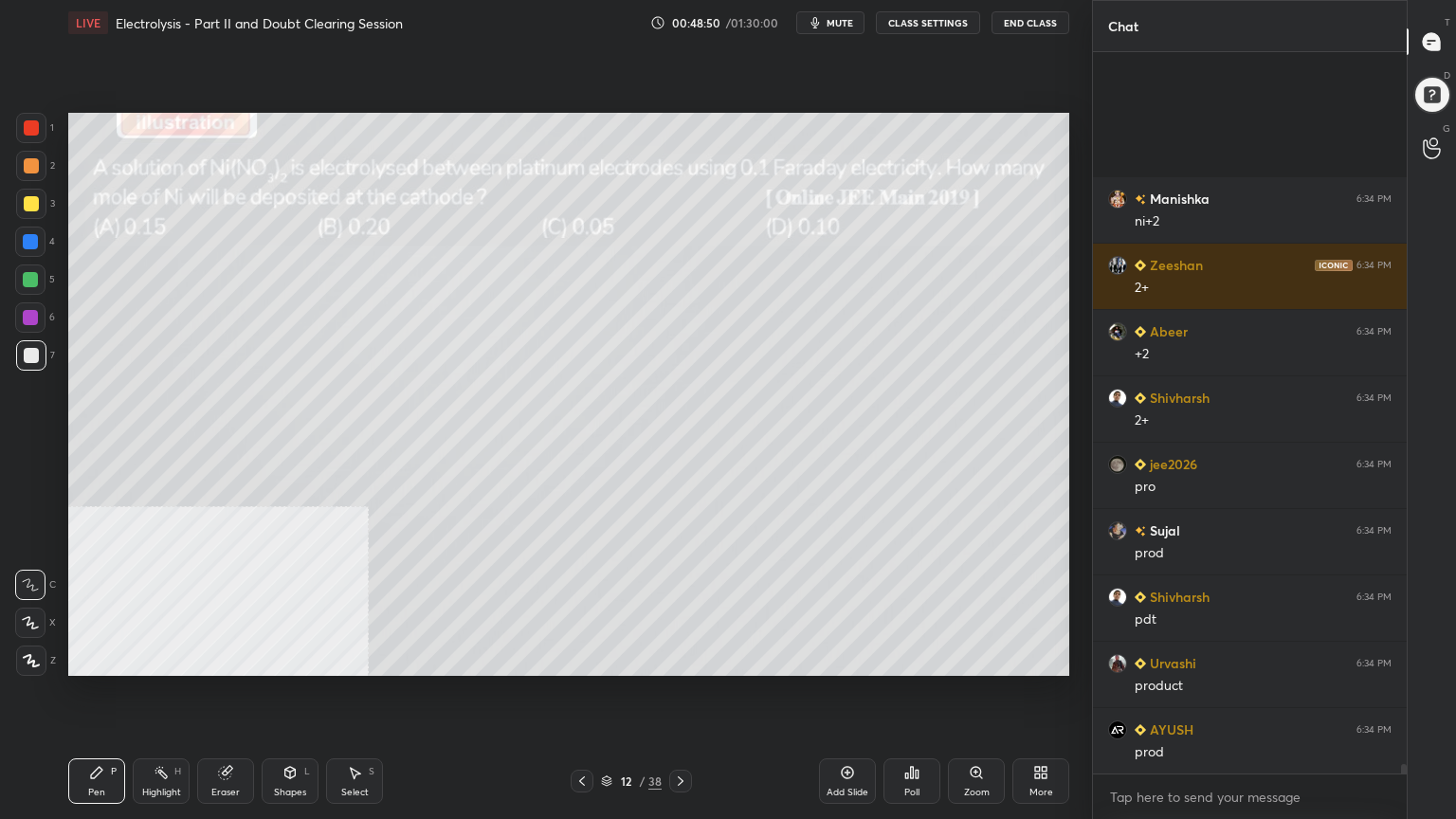
scroll to position [53870, 0]
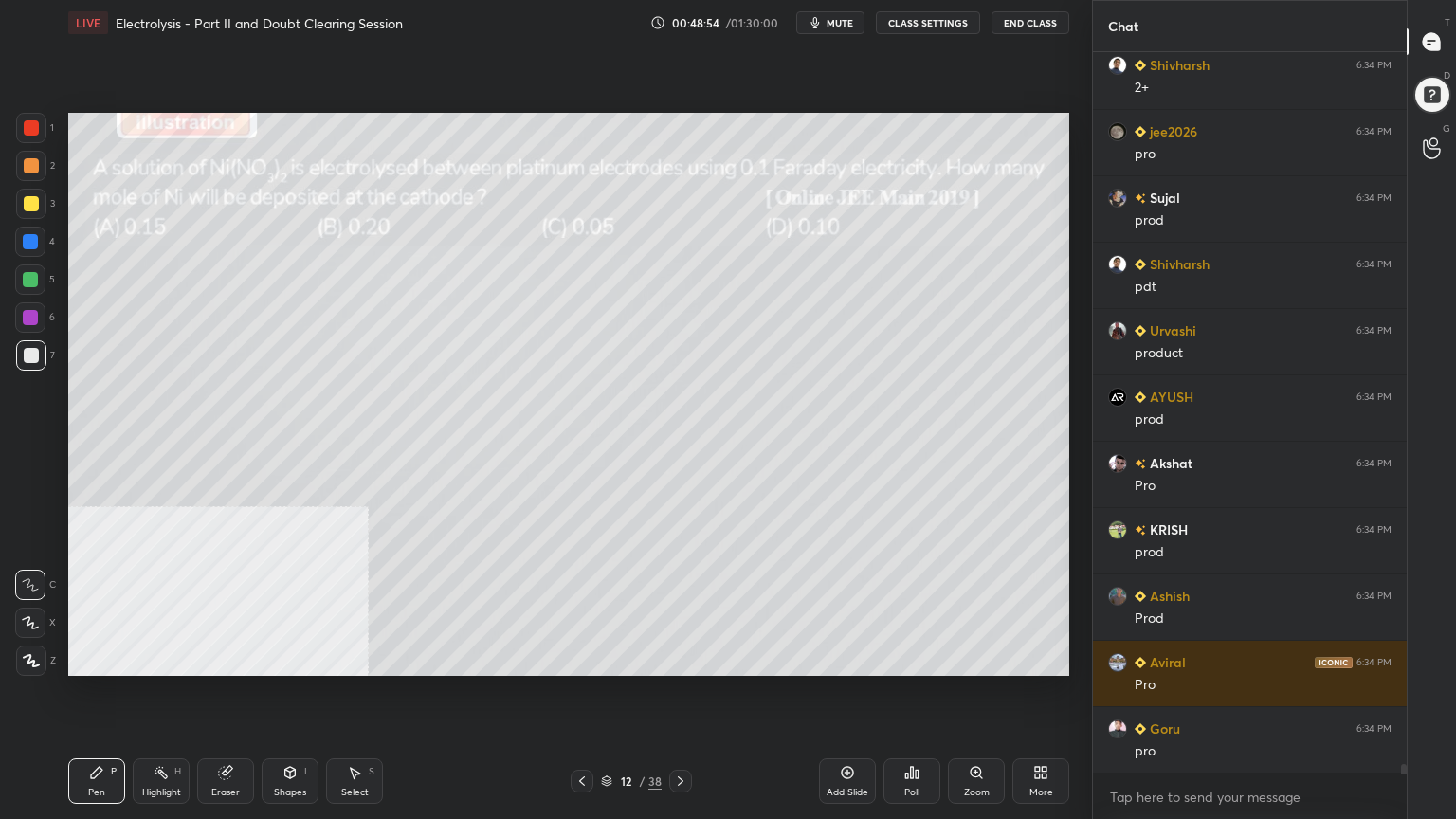
drag, startPoint x: 24, startPoint y: 203, endPoint x: 64, endPoint y: 208, distance: 40.3
click at [27, 203] on div at bounding box center [32, 204] width 15 height 15
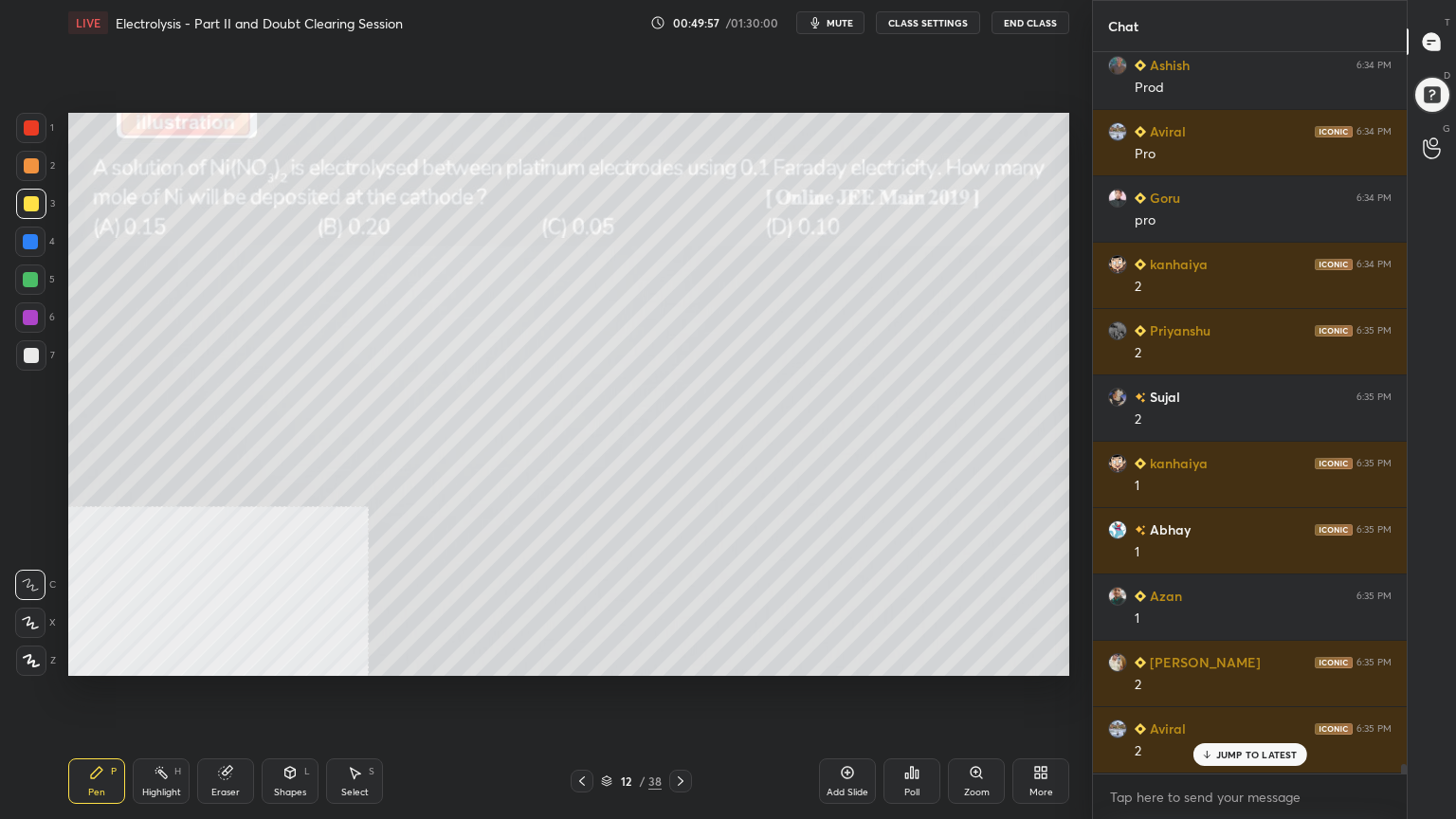
scroll to position [54599, 0]
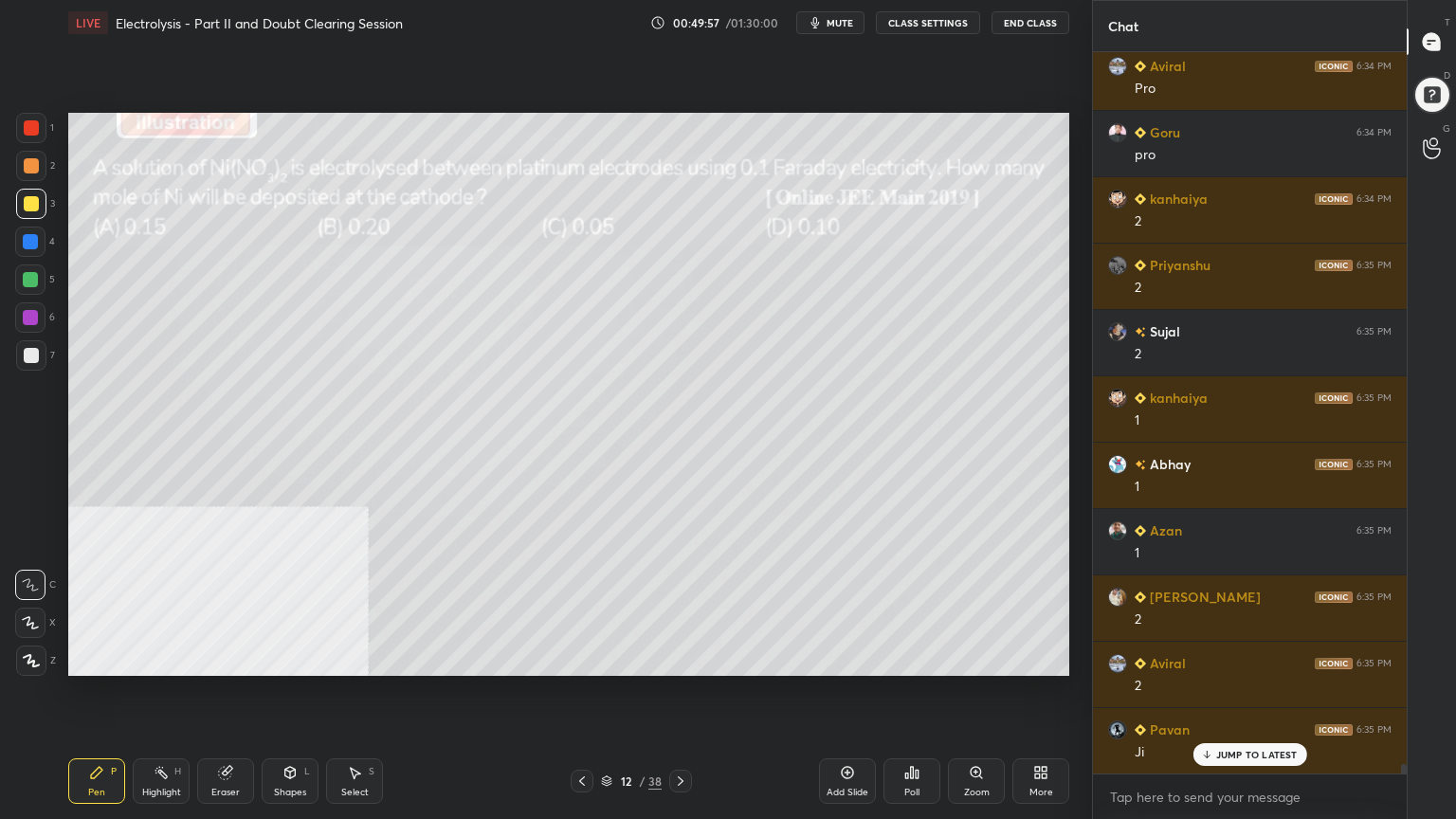
click at [341, 658] on div "Select S" at bounding box center [354, 780] width 57 height 45
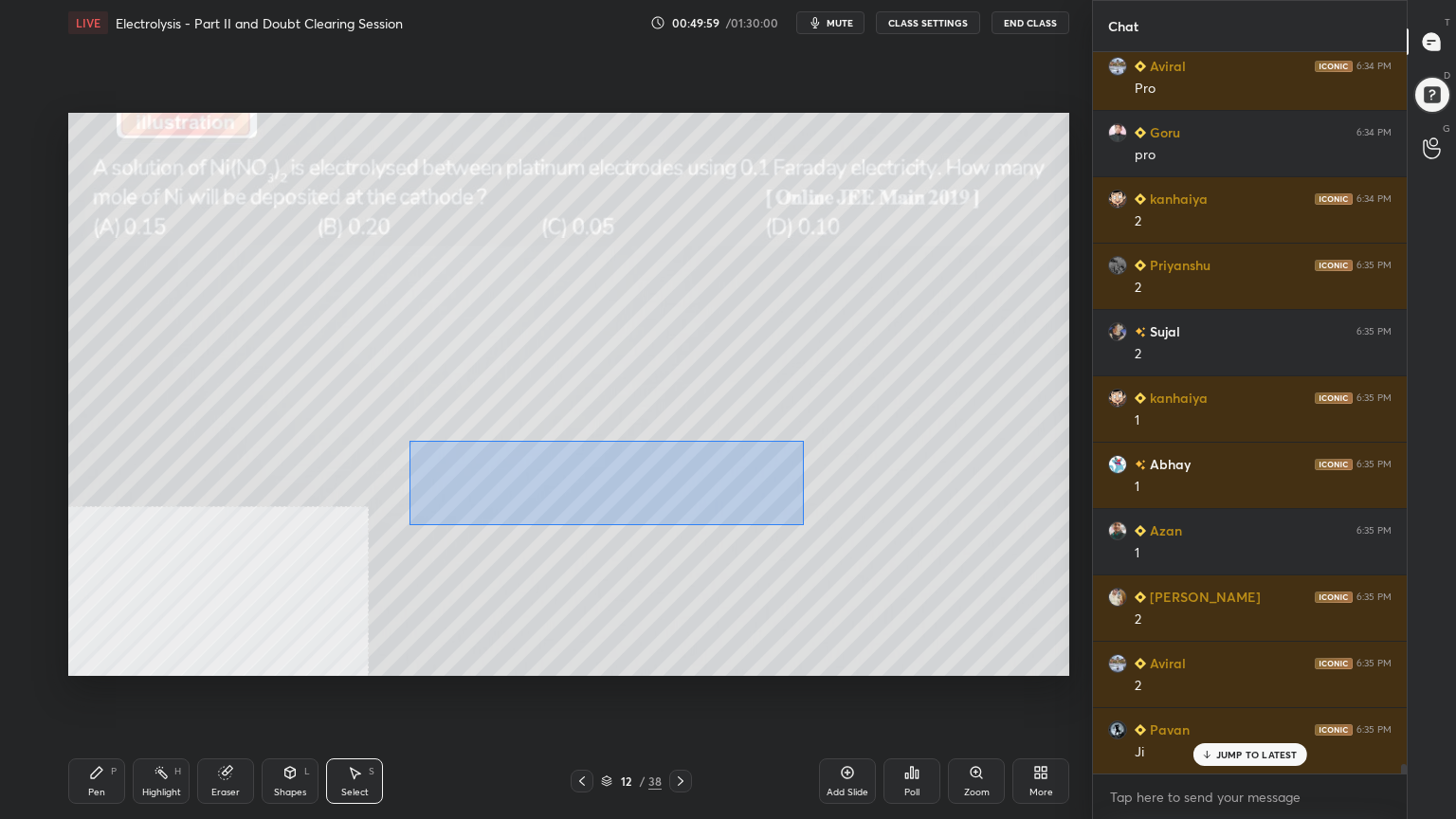
drag, startPoint x: 431, startPoint y: 446, endPoint x: 823, endPoint y: 520, distance: 398.9
click at [823, 520] on div "0 ° Undo Copy Paste here Duplicate Duplicate to new slide Delete" at bounding box center [569, 395] width 1002 height 563
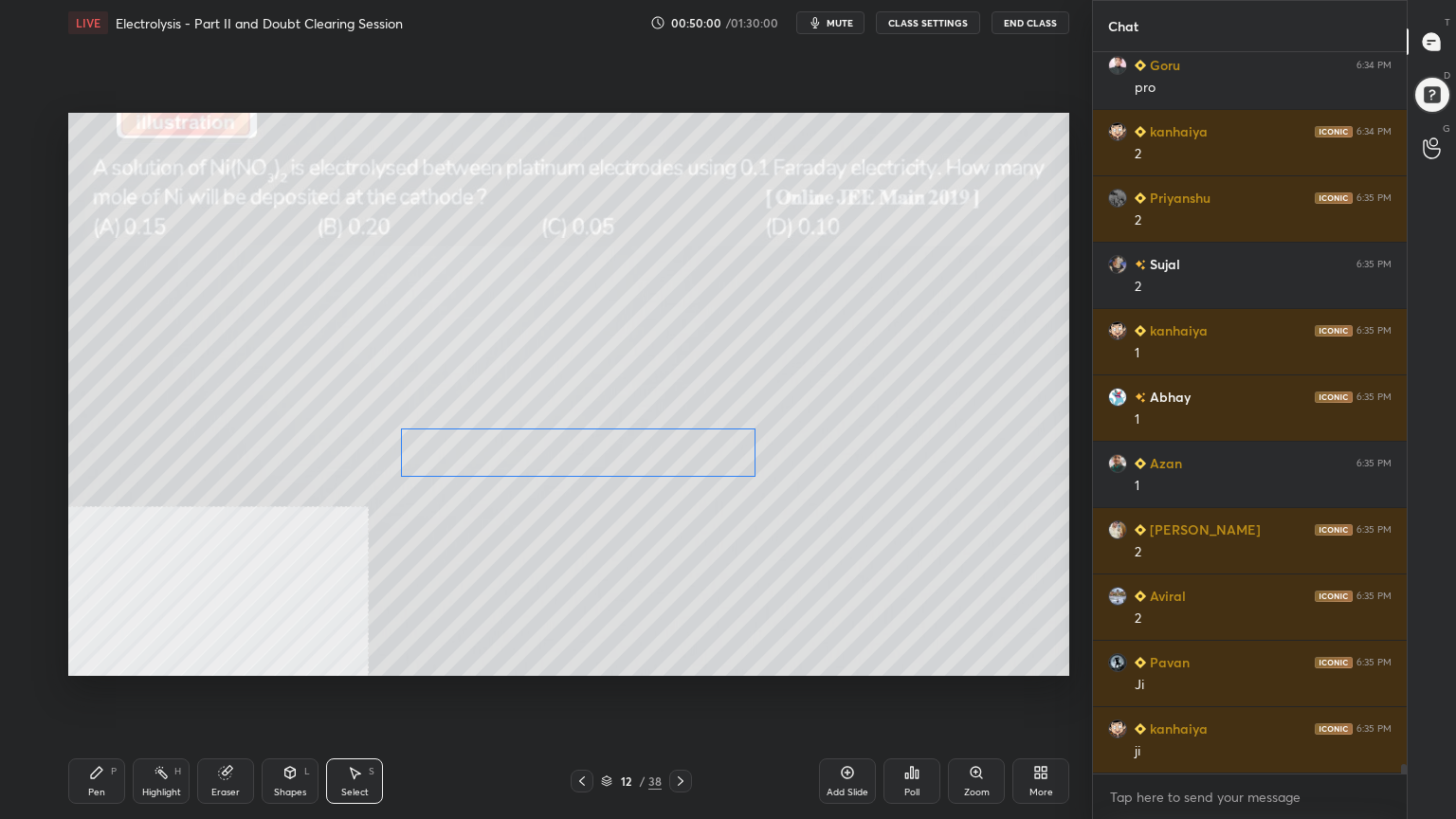
drag, startPoint x: 636, startPoint y: 473, endPoint x: 618, endPoint y: 456, distance: 24.8
click at [618, 456] on div "0 ° Undo Copy Paste here Duplicate Duplicate to new slide Delete" at bounding box center [569, 395] width 1002 height 563
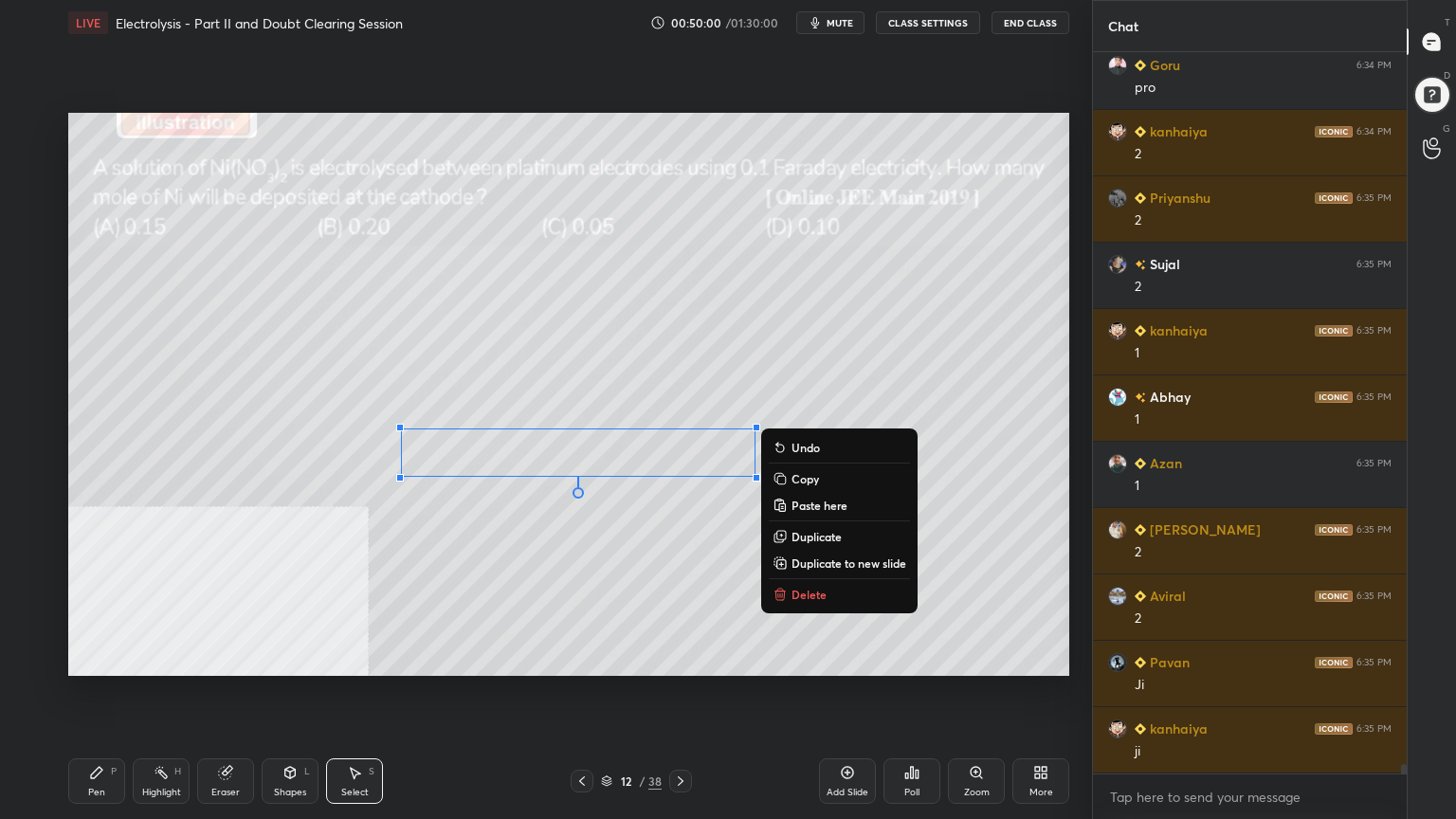
scroll to position [54731, 0]
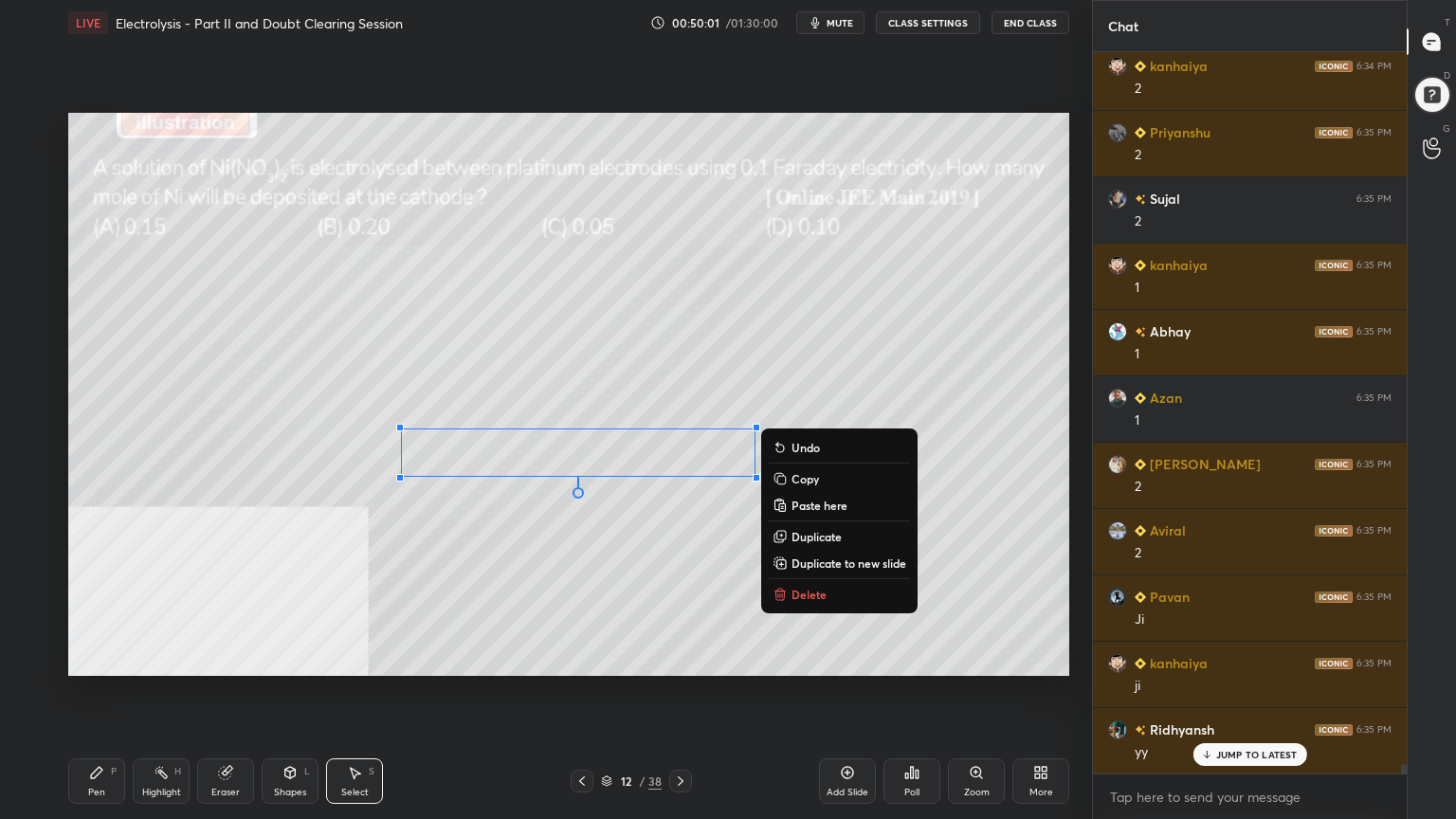
click at [607, 658] on icon at bounding box center [607, 781] width 12 height 12
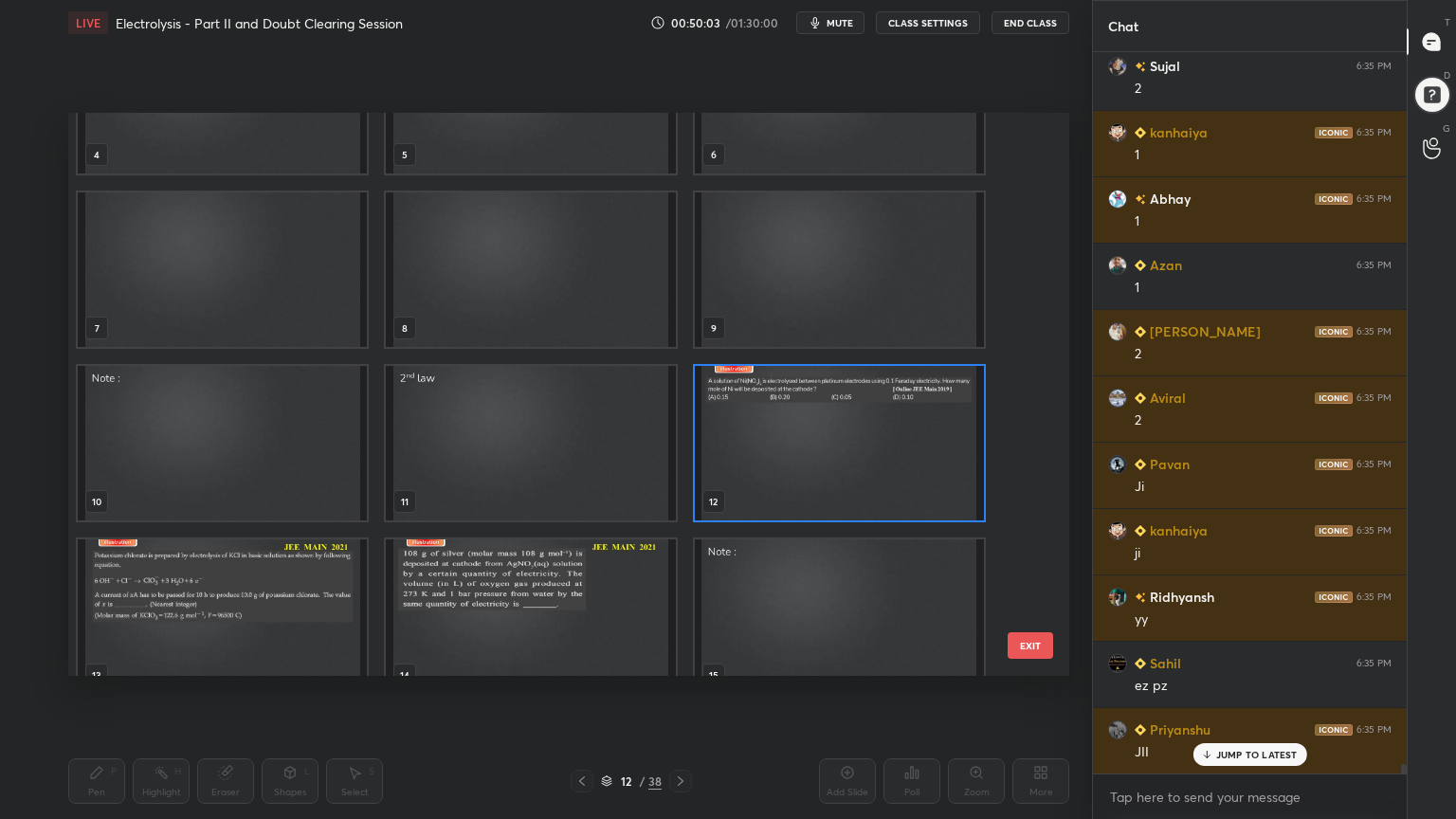
scroll to position [311, 0]
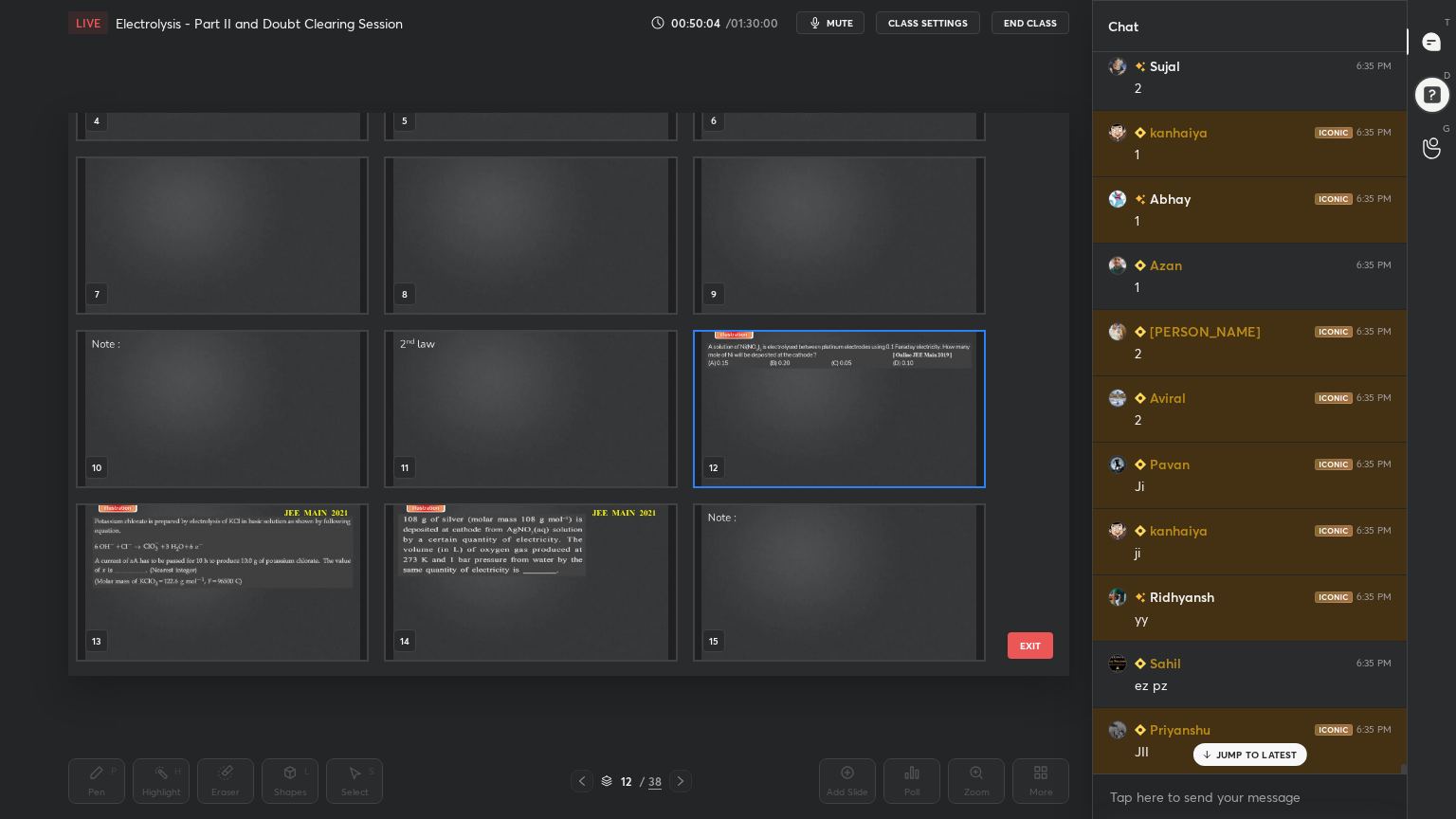
click at [873, 392] on img "grid" at bounding box center [839, 409] width 289 height 154
click at [870, 398] on img "grid" at bounding box center [839, 409] width 289 height 154
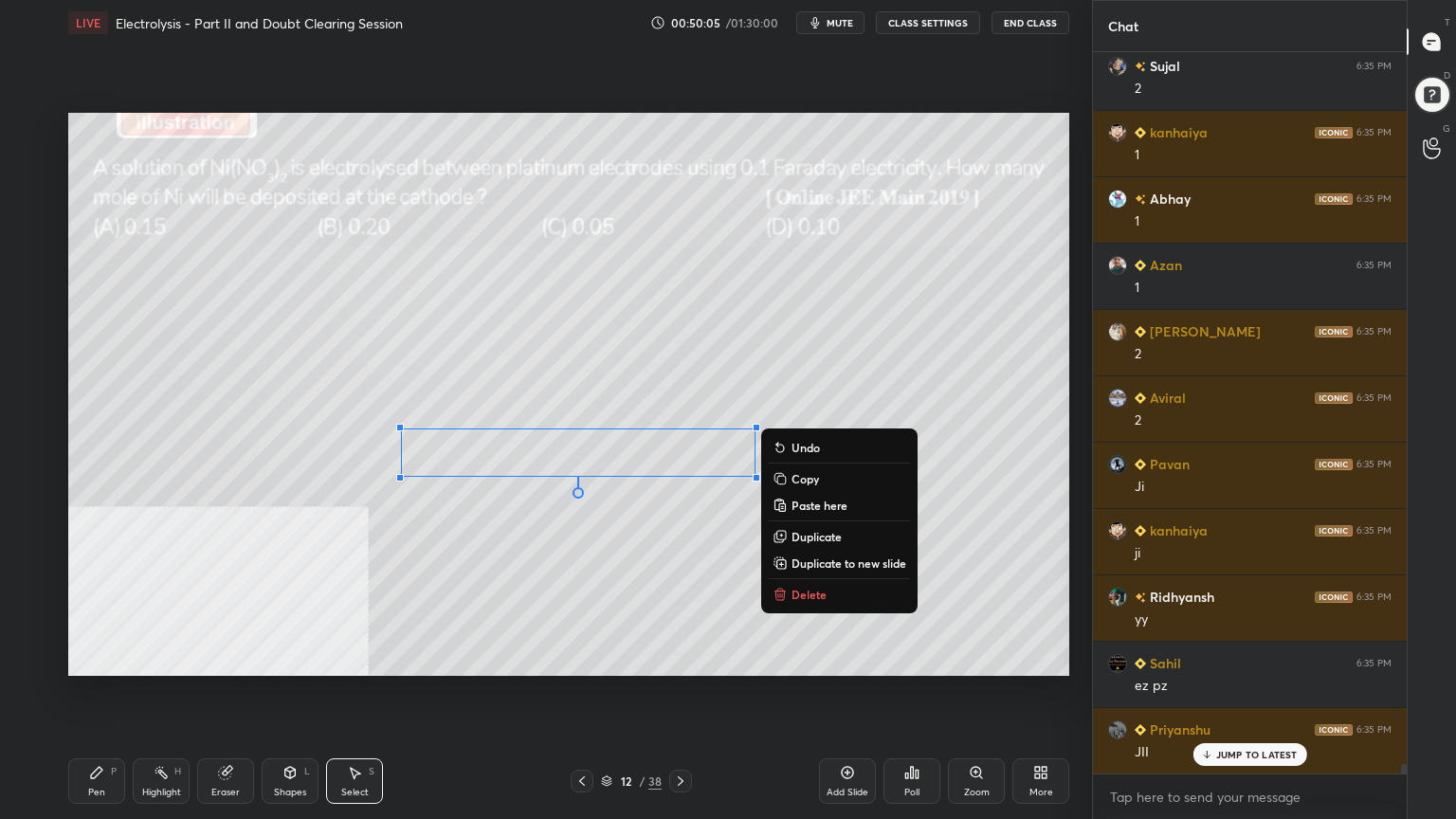
click at [92, 658] on div "Pen" at bounding box center [96, 792] width 17 height 10
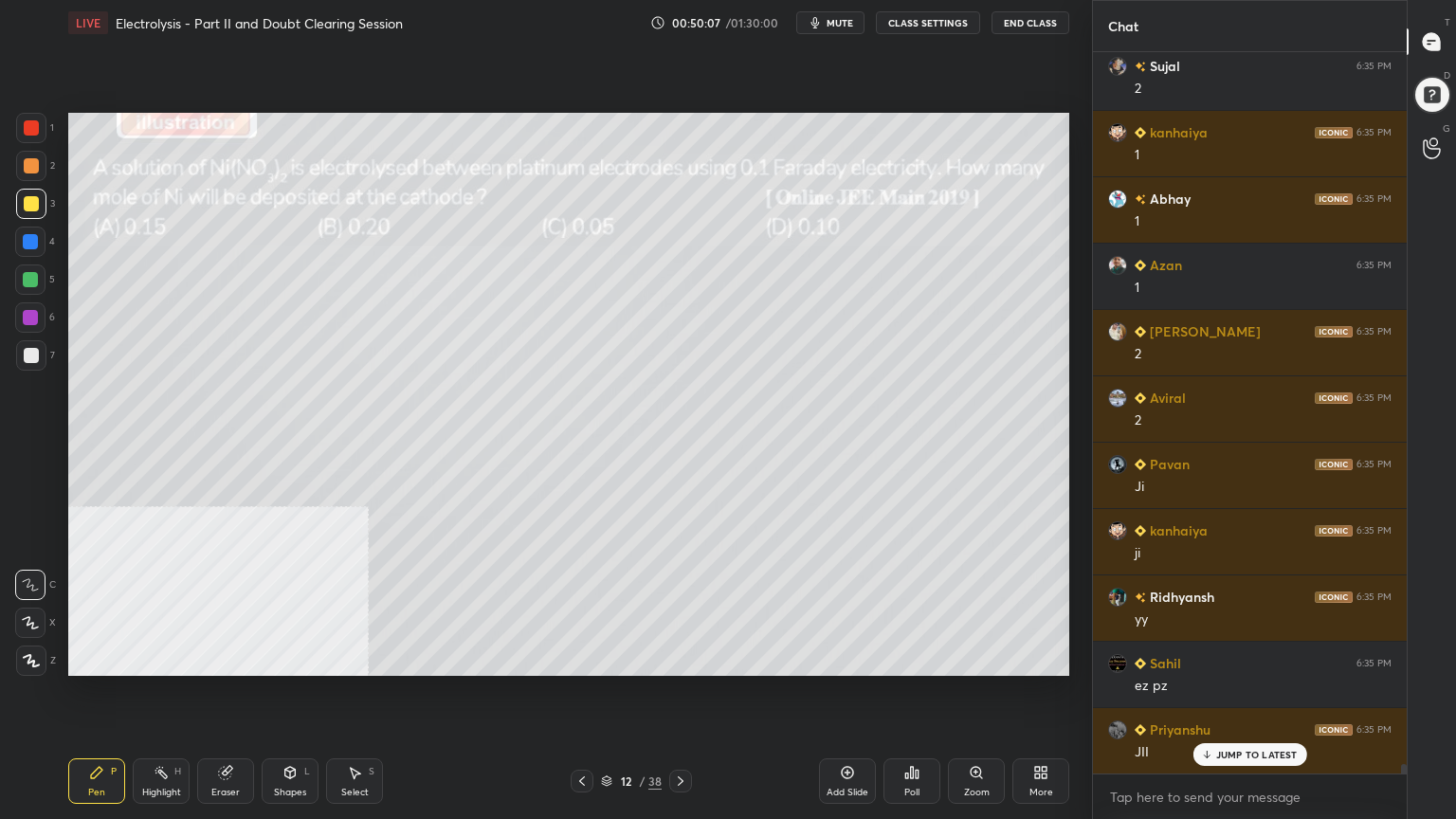
click at [28, 361] on div at bounding box center [32, 356] width 15 height 15
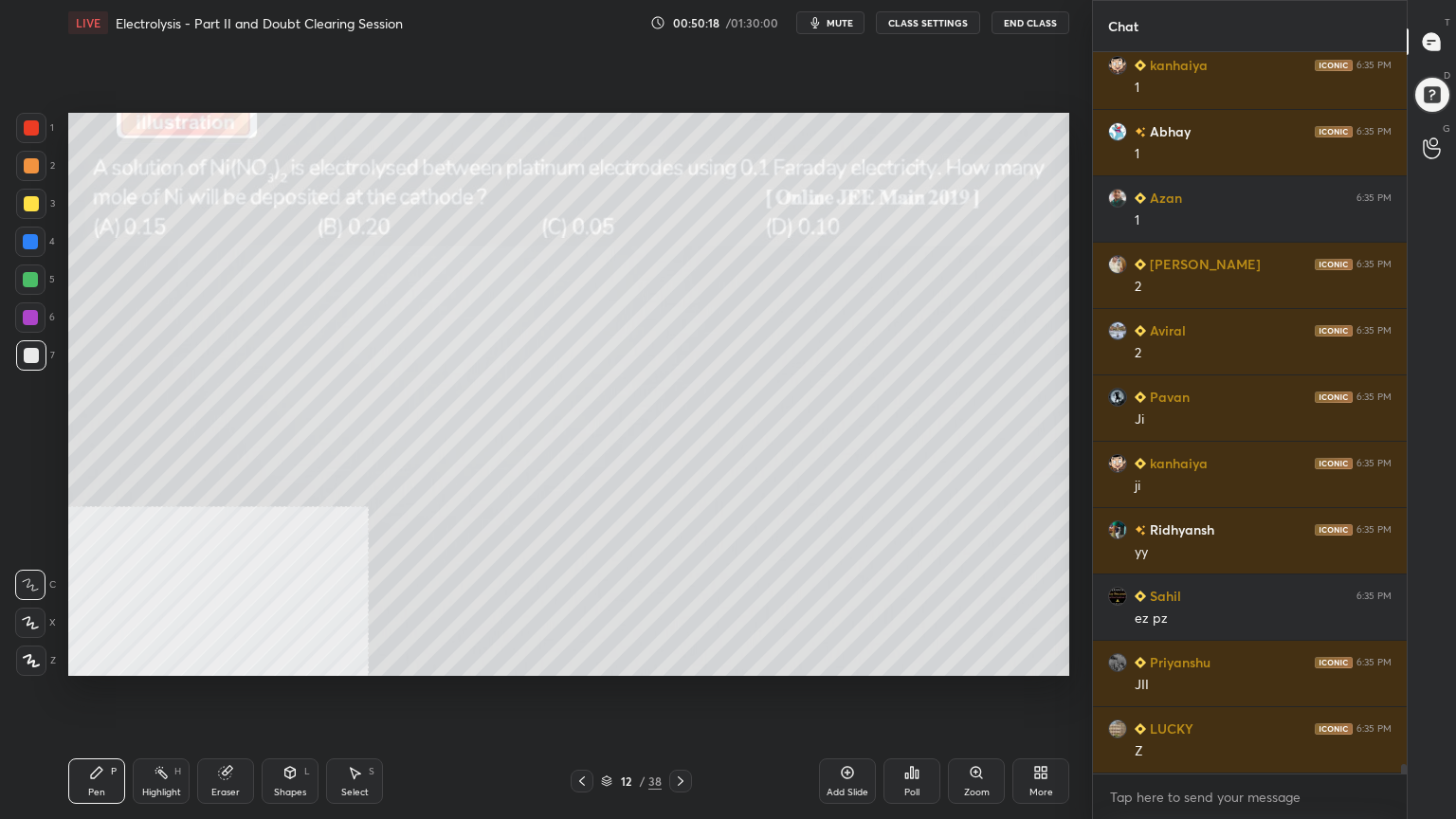
click at [353, 658] on div "Select S" at bounding box center [354, 780] width 57 height 45
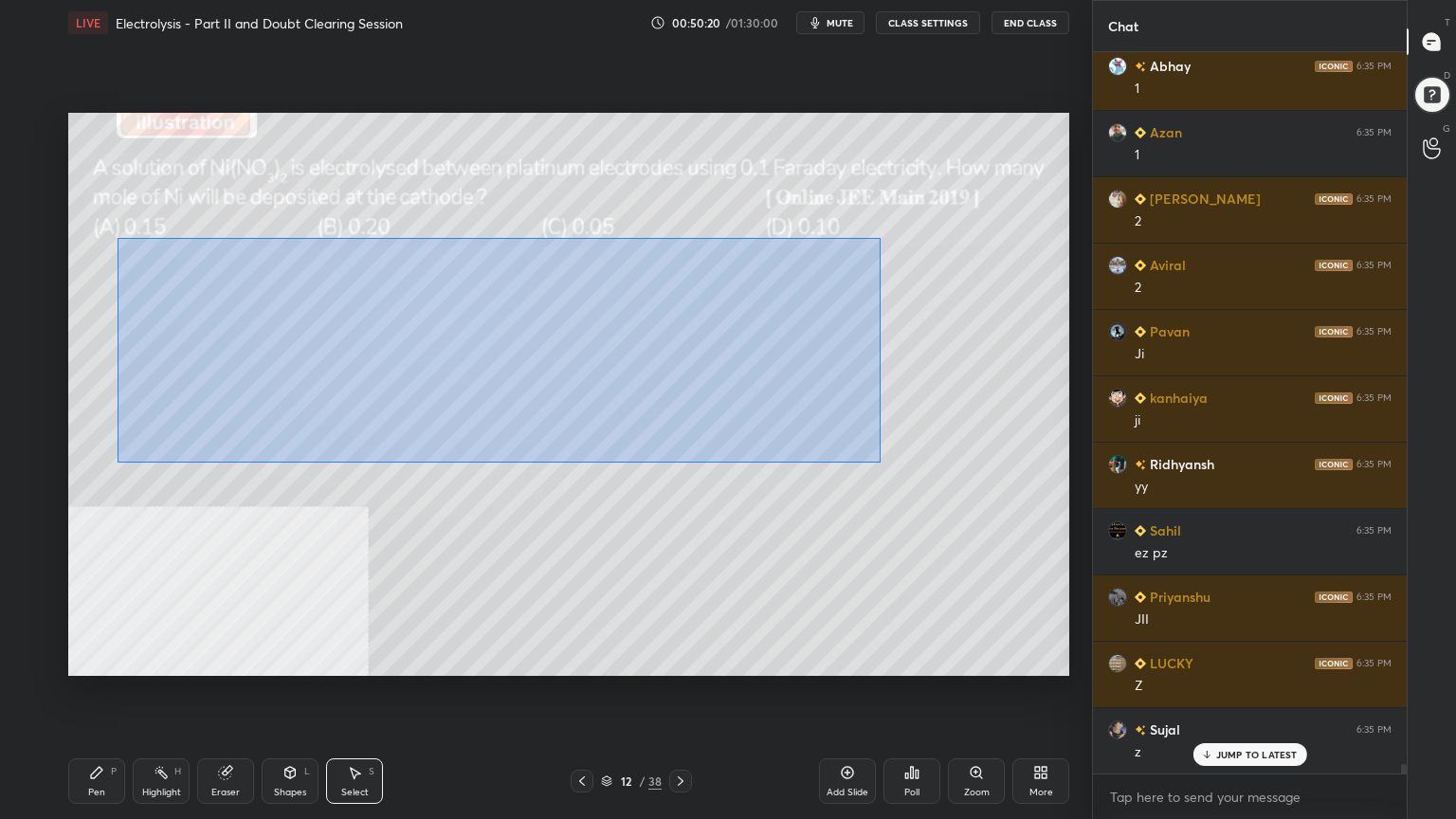
scroll to position [55263, 0]
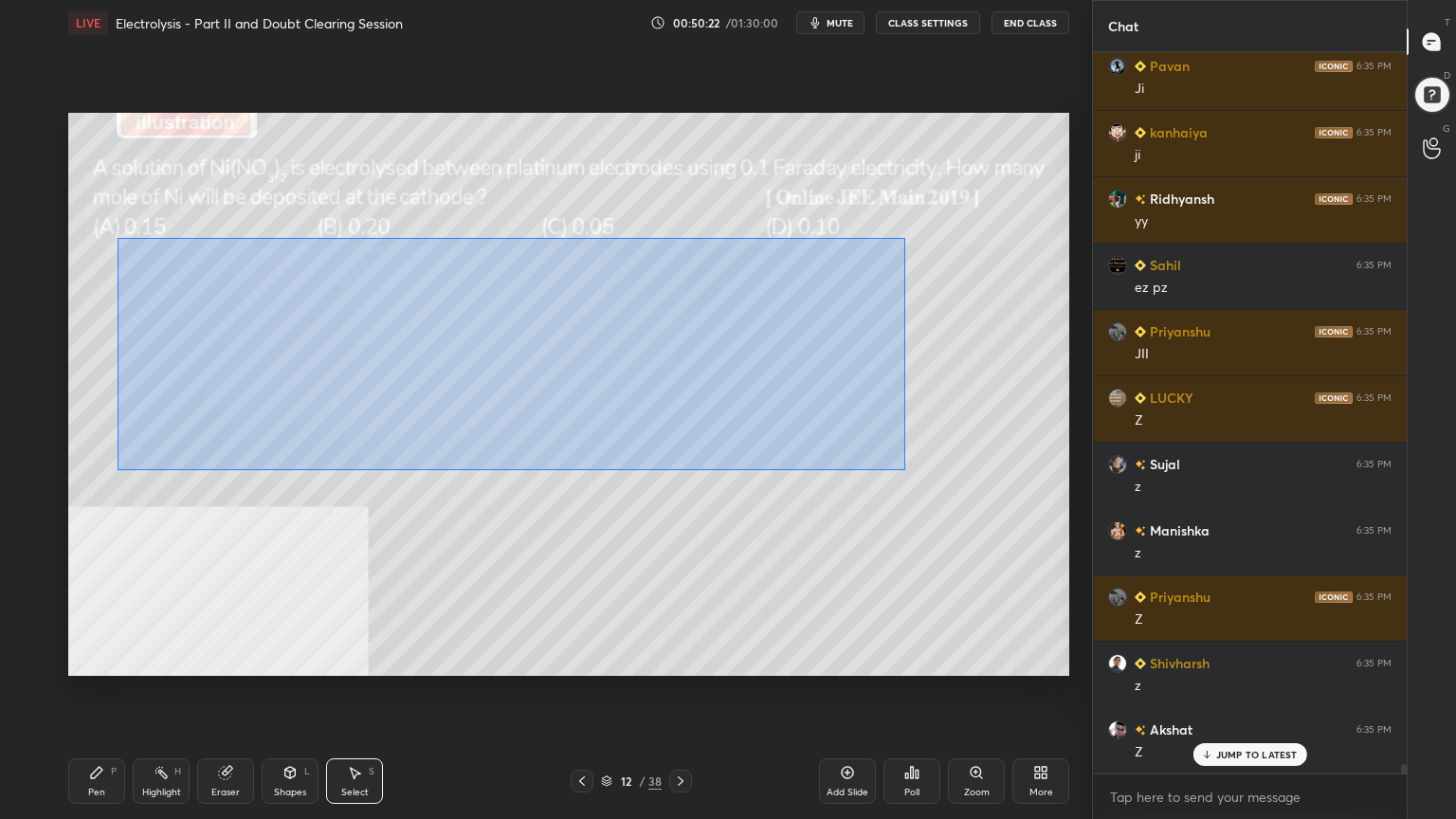
drag, startPoint x: 136, startPoint y: 244, endPoint x: 905, endPoint y: 466, distance: 800.4
click at [906, 470] on div "0 ° Undo Copy Paste here Duplicate Duplicate to new slide Delete" at bounding box center [569, 395] width 1002 height 563
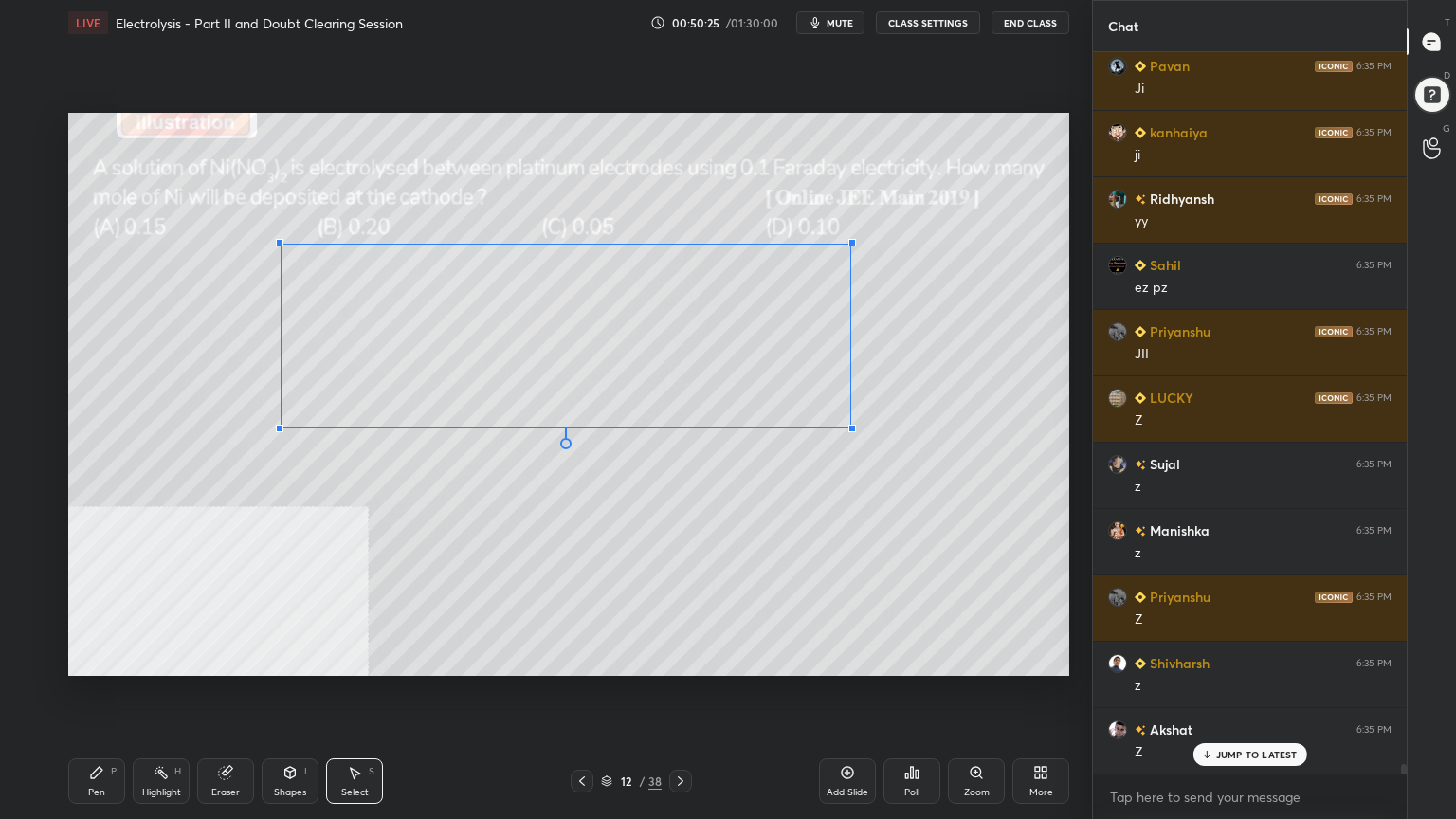
drag, startPoint x: 143, startPoint y: 471, endPoint x: 305, endPoint y: 419, distance: 170.1
click at [284, 424] on div at bounding box center [280, 428] width 8 height 8
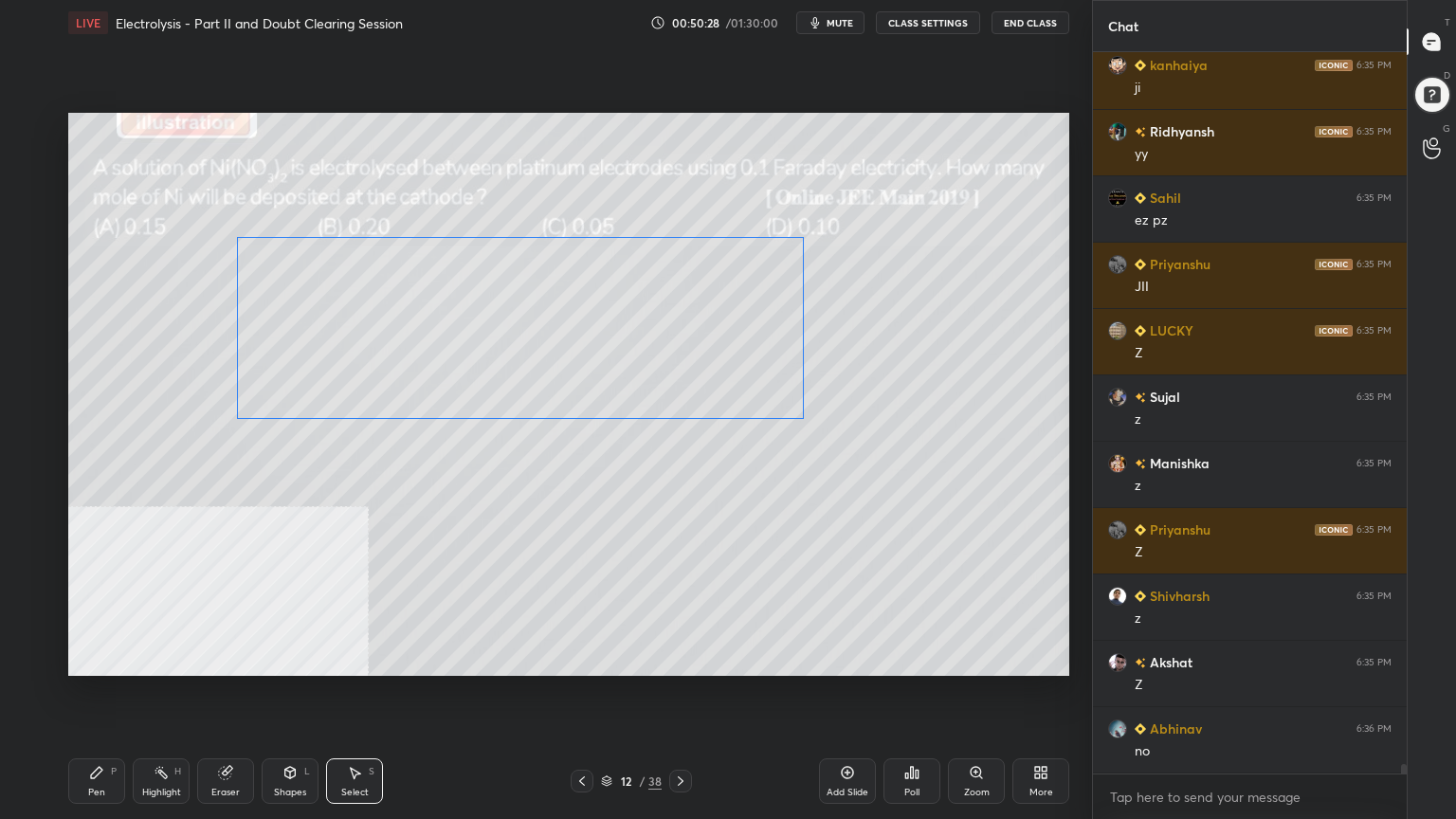
drag, startPoint x: 584, startPoint y: 356, endPoint x: 550, endPoint y: 354, distance: 34.1
click at [551, 354] on div "0 ° Undo Copy Paste here Duplicate Duplicate to new slide Delete" at bounding box center [569, 395] width 1002 height 563
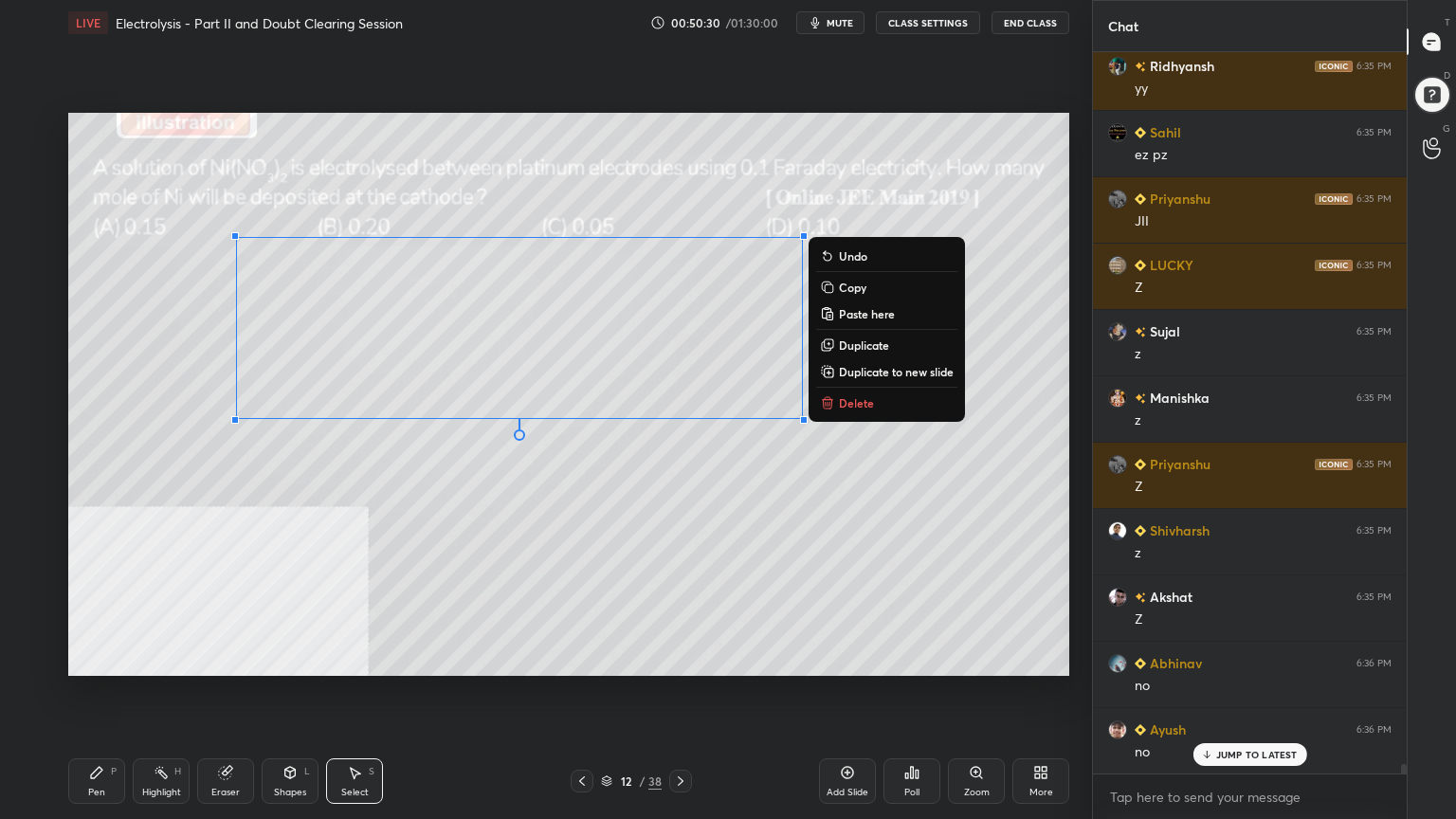
scroll to position [55462, 0]
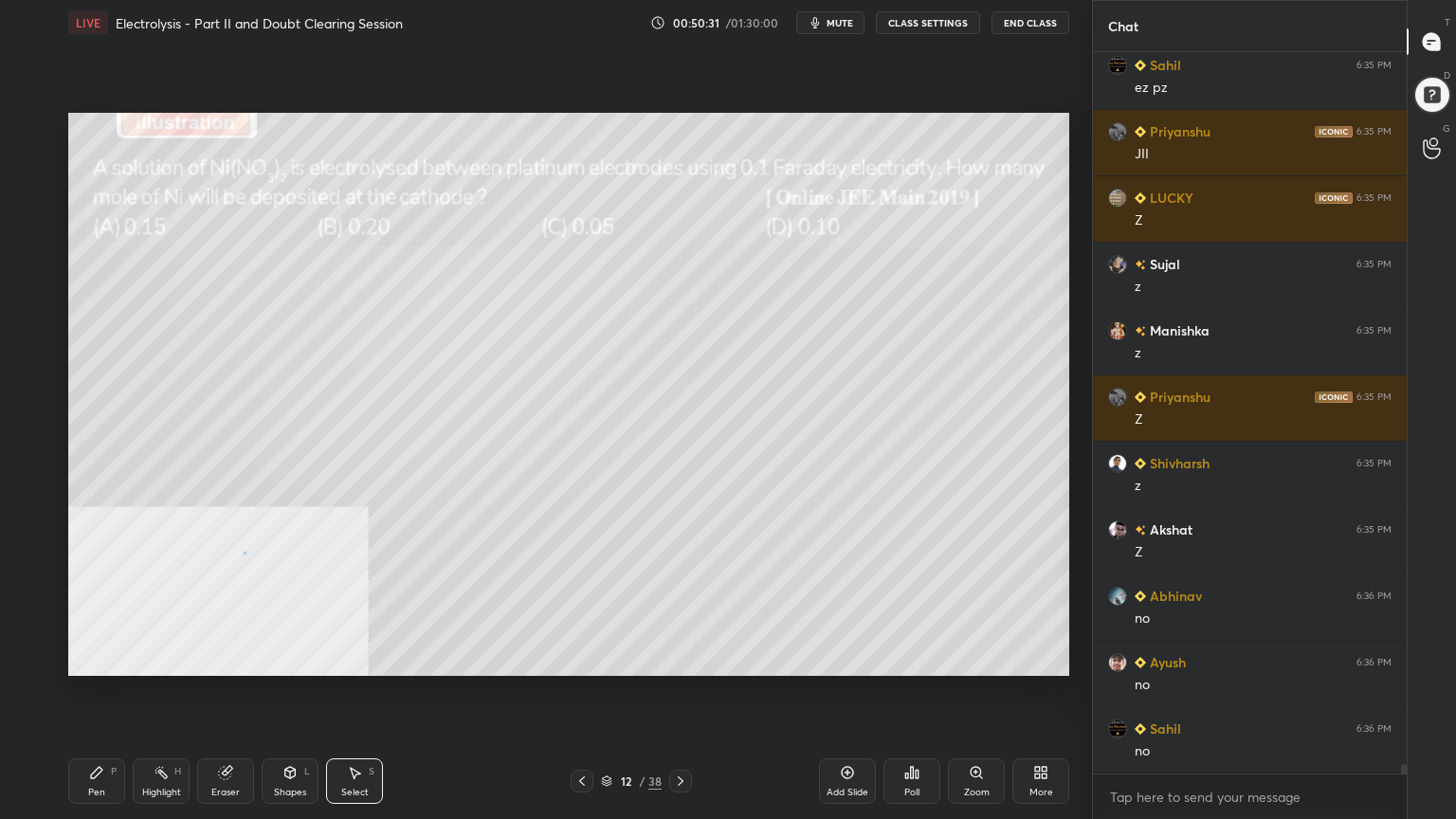
click at [244, 552] on div "0 ° Undo Copy Paste here Duplicate Duplicate to new slide Delete" at bounding box center [569, 395] width 1002 height 563
drag, startPoint x: 283, startPoint y: 515, endPoint x: 338, endPoint y: 530, distance: 57.0
click at [343, 531] on div "0 ° Undo Copy Paste here Duplicate Duplicate to new slide Delete" at bounding box center [569, 395] width 1002 height 563
drag, startPoint x: 266, startPoint y: 494, endPoint x: 235, endPoint y: 554, distance: 67.5
click at [261, 461] on div "0 ° Undo Copy Paste here Duplicate Duplicate to new slide Delete" at bounding box center [569, 395] width 1002 height 563
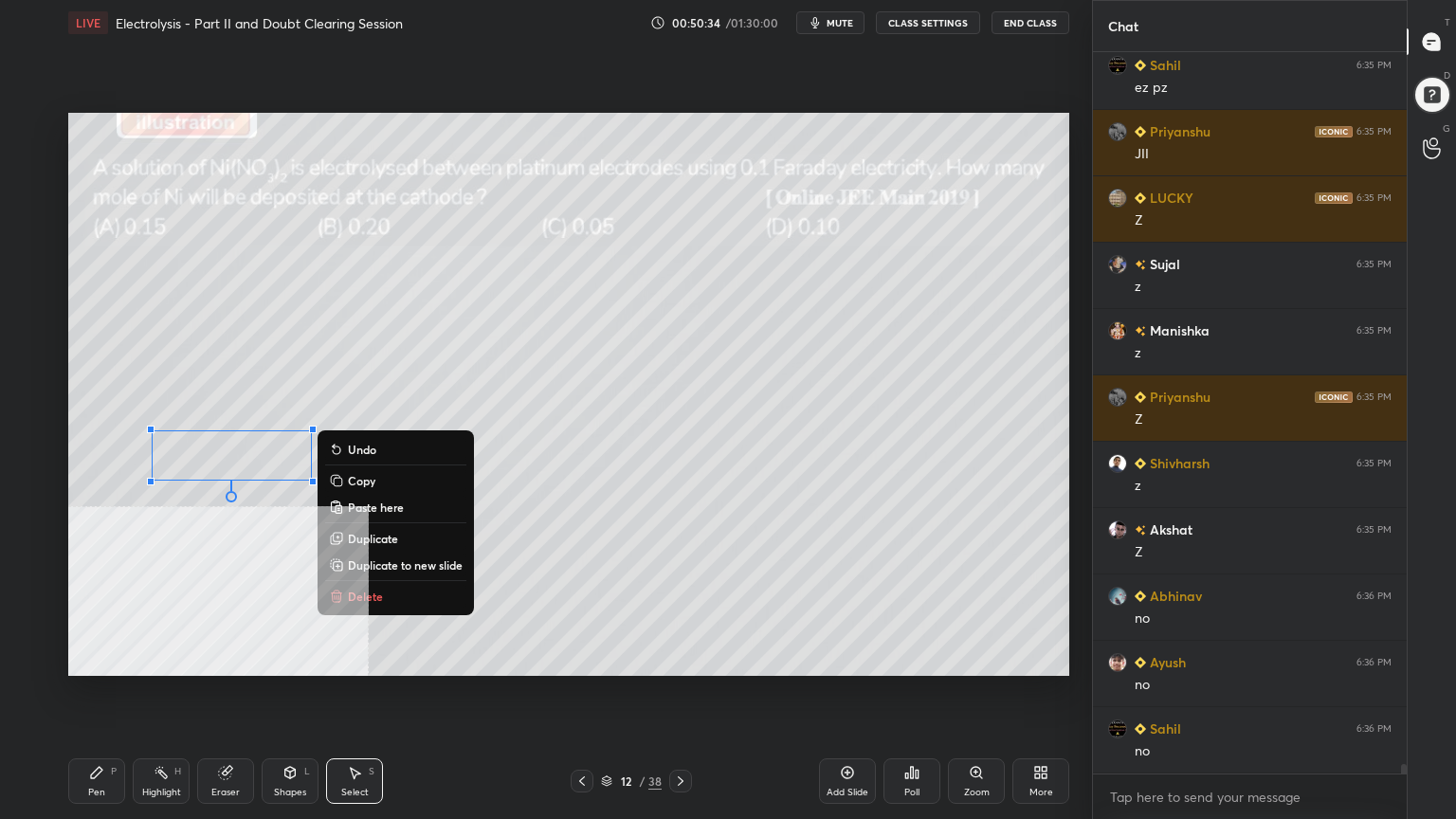
click at [97, 658] on div "Pen P" at bounding box center [96, 780] width 57 height 45
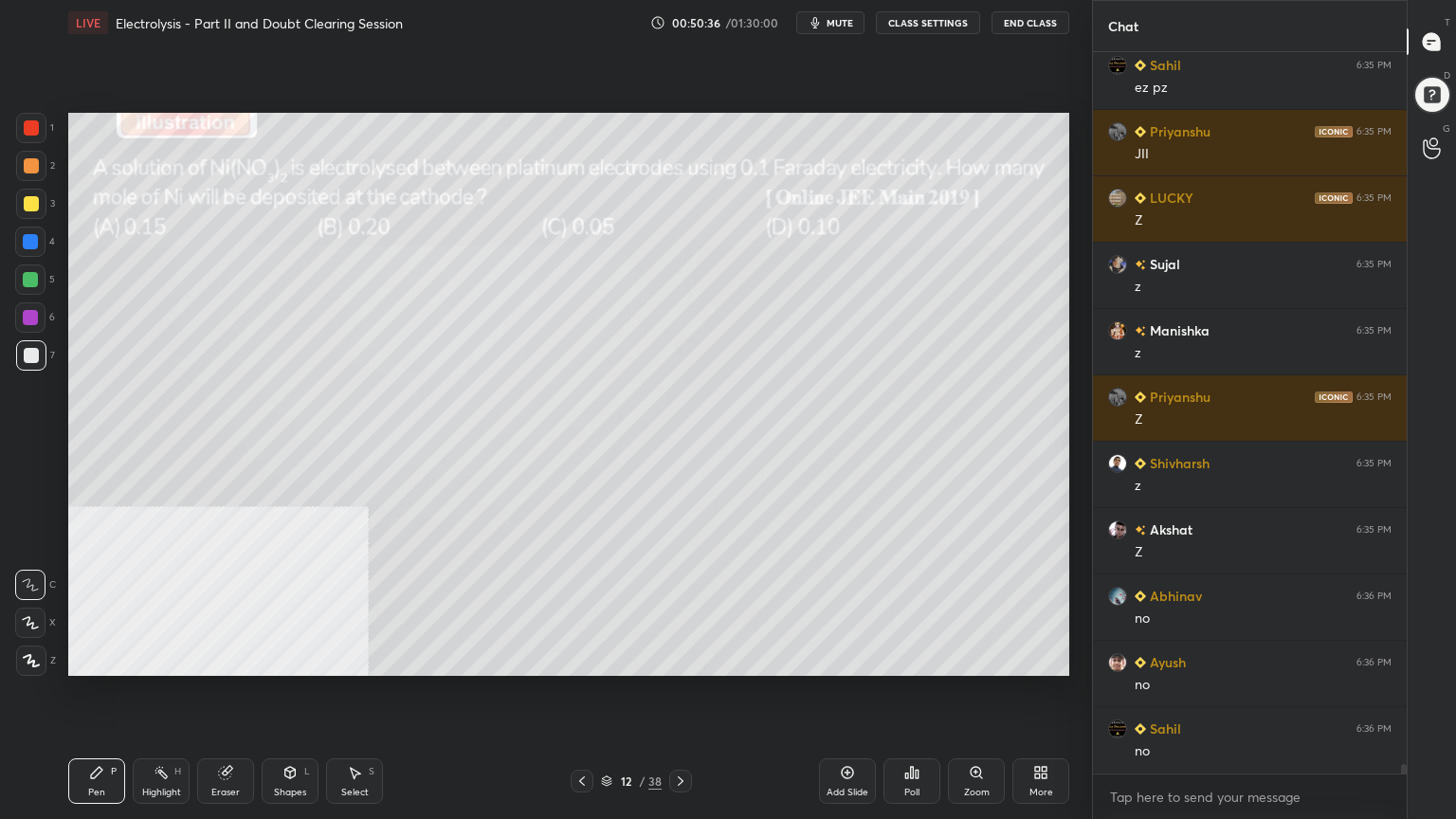
click at [29, 158] on div at bounding box center [32, 166] width 15 height 15
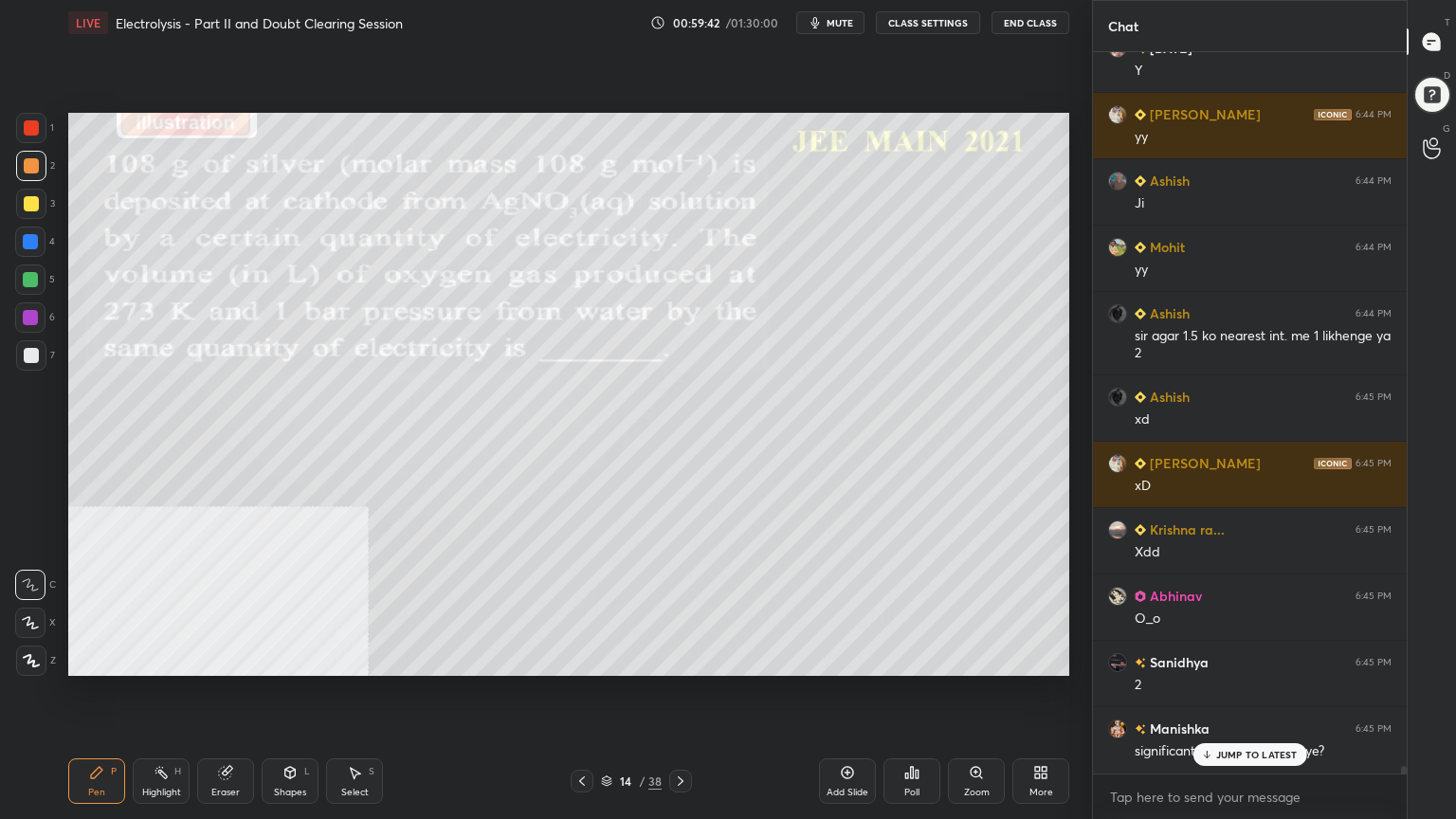
scroll to position [65363, 0]
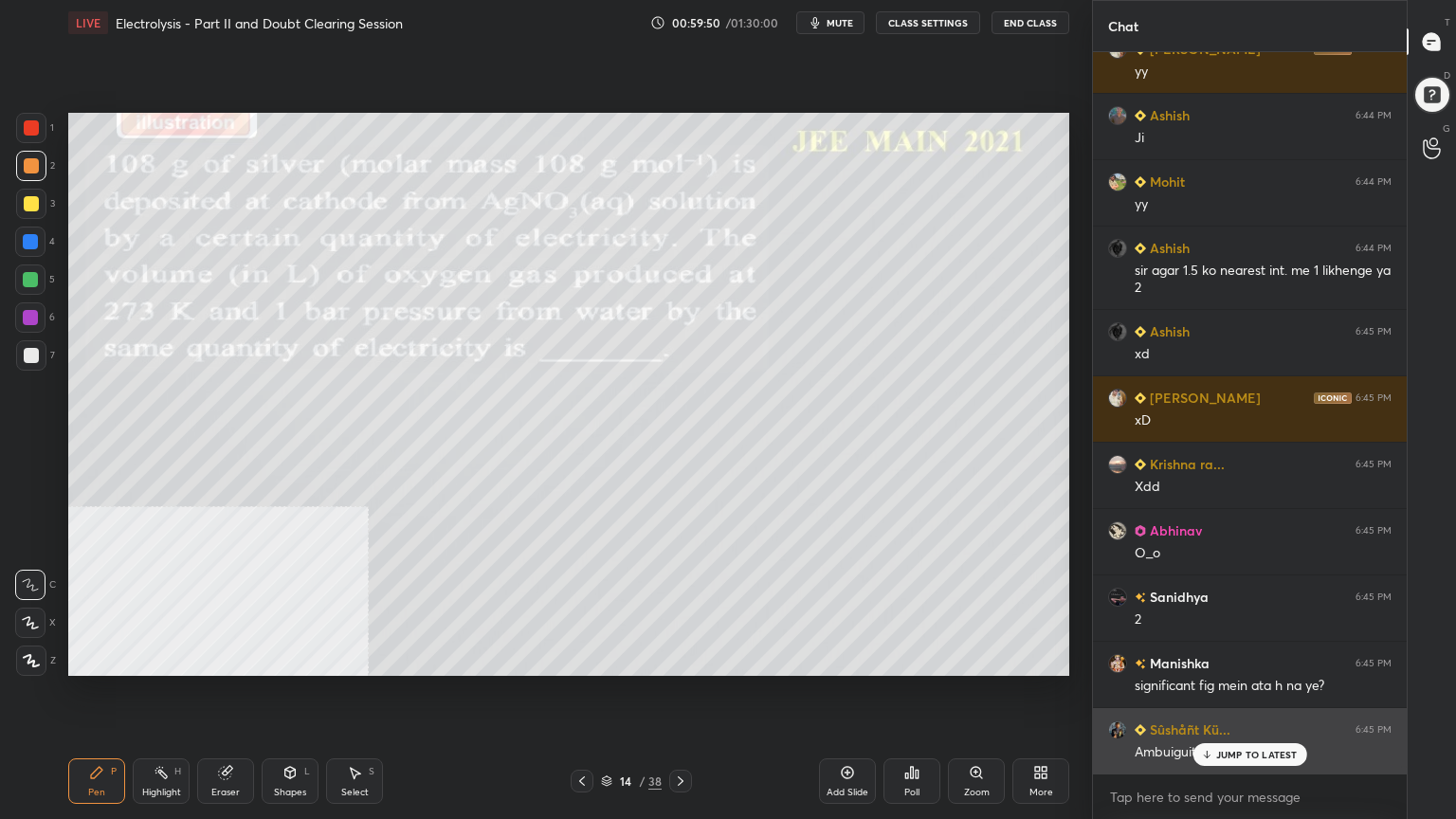
drag, startPoint x: 1285, startPoint y: 754, endPoint x: 1305, endPoint y: 749, distance: 20.6
click at [1285, 658] on div "JUMP TO LATEST" at bounding box center [1250, 754] width 114 height 23
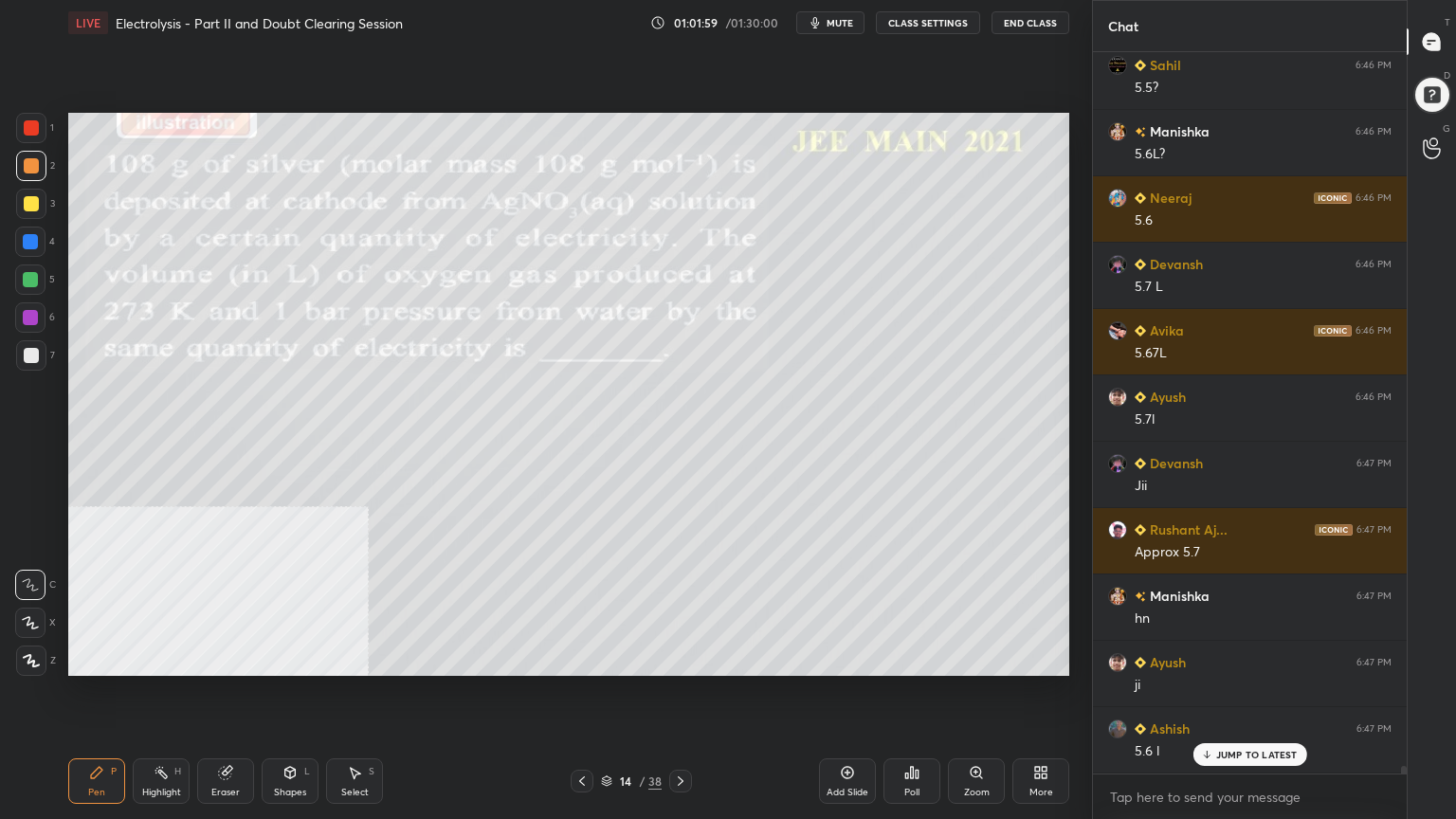
scroll to position [66223, 0]
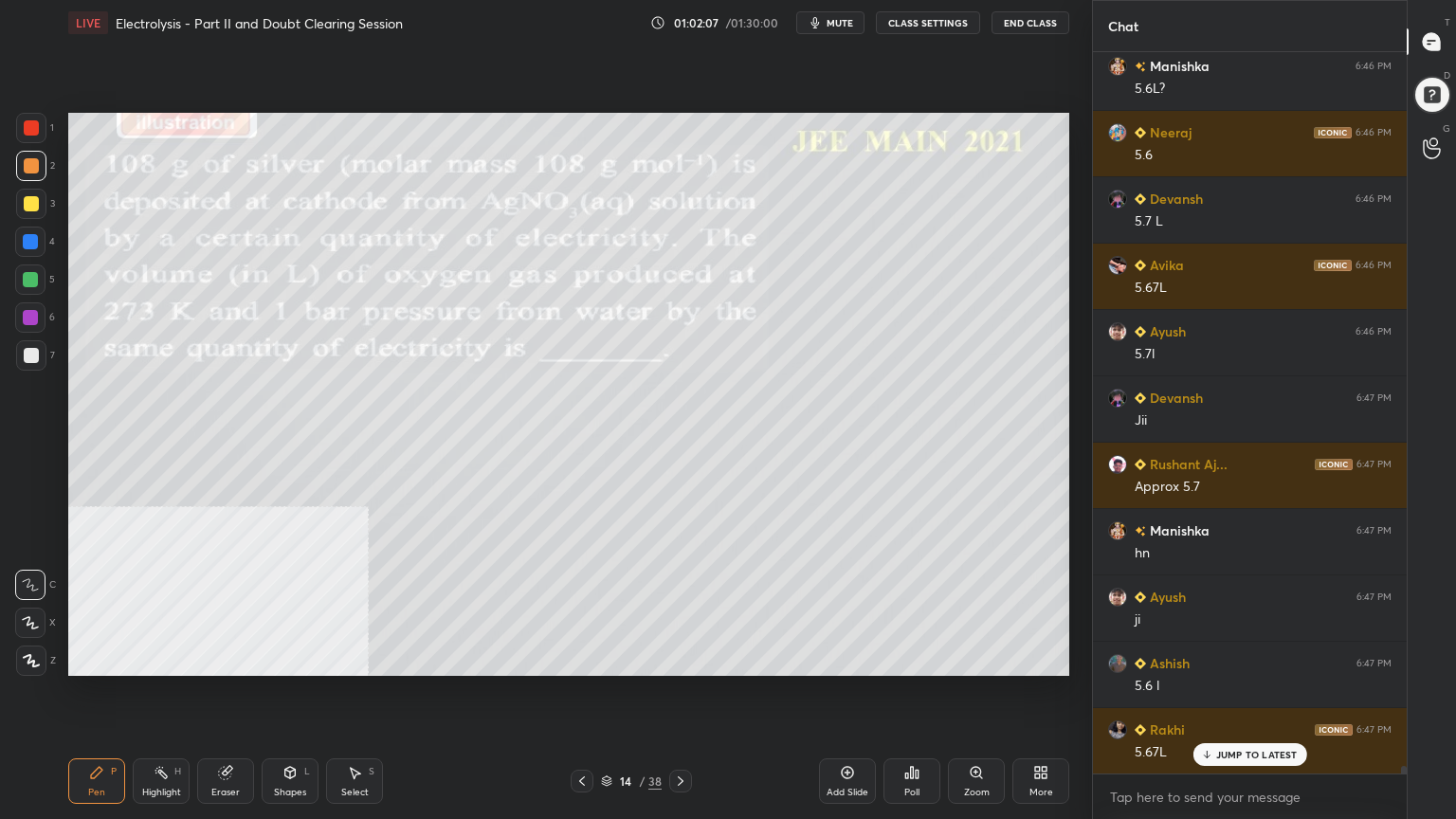
drag, startPoint x: 293, startPoint y: 787, endPoint x: 281, endPoint y: 756, distance: 33.2
click at [291, 658] on div "Shapes" at bounding box center [289, 792] width 32 height 10
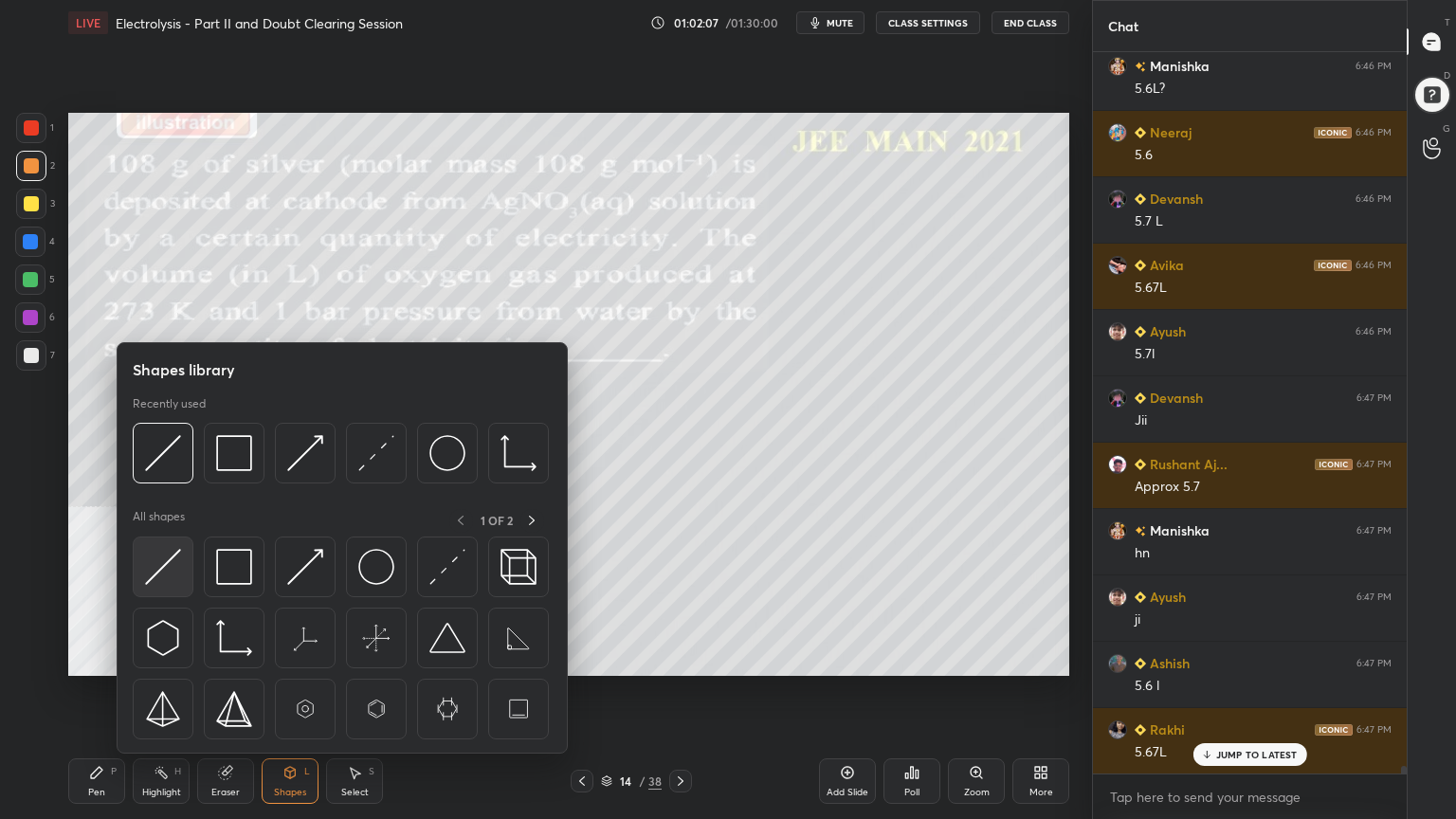
click at [169, 569] on img at bounding box center [162, 566] width 36 height 36
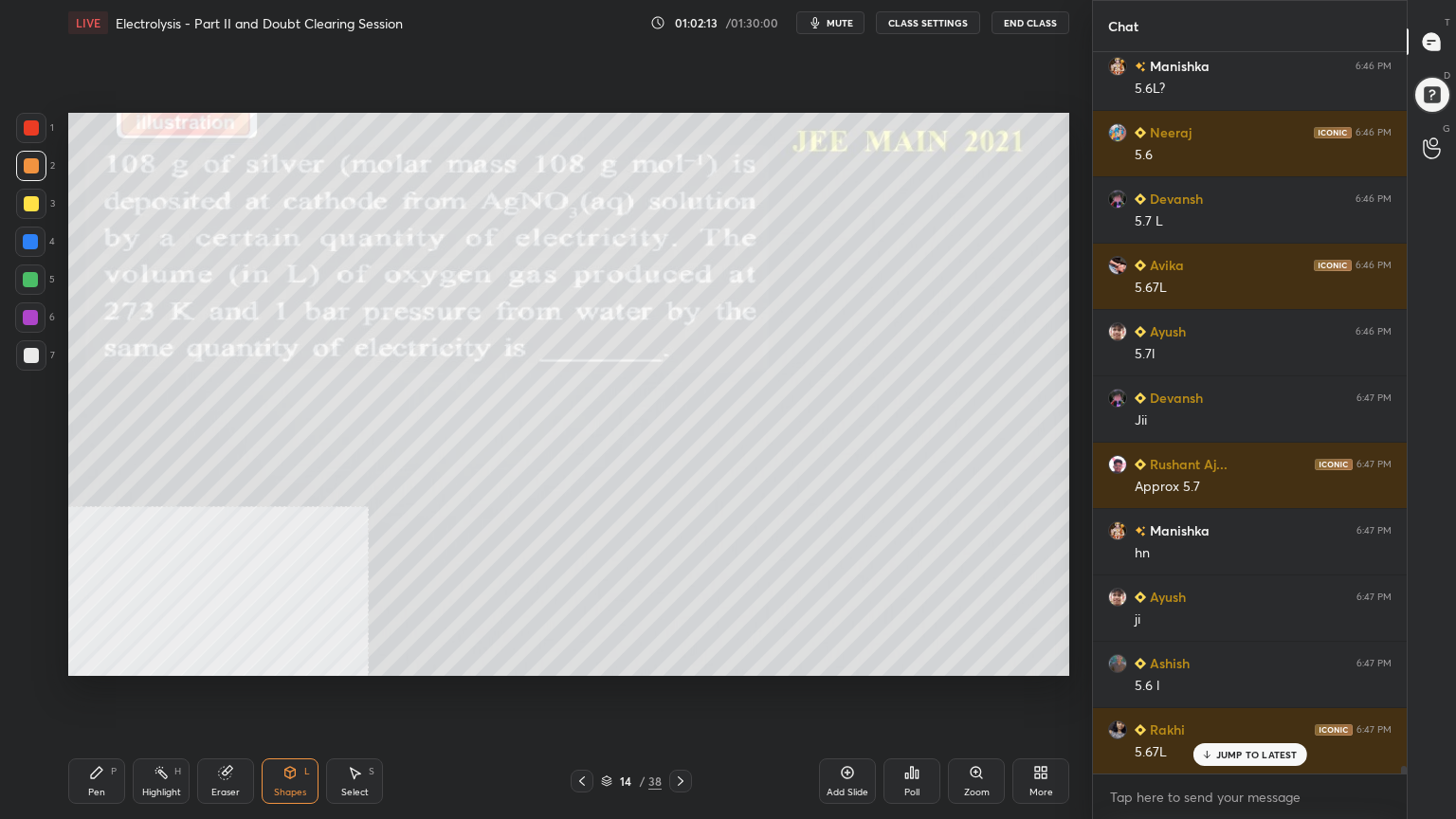
scroll to position [66291, 0]
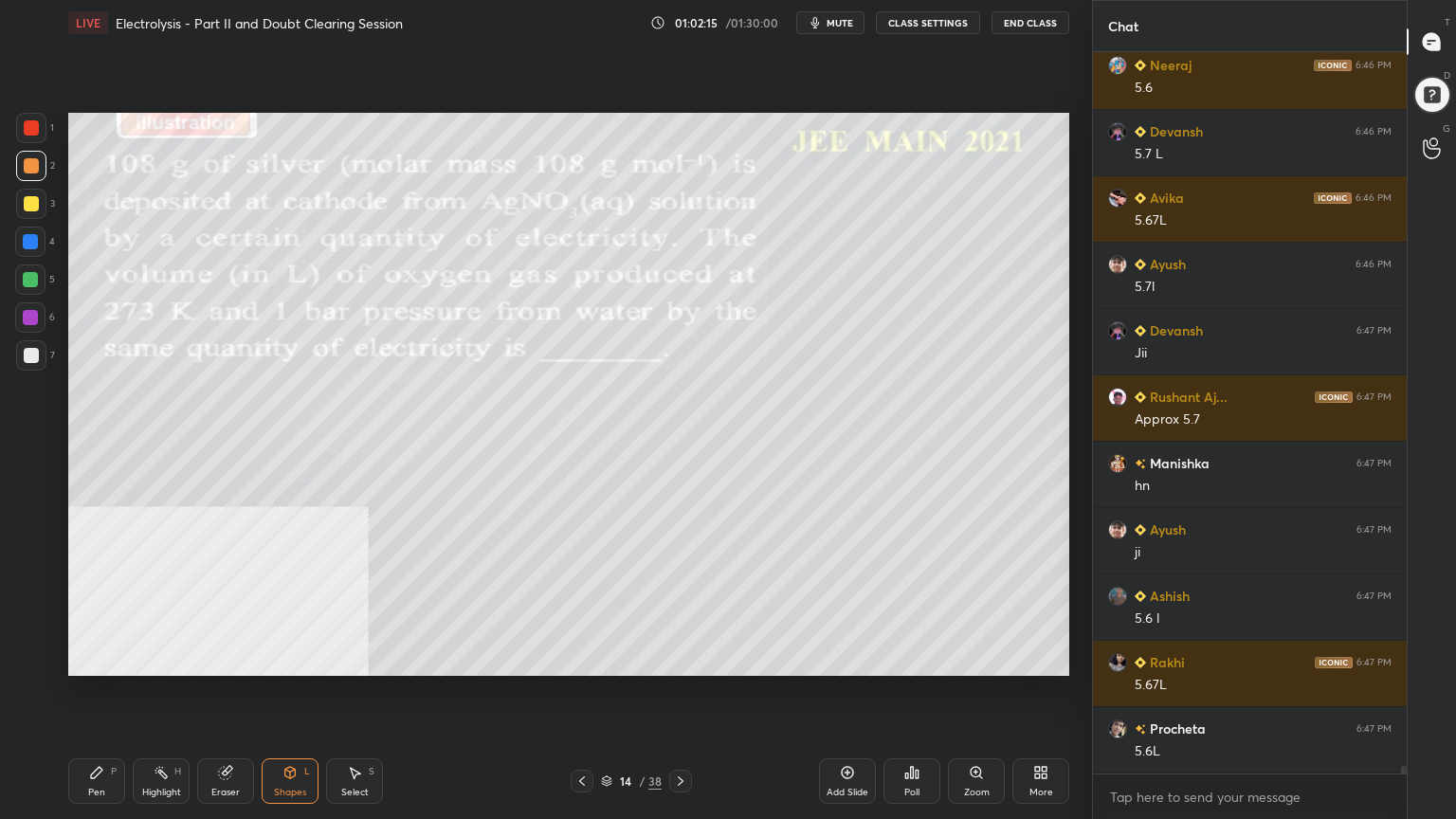
click at [24, 206] on div at bounding box center [32, 204] width 15 height 15
click at [89, 658] on div "Pen P" at bounding box center [96, 780] width 57 height 45
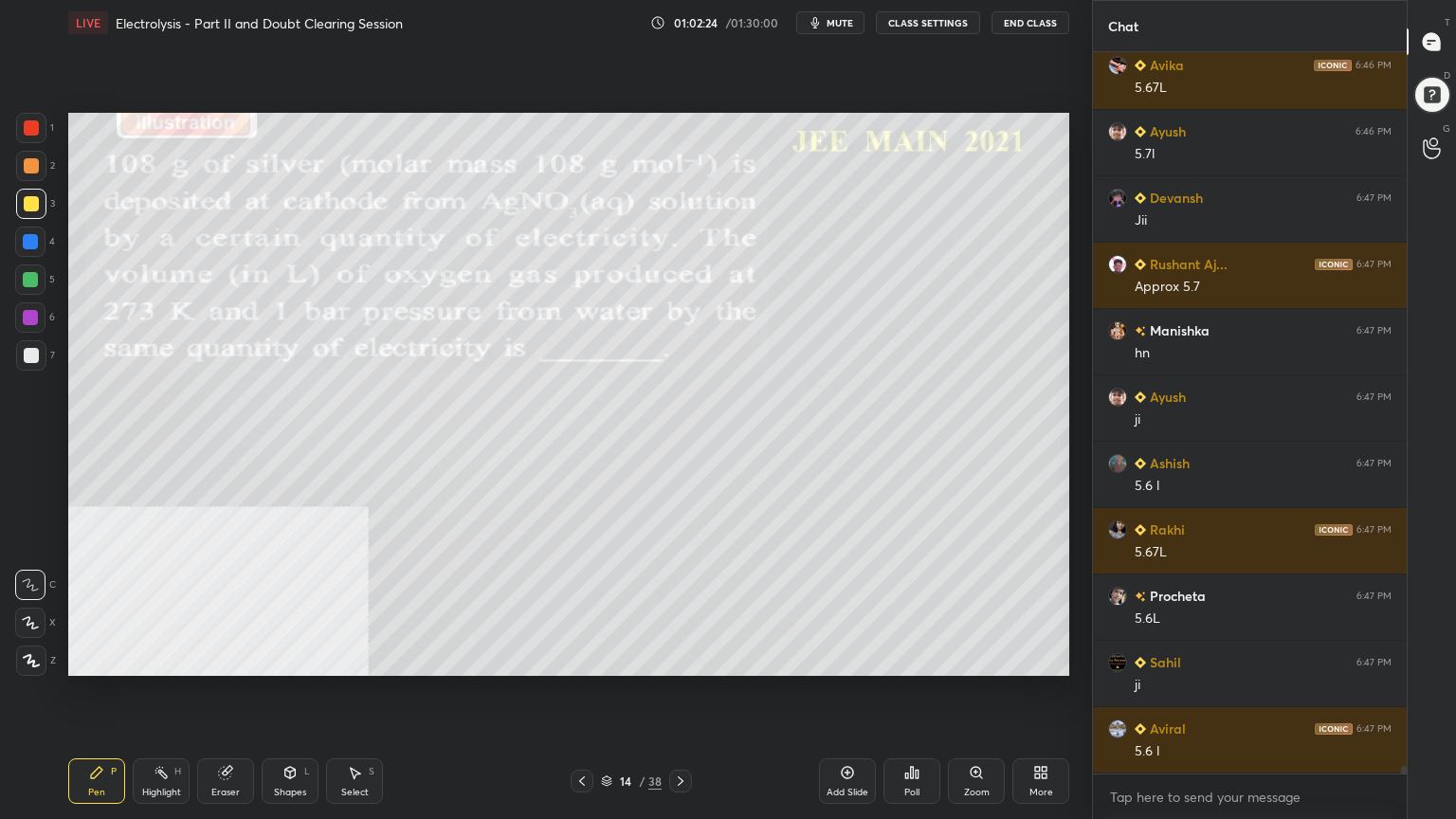
scroll to position [66489, 0]
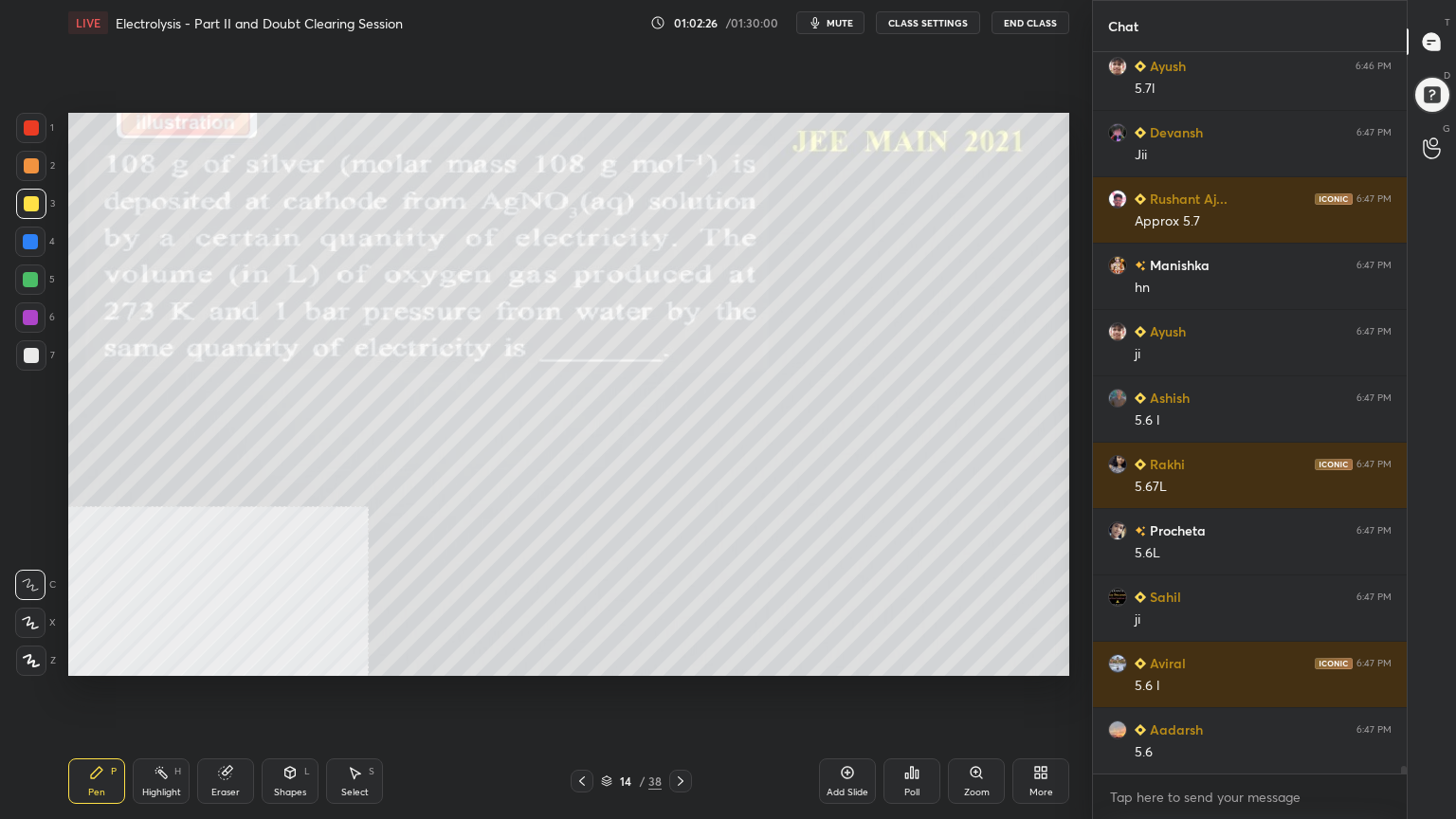
click at [29, 159] on div at bounding box center [32, 166] width 15 height 15
click at [22, 201] on div at bounding box center [31, 204] width 30 height 30
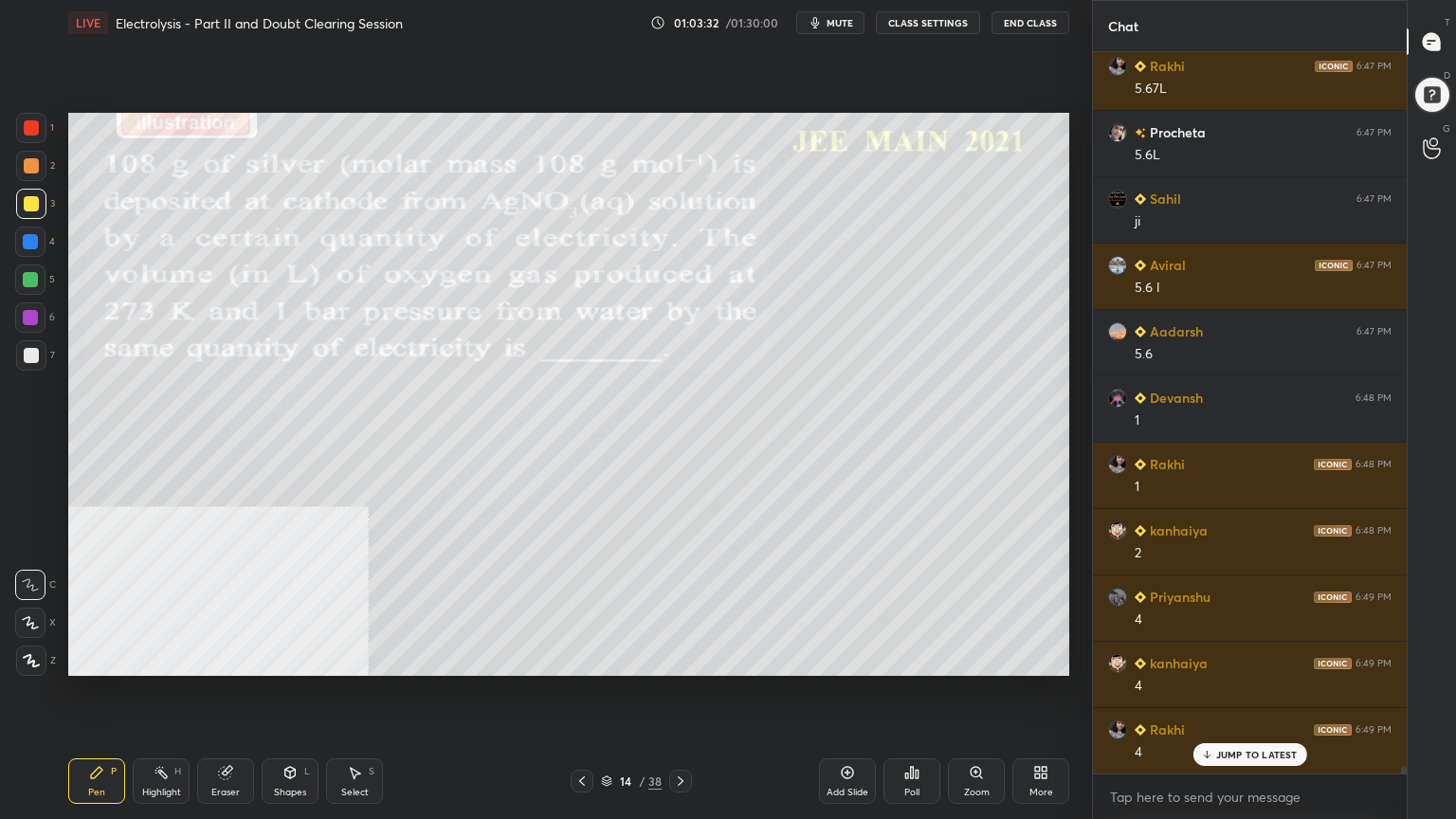
scroll to position [66953, 0]
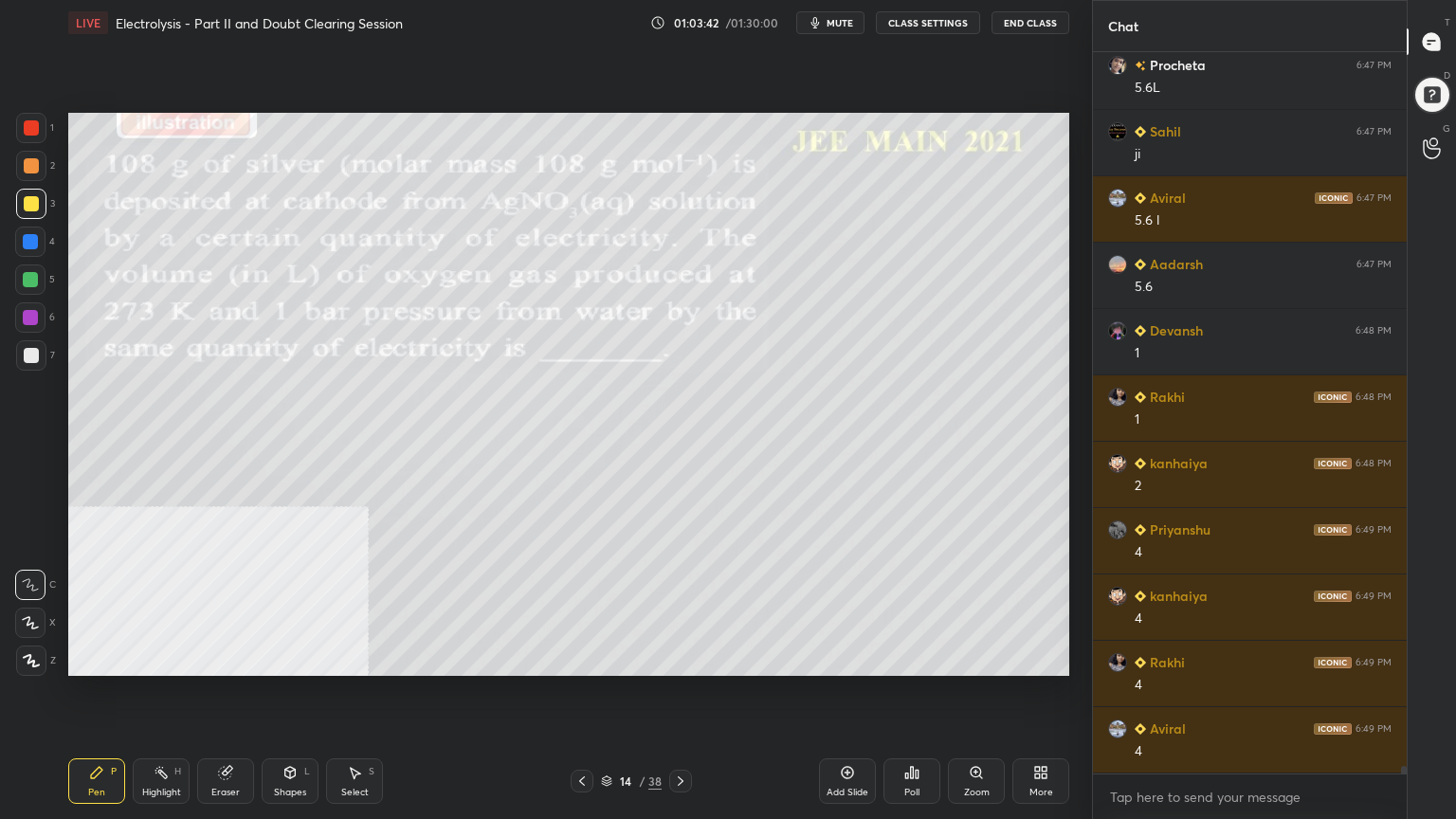
click at [27, 161] on div at bounding box center [32, 166] width 15 height 15
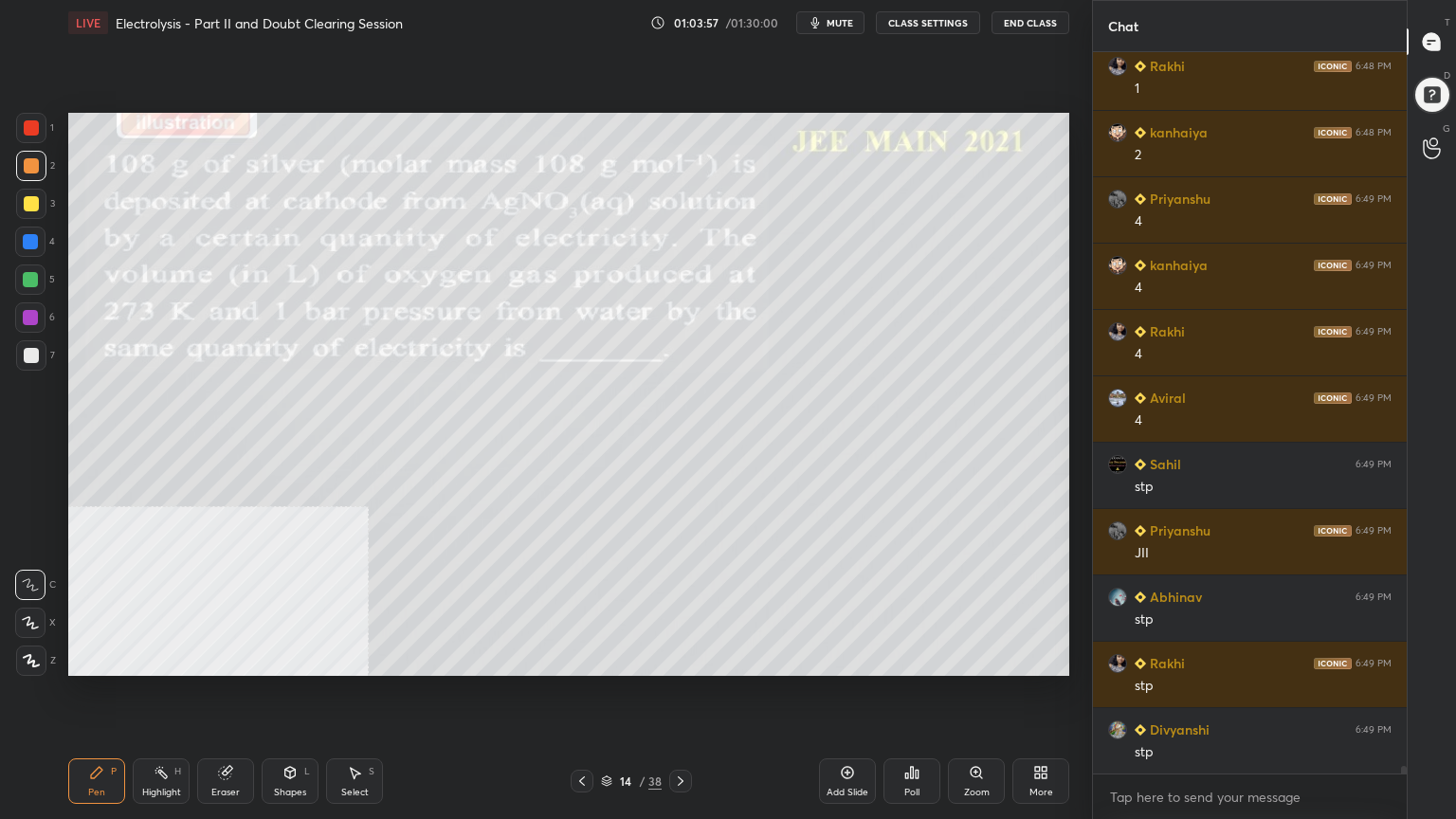
scroll to position [67352, 0]
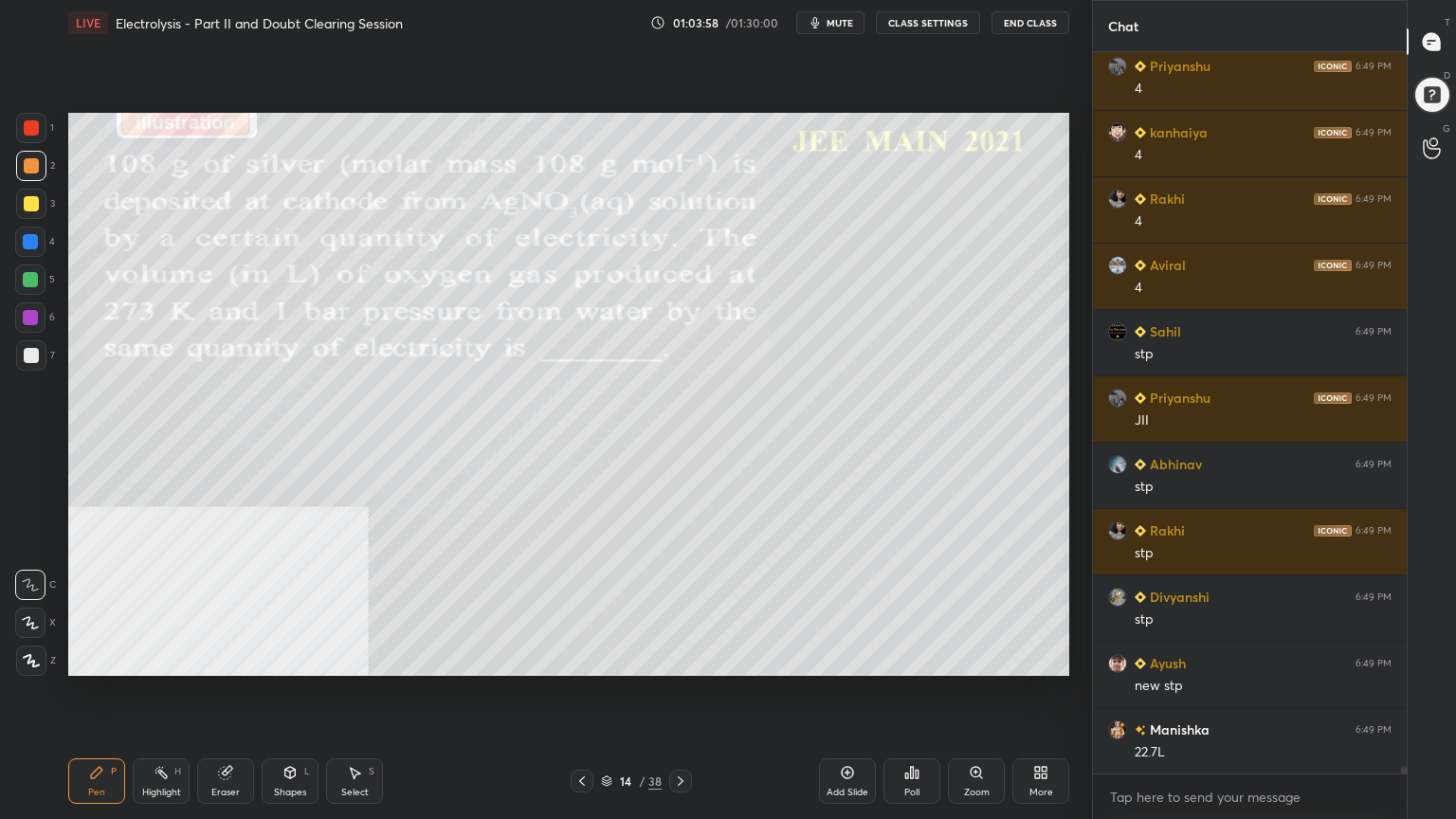
click at [28, 281] on div at bounding box center [31, 280] width 15 height 15
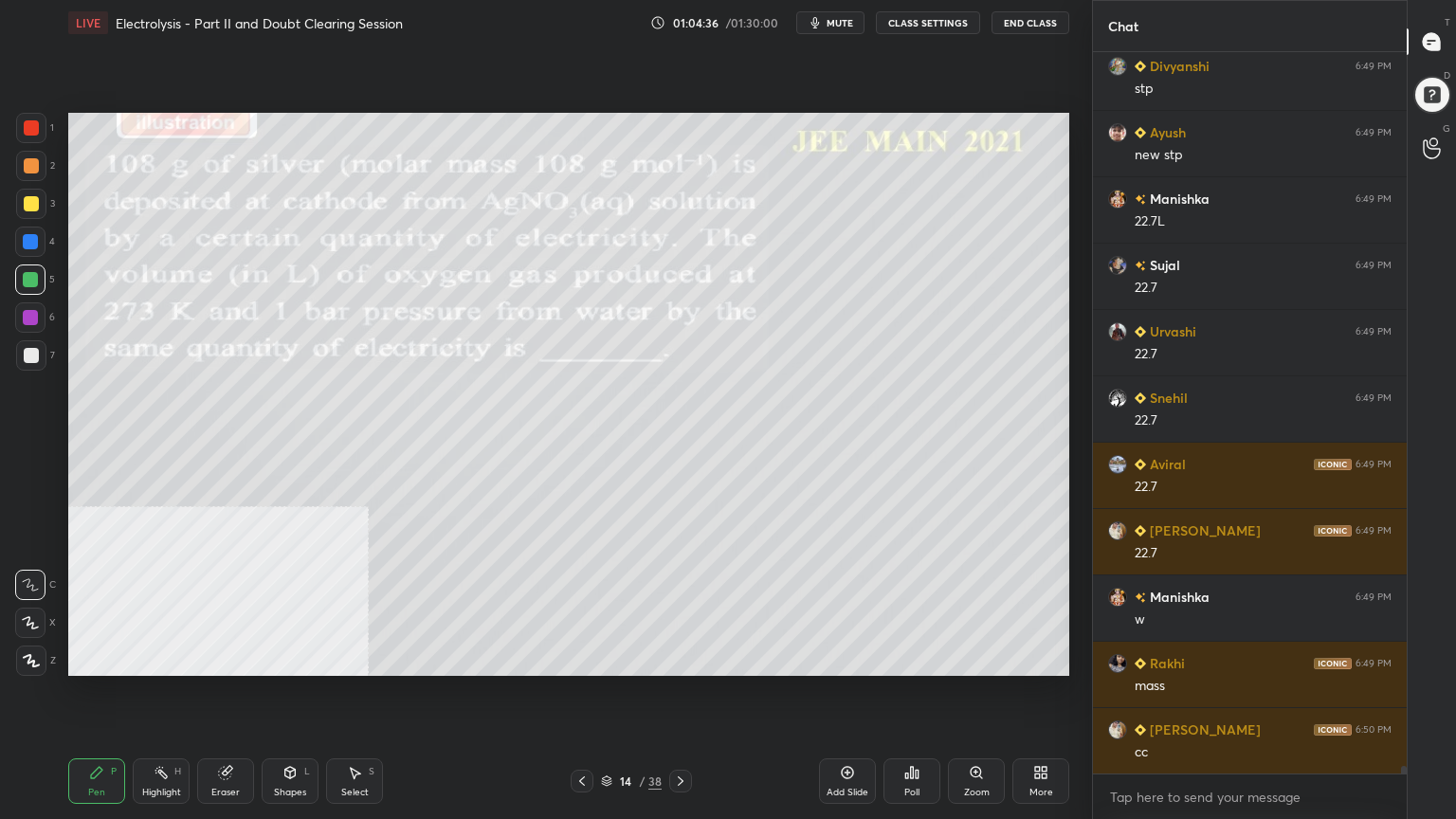
scroll to position [68016, 0]
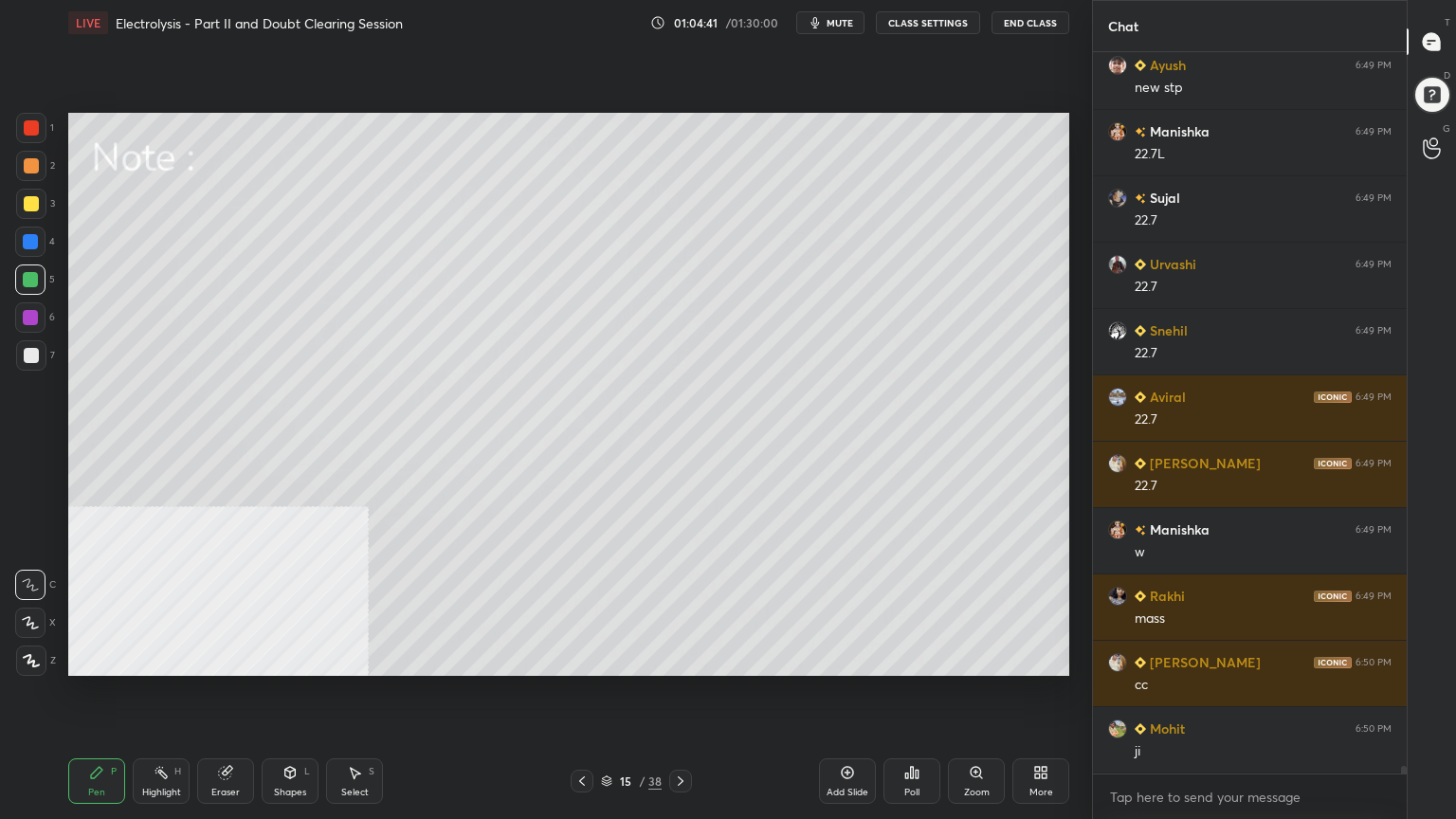
click at [30, 197] on div at bounding box center [32, 204] width 15 height 15
click at [348, 658] on icon at bounding box center [355, 773] width 15 height 15
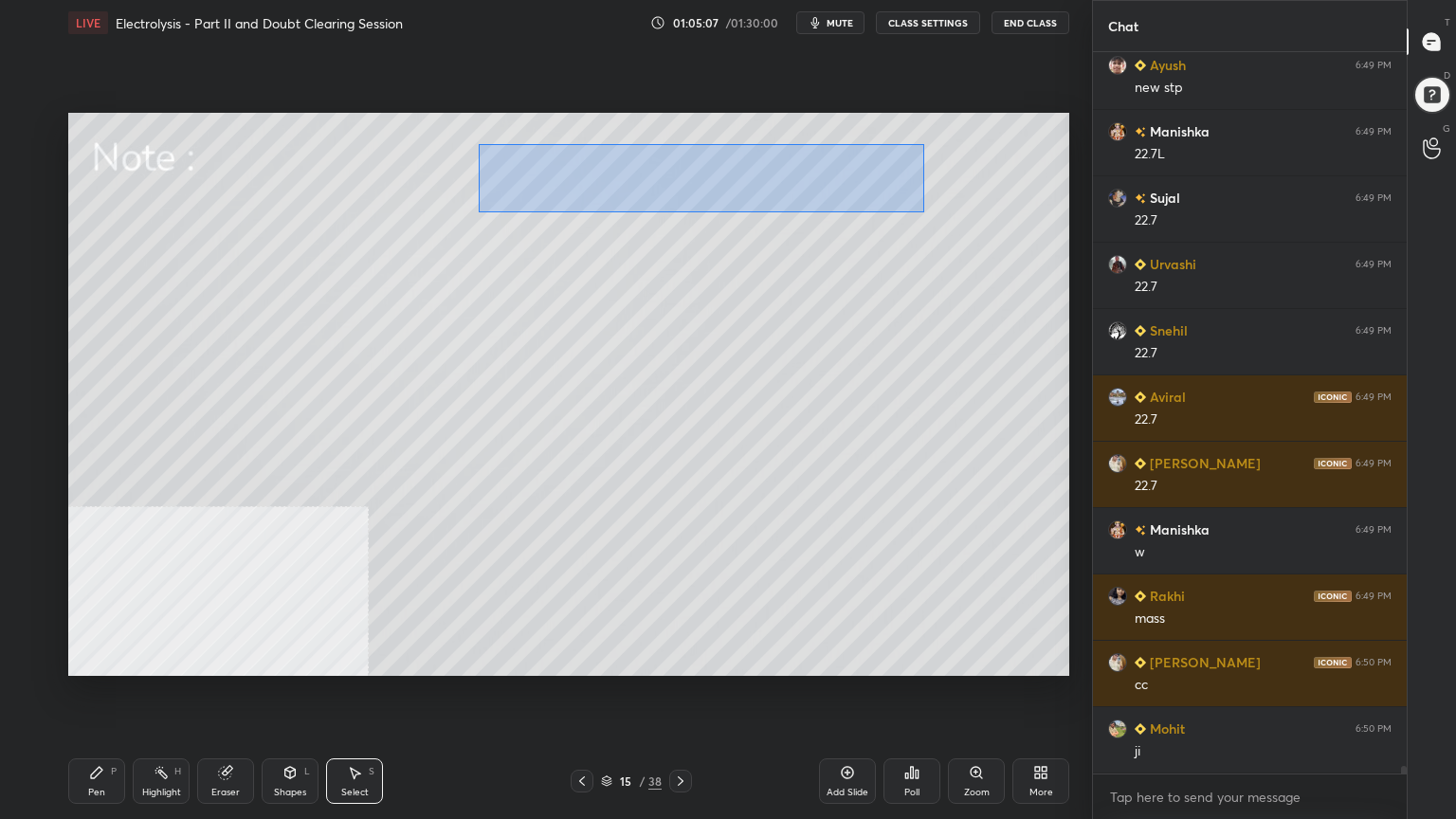
drag, startPoint x: 543, startPoint y: 175, endPoint x: 888, endPoint y: 203, distance: 346.1
click at [929, 211] on div "0 ° Undo Copy Paste here Duplicate Duplicate to new slide Delete" at bounding box center [569, 395] width 1002 height 563
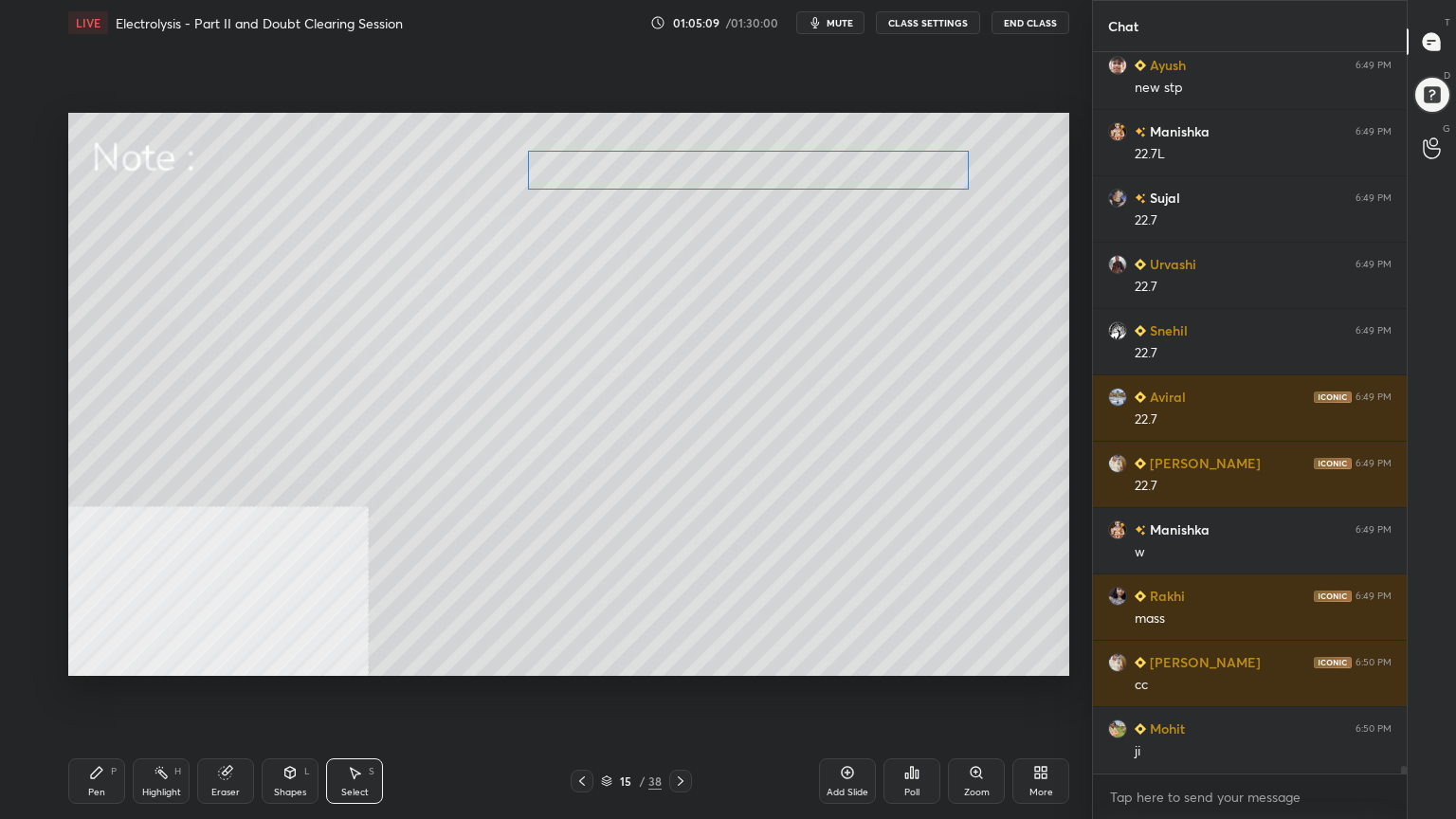
drag, startPoint x: 819, startPoint y: 185, endPoint x: 872, endPoint y: 186, distance: 53.0
click at [872, 186] on div "0 ° Undo Copy Paste here Duplicate Duplicate to new slide Delete" at bounding box center [569, 395] width 1002 height 563
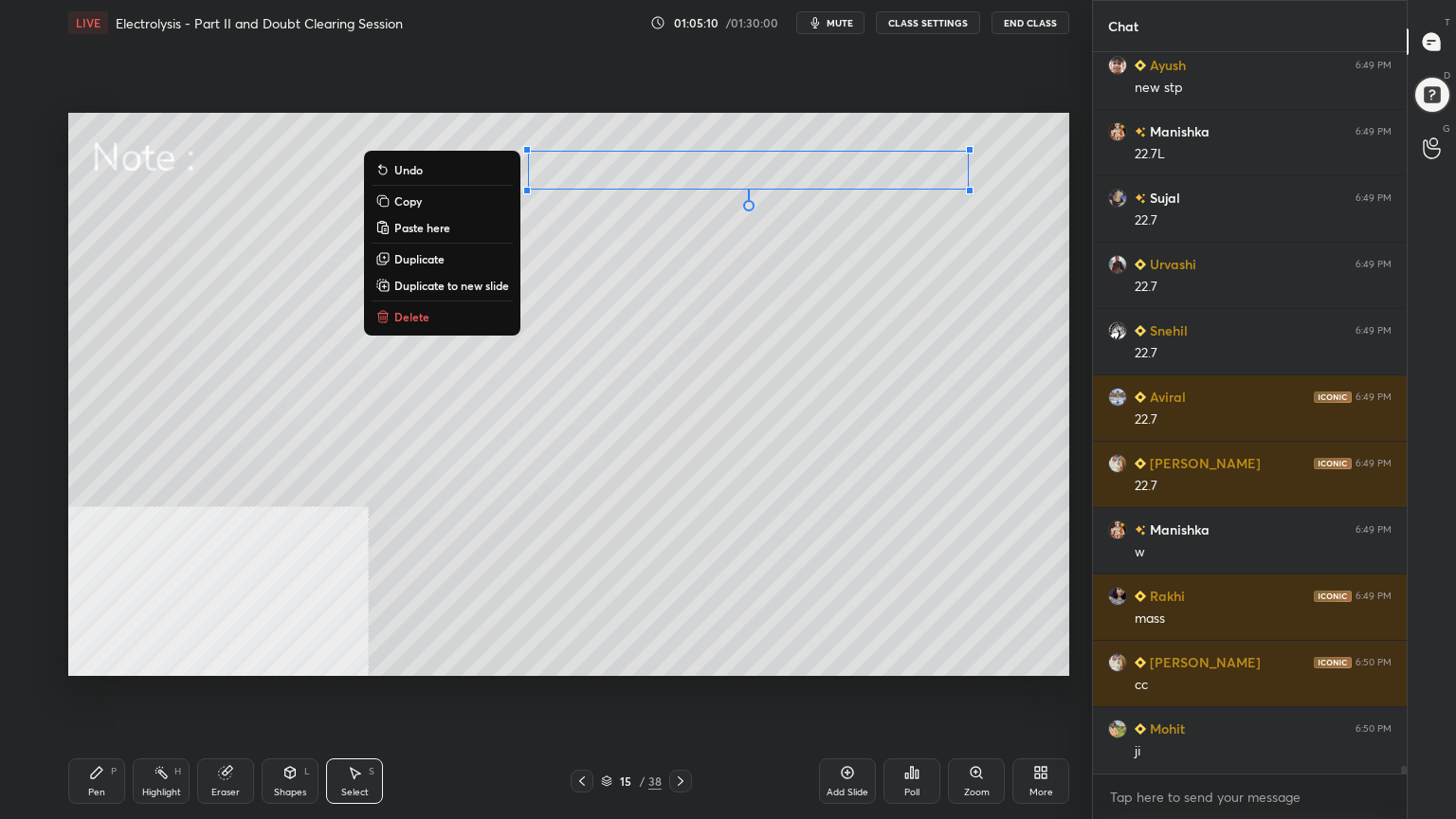
click at [92, 658] on icon at bounding box center [96, 773] width 12 height 12
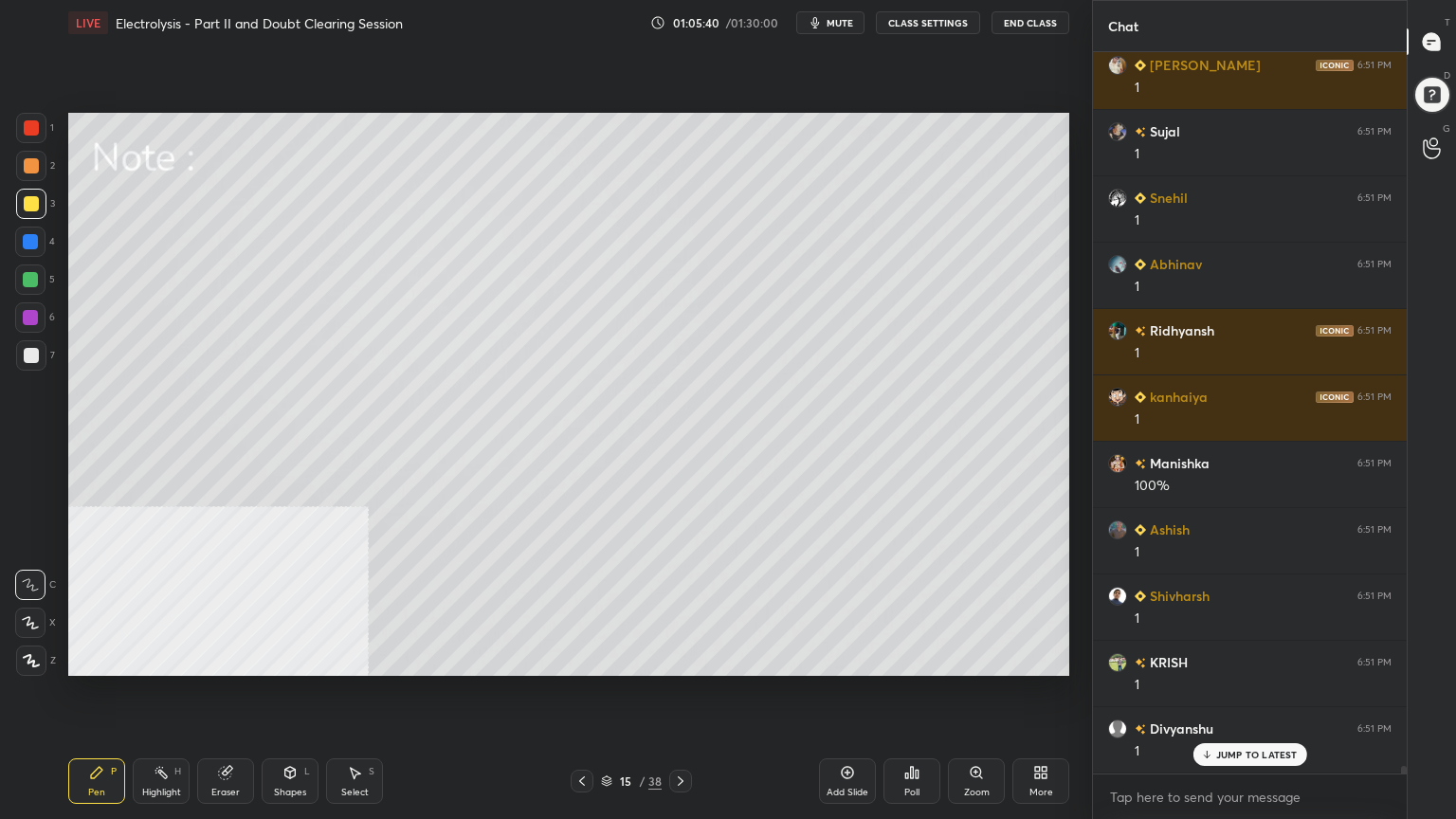
scroll to position [68877, 0]
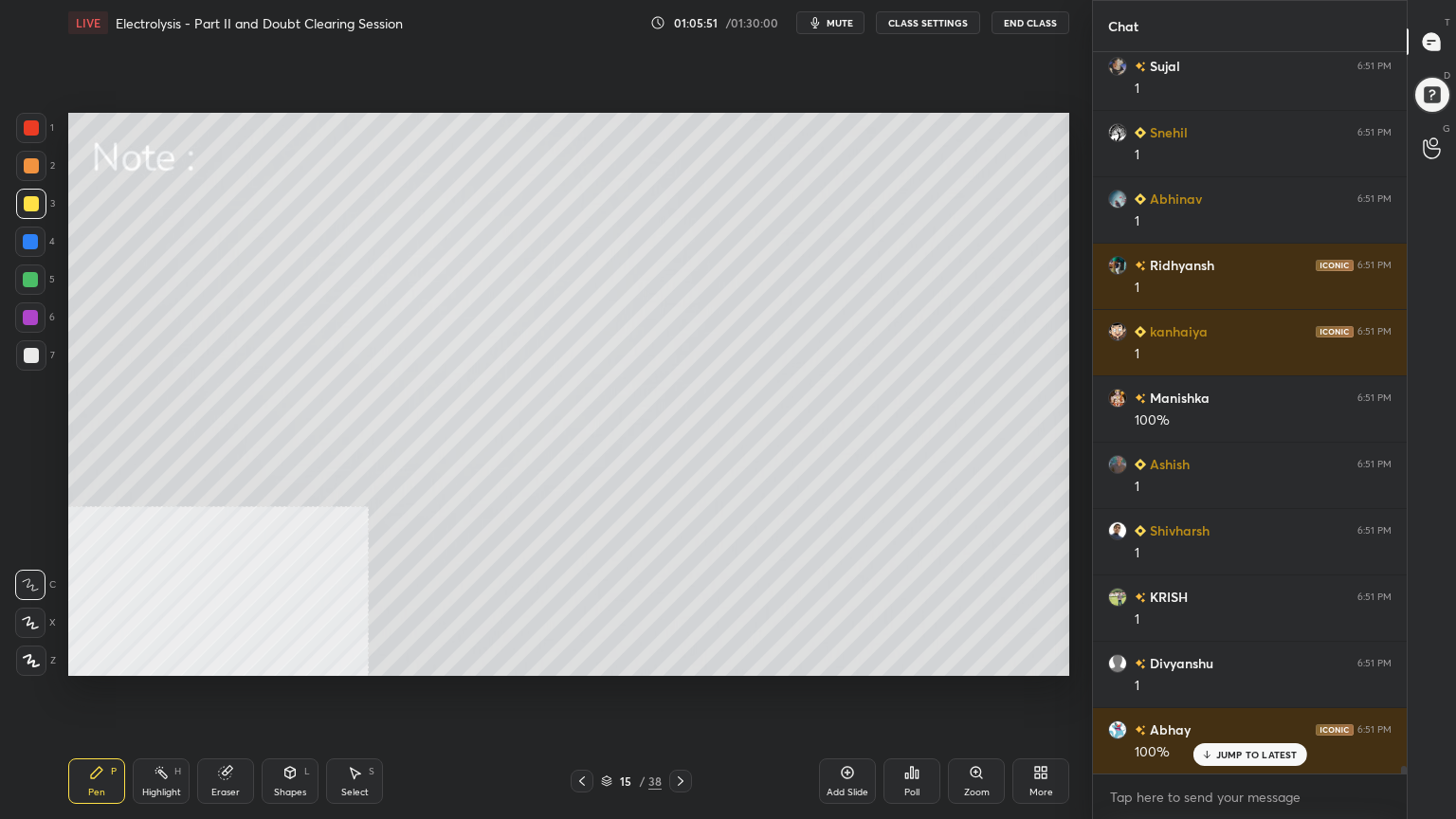
click at [29, 167] on div at bounding box center [32, 166] width 15 height 15
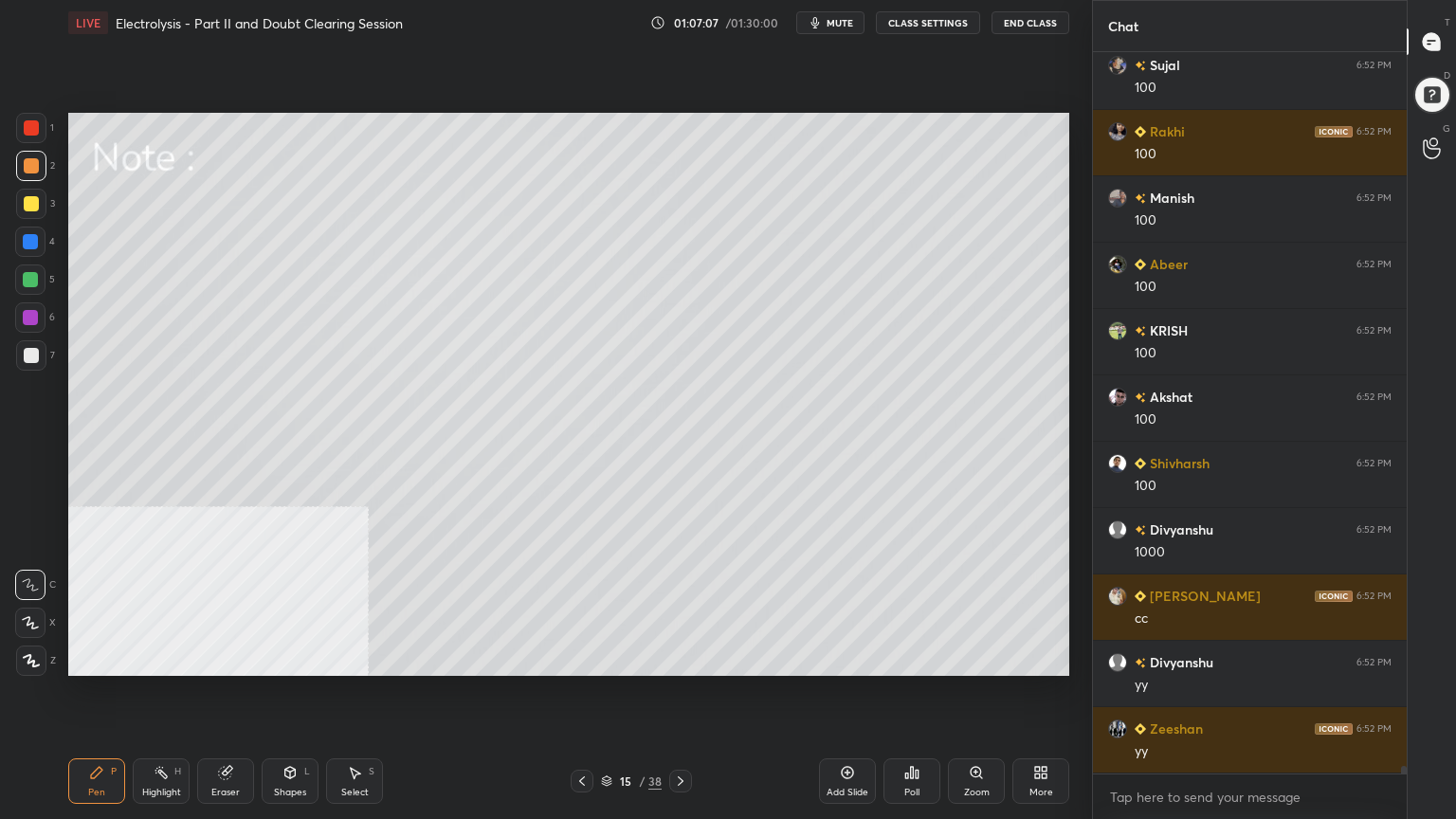
scroll to position [70470, 0]
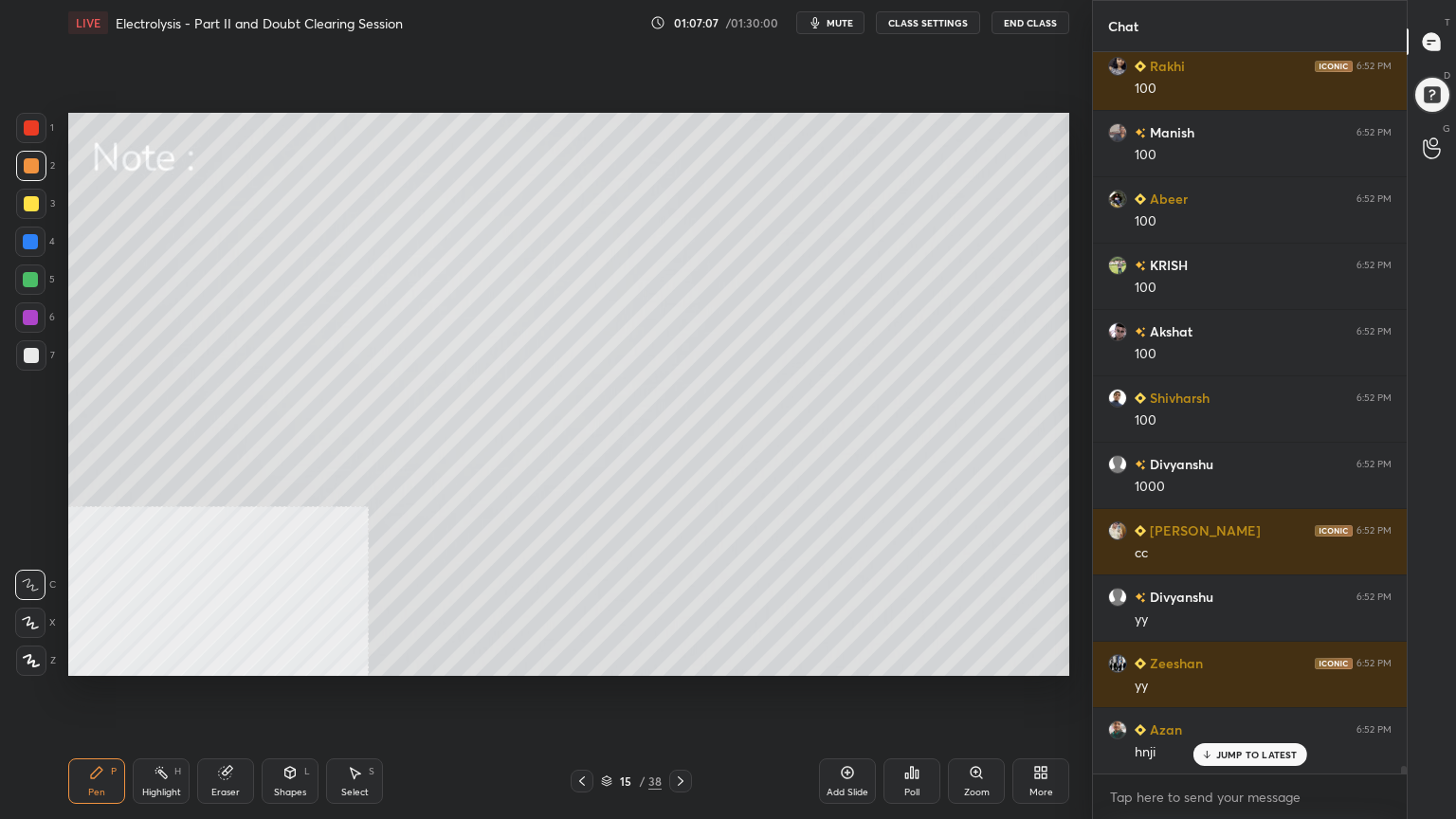
click at [32, 208] on div at bounding box center [32, 204] width 15 height 15
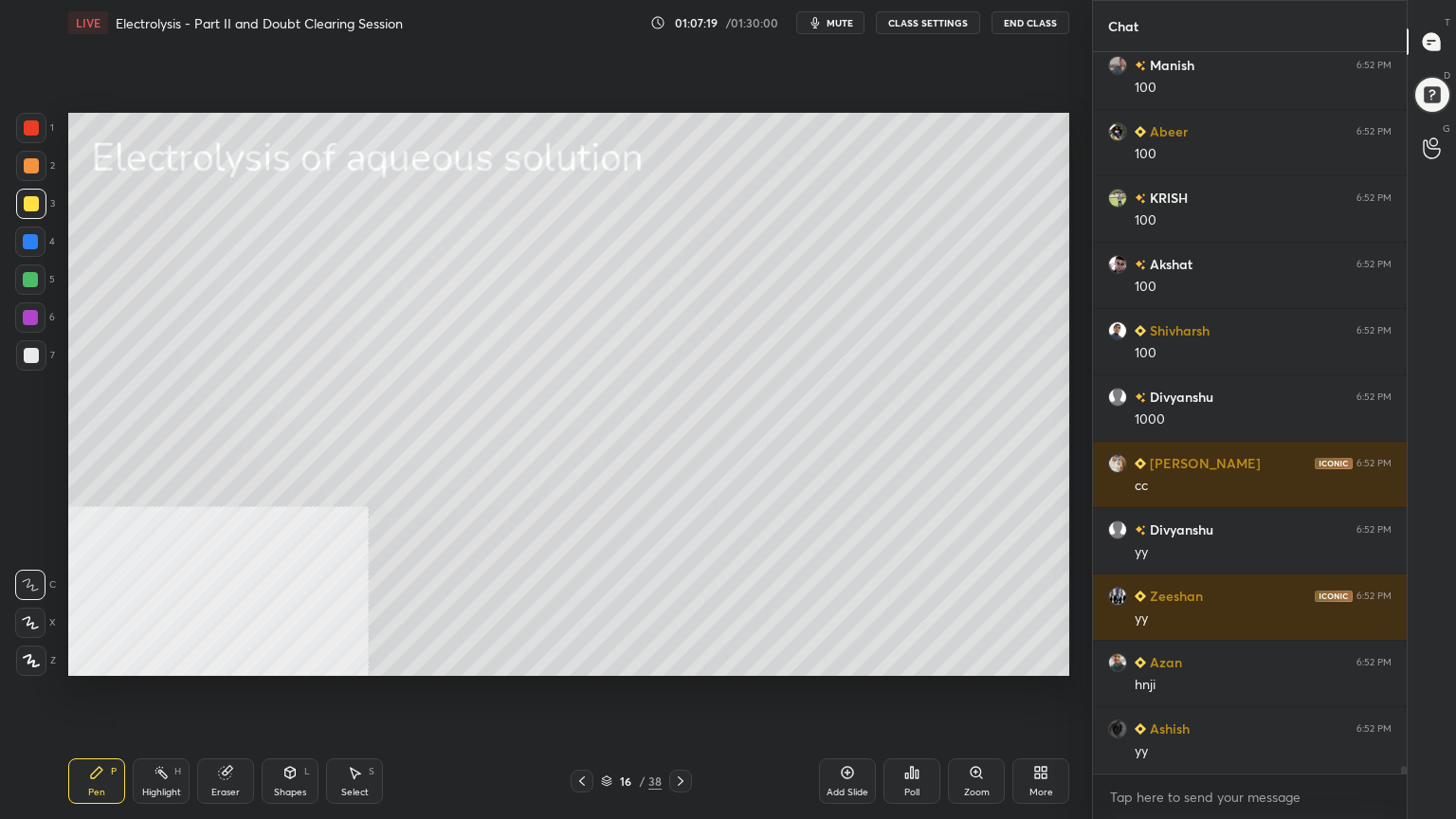
click at [27, 364] on div at bounding box center [31, 355] width 30 height 30
drag, startPoint x: 286, startPoint y: 778, endPoint x: 288, endPoint y: 754, distance: 24.1
click at [288, 658] on icon at bounding box center [290, 773] width 15 height 15
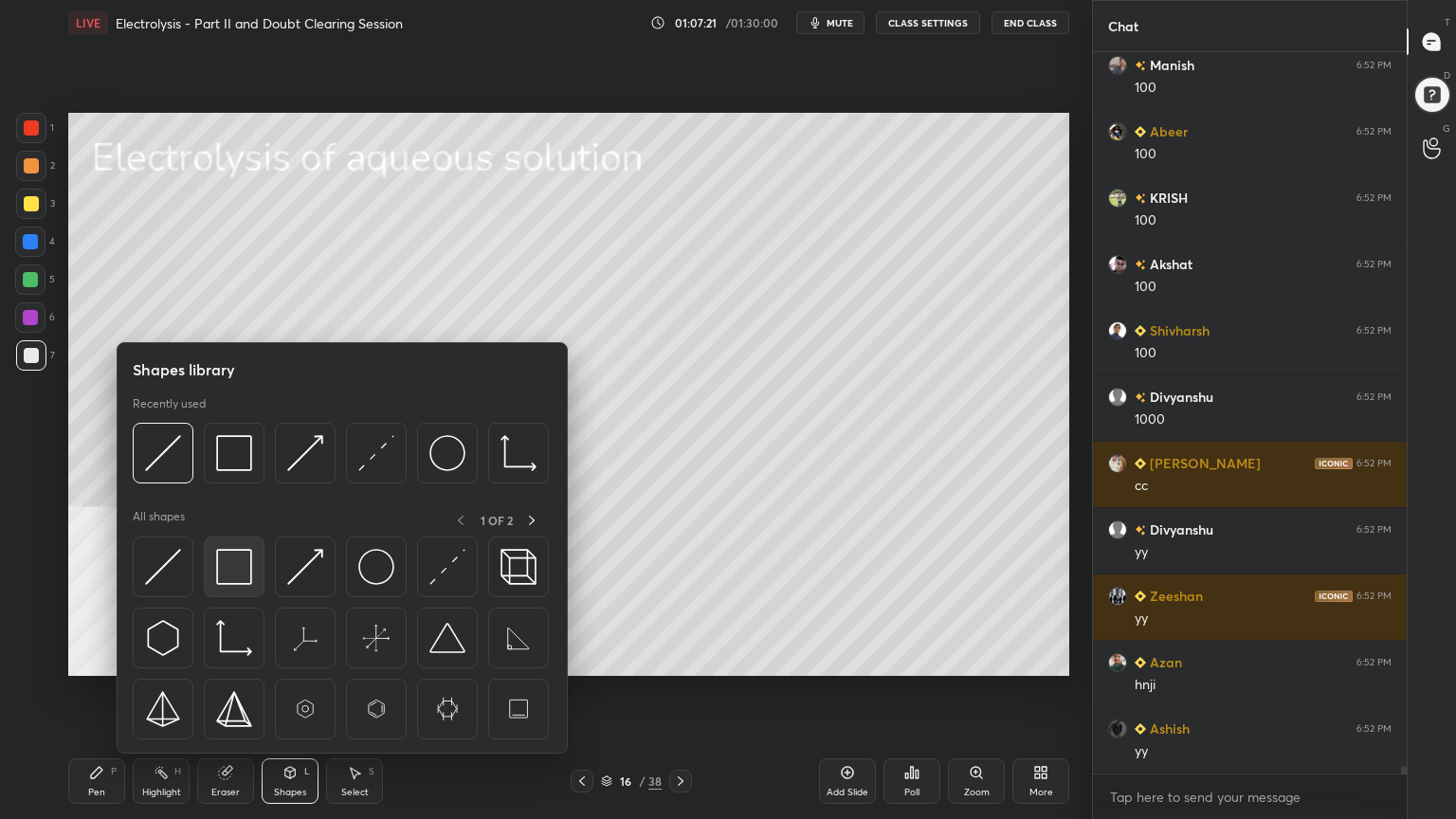
click at [243, 574] on img at bounding box center [234, 566] width 36 height 36
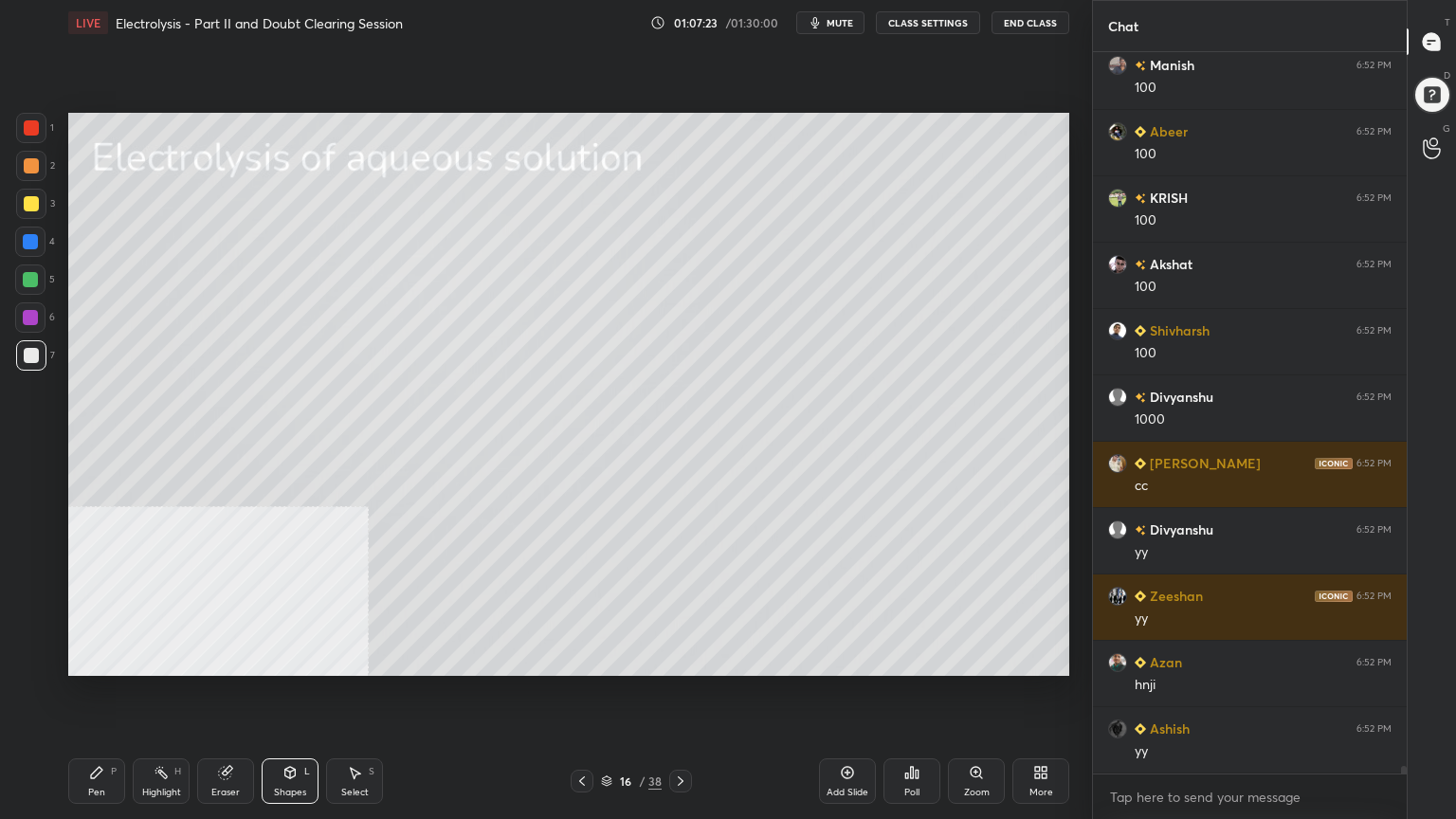
scroll to position [70602, 0]
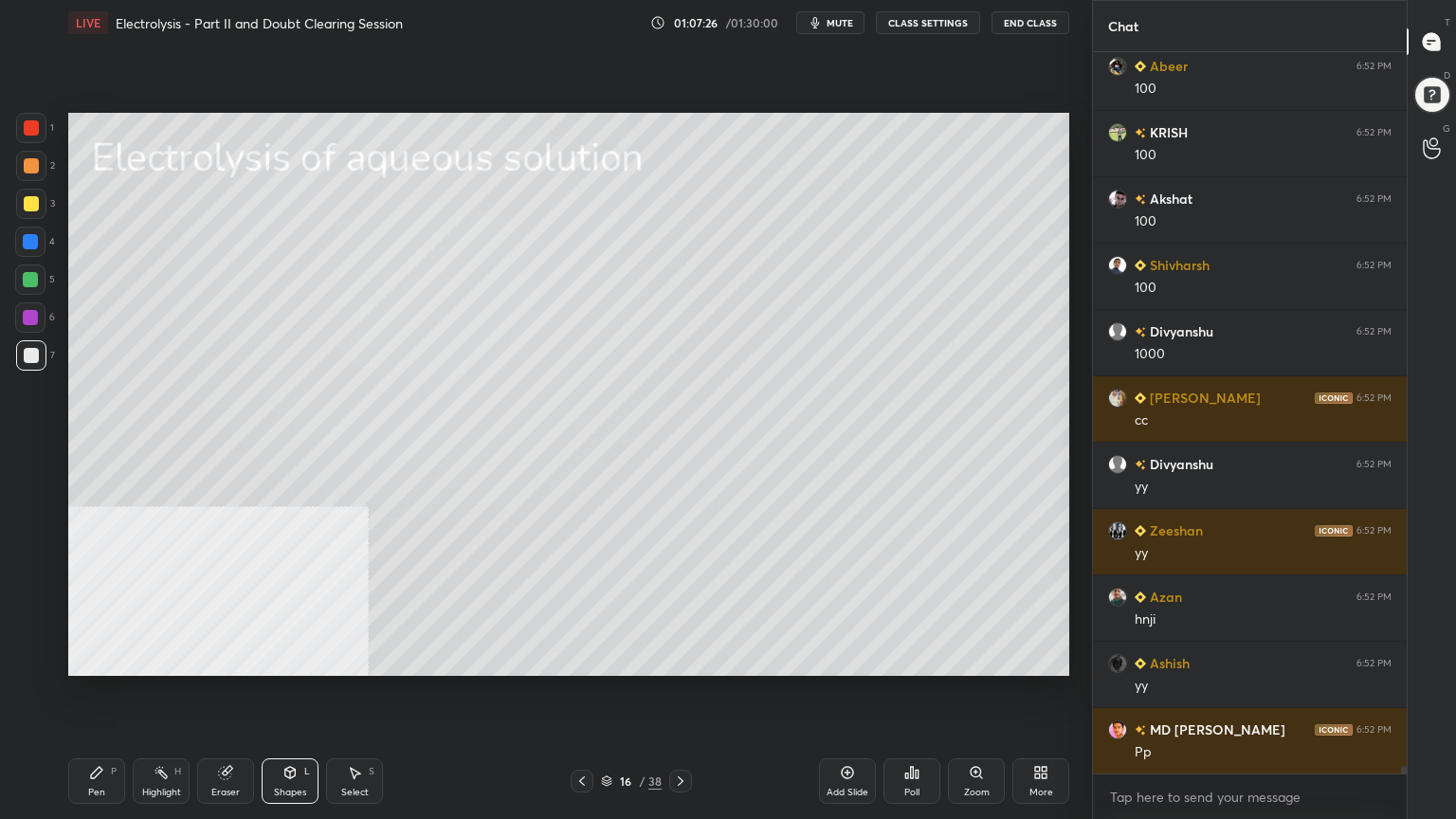
click at [107, 658] on div "Pen P" at bounding box center [96, 780] width 57 height 45
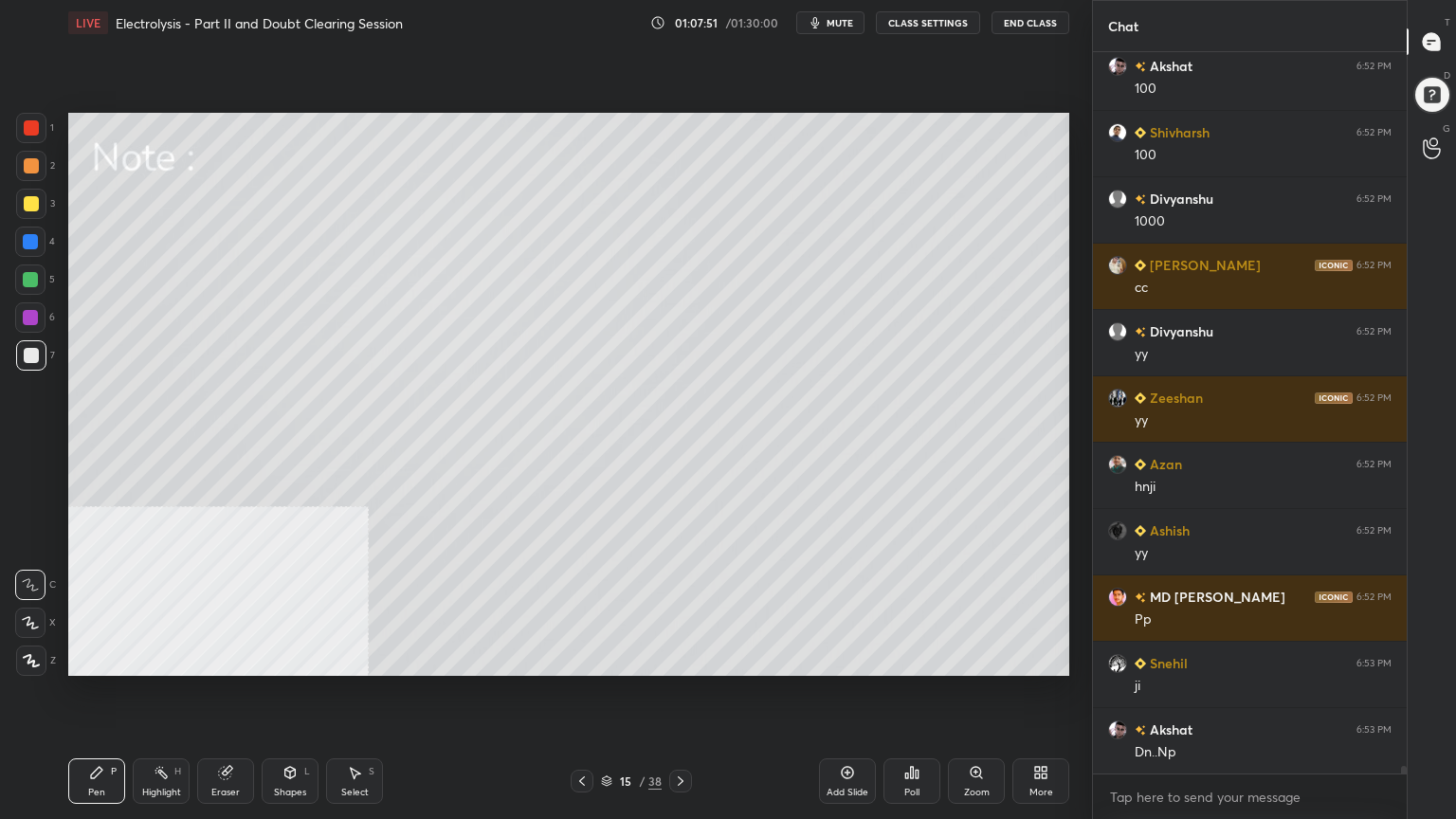
scroll to position [70802, 0]
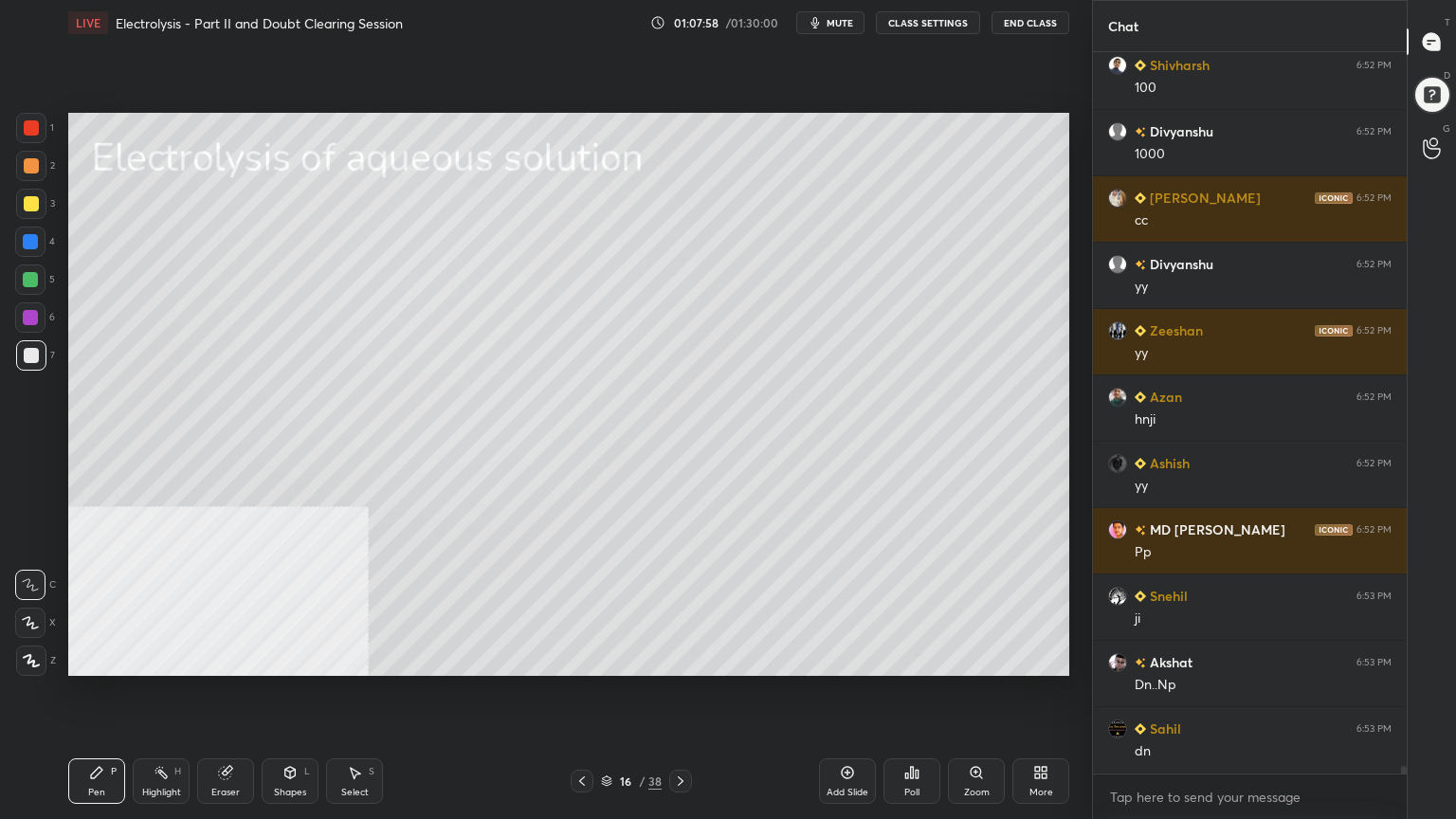
click at [26, 208] on div at bounding box center [32, 204] width 15 height 15
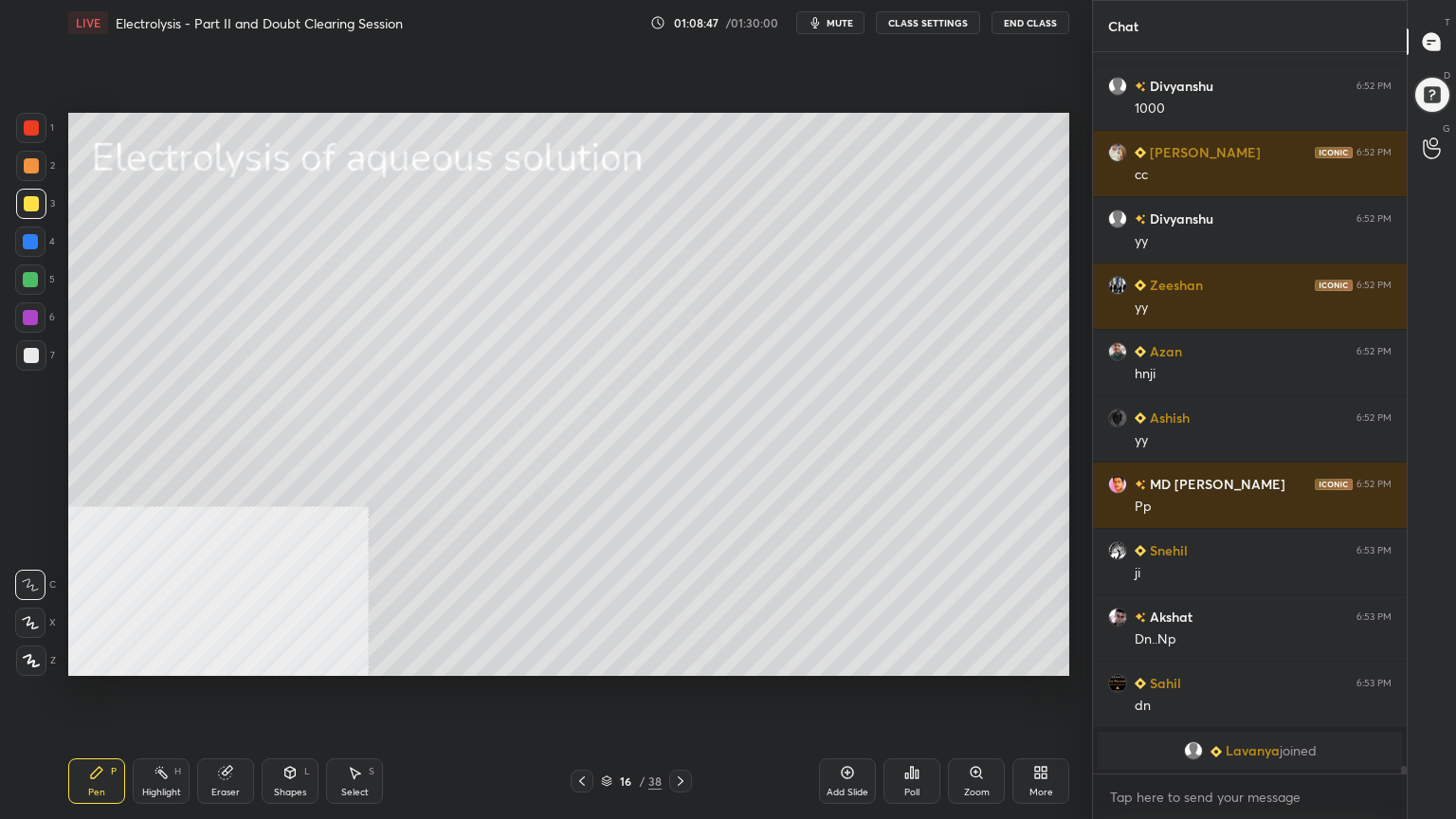
click at [35, 285] on div at bounding box center [31, 280] width 15 height 15
drag, startPoint x: 358, startPoint y: 789, endPoint x: 353, endPoint y: 703, distance: 86.1
click at [357, 658] on div "Select" at bounding box center [355, 792] width 27 height 10
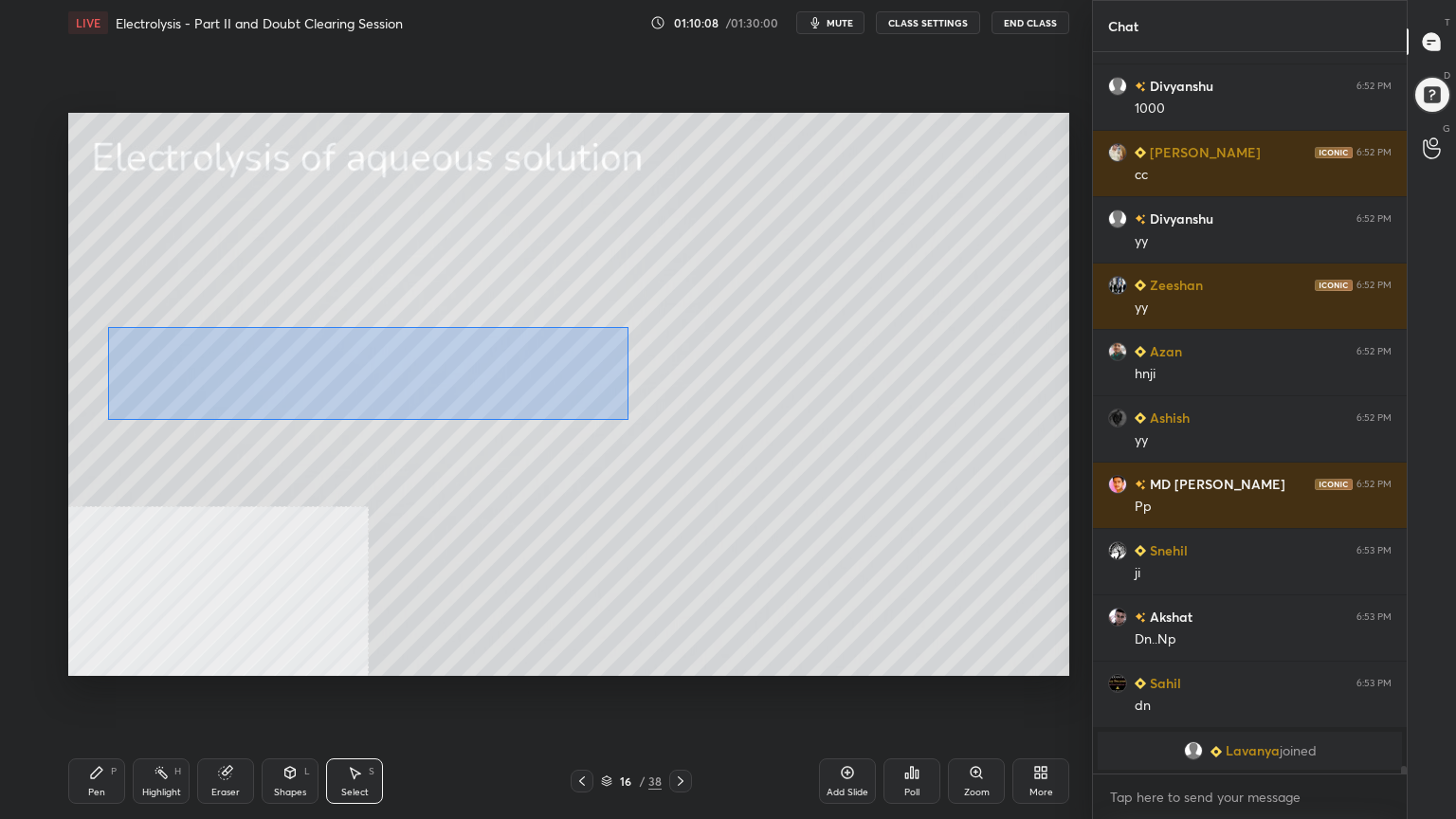
drag, startPoint x: 114, startPoint y: 327, endPoint x: 618, endPoint y: 413, distance: 511.3
click at [625, 418] on div "0 ° Undo Copy Paste here Duplicate Duplicate to new slide Delete" at bounding box center [569, 395] width 1002 height 563
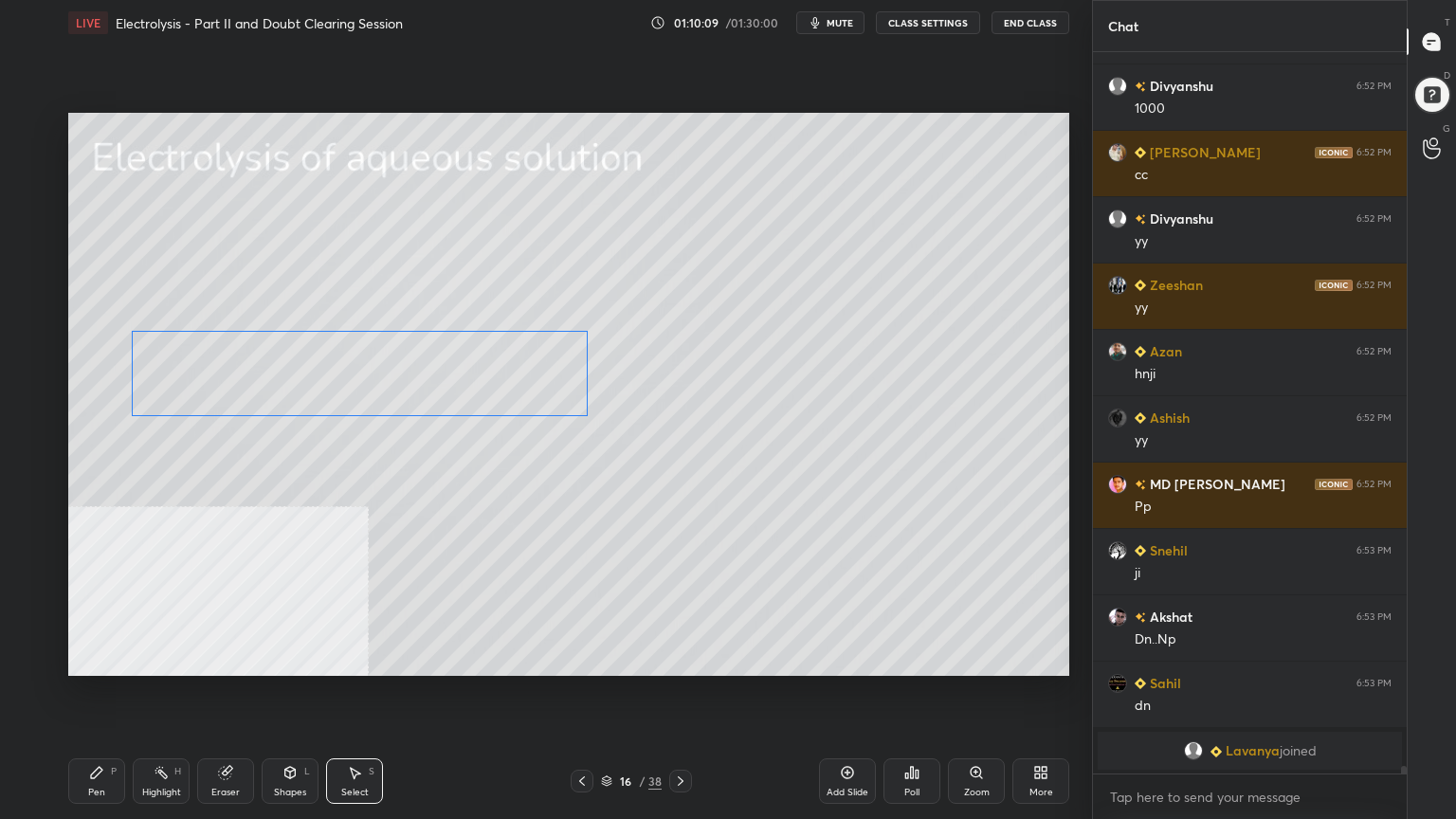
click at [514, 379] on div "0 ° Undo Copy Paste here Duplicate Duplicate to new slide Delete" at bounding box center [569, 395] width 1002 height 563
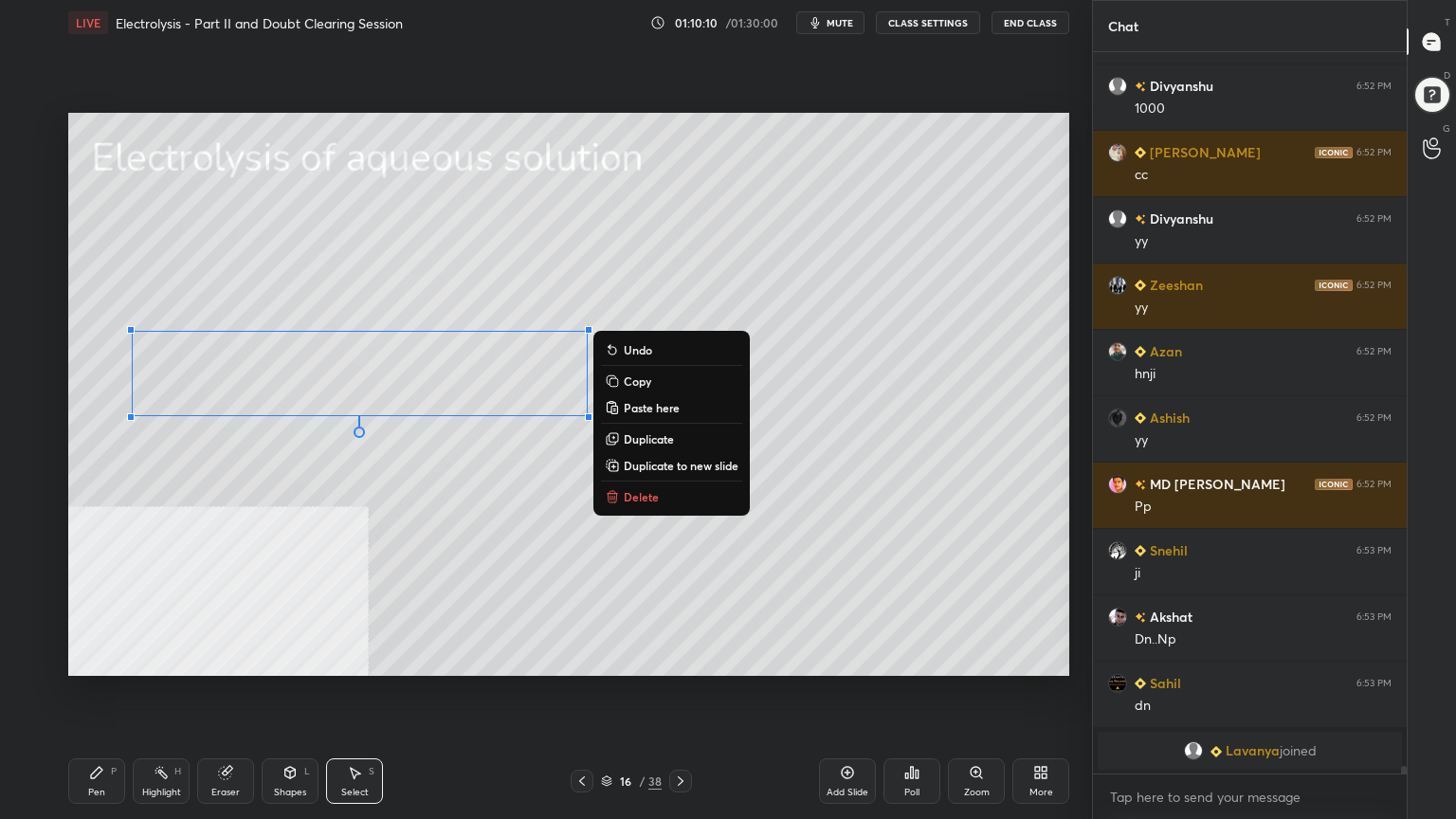
click at [464, 445] on div "0 ° Undo Copy Paste here Duplicate Duplicate to new slide Delete" at bounding box center [569, 395] width 1002 height 563
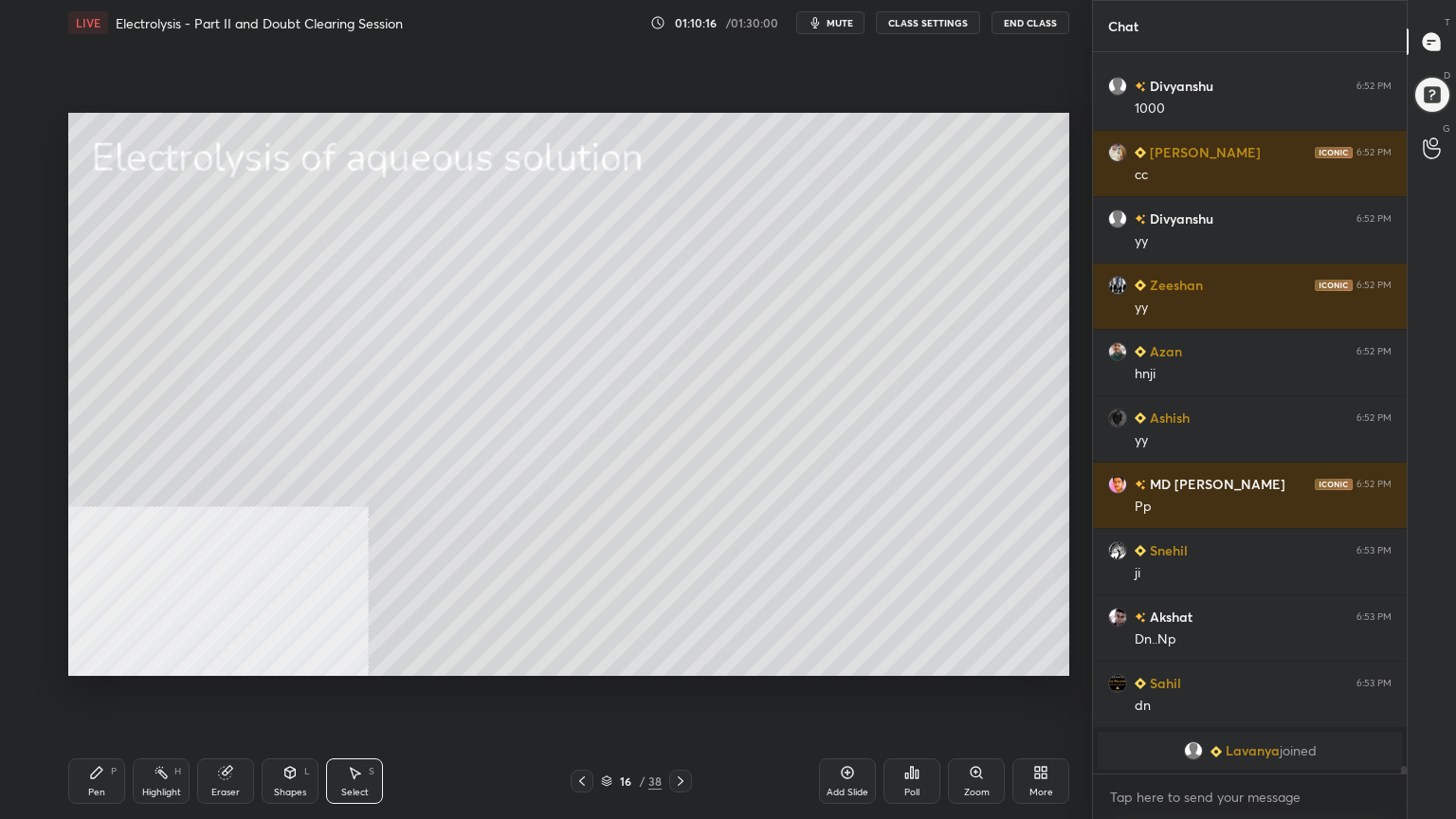
click at [93, 658] on div "Pen" at bounding box center [96, 792] width 17 height 10
click at [34, 206] on div at bounding box center [32, 204] width 15 height 15
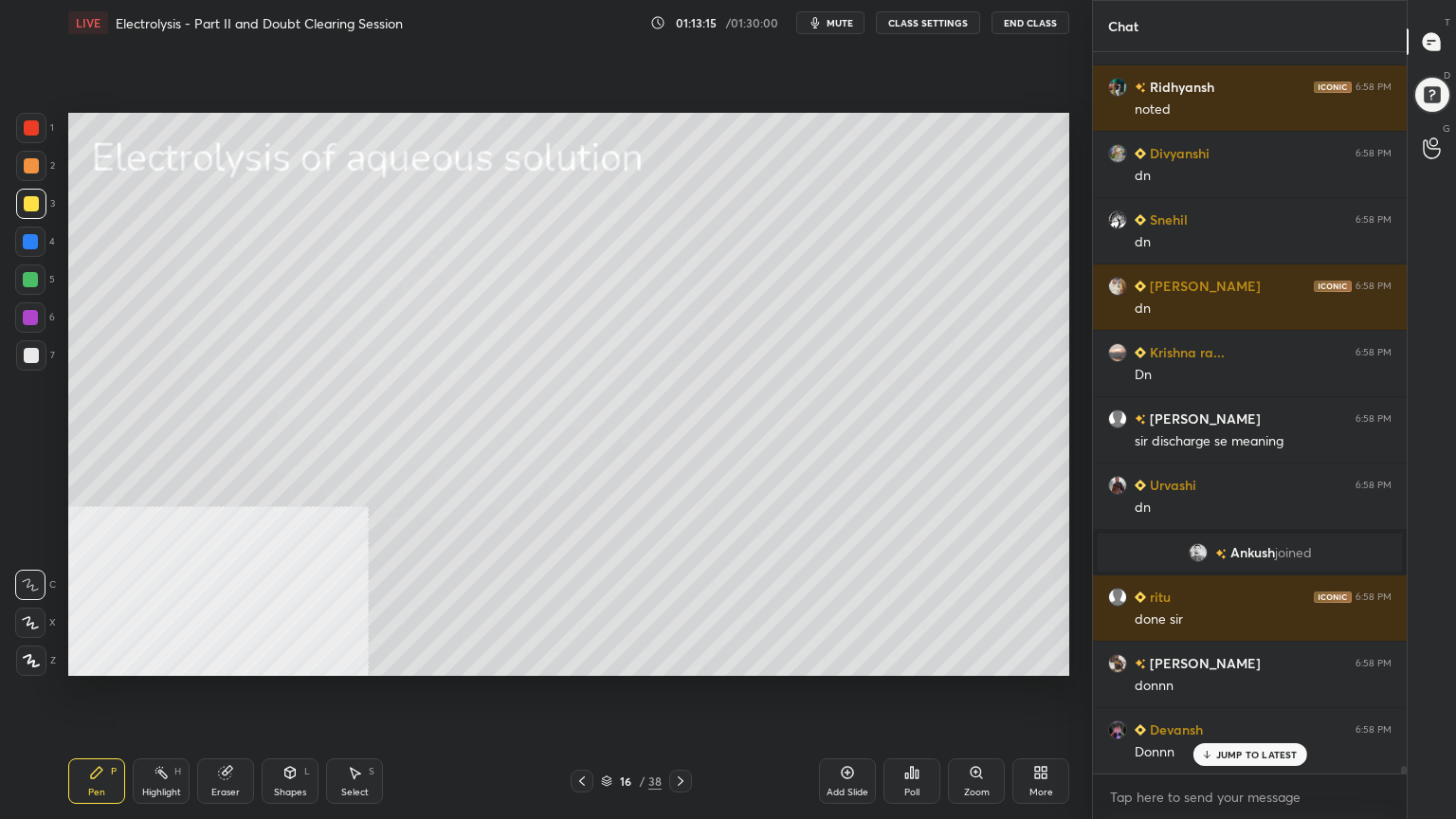
scroll to position [66590, 0]
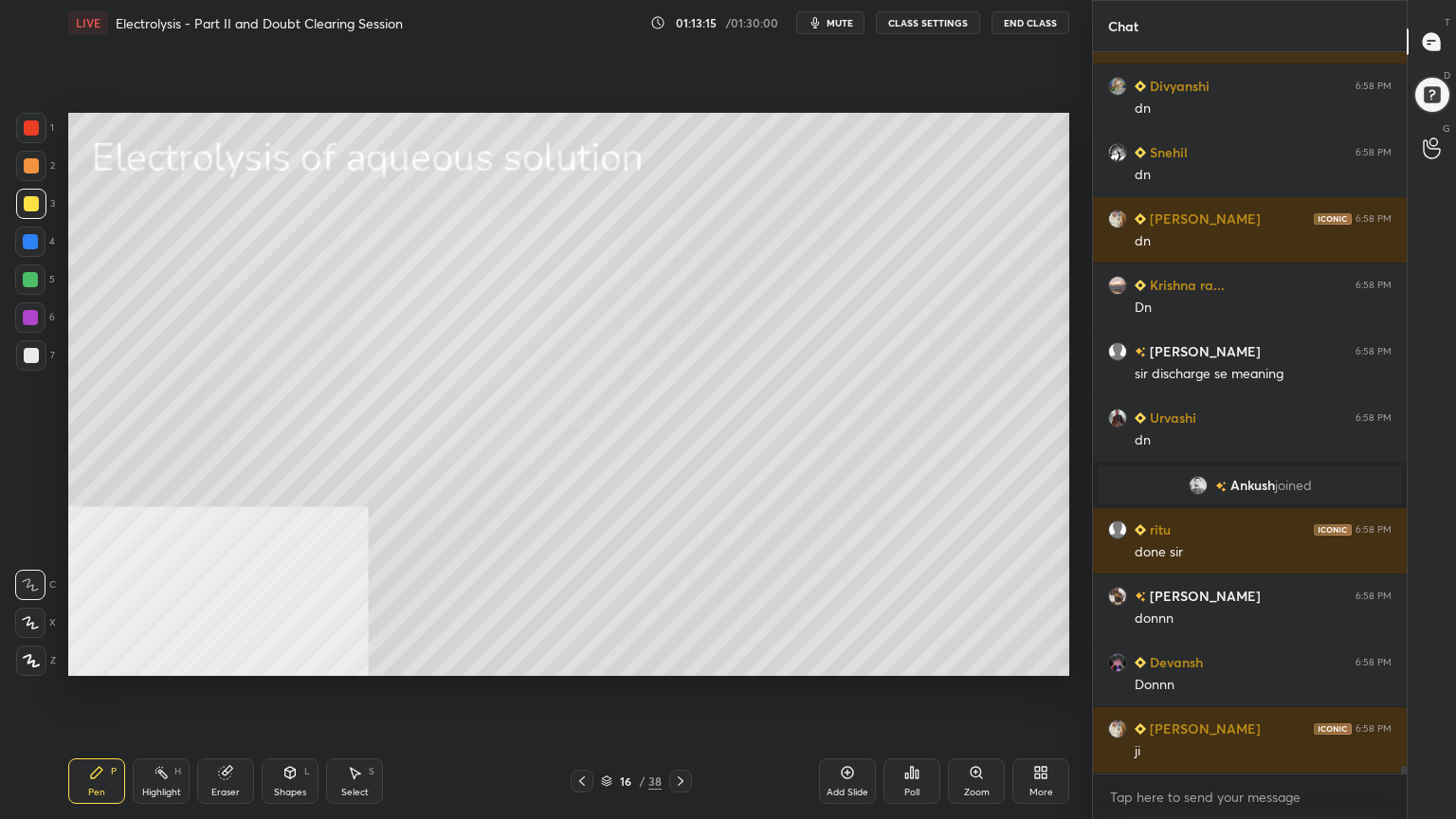
click at [679, 658] on icon at bounding box center [681, 781] width 15 height 15
click at [38, 359] on div at bounding box center [31, 355] width 30 height 30
click at [291, 658] on icon at bounding box center [290, 773] width 15 height 15
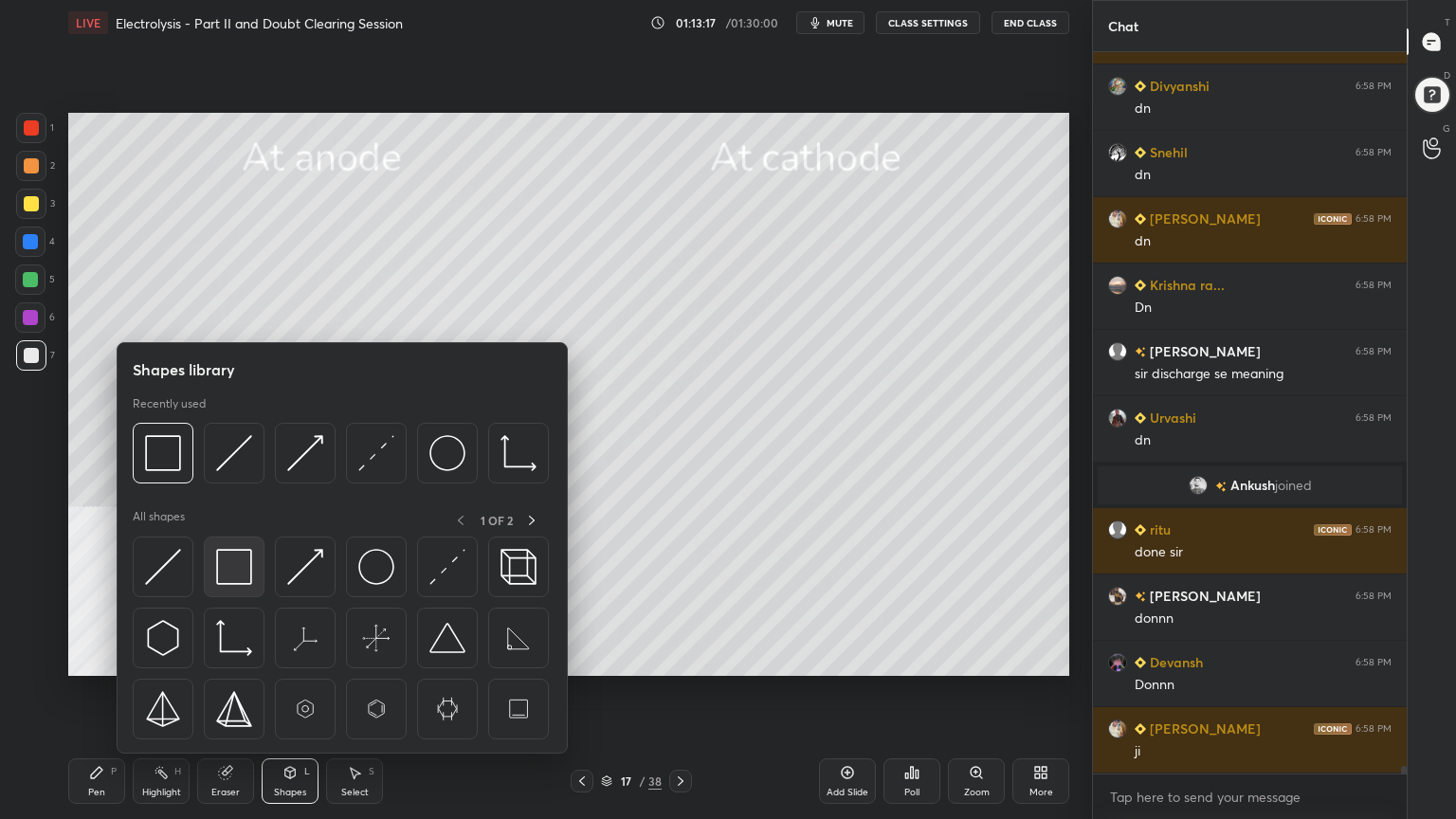
click at [239, 561] on img at bounding box center [234, 566] width 36 height 36
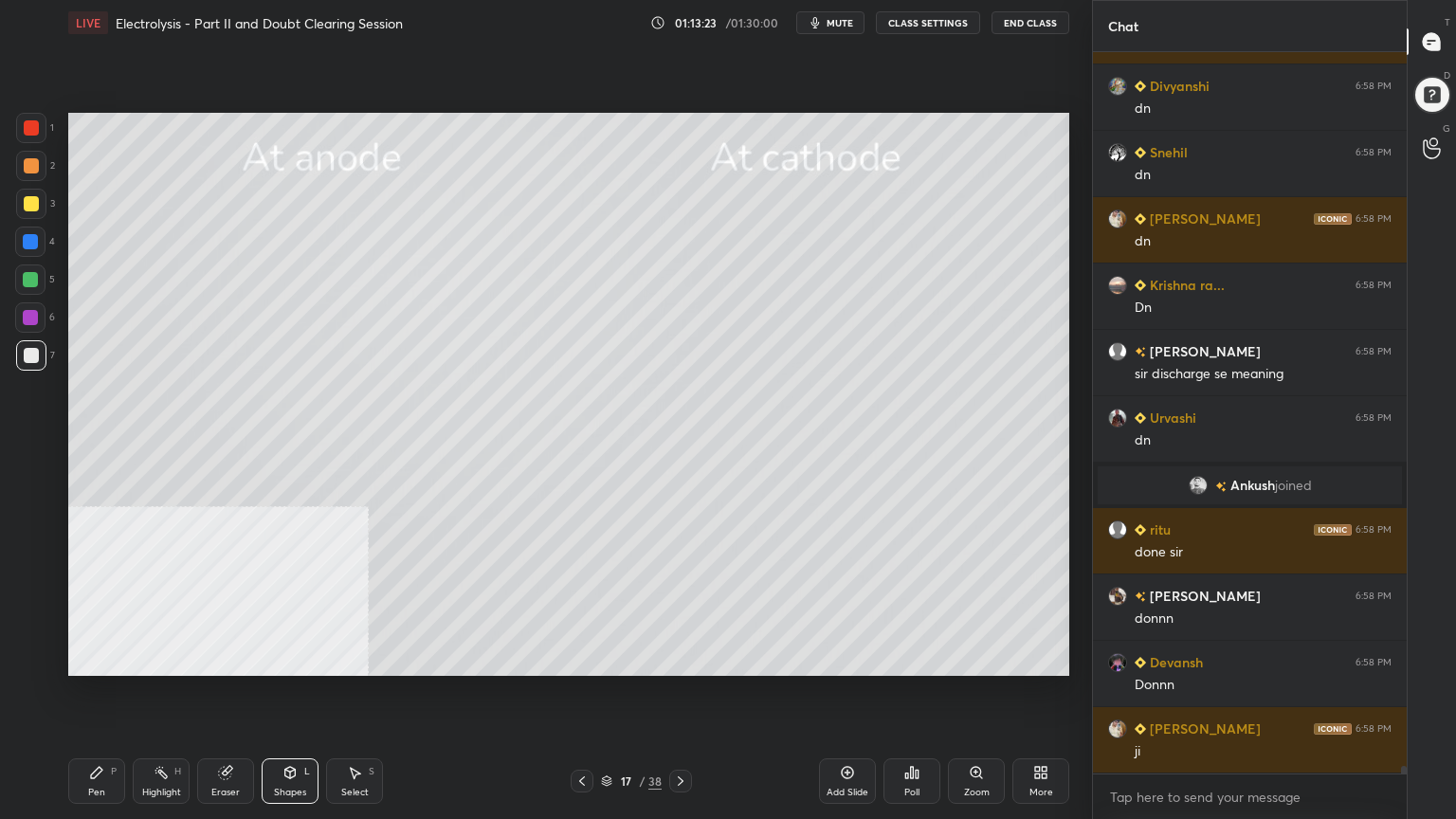
click at [108, 658] on div "Pen P" at bounding box center [96, 780] width 57 height 45
click at [26, 203] on div at bounding box center [32, 204] width 15 height 15
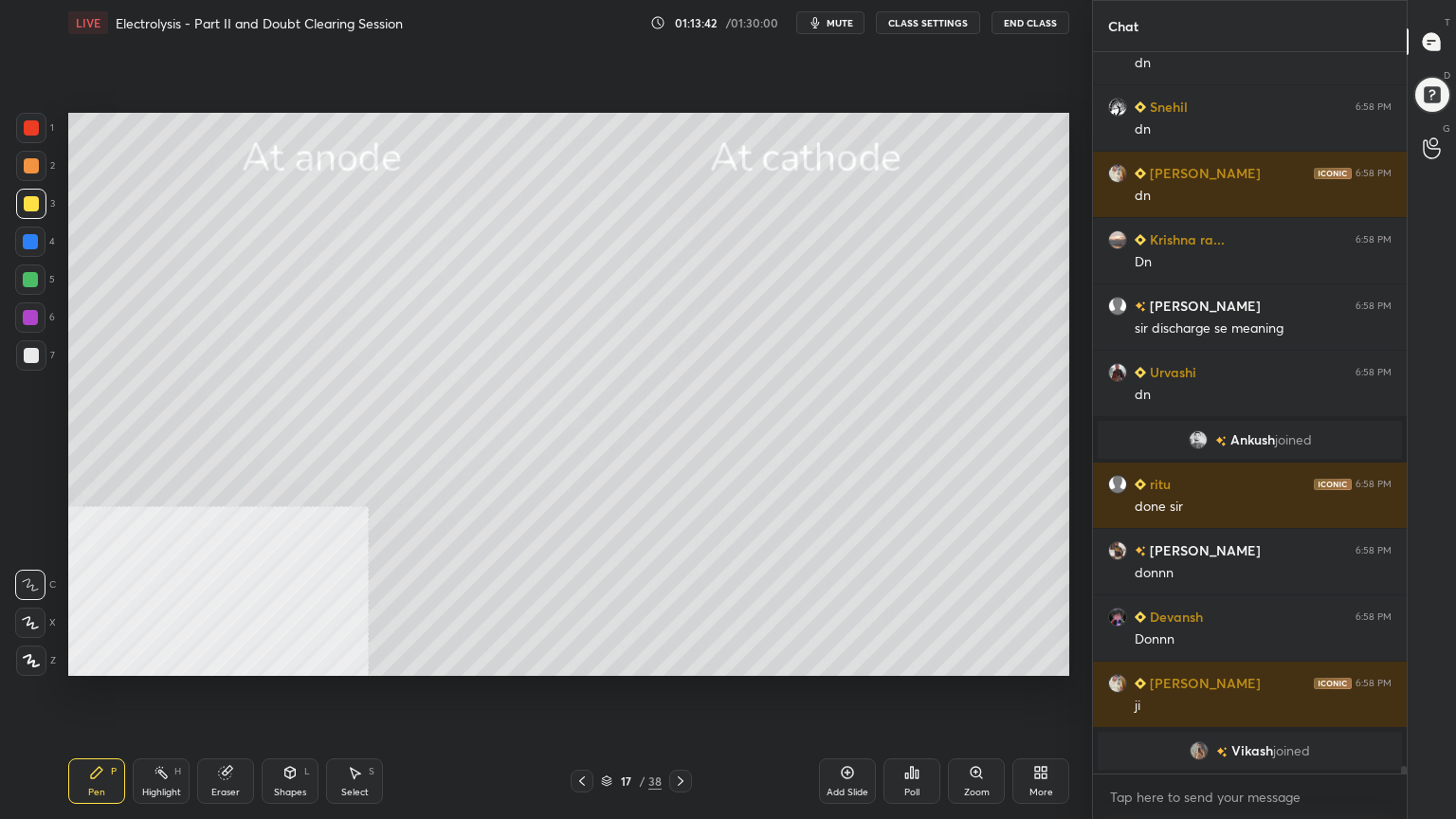
click at [24, 170] on div at bounding box center [32, 166] width 15 height 15
drag, startPoint x: 27, startPoint y: 200, endPoint x: 42, endPoint y: 182, distance: 23.4
click at [20, 200] on div at bounding box center [31, 204] width 30 height 30
drag, startPoint x: 35, startPoint y: 360, endPoint x: 66, endPoint y: 403, distance: 53.0
click at [37, 362] on div at bounding box center [32, 356] width 15 height 15
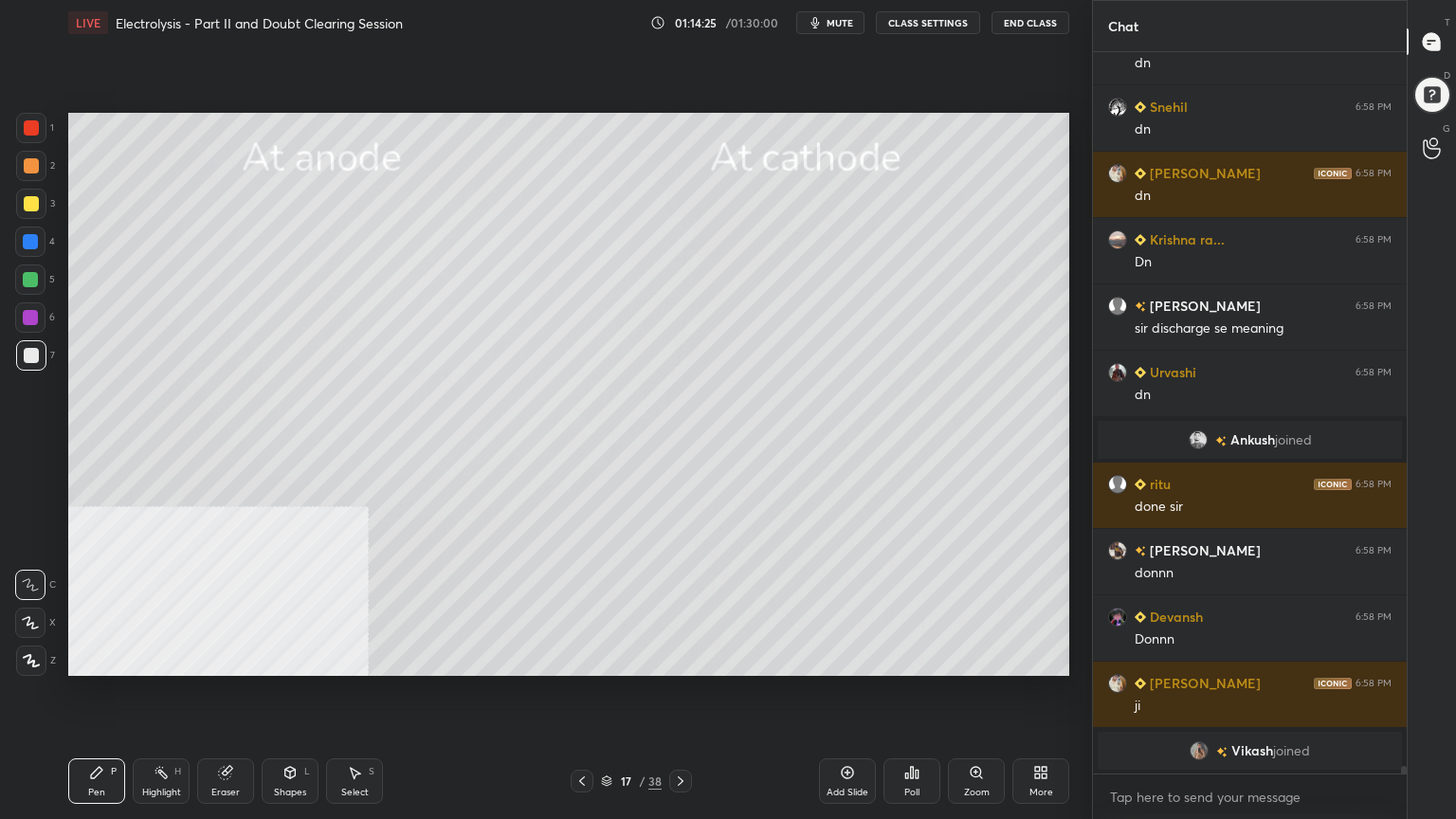
click at [297, 658] on div "Shapes L" at bounding box center [289, 780] width 57 height 45
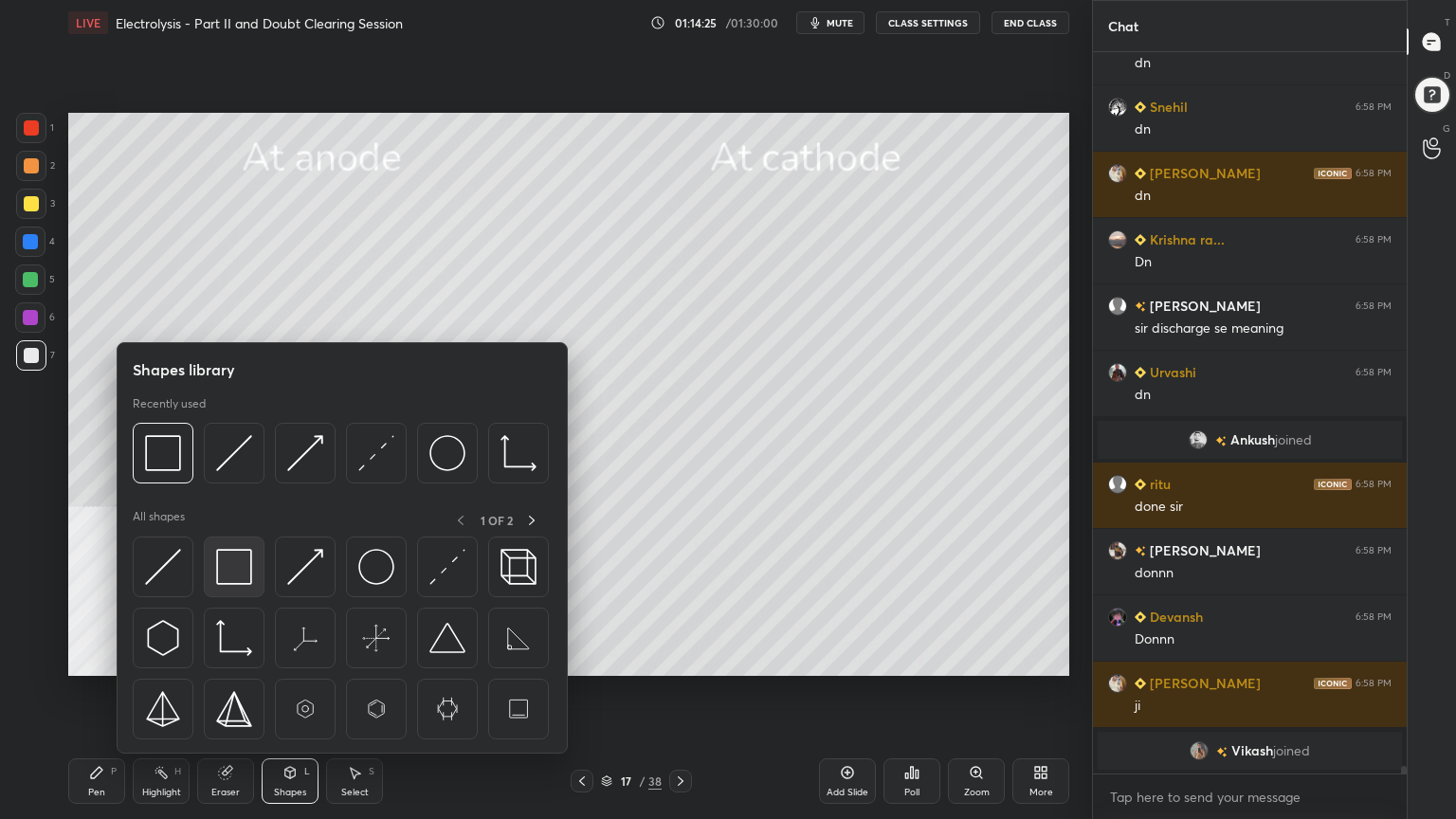
click at [232, 587] on div at bounding box center [234, 566] width 61 height 61
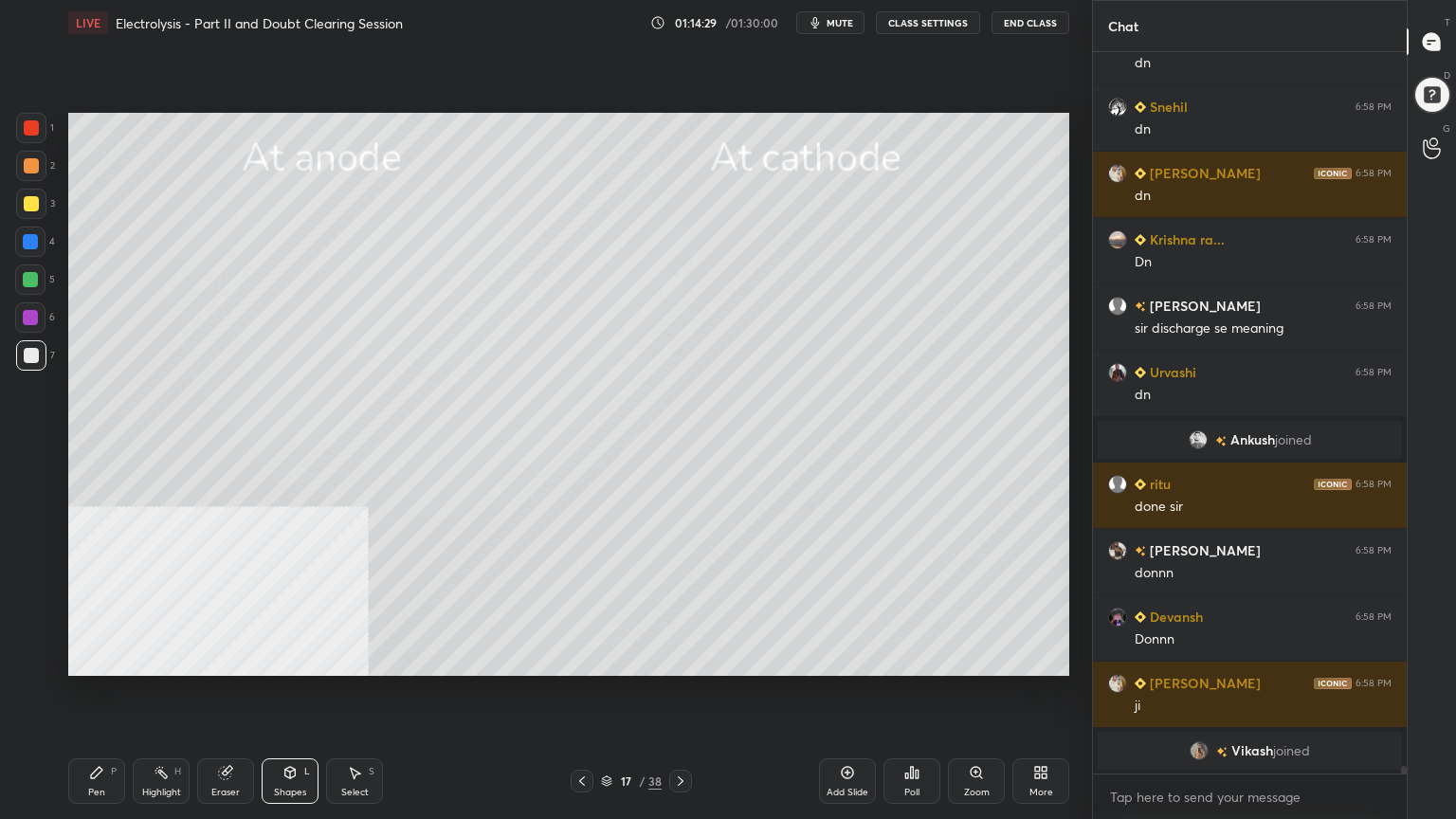
click at [99, 658] on icon at bounding box center [96, 773] width 15 height 15
click at [30, 199] on div at bounding box center [32, 204] width 15 height 15
click at [25, 169] on div at bounding box center [32, 166] width 15 height 15
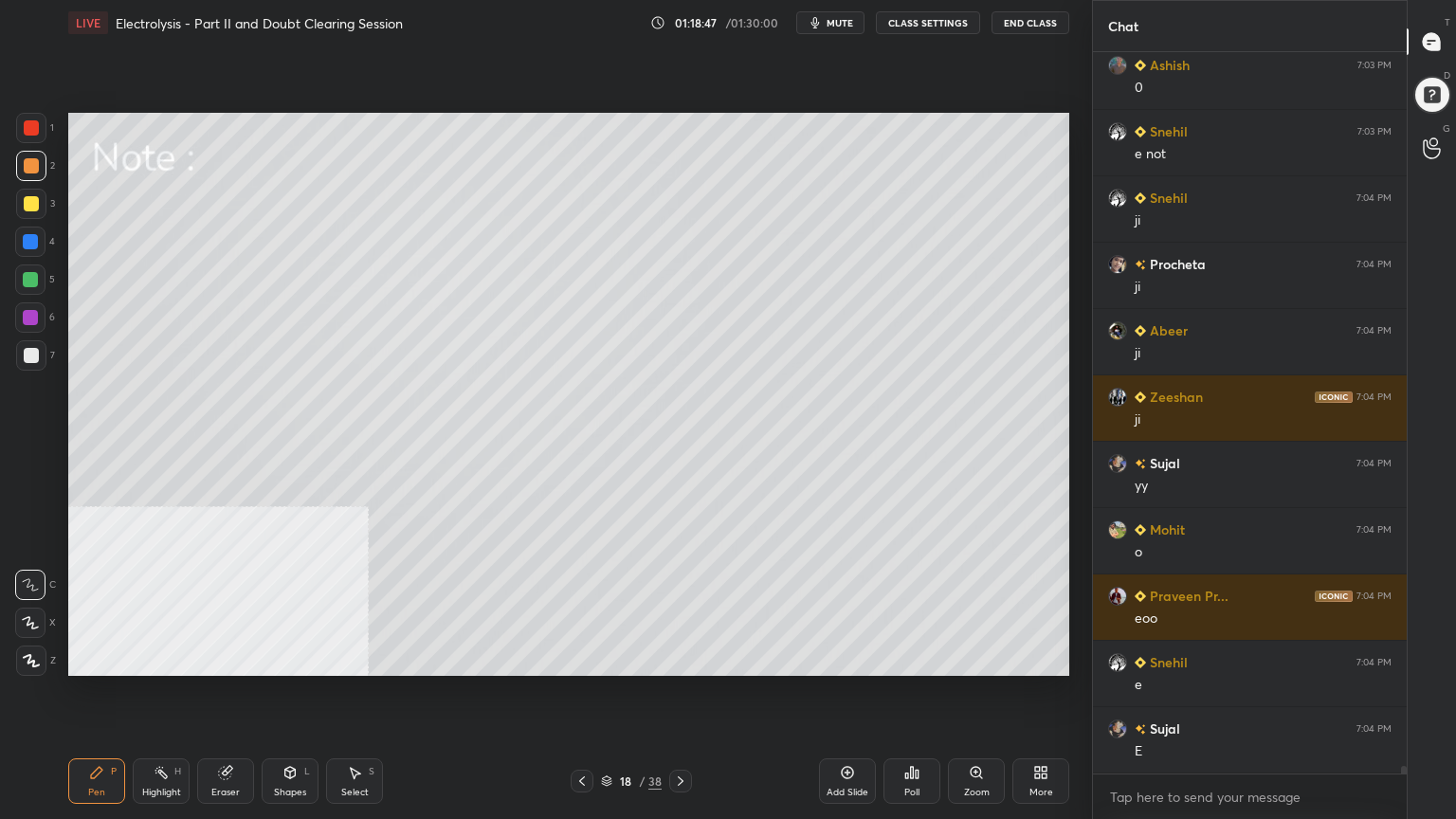
scroll to position [70238, 0]
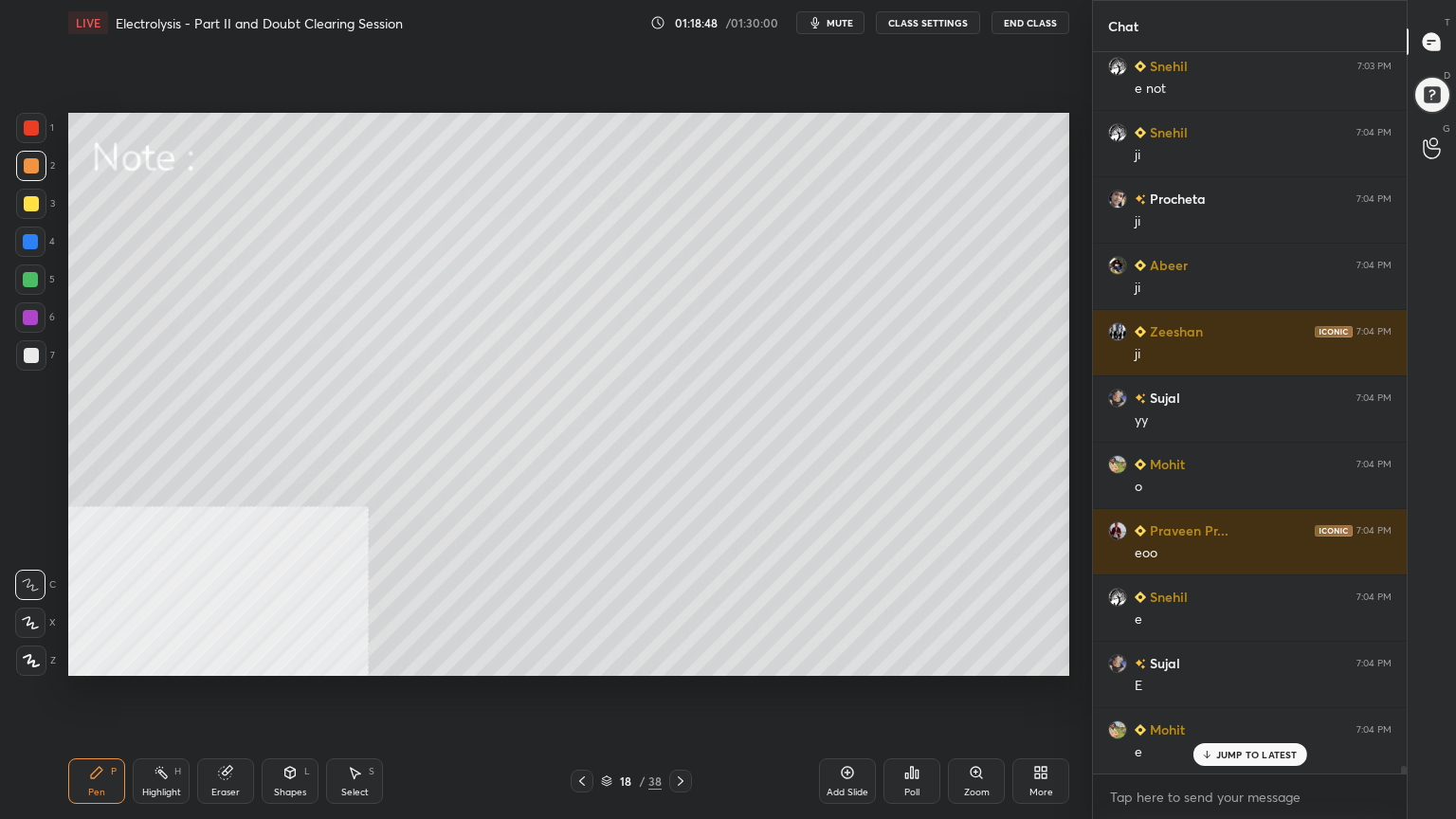
click at [34, 206] on div at bounding box center [32, 204] width 15 height 15
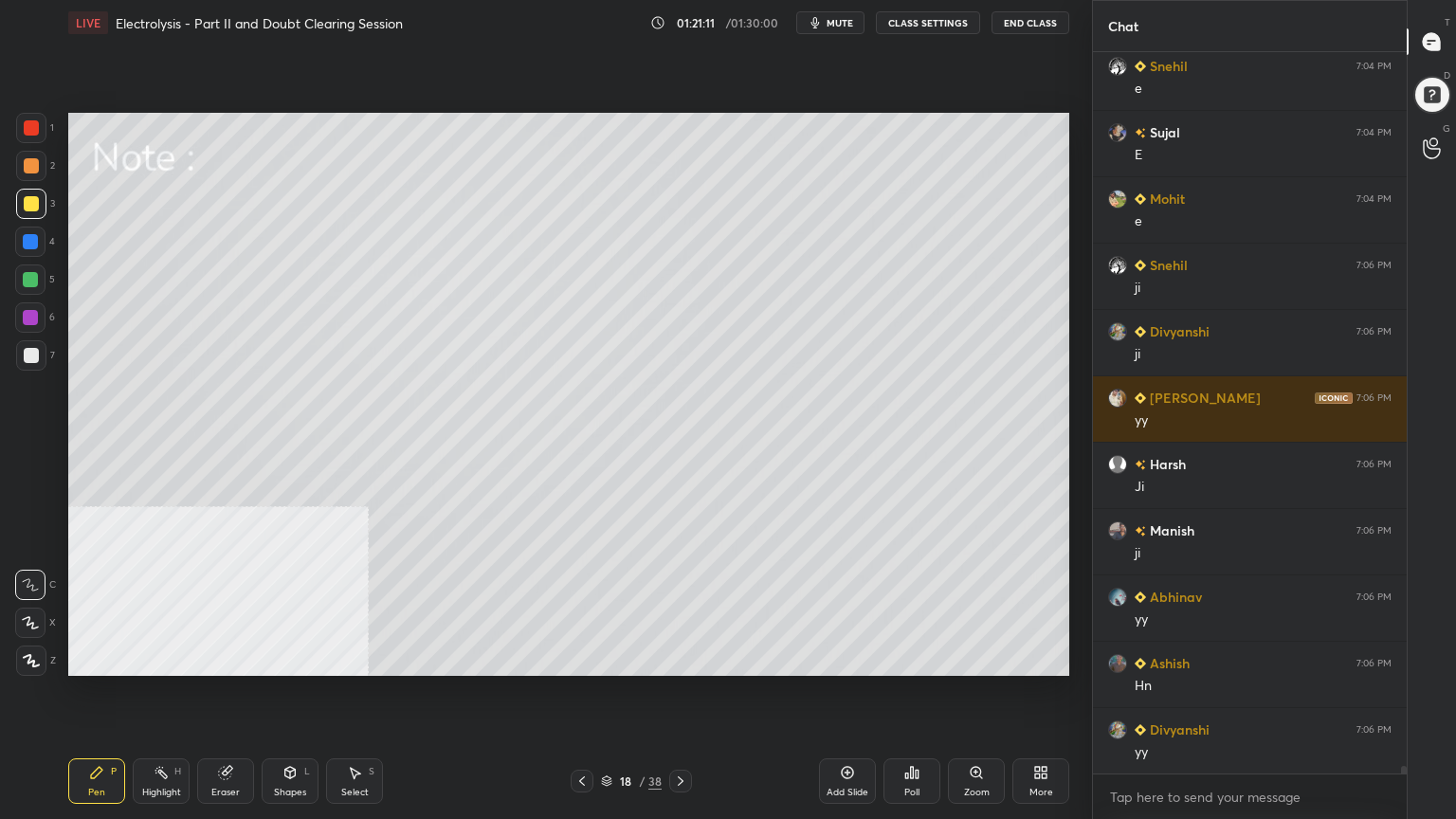
scroll to position [70836, 0]
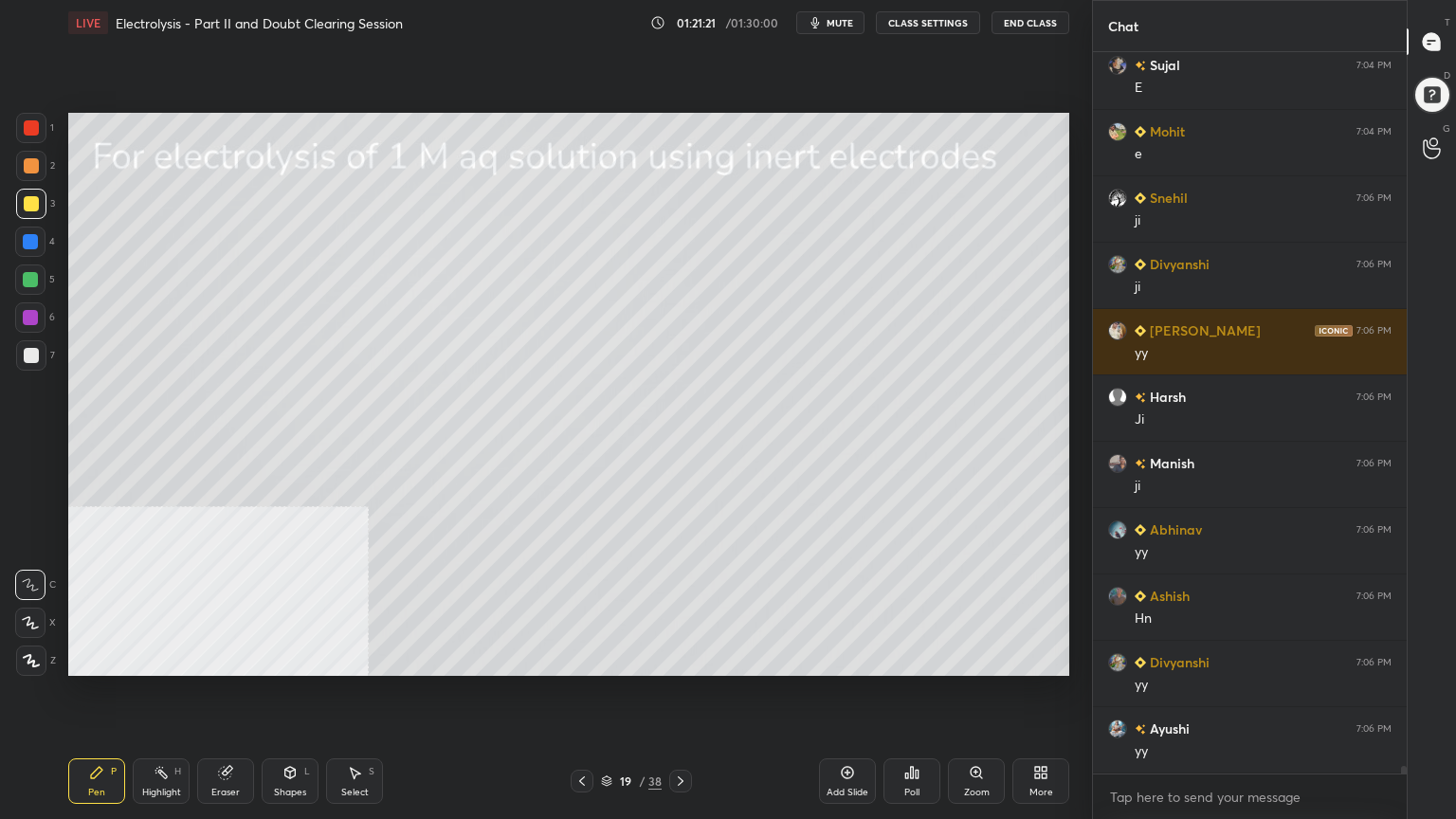
drag, startPoint x: 33, startPoint y: 364, endPoint x: 44, endPoint y: 357, distance: 13.0
click at [34, 362] on div at bounding box center [31, 355] width 30 height 30
click at [288, 658] on div "Shapes L" at bounding box center [289, 780] width 57 height 45
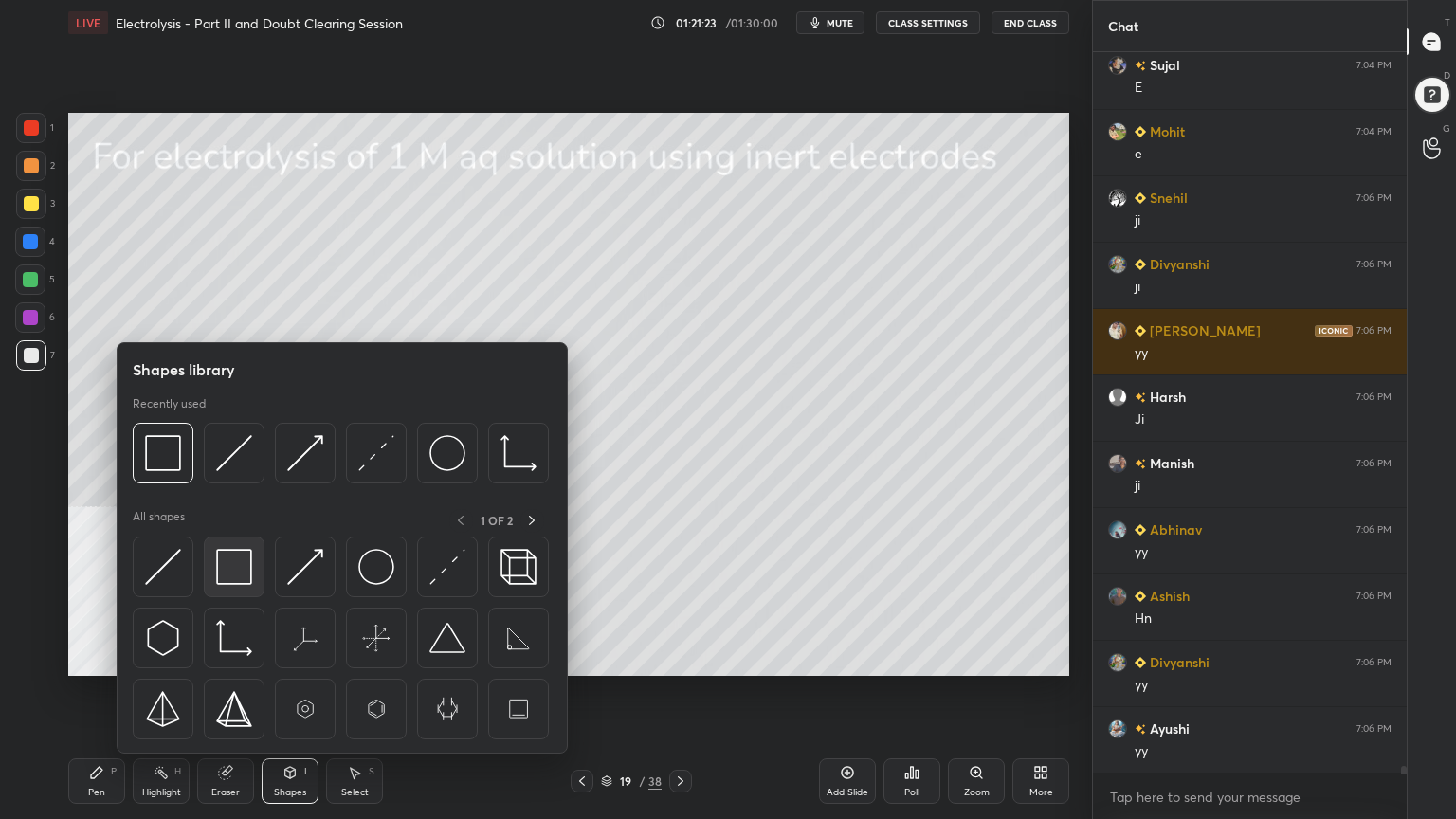
click at [233, 562] on img at bounding box center [234, 566] width 36 height 36
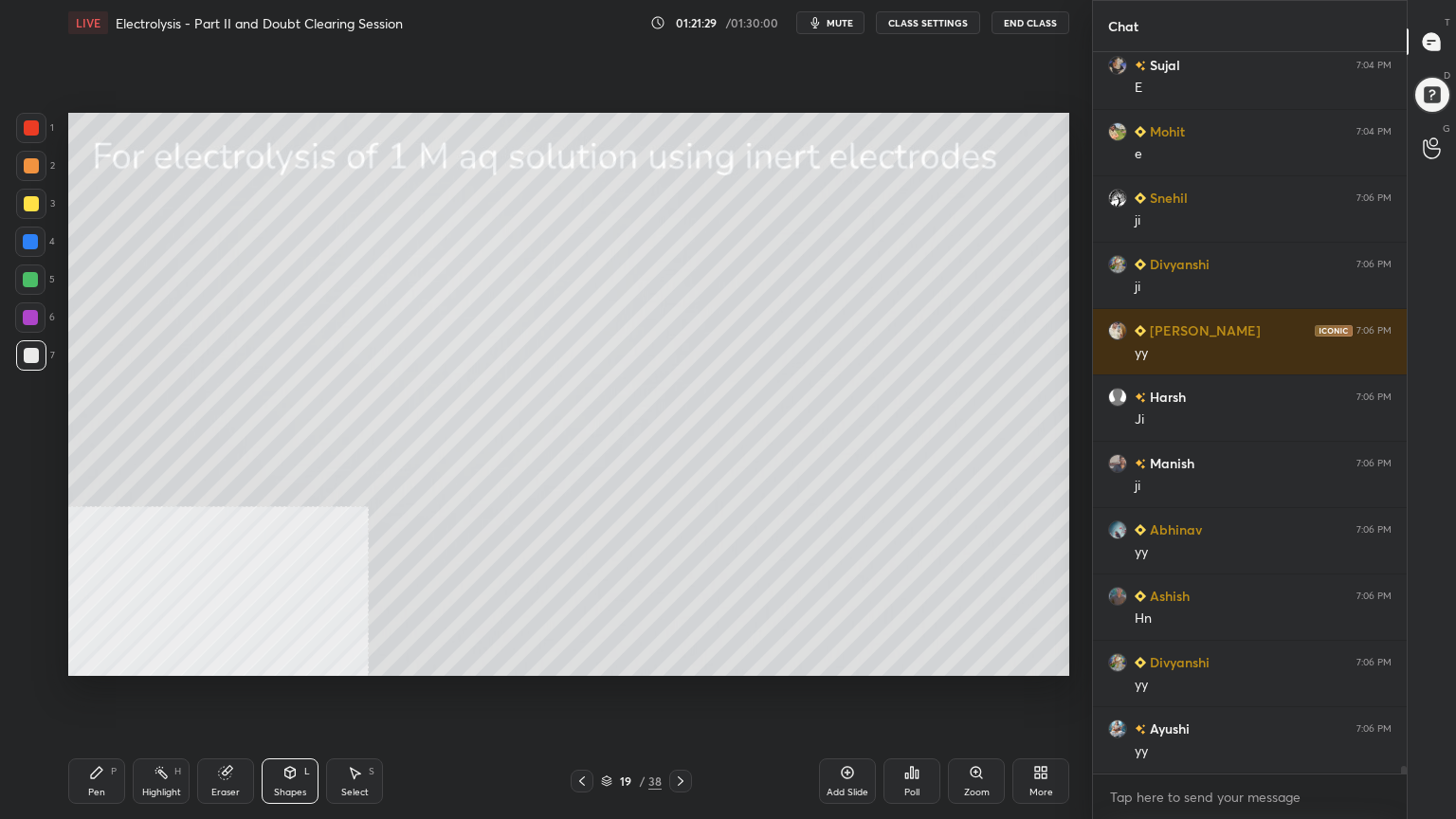
click at [87, 658] on div "Pen P" at bounding box center [96, 780] width 57 height 45
drag, startPoint x: 293, startPoint y: 785, endPoint x: 294, endPoint y: 754, distance: 31.0
click at [292, 658] on div "Shapes L" at bounding box center [289, 780] width 57 height 45
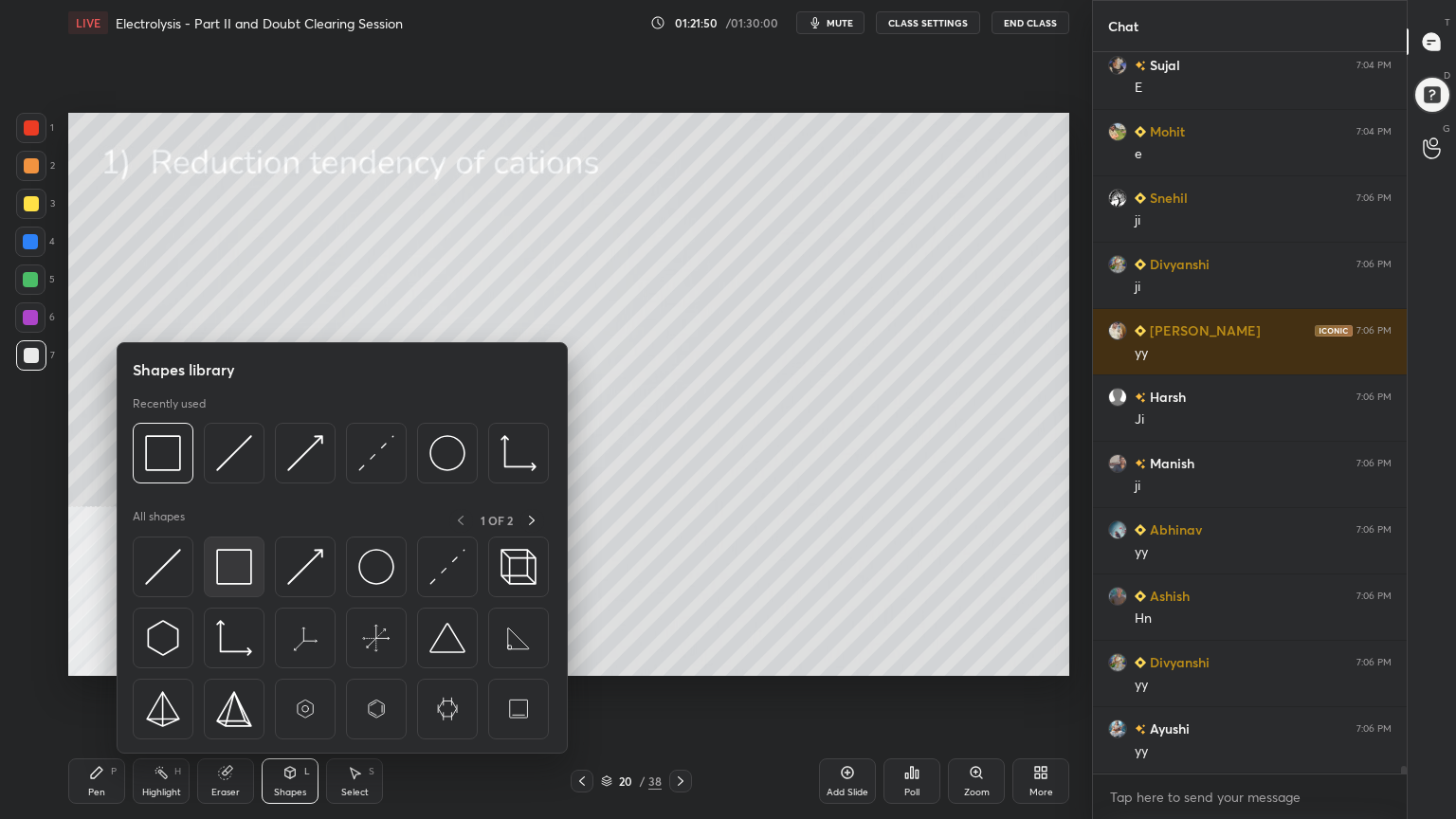
click at [240, 576] on img at bounding box center [234, 566] width 36 height 36
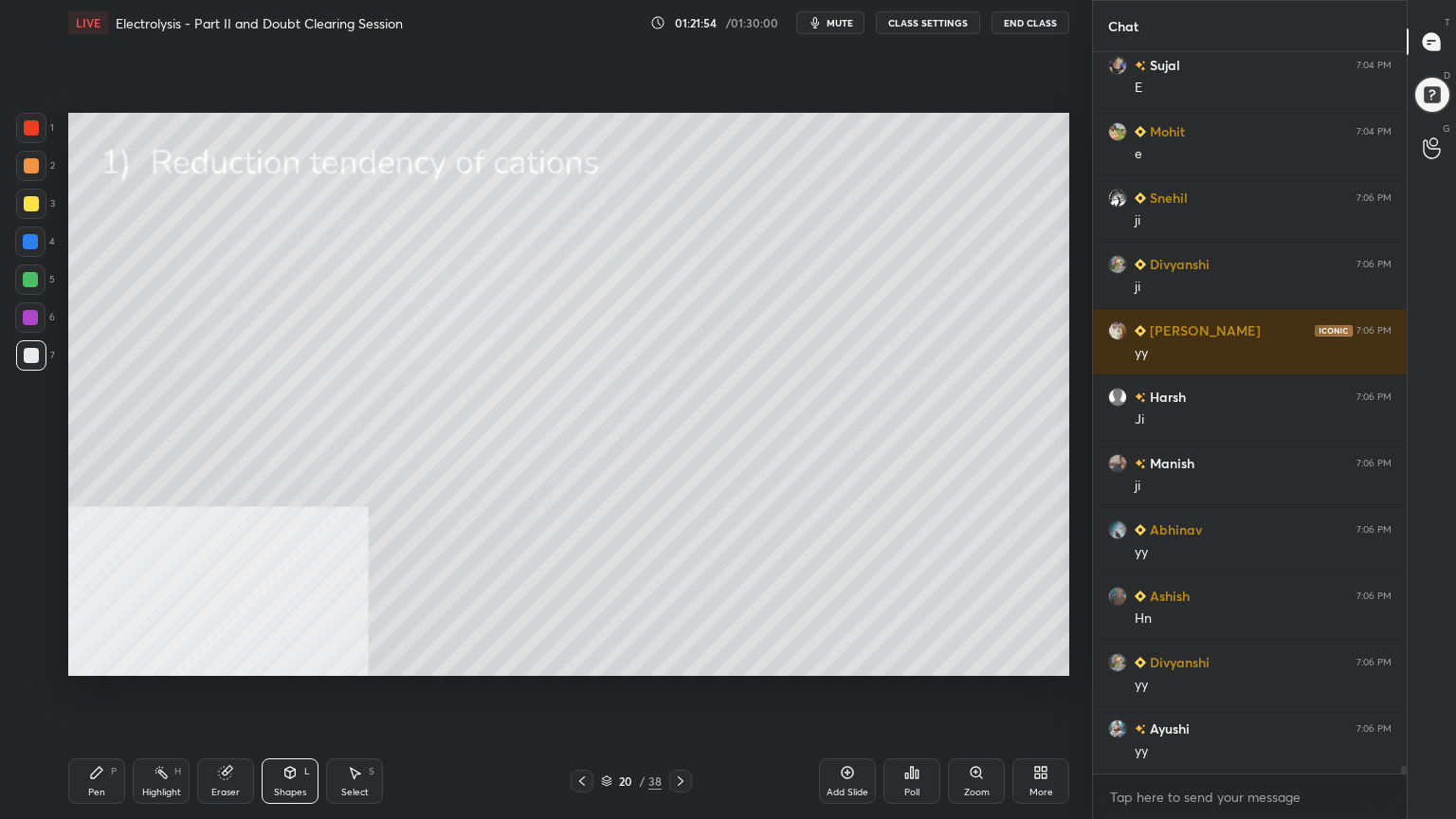
drag, startPoint x: 114, startPoint y: 783, endPoint x: 138, endPoint y: 692, distance: 94.1
click at [114, 658] on div "Pen P" at bounding box center [96, 780] width 57 height 45
click at [27, 205] on div at bounding box center [32, 204] width 15 height 15
drag, startPoint x: 349, startPoint y: 787, endPoint x: 334, endPoint y: 721, distance: 67.7
click at [349, 658] on div "Select S" at bounding box center [354, 780] width 57 height 45
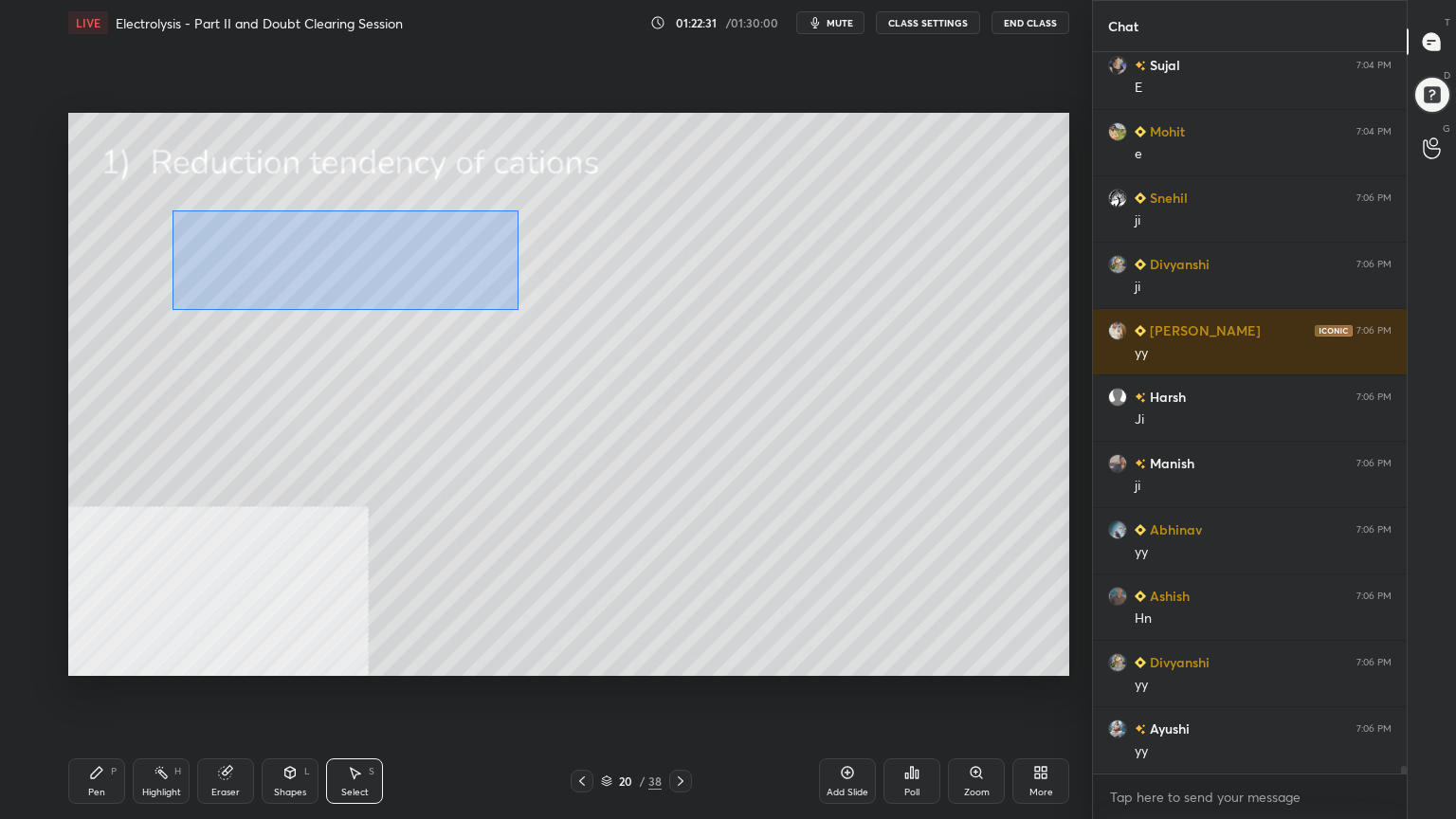
drag, startPoint x: 171, startPoint y: 207, endPoint x: 501, endPoint y: 300, distance: 342.9
click at [516, 308] on div "0 ° Undo Copy Paste here Duplicate Duplicate to new slide Delete" at bounding box center [569, 395] width 1002 height 563
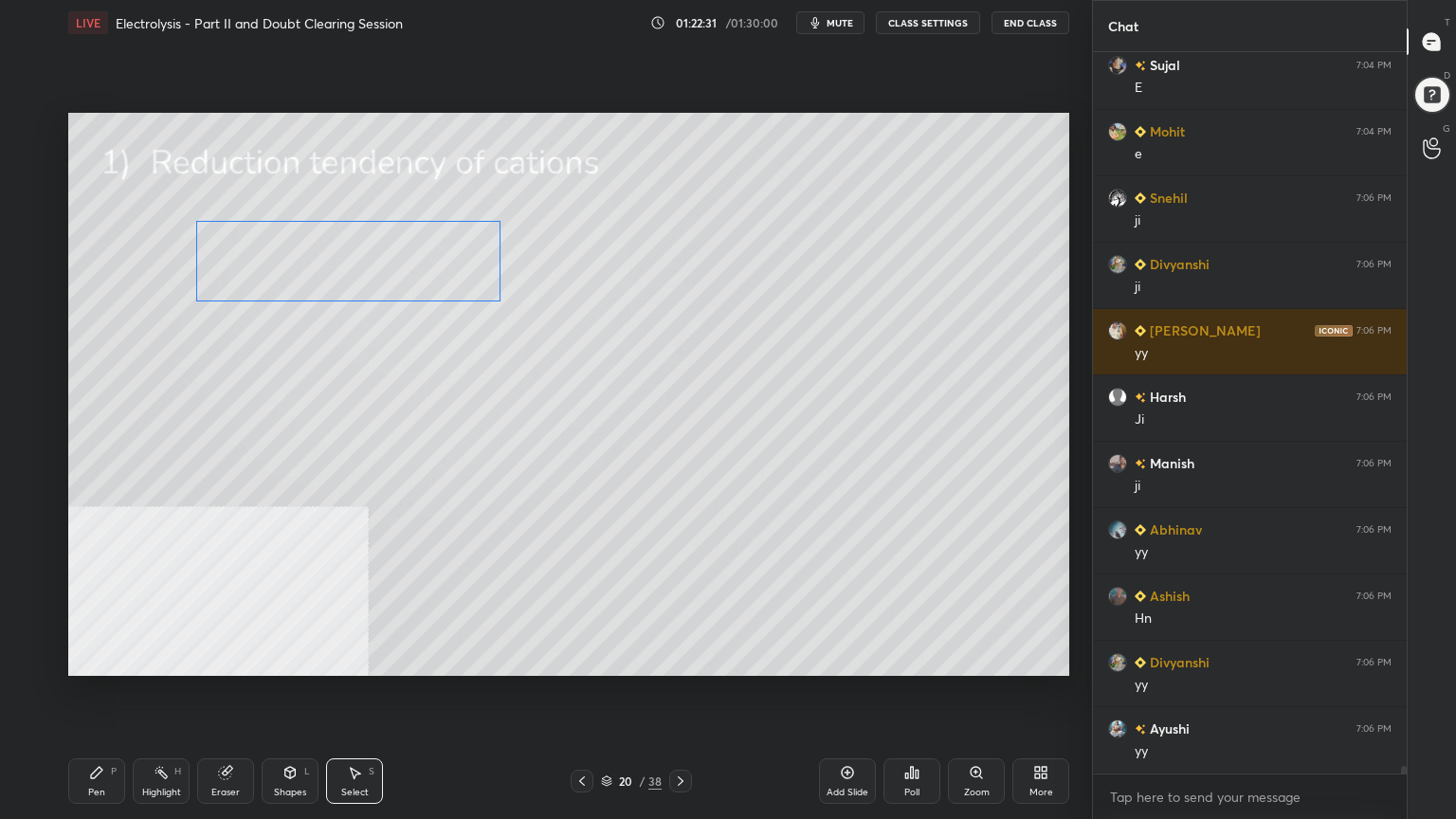
drag, startPoint x: 387, startPoint y: 255, endPoint x: 395, endPoint y: 271, distance: 17.9
click at [398, 273] on div "0 ° Undo Copy Paste here Duplicate Duplicate to new slide Delete" at bounding box center [569, 395] width 1002 height 563
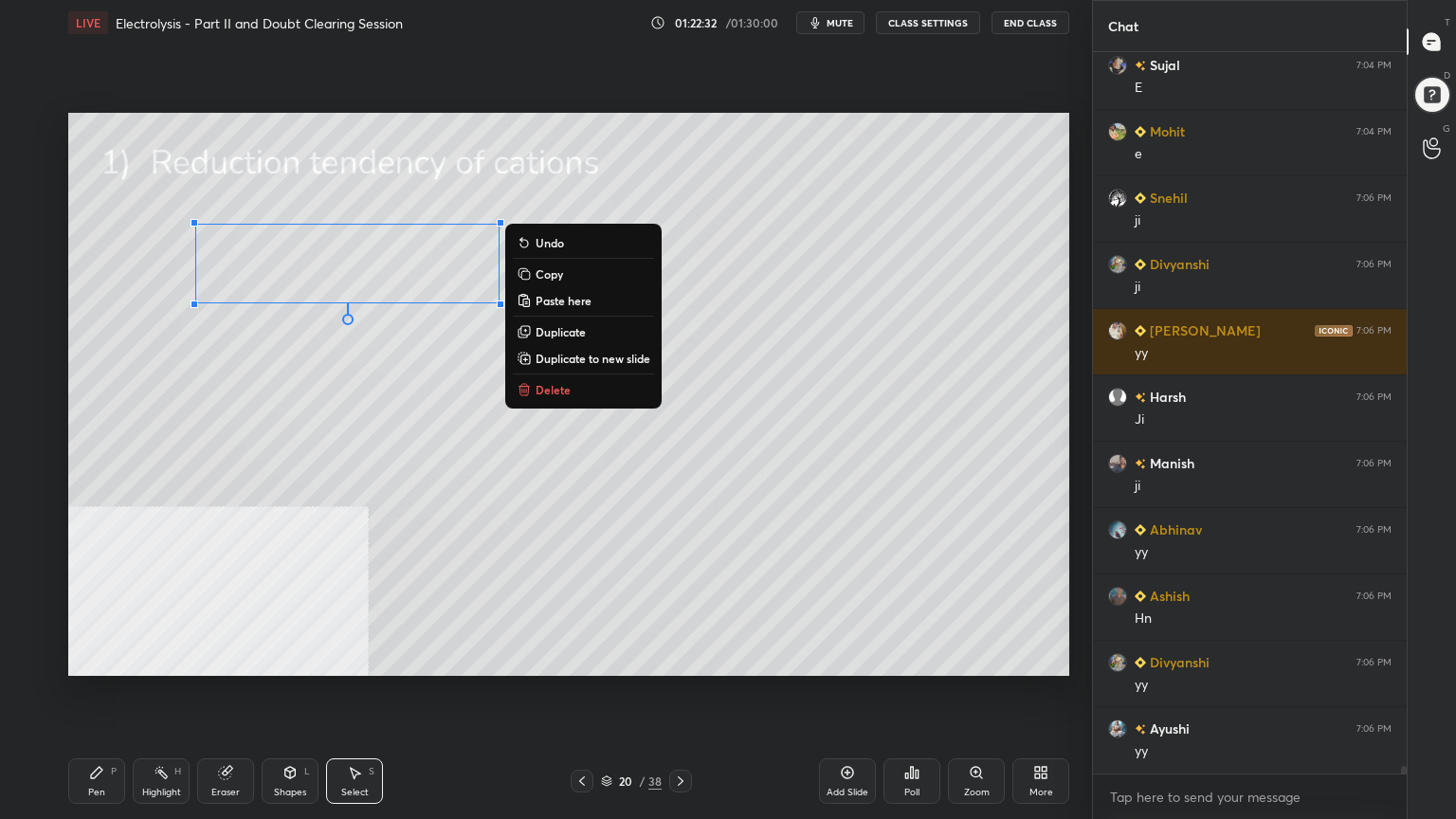
drag, startPoint x: 241, startPoint y: 474, endPoint x: 246, endPoint y: 420, distance: 54.2
click at [243, 470] on div "0 ° Undo Copy Paste here Duplicate Duplicate to new slide Delete" at bounding box center [569, 395] width 1002 height 563
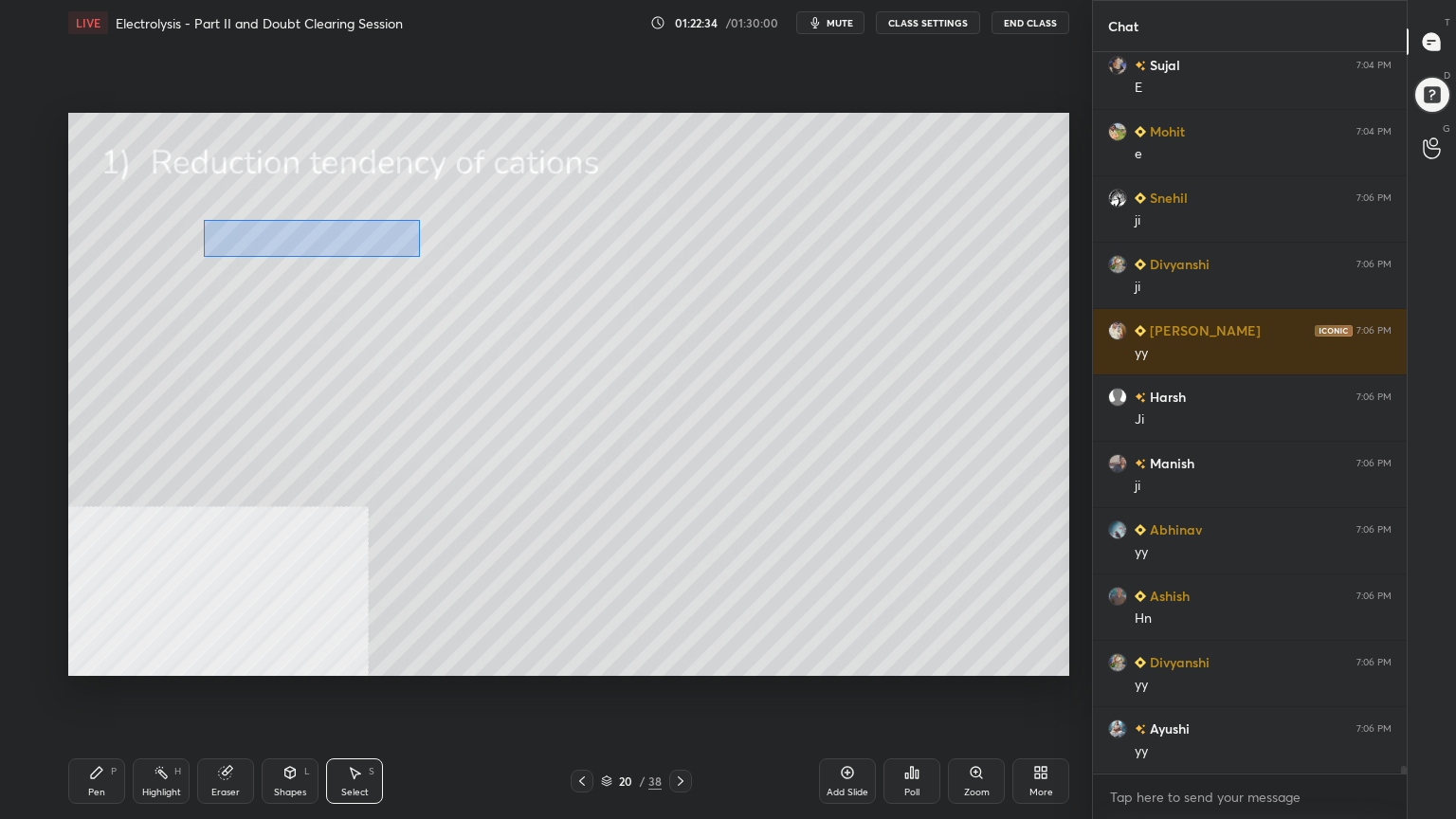
drag, startPoint x: 202, startPoint y: 218, endPoint x: 368, endPoint y: 239, distance: 167.3
click at [419, 257] on div "0 ° Undo Copy Paste here Duplicate Duplicate to new slide Delete" at bounding box center [569, 395] width 1002 height 563
drag, startPoint x: 364, startPoint y: 235, endPoint x: 377, endPoint y: 238, distance: 13.3
click at [377, 238] on div "0 ° Undo Copy Paste here Duplicate Duplicate to new slide Delete" at bounding box center [569, 395] width 1002 height 563
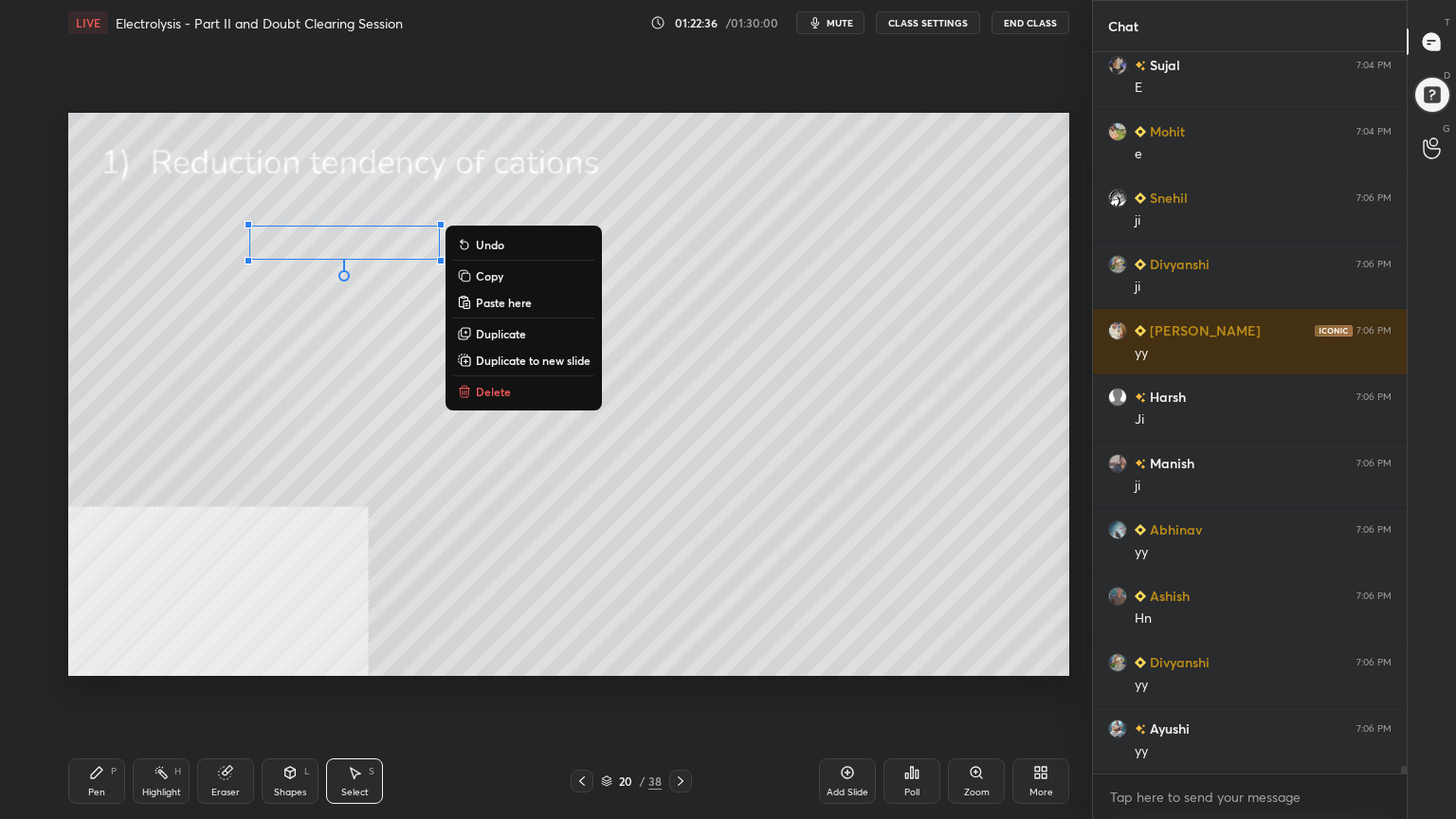
drag, startPoint x: 100, startPoint y: 783, endPoint x: 139, endPoint y: 679, distance: 111.1
click at [103, 658] on div "Pen P" at bounding box center [96, 780] width 57 height 45
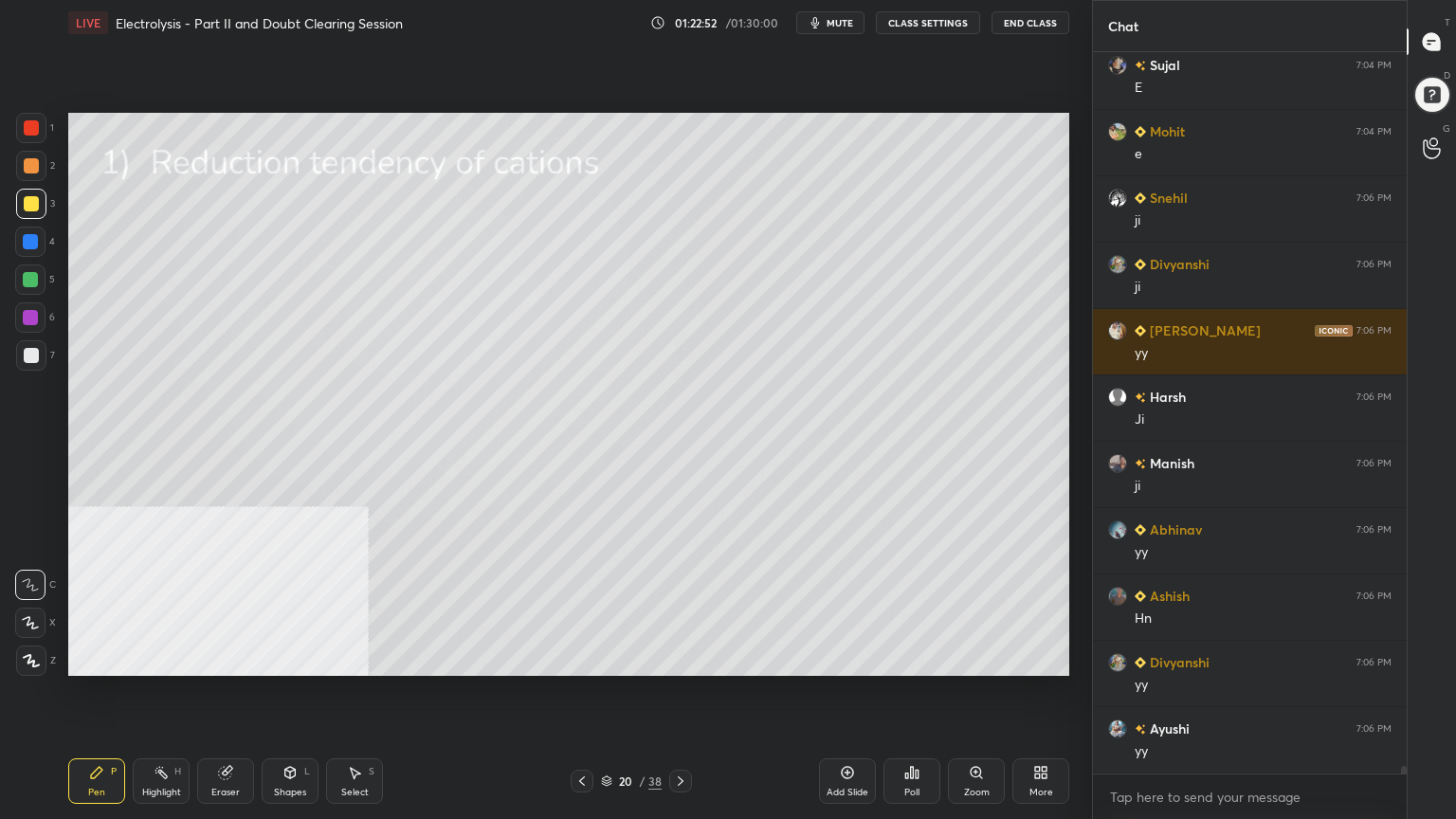
click at [299, 658] on div "Shapes" at bounding box center [289, 792] width 32 height 10
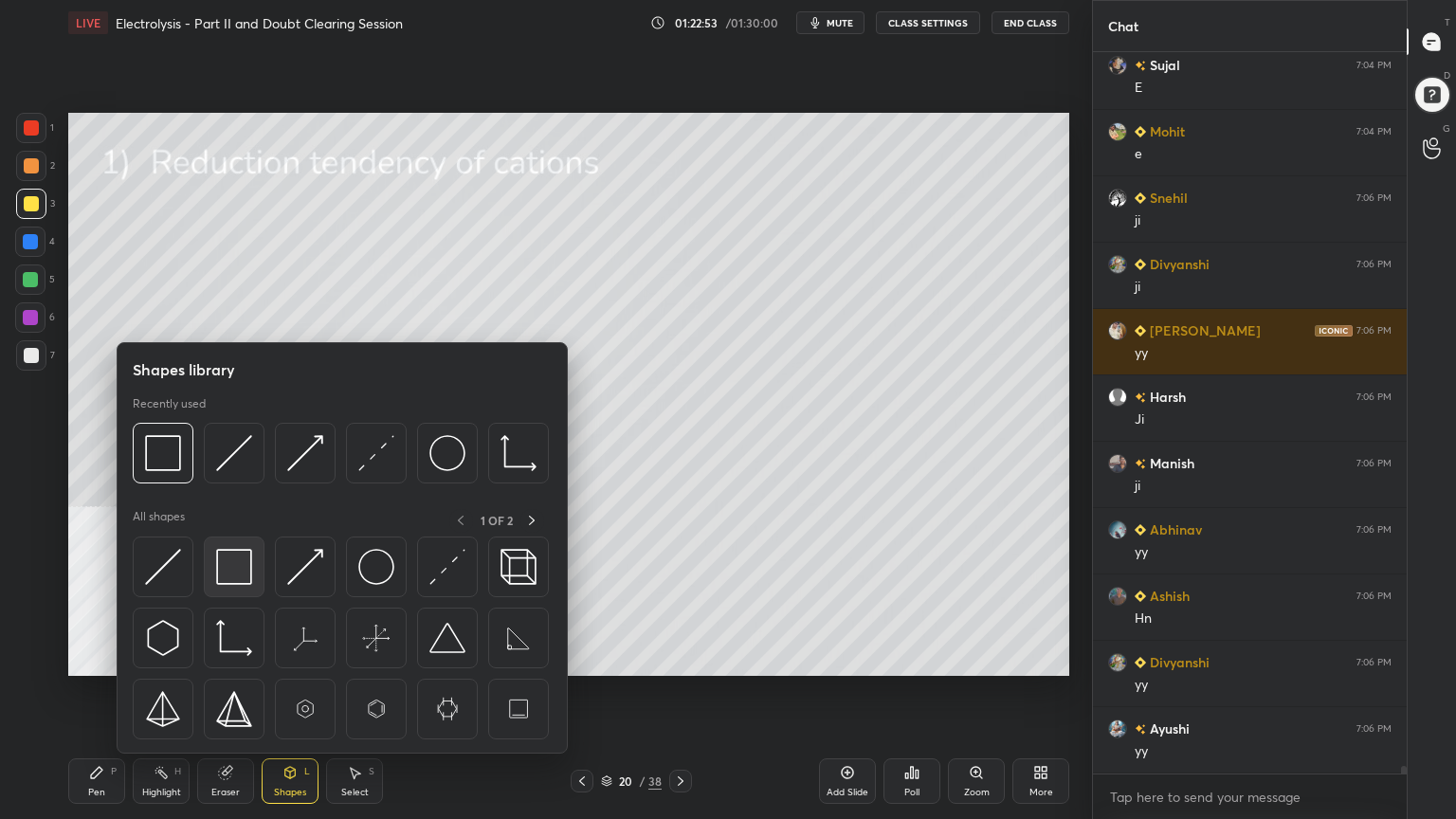
click at [244, 573] on img at bounding box center [234, 566] width 36 height 36
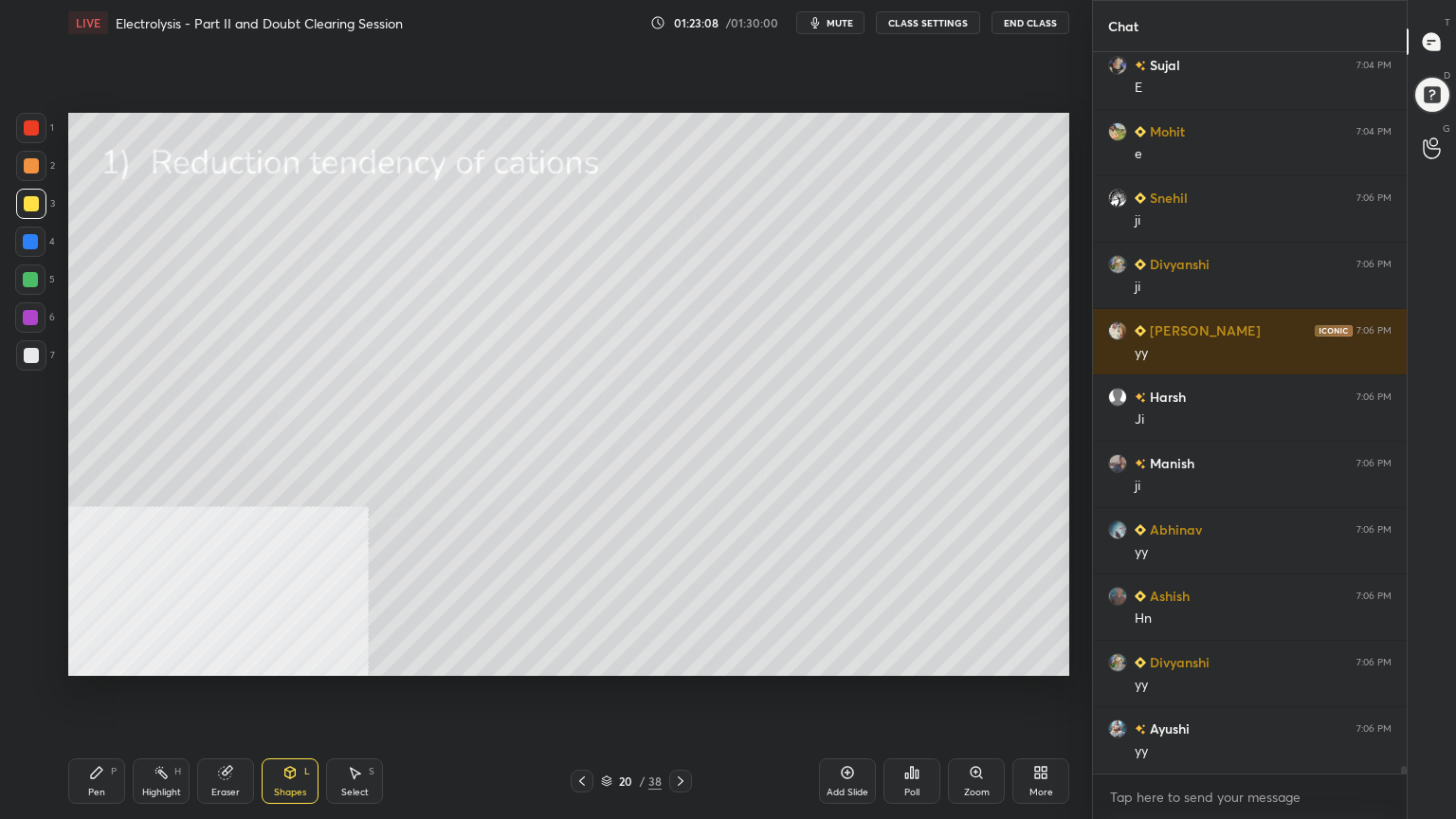
drag, startPoint x: 93, startPoint y: 787, endPoint x: 63, endPoint y: 467, distance: 321.4
click at [91, 658] on div "Pen P" at bounding box center [96, 780] width 57 height 45
click at [27, 173] on div at bounding box center [32, 166] width 15 height 15
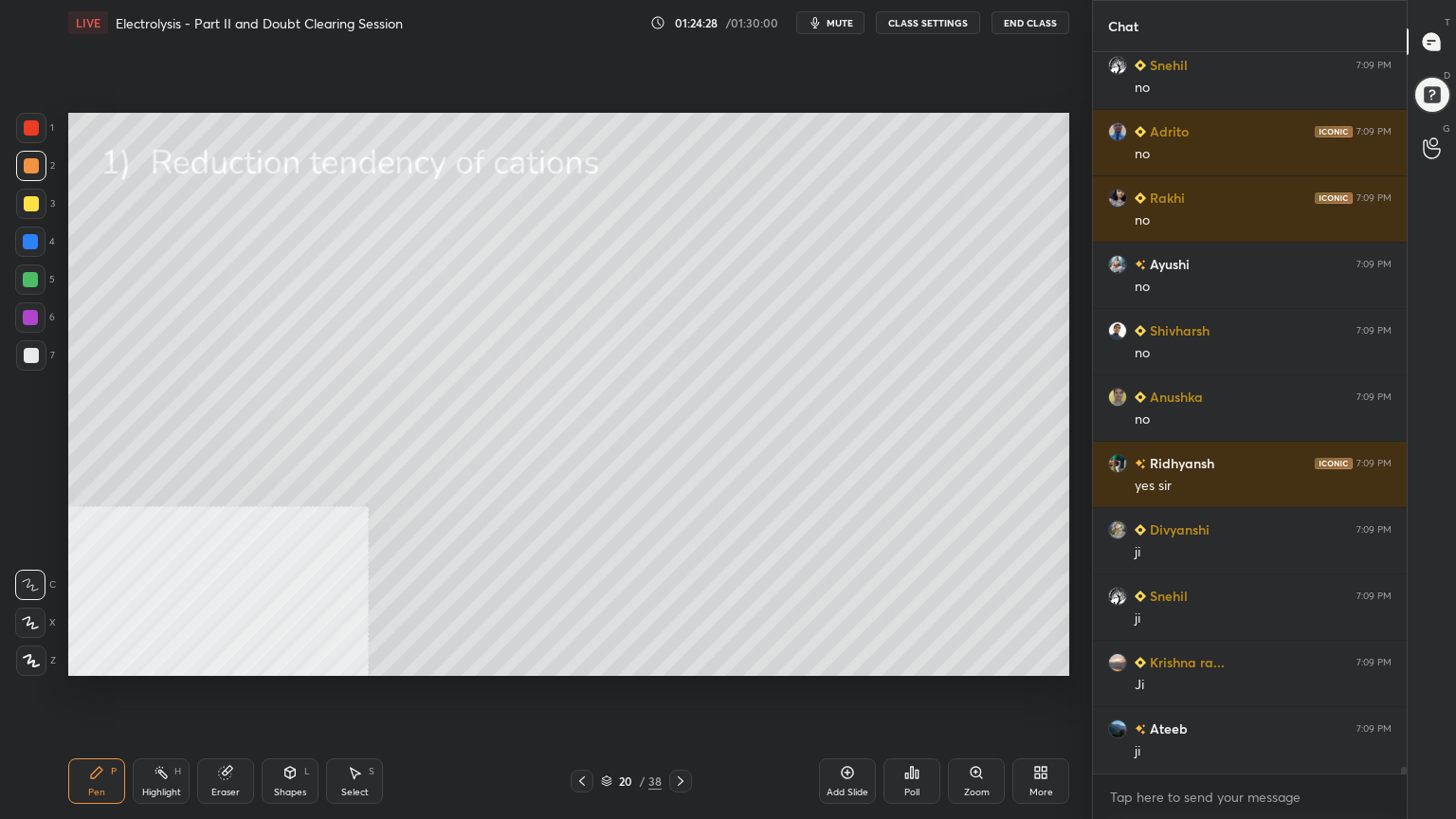
scroll to position [73092, 0]
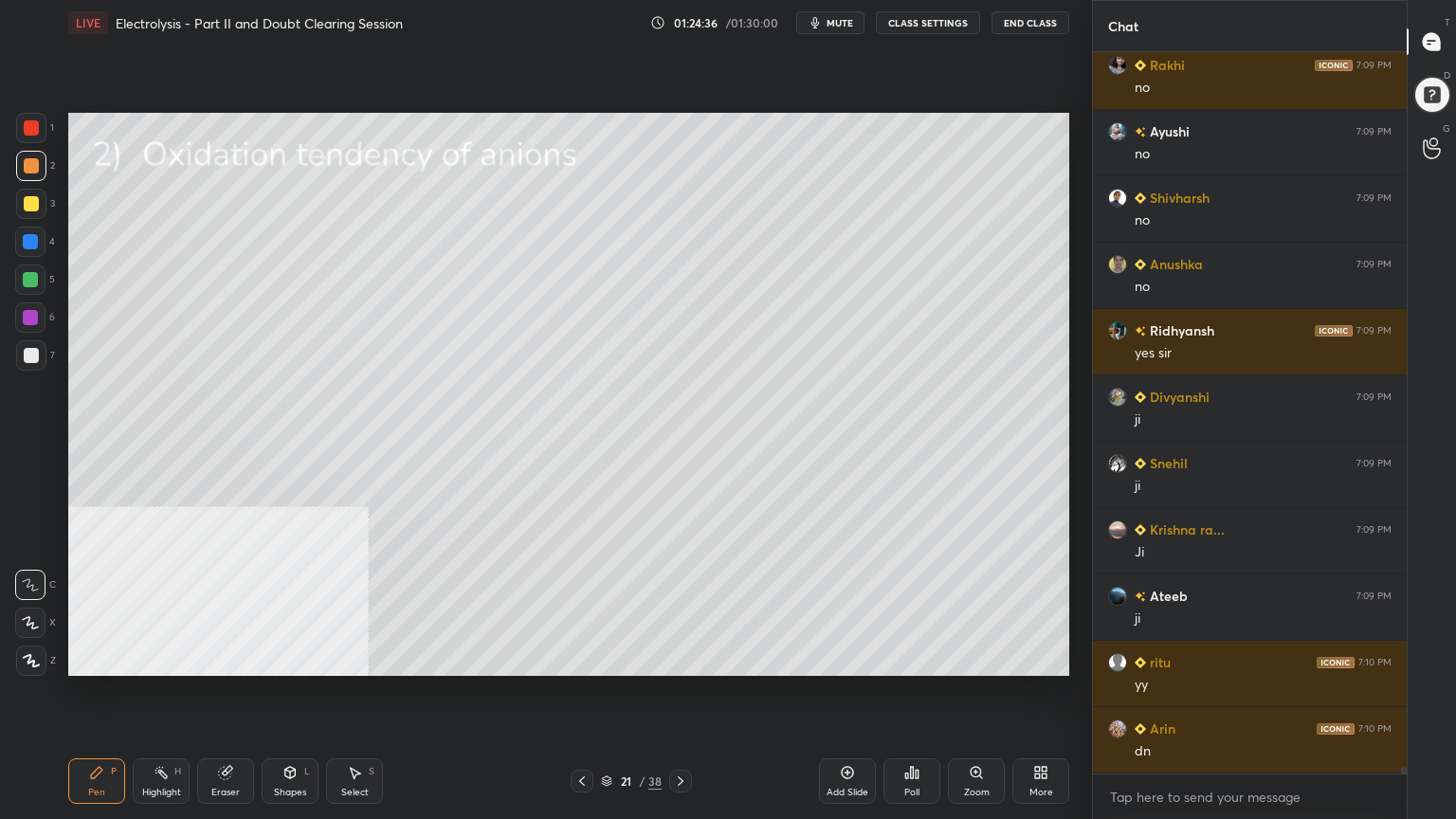
click at [30, 362] on div at bounding box center [32, 356] width 15 height 15
click at [297, 658] on div "Shapes" at bounding box center [289, 792] width 32 height 10
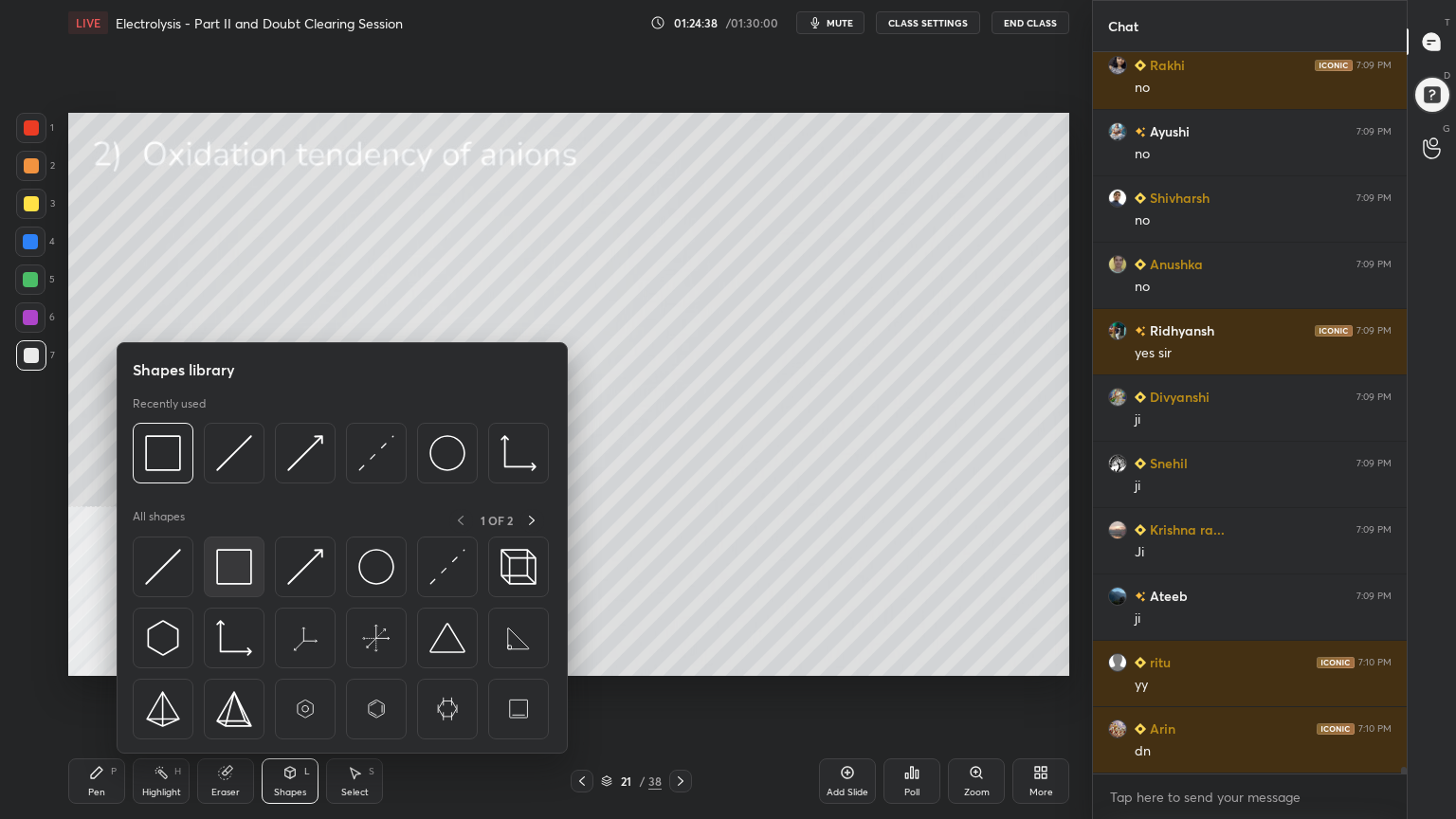
click at [224, 576] on img at bounding box center [234, 566] width 36 height 36
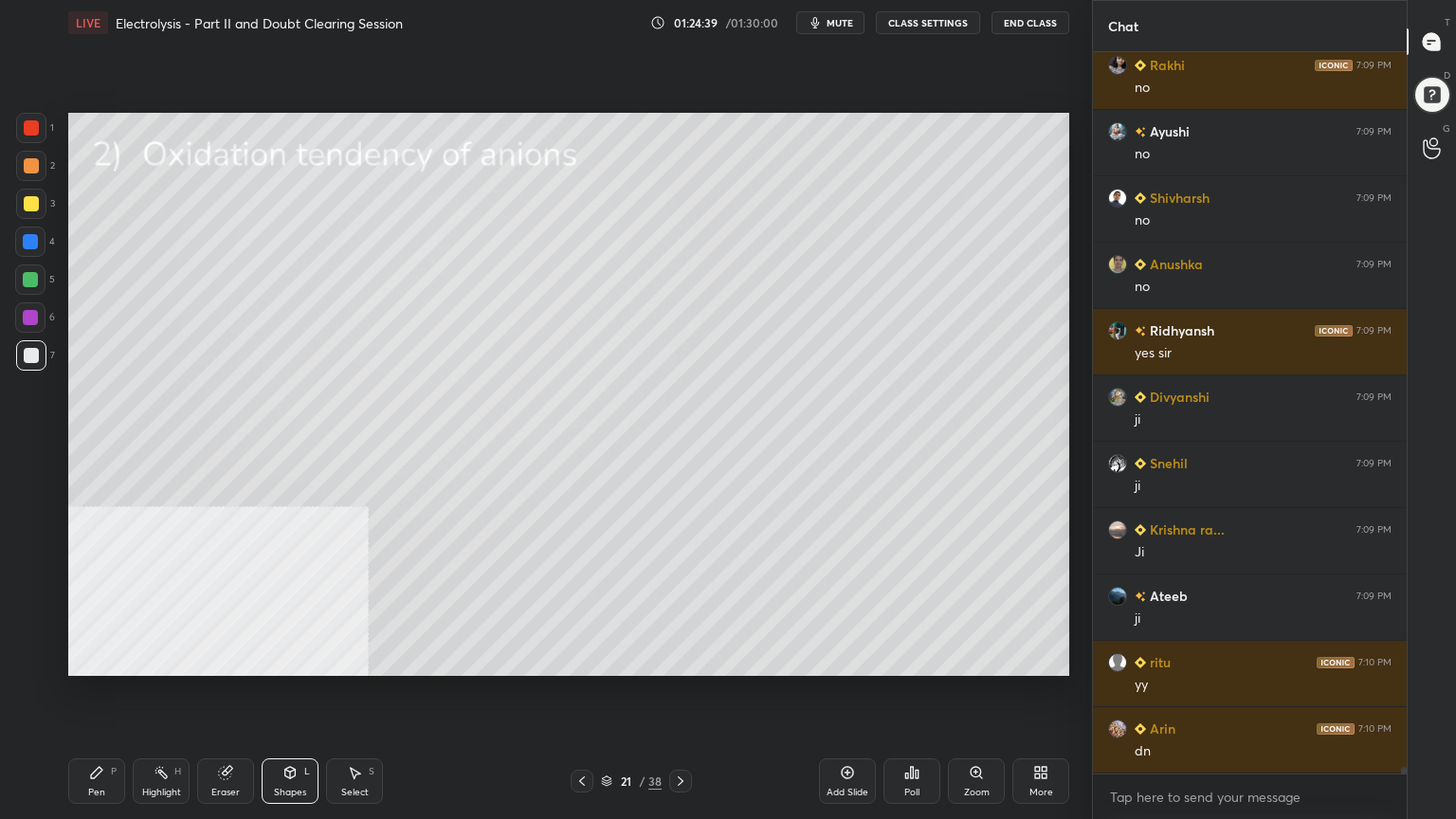
scroll to position [73157, 0]
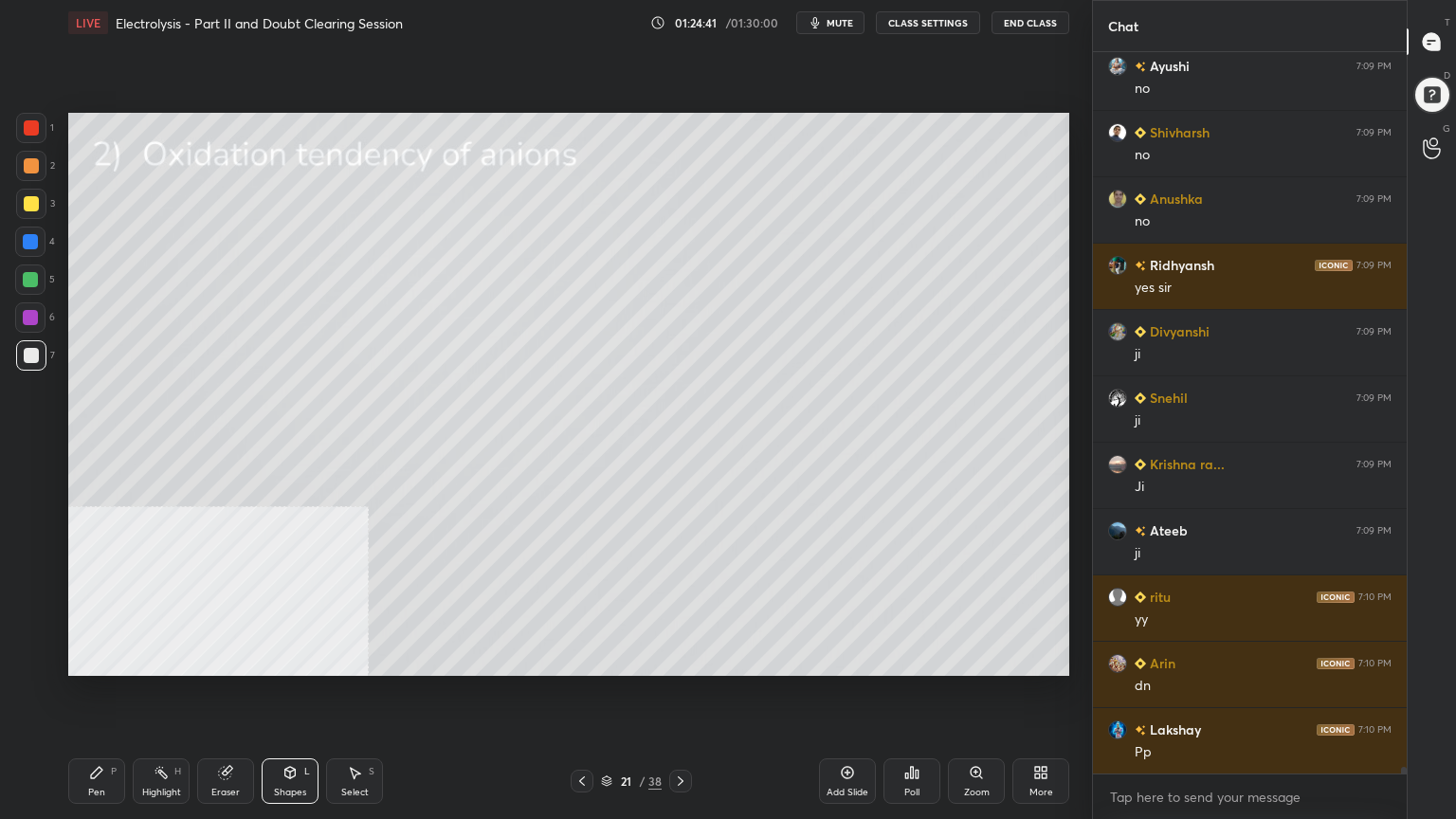
drag, startPoint x: 103, startPoint y: 778, endPoint x: 97, endPoint y: 746, distance: 32.6
click at [106, 658] on div "Pen P" at bounding box center [96, 780] width 57 height 45
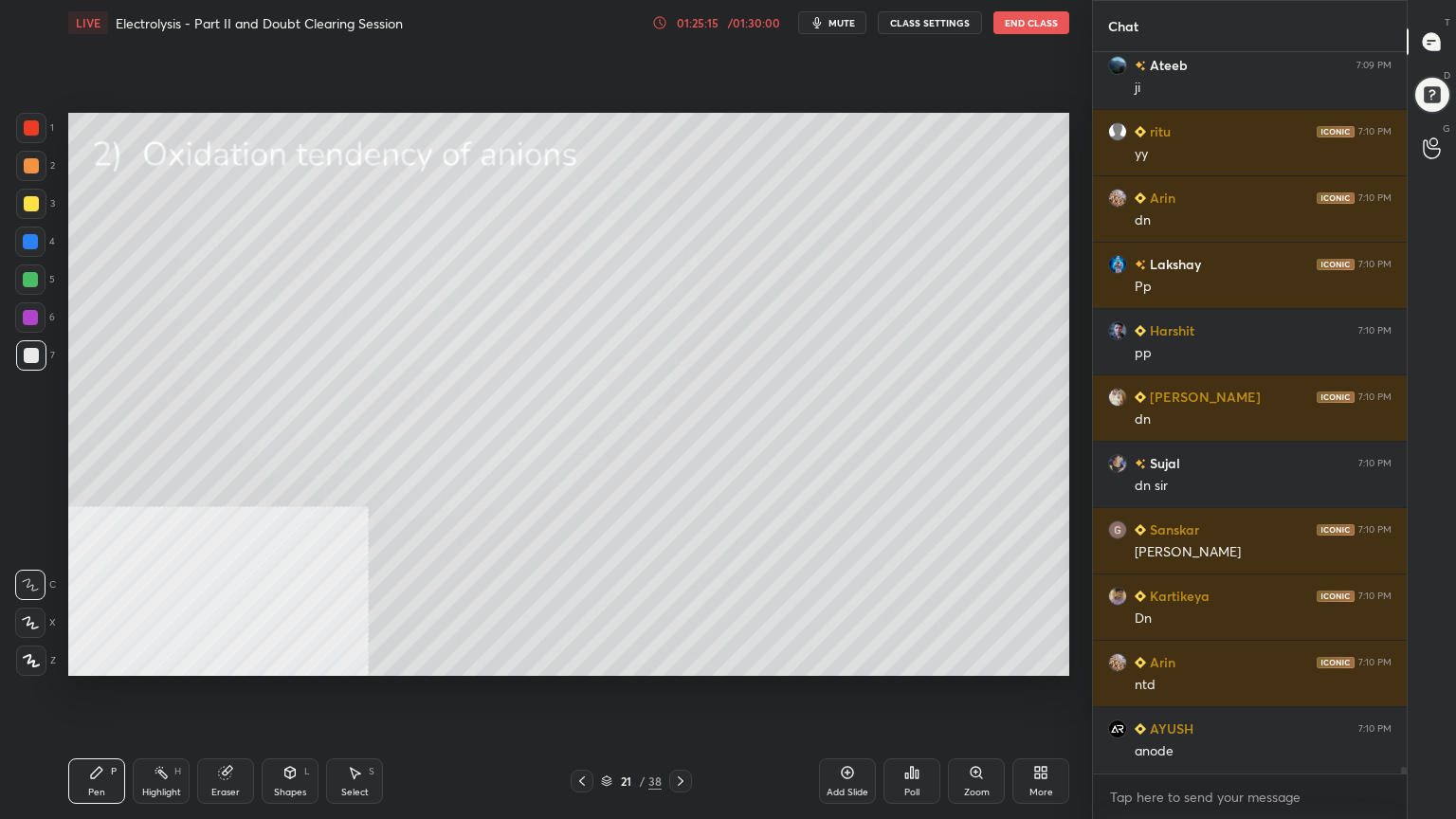
scroll to position [73688, 0]
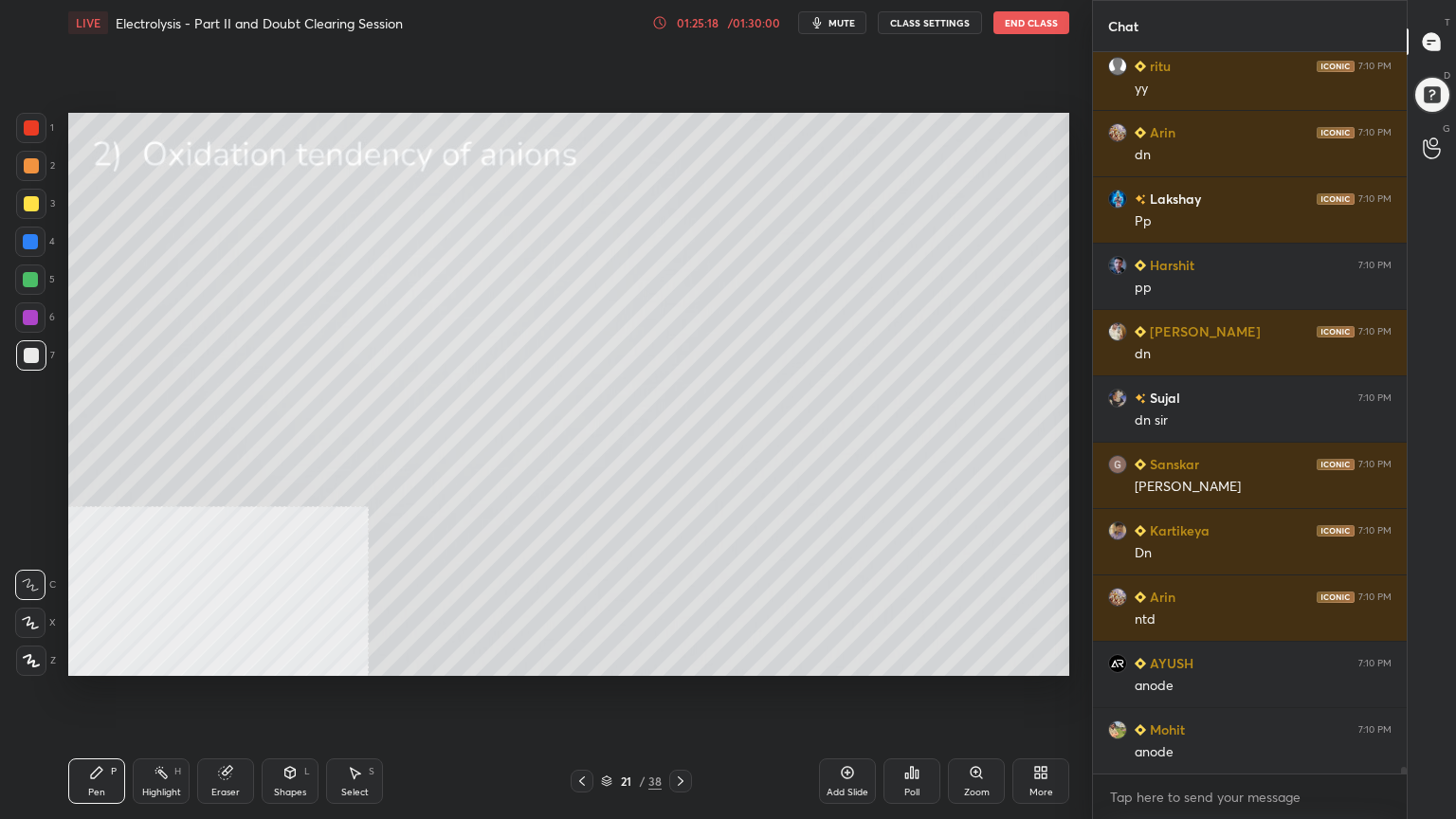
click at [34, 205] on div at bounding box center [32, 204] width 15 height 15
drag, startPoint x: 277, startPoint y: 788, endPoint x: 265, endPoint y: 756, distance: 34.2
click at [276, 658] on div "Shapes" at bounding box center [289, 792] width 32 height 10
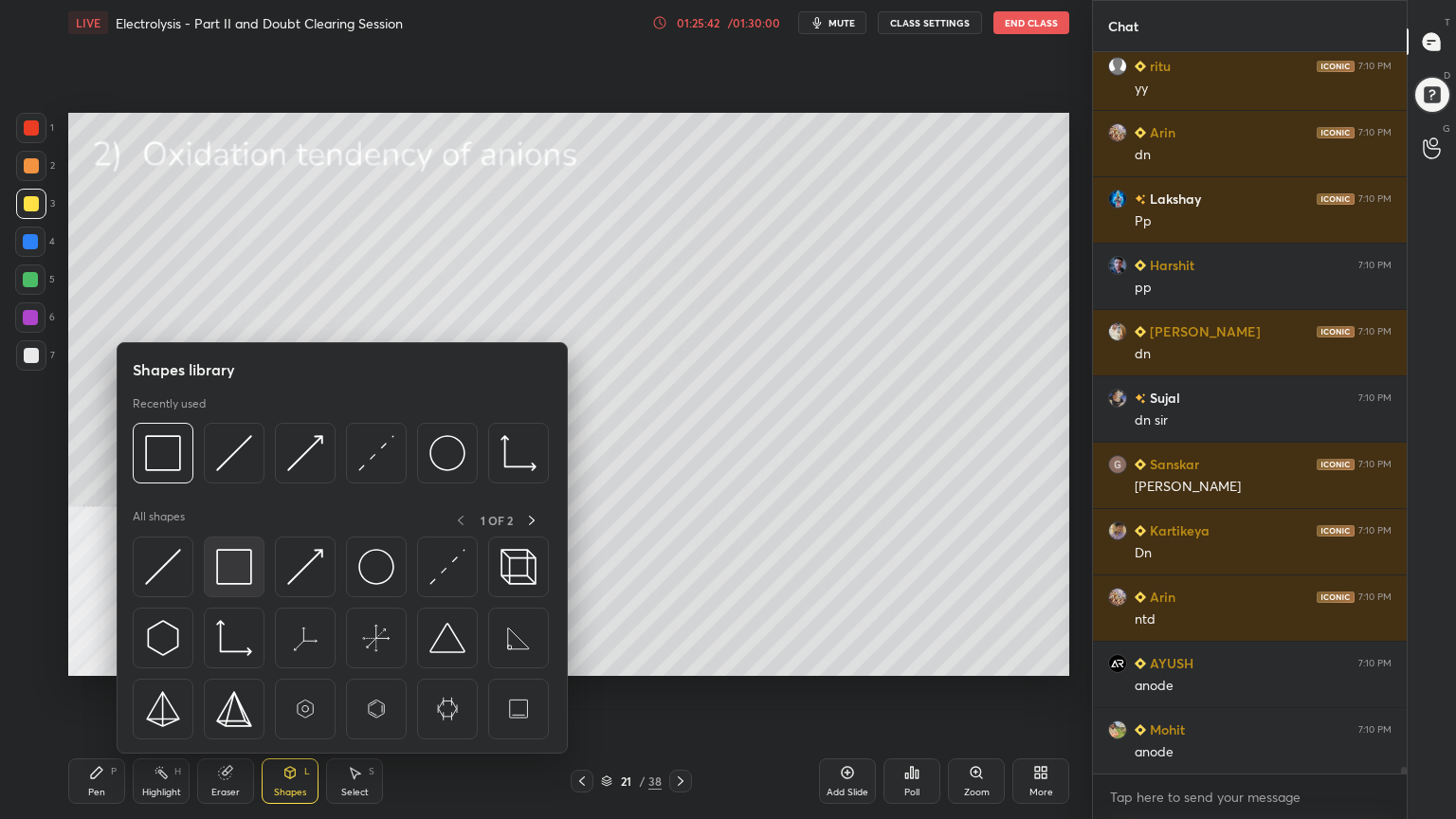
click at [235, 554] on img at bounding box center [234, 566] width 36 height 36
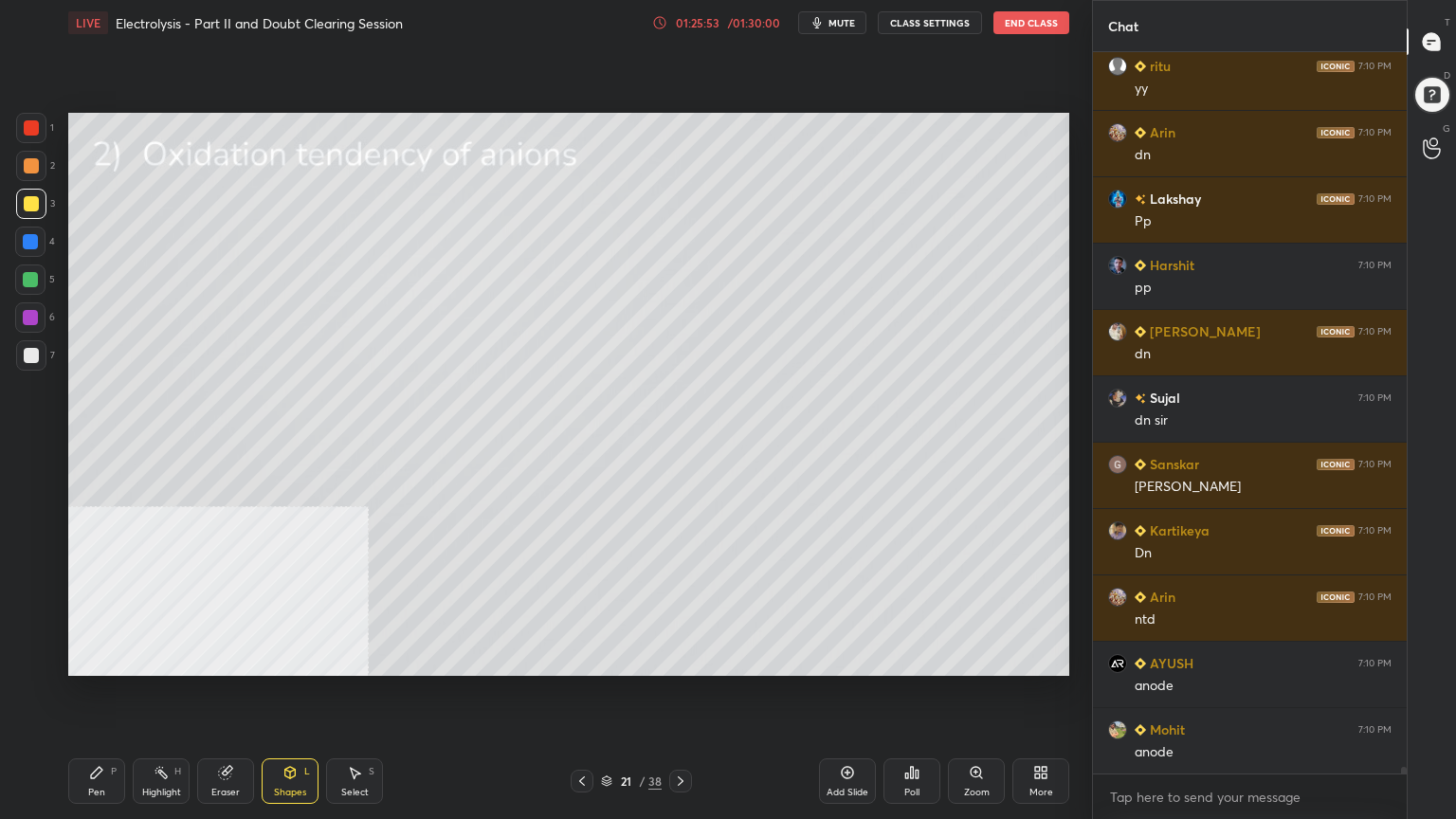
drag, startPoint x: 85, startPoint y: 787, endPoint x: 91, endPoint y: 777, distance: 11.7
click at [86, 658] on div "Pen P" at bounding box center [96, 780] width 57 height 45
drag, startPoint x: 31, startPoint y: 281, endPoint x: 36, endPoint y: 268, distance: 13.9
click at [33, 281] on div at bounding box center [31, 280] width 15 height 15
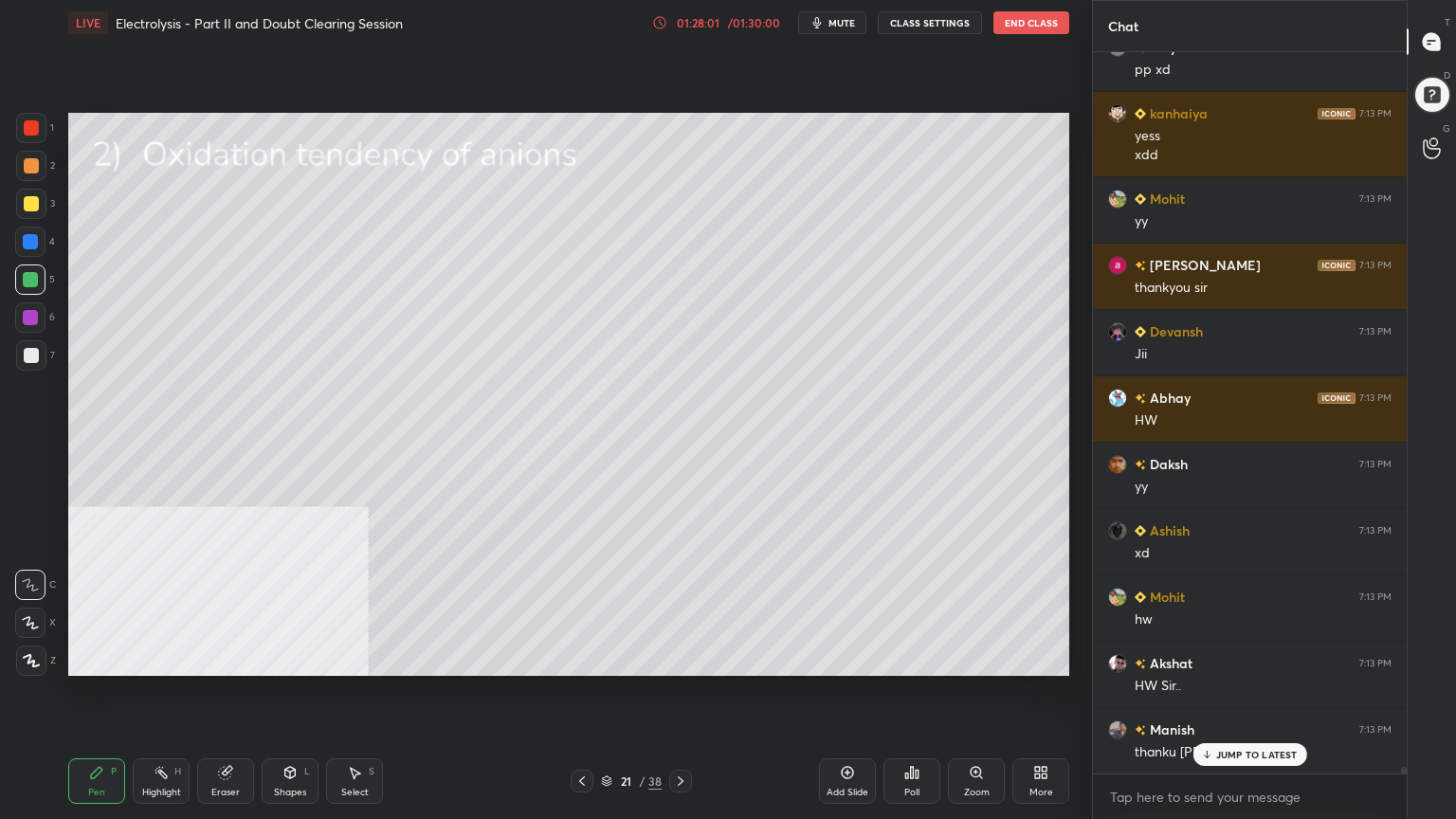
scroll to position [75633, 0]
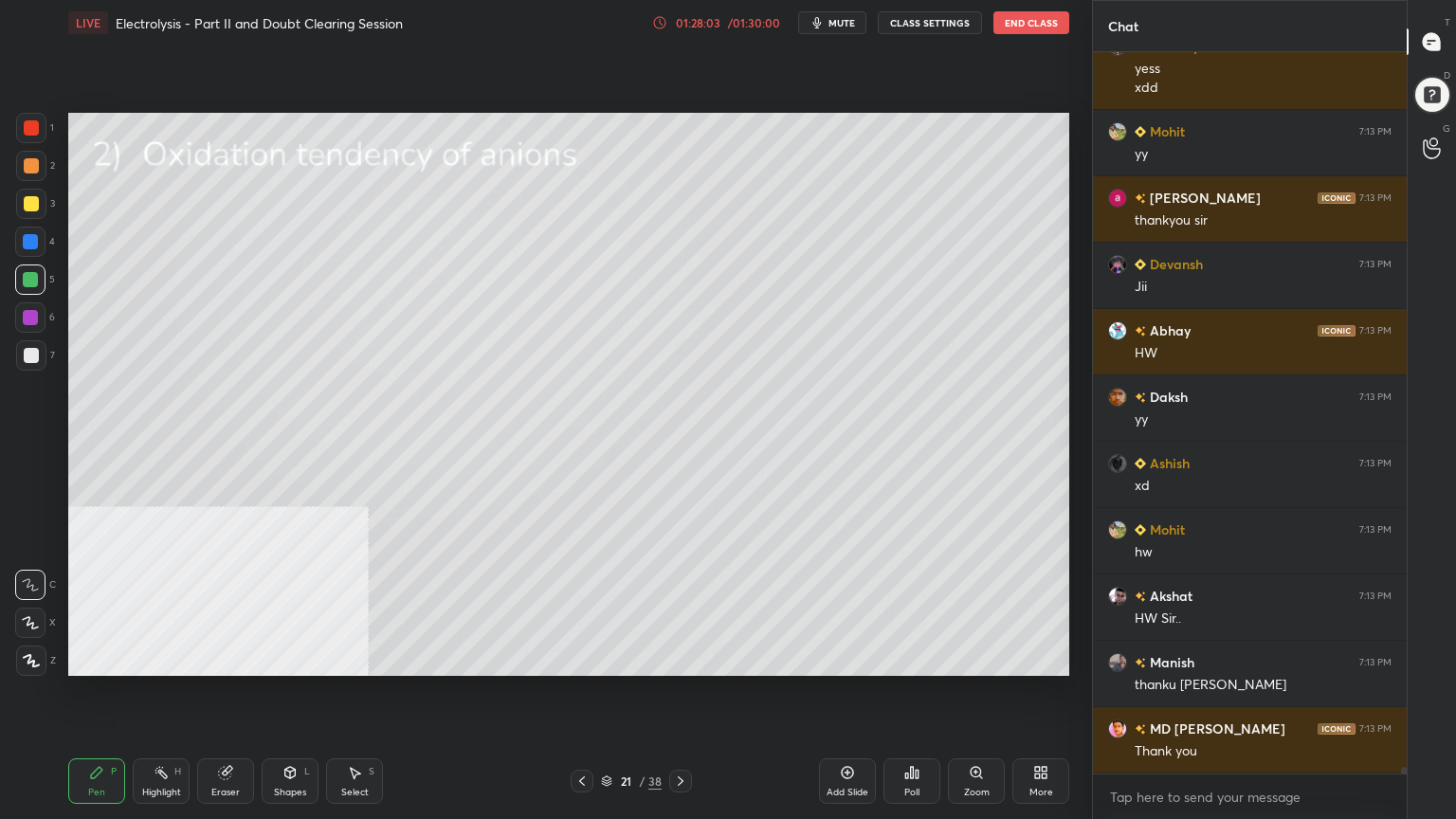
click at [681, 658] on icon at bounding box center [681, 781] width 15 height 15
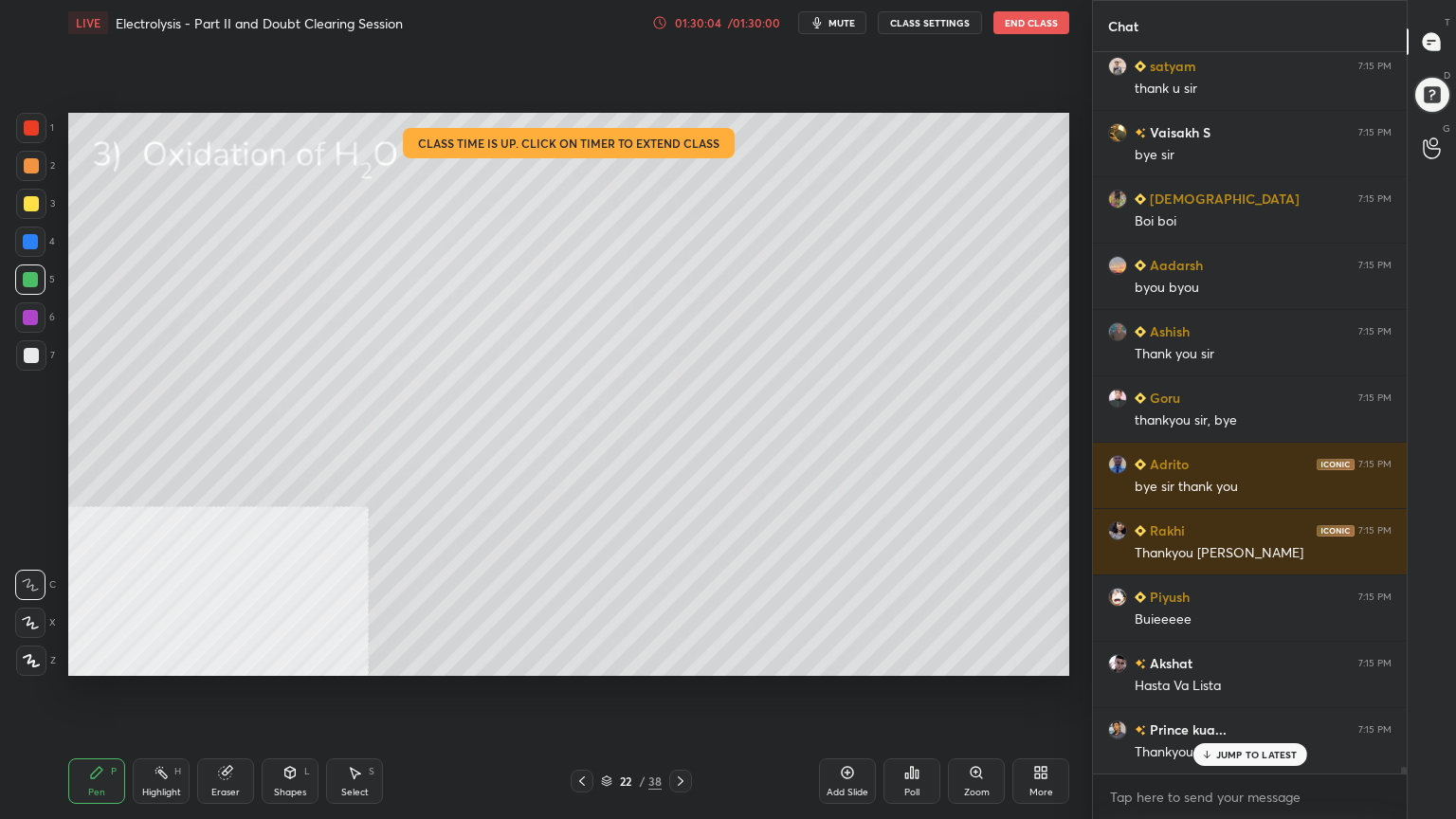
scroll to position [82135, 0]
click at [1031, 23] on button "End Class" at bounding box center [1031, 23] width 76 height 23
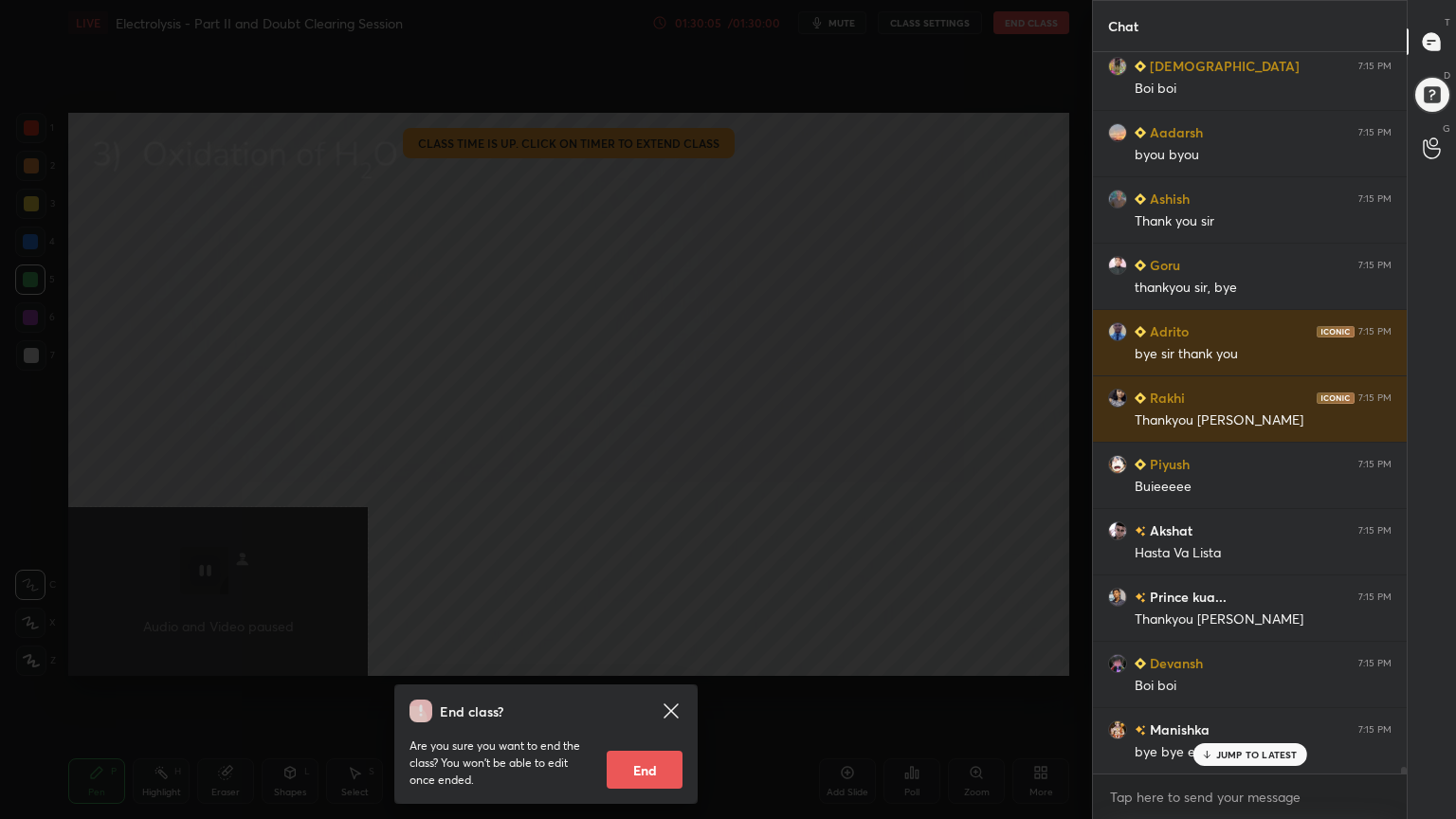
click at [664, 658] on button "End" at bounding box center [645, 769] width 76 height 38
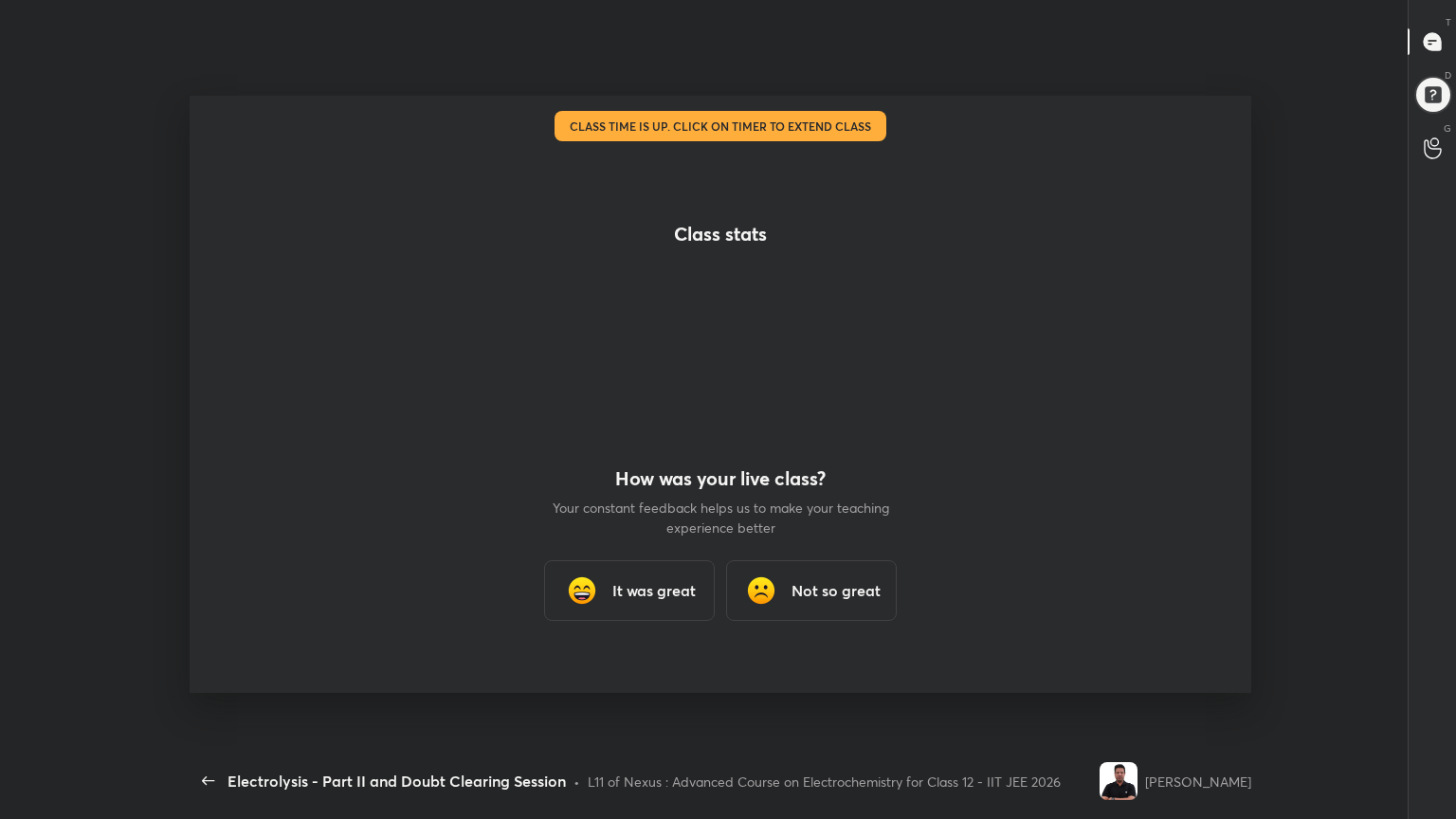
scroll to position [0, 0]
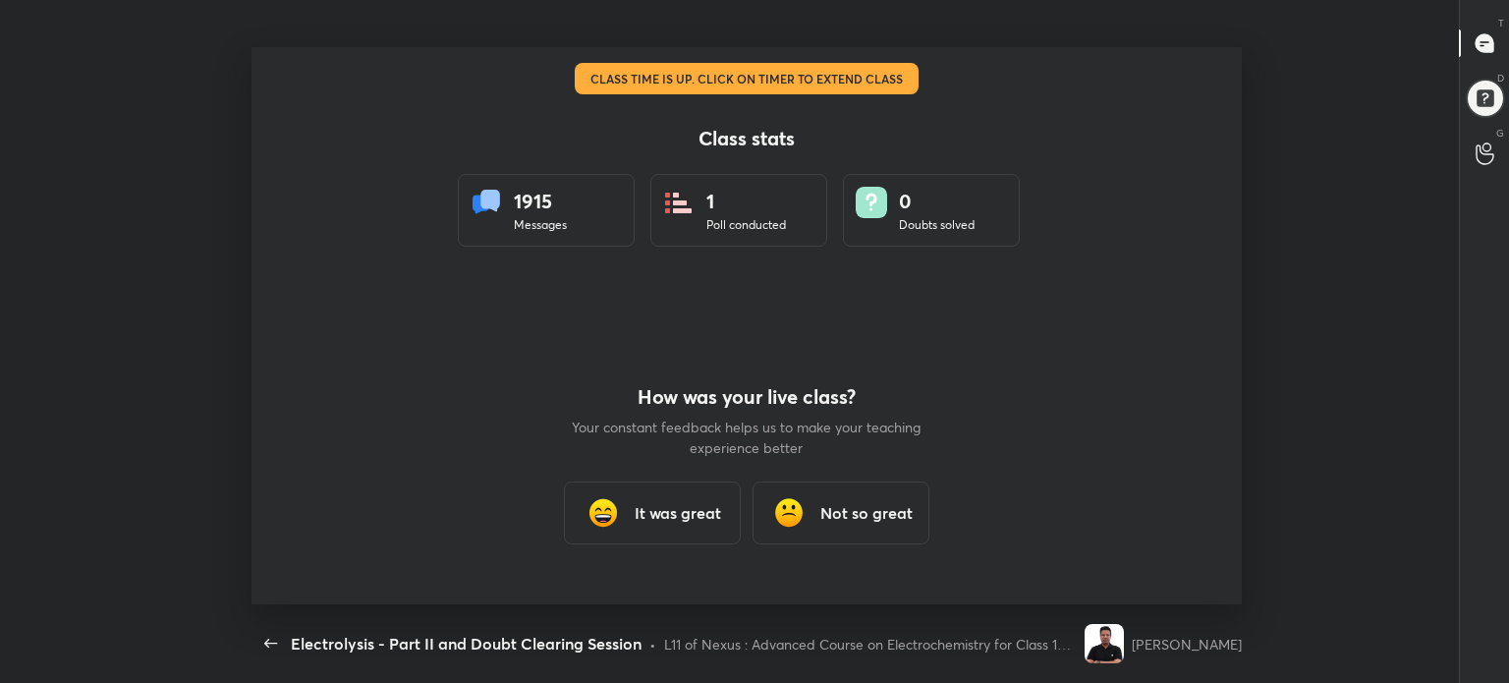
type textarea "x"
click at [271, 642] on icon "button" at bounding box center [271, 644] width 24 height 24
